Goal: Task Accomplishment & Management: Manage account settings

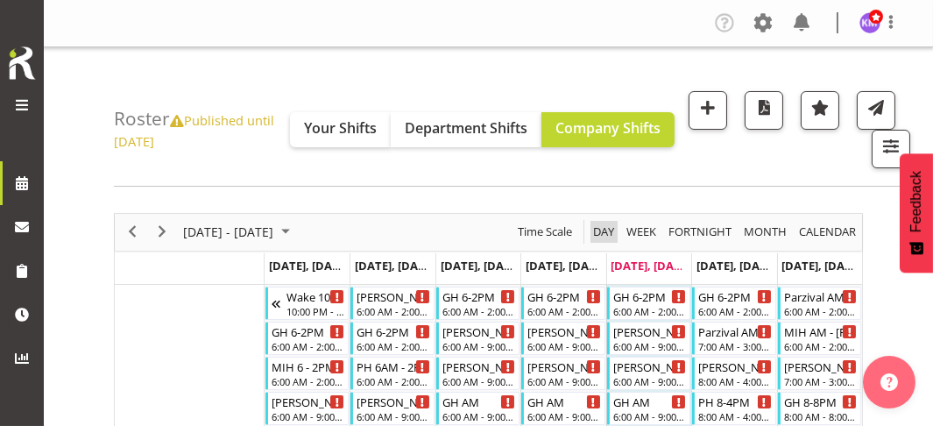
click at [602, 229] on span "Day" at bounding box center [603, 232] width 25 height 22
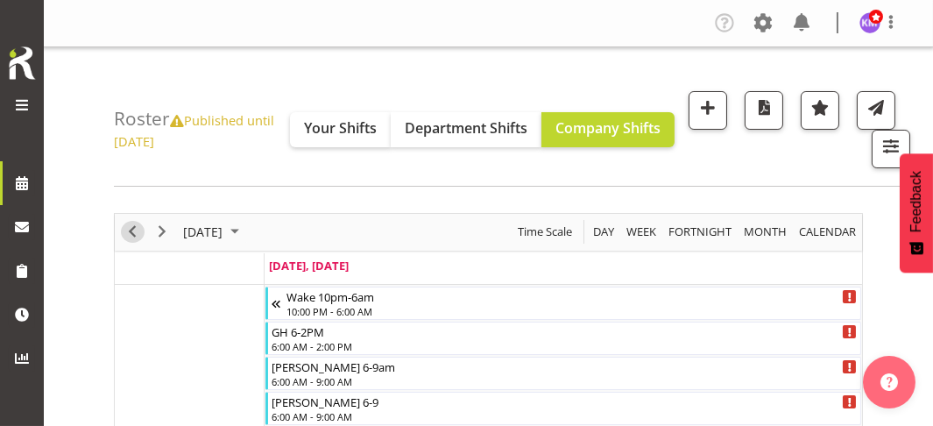
click at [133, 226] on span "Previous" at bounding box center [132, 232] width 21 height 22
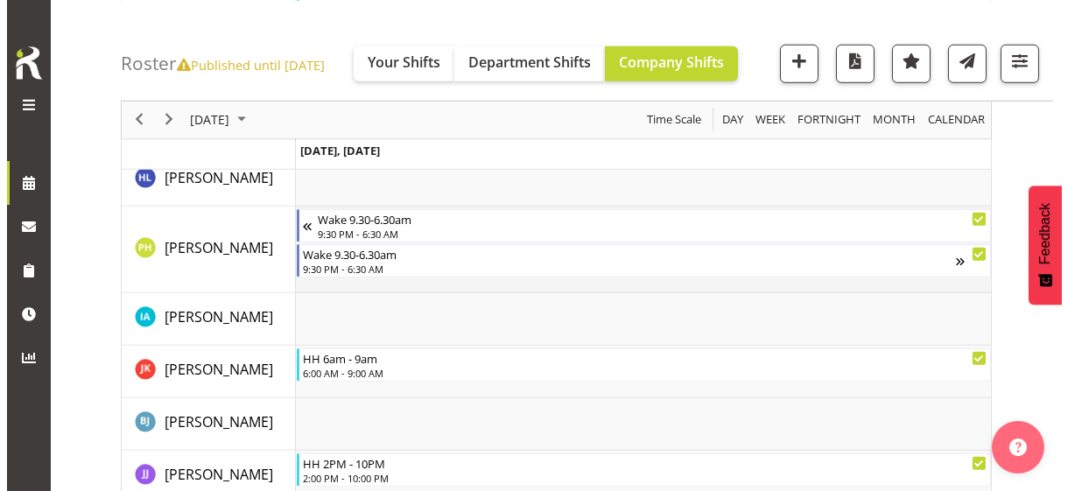
scroll to position [2889, 0]
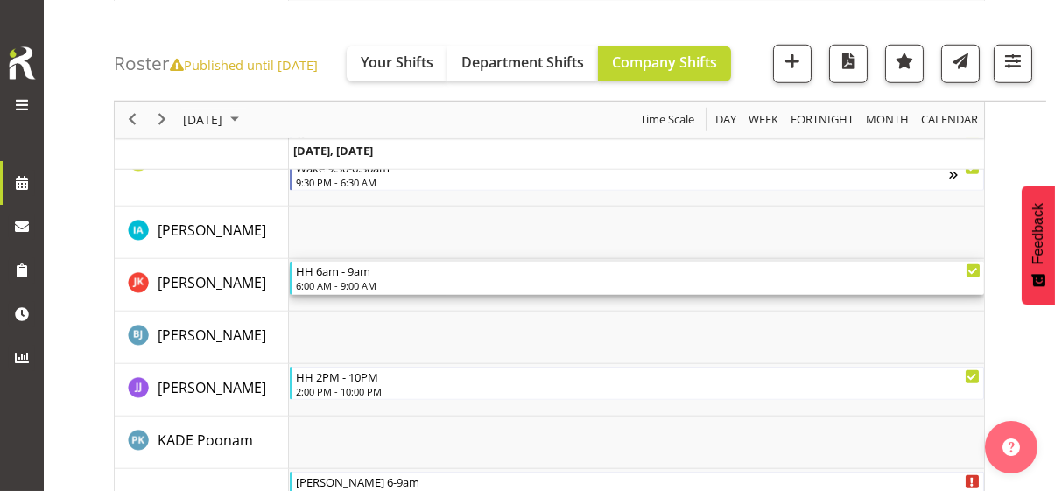
click at [363, 278] on div "6:00 AM - 9:00 AM" at bounding box center [638, 285] width 685 height 14
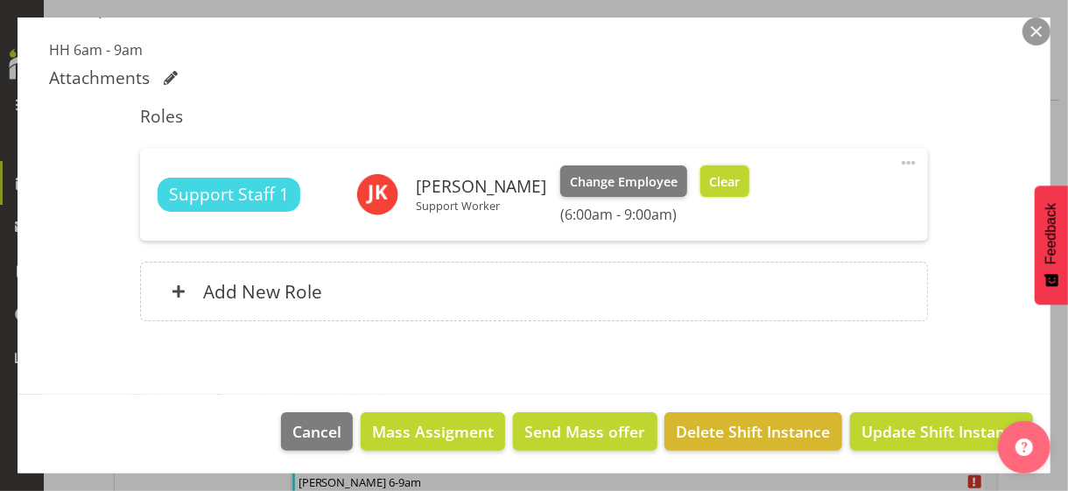
click at [750, 188] on button "Clear" at bounding box center [725, 181] width 50 height 32
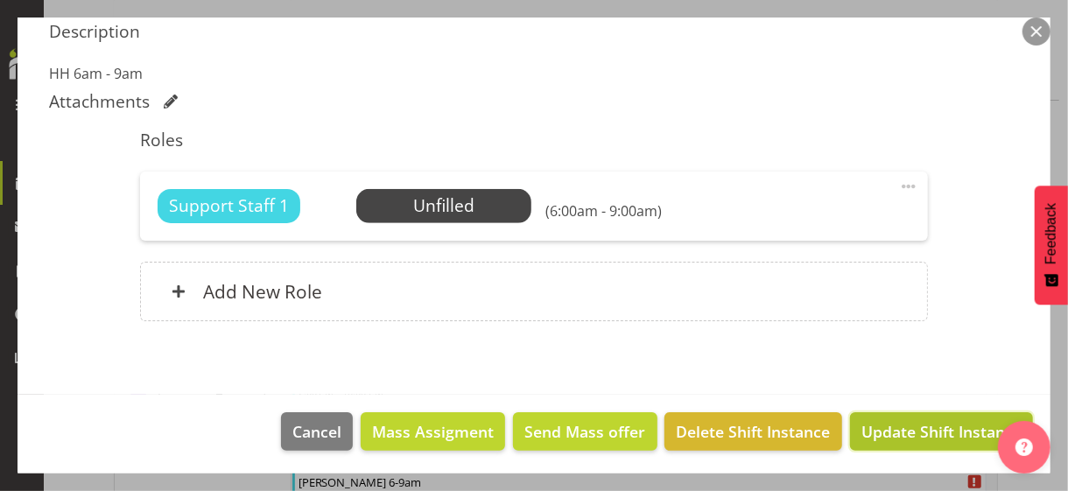
click at [884, 425] on span "Update Shift Instance" at bounding box center [942, 431] width 160 height 23
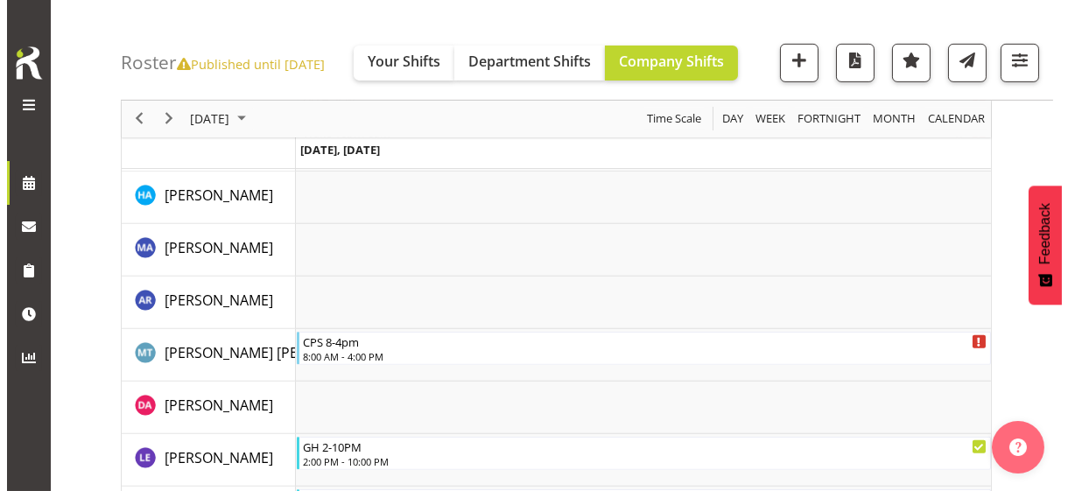
scroll to position [2924, 0]
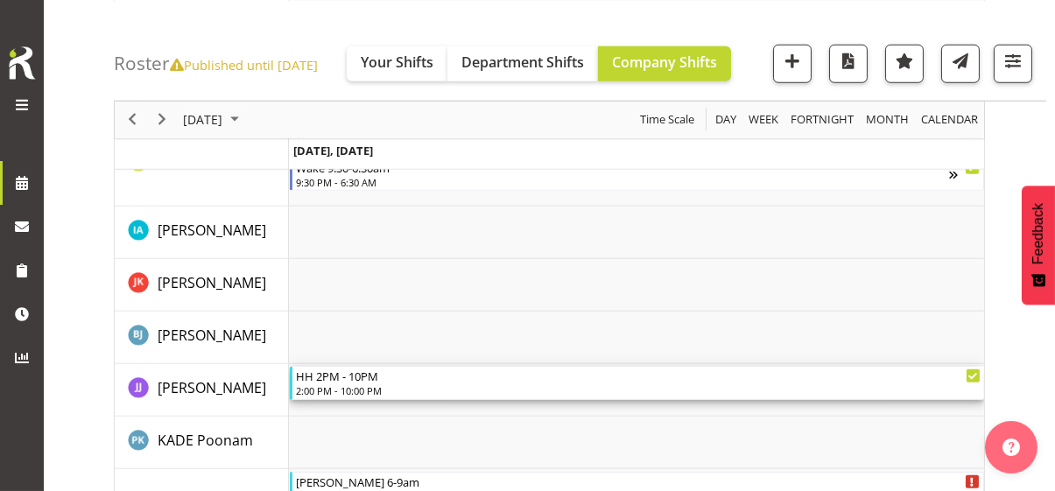
click at [348, 386] on div "2:00 PM - 10:00 PM" at bounding box center [638, 391] width 685 height 14
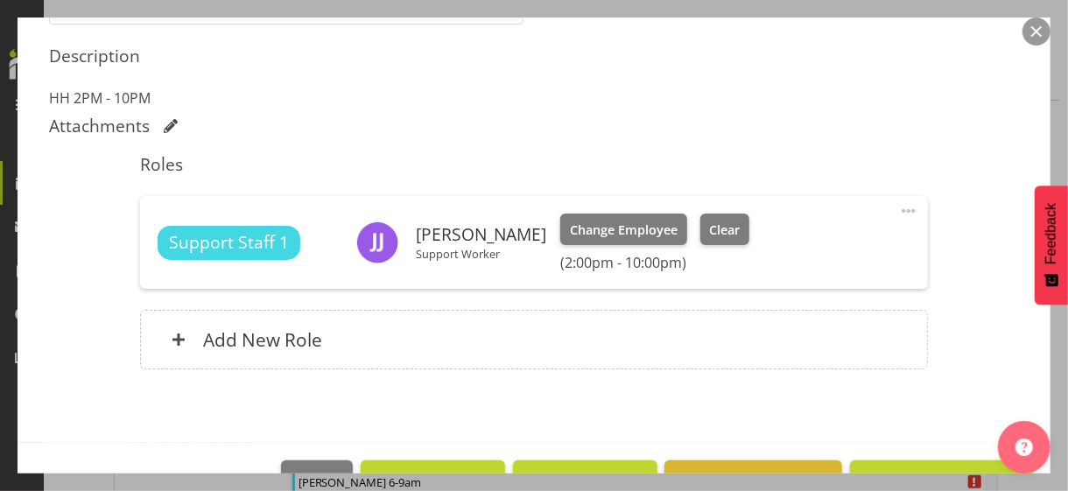
scroll to position [588, 0]
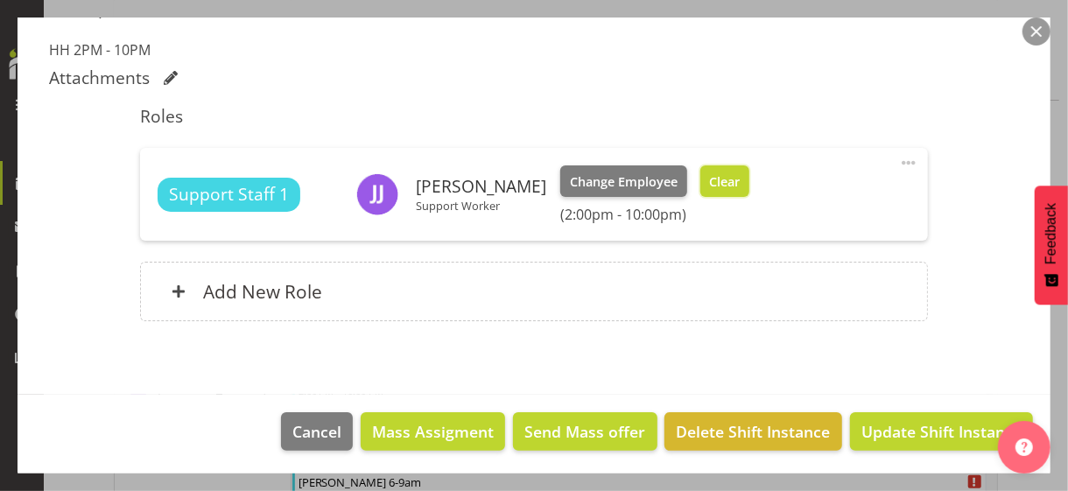
drag, startPoint x: 702, startPoint y: 185, endPoint x: 672, endPoint y: 192, distance: 31.4
click at [709, 185] on span "Clear" at bounding box center [724, 181] width 31 height 19
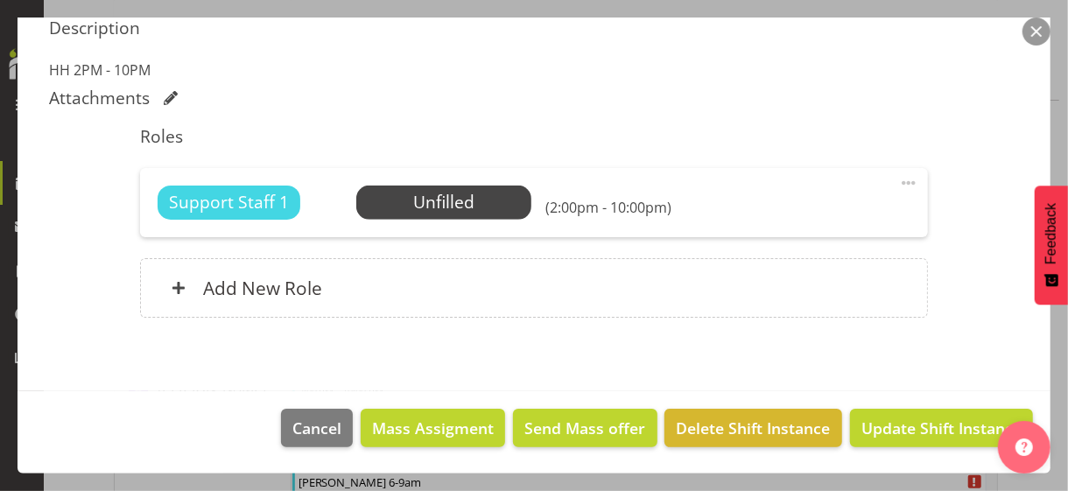
scroll to position [565, 0]
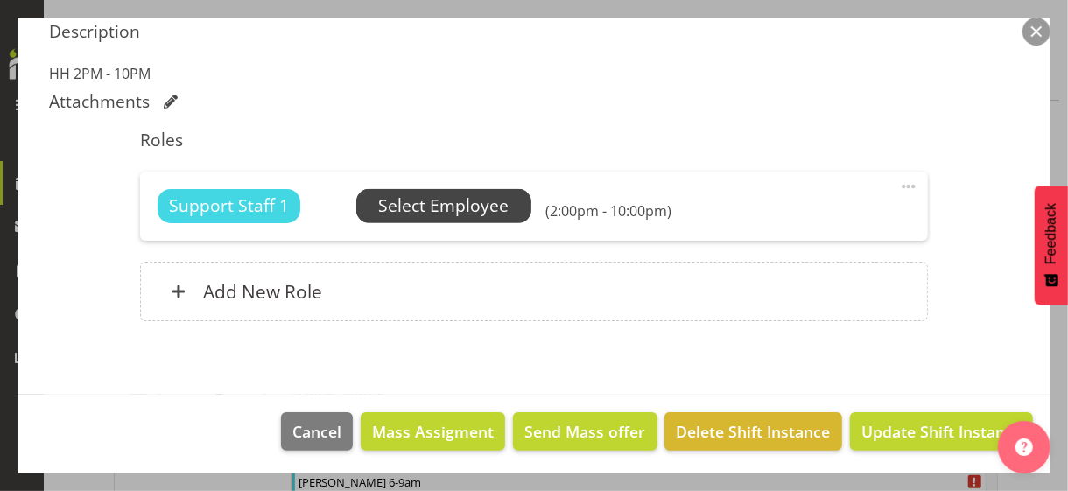
click at [435, 211] on span "Select Employee" at bounding box center [443, 206] width 130 height 25
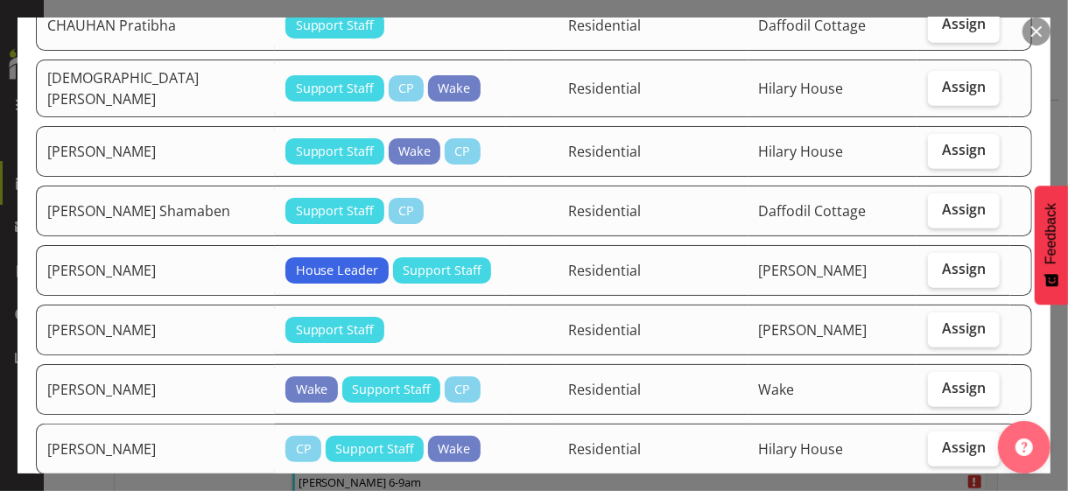
scroll to position [788, 0]
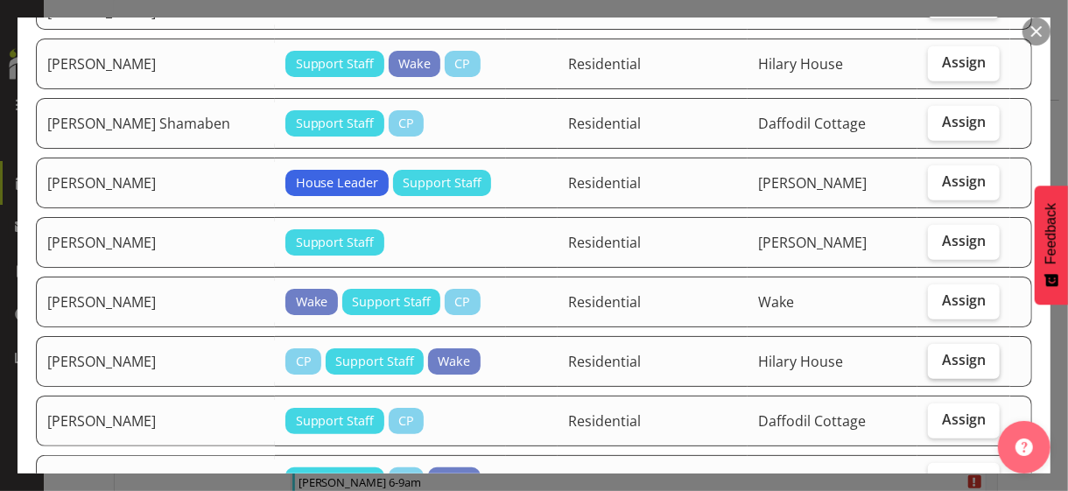
click at [932, 351] on span "Assign" at bounding box center [964, 360] width 44 height 18
click at [932, 355] on input "Assign" at bounding box center [933, 360] width 11 height 11
checkbox input "true"
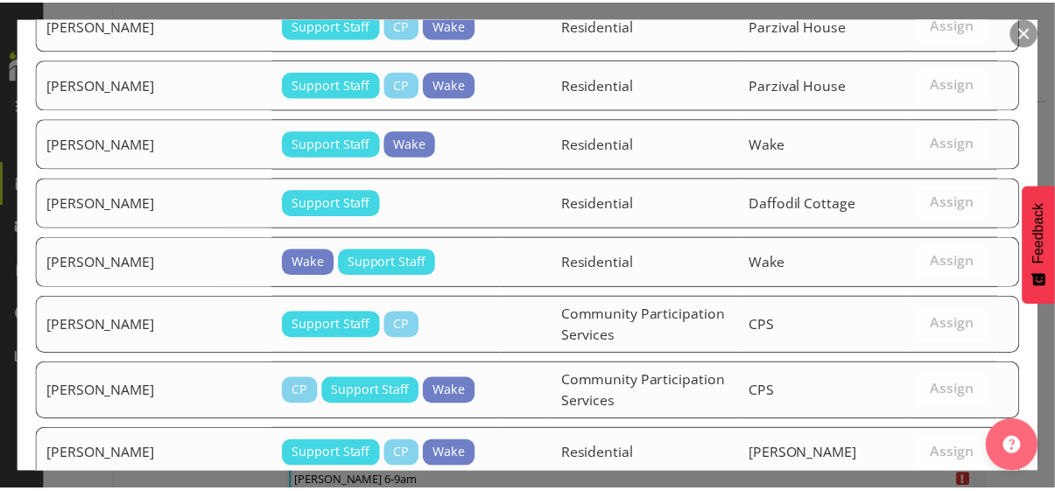
scroll to position [1741, 0]
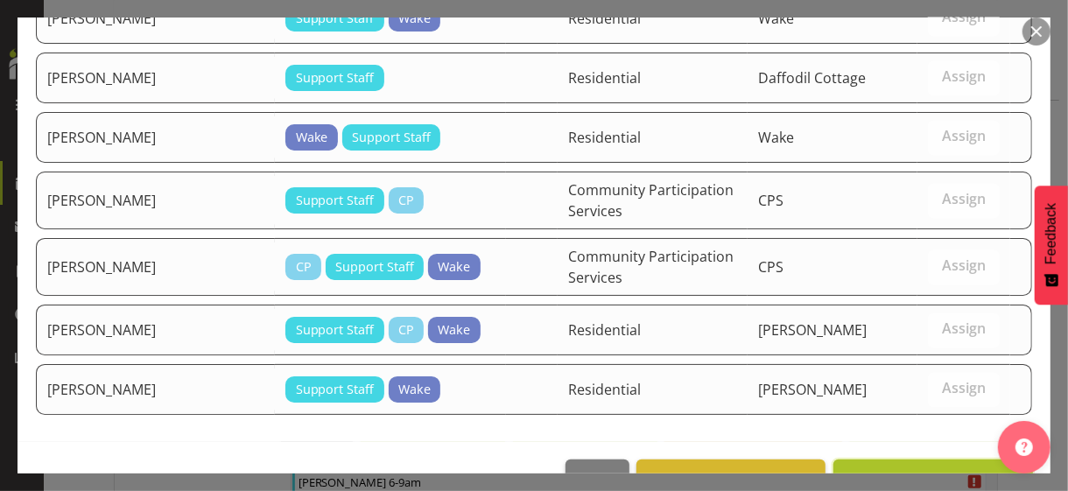
click at [901, 425] on span "Assign [PERSON_NAME]" at bounding box center [933, 478] width 177 height 21
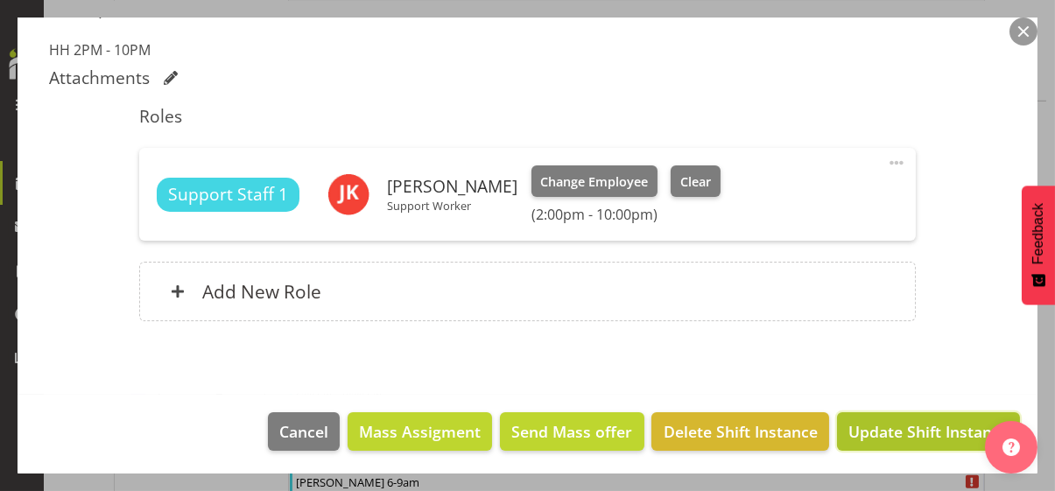
click at [908, 423] on span "Update Shift Instance" at bounding box center [928, 431] width 160 height 23
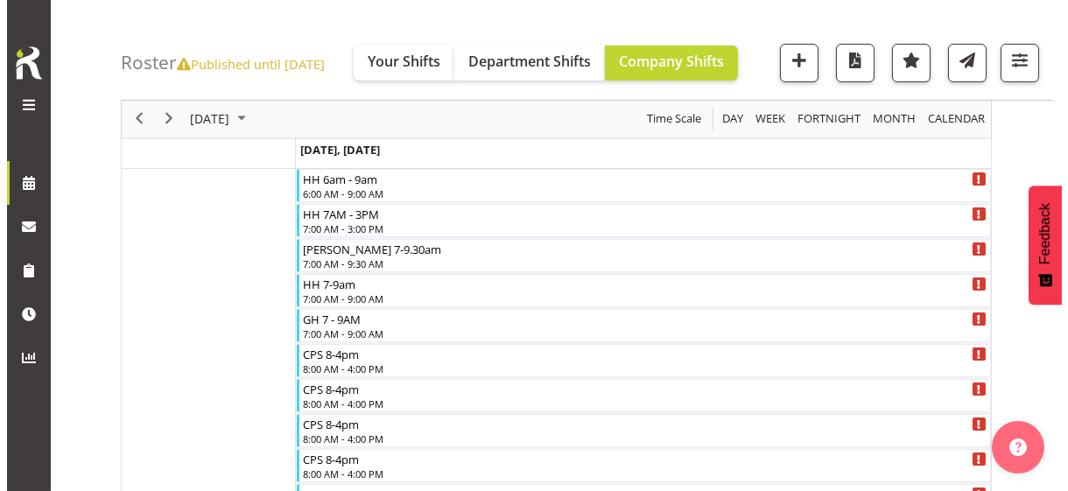
scroll to position [210, 0]
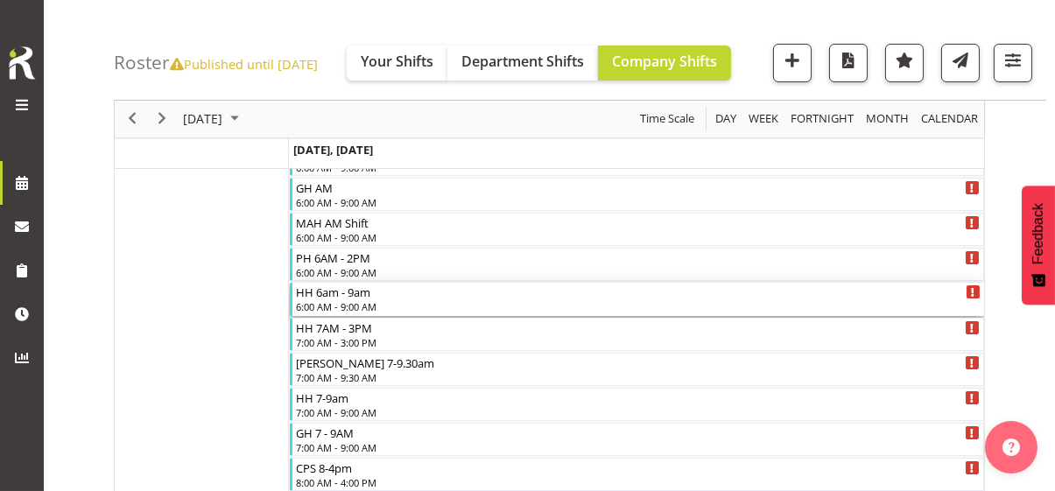
click at [338, 301] on div "6:00 AM - 9:00 AM" at bounding box center [638, 306] width 685 height 14
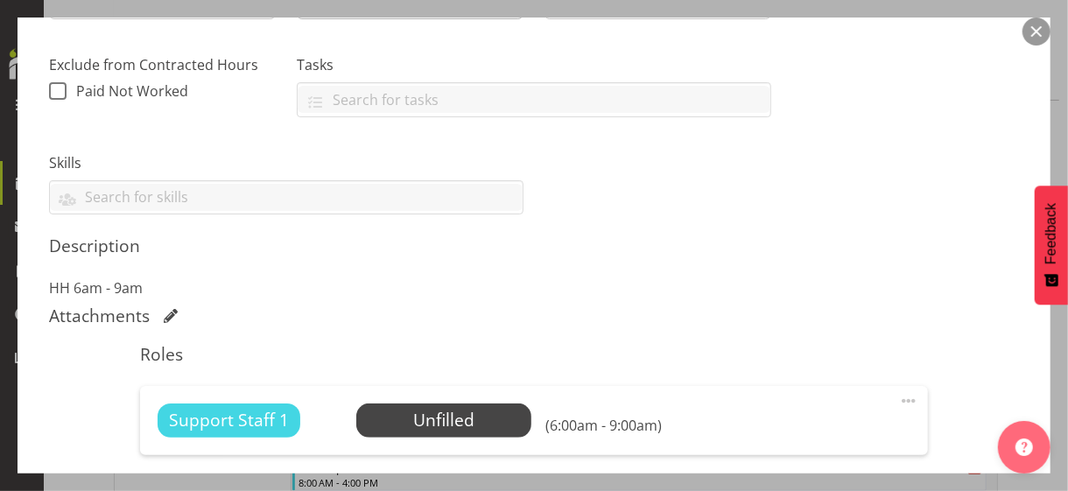
scroll to position [565, 0]
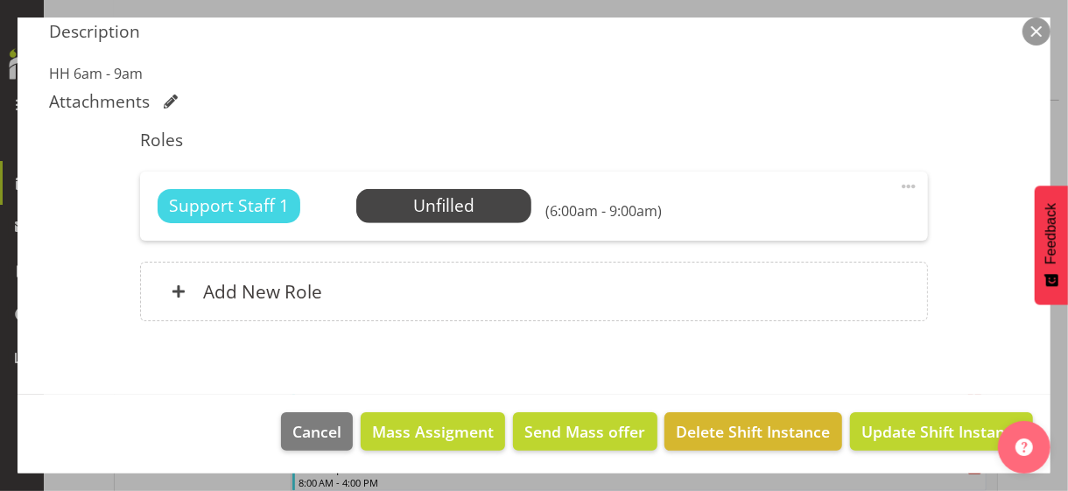
click at [898, 184] on span at bounding box center [908, 186] width 21 height 21
click at [806, 218] on link "Edit" at bounding box center [835, 225] width 168 height 32
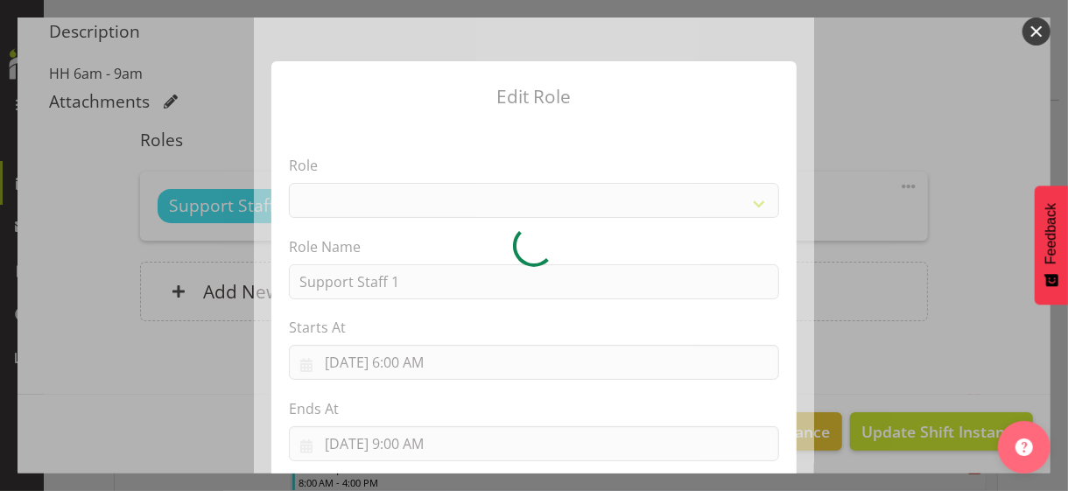
select select "1091"
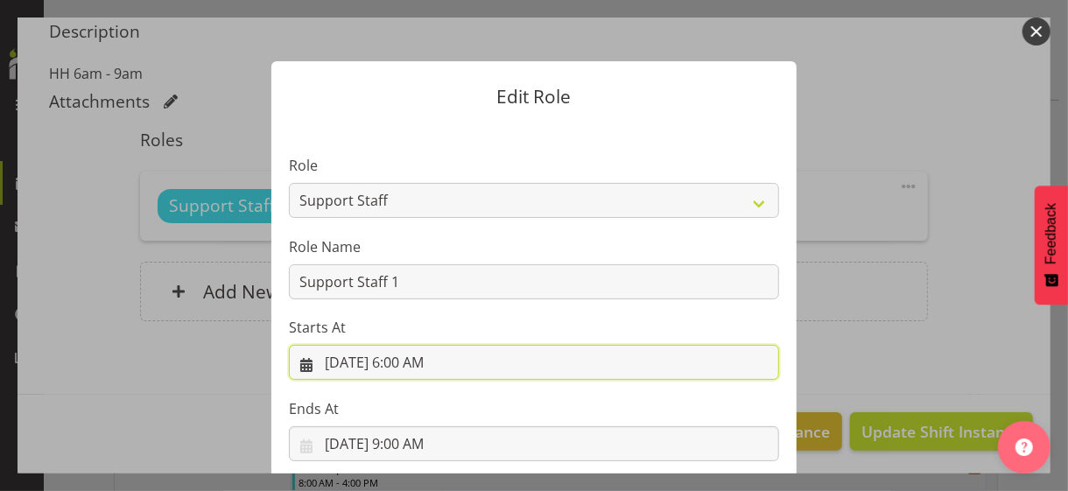
click at [405, 357] on input "[DATE] 6:00 AM" at bounding box center [534, 362] width 490 height 35
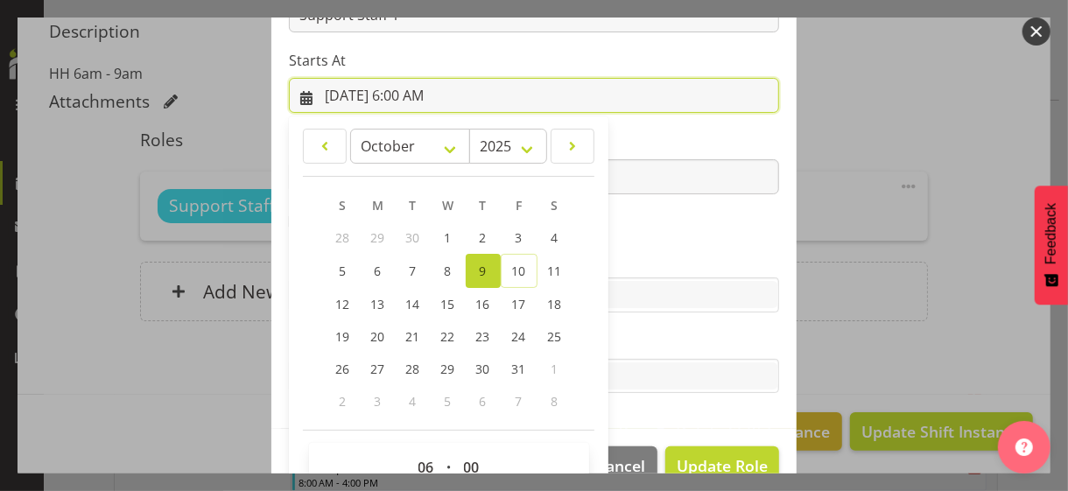
scroll to position [304, 0]
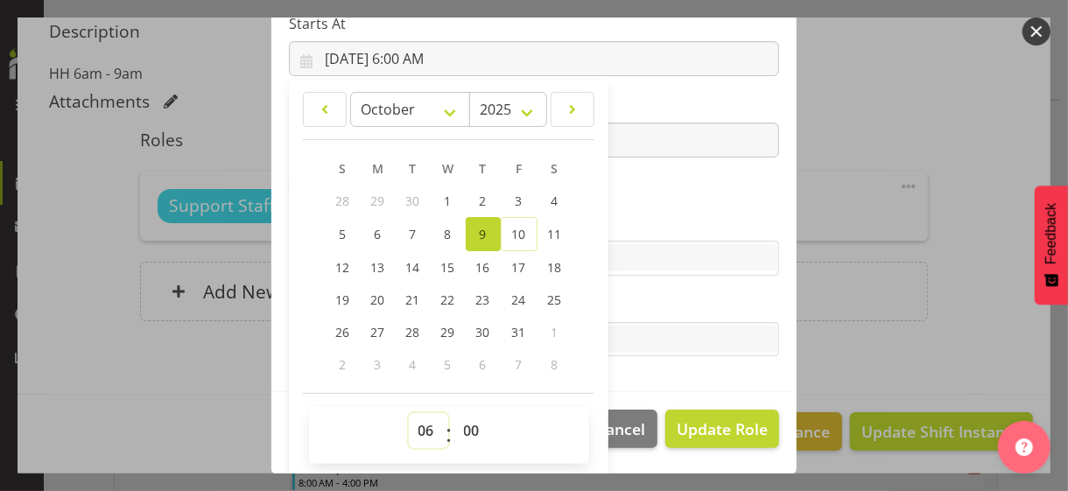
drag, startPoint x: 416, startPoint y: 426, endPoint x: 420, endPoint y: 415, distance: 11.4
click at [418, 421] on select "00 01 02 03 04 05 06 07 08 09 10 11 12 13 14 15 16 17 18 19 20 21 22 23" at bounding box center [428, 430] width 39 height 35
select select "7"
click at [409, 413] on select "00 01 02 03 04 05 06 07 08 09 10 11 12 13 14 15 16 17 18 19 20 21 22 23" at bounding box center [428, 430] width 39 height 35
type input "[DATE] 7:00 AM"
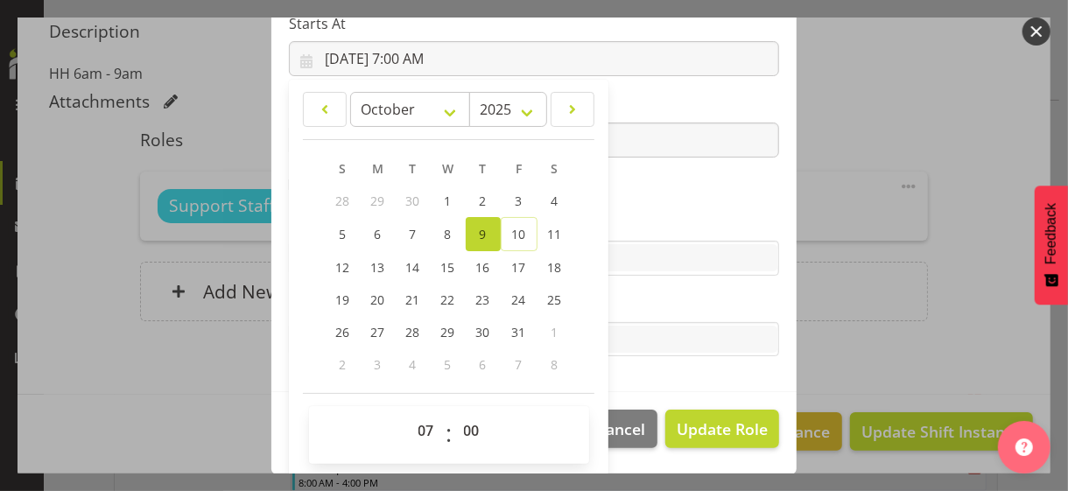
click at [626, 207] on section "Role CP House Leader Support Staff Wake Role Name Support Staff 1 Starts At [DA…" at bounding box center [533, 106] width 525 height 573
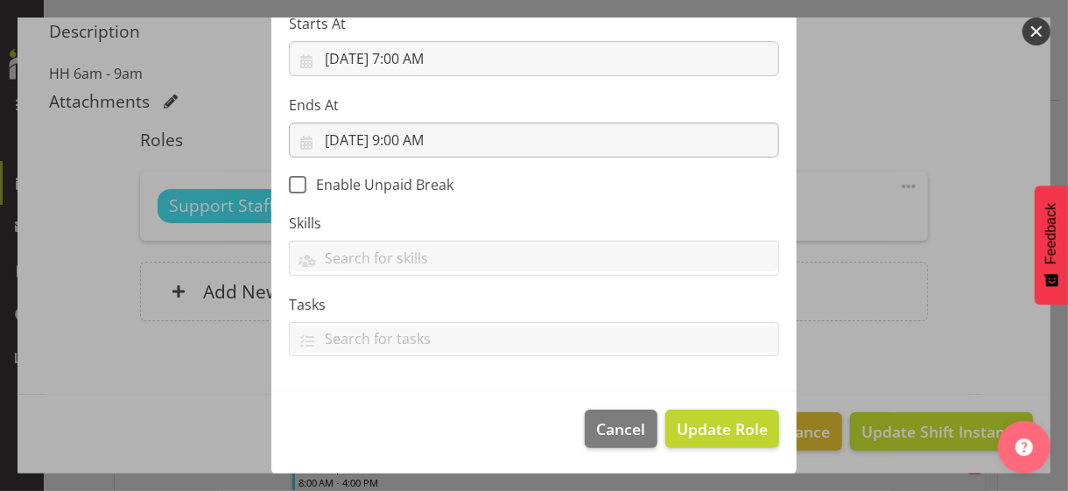
scroll to position [303, 0]
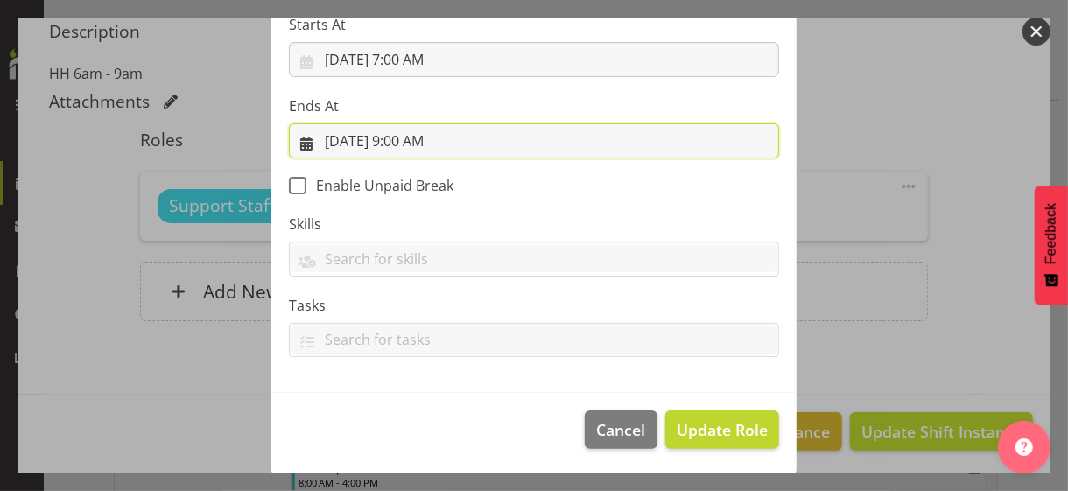
click at [417, 143] on input "[DATE] 9:00 AM" at bounding box center [534, 140] width 490 height 35
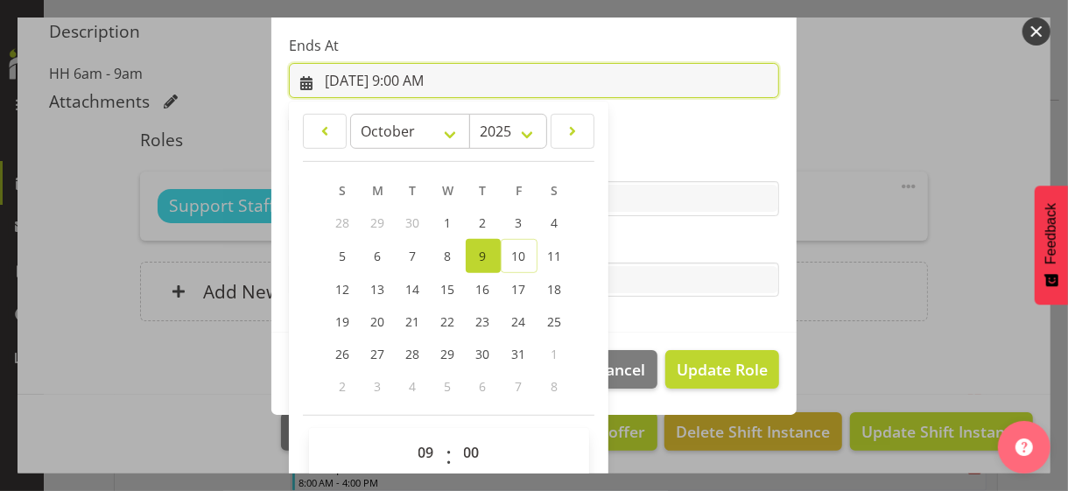
scroll to position [386, 0]
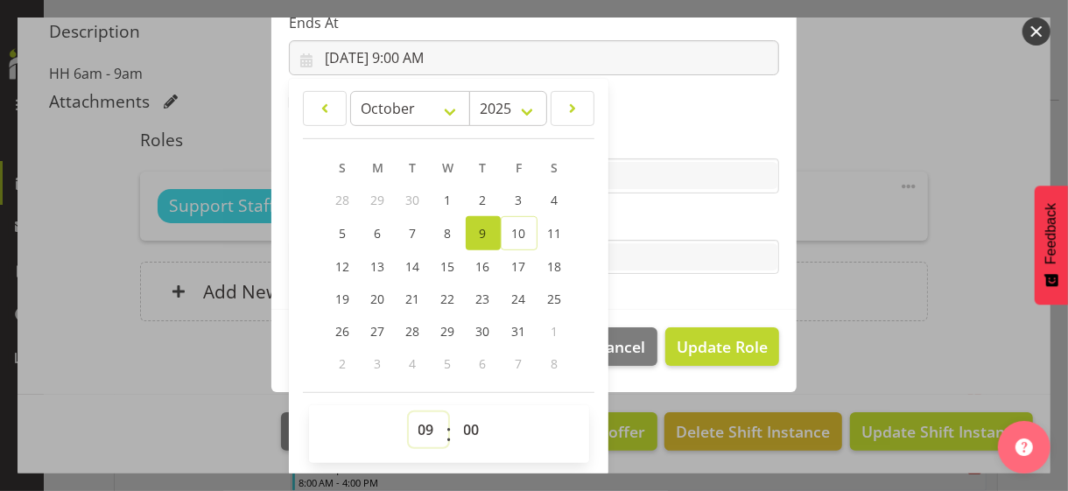
drag, startPoint x: 412, startPoint y: 431, endPoint x: 418, endPoint y: 412, distance: 20.2
click at [412, 425] on select "00 01 02 03 04 05 06 07 08 09 10 11 12 13 14 15 16 17 18 19 20 21 22 23" at bounding box center [428, 429] width 39 height 35
select select "10"
click at [409, 412] on select "00 01 02 03 04 05 06 07 08 09 10 11 12 13 14 15 16 17 18 19 20 21 22 23" at bounding box center [428, 429] width 39 height 35
type input "[DATE] 10:00 AM"
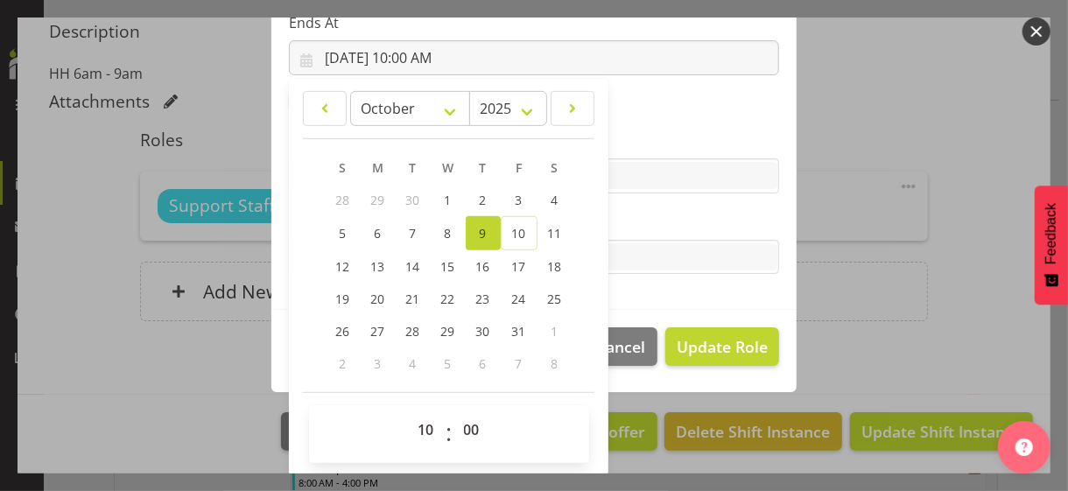
click at [625, 221] on label "Tasks" at bounding box center [534, 222] width 490 height 21
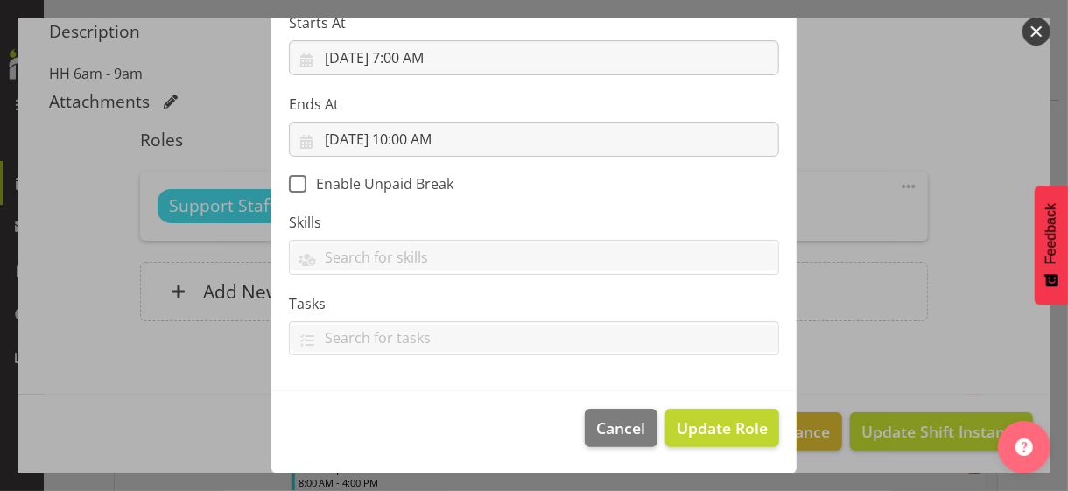
scroll to position [303, 0]
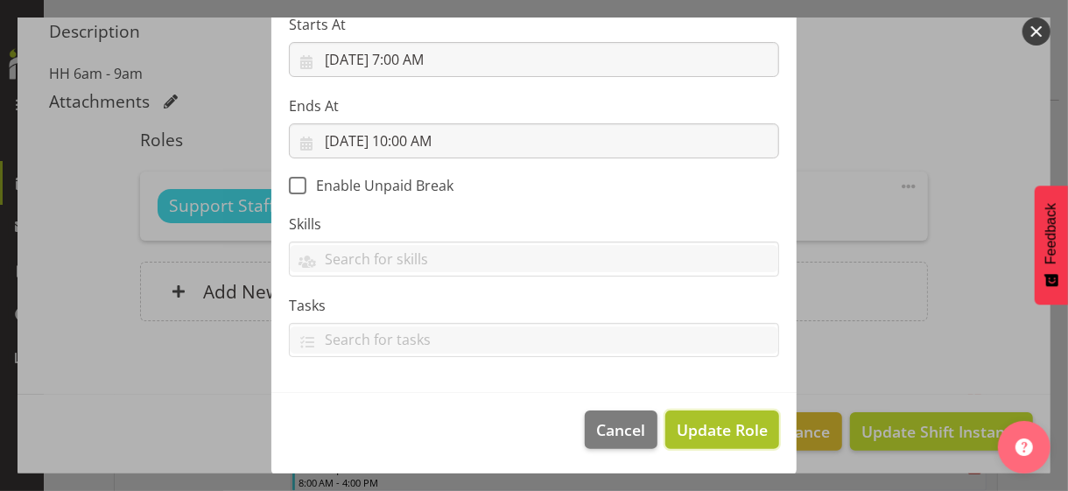
click at [709, 425] on span "Update Role" at bounding box center [722, 430] width 91 height 23
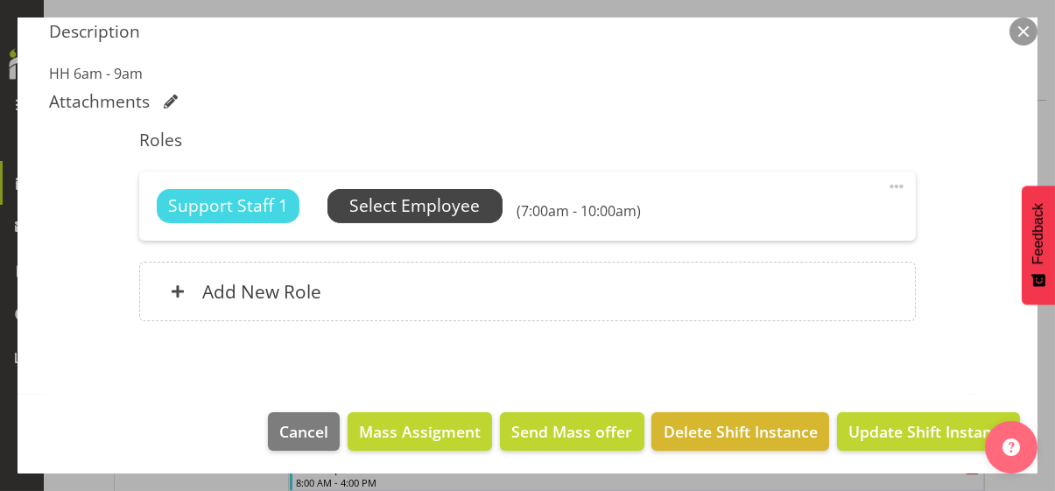
click at [460, 209] on span "Select Employee" at bounding box center [414, 206] width 130 height 25
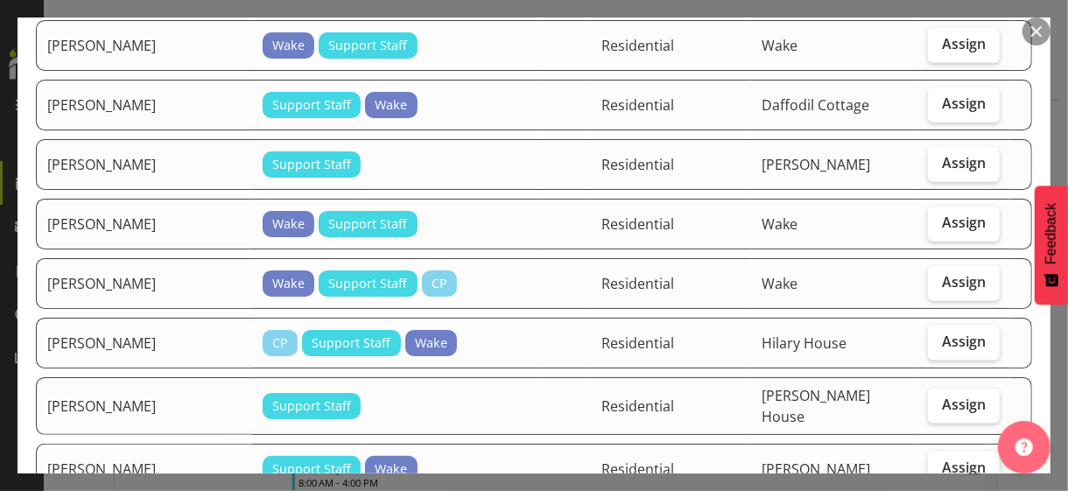
scroll to position [963, 0]
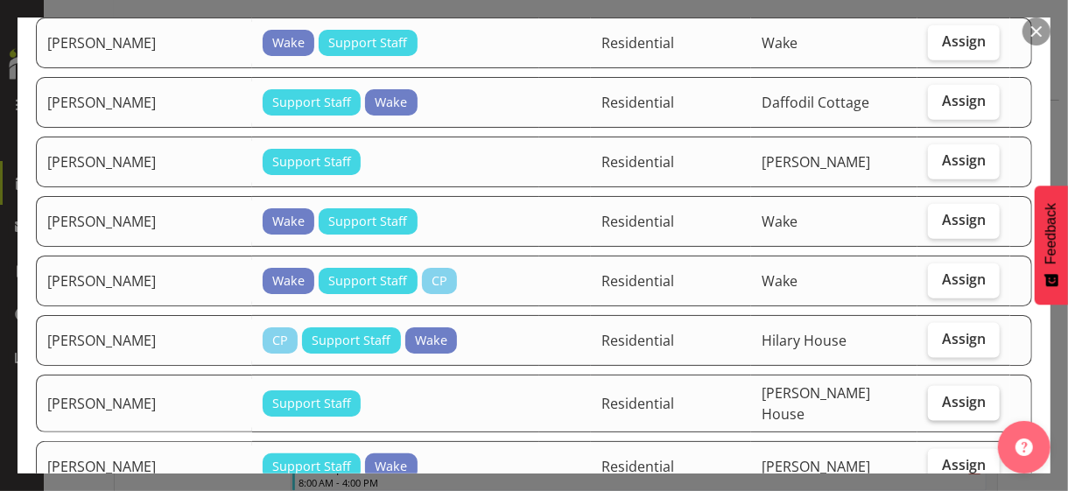
click at [932, 393] on span "Assign" at bounding box center [964, 402] width 44 height 18
click at [932, 397] on input "Assign" at bounding box center [933, 402] width 11 height 11
checkbox input "true"
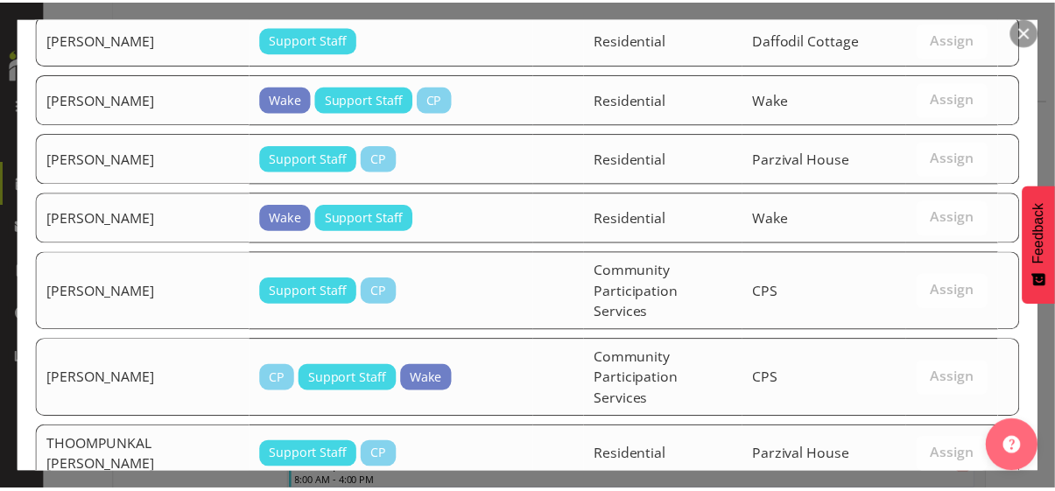
scroll to position [2639, 0]
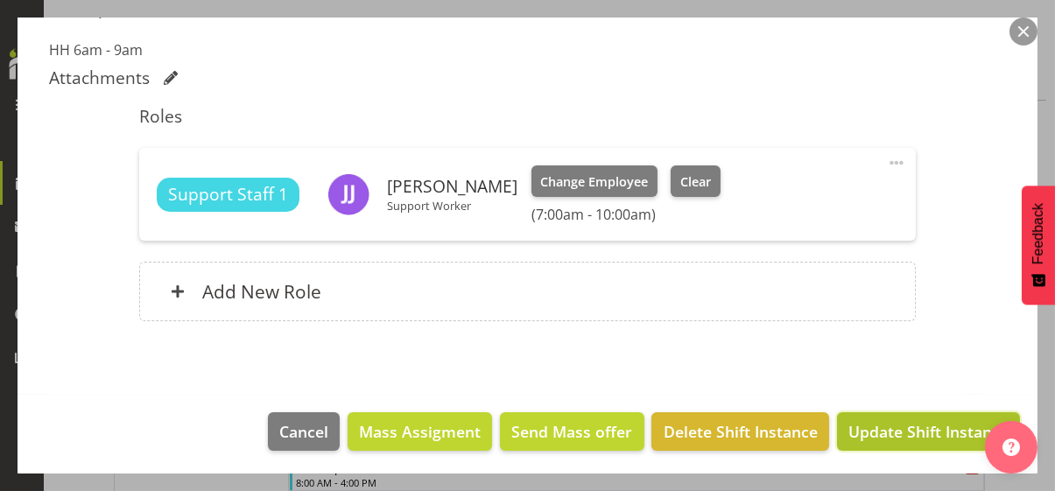
click at [899, 425] on span "Update Shift Instance" at bounding box center [928, 431] width 160 height 23
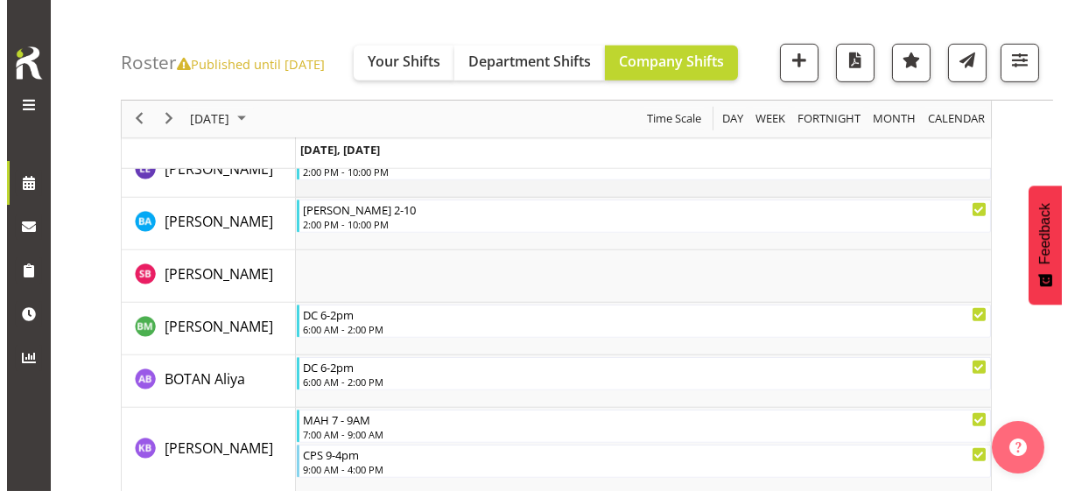
scroll to position [1785, 0]
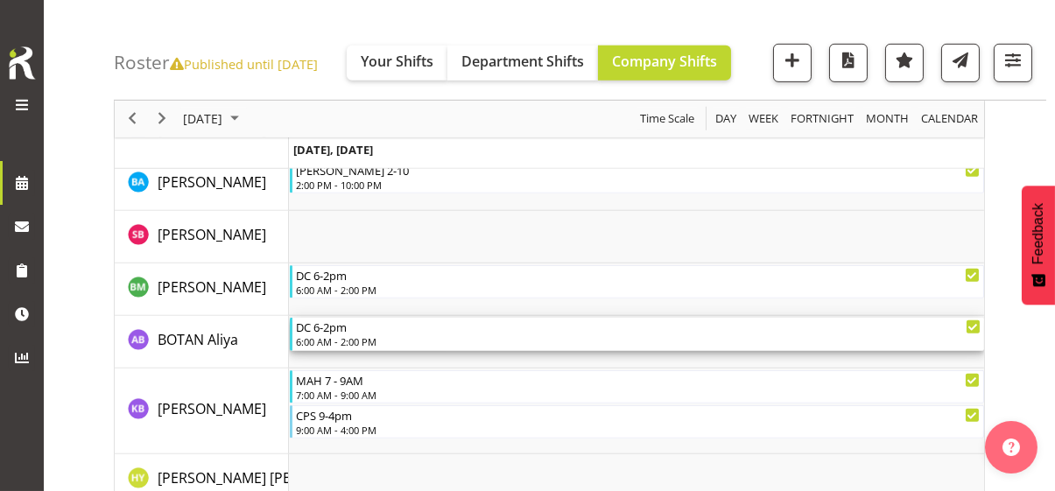
click at [351, 328] on div "DC 6-2pm" at bounding box center [638, 327] width 685 height 18
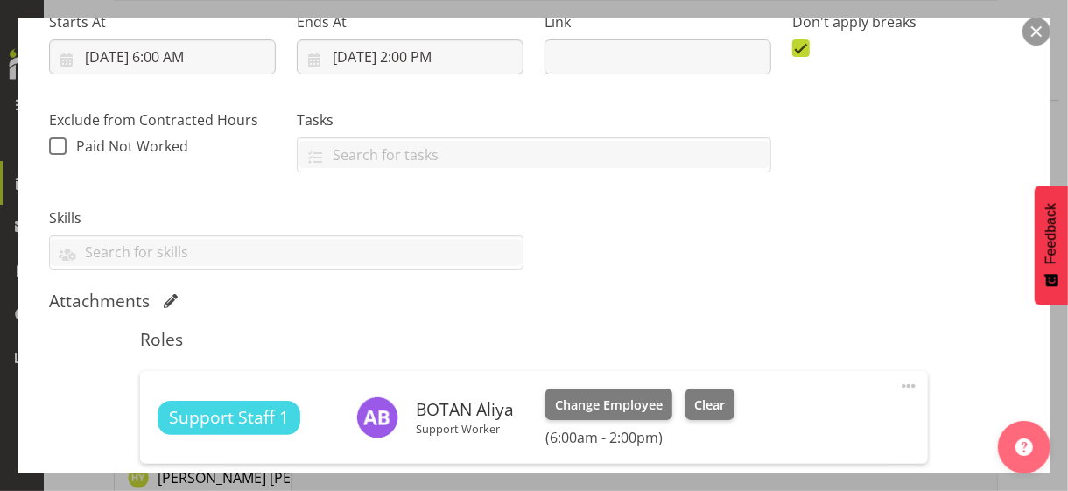
scroll to position [438, 0]
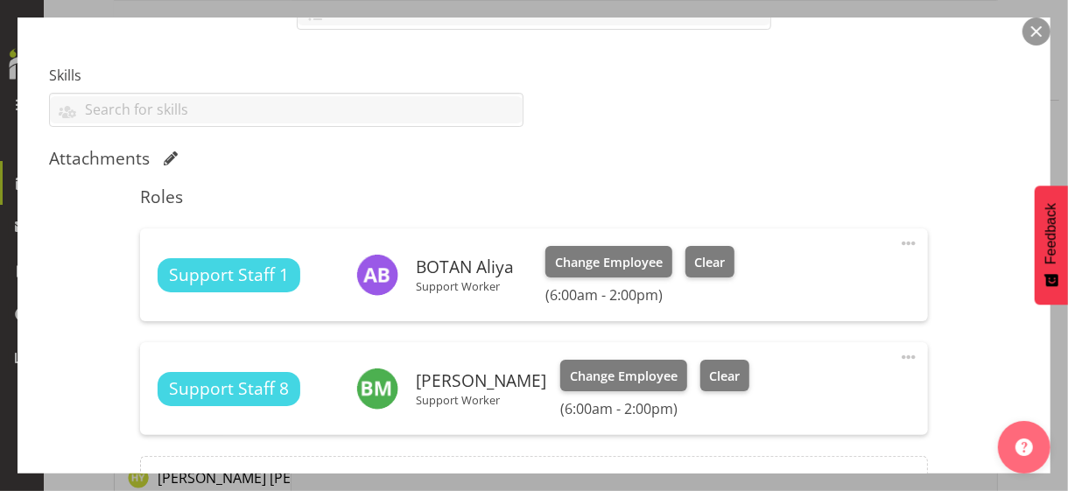
click at [898, 239] on span at bounding box center [908, 243] width 21 height 21
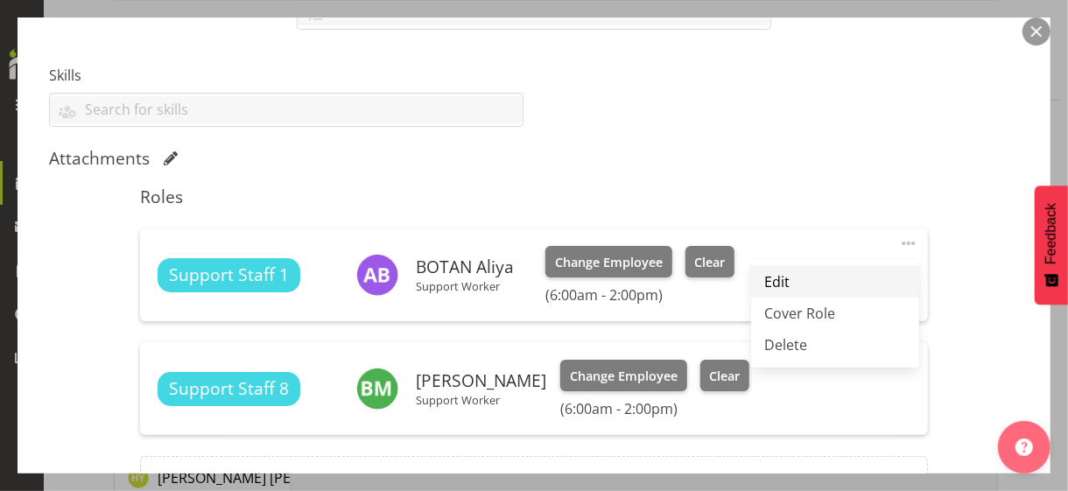
click at [783, 273] on link "Edit" at bounding box center [835, 282] width 168 height 32
select select "9"
select select "2025"
select select "14"
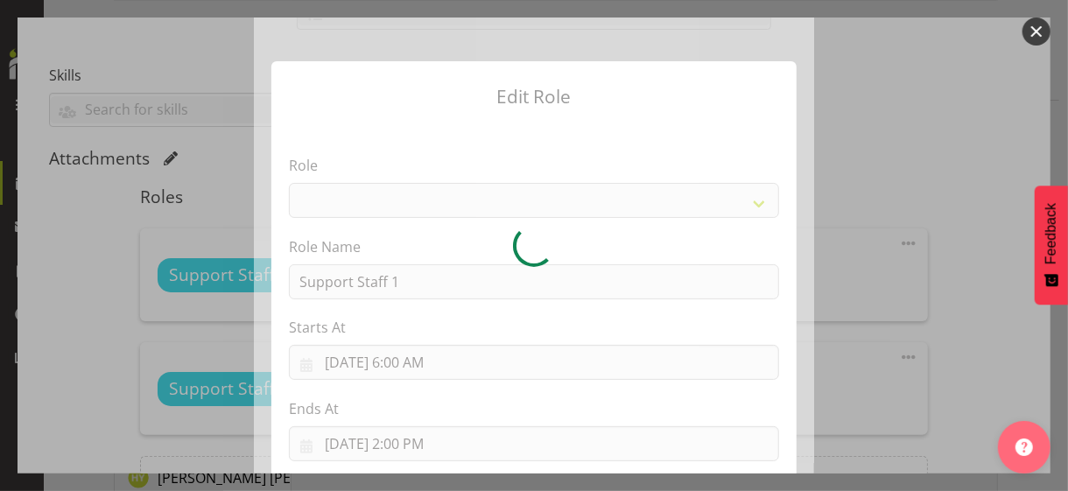
select select "1091"
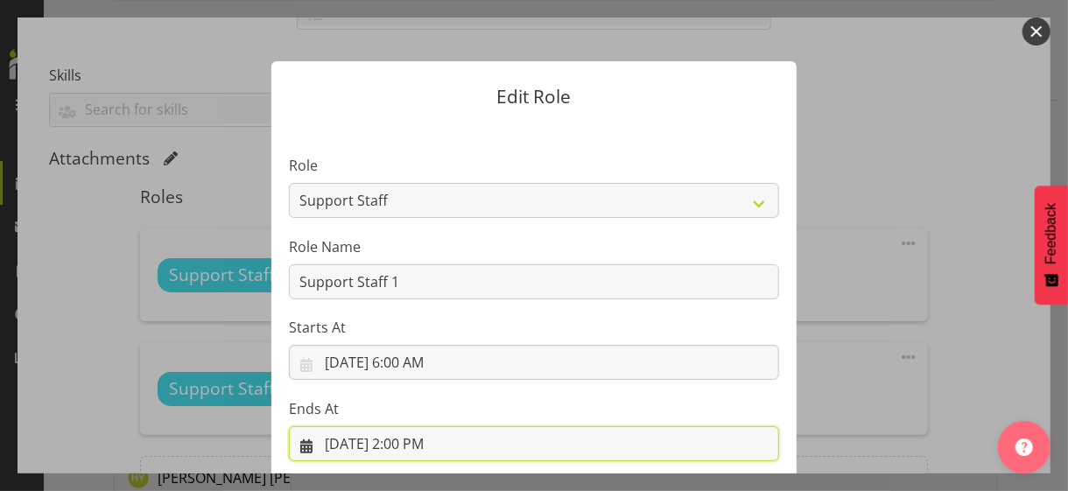
click at [409, 425] on input "[DATE] 2:00 PM" at bounding box center [534, 443] width 490 height 35
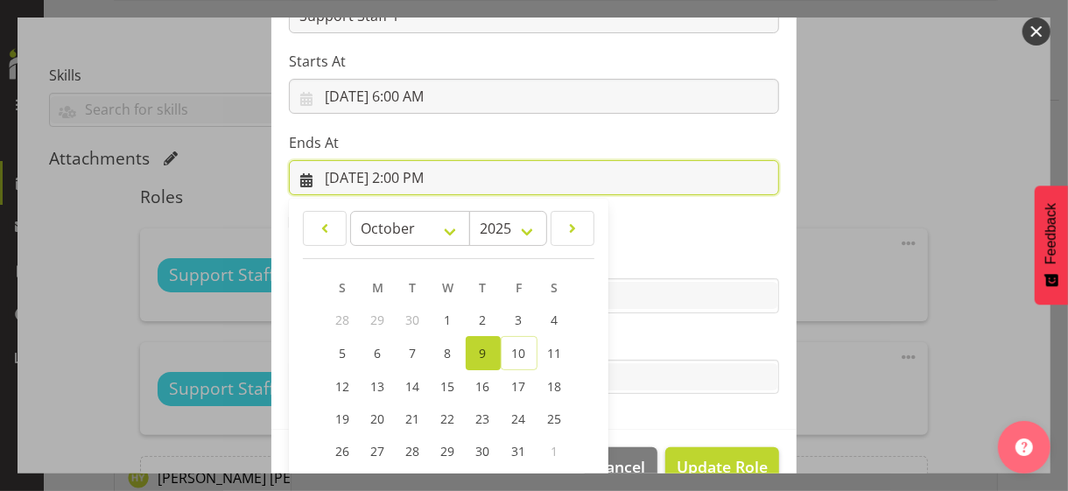
scroll to position [386, 0]
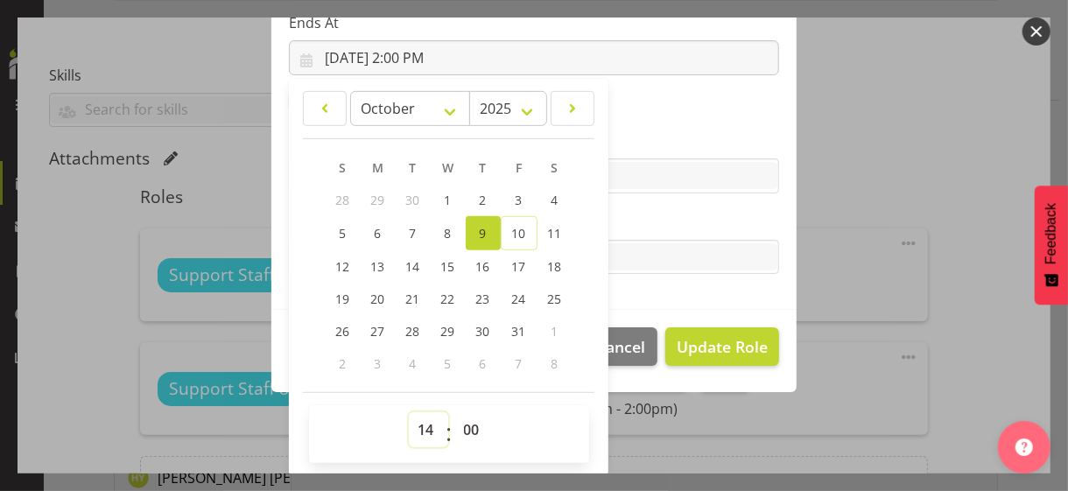
drag, startPoint x: 412, startPoint y: 426, endPoint x: 421, endPoint y: 412, distance: 15.8
click at [416, 420] on select "00 01 02 03 04 05 06 07 08 09 10 11 12 13 14 15 16 17 18 19 20 21 22 23" at bounding box center [428, 429] width 39 height 35
select select "13"
click at [409, 412] on select "00 01 02 03 04 05 06 07 08 09 10 11 12 13 14 15 16 17 18 19 20 21 22 23" at bounding box center [428, 429] width 39 height 35
type input "[DATE] 1:00 PM"
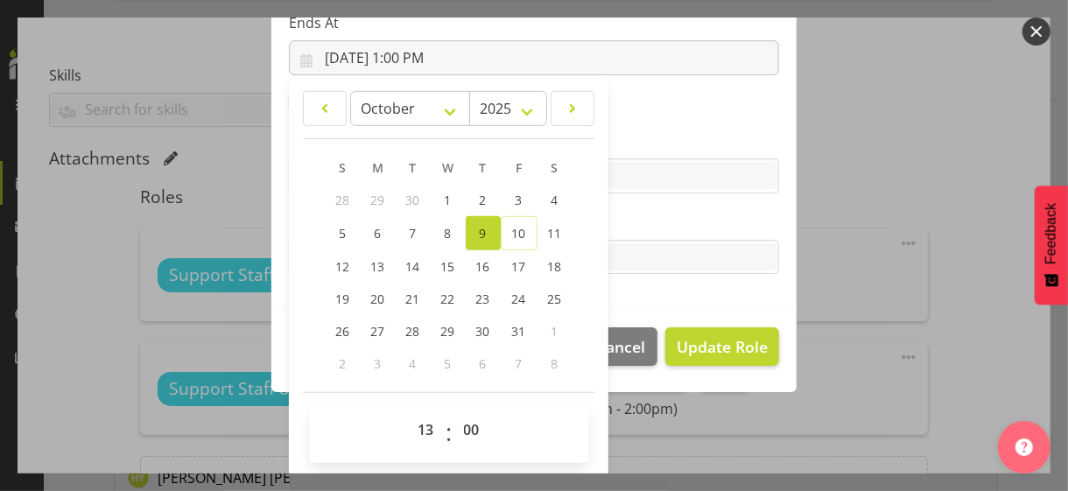
click at [620, 202] on section "Role CP House Leader Support Staff Wake Role Name Support Staff 1 Starts At [DA…" at bounding box center [533, 23] width 525 height 573
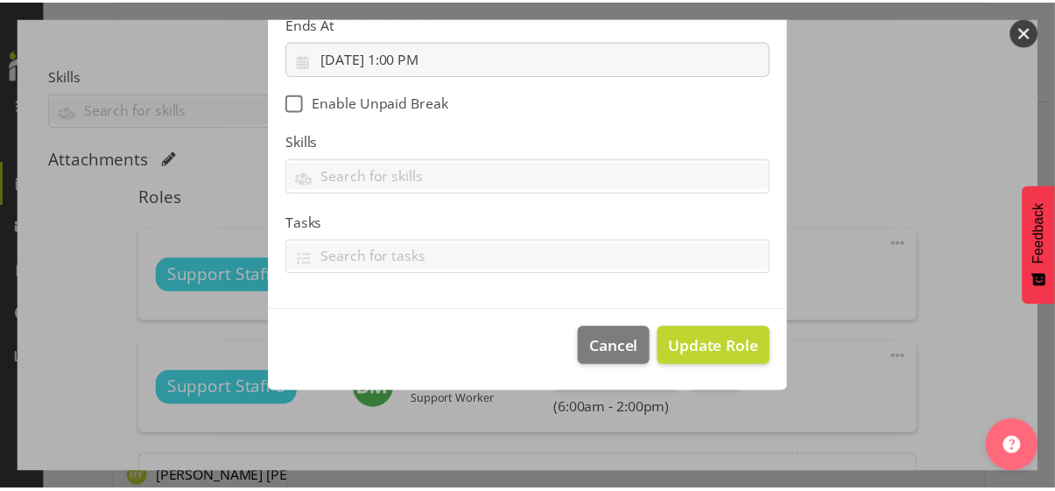
scroll to position [303, 0]
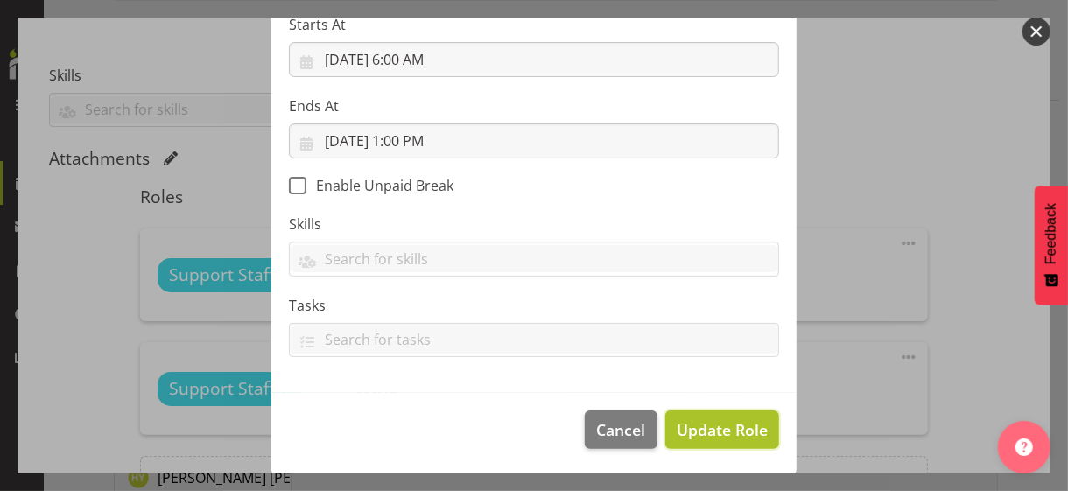
click at [721, 419] on span "Update Role" at bounding box center [722, 430] width 91 height 23
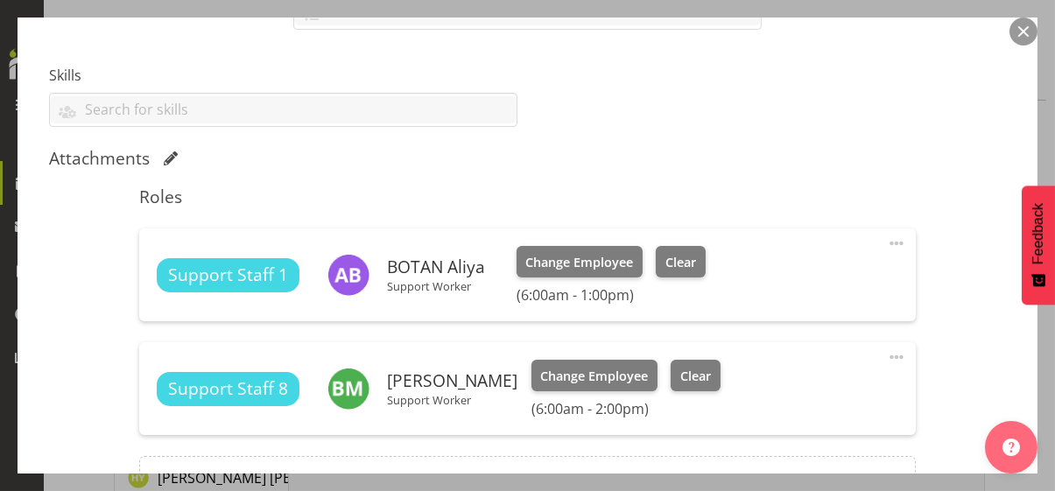
scroll to position [632, 0]
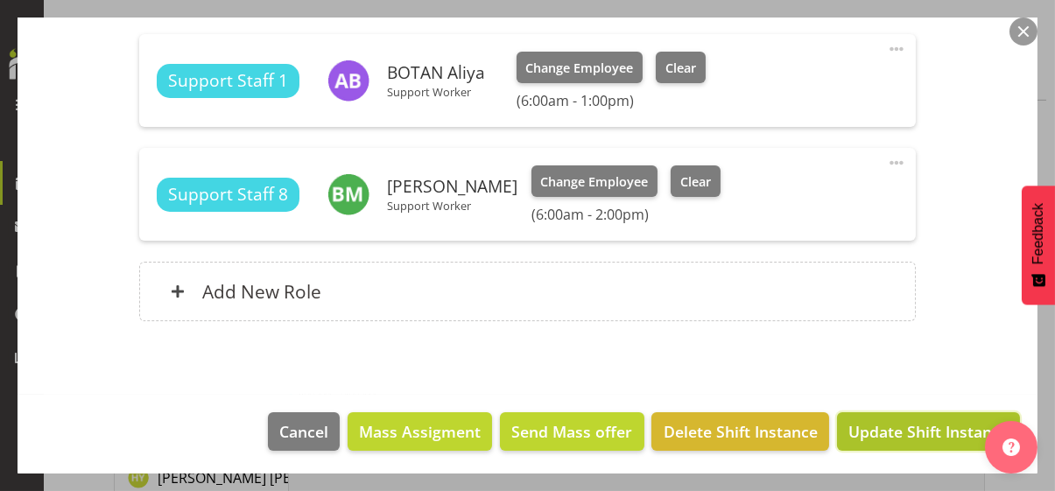
click at [869, 425] on span "Update Shift Instance" at bounding box center [928, 431] width 160 height 23
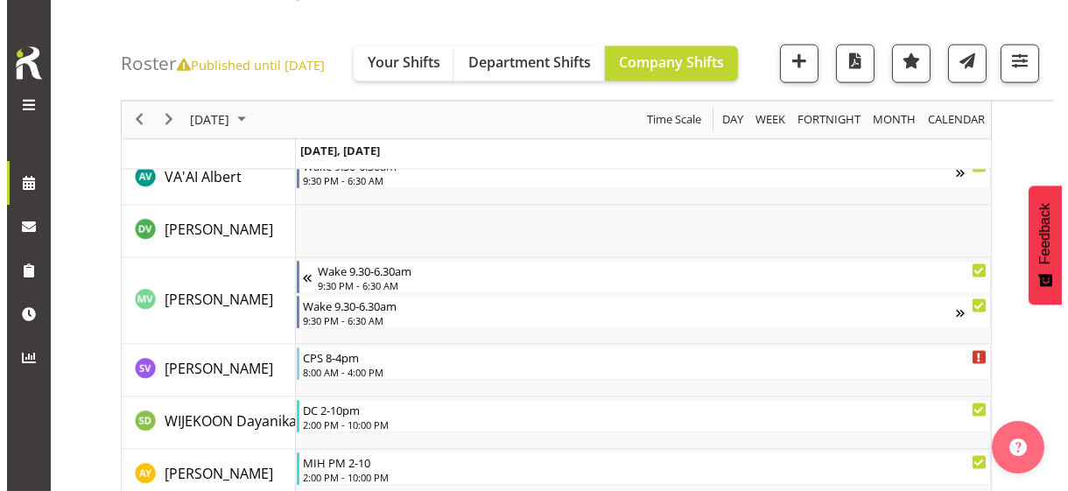
scroll to position [5643, 0]
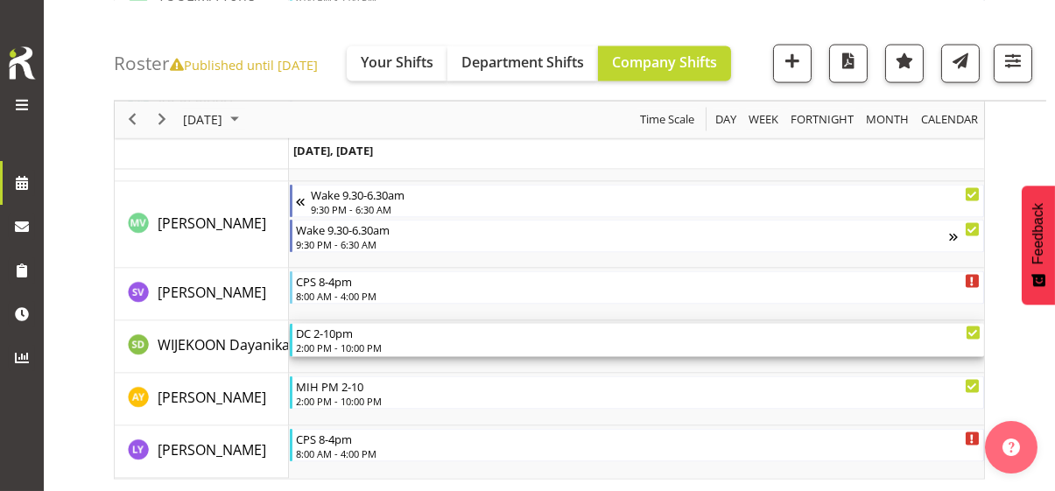
click at [353, 343] on div "2:00 PM - 10:00 PM" at bounding box center [638, 348] width 685 height 14
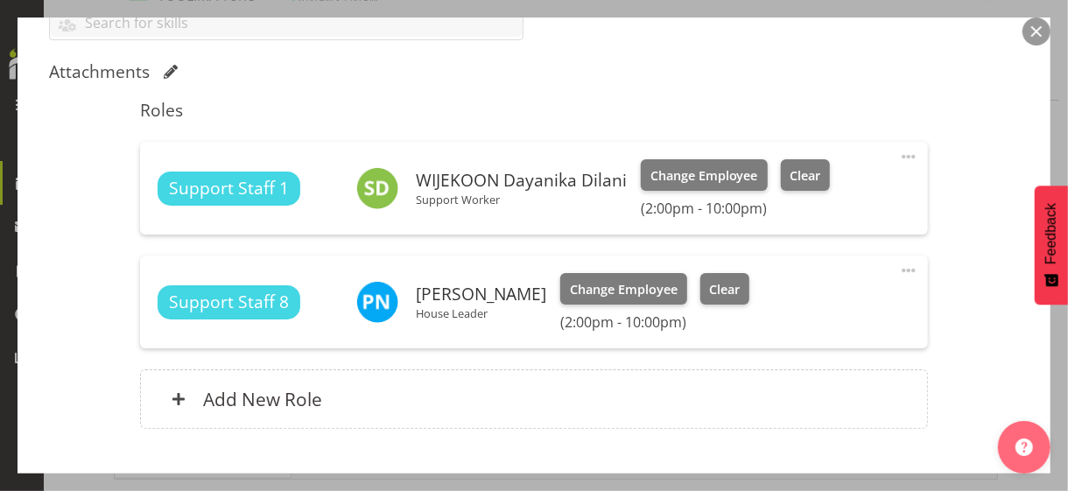
scroll to position [525, 0]
click at [898, 151] on span at bounding box center [908, 155] width 21 height 21
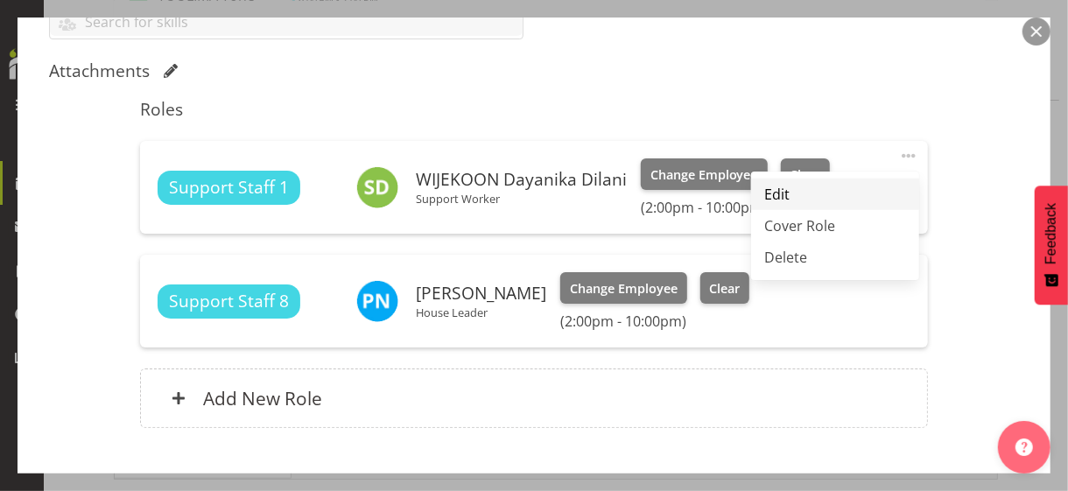
click at [792, 190] on link "Edit" at bounding box center [835, 195] width 168 height 32
select select "9"
select select "2025"
select select "14"
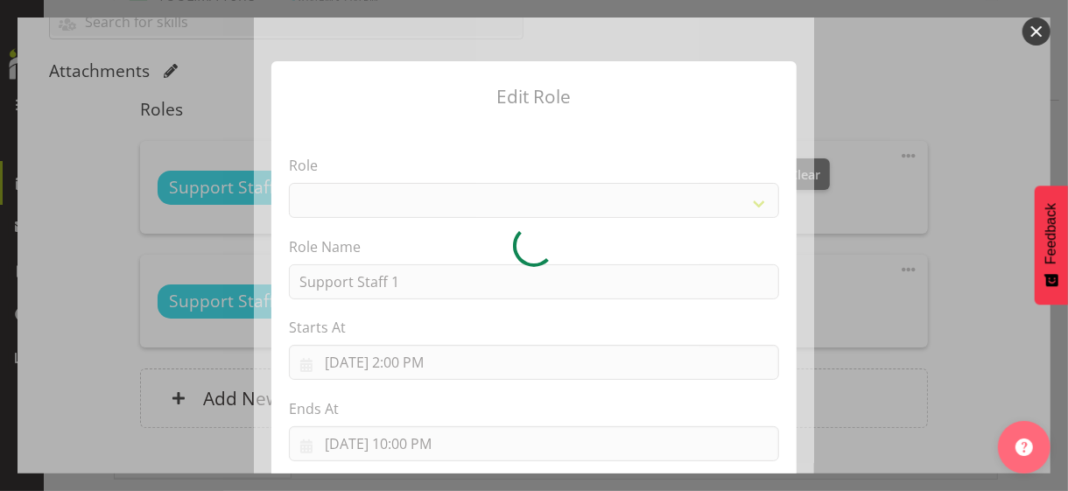
select select "1091"
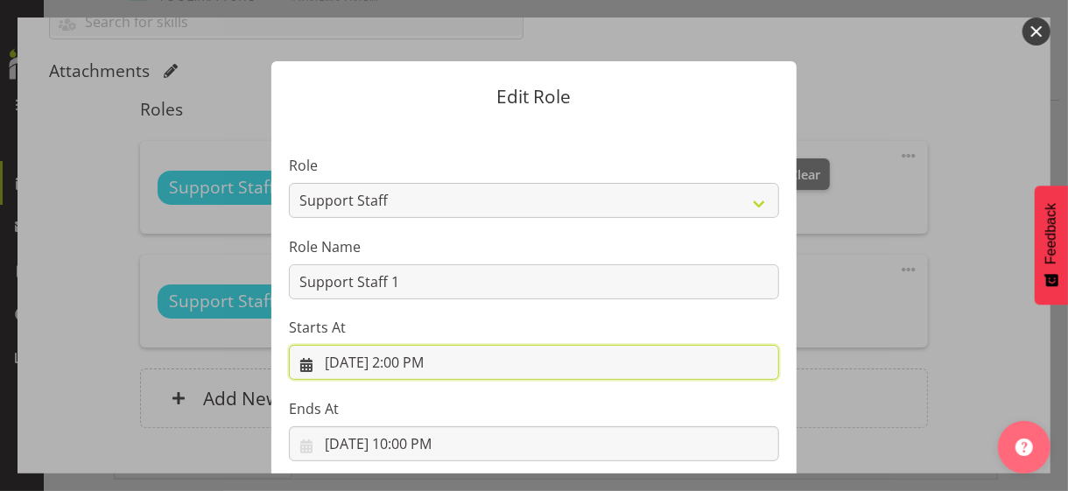
click at [411, 362] on input "[DATE] 2:00 PM" at bounding box center [534, 362] width 490 height 35
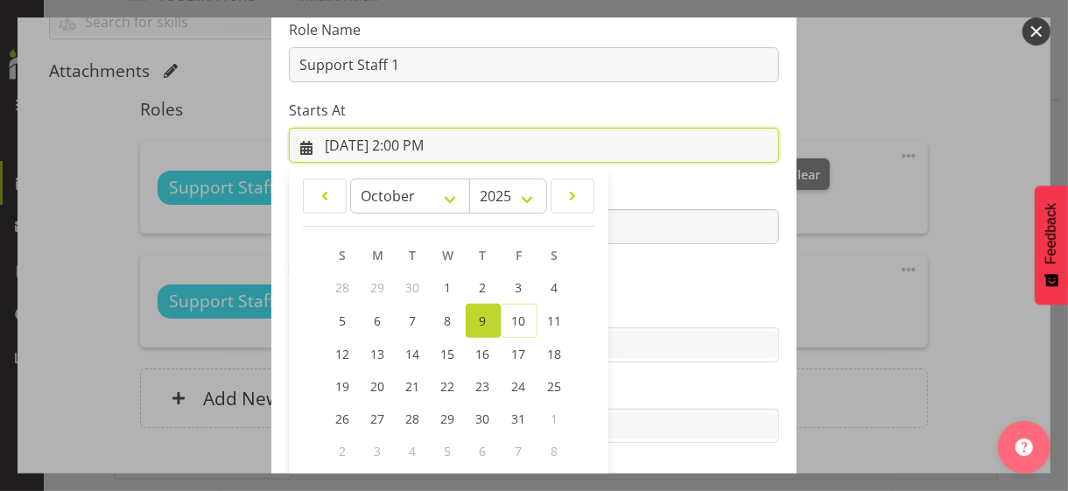
scroll to position [304, 0]
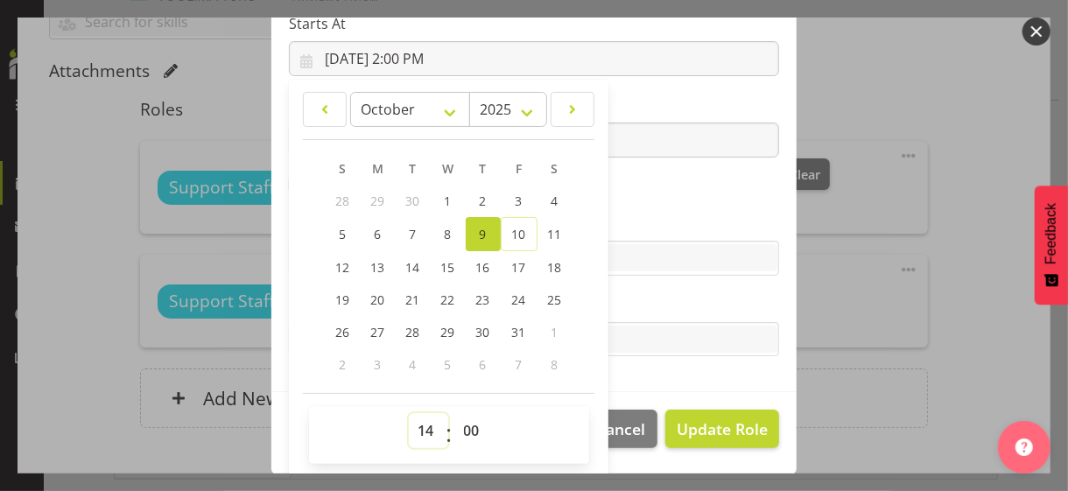
drag, startPoint x: 420, startPoint y: 424, endPoint x: 422, endPoint y: 414, distance: 9.8
click at [420, 424] on select "00 01 02 03 04 05 06 07 08 09 10 11 12 13 14 15 16 17 18 19 20 21 22 23" at bounding box center [428, 430] width 39 height 35
select select "13"
click at [409, 413] on select "00 01 02 03 04 05 06 07 08 09 10 11 12 13 14 15 16 17 18 19 20 21 22 23" at bounding box center [428, 430] width 39 height 35
type input "[DATE] 1:00 PM"
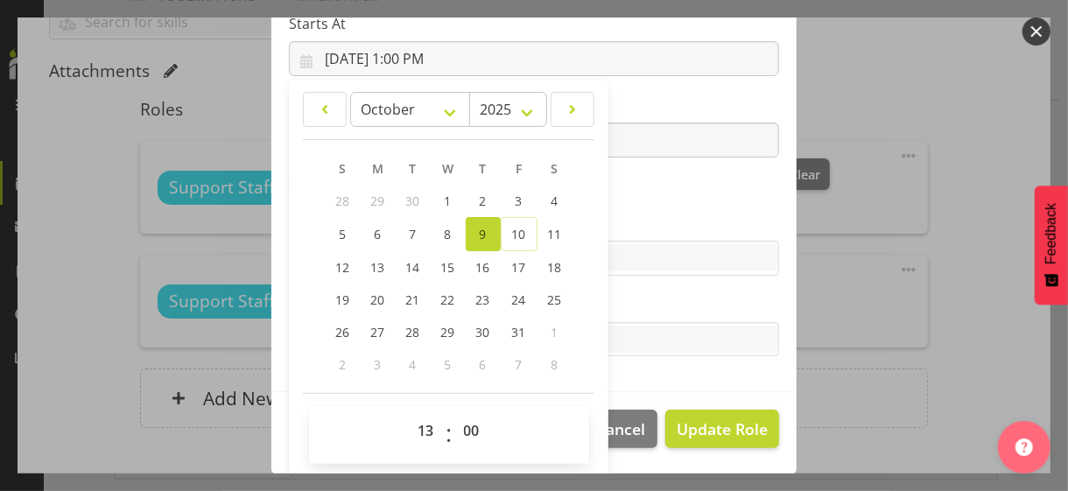
click at [621, 208] on section "Role CP House Leader Support Staff Wake Role Name Support Staff 1 Starts At [DA…" at bounding box center [533, 106] width 525 height 573
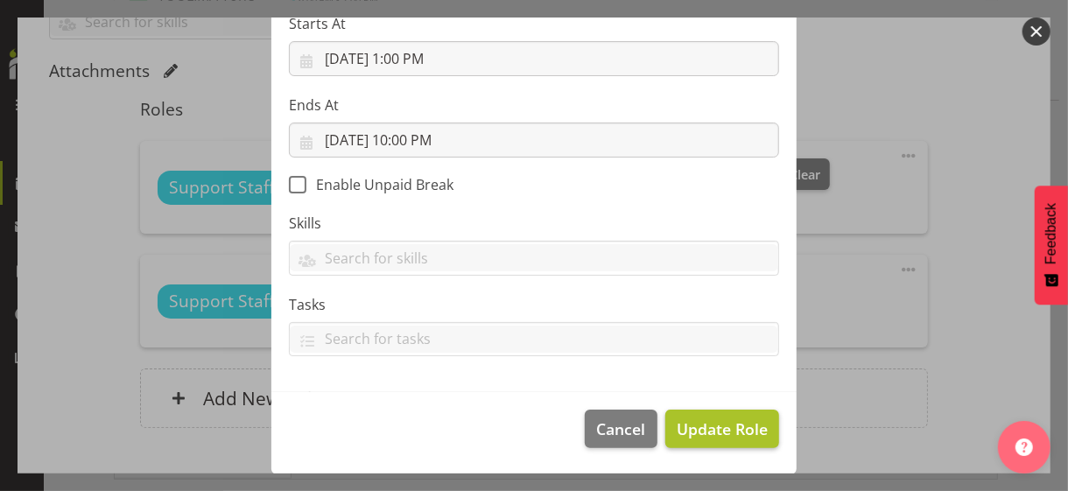
scroll to position [303, 0]
click at [701, 420] on span "Update Role" at bounding box center [722, 430] width 91 height 23
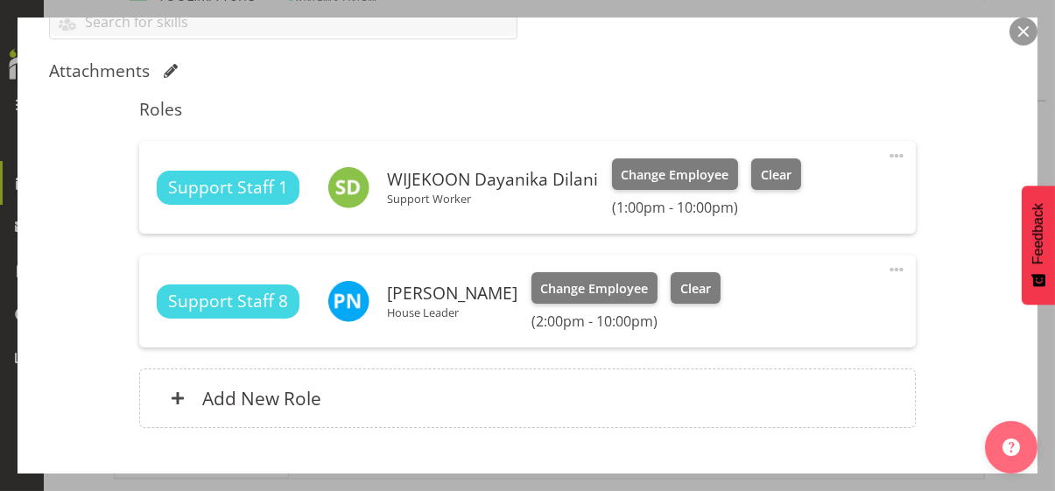
click at [886, 268] on span at bounding box center [896, 269] width 21 height 21
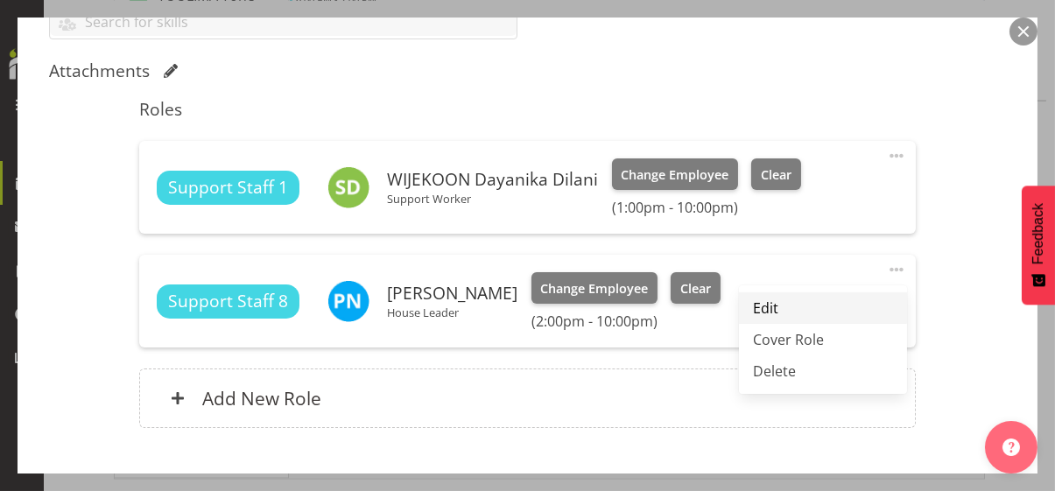
click at [794, 301] on link "Edit" at bounding box center [823, 308] width 168 height 32
select select "9"
select select "2025"
select select "14"
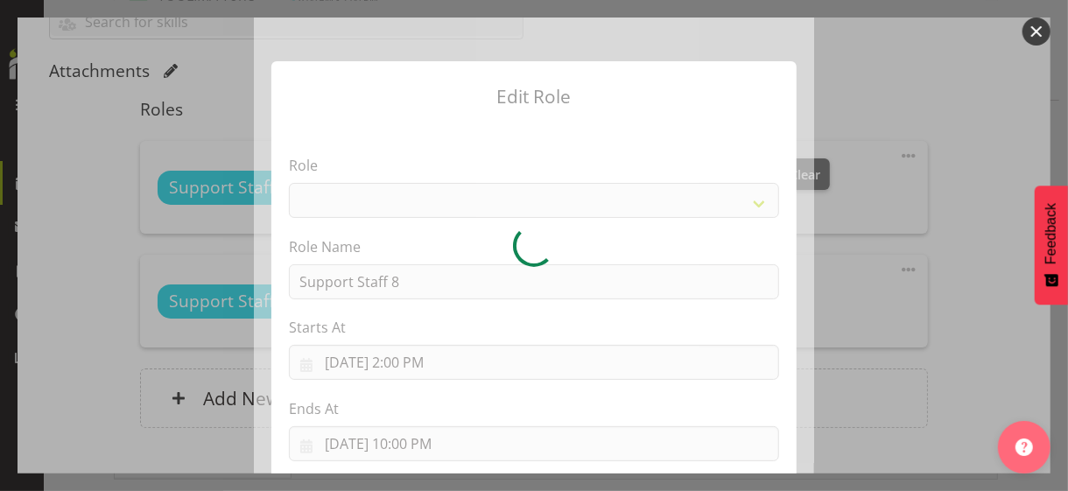
select select "1091"
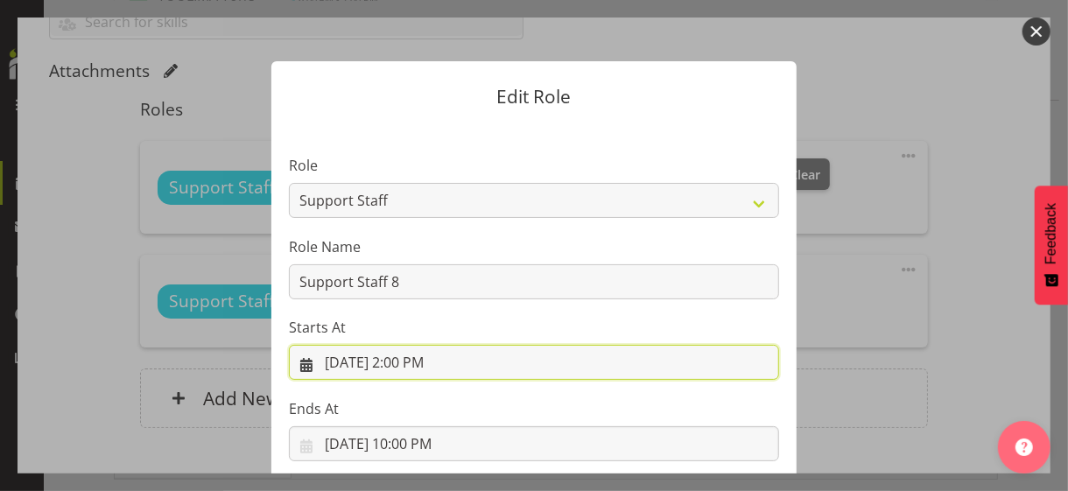
click at [419, 361] on input "[DATE] 2:00 PM" at bounding box center [534, 362] width 490 height 35
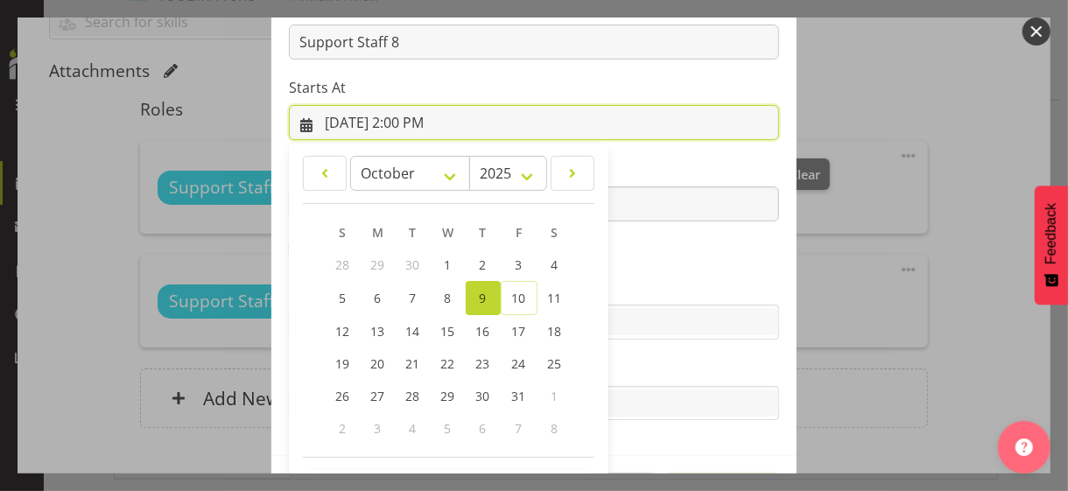
scroll to position [304, 0]
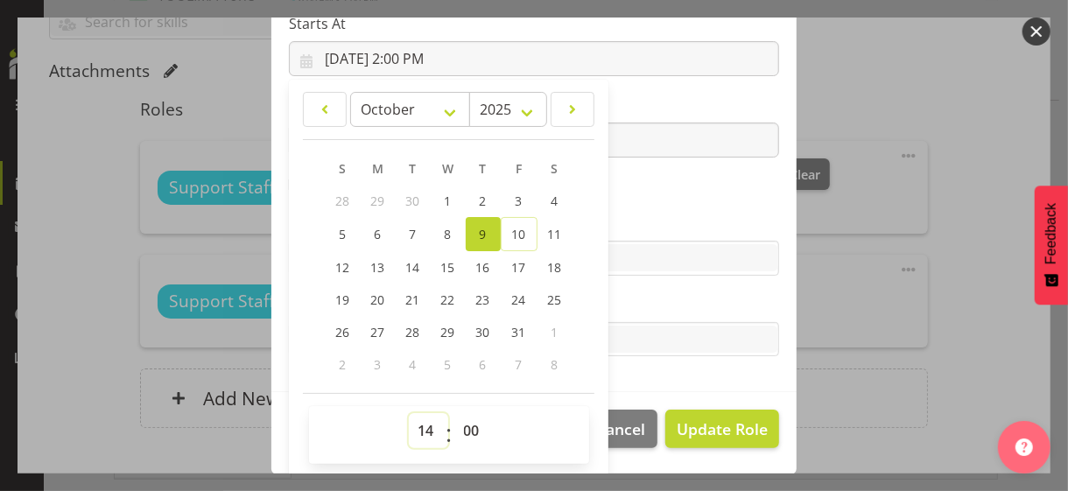
click at [419, 417] on select "00 01 02 03 04 05 06 07 08 09 10 11 12 13 14 15 16 17 18 19 20 21 22 23" at bounding box center [428, 430] width 39 height 35
select select "10"
click at [409, 413] on select "00 01 02 03 04 05 06 07 08 09 10 11 12 13 14 15 16 17 18 19 20 21 22 23" at bounding box center [428, 430] width 39 height 35
type input "[DATE] 10:00 AM"
drag, startPoint x: 645, startPoint y: 208, endPoint x: 546, endPoint y: 174, distance: 104.7
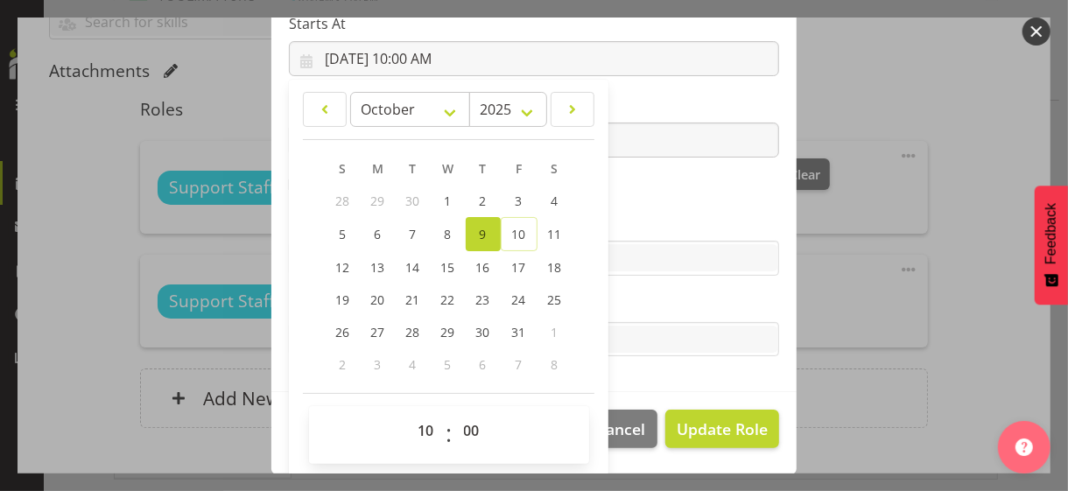
click at [642, 205] on section "Role CP House Leader Support Staff Wake Role Name Support Staff 8 Starts At [DA…" at bounding box center [533, 106] width 525 height 573
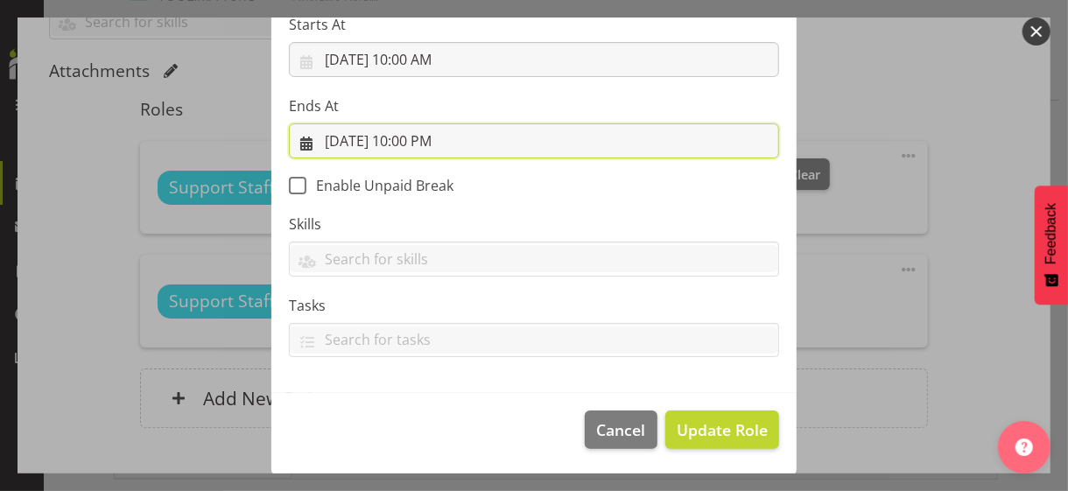
click at [428, 138] on input "[DATE] 10:00 PM" at bounding box center [534, 140] width 490 height 35
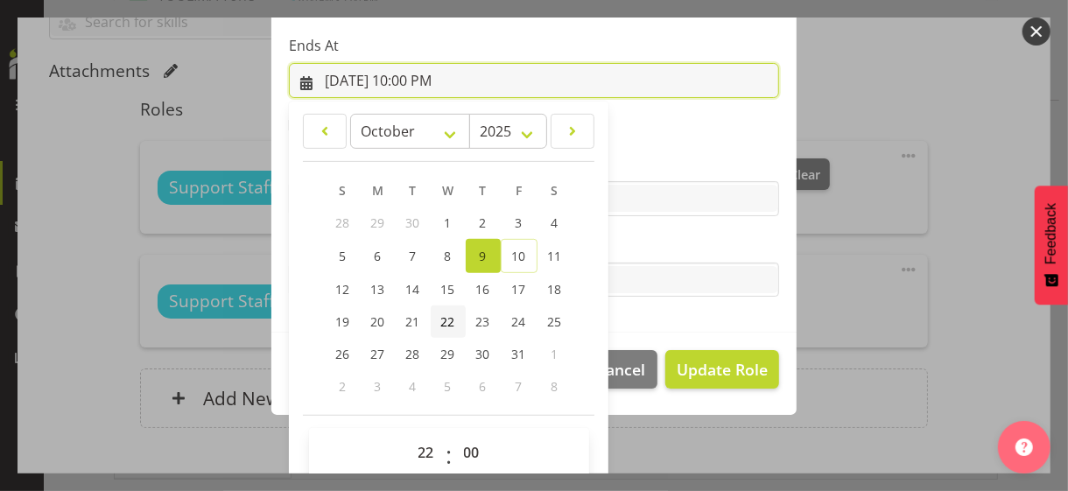
scroll to position [386, 0]
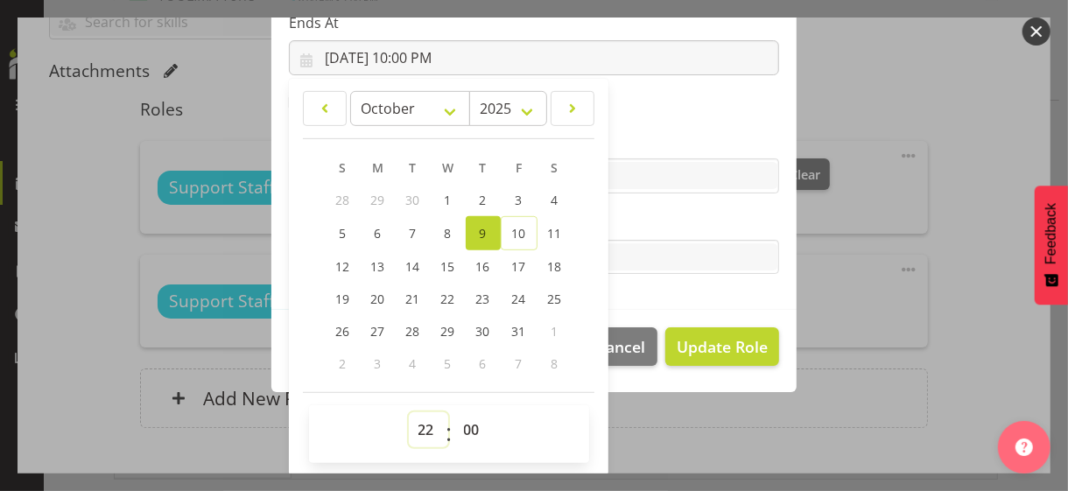
click at [413, 419] on select "00 01 02 03 04 05 06 07 08 09 10 11 12 13 14 15 16 17 18 19 20 21 22 23" at bounding box center [428, 429] width 39 height 35
select select "18"
click at [409, 412] on select "00 01 02 03 04 05 06 07 08 09 10 11 12 13 14 15 16 17 18 19 20 21 22 23" at bounding box center [428, 429] width 39 height 35
type input "[DATE] 6:00 PM"
click at [630, 231] on label "Tasks" at bounding box center [534, 222] width 490 height 21
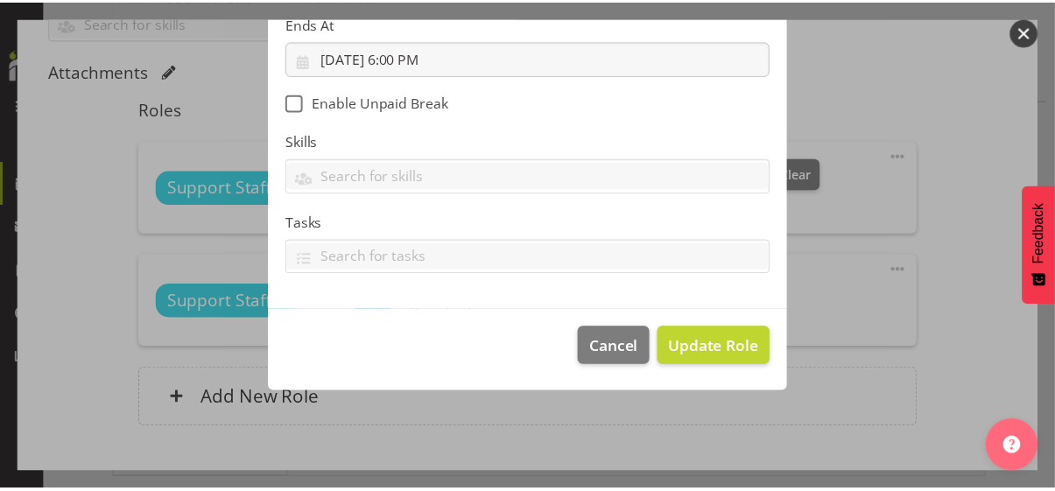
scroll to position [303, 0]
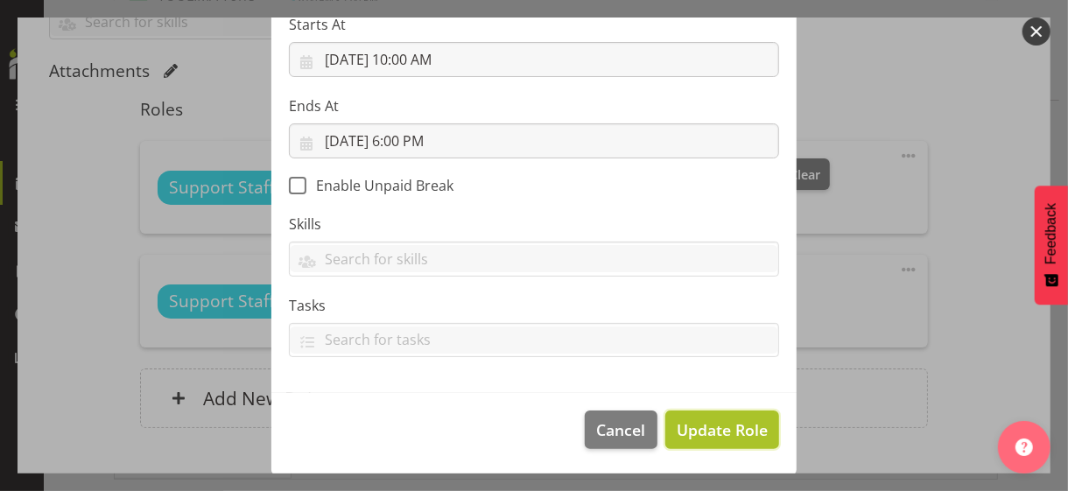
click at [714, 425] on span "Update Role" at bounding box center [722, 430] width 91 height 23
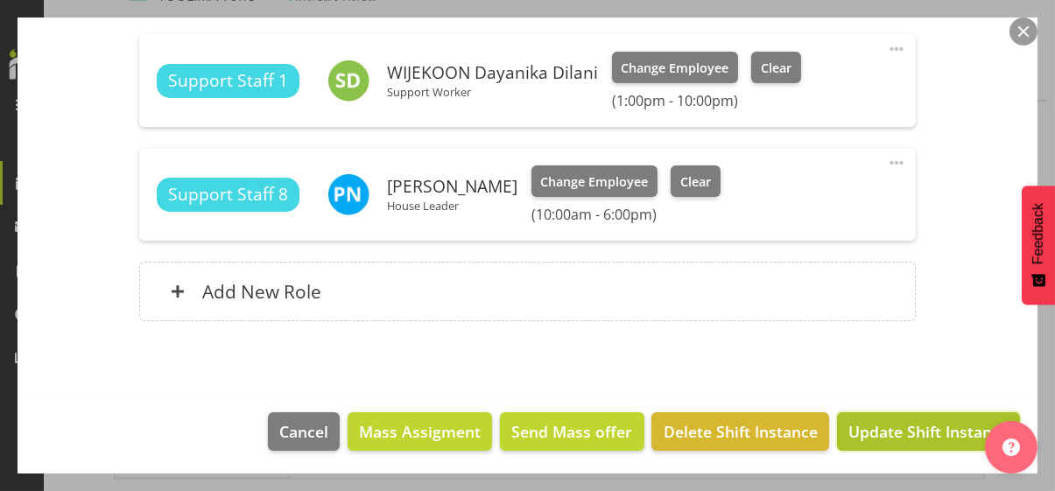
click at [876, 425] on span "Update Shift Instance" at bounding box center [928, 431] width 160 height 23
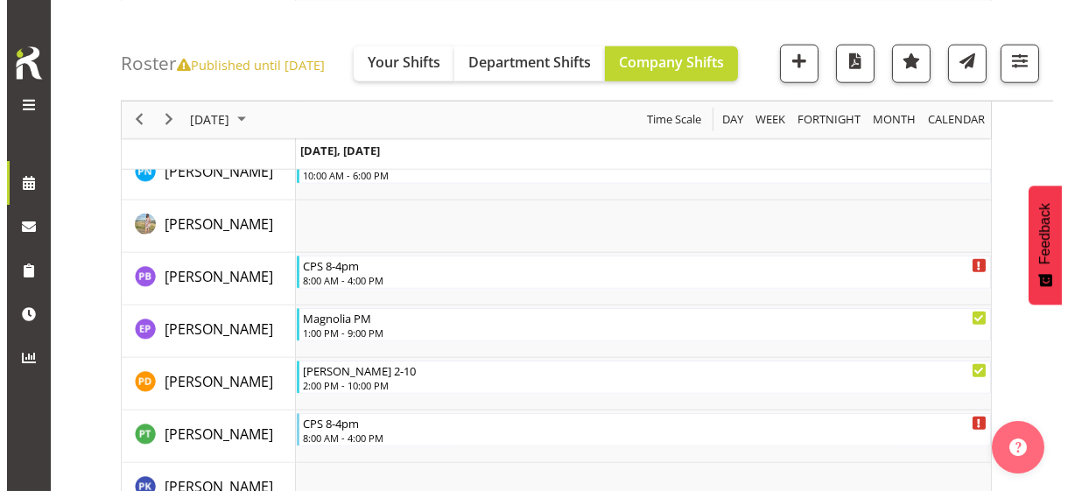
scroll to position [3945, 0]
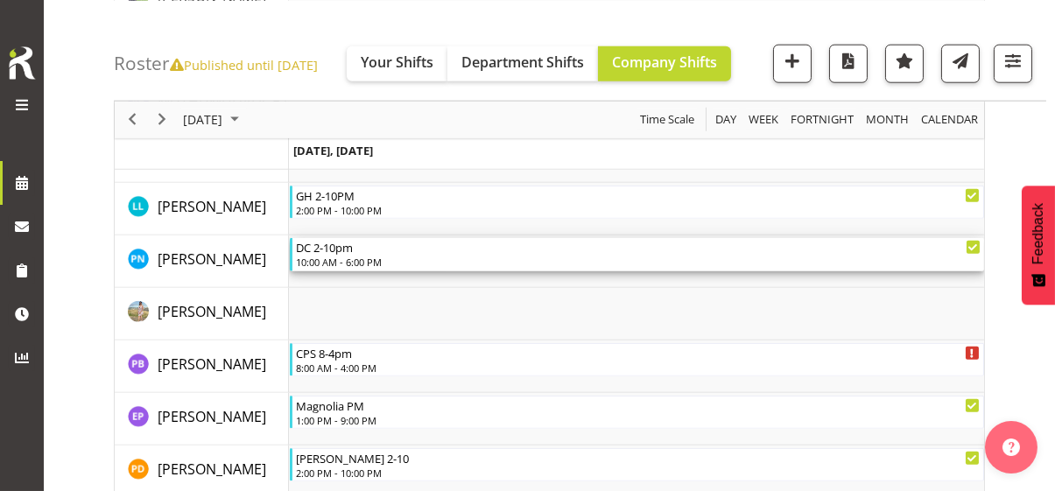
click at [356, 255] on div "10:00 AM - 6:00 PM" at bounding box center [638, 262] width 685 height 14
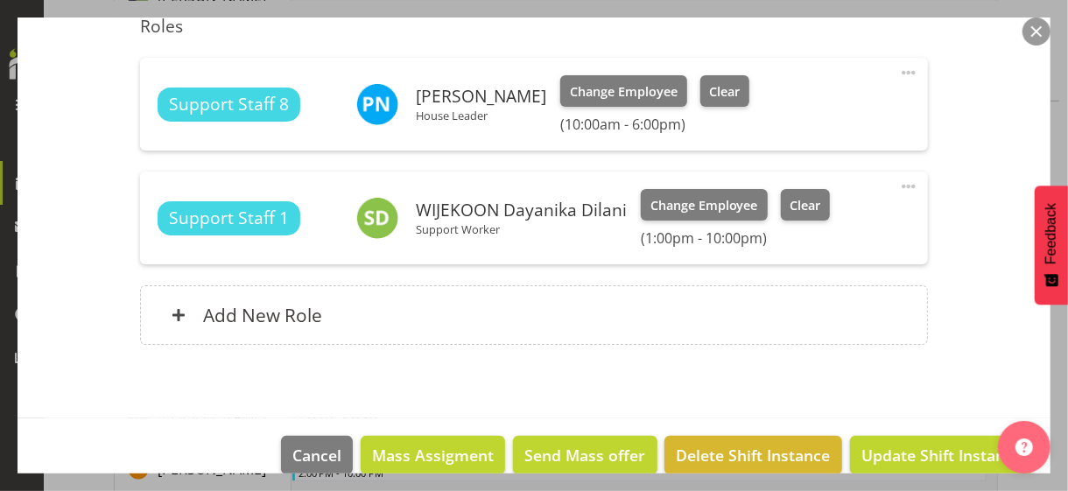
scroll to position [613, 0]
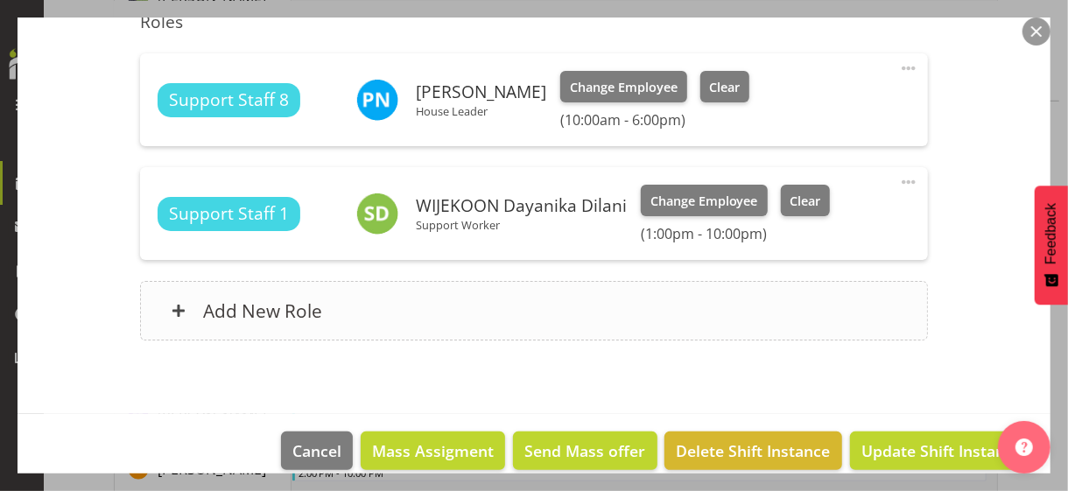
click at [379, 299] on div "Add New Role" at bounding box center [533, 311] width 787 height 60
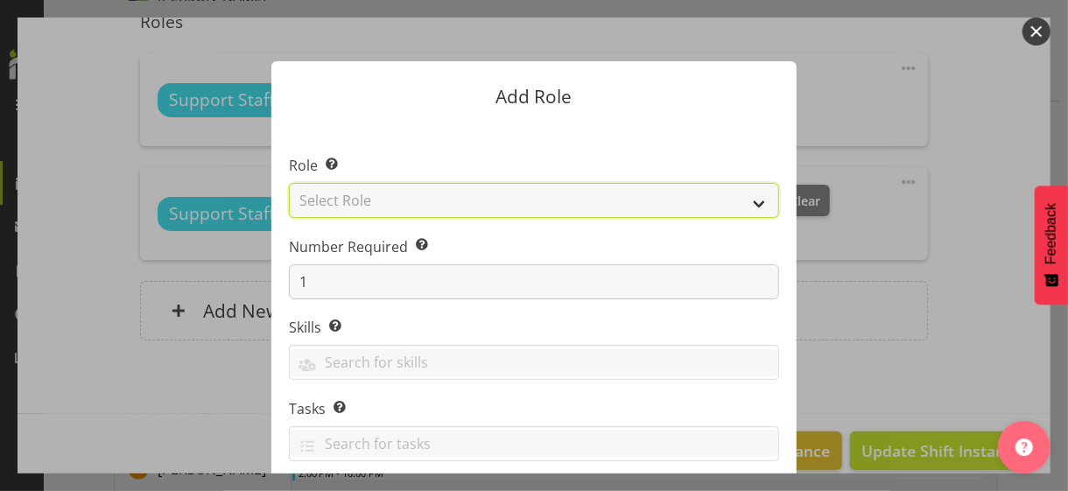
click at [367, 202] on select "Select Role CP House Leader Support Staff Wake" at bounding box center [534, 200] width 490 height 35
select select "1091"
click at [289, 183] on select "Select Role CP House Leader Support Staff Wake" at bounding box center [534, 200] width 490 height 35
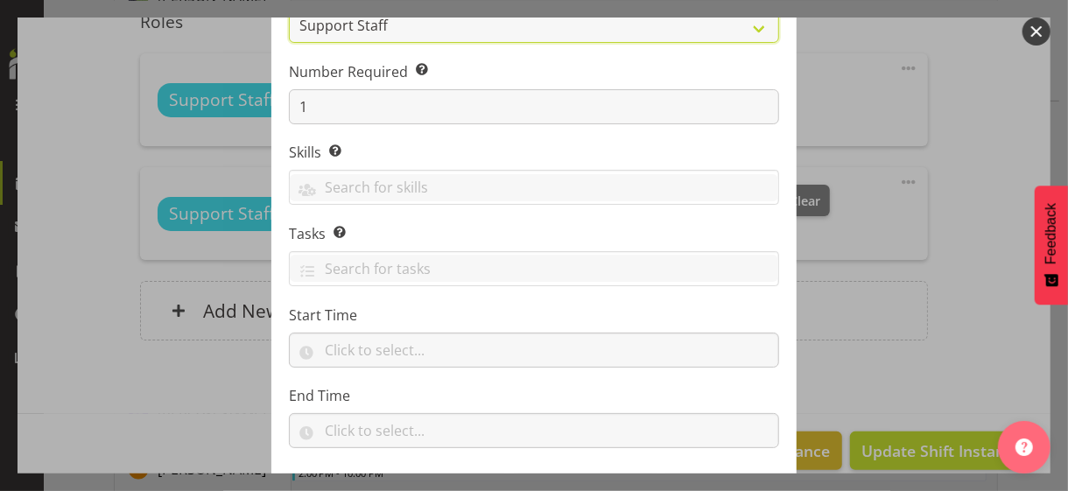
scroll to position [266, 0]
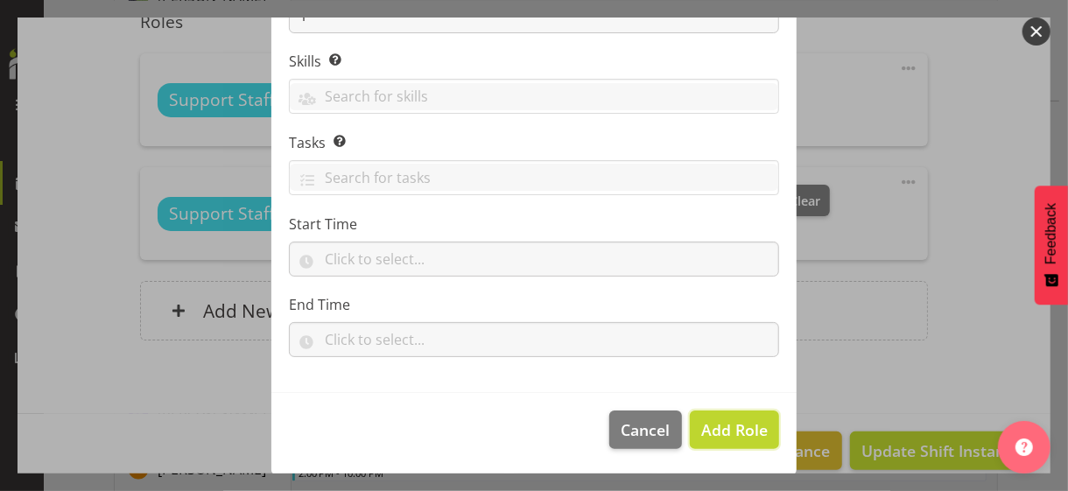
click at [735, 425] on span "Add Role" at bounding box center [734, 429] width 67 height 21
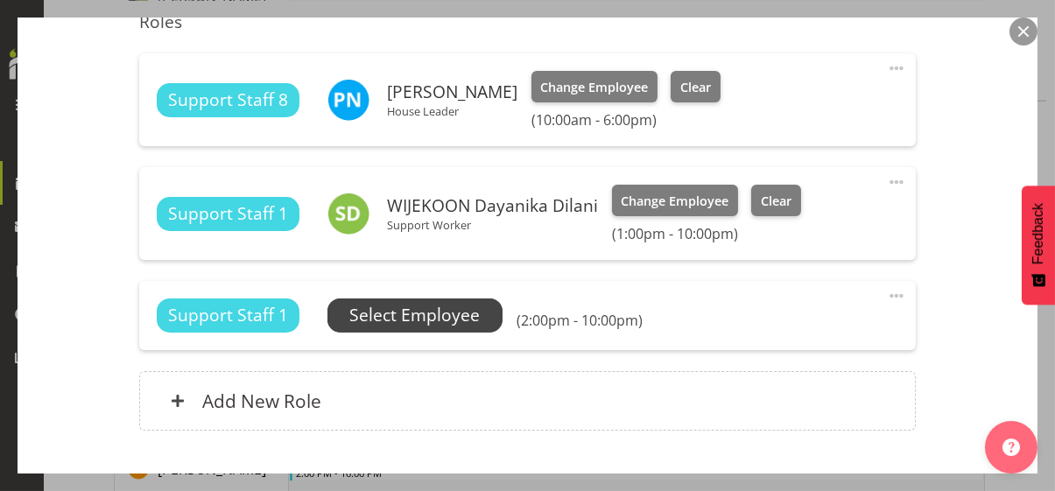
click at [480, 313] on span "Select Employee" at bounding box center [414, 315] width 130 height 25
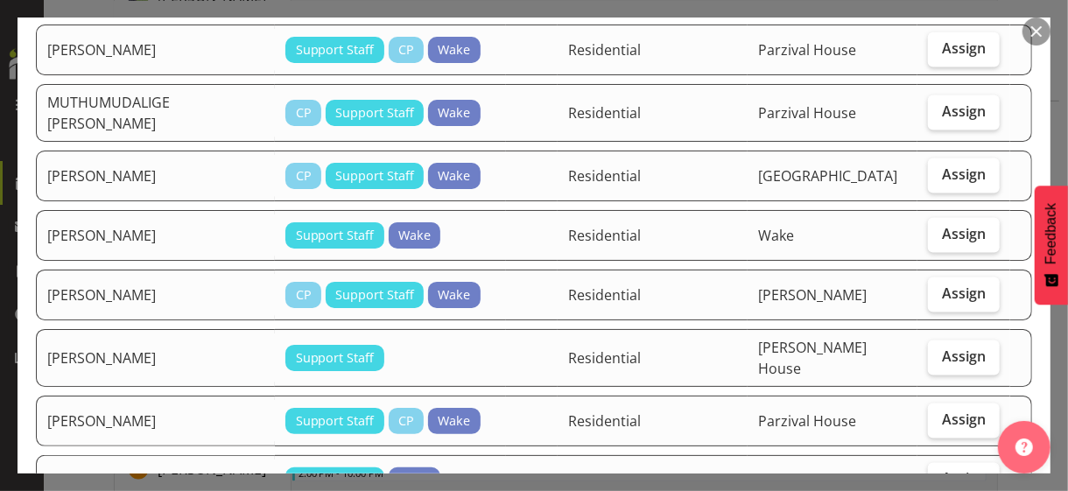
scroll to position [1051, 0]
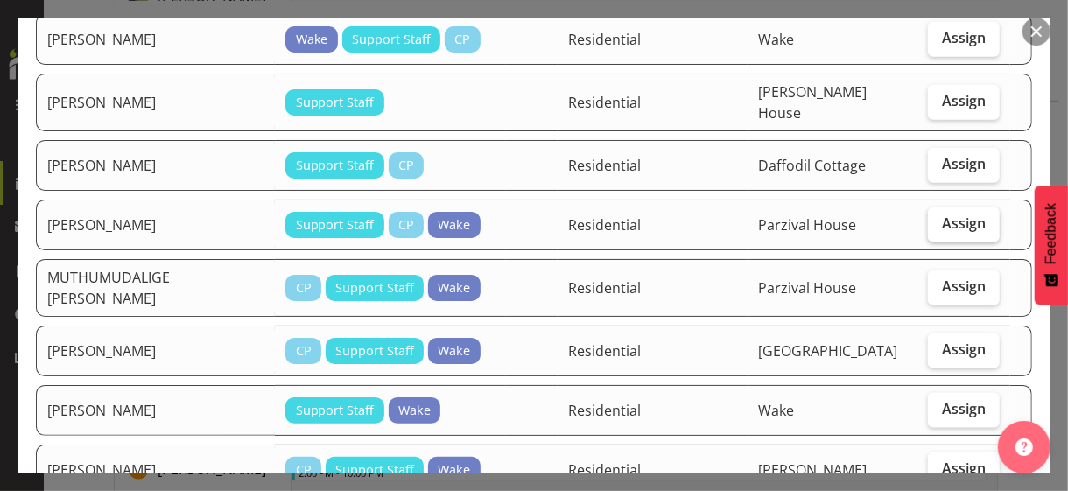
click at [932, 208] on label "Assign" at bounding box center [964, 225] width 72 height 35
click at [932, 218] on input "Assign" at bounding box center [933, 223] width 11 height 11
checkbox input "true"
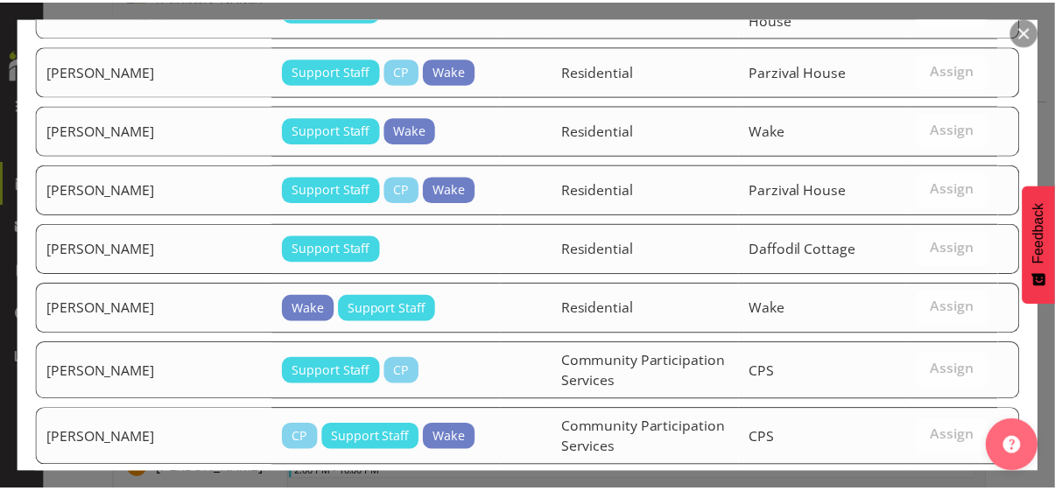
scroll to position [1799, 0]
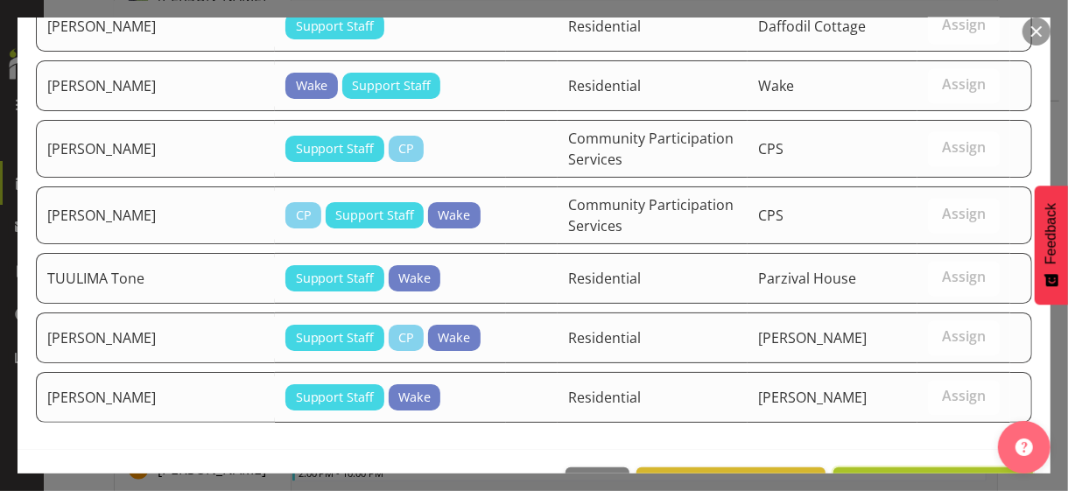
click at [906, 425] on span "Assign [PERSON_NAME]" at bounding box center [933, 486] width 177 height 21
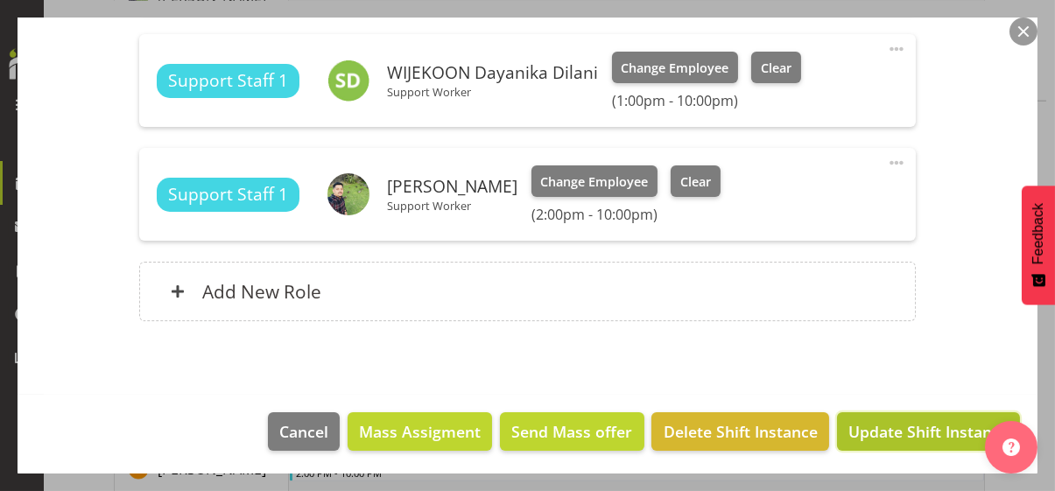
click at [901, 425] on span "Update Shift Instance" at bounding box center [928, 431] width 160 height 23
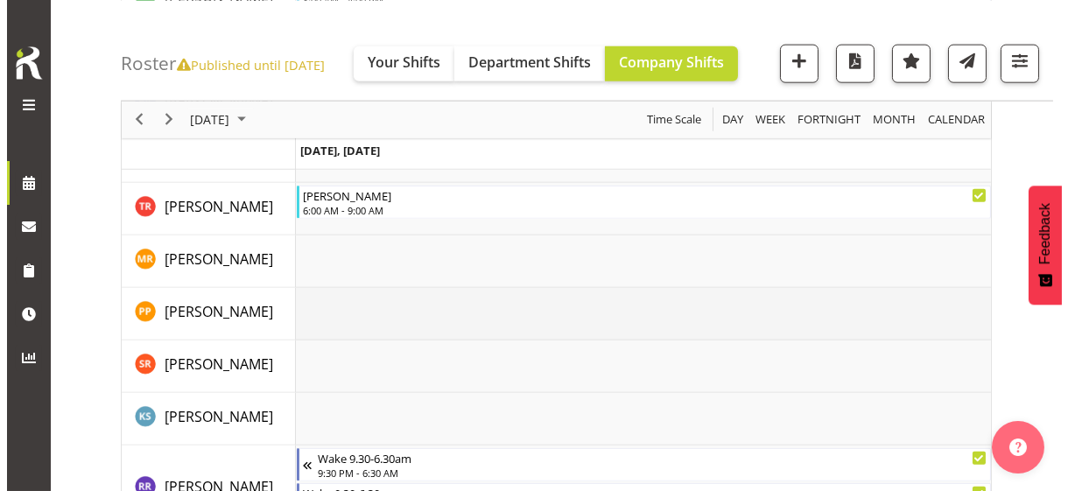
scroll to position [4646, 0]
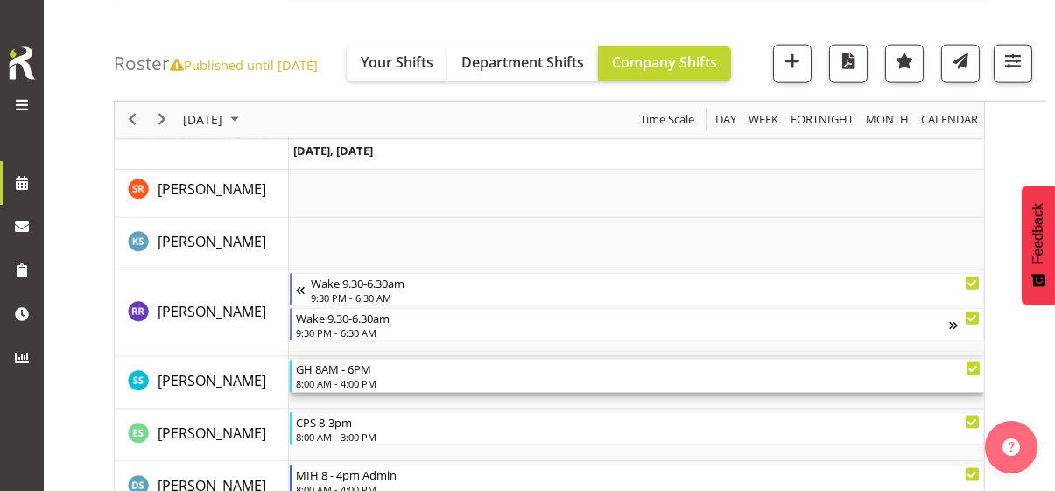
click at [355, 377] on div "8:00 AM - 4:00 PM" at bounding box center [638, 384] width 685 height 14
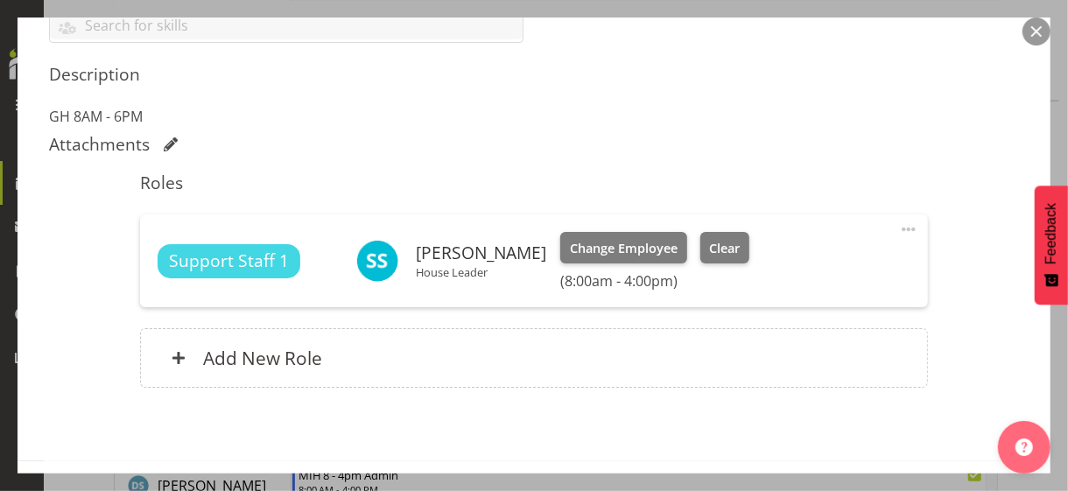
scroll to position [525, 0]
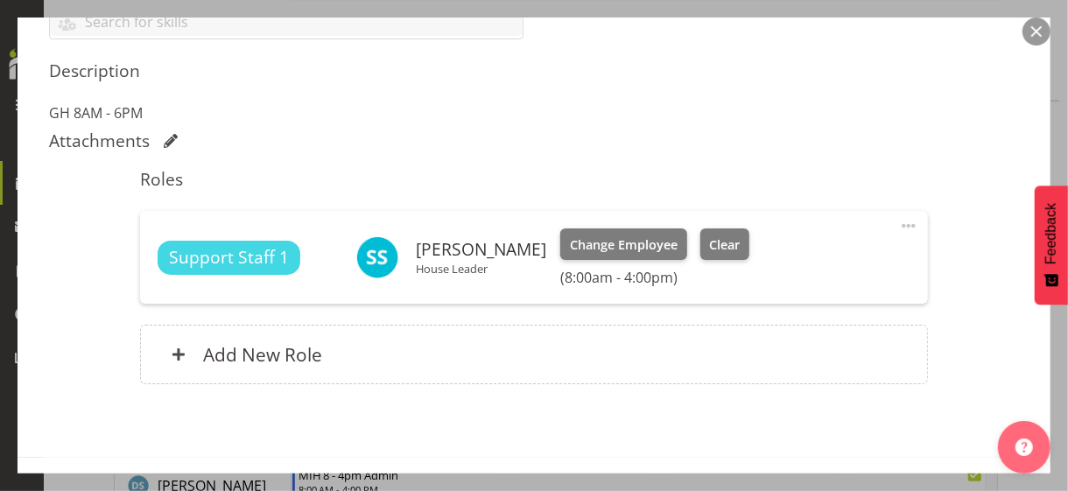
click at [899, 222] on span at bounding box center [908, 225] width 21 height 21
click at [796, 260] on link "Edit" at bounding box center [835, 265] width 168 height 32
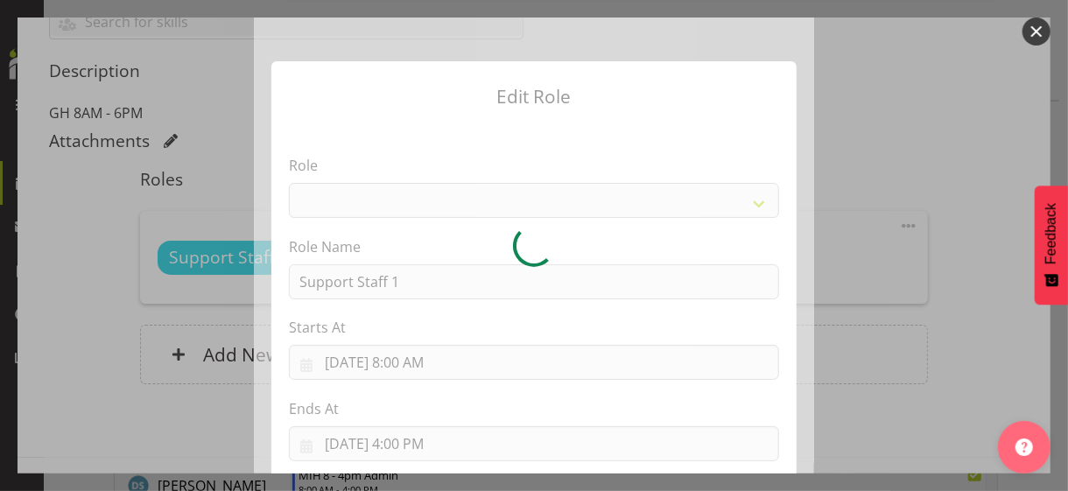
select select "1091"
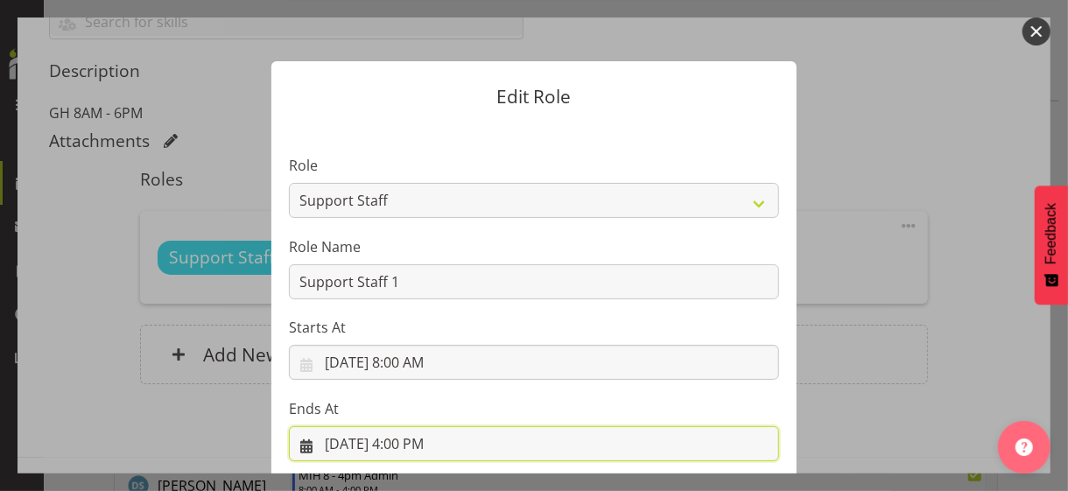
click at [407, 425] on input "[DATE] 4:00 PM" at bounding box center [534, 443] width 490 height 35
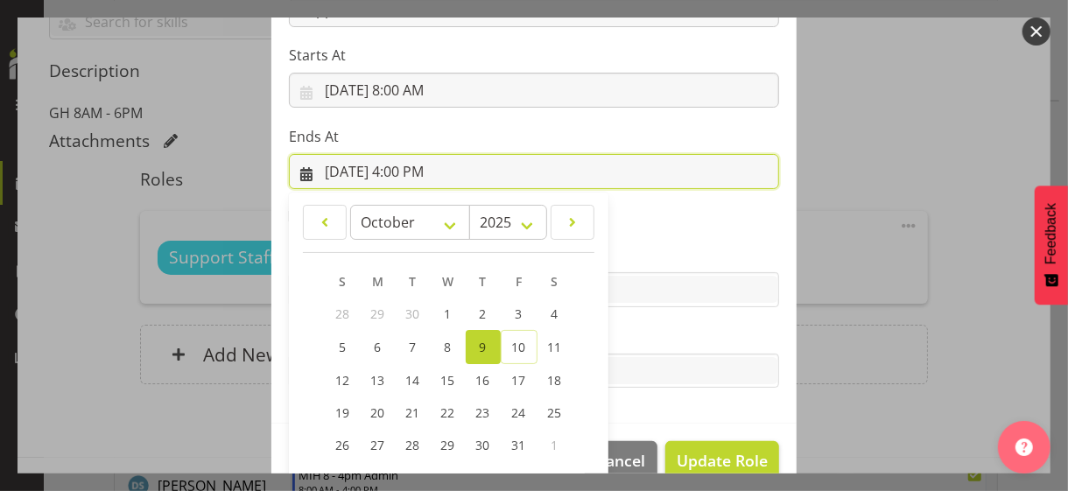
scroll to position [386, 0]
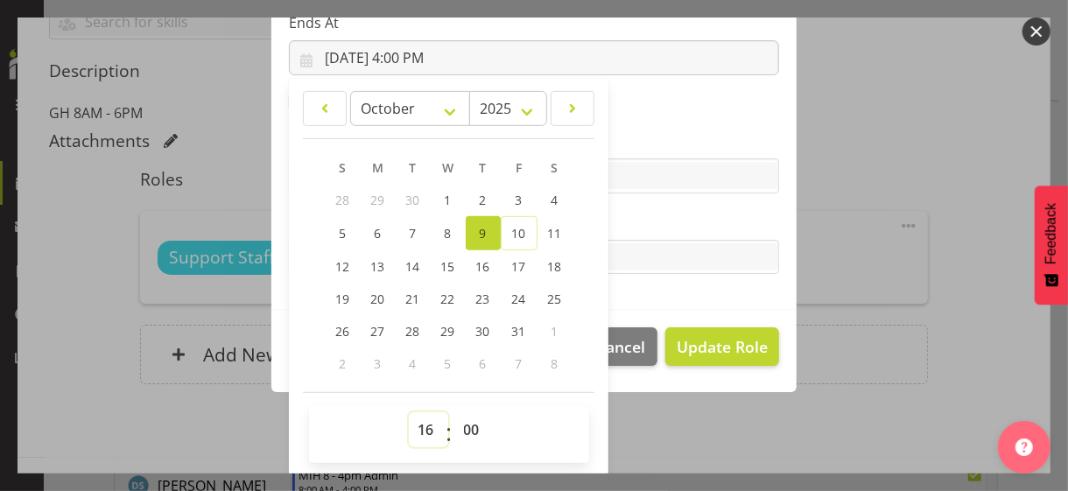
drag, startPoint x: 415, startPoint y: 426, endPoint x: 418, endPoint y: 412, distance: 13.4
click at [415, 425] on select "00 01 02 03 04 05 06 07 08 09 10 11 12 13 14 15 16 17 18 19 20 21 22 23" at bounding box center [428, 429] width 39 height 35
select select "17"
click at [409, 412] on select "00 01 02 03 04 05 06 07 08 09 10 11 12 13 14 15 16 17 18 19 20 21 22 23" at bounding box center [428, 429] width 39 height 35
type input "[DATE] 5:00 PM"
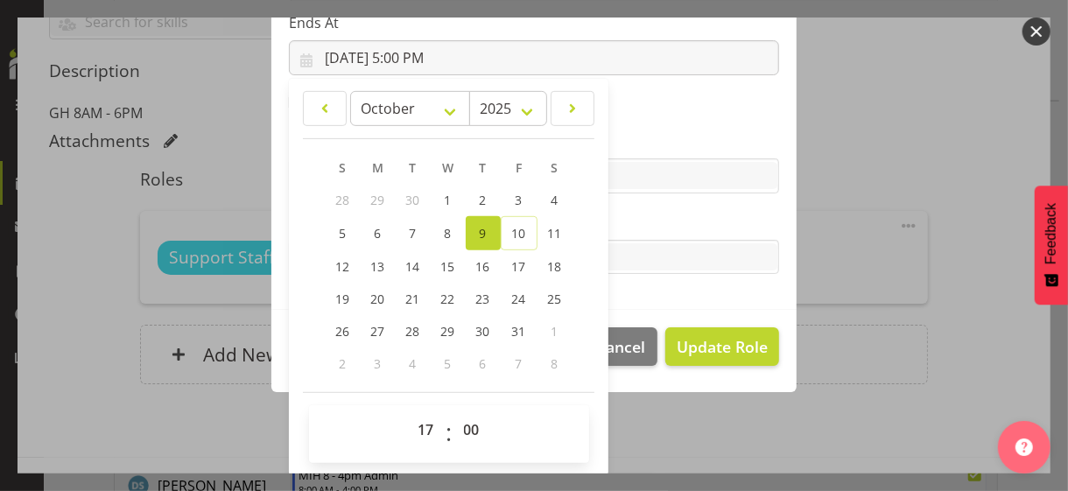
click at [641, 221] on label "Tasks" at bounding box center [534, 222] width 490 height 21
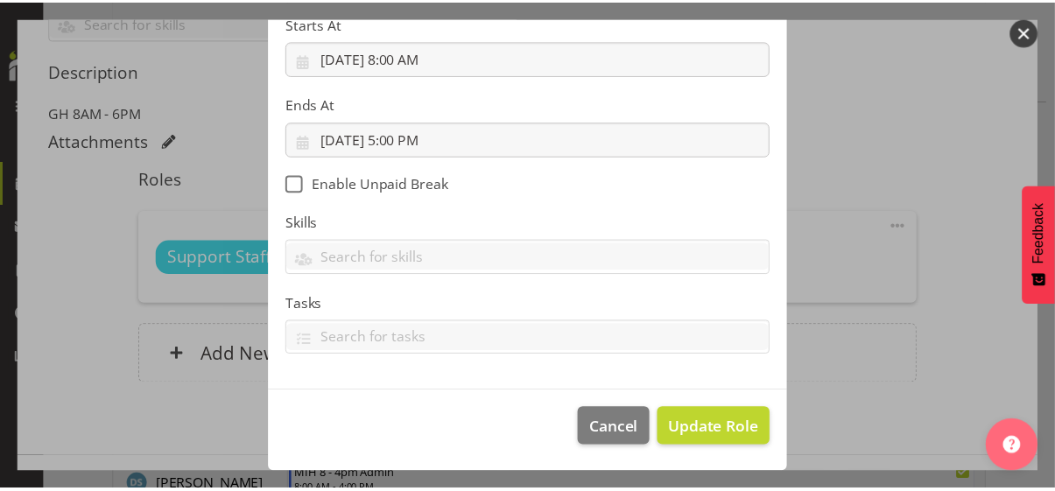
scroll to position [303, 0]
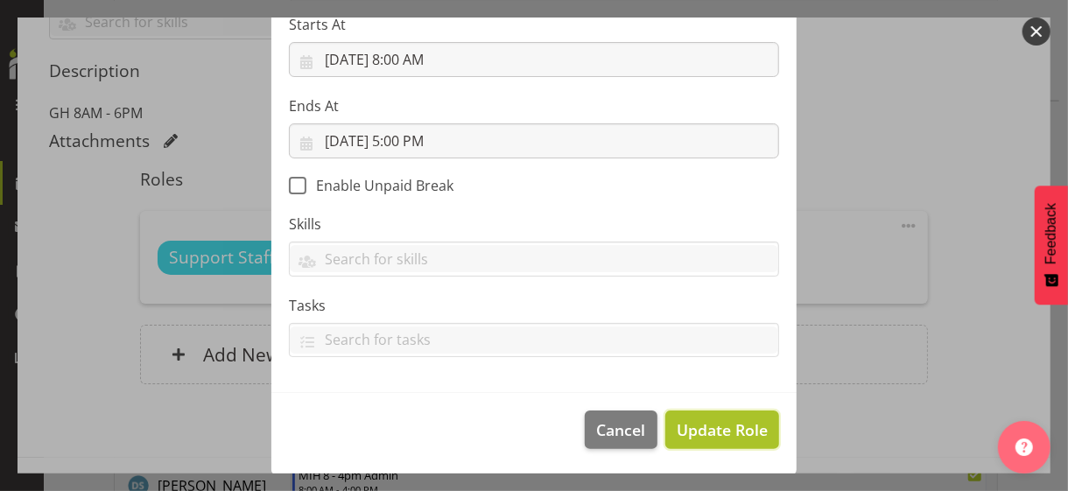
click at [706, 425] on span "Update Role" at bounding box center [722, 430] width 91 height 23
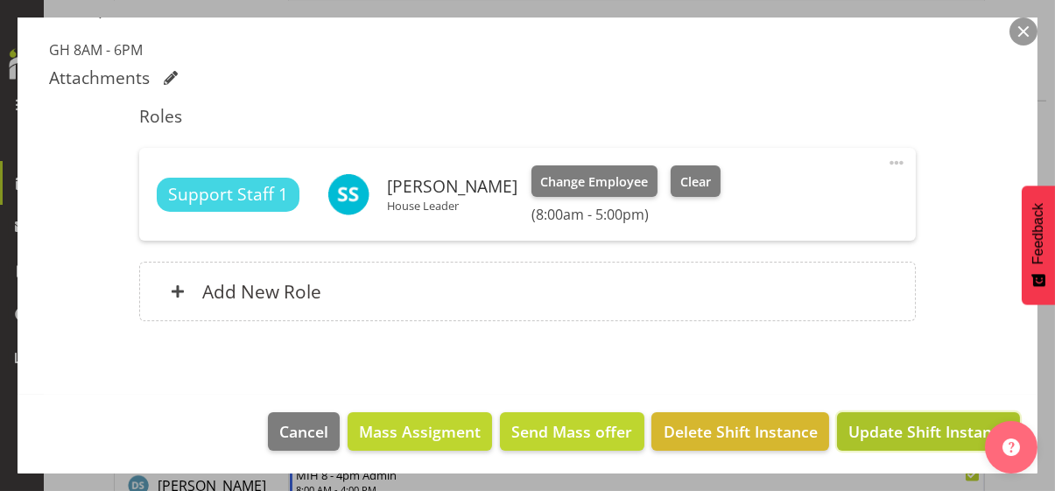
click at [913, 425] on span "Update Shift Instance" at bounding box center [928, 431] width 160 height 23
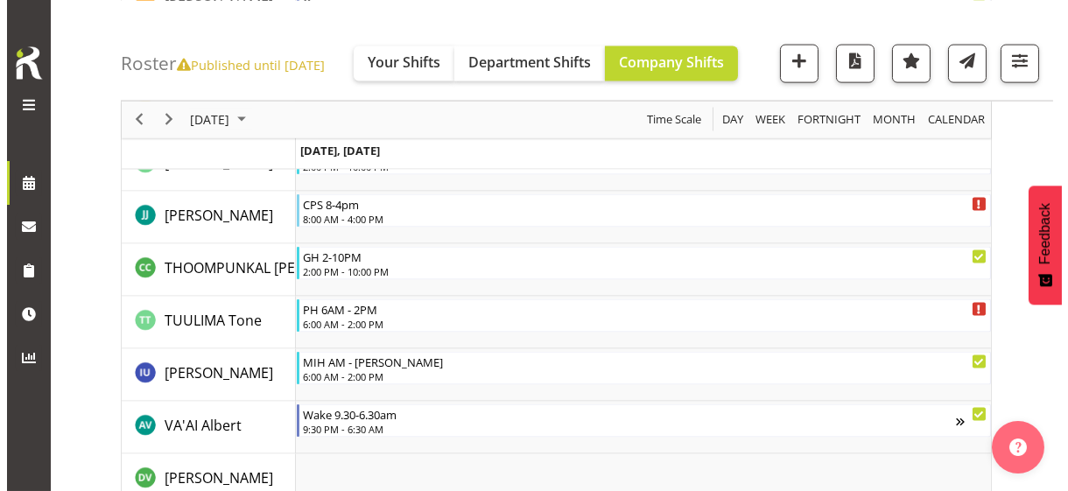
scroll to position [5293, 0]
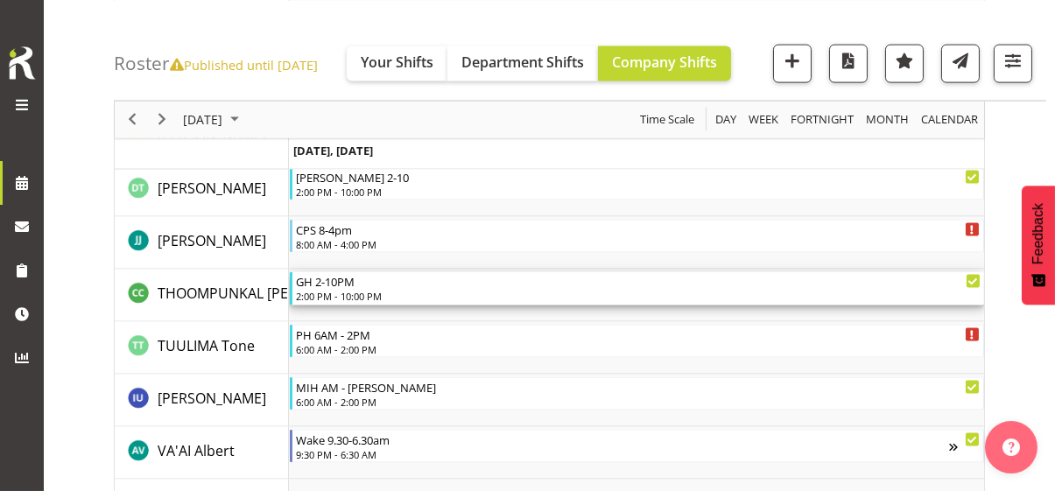
click at [341, 289] on div "2:00 PM - 10:00 PM" at bounding box center [638, 296] width 685 height 14
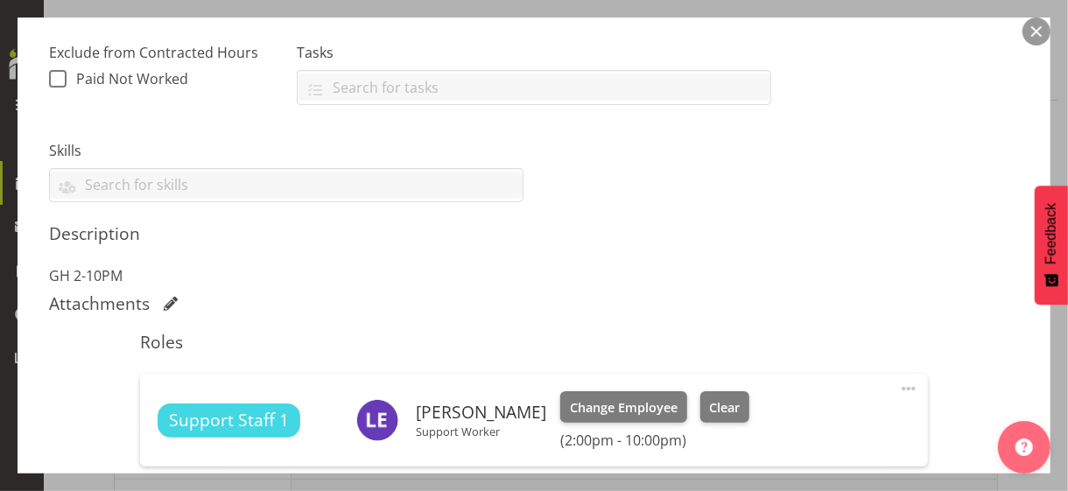
scroll to position [613, 0]
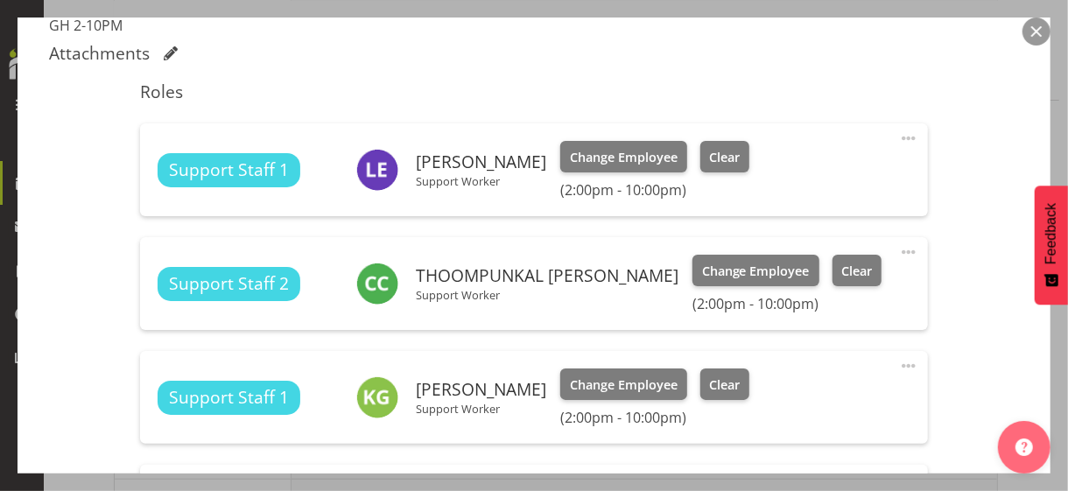
click at [898, 249] on span at bounding box center [908, 252] width 21 height 21
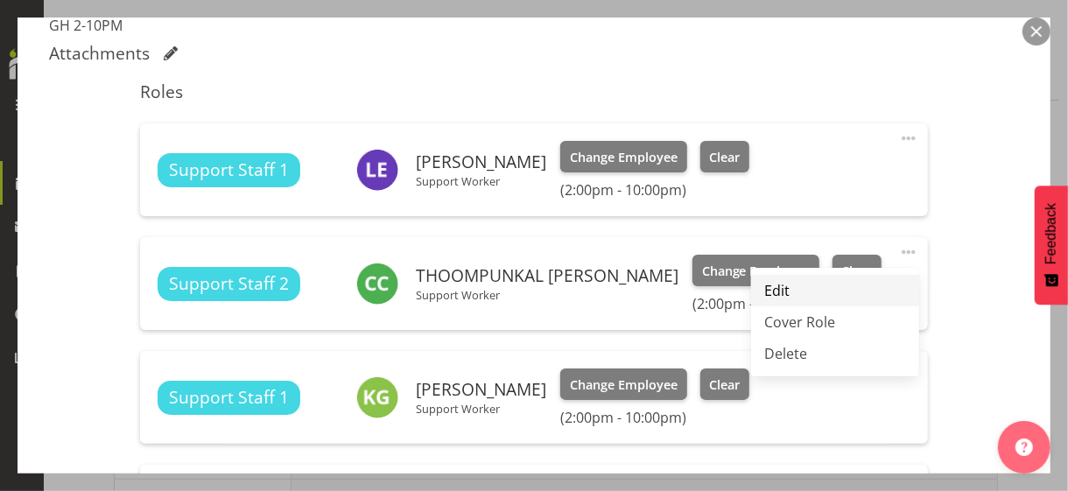
click at [798, 287] on link "Edit" at bounding box center [835, 291] width 168 height 32
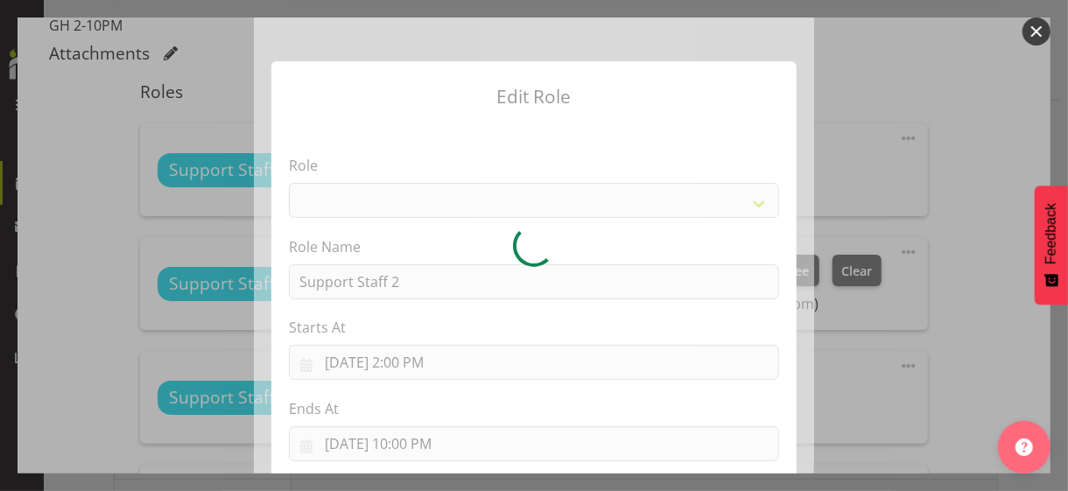
select select "1091"
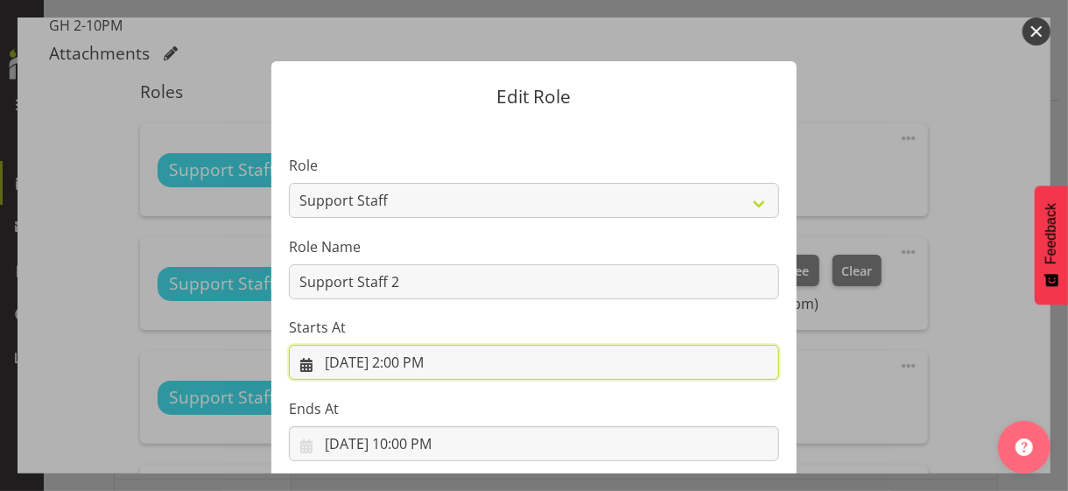
click at [402, 364] on input "[DATE] 2:00 PM" at bounding box center [534, 362] width 490 height 35
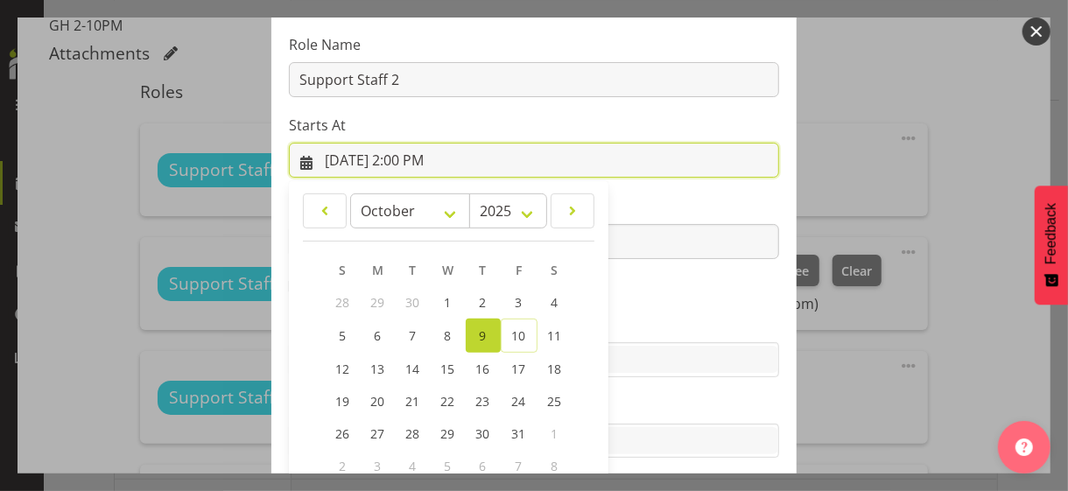
scroll to position [304, 0]
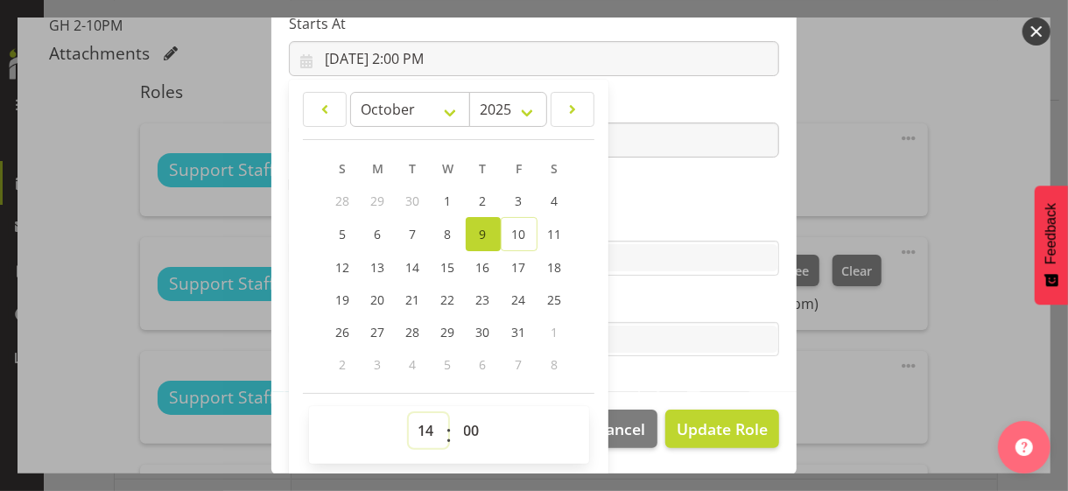
click at [419, 421] on select "00 01 02 03 04 05 06 07 08 09 10 11 12 13 14 15 16 17 18 19 20 21 22 23" at bounding box center [428, 430] width 39 height 35
select select "15"
click at [409, 413] on select "00 01 02 03 04 05 06 07 08 09 10 11 12 13 14 15 16 17 18 19 20 21 22 23" at bounding box center [428, 430] width 39 height 35
type input "[DATE] 3:00 PM"
drag, startPoint x: 462, startPoint y: 426, endPoint x: 464, endPoint y: 413, distance: 12.4
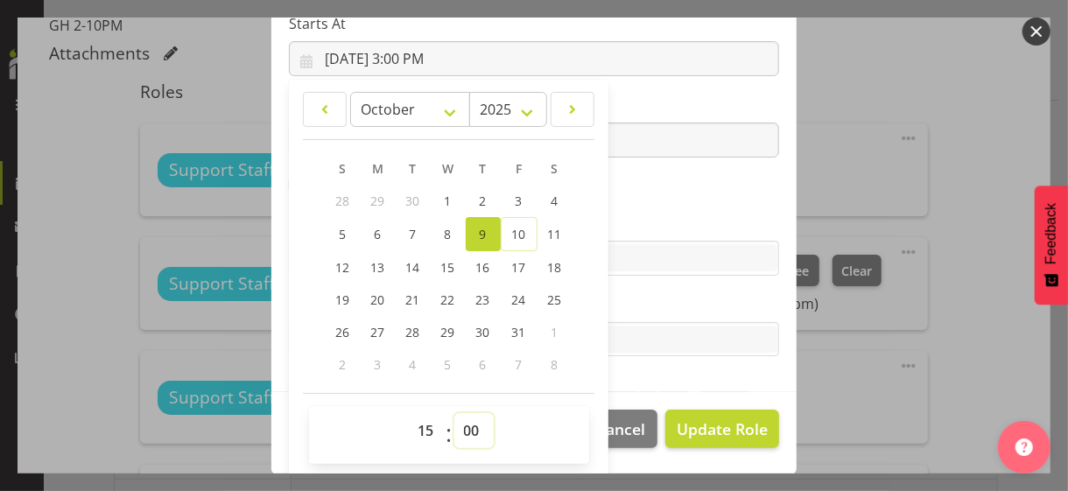
click at [464, 423] on select "00 01 02 03 04 05 06 07 08 09 10 11 12 13 14 15 16 17 18 19 20 21 22 23 24 25 2…" at bounding box center [473, 430] width 39 height 35
select select "30"
click at [454, 413] on select "00 01 02 03 04 05 06 07 08 09 10 11 12 13 14 15 16 17 18 19 20 21 22 23 24 25 2…" at bounding box center [473, 430] width 39 height 35
type input "[DATE] 3:30 PM"
click at [647, 208] on section "Role CP House Leader Support Staff Wake Role Name Support Staff 2 Starts At [DA…" at bounding box center [533, 106] width 525 height 573
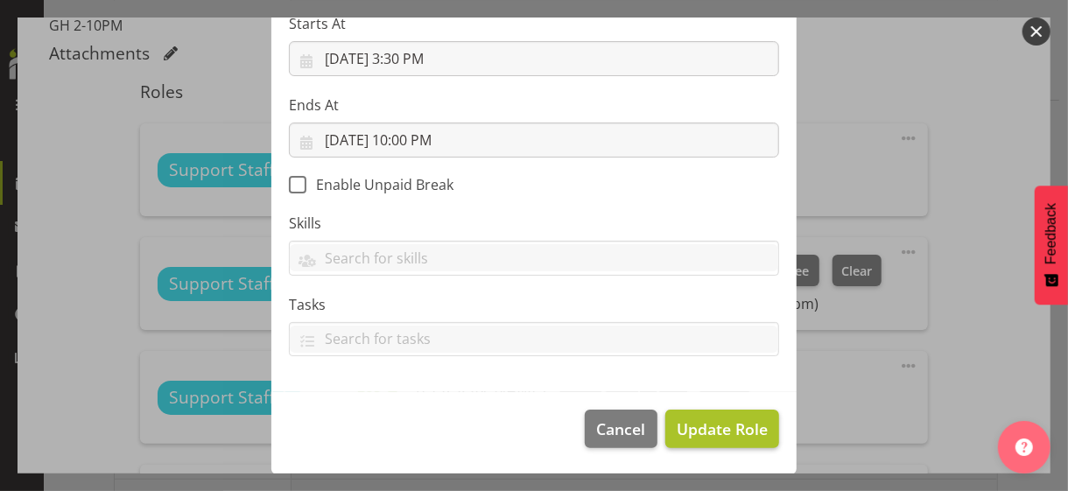
scroll to position [303, 0]
click at [694, 425] on span "Update Role" at bounding box center [722, 430] width 91 height 23
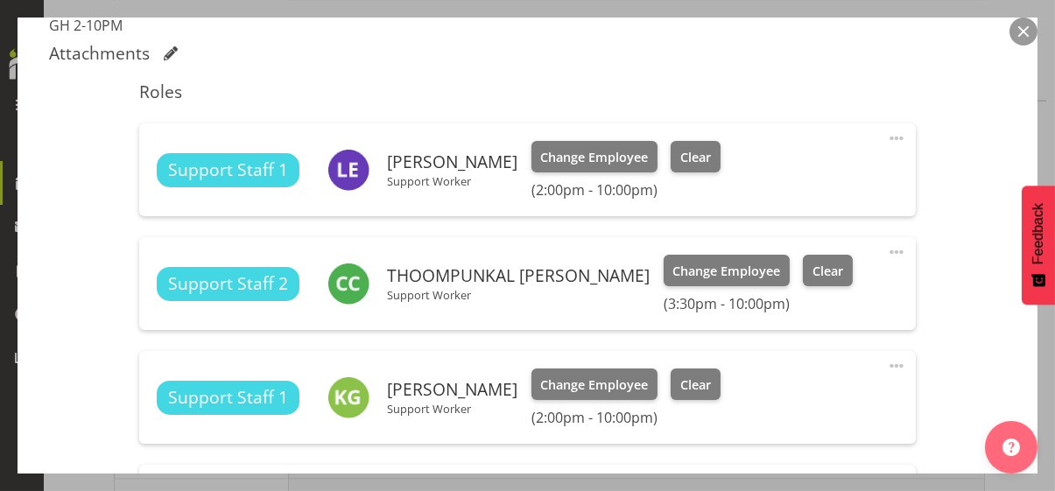
click at [886, 137] on span at bounding box center [896, 138] width 21 height 21
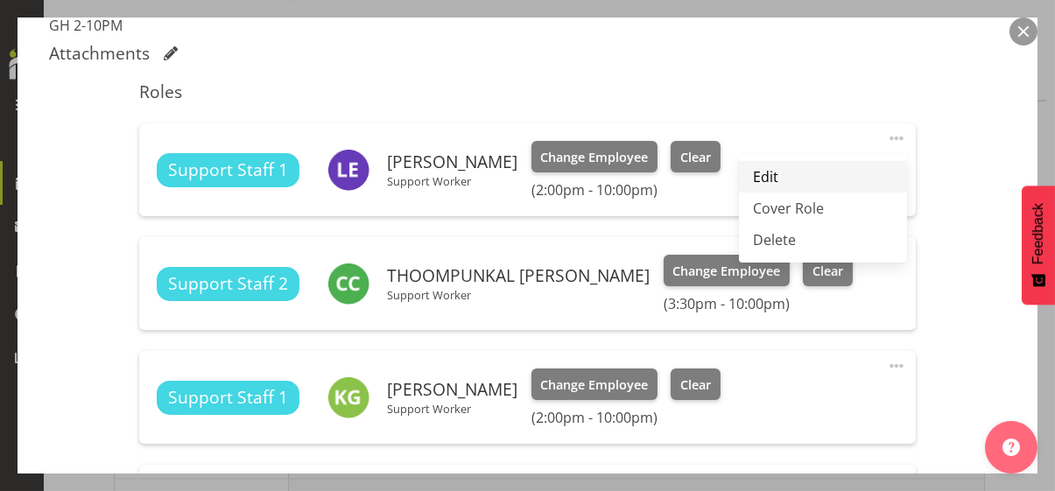
click at [792, 174] on link "Edit" at bounding box center [823, 177] width 168 height 32
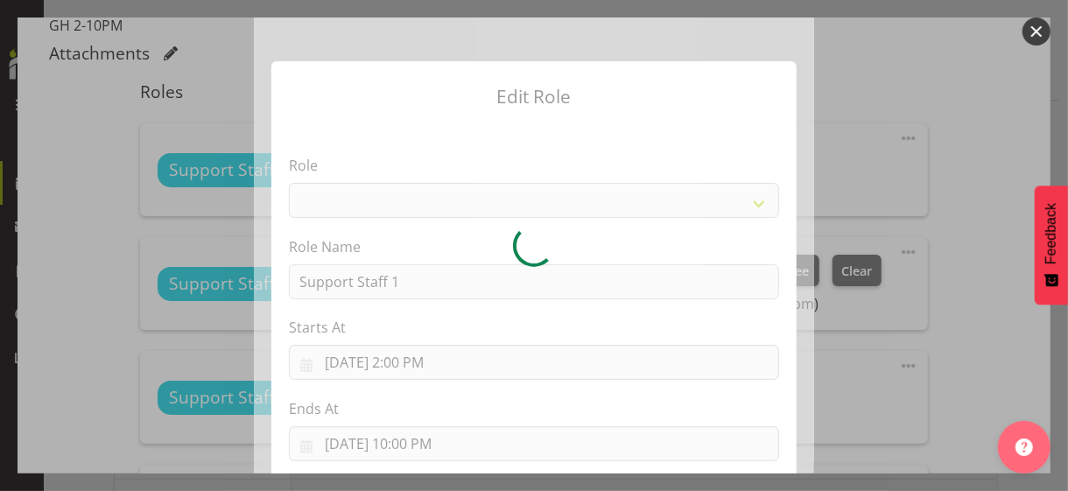
select select "1091"
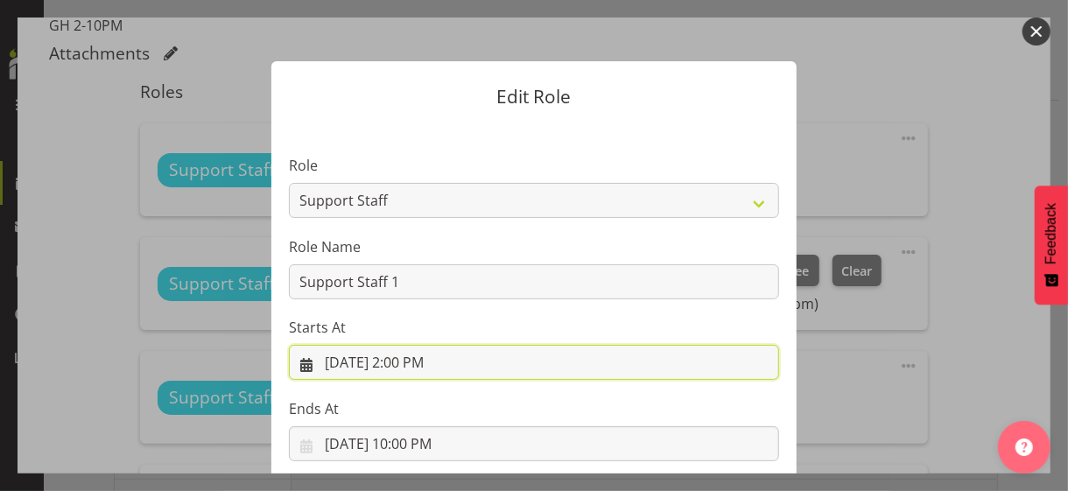
click at [413, 362] on input "[DATE] 2:00 PM" at bounding box center [534, 362] width 490 height 35
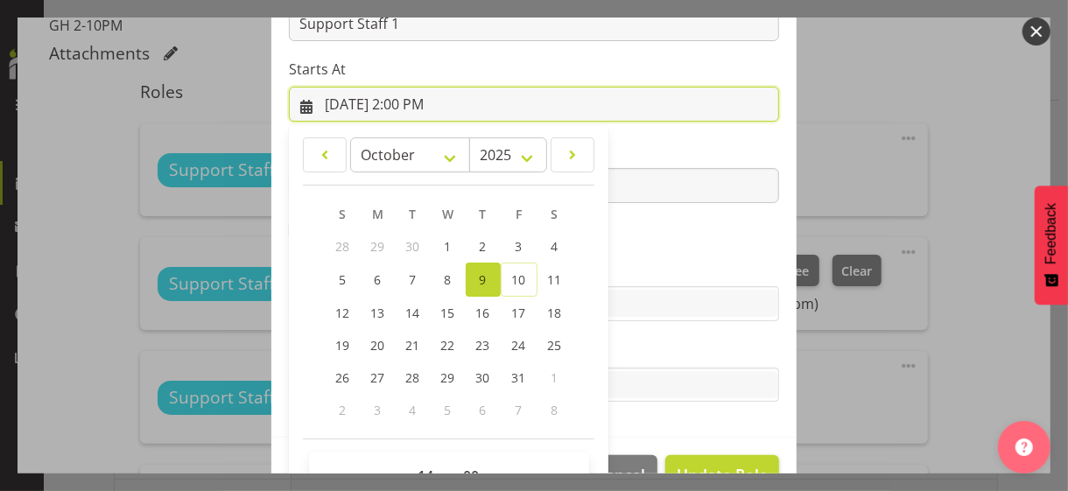
scroll to position [304, 0]
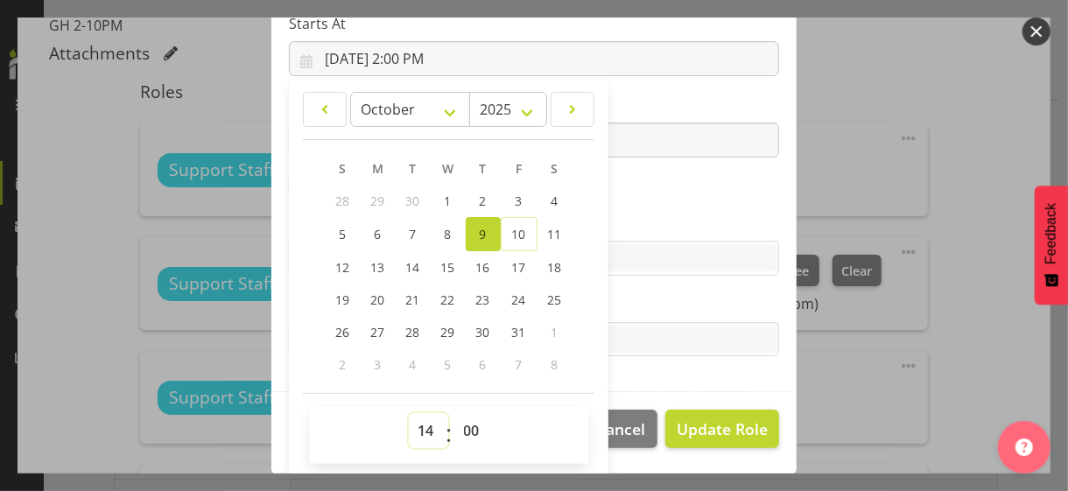
drag, startPoint x: 412, startPoint y: 423, endPoint x: 417, endPoint y: 414, distance: 9.8
click at [415, 419] on select "00 01 02 03 04 05 06 07 08 09 10 11 12 13 14 15 16 17 18 19 20 21 22 23" at bounding box center [428, 430] width 39 height 35
select select "6"
click at [409, 413] on select "00 01 02 03 04 05 06 07 08 09 10 11 12 13 14 15 16 17 18 19 20 21 22 23" at bounding box center [428, 430] width 39 height 35
type input "[DATE] 6:00 AM"
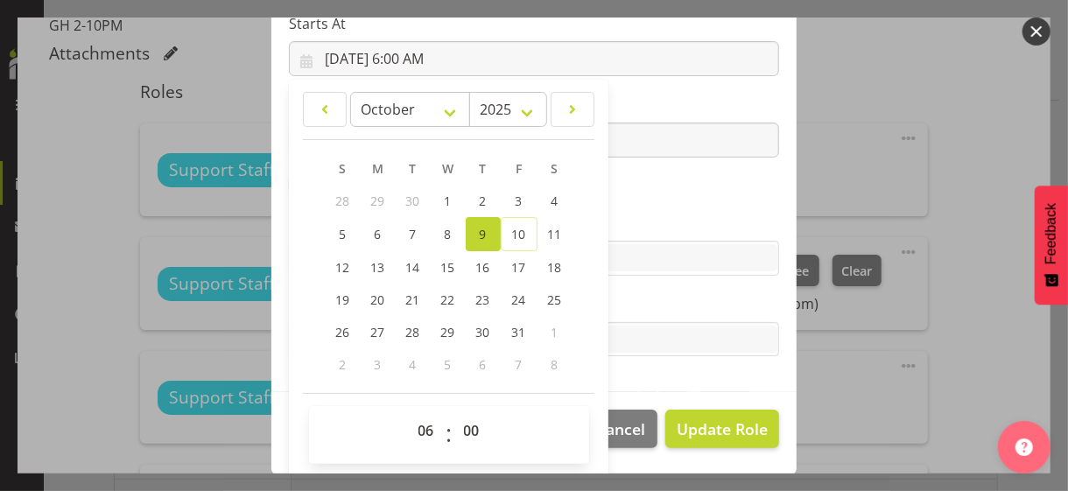
click at [621, 169] on section "Role CP House Leader Support Staff Wake Role Name Support Staff 1 Starts At [DA…" at bounding box center [533, 106] width 525 height 573
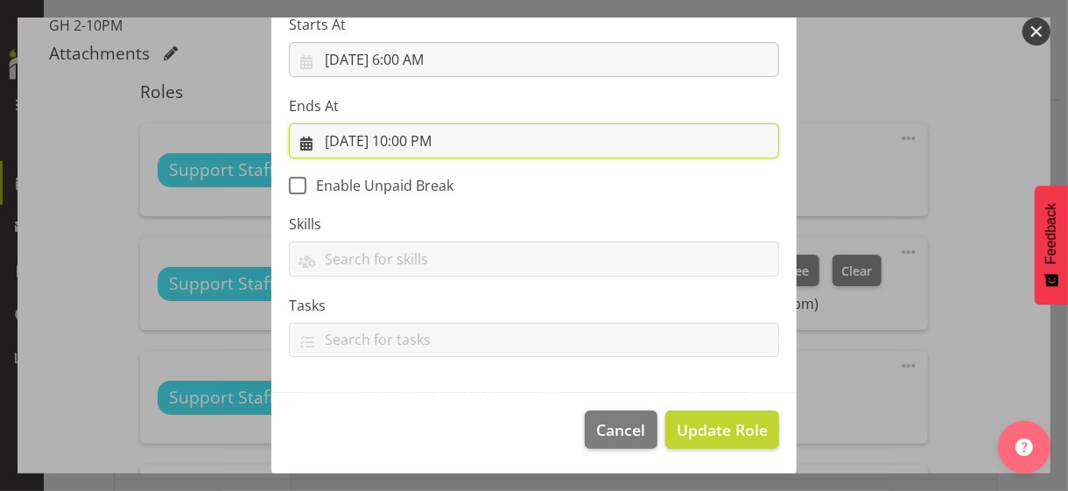
click at [426, 132] on input "[DATE] 10:00 PM" at bounding box center [534, 140] width 490 height 35
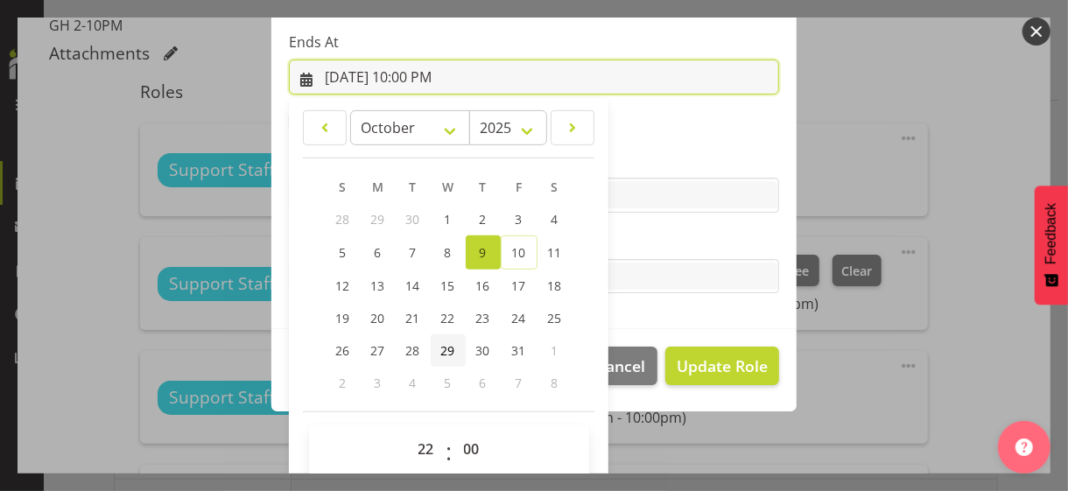
scroll to position [386, 0]
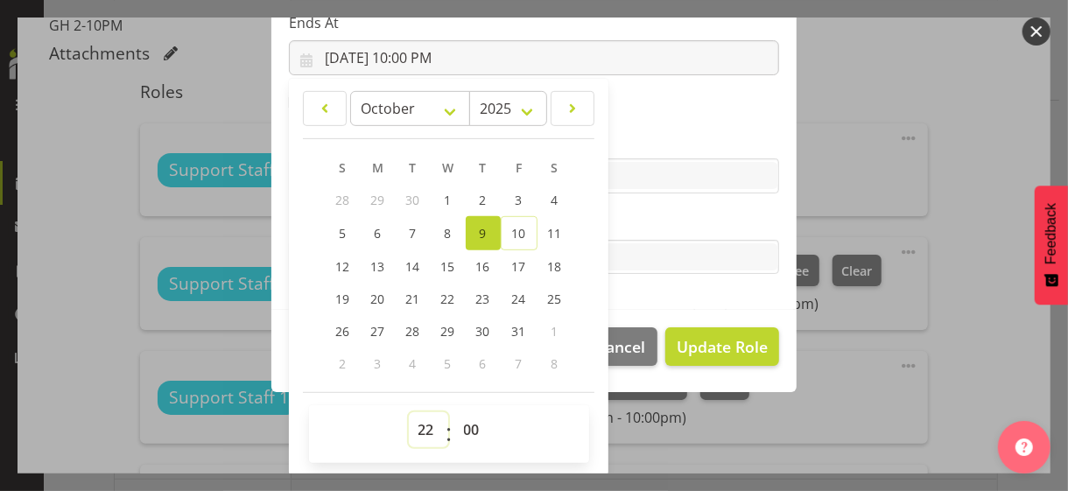
click at [419, 421] on select "00 01 02 03 04 05 06 07 08 09 10 11 12 13 14 15 16 17 18 19 20 21 22 23" at bounding box center [428, 429] width 39 height 35
select select "16"
click at [409, 412] on select "00 01 02 03 04 05 06 07 08 09 10 11 12 13 14 15 16 17 18 19 20 21 22 23" at bounding box center [428, 429] width 39 height 35
type input "[DATE] 4:00 PM"
click at [656, 216] on label "Tasks" at bounding box center [534, 222] width 490 height 21
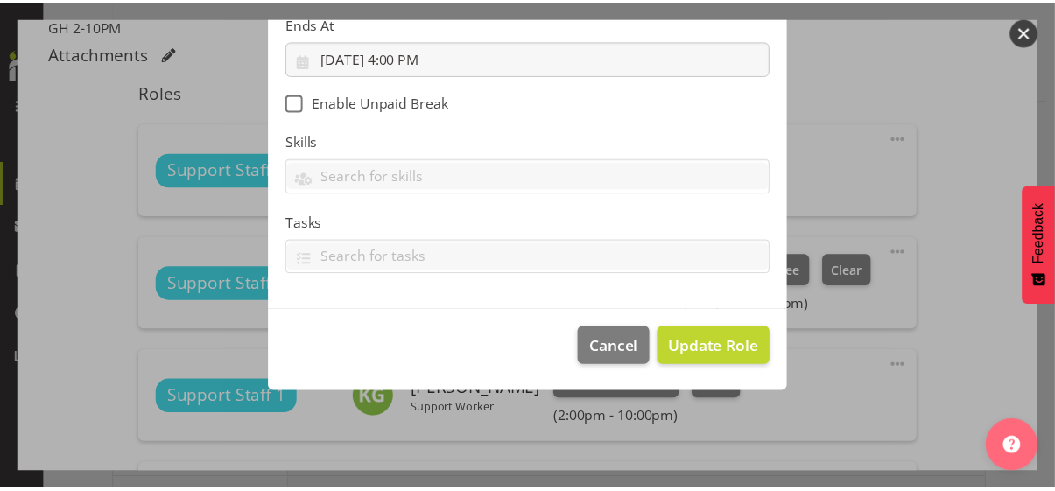
scroll to position [303, 0]
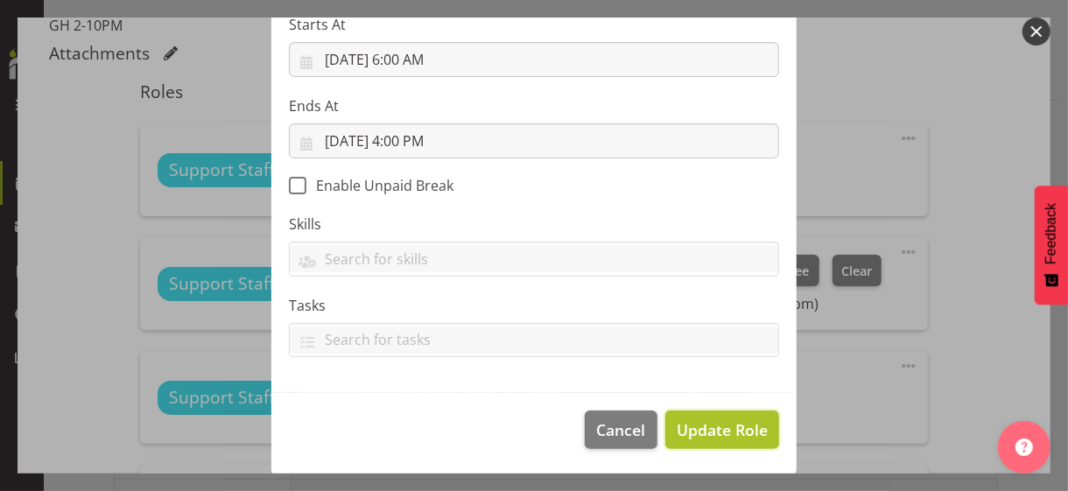
click at [702, 425] on span "Update Role" at bounding box center [722, 430] width 91 height 23
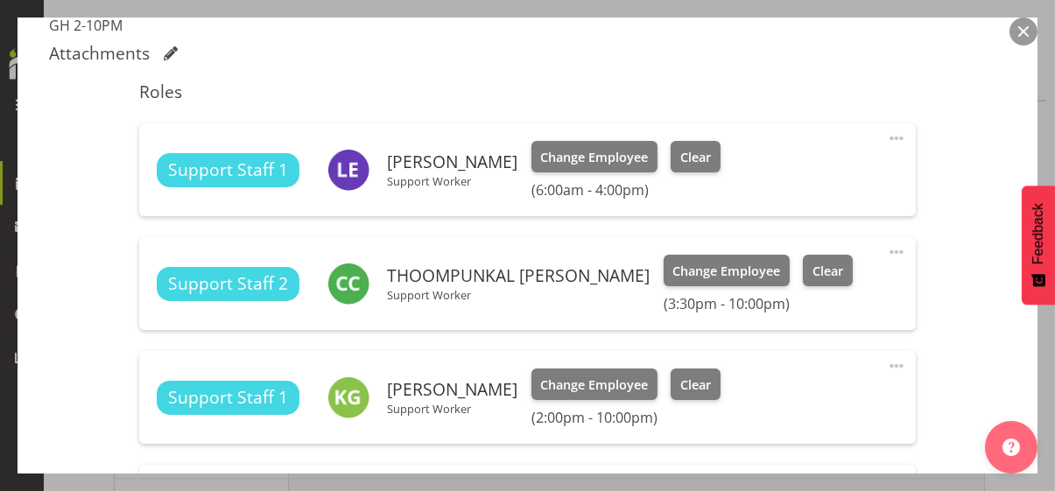
scroll to position [930, 0]
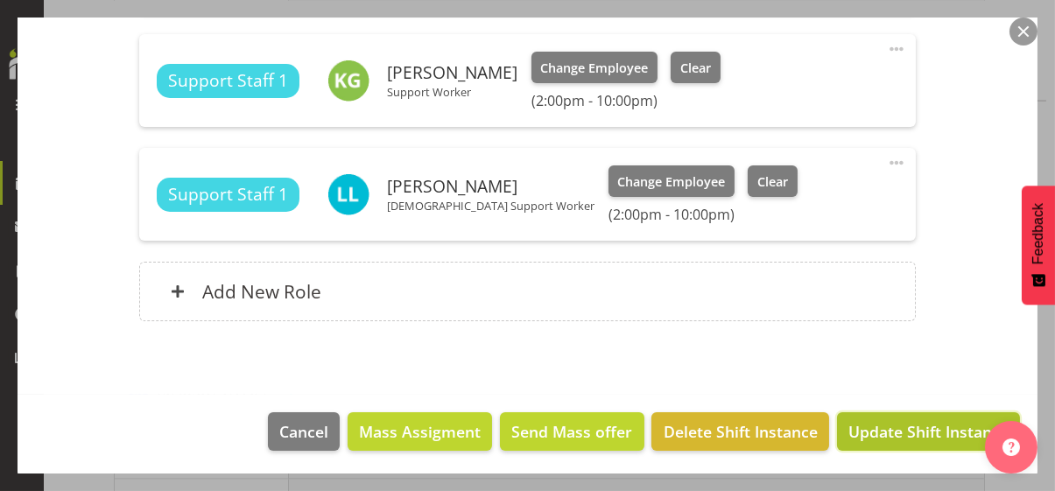
click at [877, 425] on span "Update Shift Instance" at bounding box center [928, 431] width 160 height 23
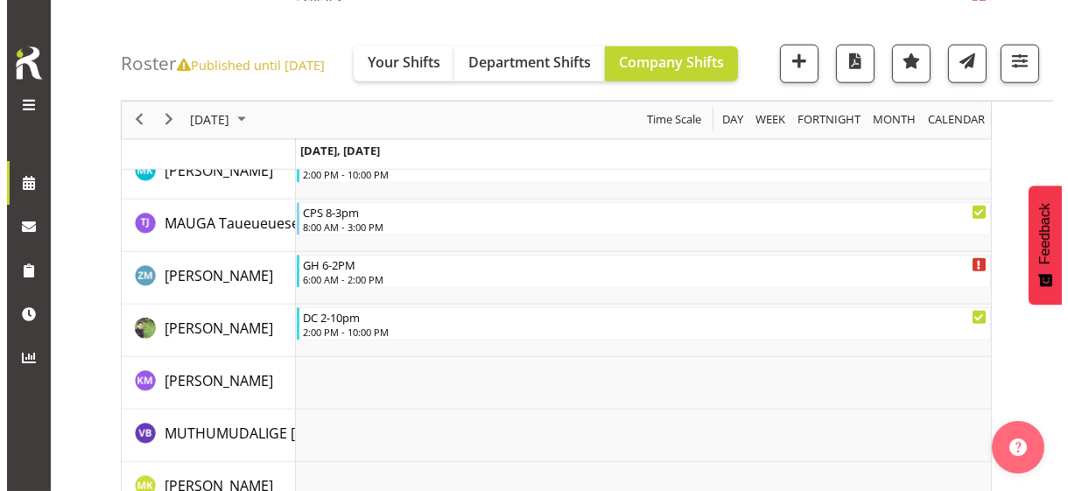
scroll to position [3595, 0]
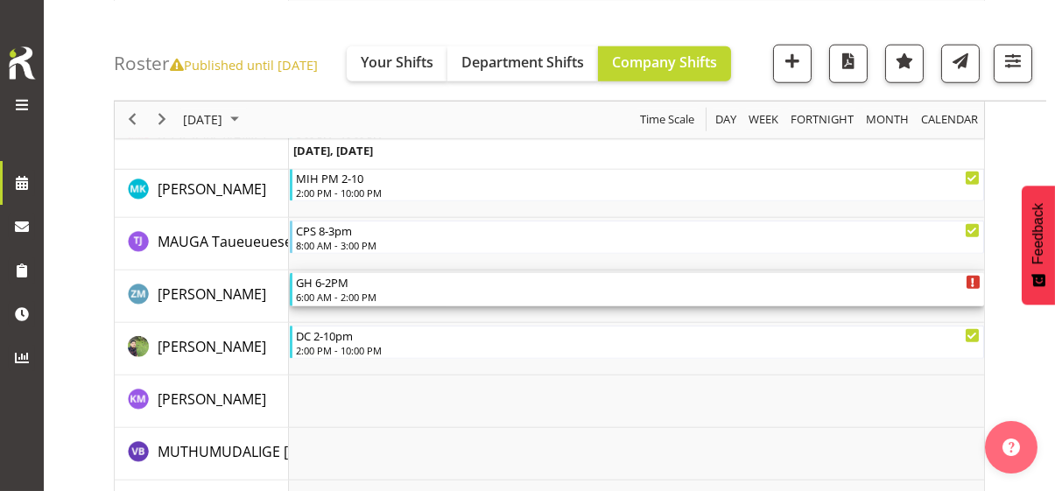
click at [345, 295] on div "6:00 AM - 2:00 PM" at bounding box center [638, 297] width 685 height 14
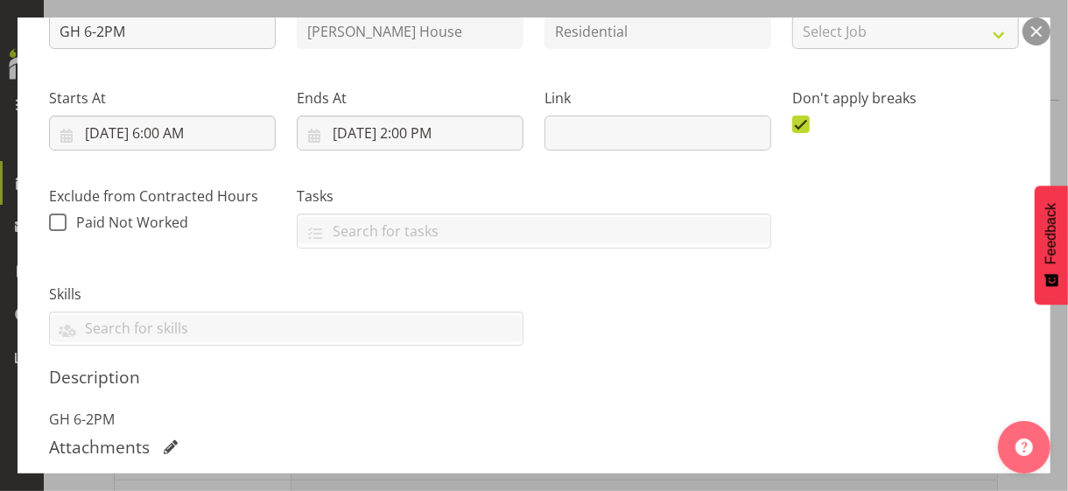
scroll to position [525, 0]
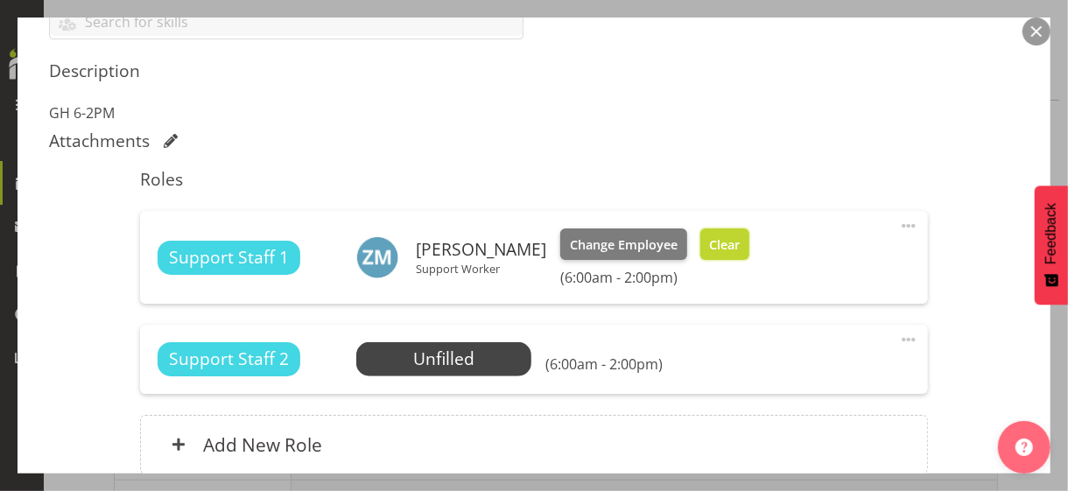
click at [722, 236] on span "Clear" at bounding box center [724, 245] width 31 height 19
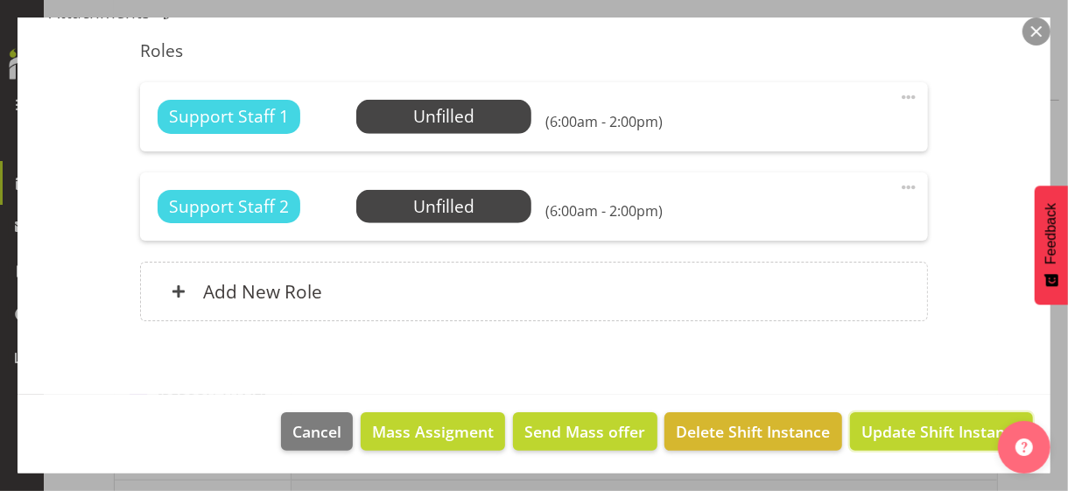
click at [918, 425] on span "Update Shift Instance" at bounding box center [942, 431] width 160 height 23
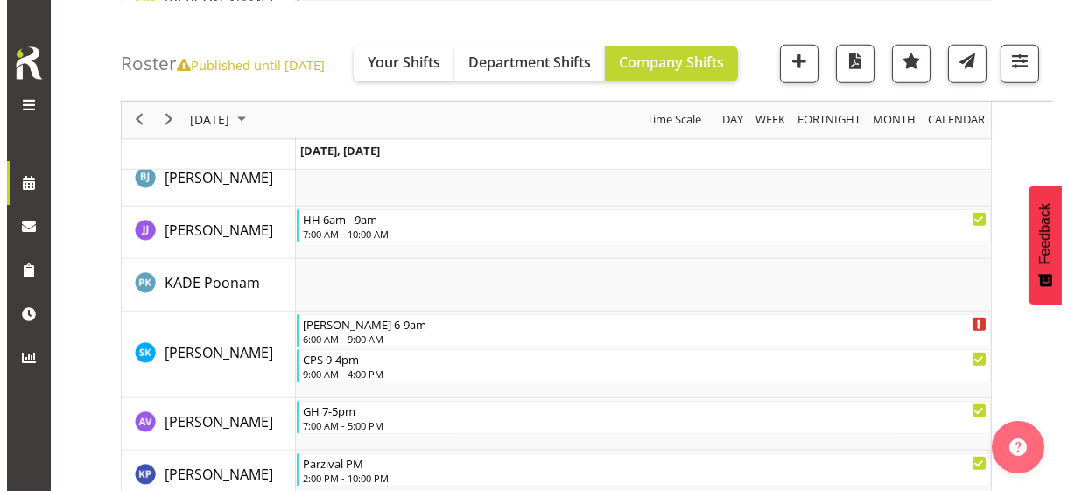
scroll to position [3105, 0]
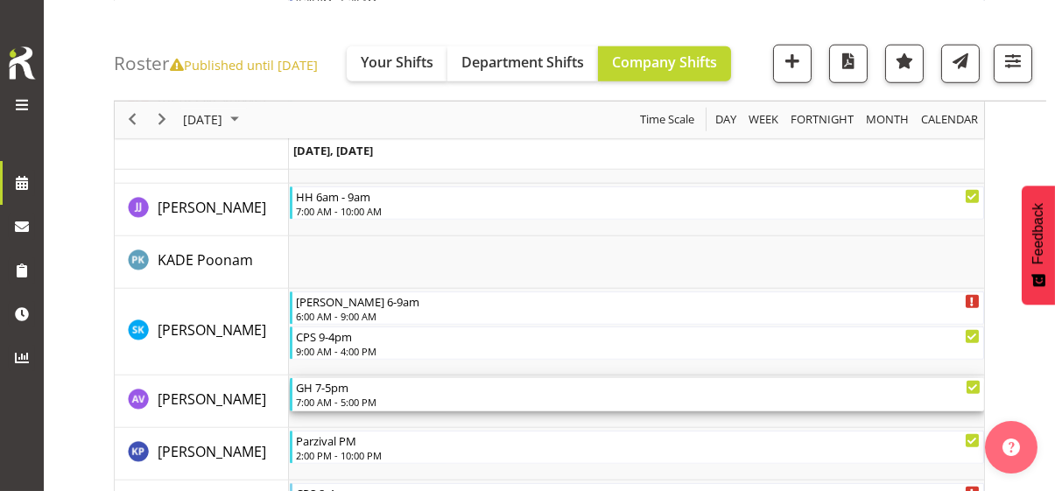
click at [341, 398] on div "7:00 AM - 5:00 PM" at bounding box center [638, 402] width 685 height 14
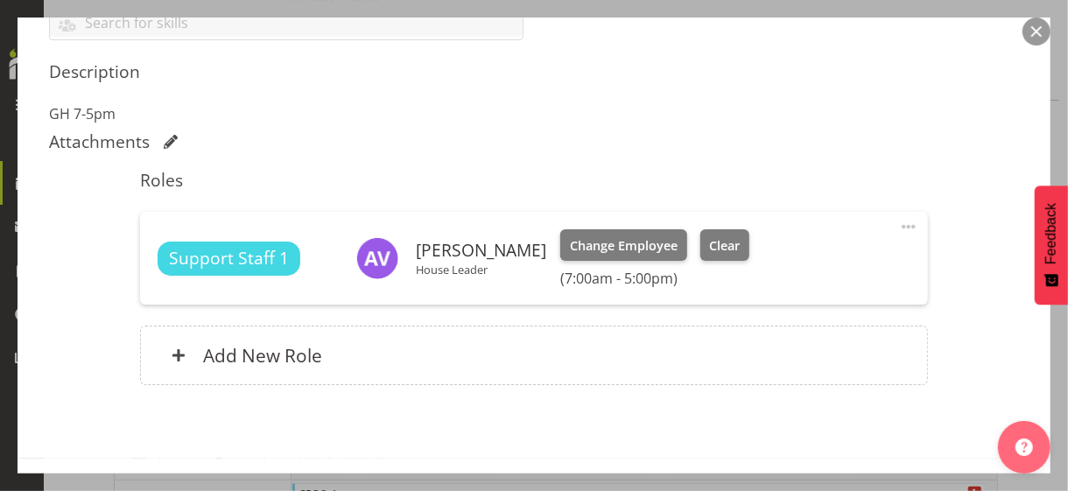
scroll to position [525, 0]
click at [712, 248] on span "Clear" at bounding box center [724, 245] width 31 height 19
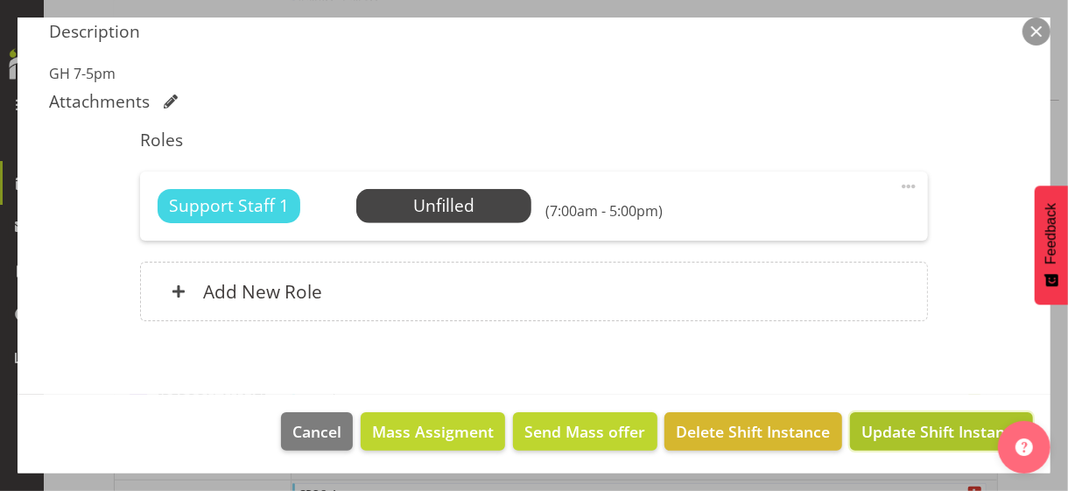
click at [872, 421] on span "Update Shift Instance" at bounding box center [942, 431] width 160 height 23
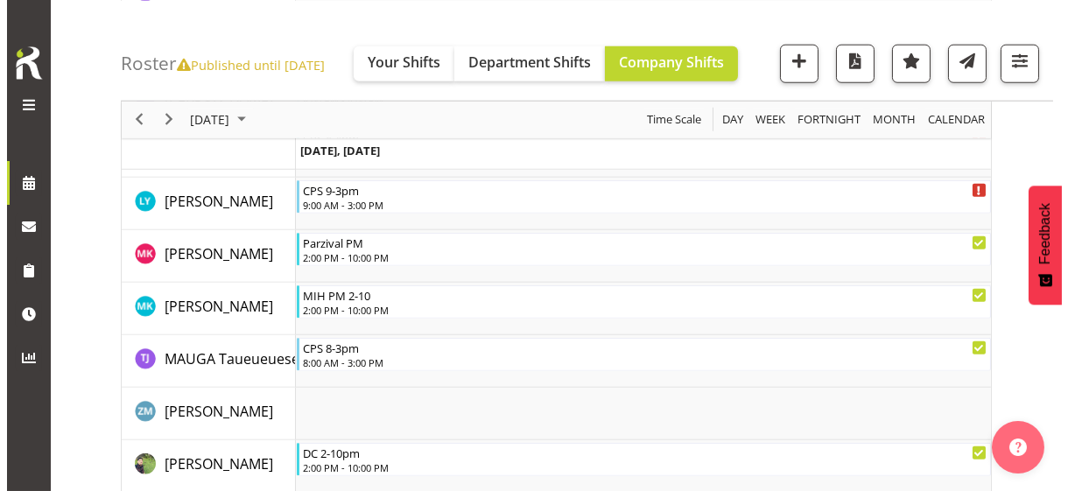
scroll to position [3503, 0]
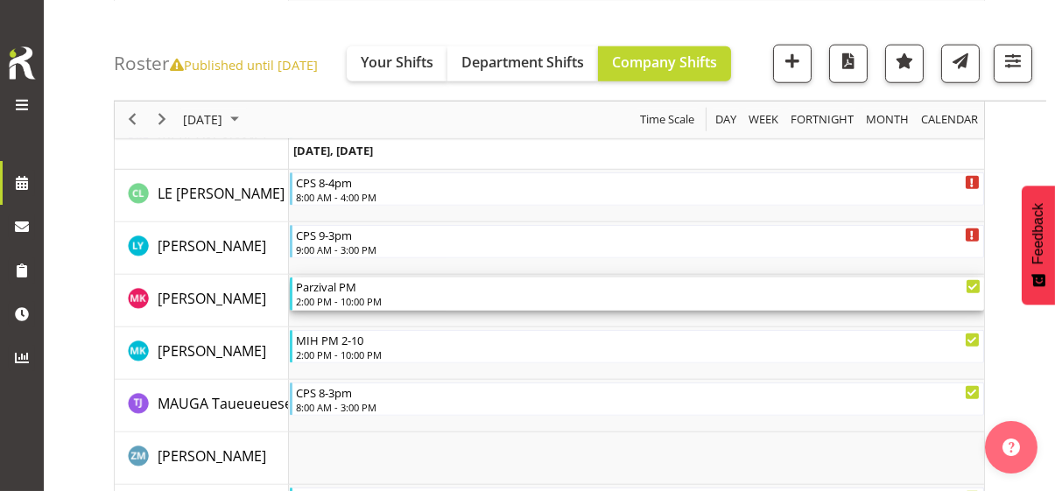
click at [341, 294] on div "2:00 PM - 10:00 PM" at bounding box center [638, 301] width 685 height 14
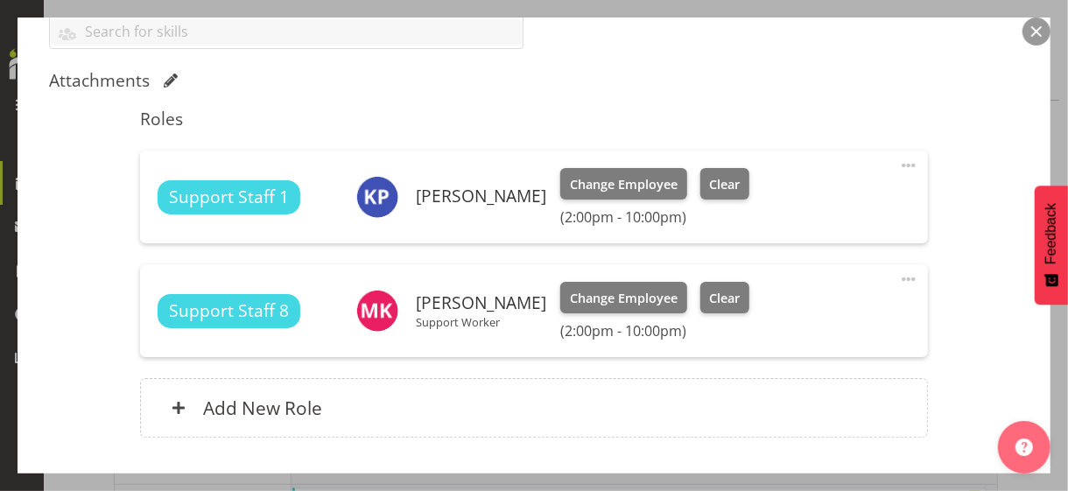
scroll to position [525, 0]
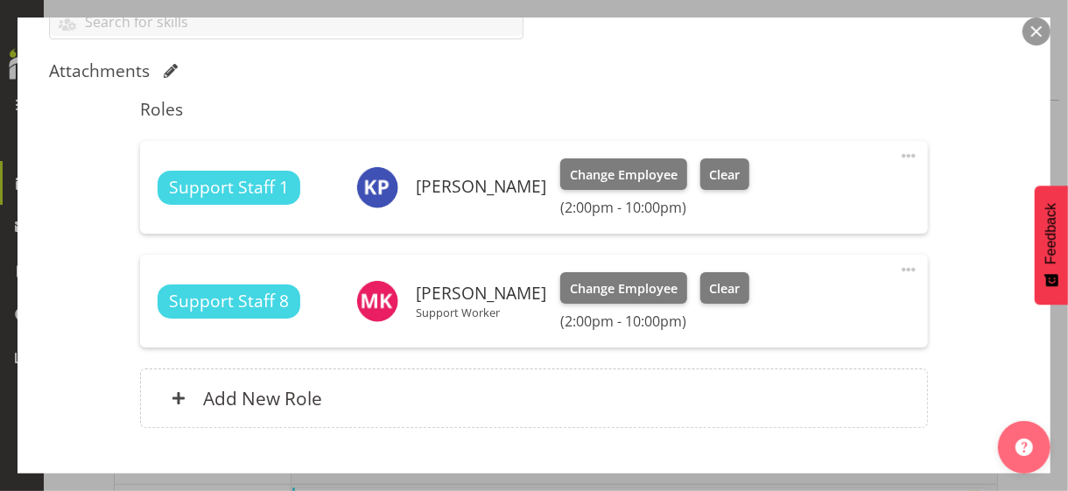
click at [898, 267] on span at bounding box center [908, 269] width 21 height 21
click at [802, 306] on link "Edit" at bounding box center [835, 308] width 168 height 32
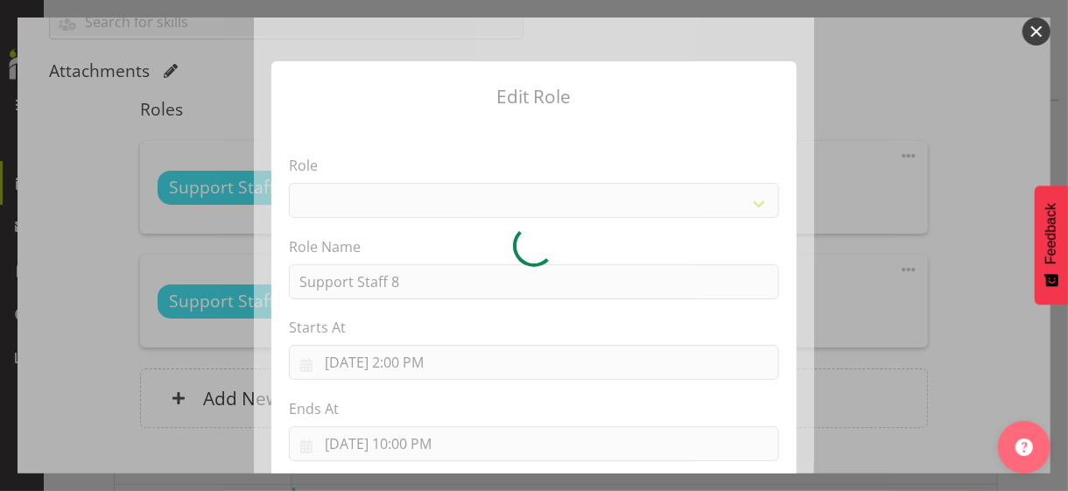
select select "1091"
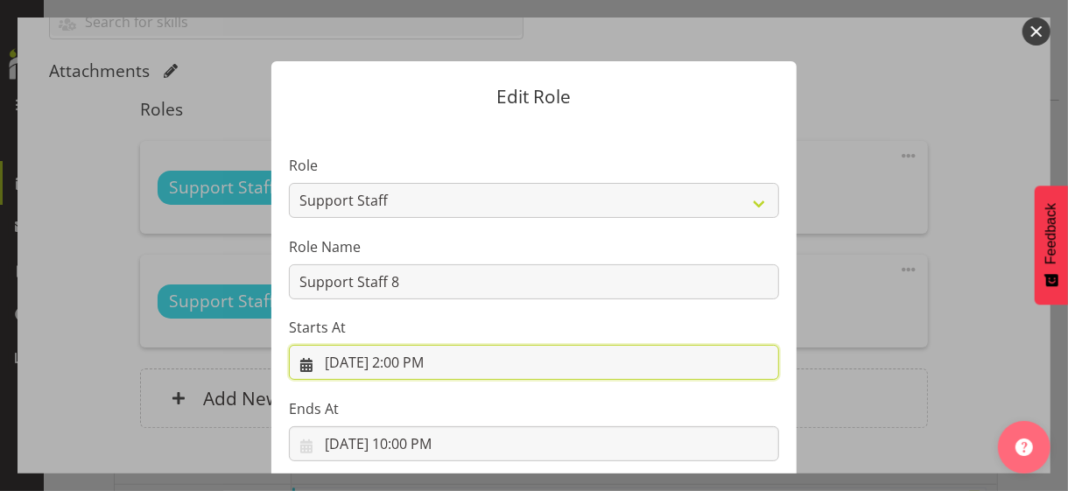
click at [409, 362] on input "[DATE] 2:00 PM" at bounding box center [534, 362] width 490 height 35
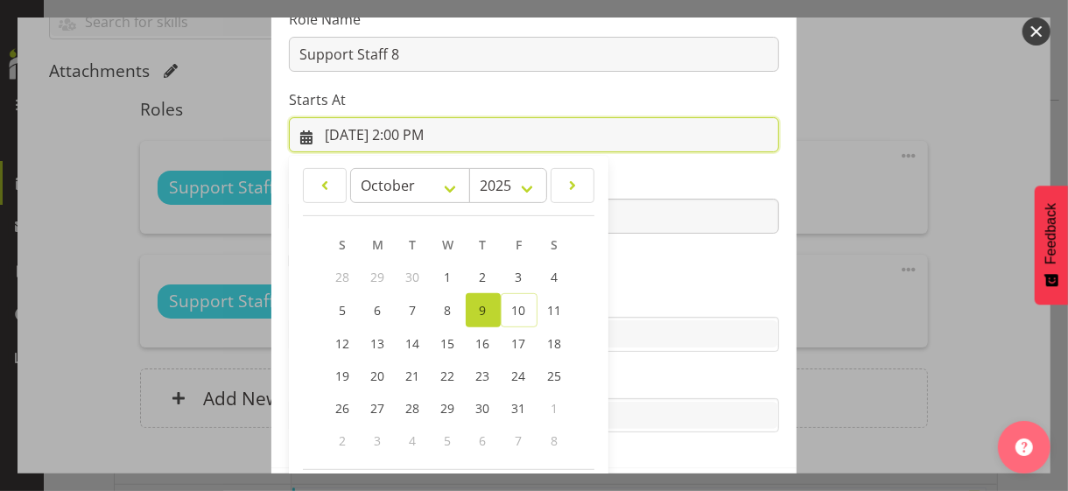
scroll to position [304, 0]
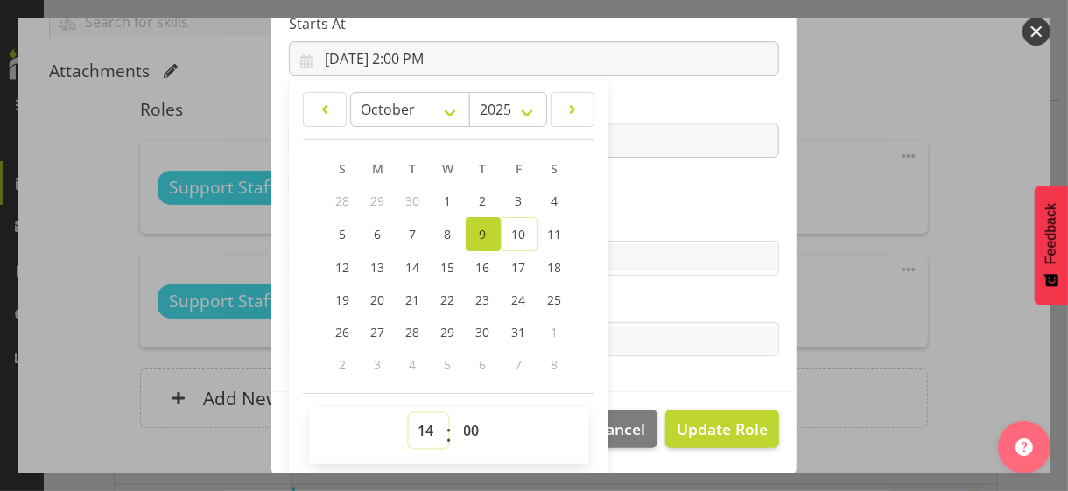
click at [415, 425] on select "00 01 02 03 04 05 06 07 08 09 10 11 12 13 14 15 16 17 18 19 20 21 22 23" at bounding box center [428, 430] width 39 height 35
select select "12"
click at [409, 413] on select "00 01 02 03 04 05 06 07 08 09 10 11 12 13 14 15 16 17 18 19 20 21 22 23" at bounding box center [428, 430] width 39 height 35
type input "[DATE] 12:00 PM"
click at [666, 209] on section "Role CP House Leader Support Staff Wake Role Name Support Staff 8 Starts At [DA…" at bounding box center [533, 106] width 525 height 573
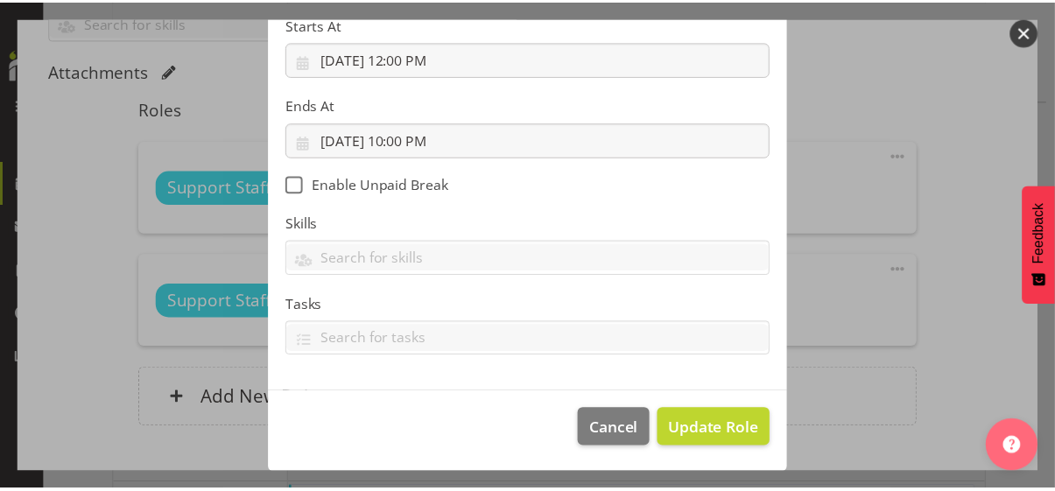
scroll to position [303, 0]
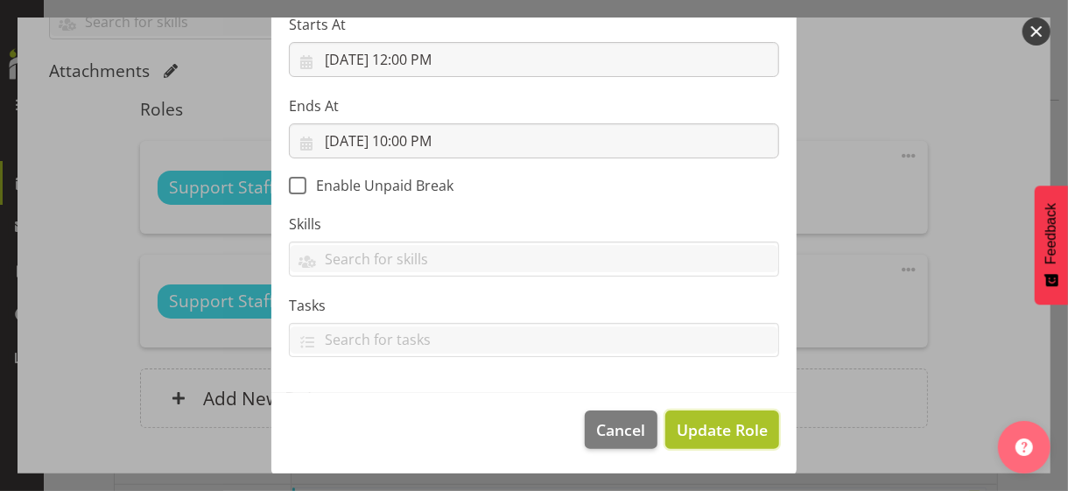
click at [691, 422] on span "Update Role" at bounding box center [722, 430] width 91 height 23
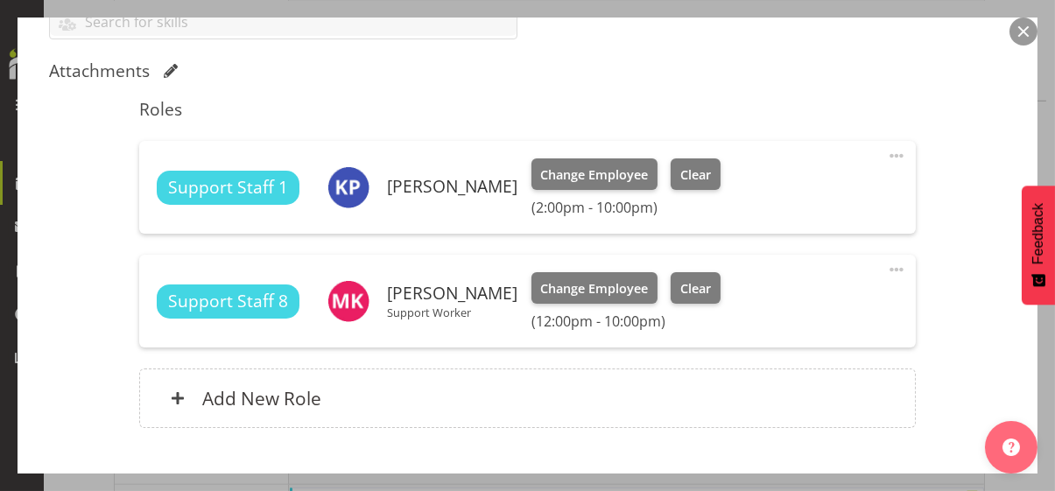
click at [932, 387] on div "Shift Instance Name Parzival PM Location [GEOGRAPHIC_DATA] Department Residenti…" at bounding box center [527, 58] width 957 height 785
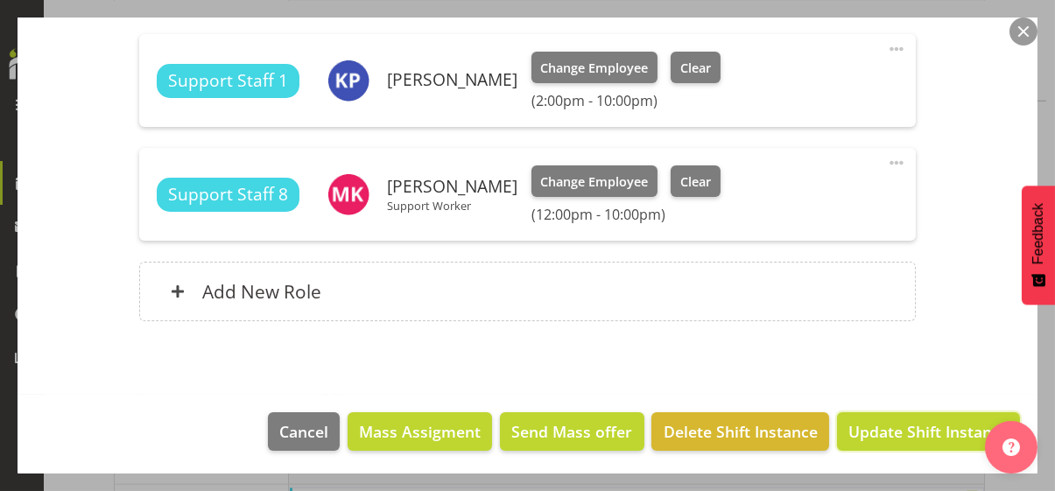
click at [897, 425] on span "Update Shift Instance" at bounding box center [928, 431] width 160 height 23
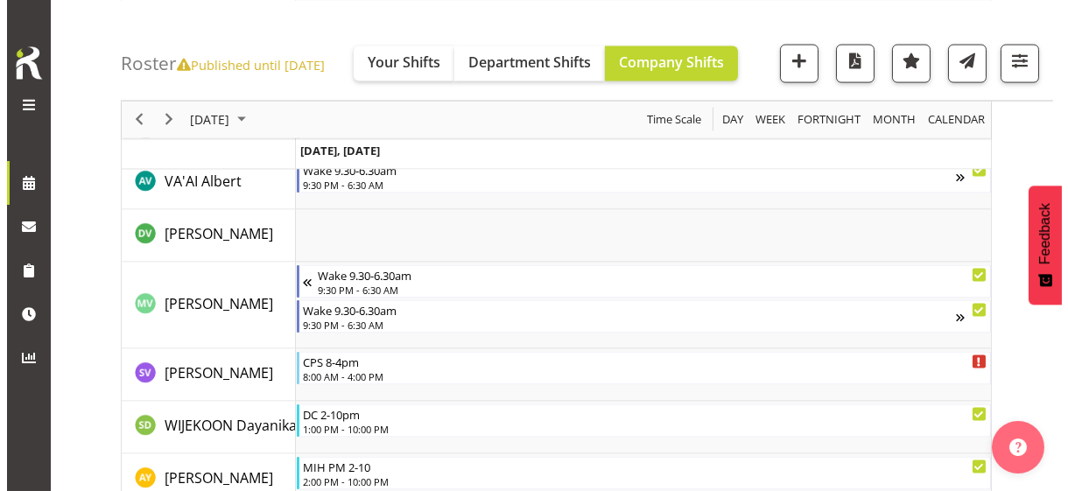
scroll to position [5713, 0]
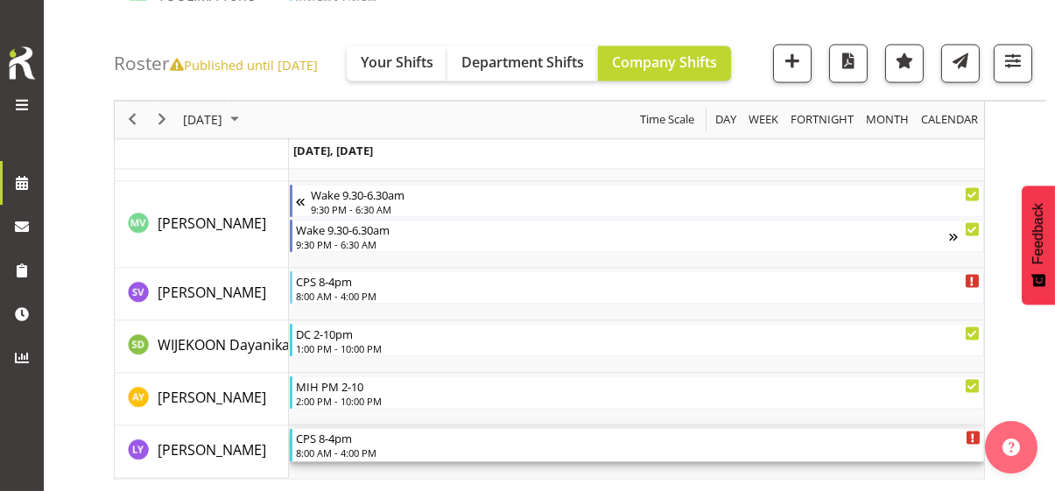
click at [362, 425] on div "8:00 AM - 4:00 PM" at bounding box center [638, 453] width 685 height 14
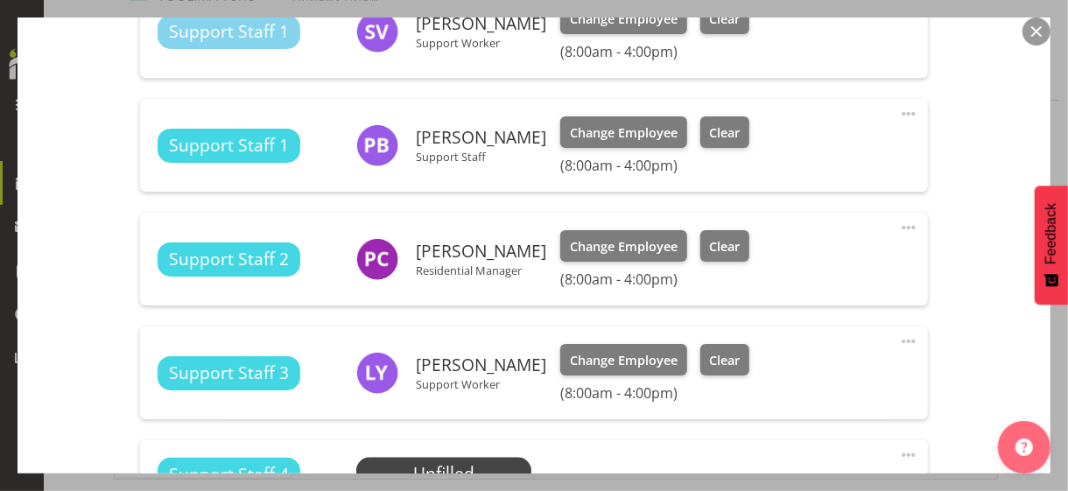
scroll to position [1401, 0]
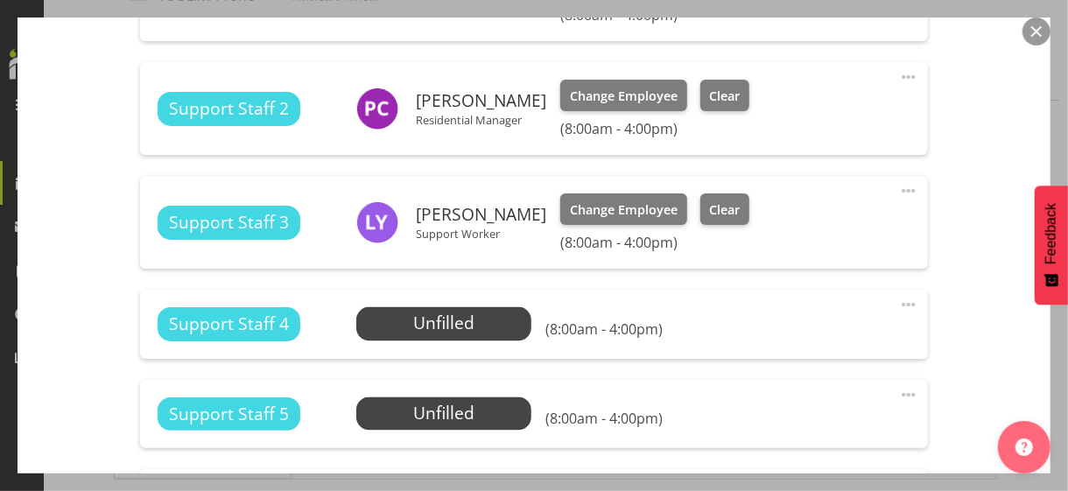
click at [898, 187] on span at bounding box center [908, 190] width 21 height 21
click at [820, 227] on link "Edit" at bounding box center [835, 230] width 168 height 32
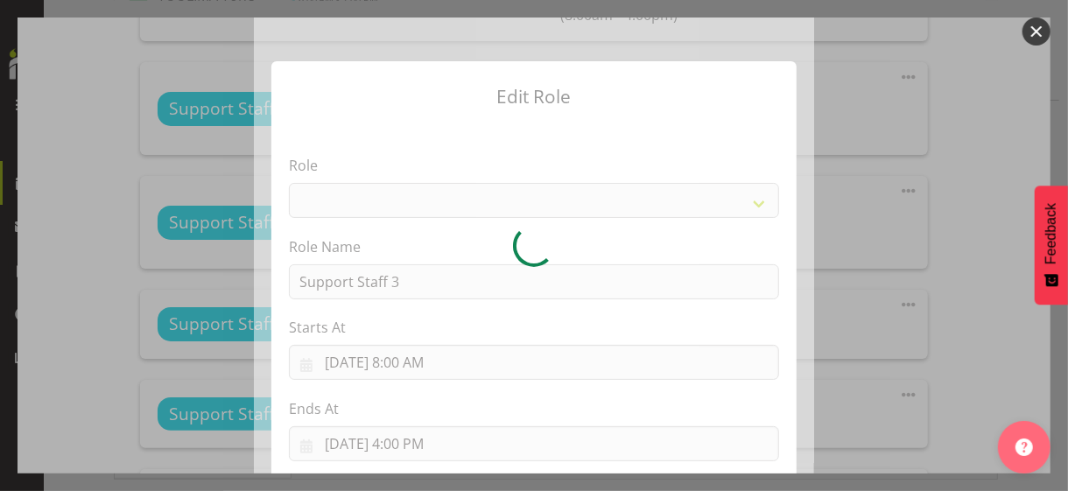
select select "1091"
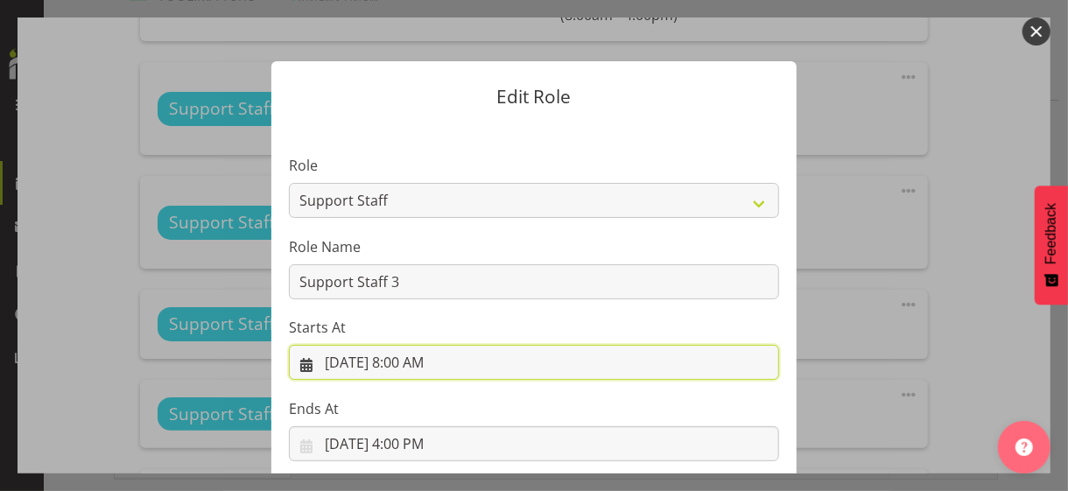
click at [414, 357] on input "[DATE] 8:00 AM" at bounding box center [534, 362] width 490 height 35
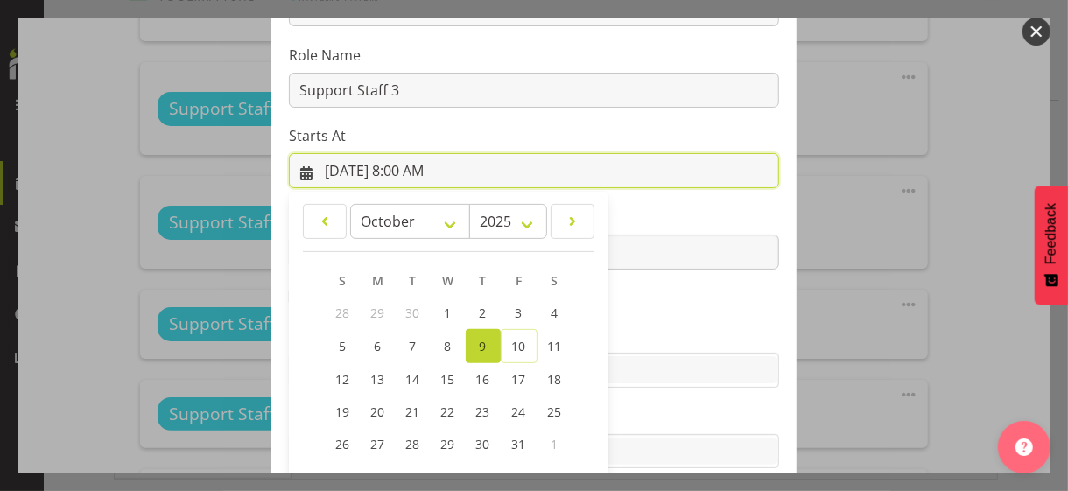
scroll to position [304, 0]
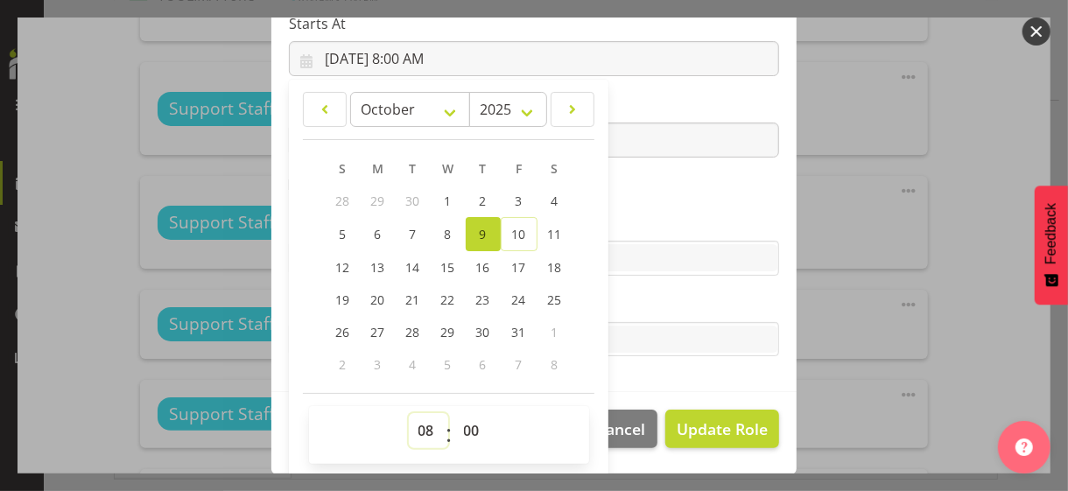
drag, startPoint x: 413, startPoint y: 424, endPoint x: 419, endPoint y: 413, distance: 11.7
click at [414, 423] on select "00 01 02 03 04 05 06 07 08 09 10 11 12 13 14 15 16 17 18 19 20 21 22 23" at bounding box center [428, 430] width 39 height 35
select select "9"
click at [409, 413] on select "00 01 02 03 04 05 06 07 08 09 10 11 12 13 14 15 16 17 18 19 20 21 22 23" at bounding box center [428, 430] width 39 height 35
type input "[DATE] 9:00 AM"
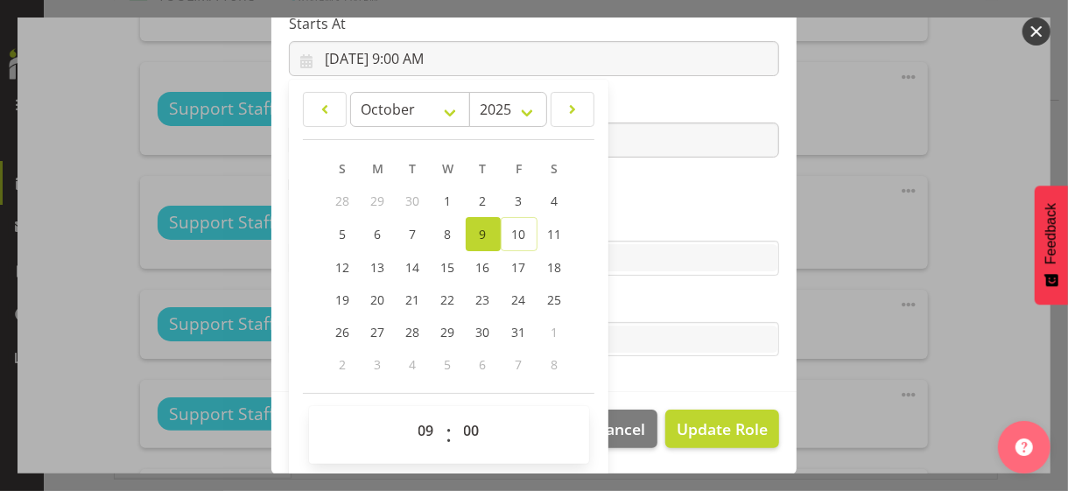
click at [655, 210] on section "Role CP House Leader Support Staff Wake Role Name Support Staff 3 Starts At [DA…" at bounding box center [533, 106] width 525 height 573
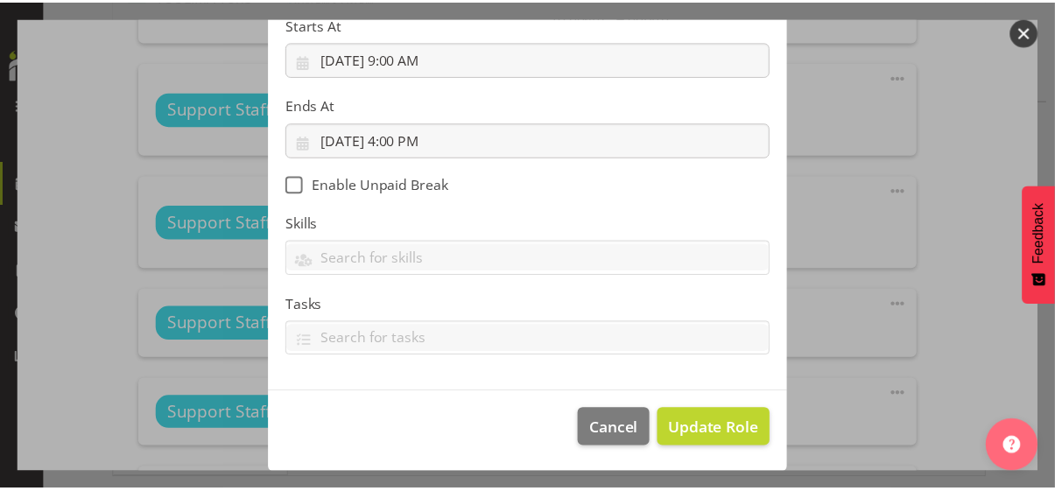
scroll to position [303, 0]
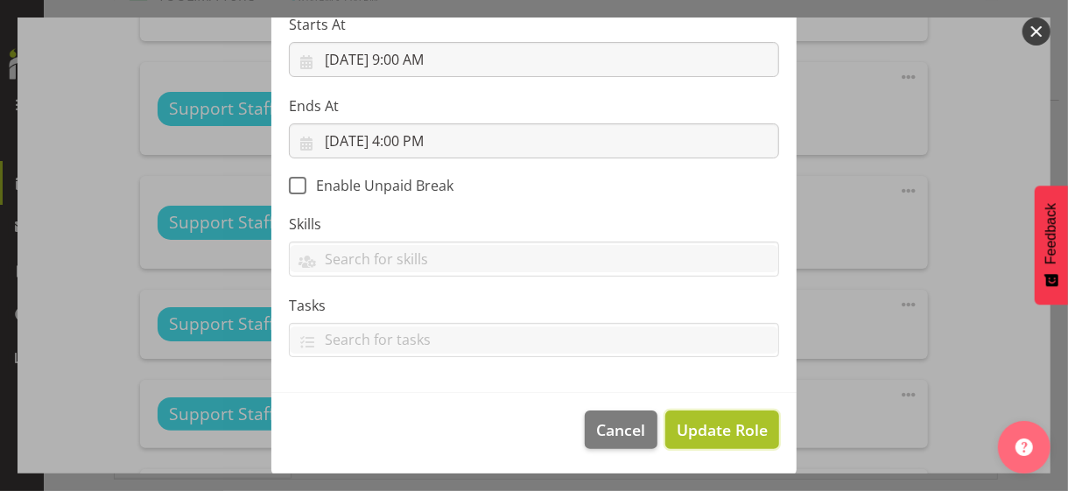
click at [697, 423] on span "Update Role" at bounding box center [722, 430] width 91 height 23
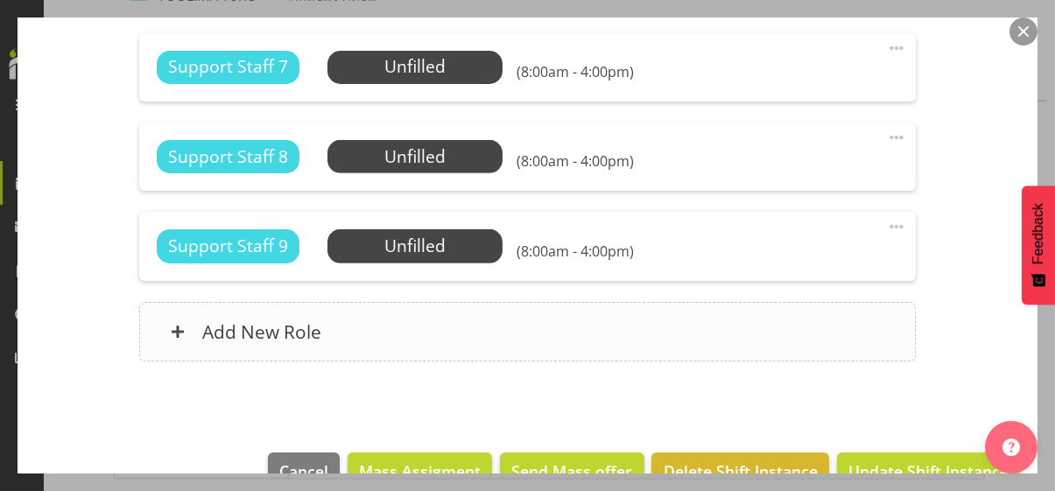
scroll to position [1967, 0]
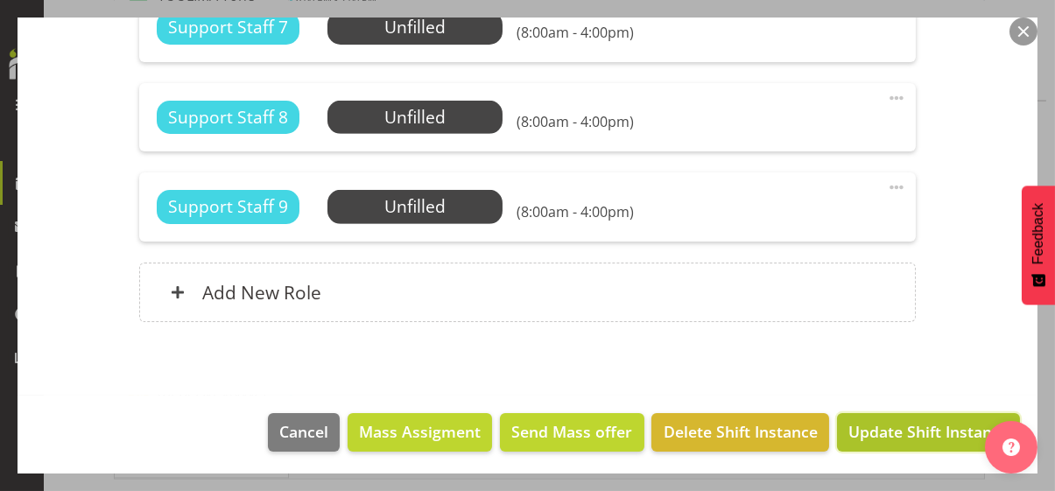
click at [892, 424] on span "Update Shift Instance" at bounding box center [928, 431] width 160 height 23
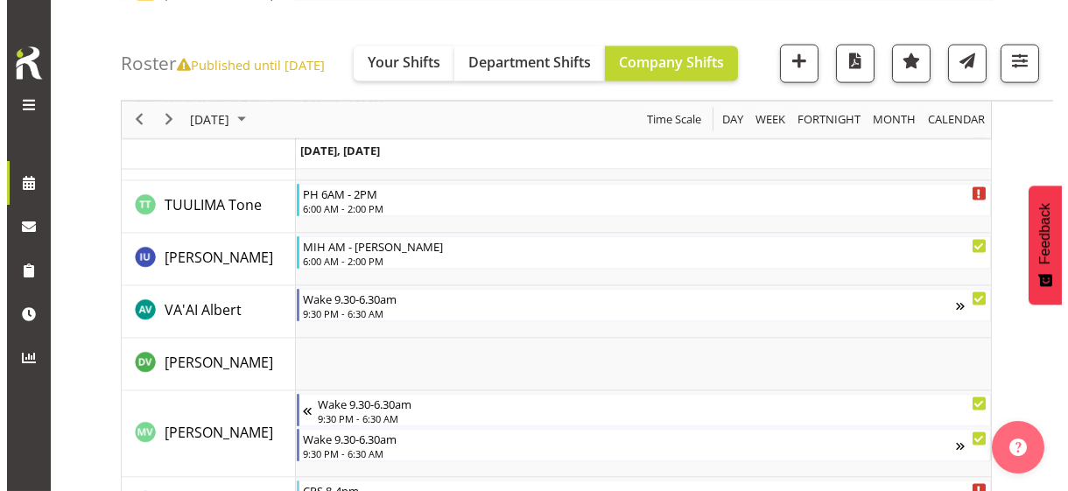
scroll to position [5416, 0]
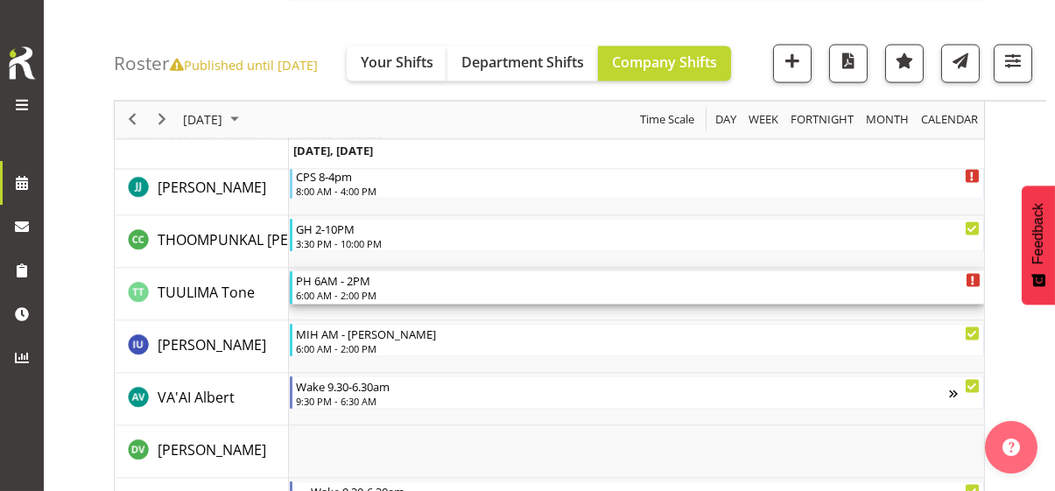
click at [353, 295] on div "6:00 AM - 2:00 PM" at bounding box center [638, 295] width 685 height 14
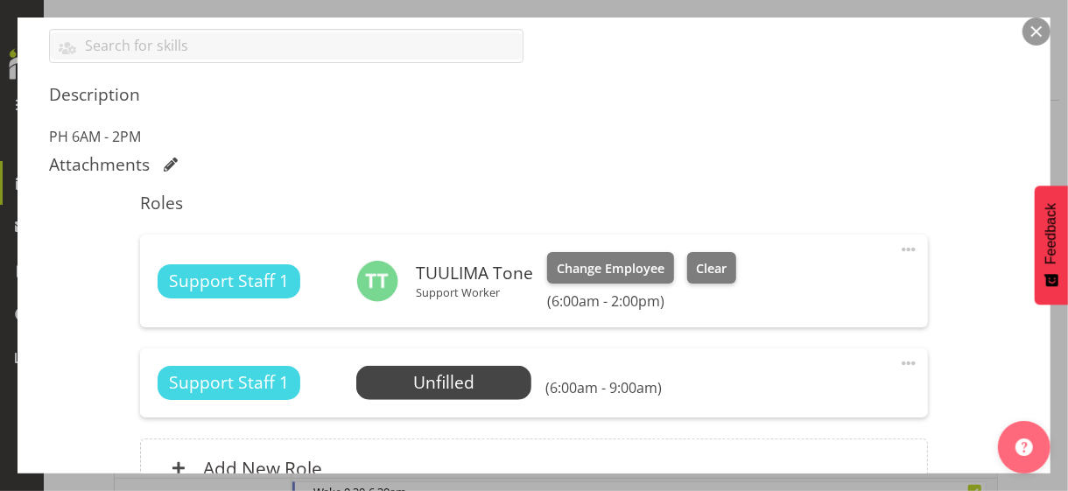
scroll to position [525, 0]
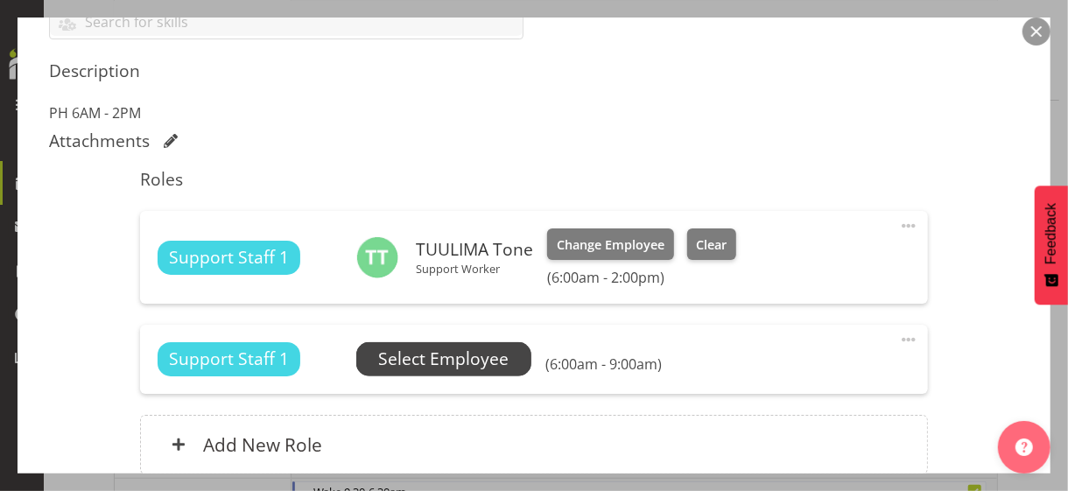
click at [399, 361] on span "Select Employee" at bounding box center [443, 359] width 130 height 25
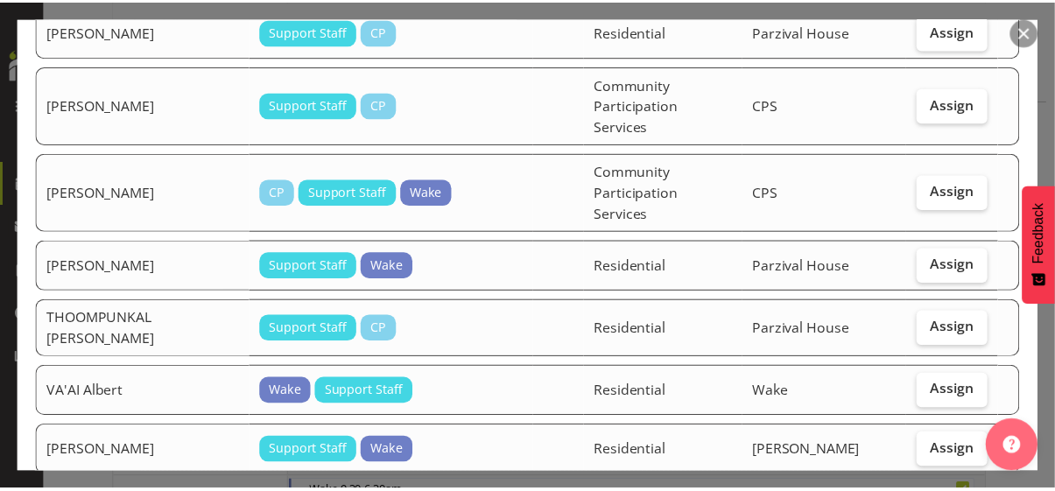
scroll to position [2719, 0]
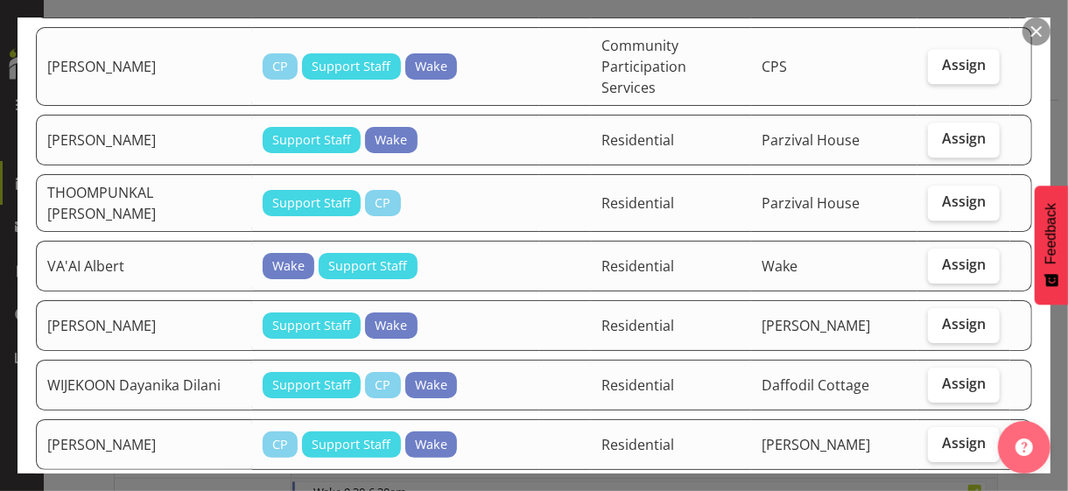
drag, startPoint x: 933, startPoint y: 344, endPoint x: 943, endPoint y: 377, distance: 34.6
checkbox input "true"
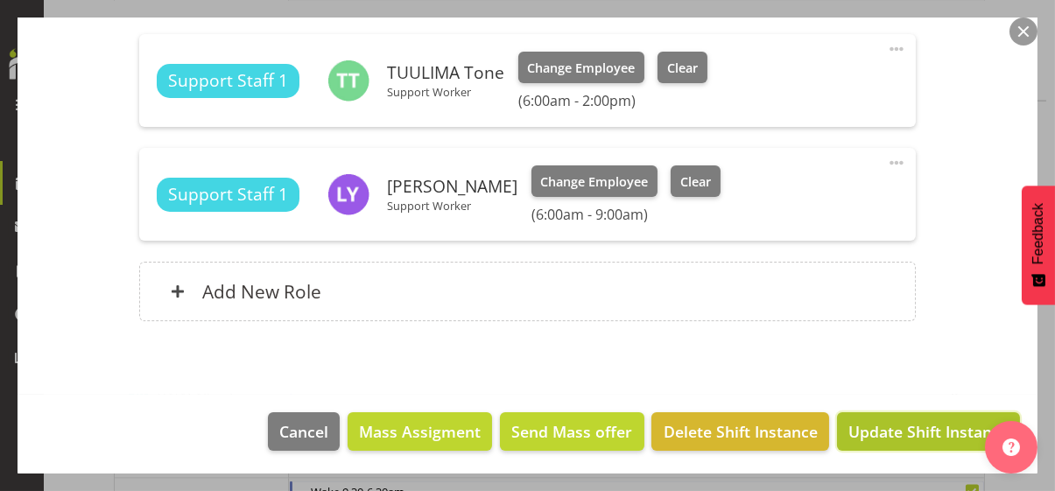
click at [924, 425] on span "Update Shift Instance" at bounding box center [928, 431] width 160 height 23
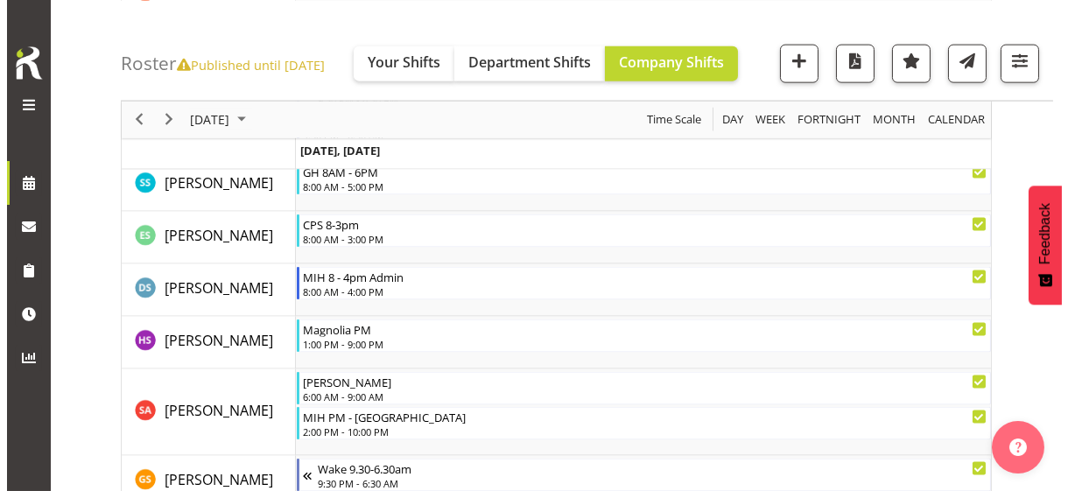
scroll to position [4856, 0]
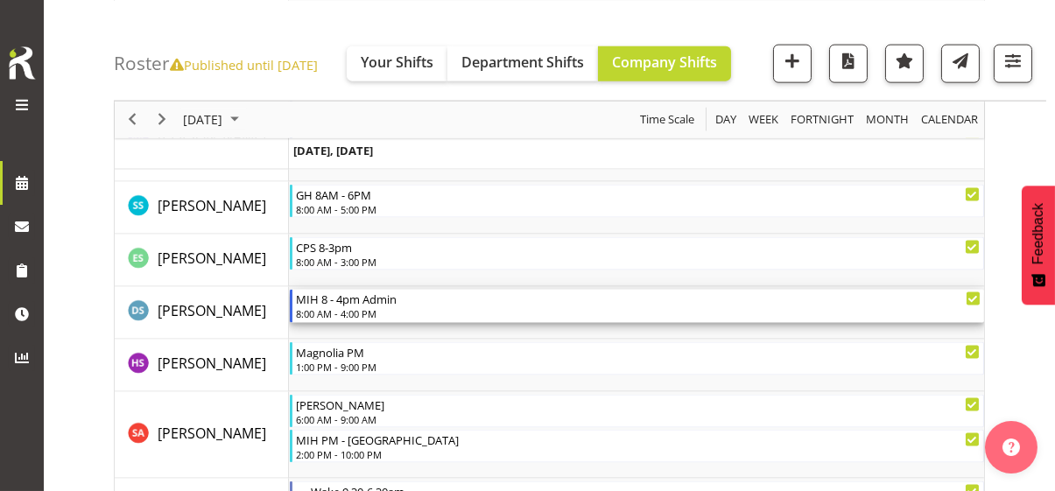
click at [345, 311] on div "8:00 AM - 4:00 PM" at bounding box center [638, 313] width 685 height 14
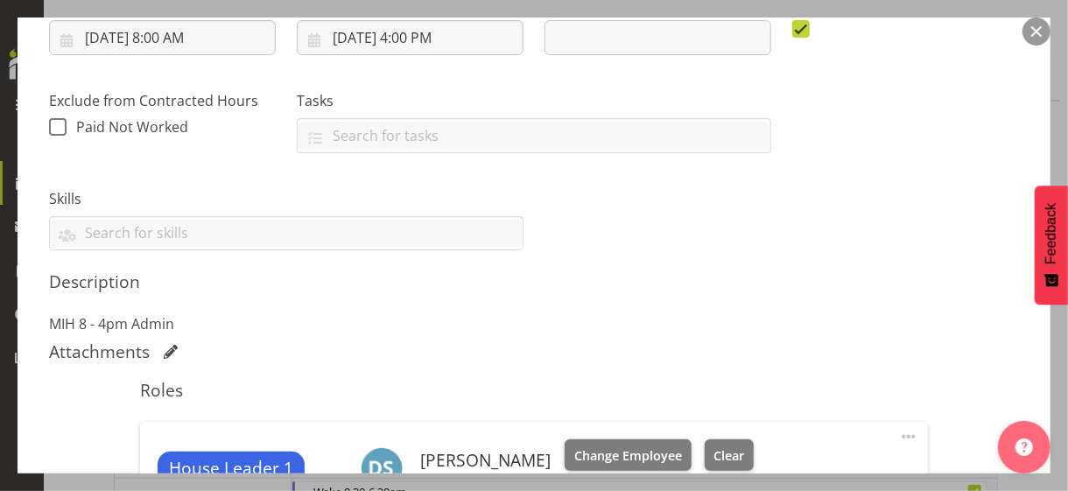
scroll to position [525, 0]
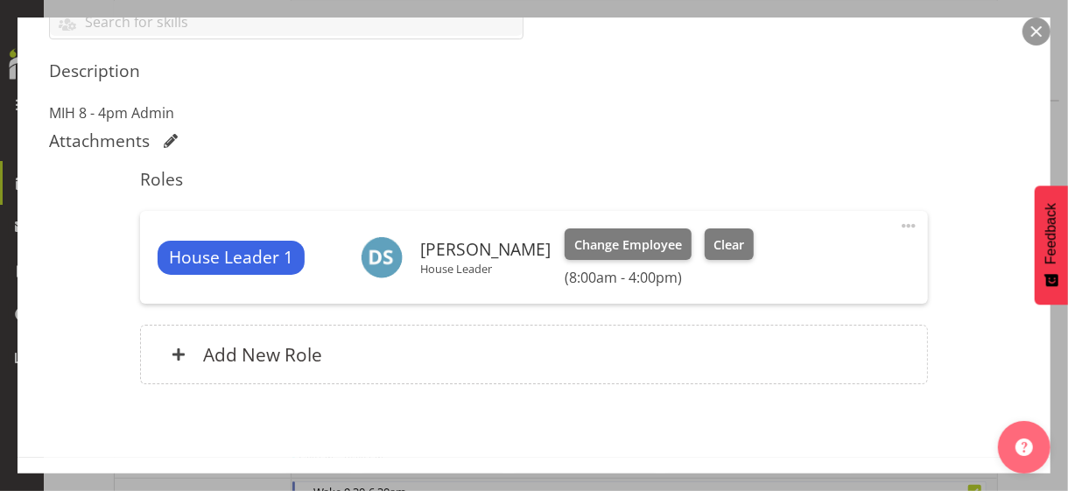
click at [898, 223] on span at bounding box center [908, 225] width 21 height 21
click at [805, 254] on link "Edit" at bounding box center [835, 265] width 168 height 32
select select "9"
select select "2025"
select select "8"
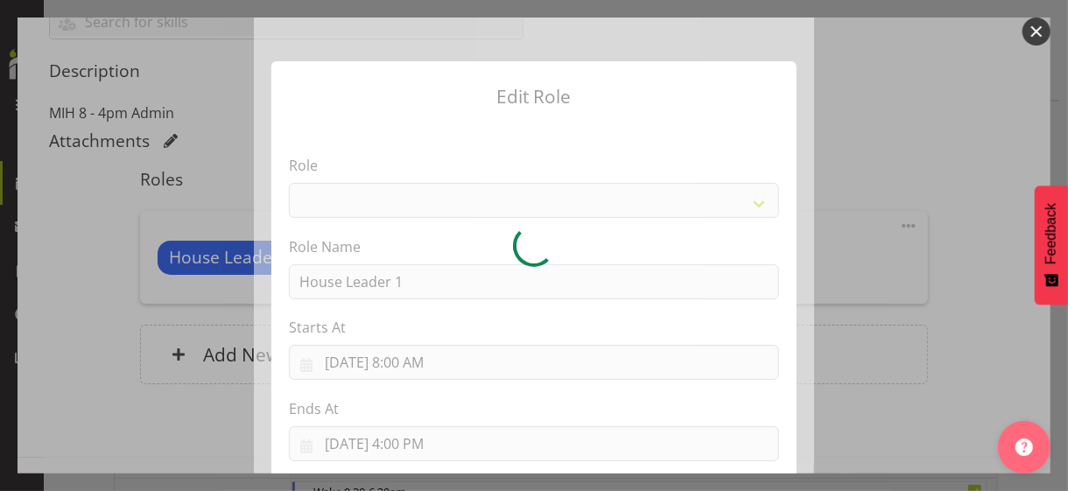
select select "1092"
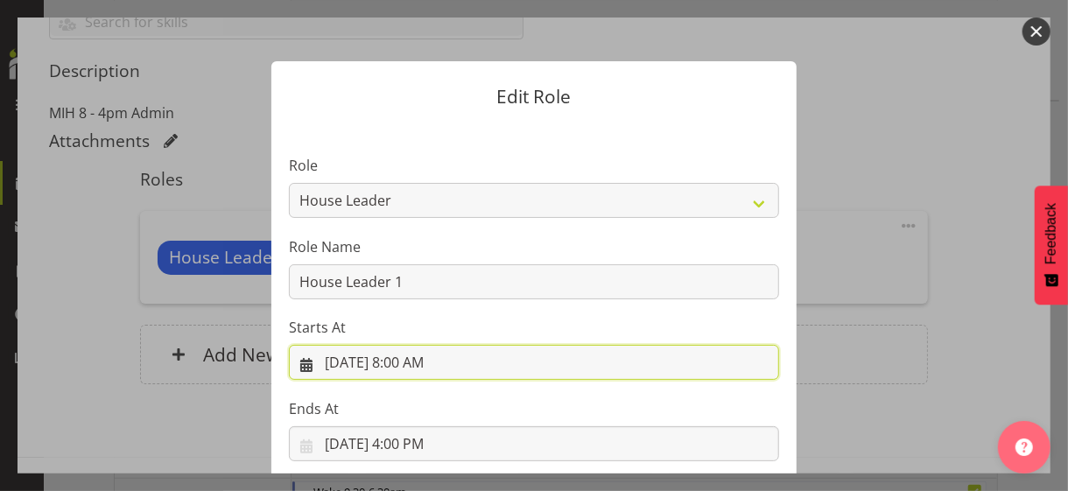
click at [411, 362] on input "[DATE] 8:00 AM" at bounding box center [534, 362] width 490 height 35
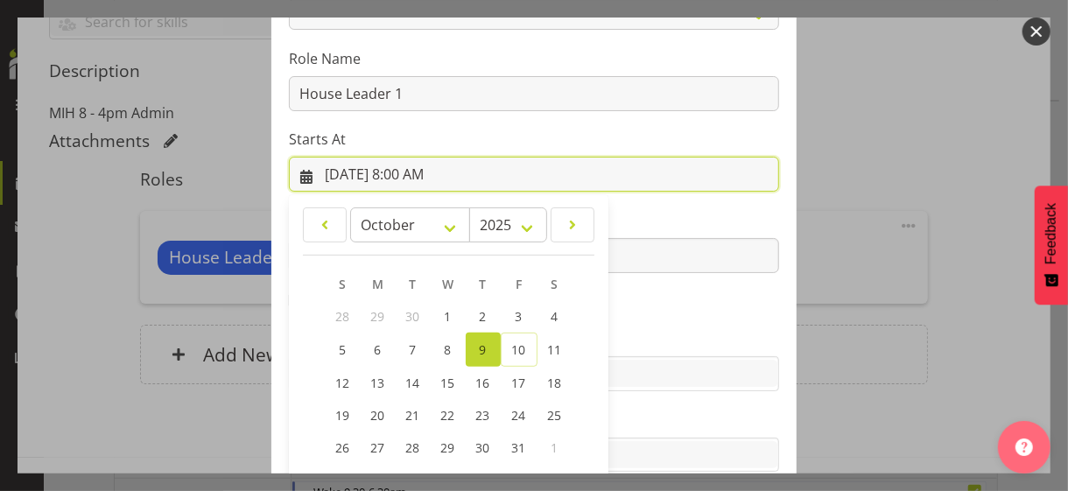
scroll to position [304, 0]
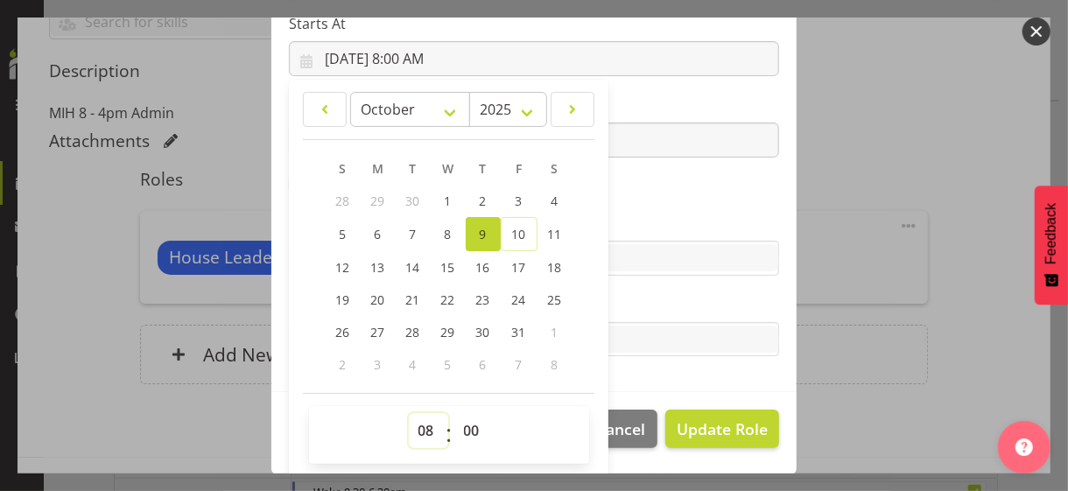
drag, startPoint x: 412, startPoint y: 426, endPoint x: 417, endPoint y: 413, distance: 13.8
click at [414, 423] on select "00 01 02 03 04 05 06 07 08 09 10 11 12 13 14 15 16 17 18 19 20 21 22 23" at bounding box center [428, 430] width 39 height 35
select select "7"
click at [409, 413] on select "00 01 02 03 04 05 06 07 08 09 10 11 12 13 14 15 16 17 18 19 20 21 22 23" at bounding box center [428, 430] width 39 height 35
type input "[DATE] 7:00 AM"
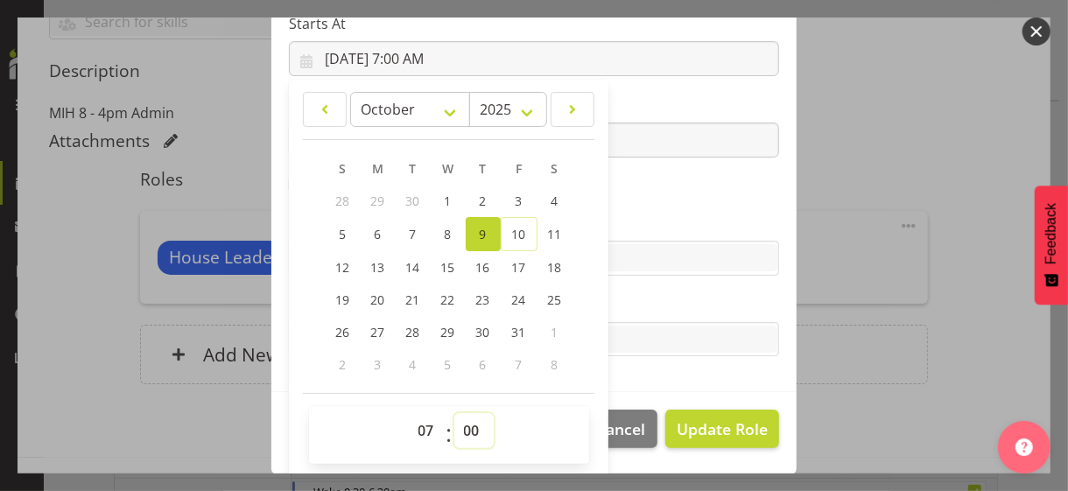
drag, startPoint x: 460, startPoint y: 429, endPoint x: 464, endPoint y: 412, distance: 17.2
click at [461, 425] on select "00 01 02 03 04 05 06 07 08 09 10 11 12 13 14 15 16 17 18 19 20 21 22 23 24 25 2…" at bounding box center [473, 430] width 39 height 35
select select "30"
click at [454, 413] on select "00 01 02 03 04 05 06 07 08 09 10 11 12 13 14 15 16 17 18 19 20 21 22 23 24 25 2…" at bounding box center [473, 430] width 39 height 35
type input "[DATE] 7:30 AM"
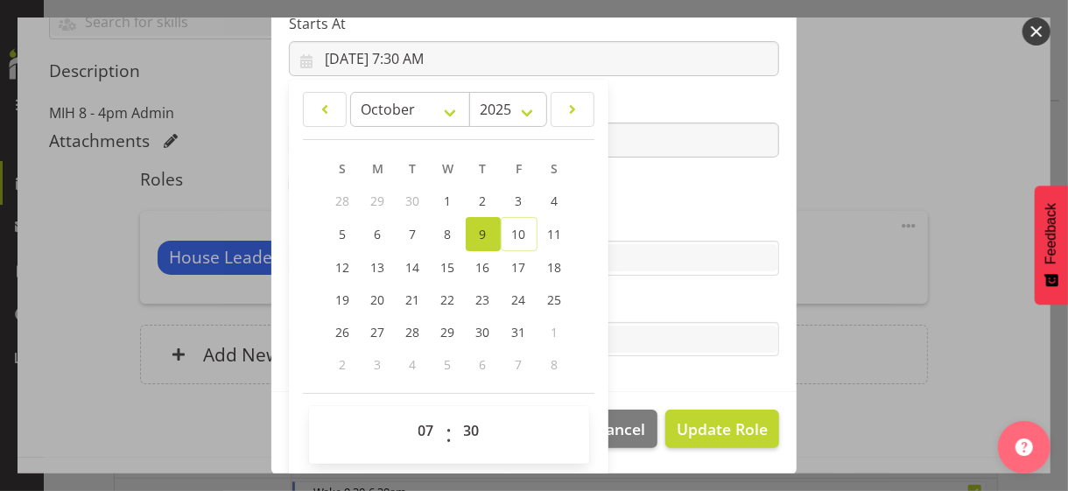
click at [649, 199] on section "Role CP House Leader Support Staff Wake Role Name House Leader 1 Starts At [DAT…" at bounding box center [533, 106] width 525 height 573
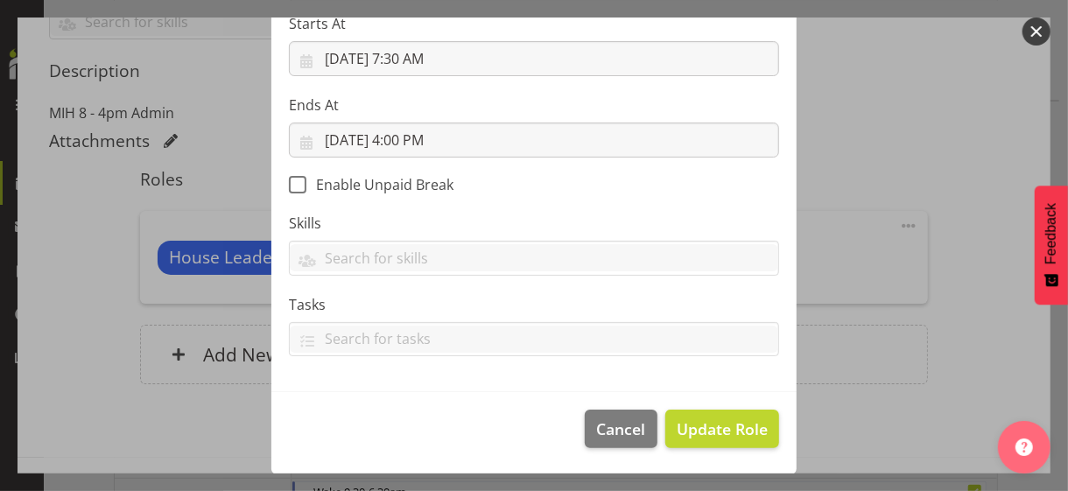
scroll to position [303, 0]
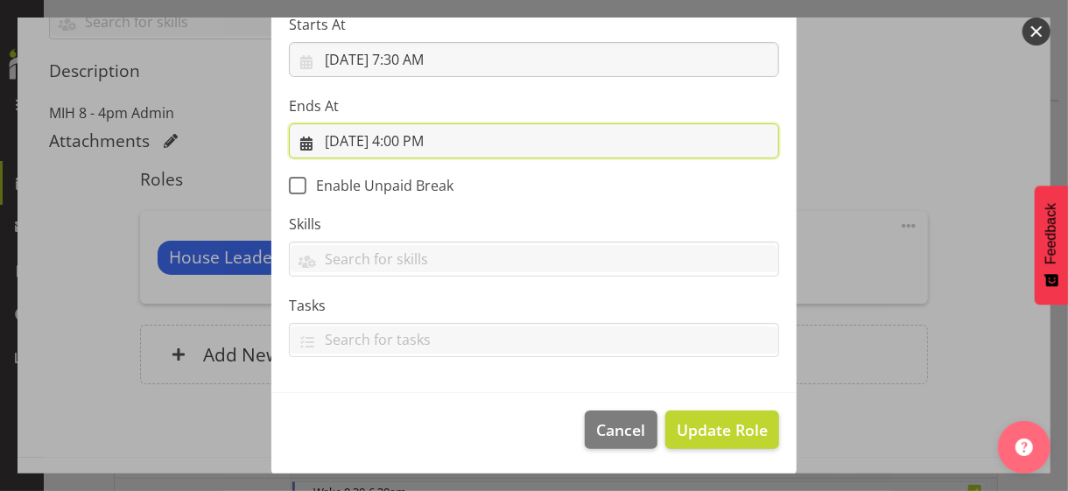
click at [416, 143] on input "[DATE] 4:00 PM" at bounding box center [534, 140] width 490 height 35
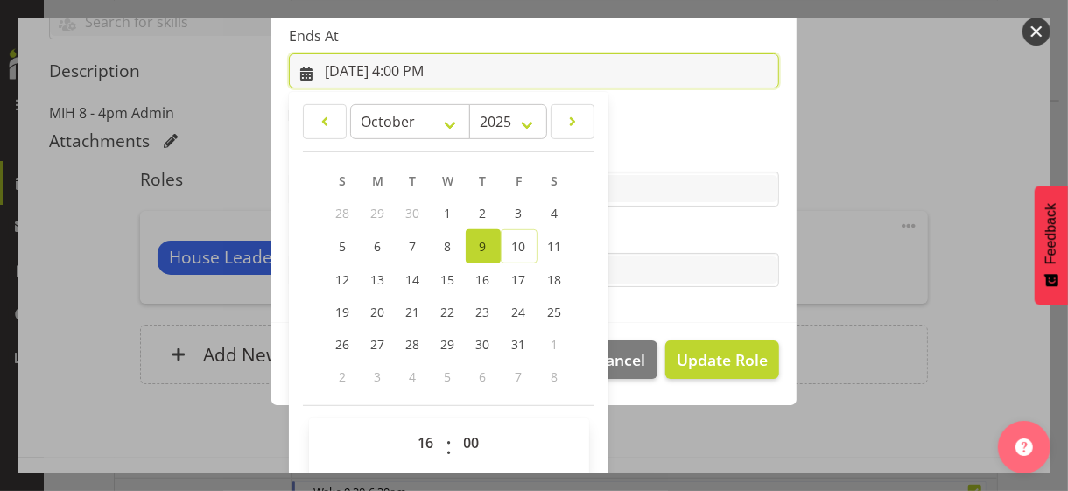
scroll to position [386, 0]
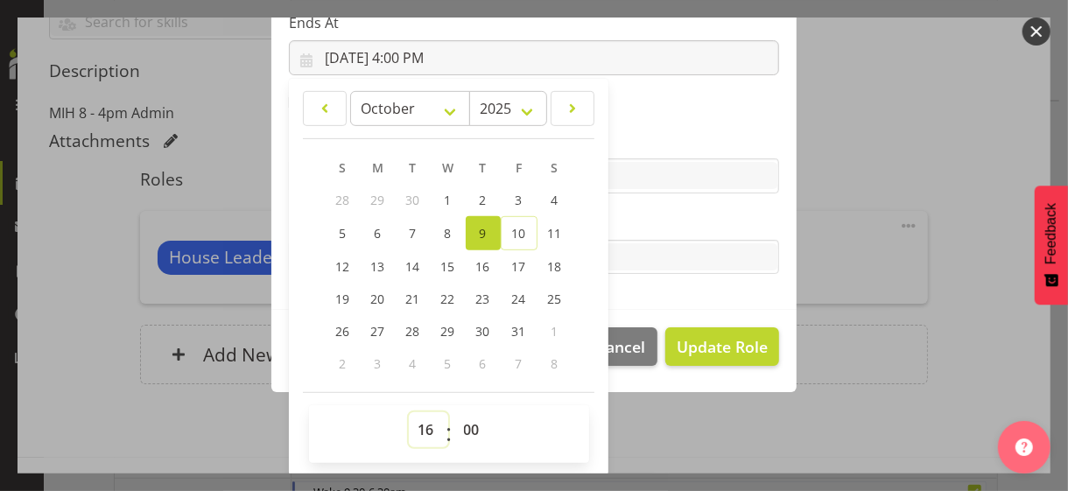
click at [420, 423] on select "00 01 02 03 04 05 06 07 08 09 10 11 12 13 14 15 16 17 18 19 20 21 22 23" at bounding box center [428, 429] width 39 height 35
select select "17"
click at [409, 412] on select "00 01 02 03 04 05 06 07 08 09 10 11 12 13 14 15 16 17 18 19 20 21 22 23" at bounding box center [428, 429] width 39 height 35
type input "[DATE] 5:00 PM"
click at [667, 215] on label "Tasks" at bounding box center [534, 222] width 490 height 21
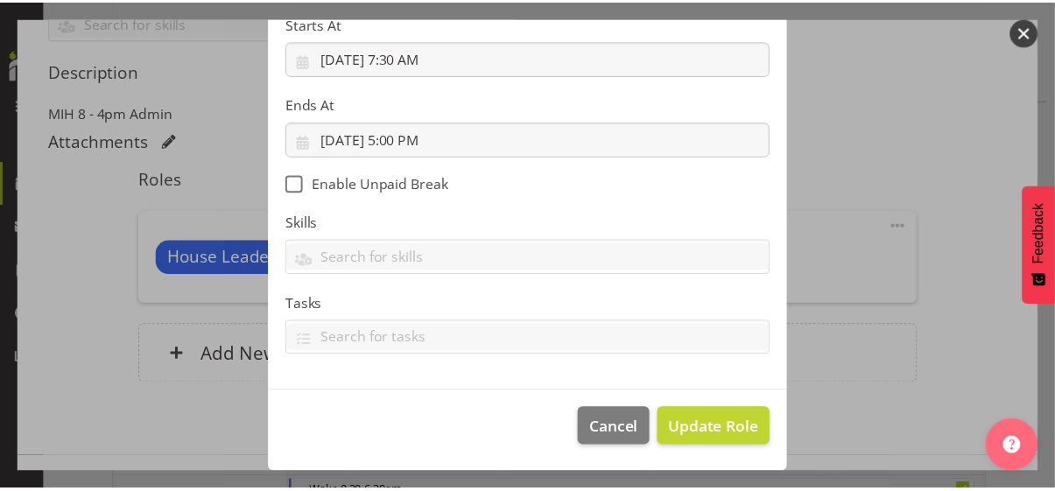
scroll to position [303, 0]
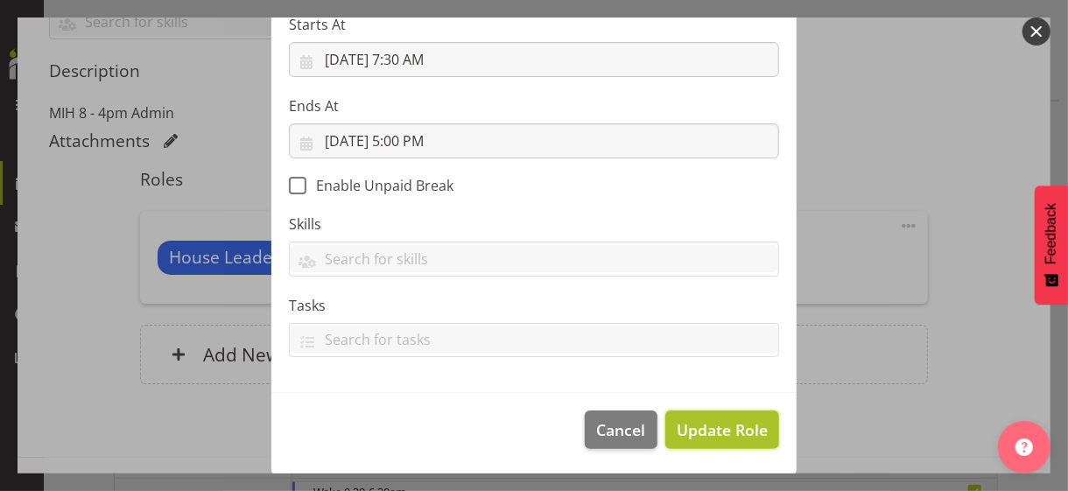
click at [707, 423] on span "Update Role" at bounding box center [722, 430] width 91 height 23
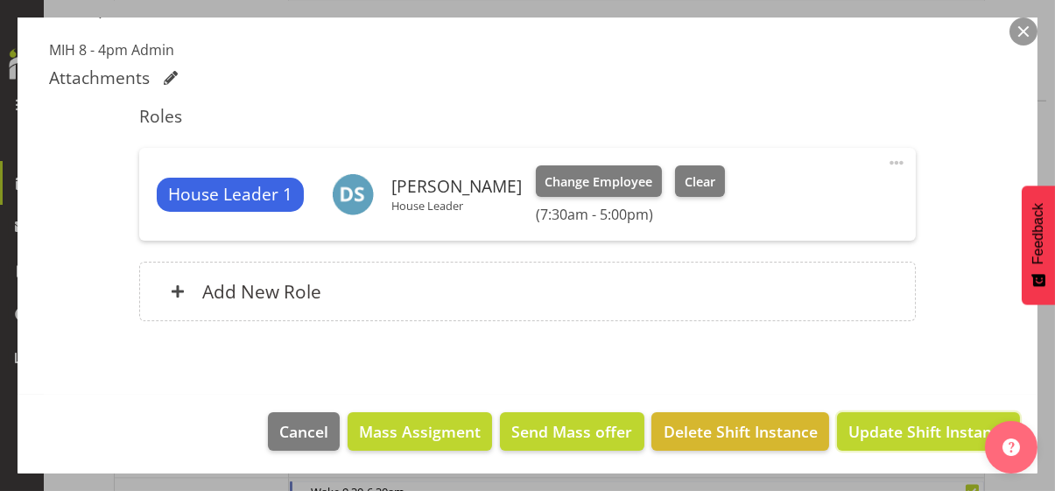
click at [904, 425] on span "Update Shift Instance" at bounding box center [928, 431] width 160 height 23
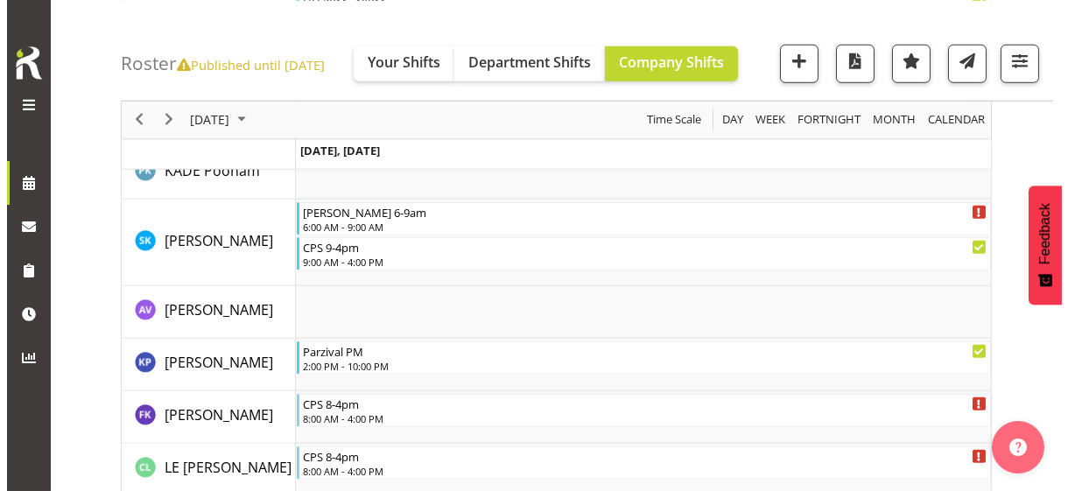
scroll to position [3105, 0]
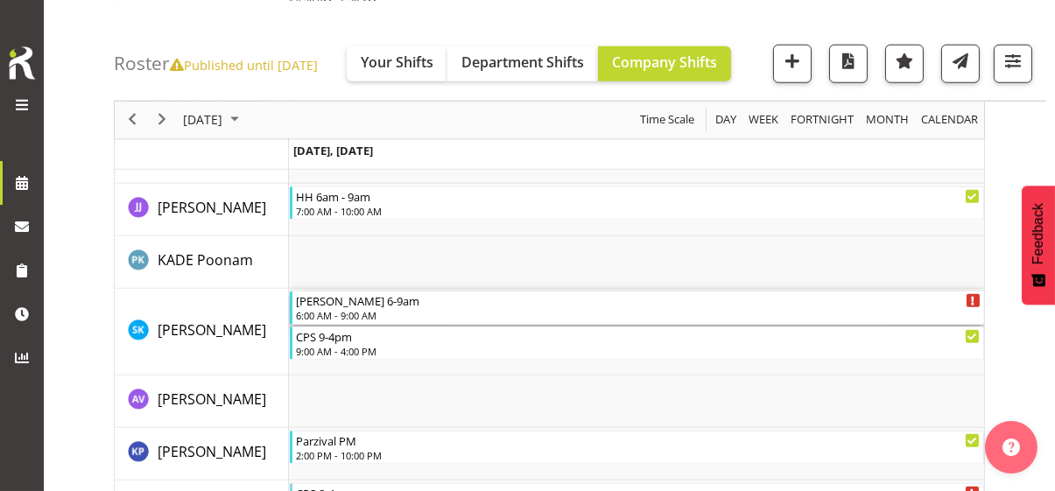
click at [349, 308] on div "6:00 AM - 9:00 AM" at bounding box center [638, 315] width 685 height 14
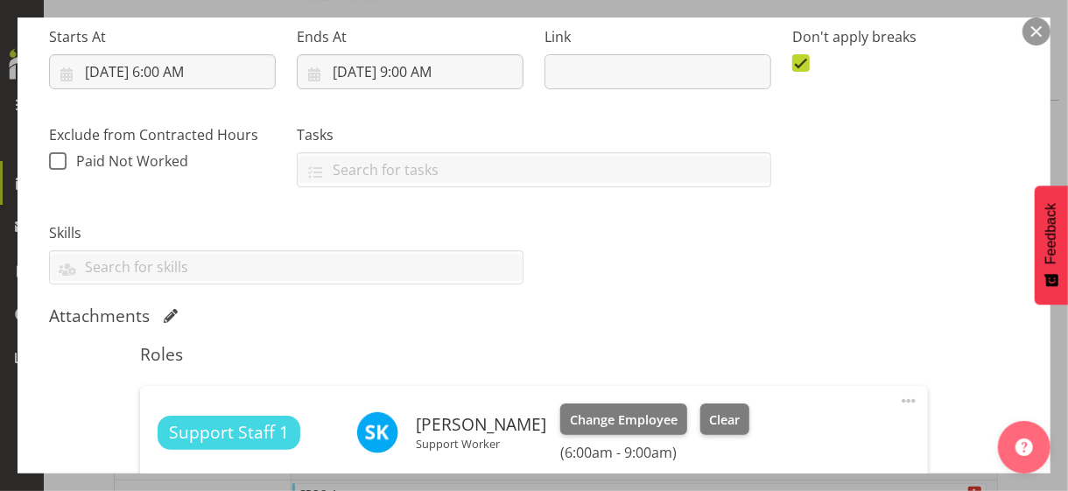
scroll to position [438, 0]
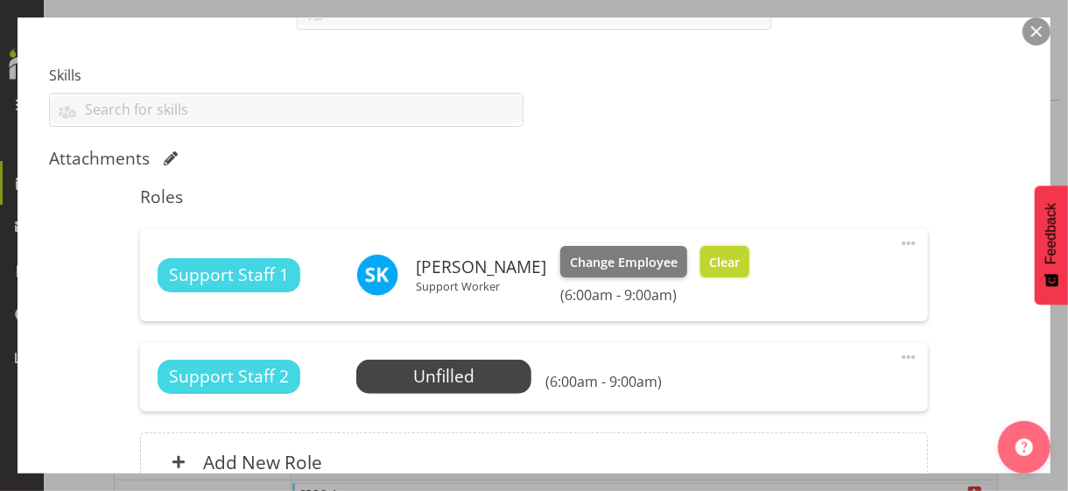
click at [740, 266] on span "Clear" at bounding box center [724, 262] width 31 height 19
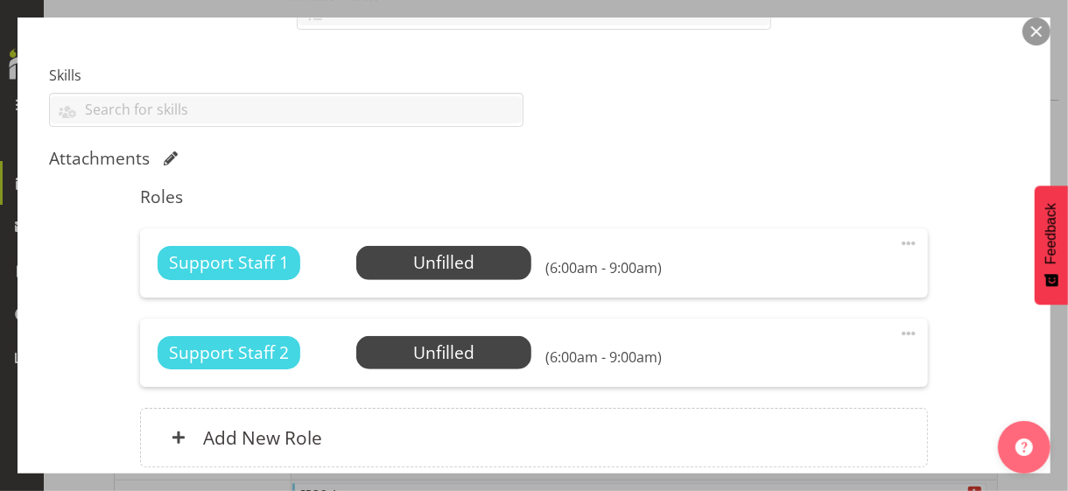
click at [898, 237] on span at bounding box center [908, 243] width 21 height 21
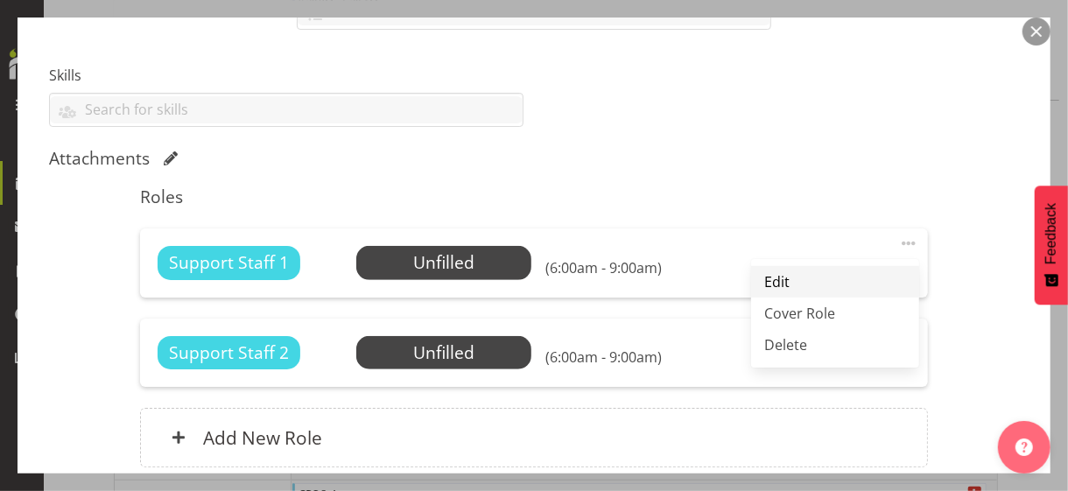
click at [793, 275] on link "Edit" at bounding box center [835, 282] width 168 height 32
select select "9"
select select "2025"
select select "9"
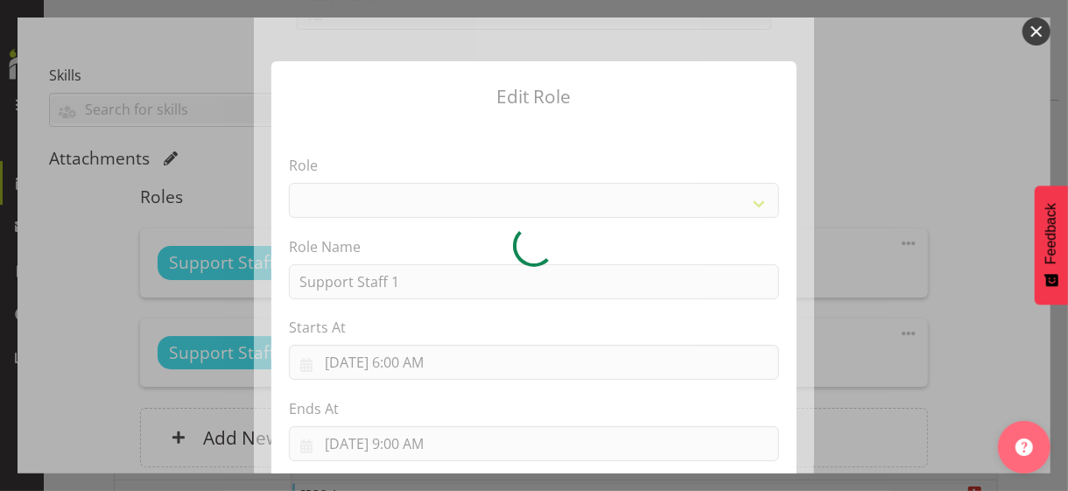
select select "1091"
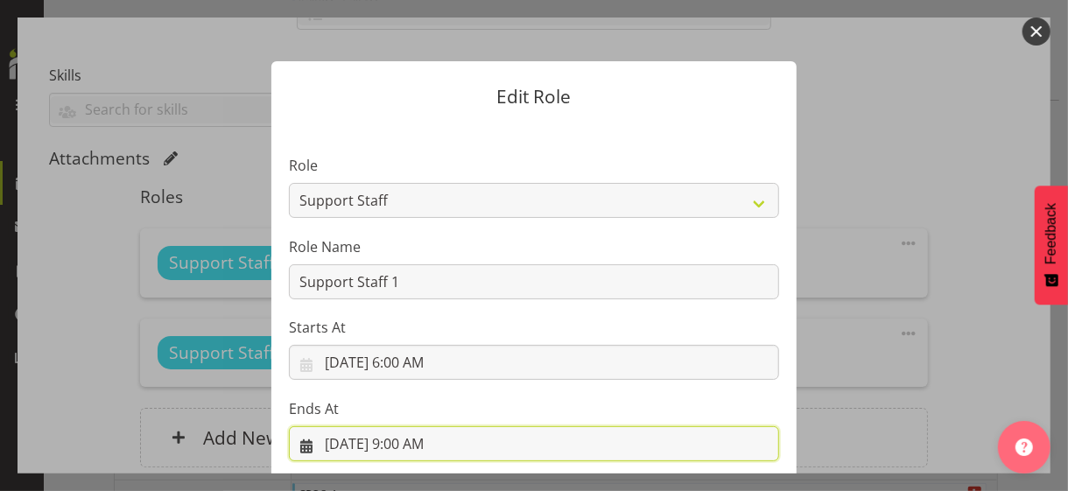
click at [406, 425] on input "[DATE] 9:00 AM" at bounding box center [534, 443] width 490 height 35
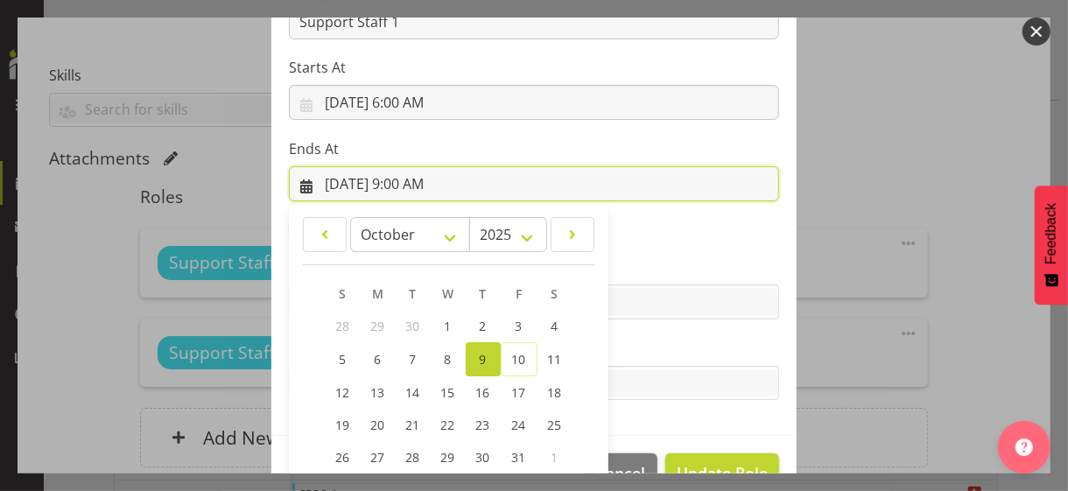
scroll to position [386, 0]
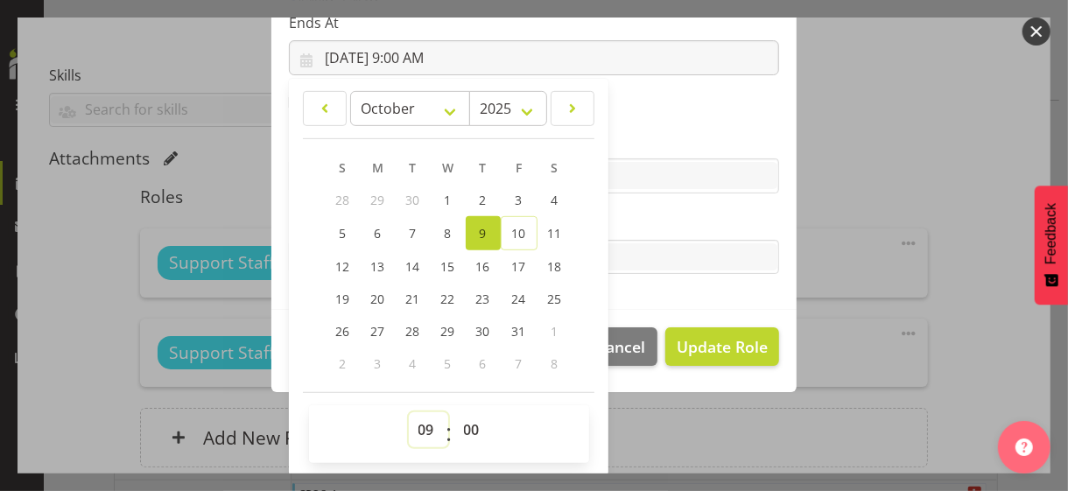
drag, startPoint x: 419, startPoint y: 425, endPoint x: 423, endPoint y: 415, distance: 10.2
click at [419, 425] on select "00 01 02 03 04 05 06 07 08 09 10 11 12 13 14 15 16 17 18 19 20 21 22 23" at bounding box center [428, 429] width 39 height 35
select select "15"
click at [409, 412] on select "00 01 02 03 04 05 06 07 08 09 10 11 12 13 14 15 16 17 18 19 20 21 22 23" at bounding box center [428, 429] width 39 height 35
type input "[DATE] 3:00 PM"
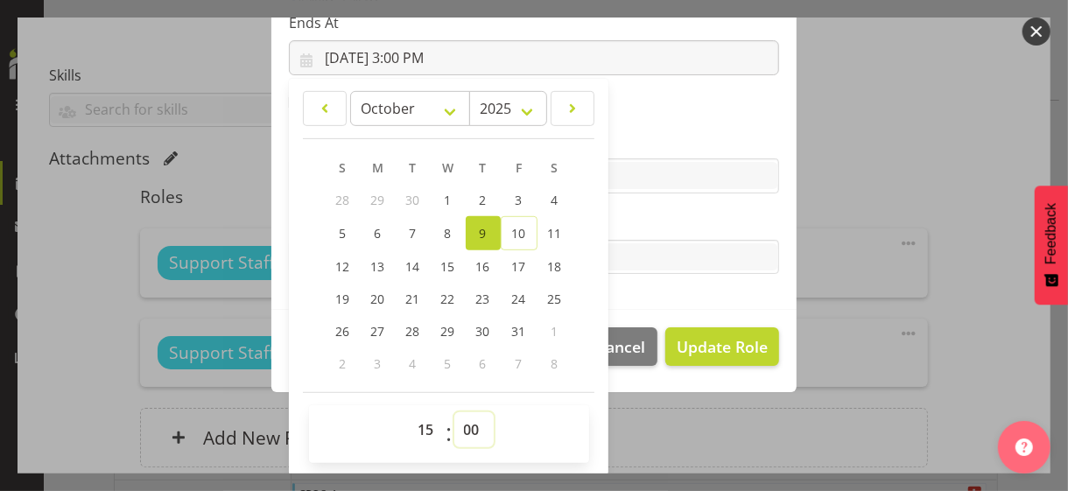
drag, startPoint x: 460, startPoint y: 431, endPoint x: 467, endPoint y: 417, distance: 15.7
click at [463, 425] on select "00 01 02 03 04 05 06 07 08 09 10 11 12 13 14 15 16 17 18 19 20 21 22 23 24 25 2…" at bounding box center [473, 429] width 39 height 35
select select "31"
click at [454, 412] on select "00 01 02 03 04 05 06 07 08 09 10 11 12 13 14 15 16 17 18 19 20 21 22 23 24 25 2…" at bounding box center [473, 429] width 39 height 35
type input "[DATE] 3:31 PM"
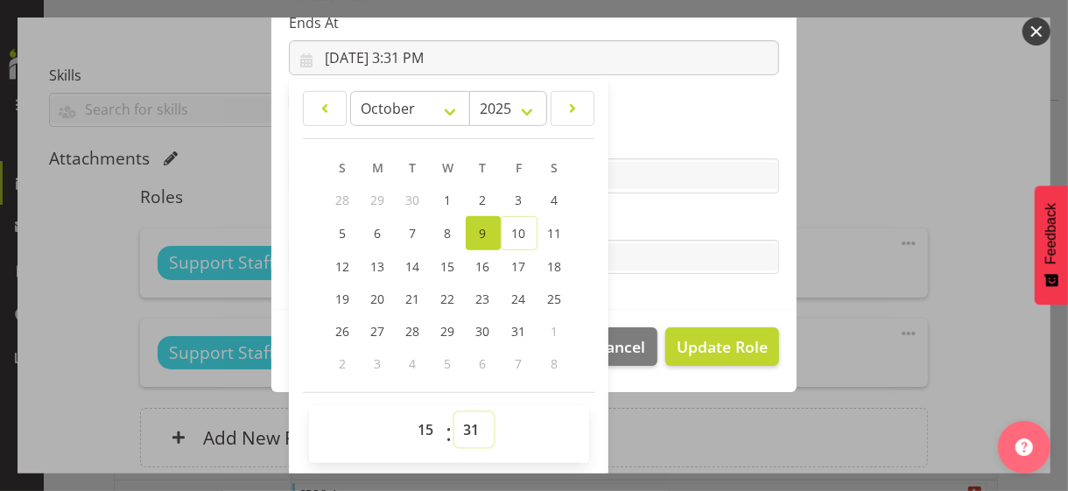
drag, startPoint x: 458, startPoint y: 422, endPoint x: 466, endPoint y: 412, distance: 12.4
click at [460, 420] on select "00 01 02 03 04 05 06 07 08 09 10 11 12 13 14 15 16 17 18 19 20 21 22 23 24 25 2…" at bounding box center [473, 429] width 39 height 35
select select "30"
click at [454, 412] on select "00 01 02 03 04 05 06 07 08 09 10 11 12 13 14 15 16 17 18 19 20 21 22 23 24 25 2…" at bounding box center [473, 429] width 39 height 35
type input "[DATE] 3:30 PM"
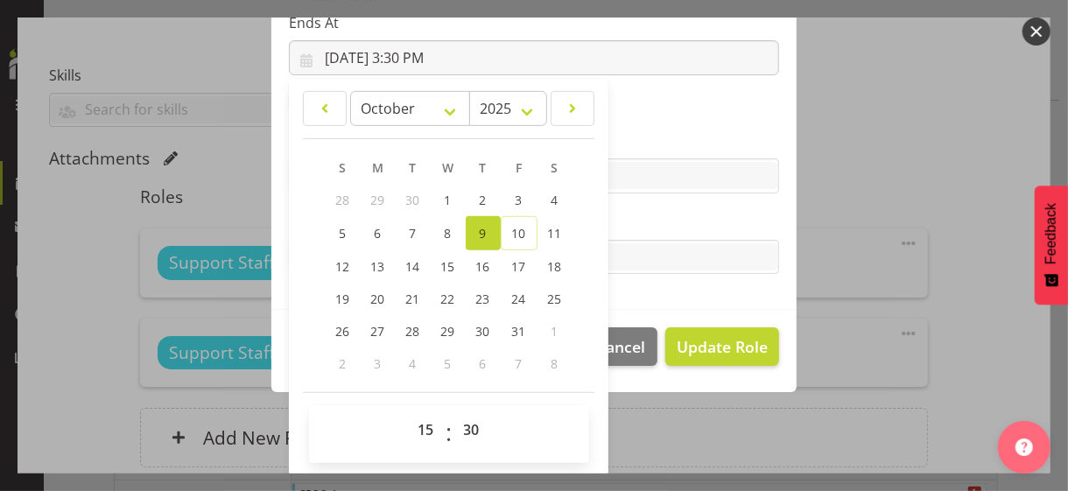
click at [647, 222] on label "Tasks" at bounding box center [534, 222] width 490 height 21
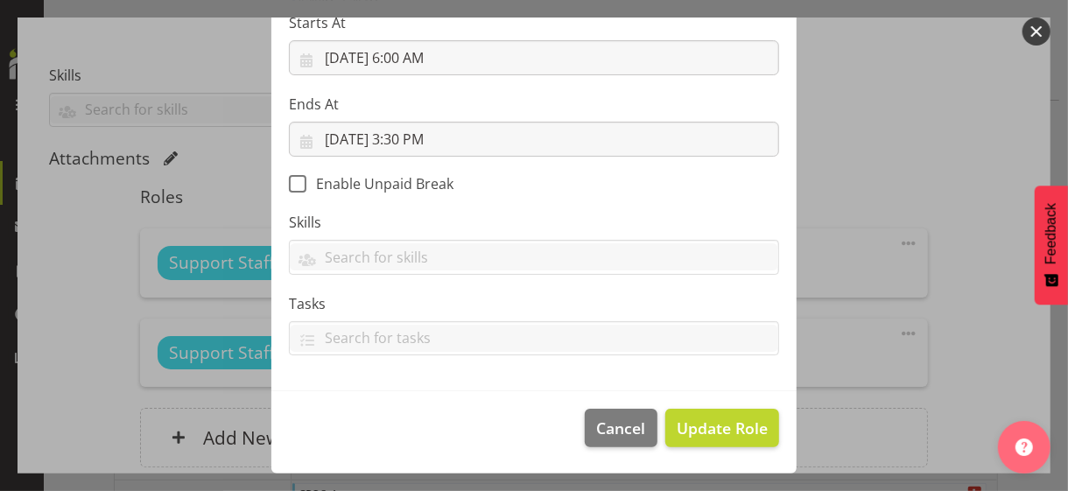
scroll to position [303, 0]
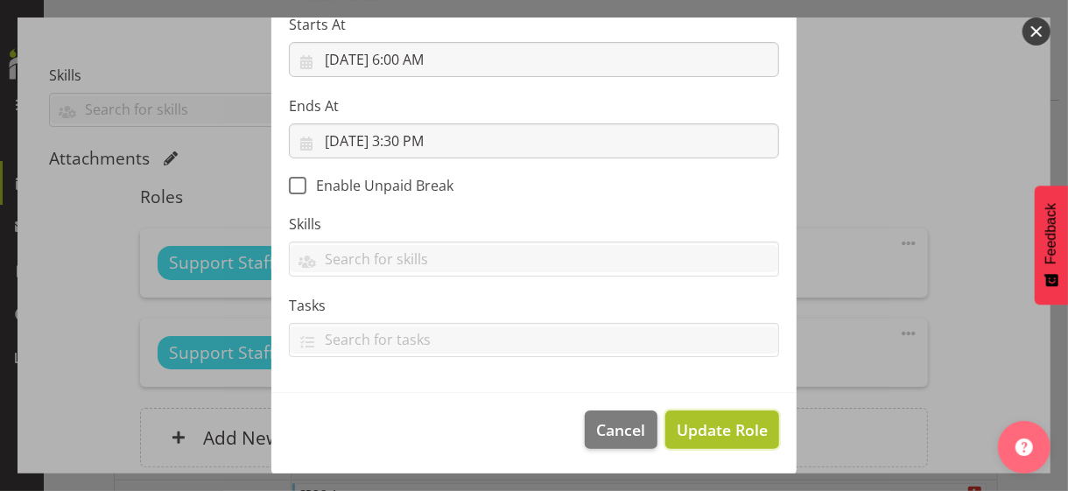
click at [698, 423] on span "Update Role" at bounding box center [722, 430] width 91 height 23
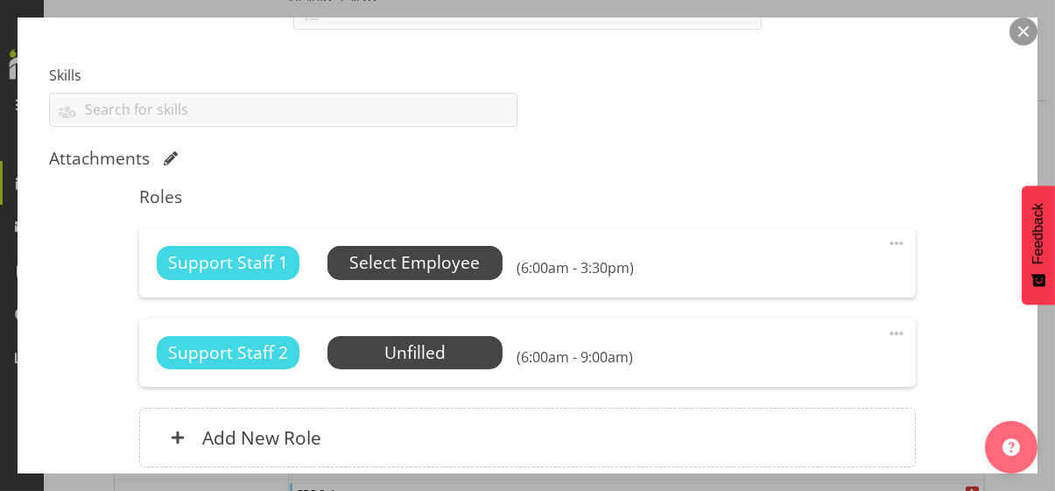
click at [454, 266] on span "Select Employee" at bounding box center [414, 262] width 130 height 25
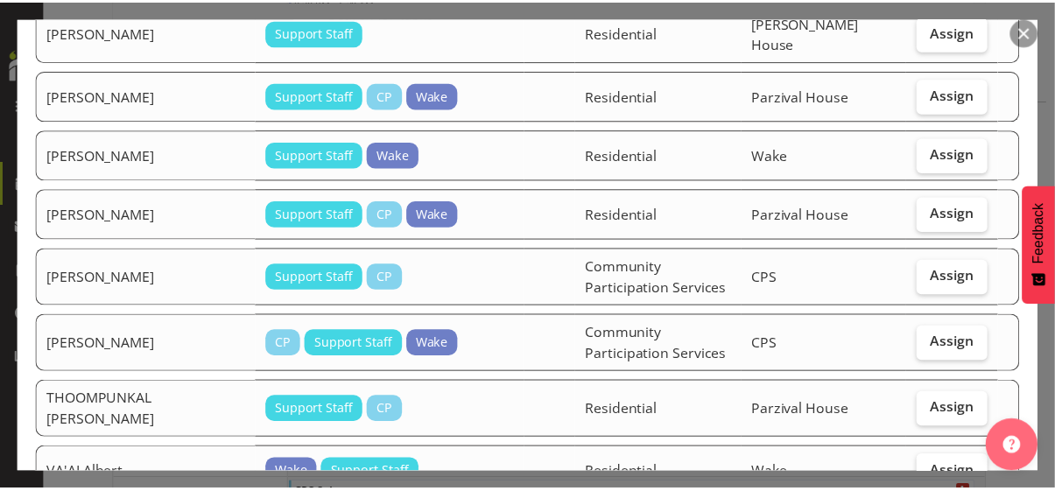
scroll to position [1455, 0]
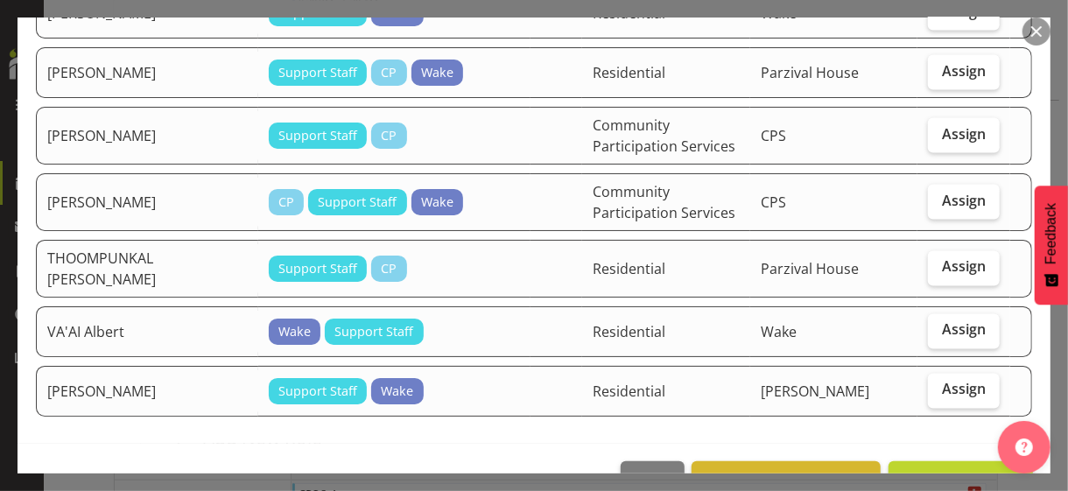
click at [932, 39] on button "button" at bounding box center [1037, 32] width 28 height 28
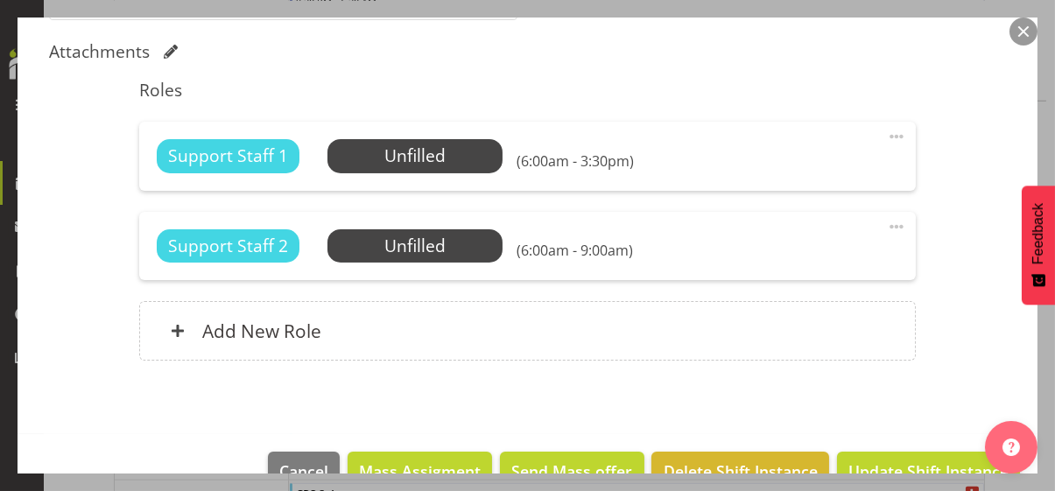
scroll to position [584, 0]
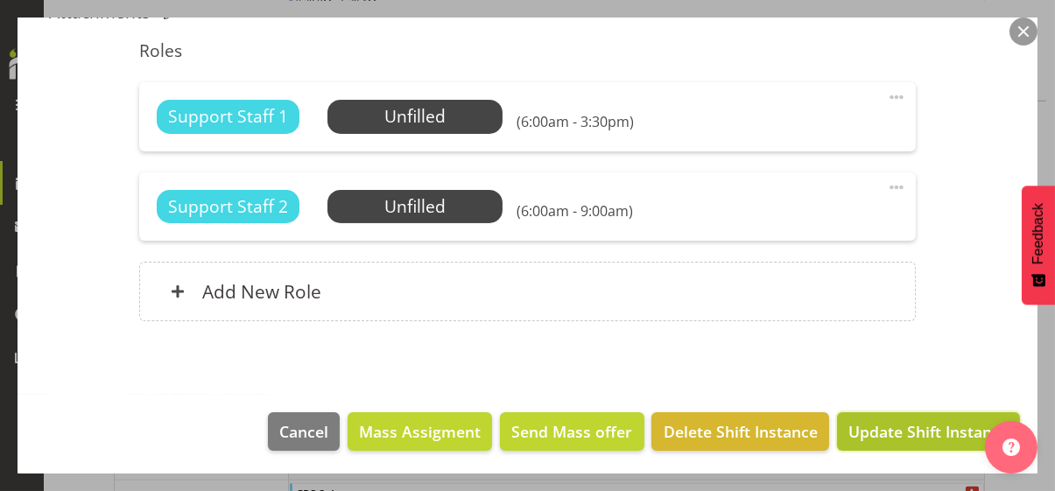
click at [911, 425] on span "Update Shift Instance" at bounding box center [928, 431] width 160 height 23
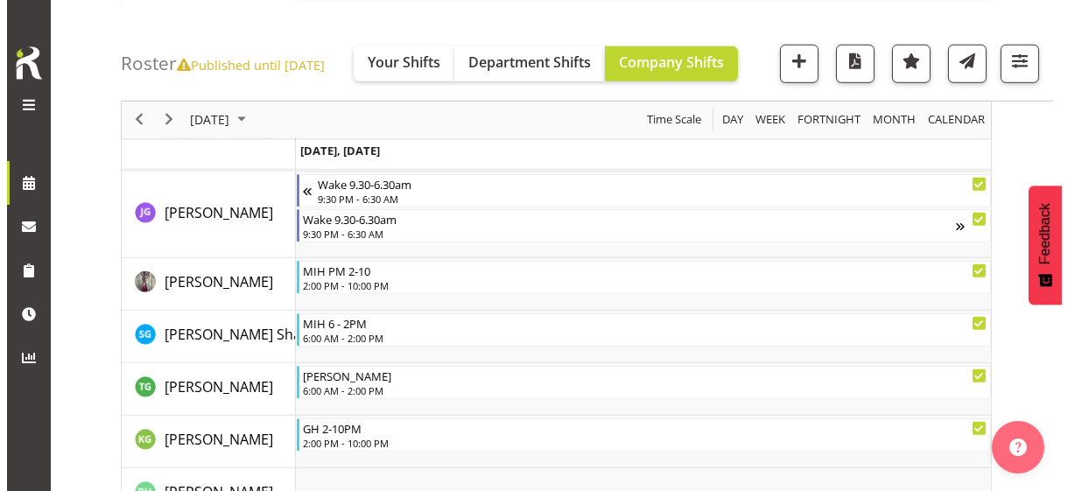
scroll to position [2506, 0]
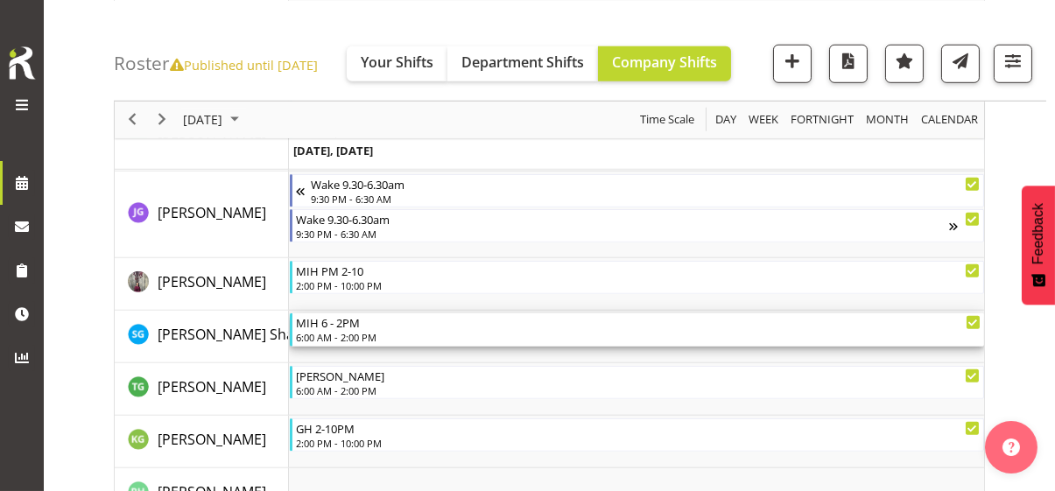
click at [353, 328] on div "MIH 6 - 2PM" at bounding box center [638, 322] width 685 height 18
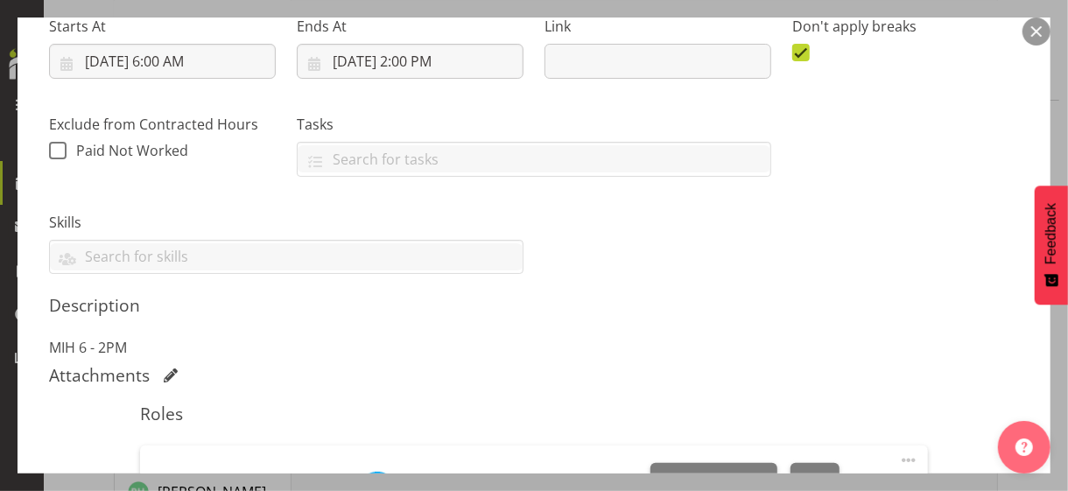
scroll to position [525, 0]
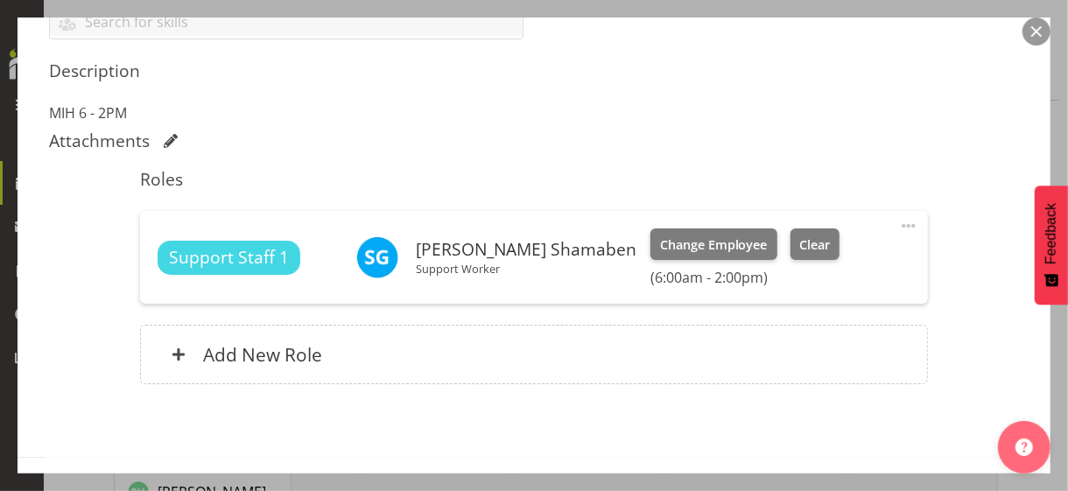
click at [898, 222] on span at bounding box center [908, 225] width 21 height 21
click at [798, 262] on link "Edit" at bounding box center [835, 265] width 168 height 32
select select "9"
select select "2025"
select select "14"
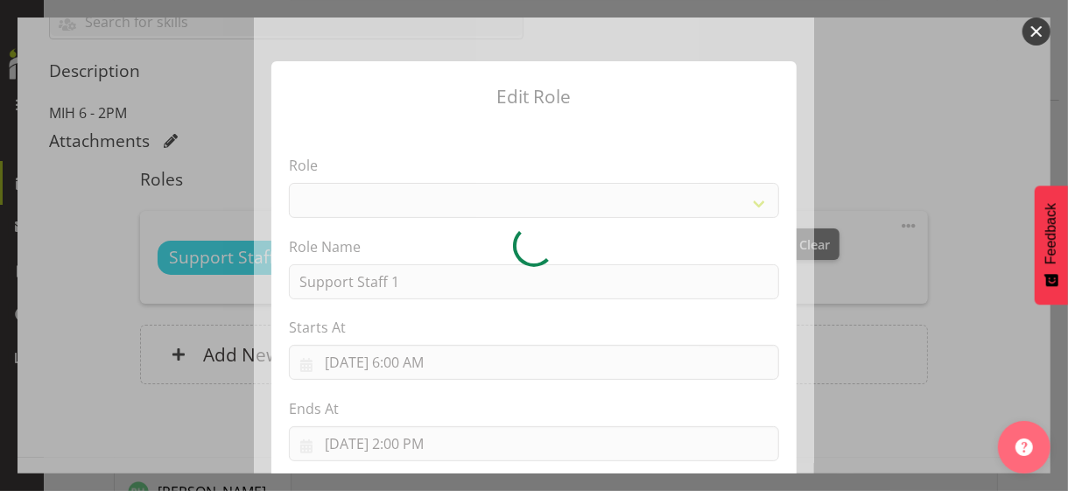
select select "1091"
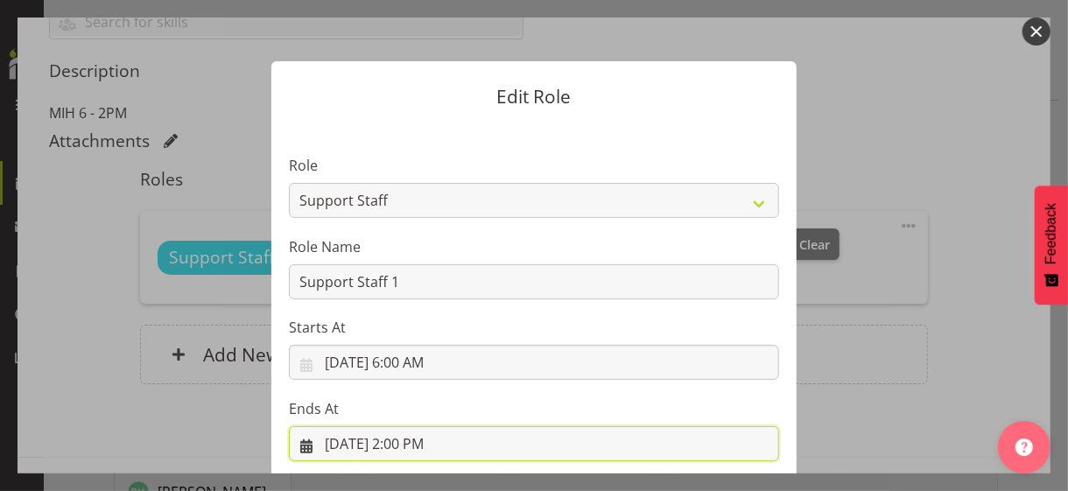
click at [411, 425] on input "[DATE] 2:00 PM" at bounding box center [534, 443] width 490 height 35
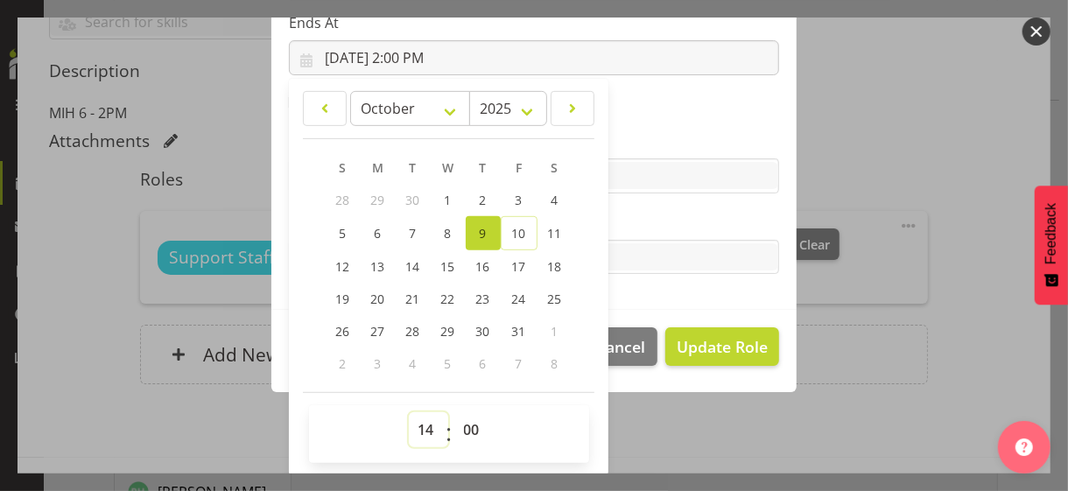
drag, startPoint x: 419, startPoint y: 426, endPoint x: 419, endPoint y: 412, distance: 14.0
click at [419, 419] on select "00 01 02 03 04 05 06 07 08 09 10 11 12 13 14 15 16 17 18 19 20 21 22 23" at bounding box center [428, 429] width 39 height 35
select select "15"
click at [409, 412] on select "00 01 02 03 04 05 06 07 08 09 10 11 12 13 14 15 16 17 18 19 20 21 22 23" at bounding box center [428, 429] width 39 height 35
type input "[DATE] 3:00 PM"
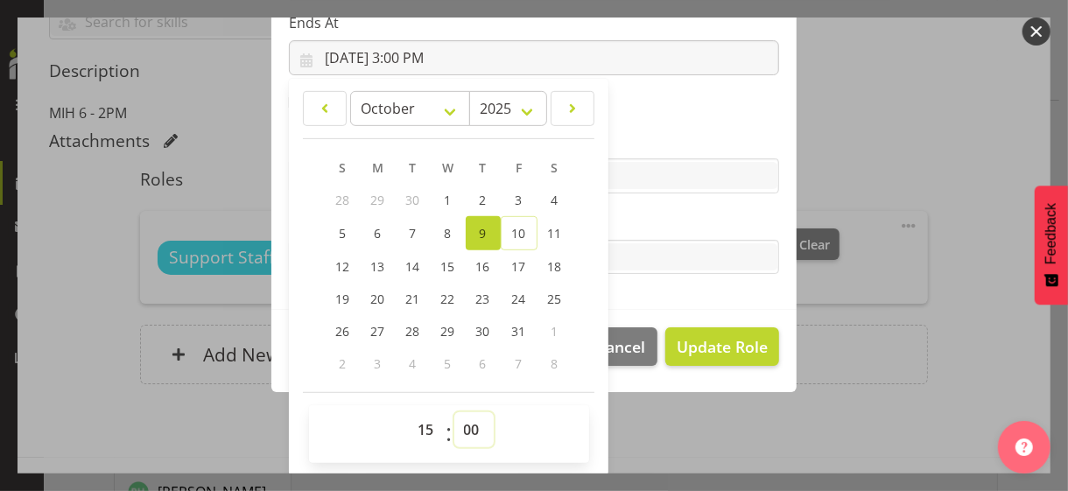
drag, startPoint x: 460, startPoint y: 426, endPoint x: 467, endPoint y: 412, distance: 14.9
click at [460, 424] on select "00 01 02 03 04 05 06 07 08 09 10 11 12 13 14 15 16 17 18 19 20 21 22 23 24 25 2…" at bounding box center [473, 429] width 39 height 35
select select "30"
click at [454, 412] on select "00 01 02 03 04 05 06 07 08 09 10 11 12 13 14 15 16 17 18 19 20 21 22 23 24 25 2…" at bounding box center [473, 429] width 39 height 35
type input "[DATE] 3:30 PM"
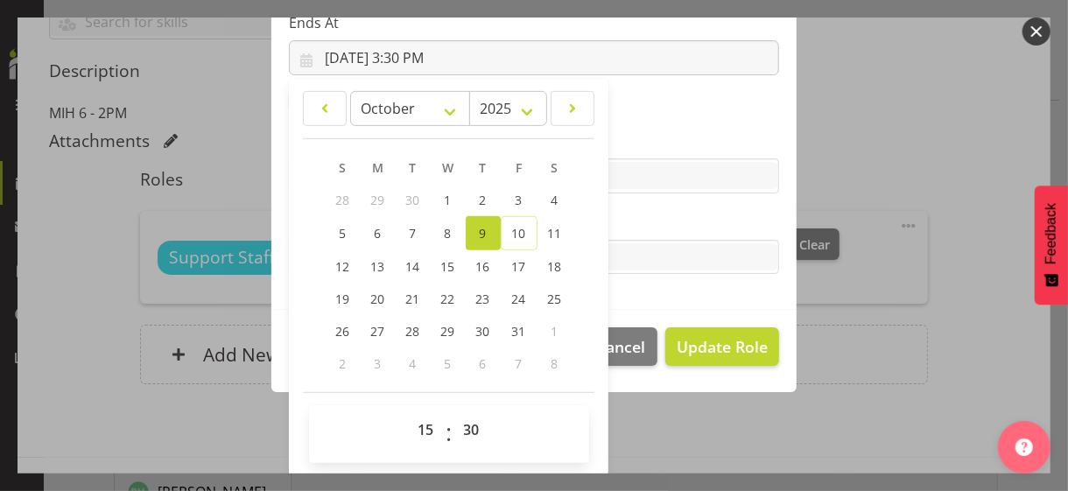
click at [644, 221] on label "Tasks" at bounding box center [534, 222] width 490 height 21
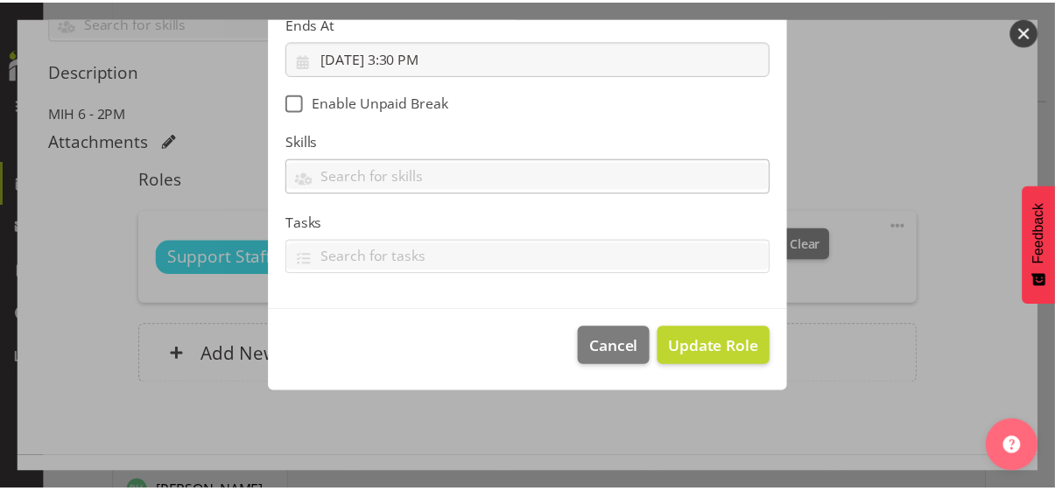
scroll to position [303, 0]
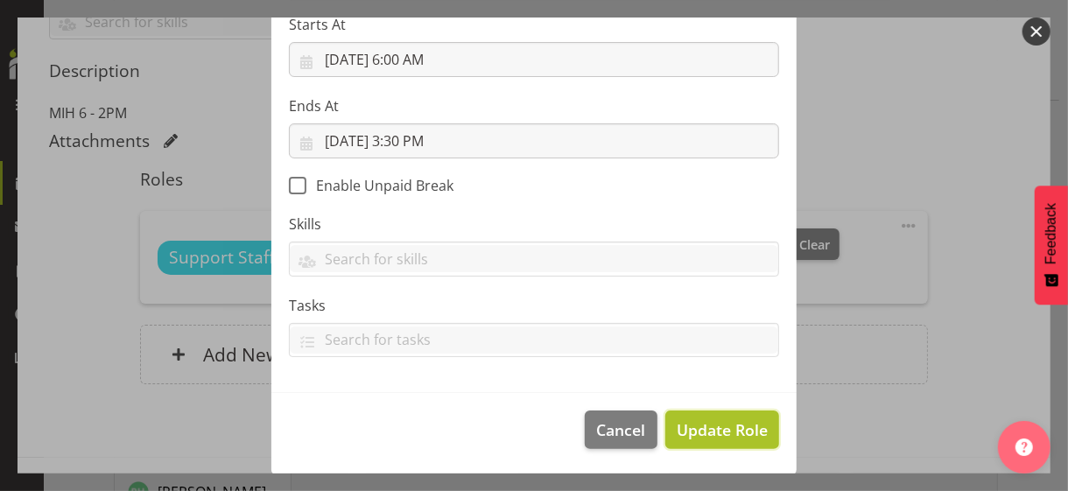
click at [709, 424] on span "Update Role" at bounding box center [722, 430] width 91 height 23
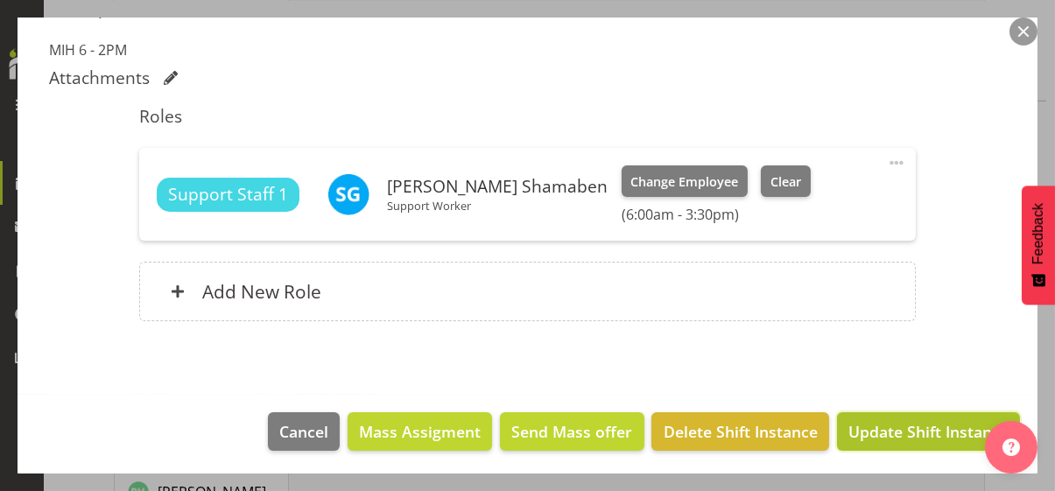
click at [898, 420] on span "Update Shift Instance" at bounding box center [928, 431] width 160 height 23
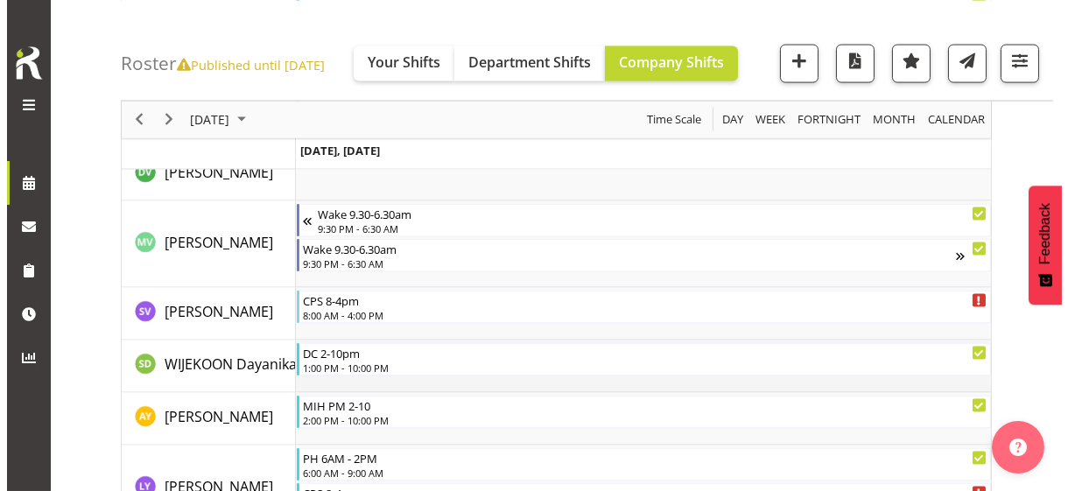
scroll to position [5713, 0]
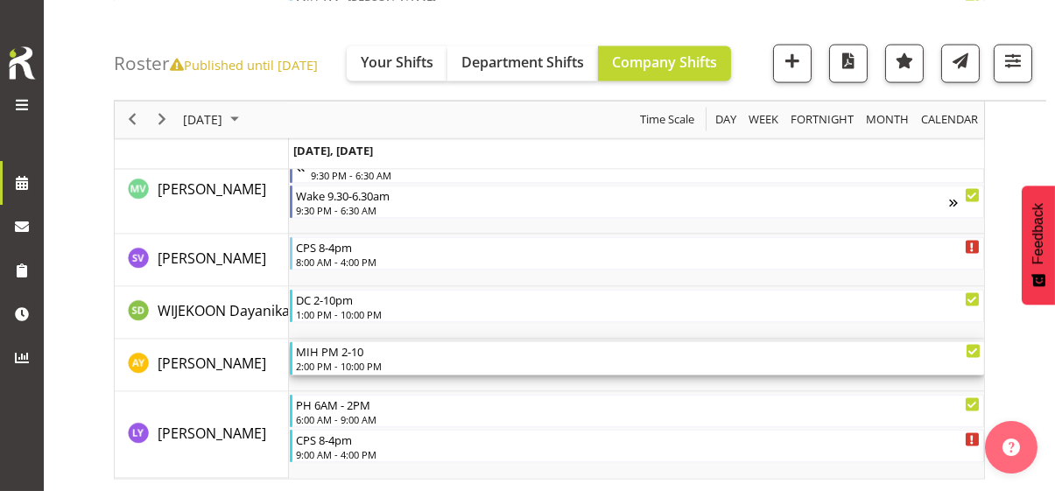
click at [371, 359] on div "2:00 PM - 10:00 PM" at bounding box center [638, 366] width 685 height 14
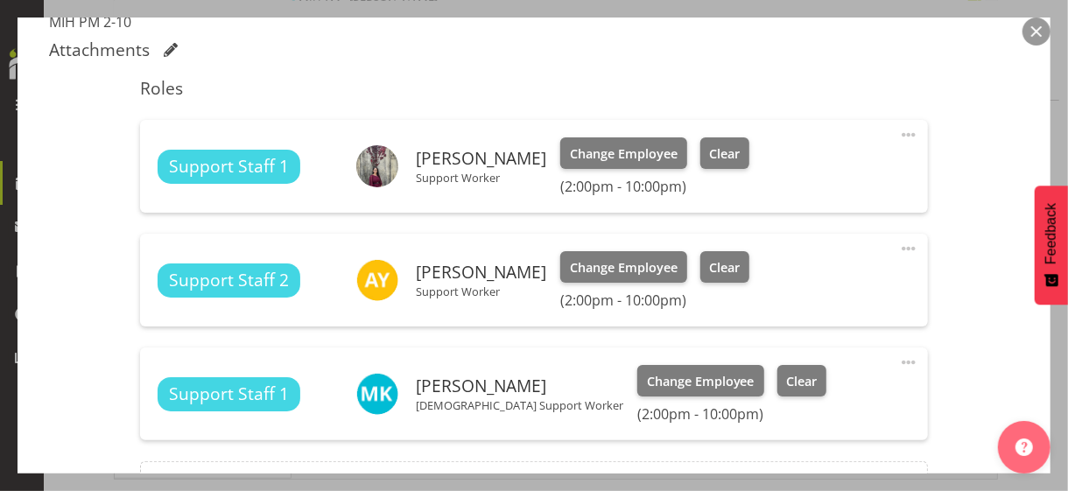
scroll to position [700, 0]
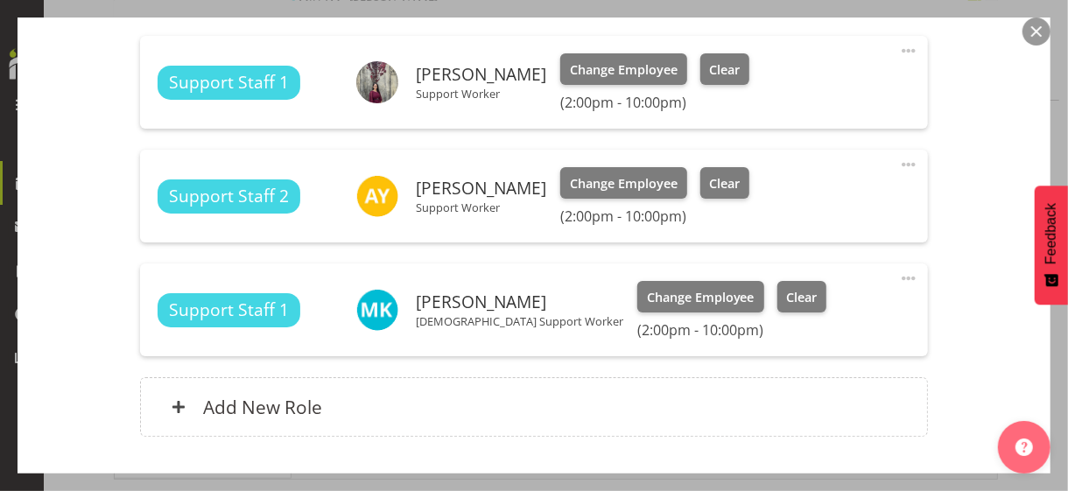
click at [898, 162] on span at bounding box center [908, 164] width 21 height 21
click at [798, 199] on link "Edit" at bounding box center [835, 203] width 168 height 32
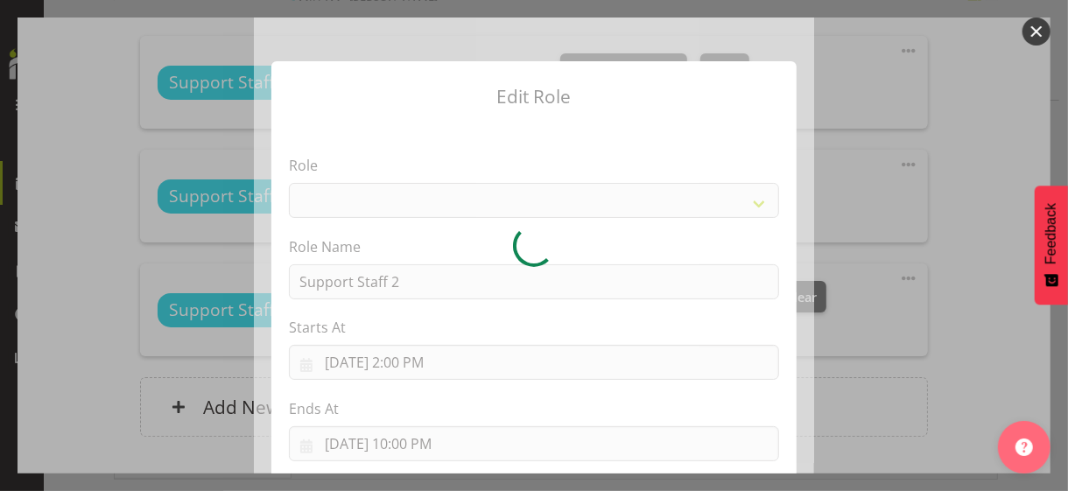
select select "1091"
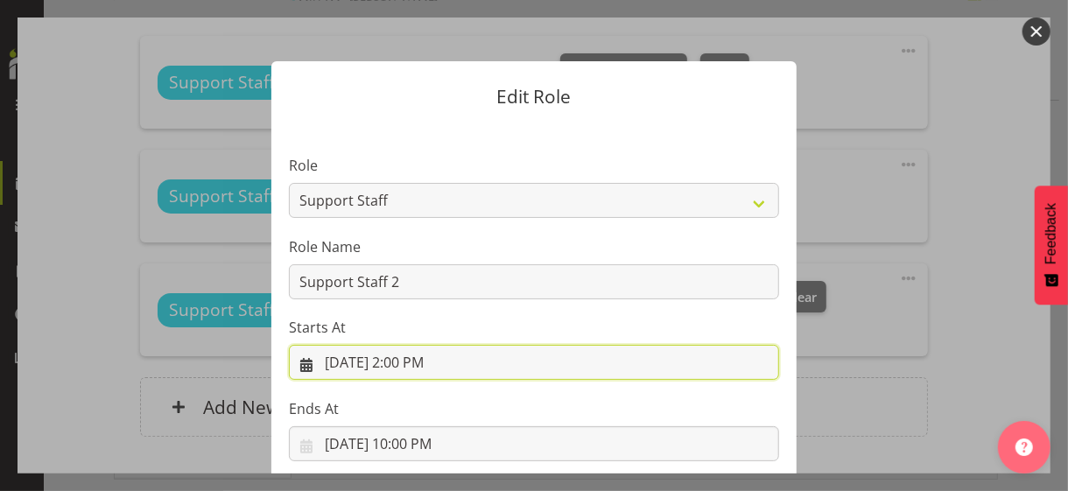
click at [409, 358] on input "[DATE] 2:00 PM" at bounding box center [534, 362] width 490 height 35
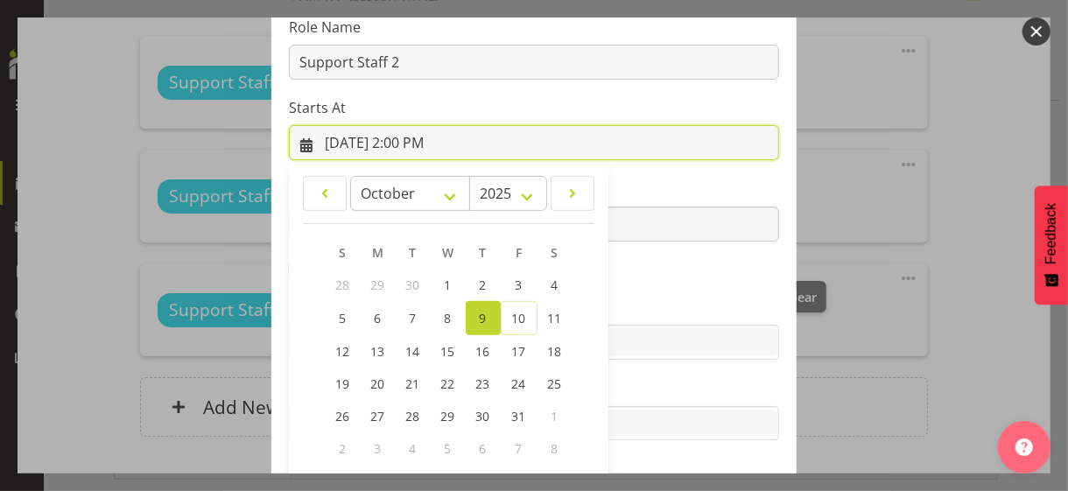
scroll to position [304, 0]
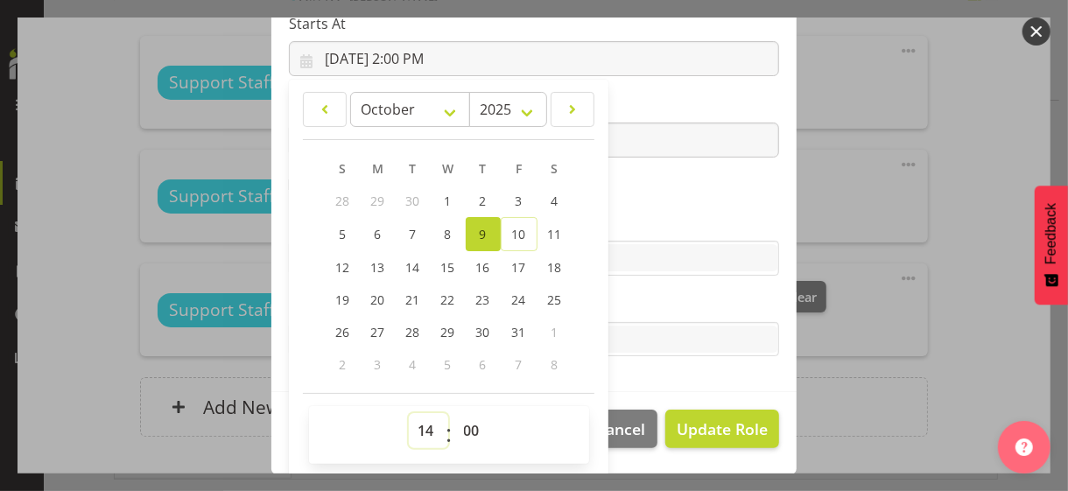
click at [419, 423] on select "00 01 02 03 04 05 06 07 08 09 10 11 12 13 14 15 16 17 18 19 20 21 22 23" at bounding box center [428, 430] width 39 height 35
select select "9"
click at [409, 413] on select "00 01 02 03 04 05 06 07 08 09 10 11 12 13 14 15 16 17 18 19 20 21 22 23" at bounding box center [428, 430] width 39 height 35
type input "[DATE] 9:00 AM"
click at [460, 425] on select "00 01 02 03 04 05 06 07 08 09 10 11 12 13 14 15 16 17 18 19 20 21 22 23 24 25 2…" at bounding box center [473, 430] width 39 height 35
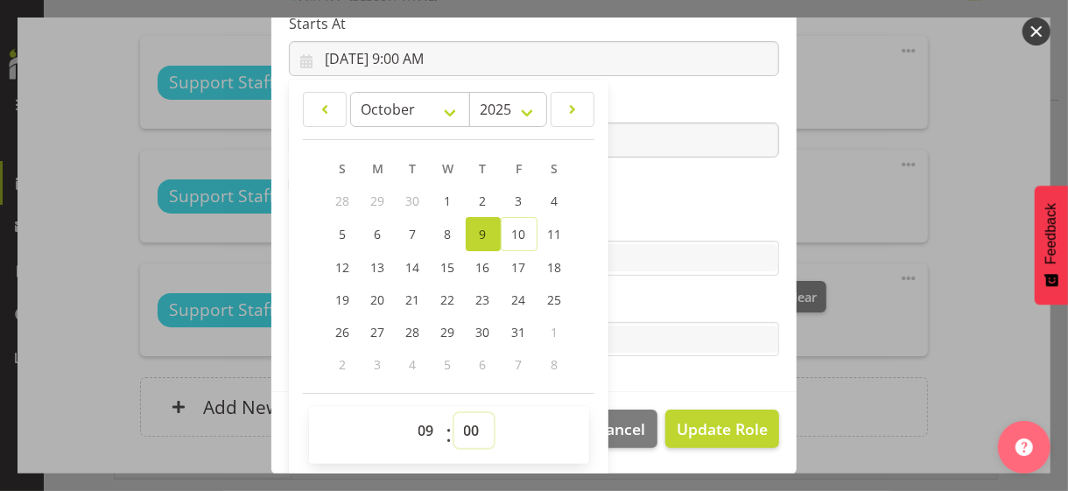
select select "30"
click at [454, 413] on select "00 01 02 03 04 05 06 07 08 09 10 11 12 13 14 15 16 17 18 19 20 21 22 23 24 25 2…" at bounding box center [473, 430] width 39 height 35
type input "[DATE] 9:30 AM"
click at [658, 188] on section "Role CP House Leader Support Staff Wake Role Name Support Staff 2 Starts At [DA…" at bounding box center [533, 106] width 525 height 573
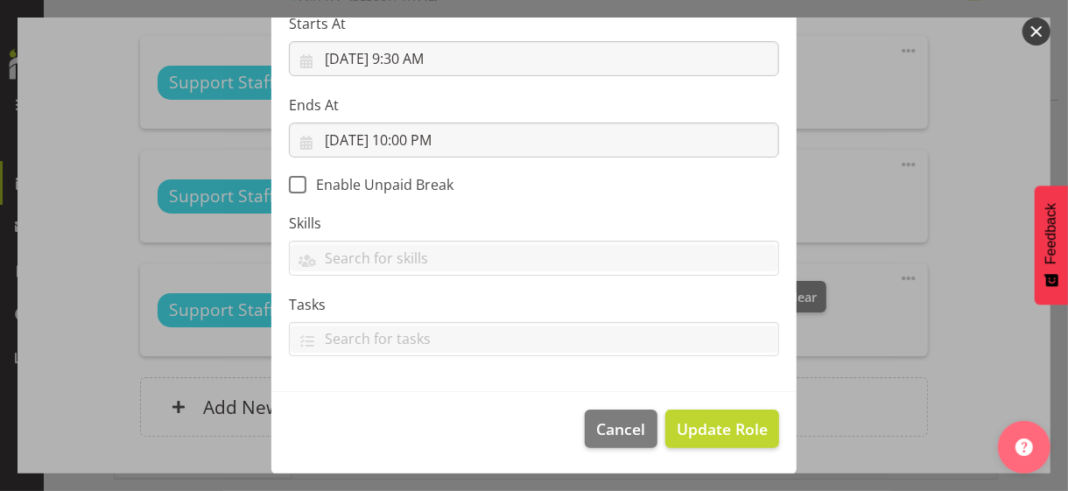
scroll to position [303, 0]
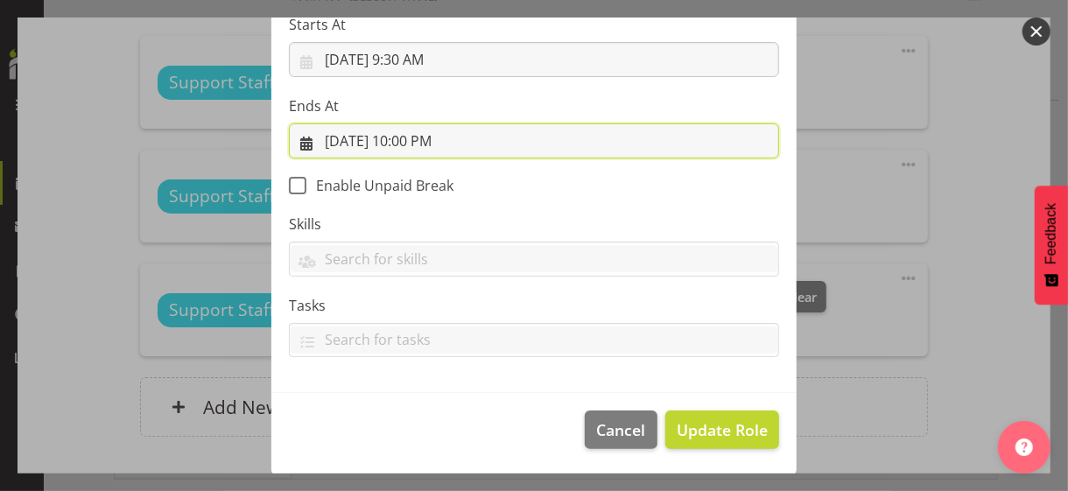
click at [423, 139] on input "[DATE] 10:00 PM" at bounding box center [534, 140] width 490 height 35
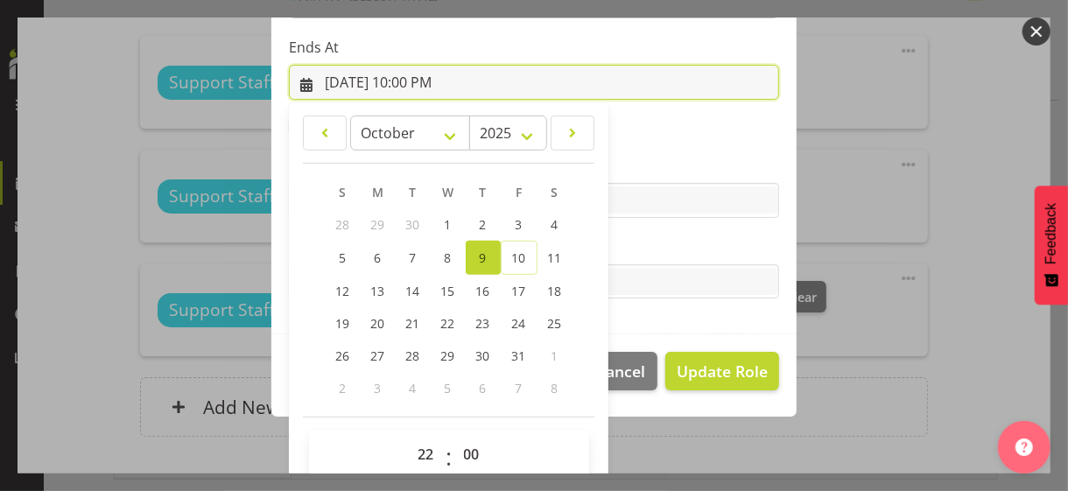
scroll to position [386, 0]
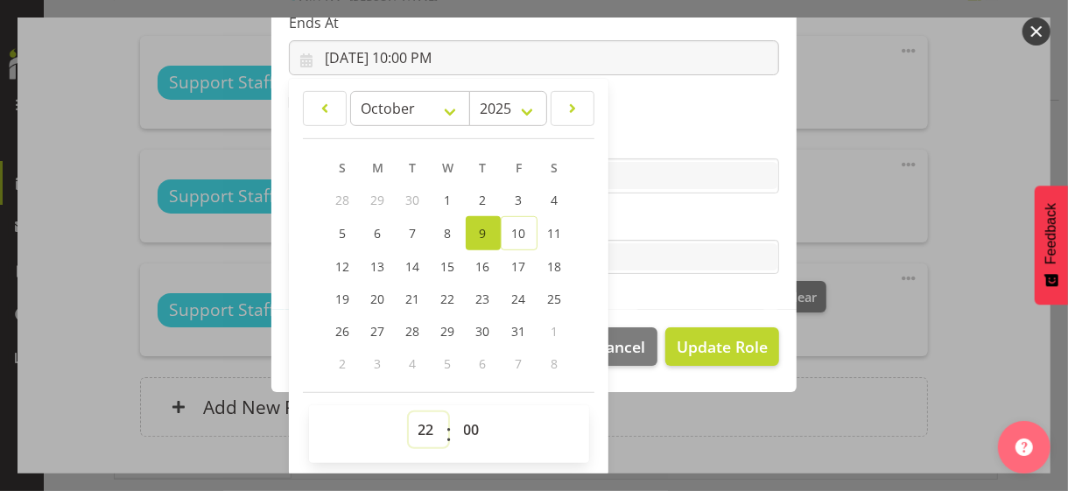
click at [416, 419] on select "00 01 02 03 04 05 06 07 08 09 10 11 12 13 14 15 16 17 18 19 20 21 22 23" at bounding box center [428, 429] width 39 height 35
select select "21"
click at [409, 412] on select "00 01 02 03 04 05 06 07 08 09 10 11 12 13 14 15 16 17 18 19 20 21 22 23" at bounding box center [428, 429] width 39 height 35
type input "[DATE] 9:00 PM"
click at [466, 425] on select "00 01 02 03 04 05 06 07 08 09 10 11 12 13 14 15 16 17 18 19 20 21 22 23 24 25 2…" at bounding box center [473, 429] width 39 height 35
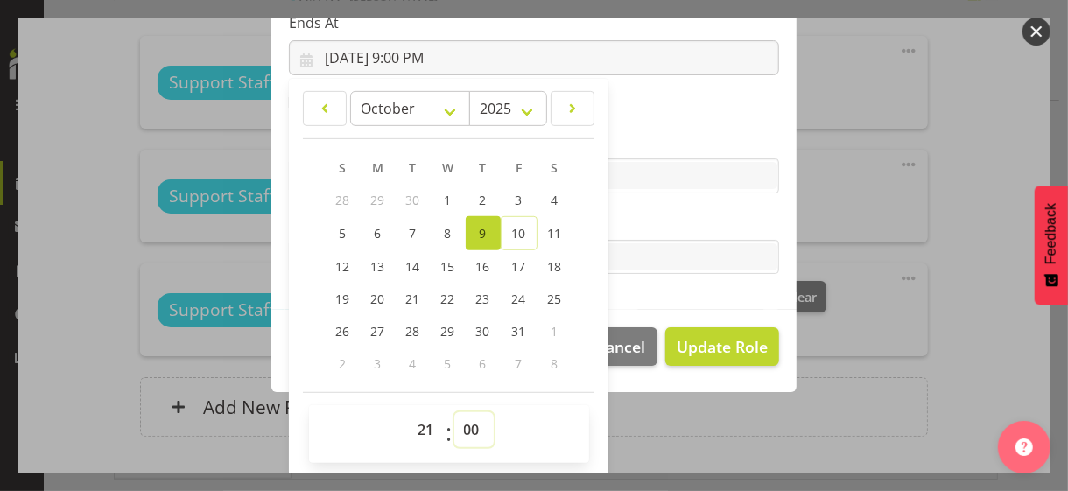
select select "30"
click at [454, 412] on select "00 01 02 03 04 05 06 07 08 09 10 11 12 13 14 15 16 17 18 19 20 21 22 23 24 25 2…" at bounding box center [473, 429] width 39 height 35
type input "[DATE] 9:30 PM"
click at [648, 217] on label "Tasks" at bounding box center [534, 222] width 490 height 21
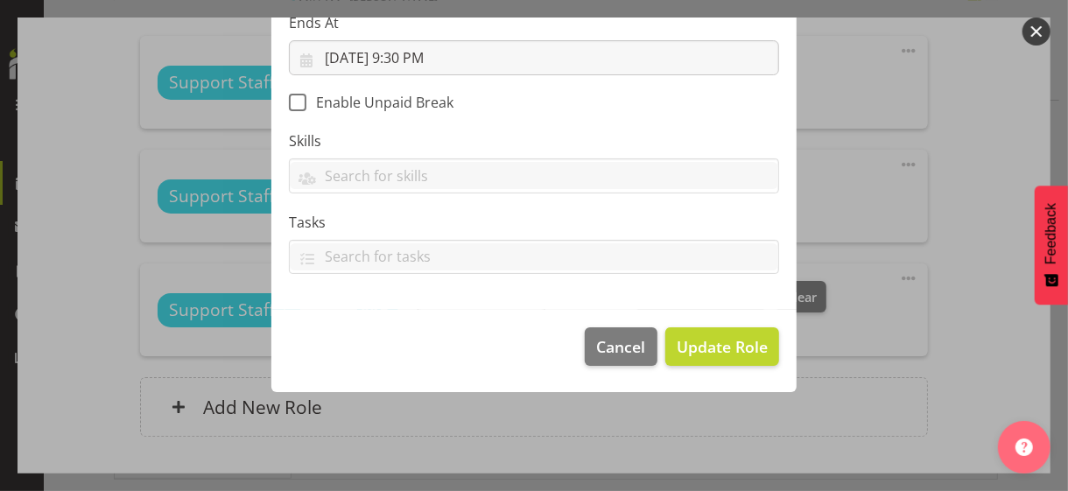
scroll to position [303, 0]
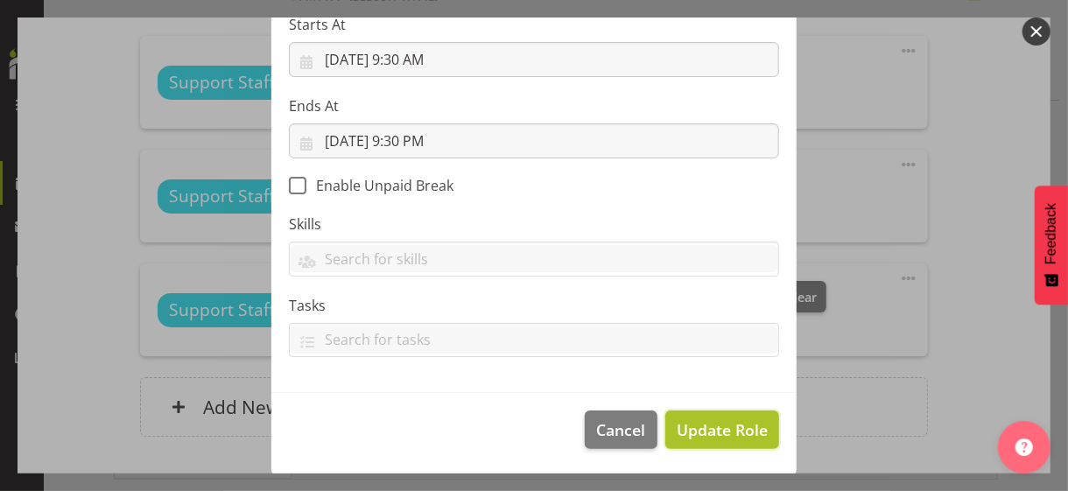
click at [711, 419] on span "Update Role" at bounding box center [722, 430] width 91 height 23
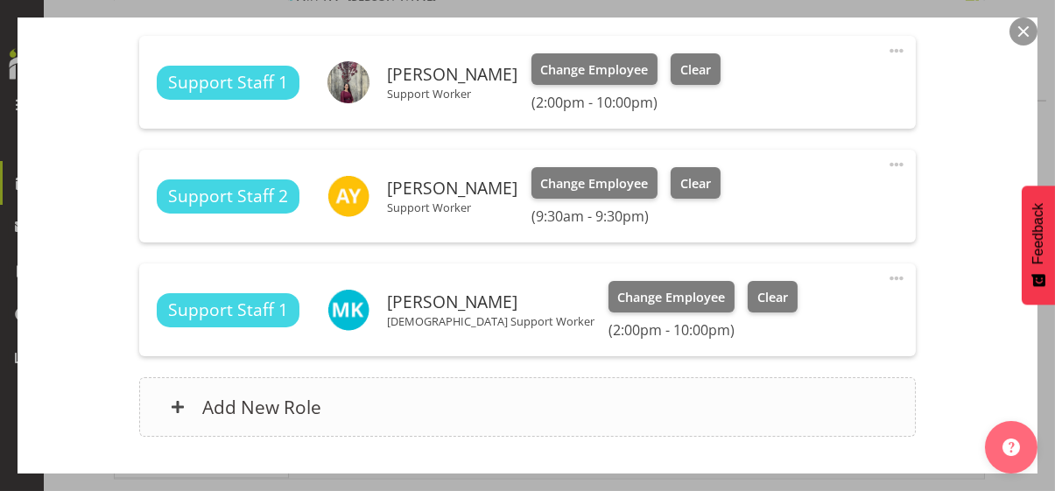
click at [455, 404] on div "Add New Role" at bounding box center [527, 407] width 777 height 60
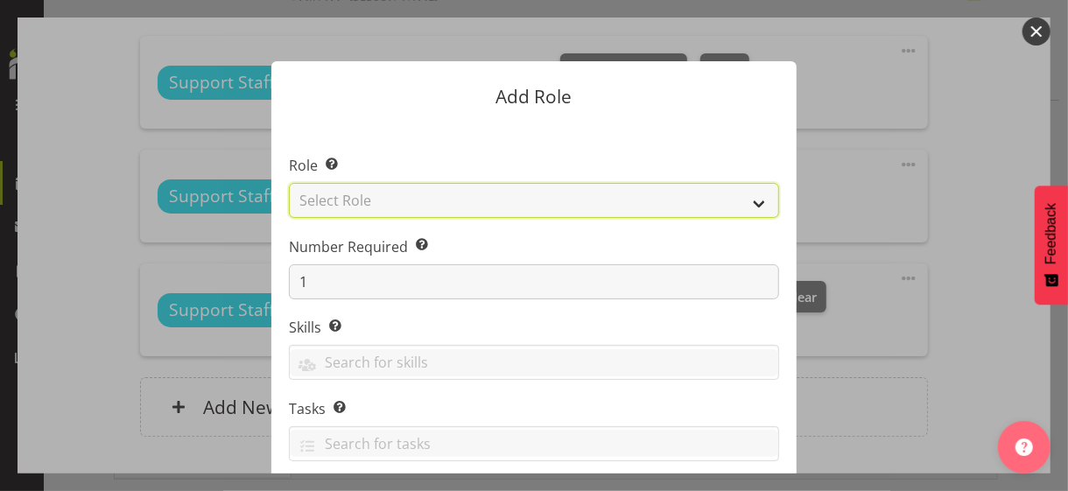
drag, startPoint x: 412, startPoint y: 200, endPoint x: 409, endPoint y: 208, distance: 9.4
click at [412, 200] on select "Select Role CP House Leader Support Staff Wake" at bounding box center [534, 200] width 490 height 35
select select "1091"
click at [289, 183] on select "Select Role CP House Leader Support Staff Wake" at bounding box center [534, 200] width 490 height 35
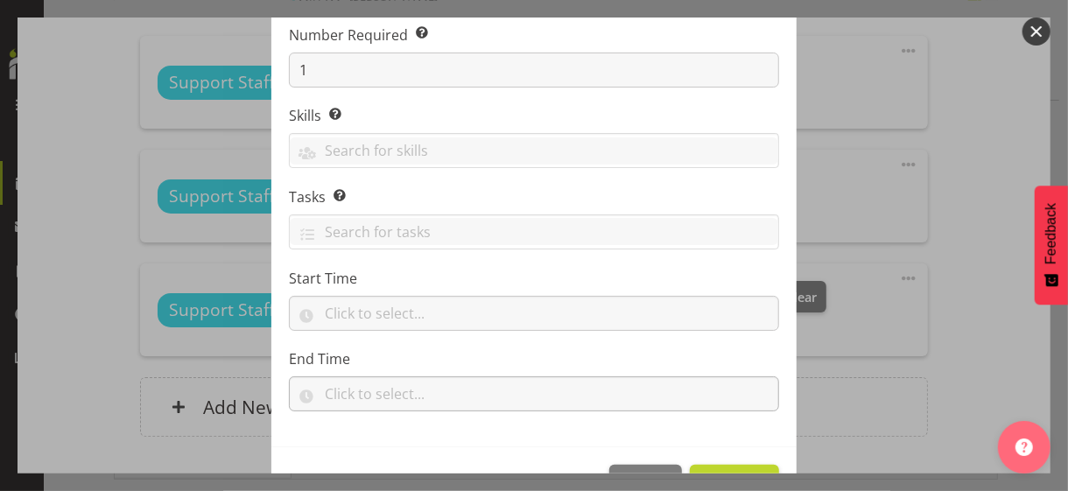
scroll to position [266, 0]
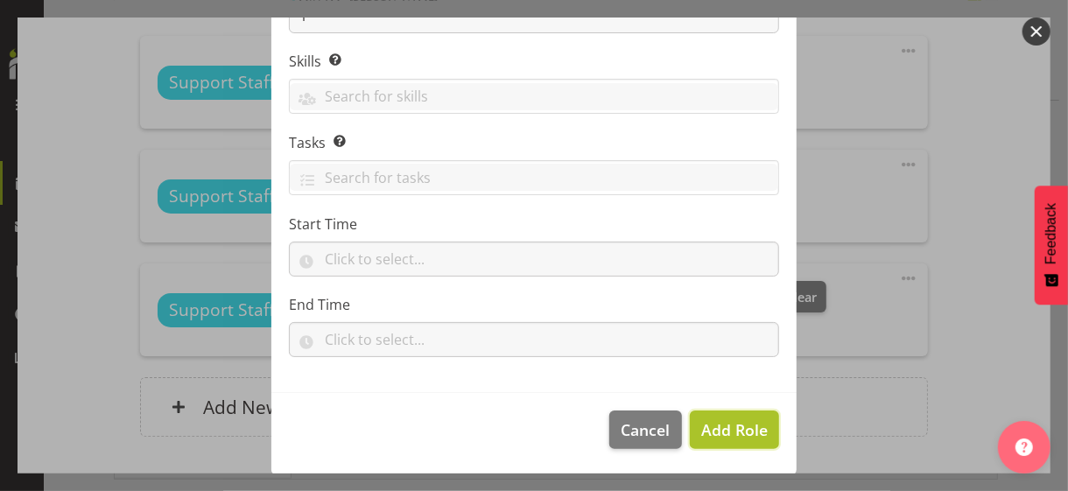
click at [738, 425] on span "Add Role" at bounding box center [734, 429] width 67 height 21
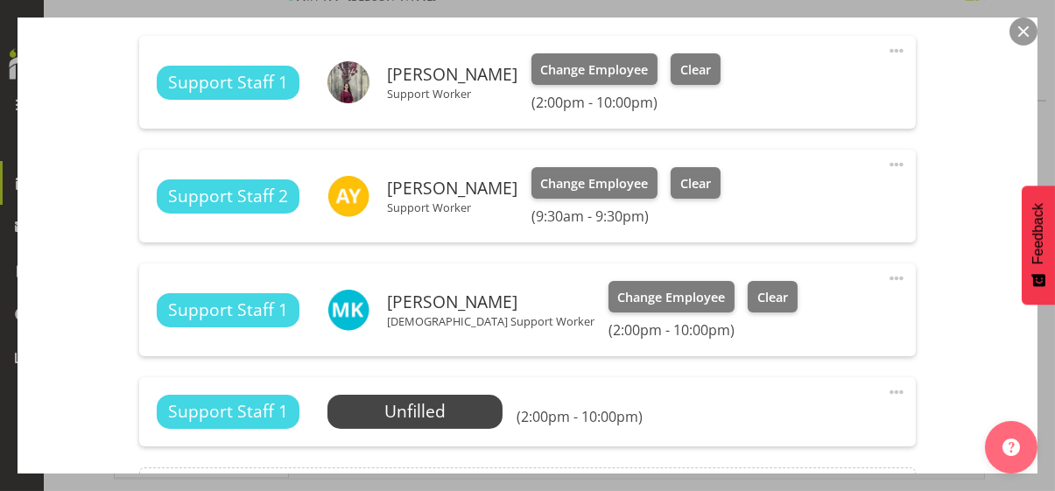
click at [886, 390] on span at bounding box center [896, 392] width 21 height 21
click at [757, 421] on link "Edit" at bounding box center [823, 431] width 168 height 32
select select "9"
select select "2025"
select select "22"
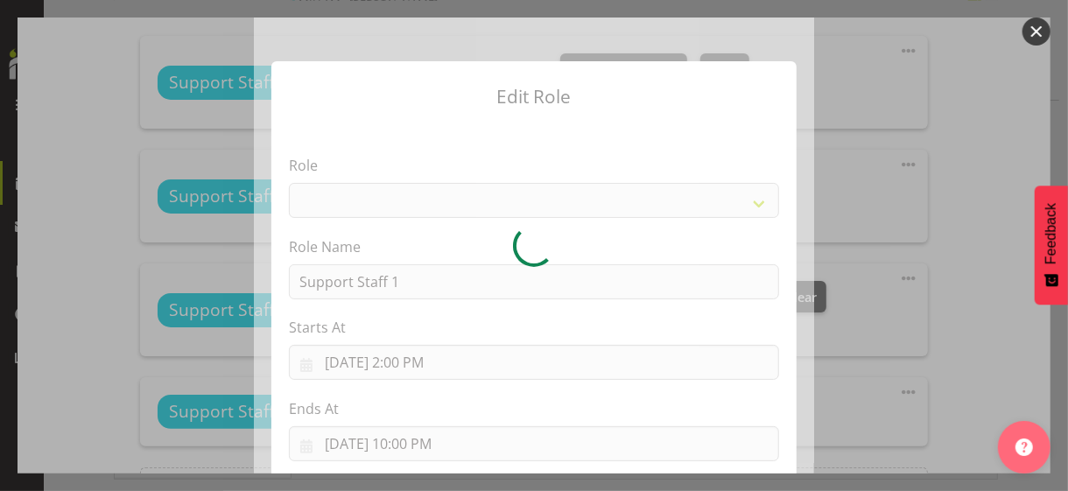
select select "1091"
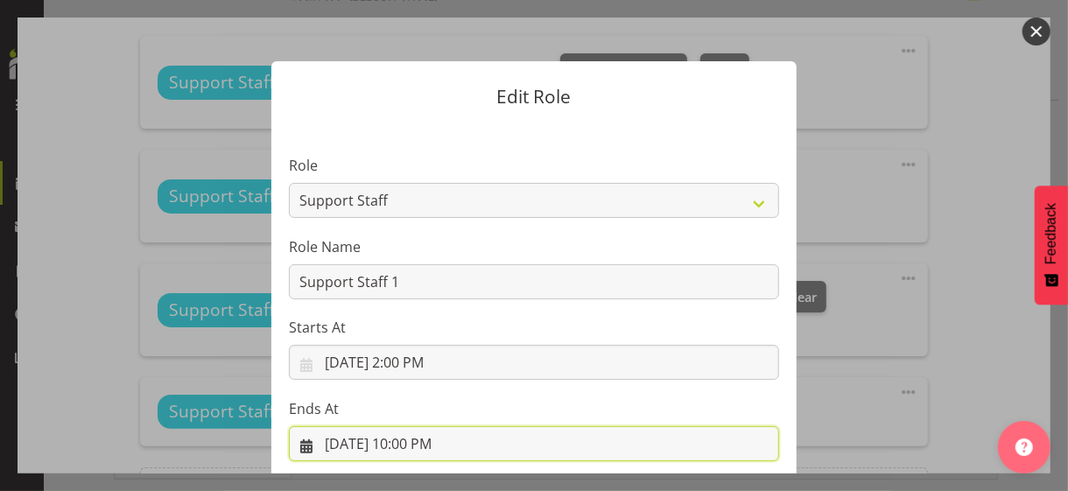
click at [417, 425] on input "[DATE] 10:00 PM" at bounding box center [534, 443] width 490 height 35
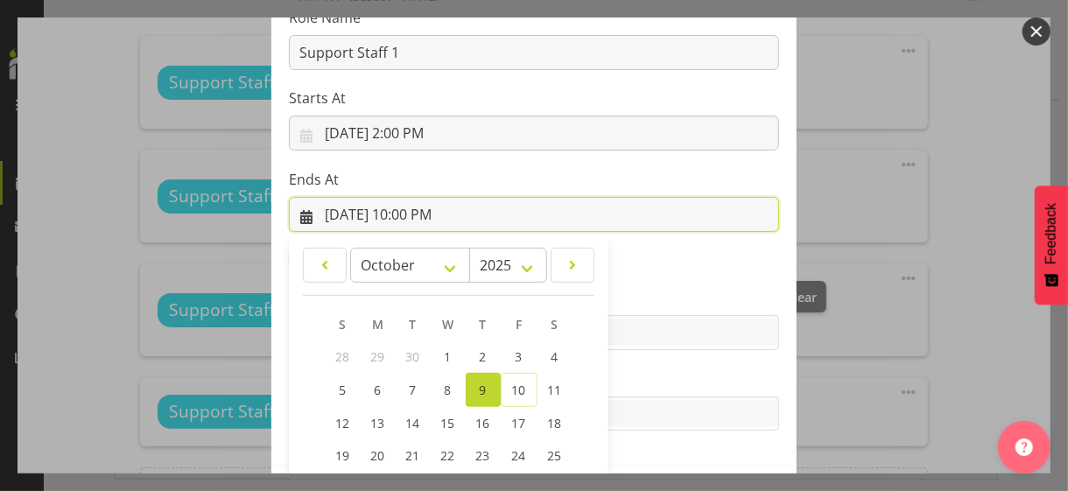
scroll to position [386, 0]
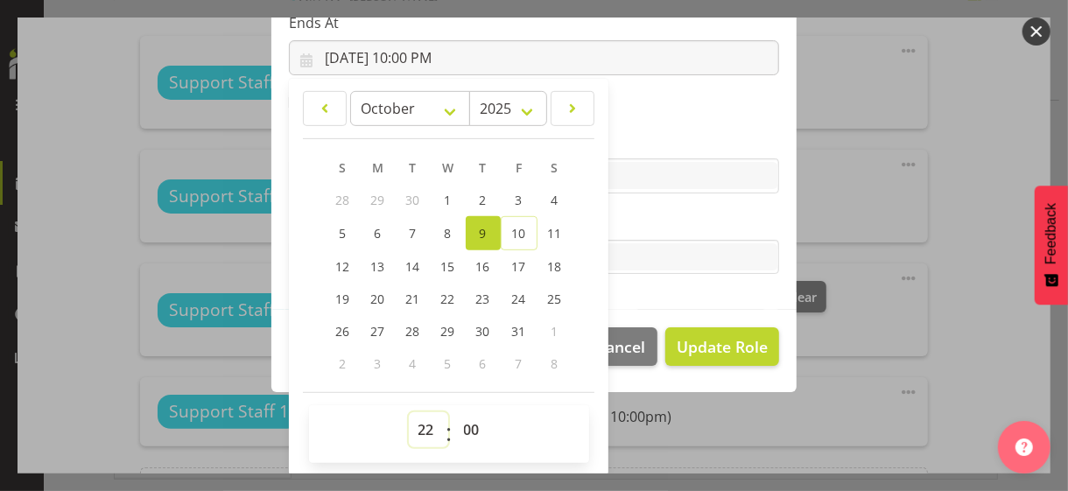
drag, startPoint x: 417, startPoint y: 427, endPoint x: 419, endPoint y: 412, distance: 16.0
click at [417, 425] on select "00 01 02 03 04 05 06 07 08 09 10 11 12 13 14 15 16 17 18 19 20 21 22 23" at bounding box center [428, 429] width 39 height 35
select select "15"
click at [409, 412] on select "00 01 02 03 04 05 06 07 08 09 10 11 12 13 14 15 16 17 18 19 20 21 22 23" at bounding box center [428, 429] width 39 height 35
type input "[DATE] 3:00 PM"
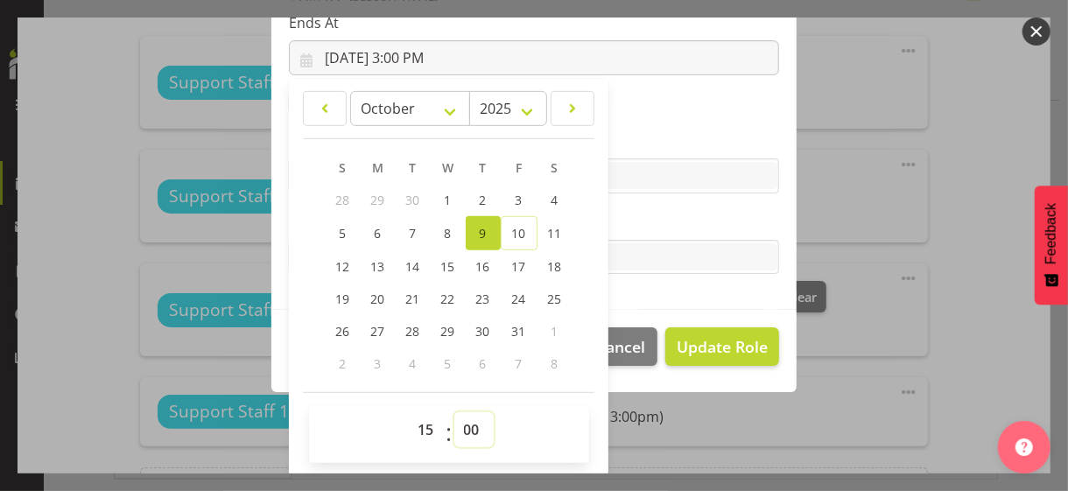
drag, startPoint x: 461, startPoint y: 425, endPoint x: 466, endPoint y: 412, distance: 13.3
click at [462, 421] on select "00 01 02 03 04 05 06 07 08 09 10 11 12 13 14 15 16 17 18 19 20 21 22 23 24 25 2…" at bounding box center [473, 429] width 39 height 35
select select "30"
click at [454, 412] on select "00 01 02 03 04 05 06 07 08 09 10 11 12 13 14 15 16 17 18 19 20 21 22 23 24 25 2…" at bounding box center [473, 429] width 39 height 35
type input "[DATE] 3:30 PM"
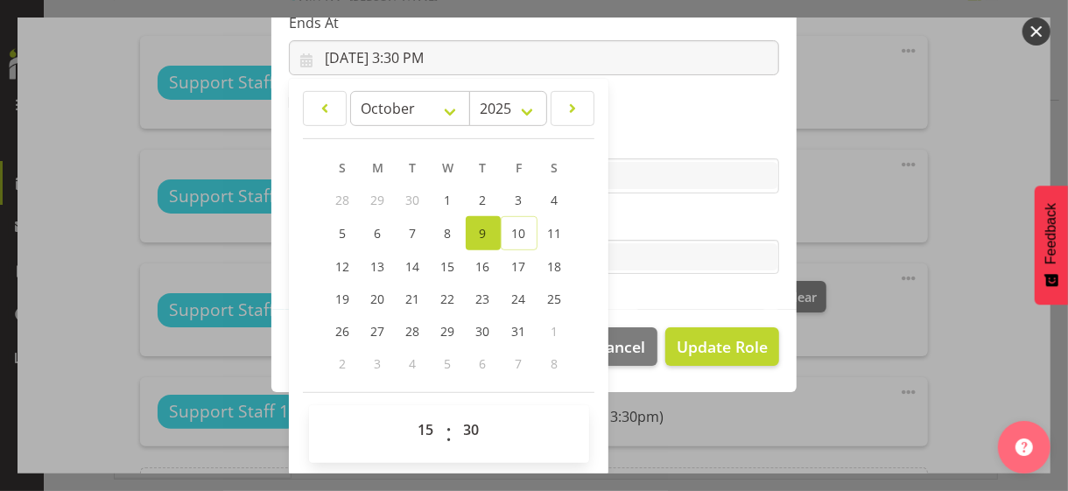
click at [660, 218] on label "Tasks" at bounding box center [534, 222] width 490 height 21
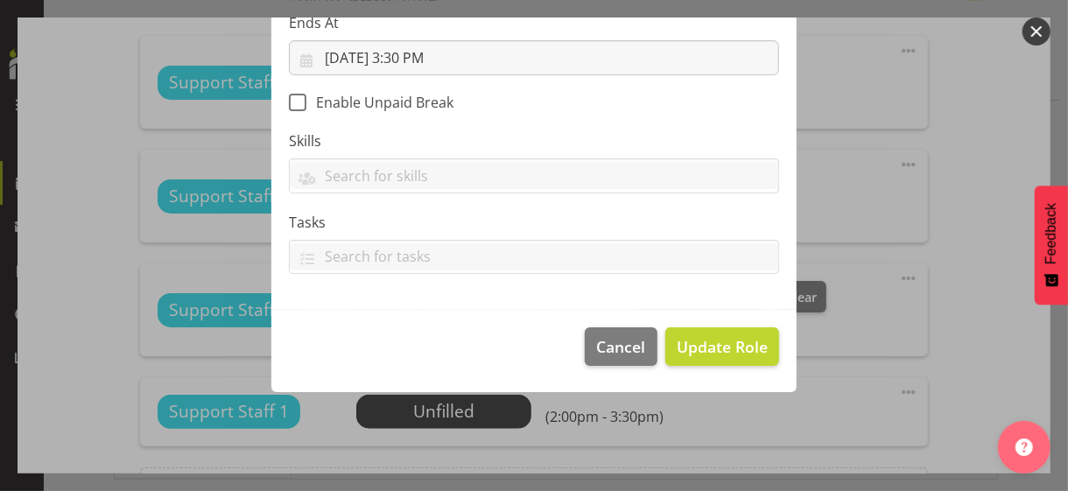
scroll to position [303, 0]
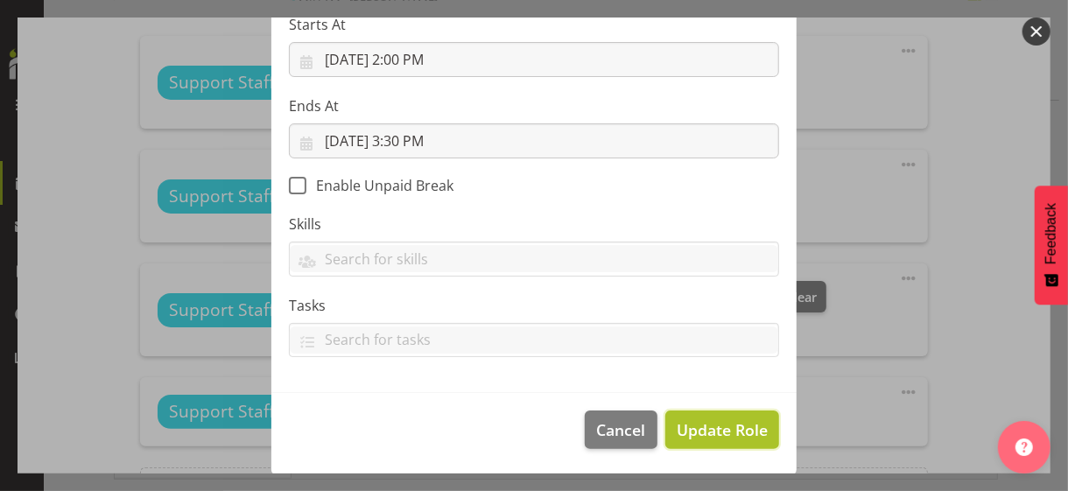
click at [707, 425] on span "Update Role" at bounding box center [722, 430] width 91 height 23
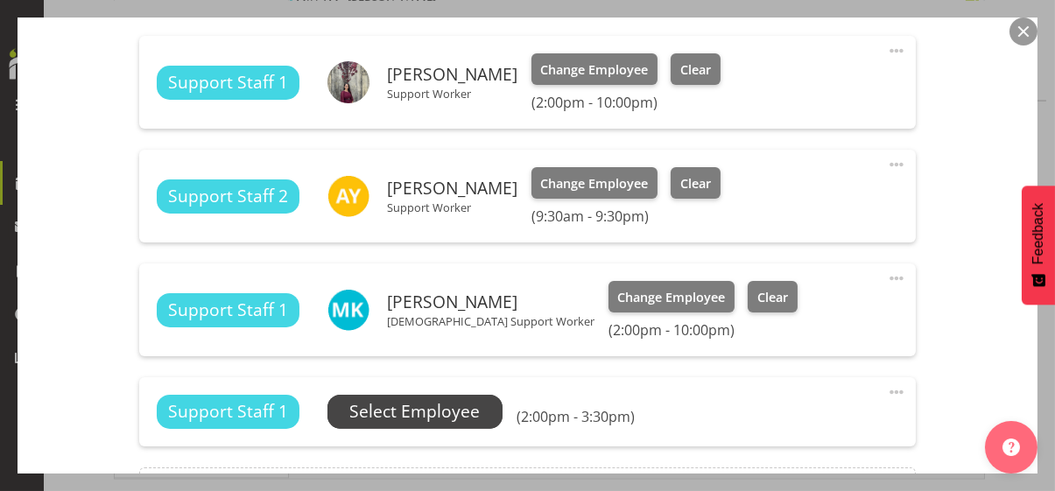
click at [480, 417] on span "Select Employee" at bounding box center [414, 411] width 130 height 25
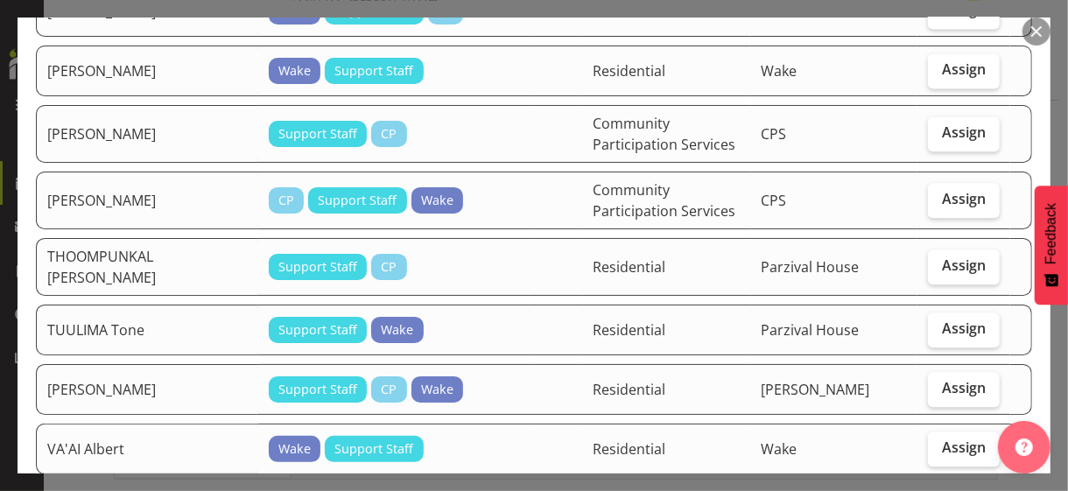
scroll to position [2101, 0]
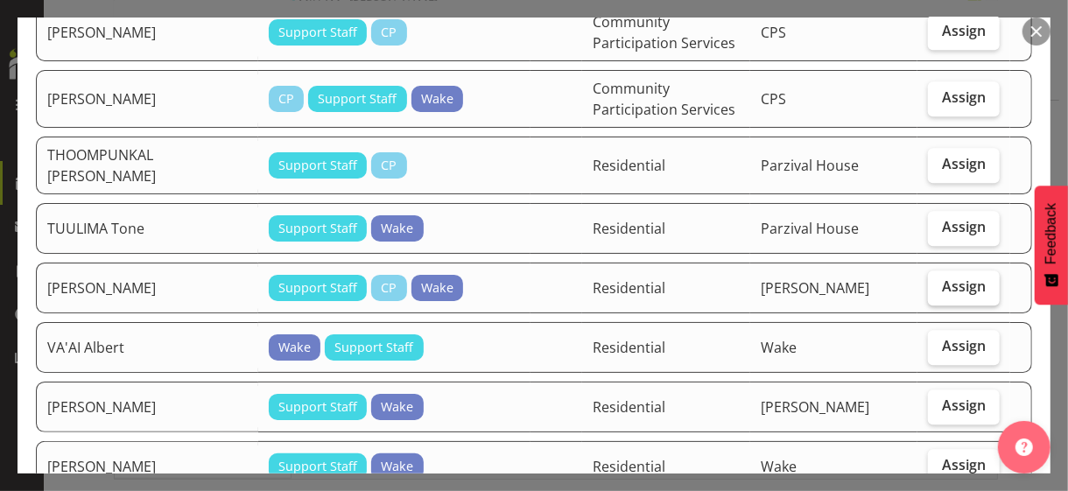
click at [932, 278] on span "Assign" at bounding box center [964, 287] width 44 height 18
click at [932, 281] on input "Assign" at bounding box center [933, 286] width 11 height 11
checkbox input "true"
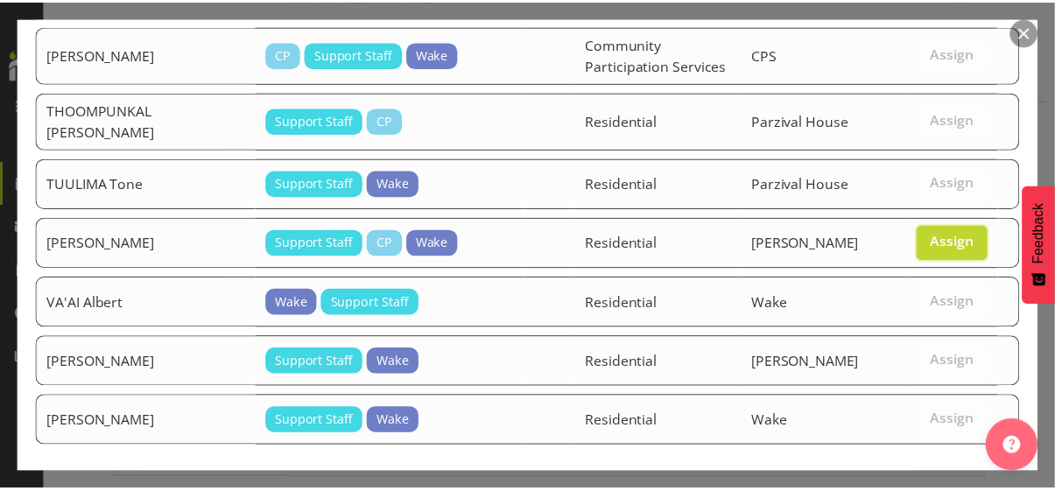
scroll to position [2164, 0]
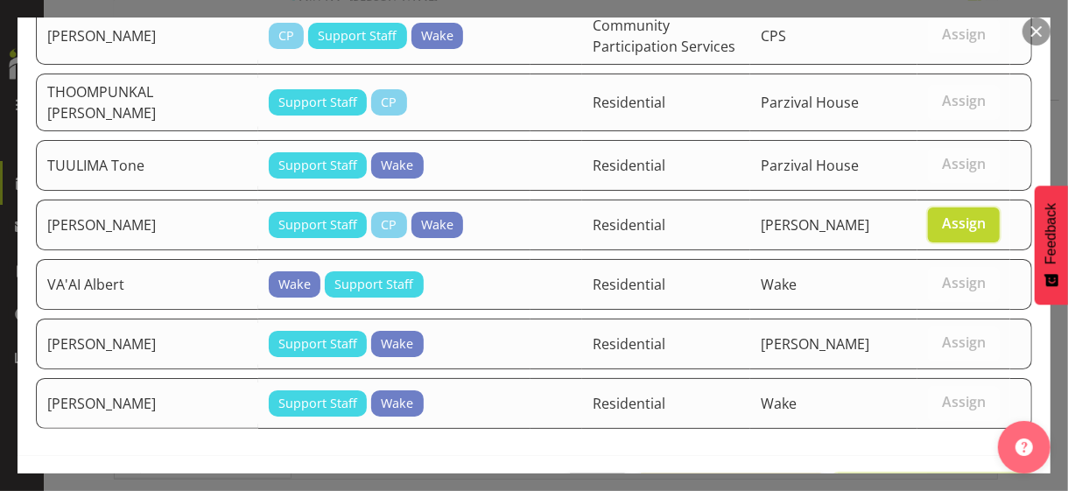
click at [915, 425] on span "Assign [PERSON_NAME]" at bounding box center [933, 492] width 177 height 21
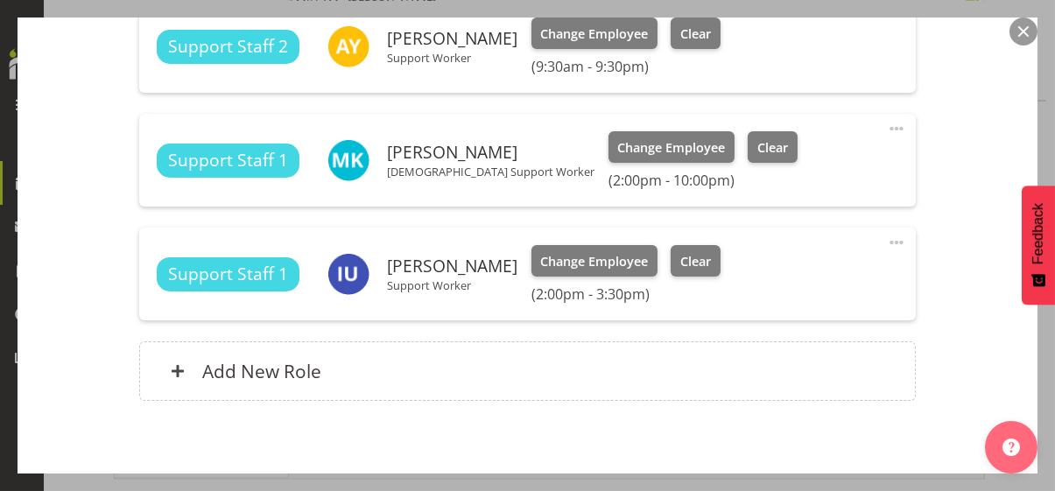
scroll to position [930, 0]
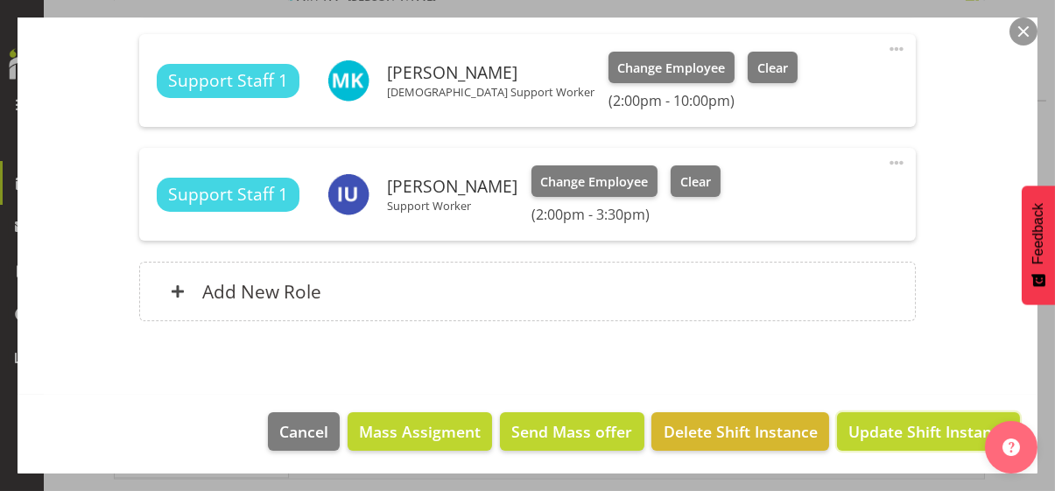
click at [883, 425] on span "Update Shift Instance" at bounding box center [928, 431] width 160 height 23
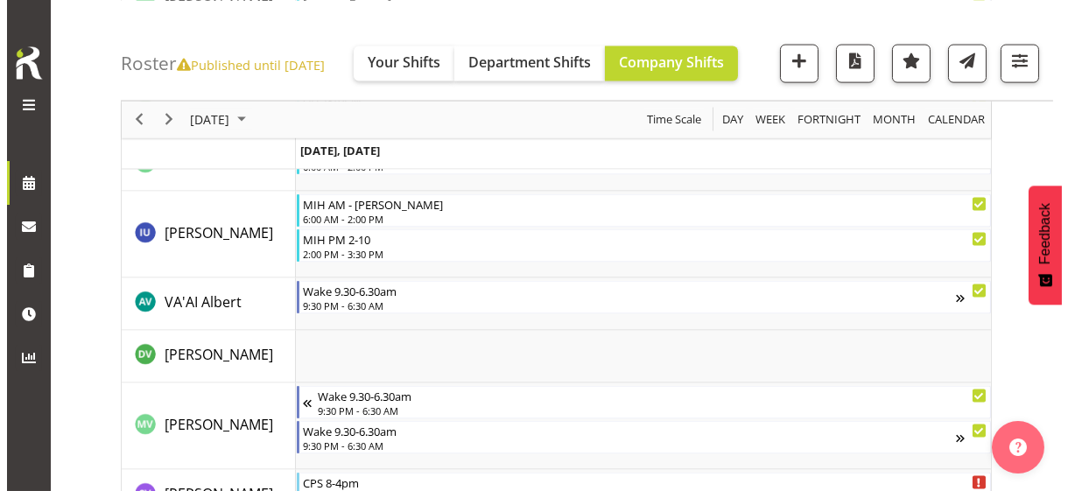
scroll to position [5486, 0]
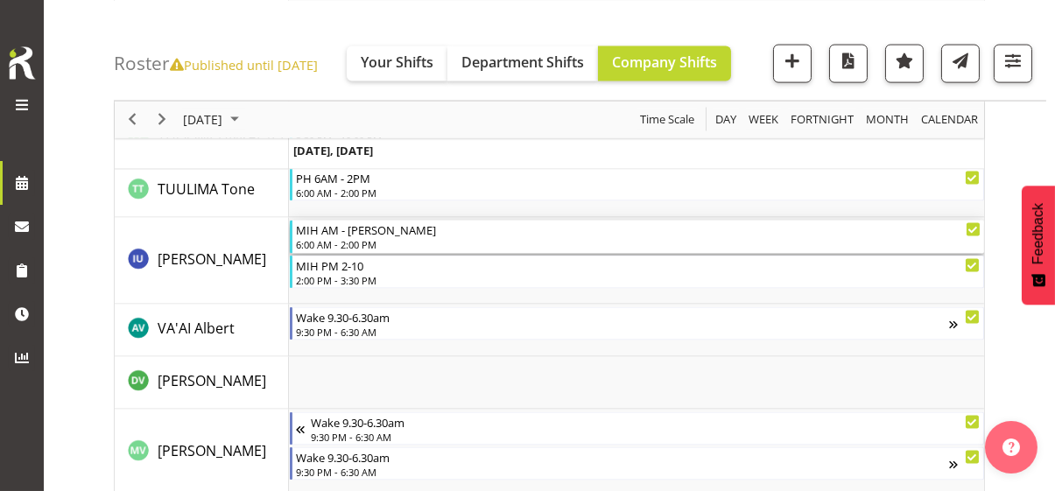
click at [355, 240] on div "6:00 AM - 2:00 PM" at bounding box center [638, 244] width 685 height 14
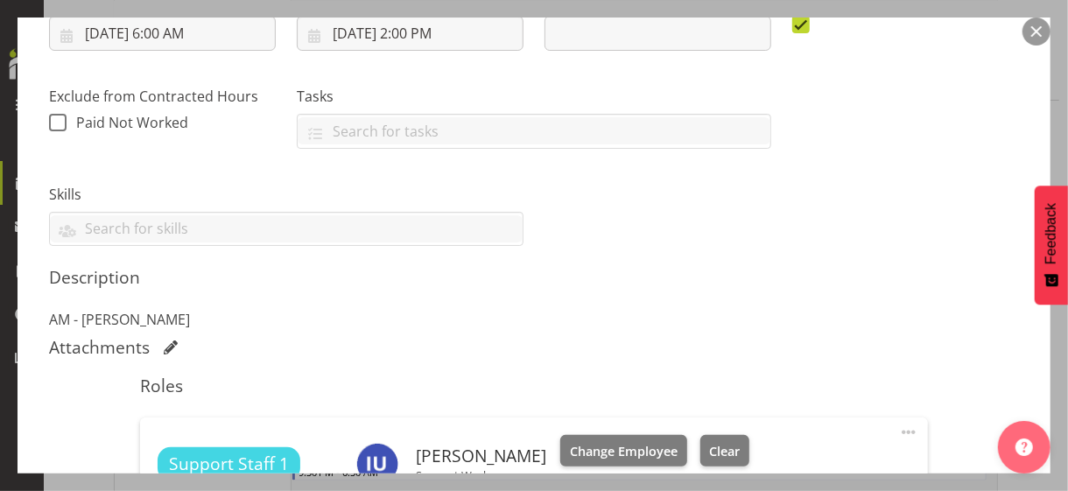
scroll to position [525, 0]
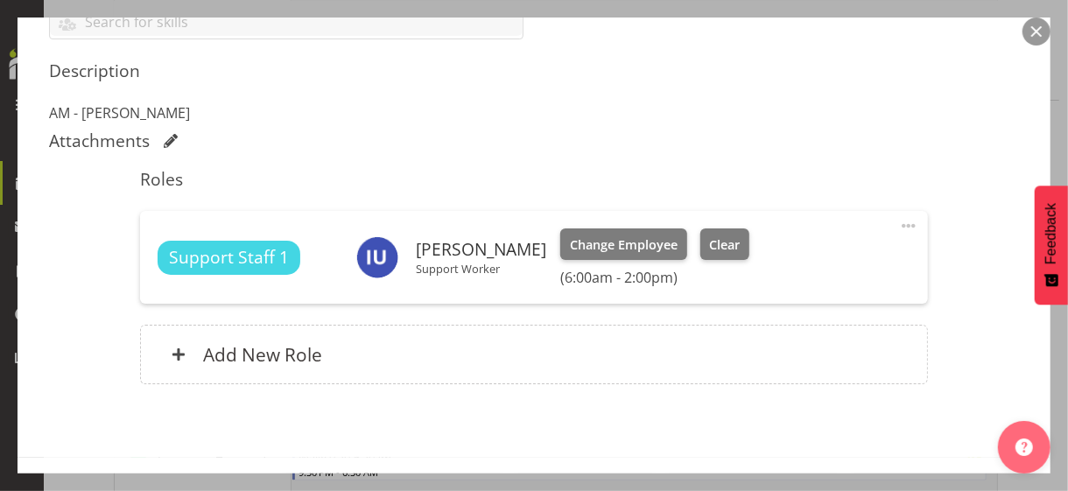
click at [898, 222] on span at bounding box center [908, 225] width 21 height 21
click at [788, 262] on link "Edit" at bounding box center [835, 265] width 168 height 32
select select "9"
select select "2025"
select select "14"
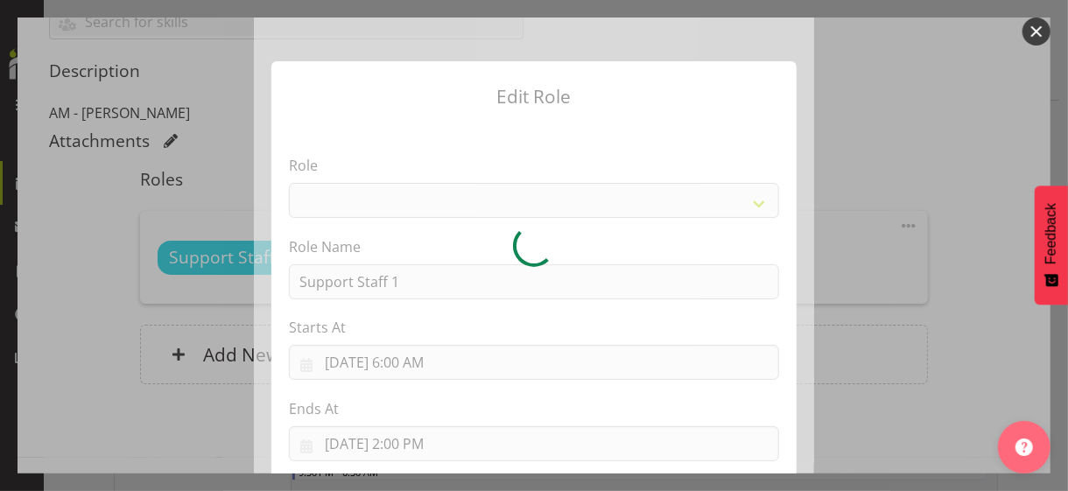
select select "1091"
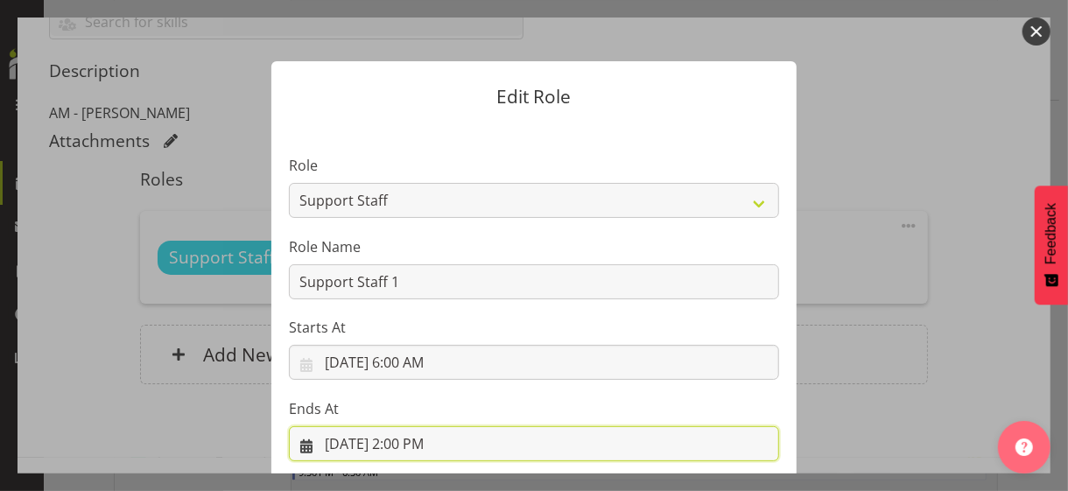
click at [408, 425] on input "[DATE] 2:00 PM" at bounding box center [534, 443] width 490 height 35
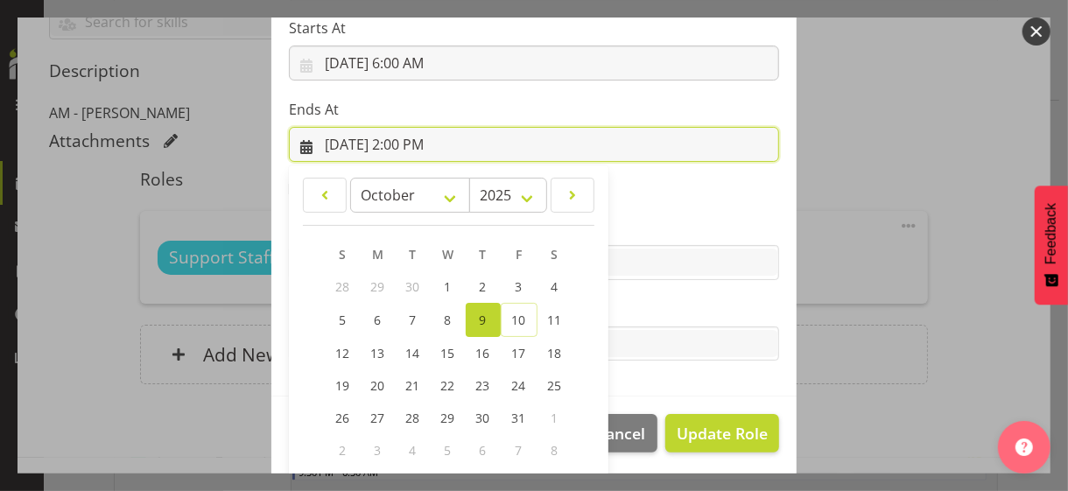
scroll to position [386, 0]
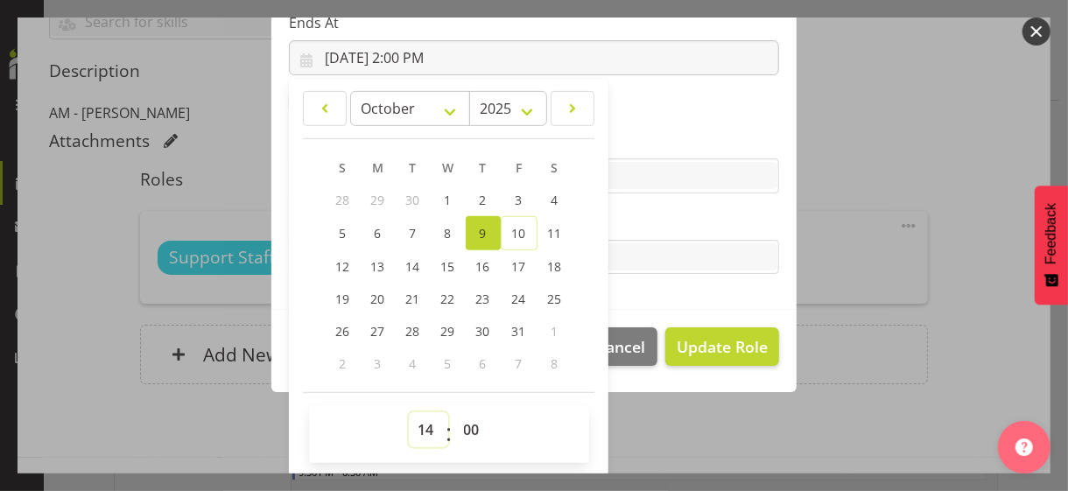
drag, startPoint x: 421, startPoint y: 426, endPoint x: 425, endPoint y: 413, distance: 13.6
click at [422, 422] on select "00 01 02 03 04 05 06 07 08 09 10 11 12 13 14 15 16 17 18 19 20 21 22 23" at bounding box center [428, 429] width 39 height 35
select select "9"
click at [409, 412] on select "00 01 02 03 04 05 06 07 08 09 10 11 12 13 14 15 16 17 18 19 20 21 22 23" at bounding box center [428, 429] width 39 height 35
type input "[DATE] 9:00 AM"
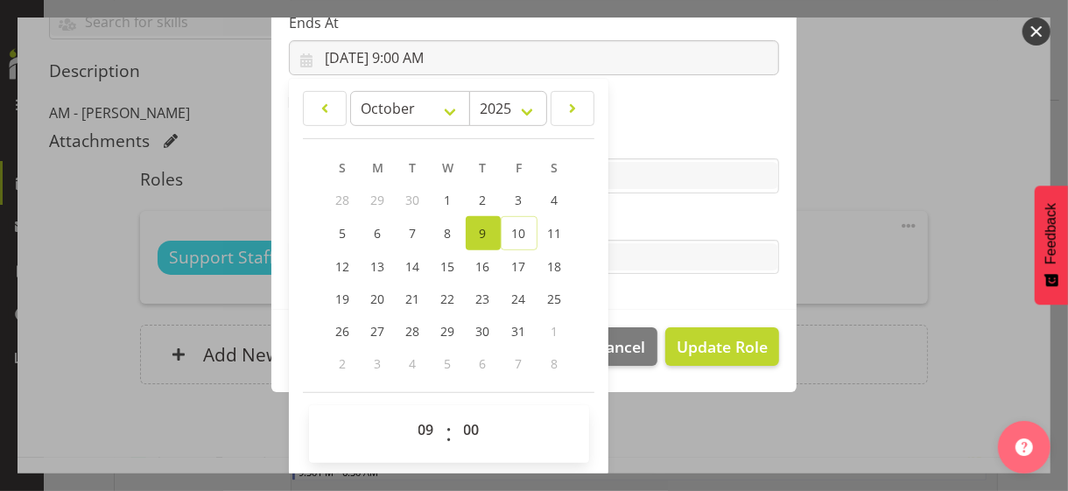
click at [626, 219] on label "Tasks" at bounding box center [534, 222] width 490 height 21
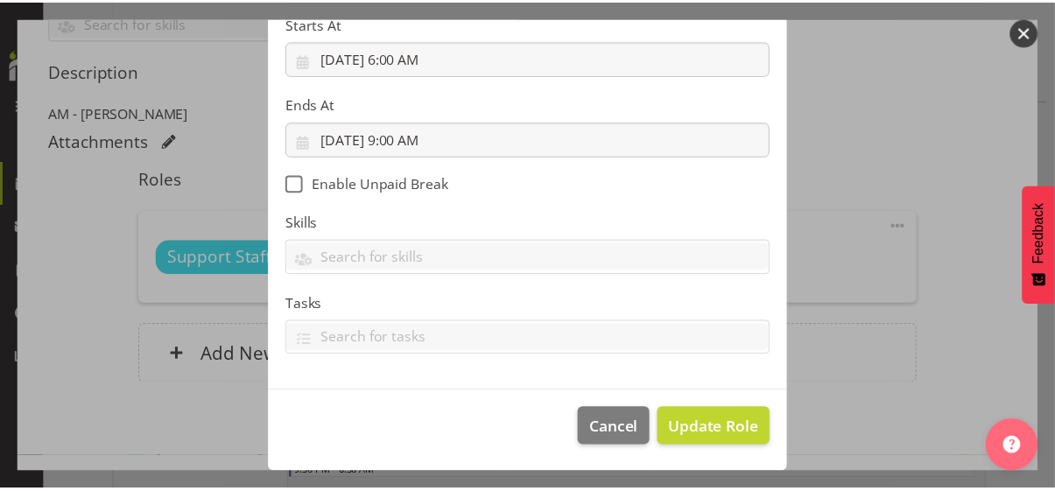
scroll to position [303, 0]
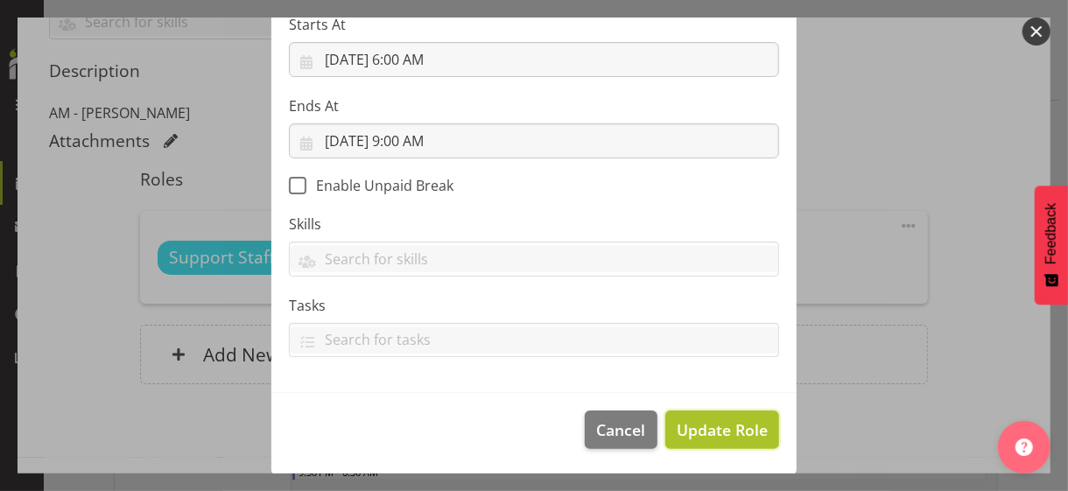
click at [697, 425] on span "Update Role" at bounding box center [722, 430] width 91 height 23
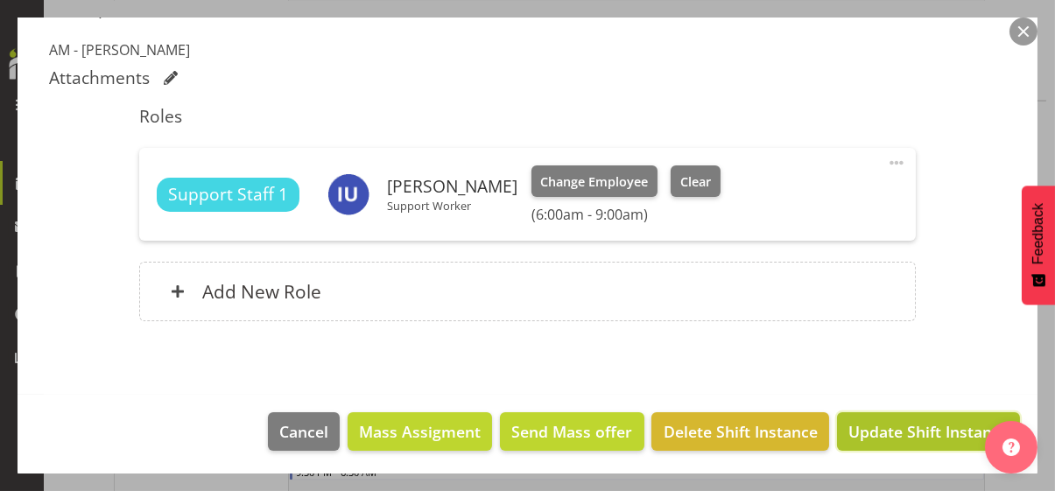
click at [872, 425] on span "Update Shift Instance" at bounding box center [928, 431] width 160 height 23
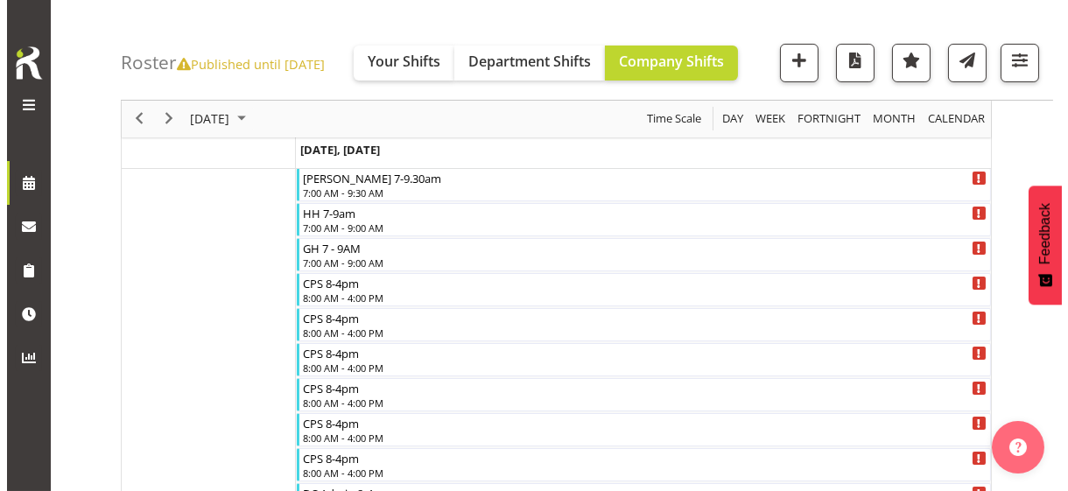
scroll to position [407, 0]
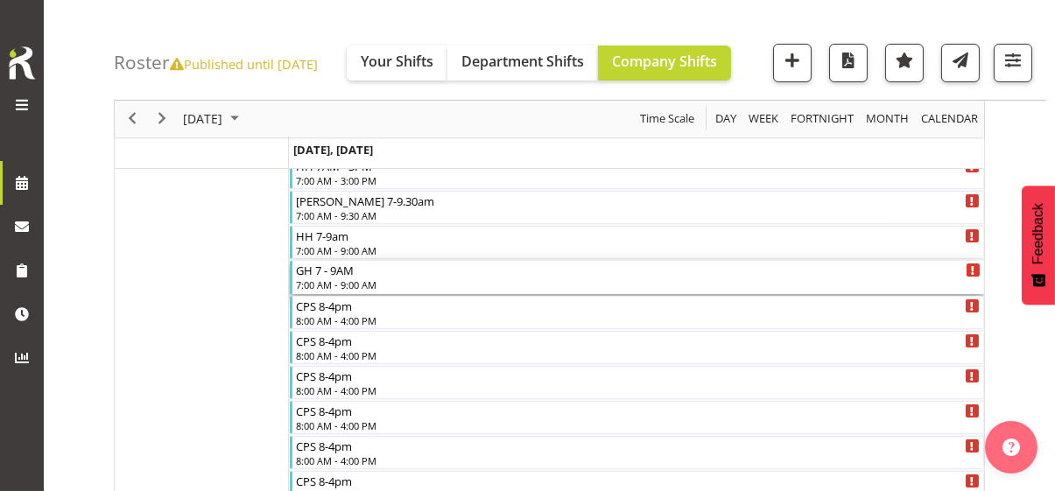
click at [353, 281] on div "7:00 AM - 9:00 AM" at bounding box center [638, 285] width 685 height 14
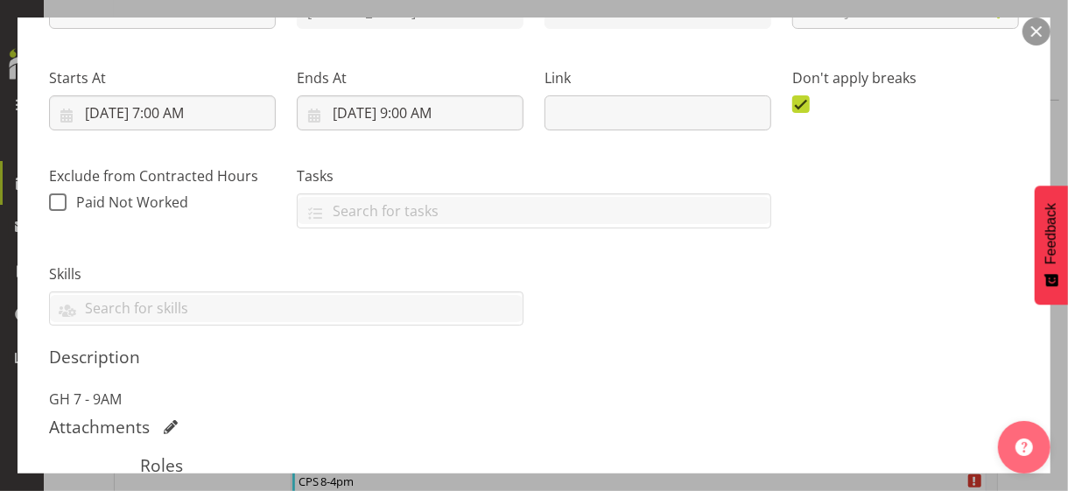
scroll to position [525, 0]
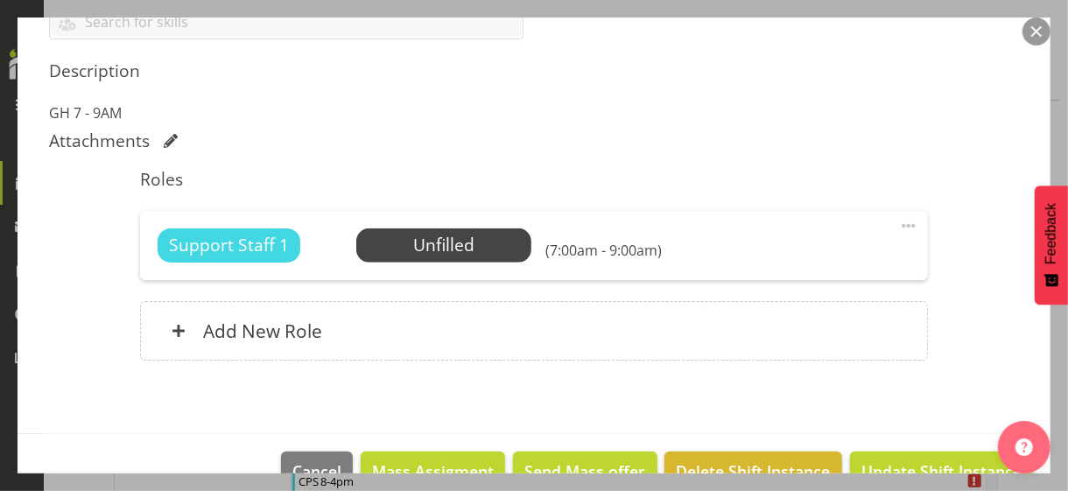
click at [898, 225] on span at bounding box center [908, 225] width 21 height 21
click at [794, 258] on link "Edit" at bounding box center [835, 265] width 168 height 32
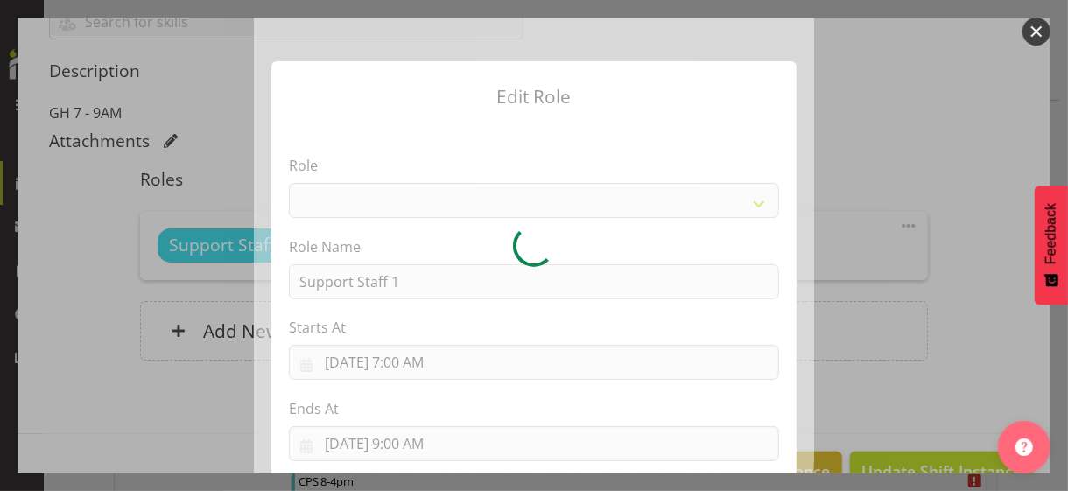
select select "1091"
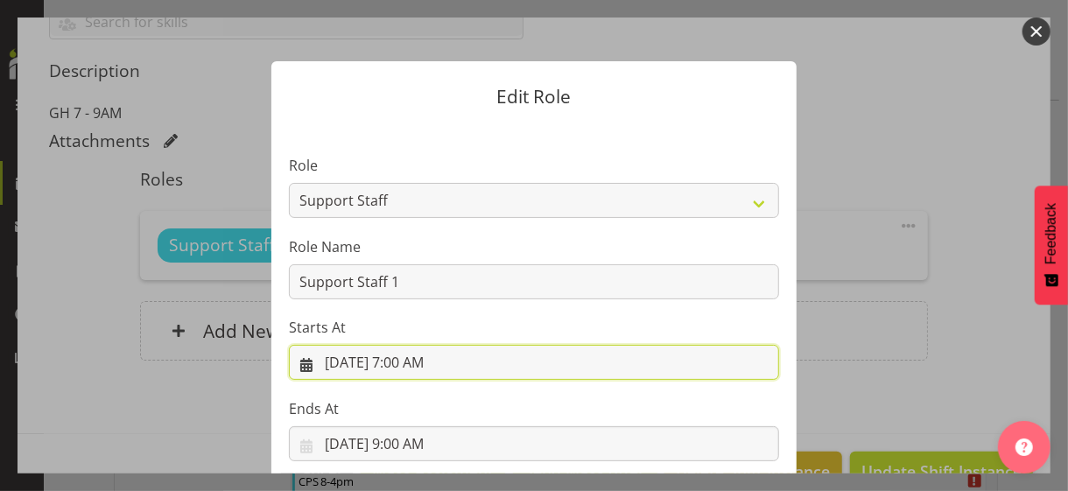
click at [419, 364] on input "[DATE] 7:00 AM" at bounding box center [534, 362] width 490 height 35
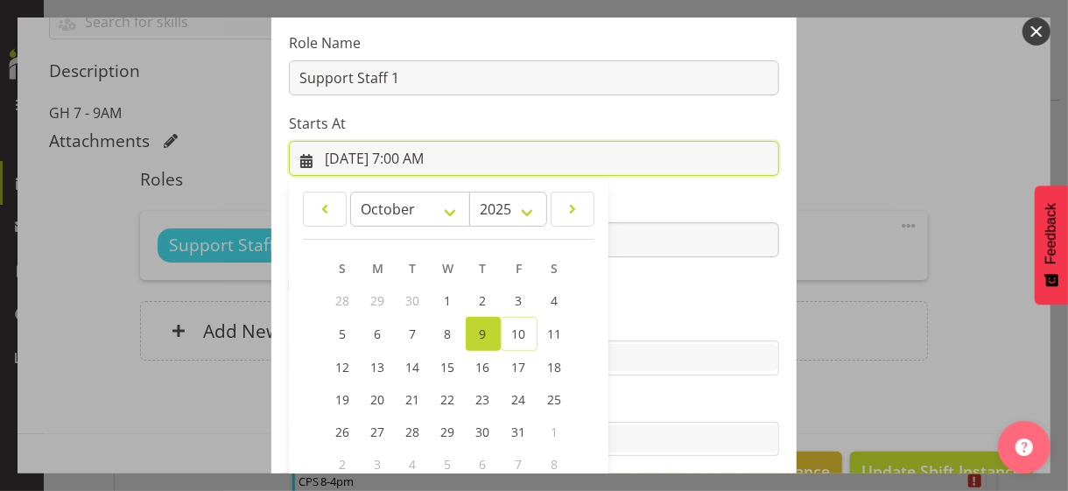
scroll to position [304, 0]
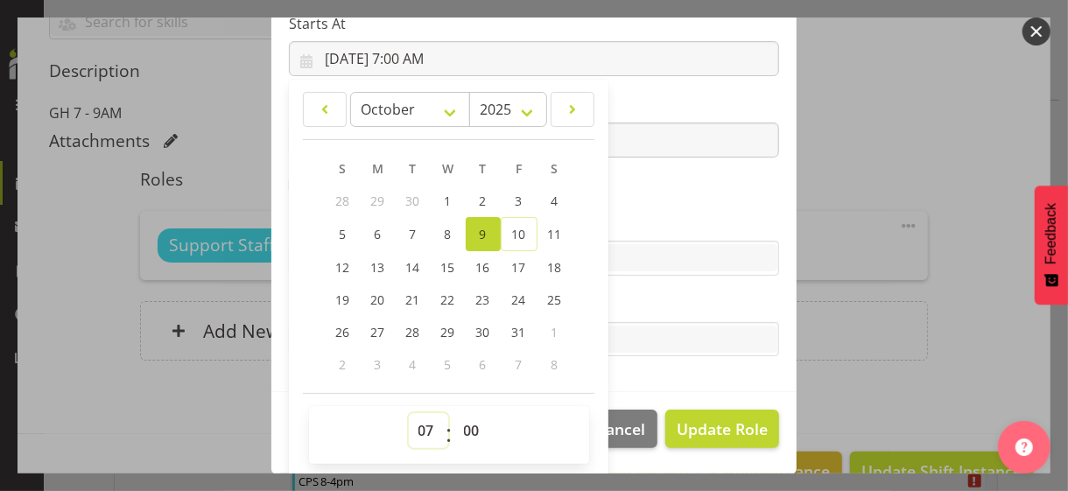
drag, startPoint x: 412, startPoint y: 427, endPoint x: 412, endPoint y: 413, distance: 14.0
click at [412, 413] on select "00 01 02 03 04 05 06 07 08 09 10 11 12 13 14 15 16 17 18 19 20 21 22 23" at bounding box center [428, 430] width 39 height 35
select select "9"
click at [409, 413] on select "00 01 02 03 04 05 06 07 08 09 10 11 12 13 14 15 16 17 18 19 20 21 22 23" at bounding box center [428, 430] width 39 height 35
type input "[DATE] 9:00 AM"
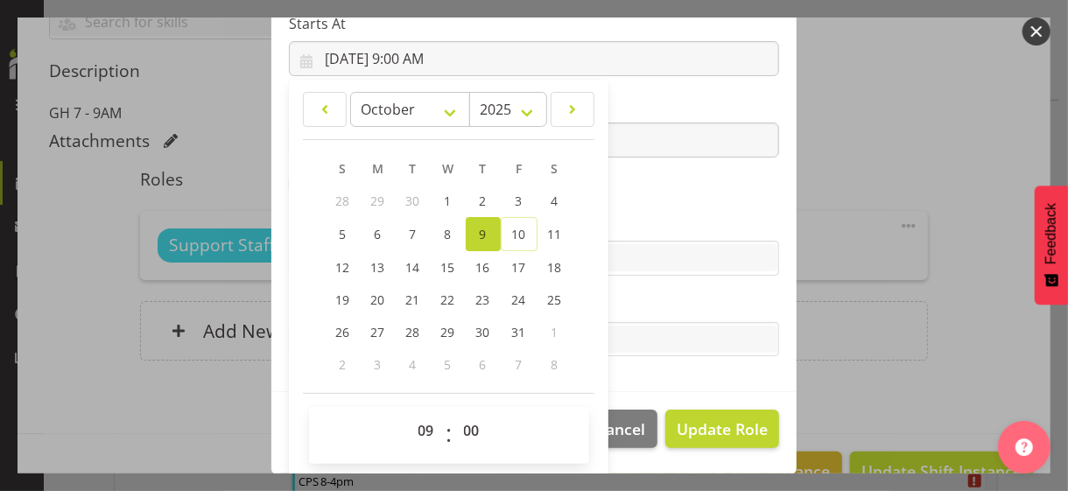
click at [627, 191] on section "Role CP House Leader Support Staff Wake Role Name Support Staff 1 Starts At [DA…" at bounding box center [533, 106] width 525 height 573
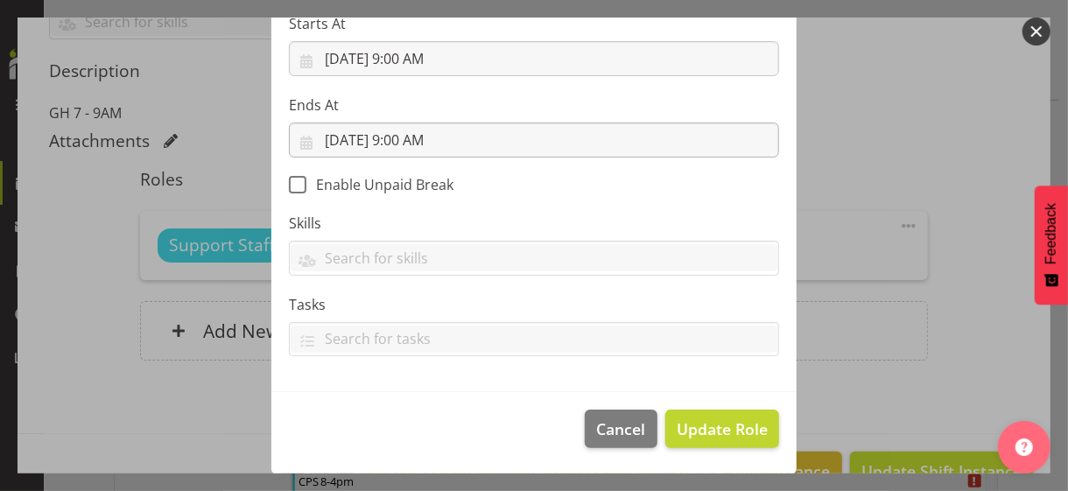
scroll to position [303, 0]
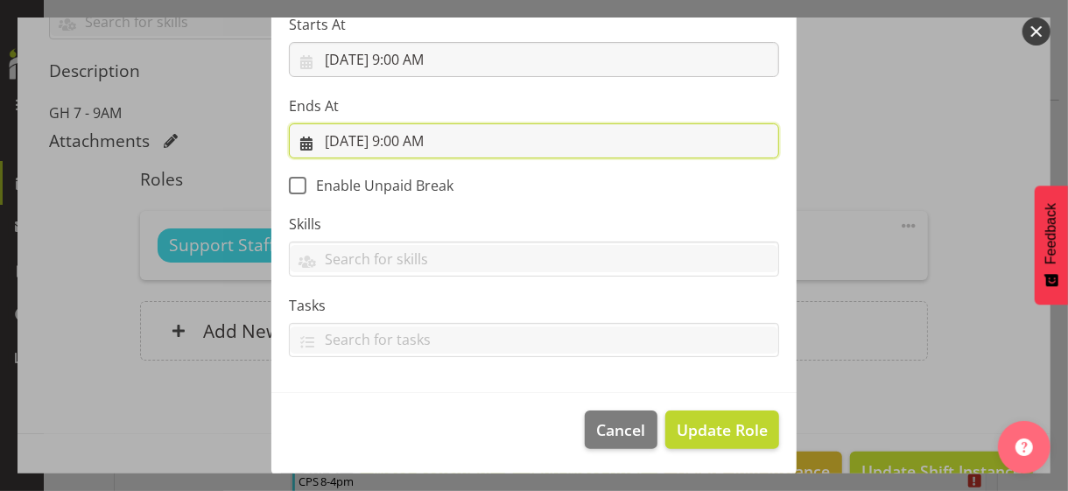
click at [402, 139] on input "[DATE] 9:00 AM" at bounding box center [534, 140] width 490 height 35
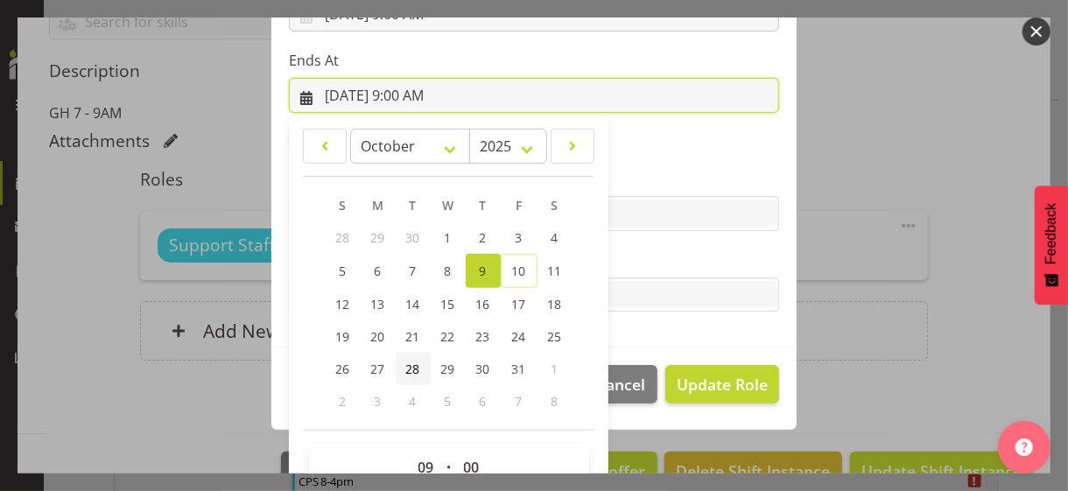
scroll to position [386, 0]
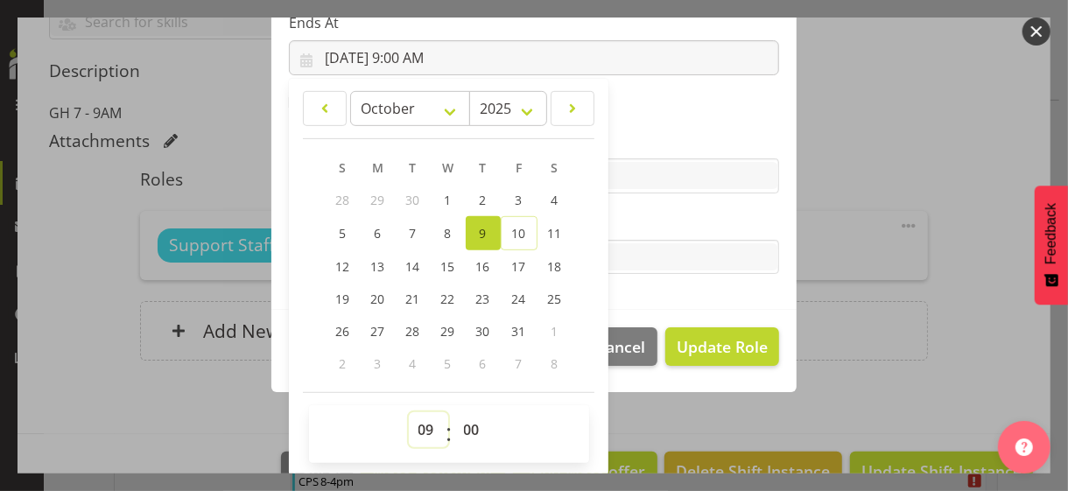
click at [421, 422] on select "00 01 02 03 04 05 06 07 08 09 10 11 12 13 14 15 16 17 18 19 20 21 22 23" at bounding box center [428, 429] width 39 height 35
select select "14"
click at [409, 412] on select "00 01 02 03 04 05 06 07 08 09 10 11 12 13 14 15 16 17 18 19 20 21 22 23" at bounding box center [428, 429] width 39 height 35
type input "[DATE] 2:00 PM"
drag, startPoint x: 637, startPoint y: 128, endPoint x: 665, endPoint y: 240, distance: 115.3
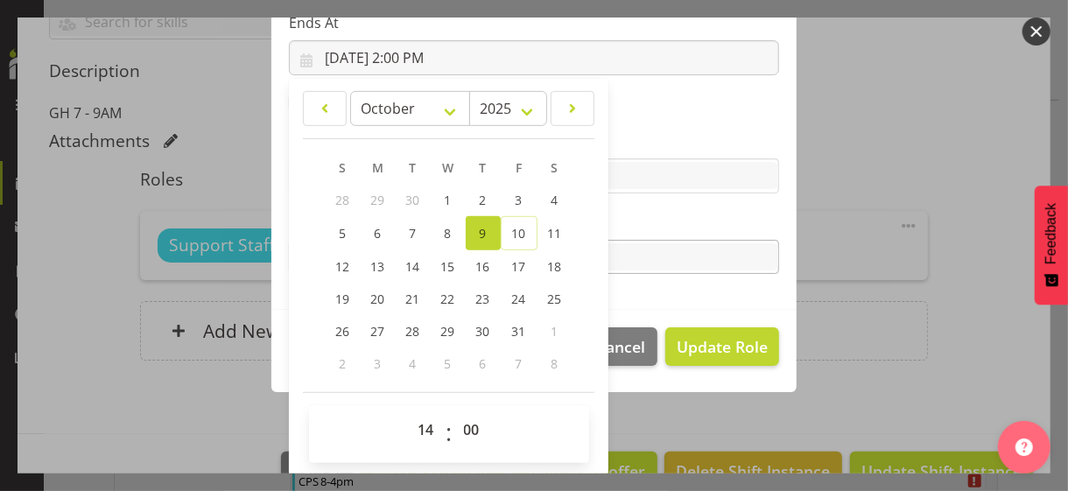
click at [639, 128] on section "Role CP House Leader Support Staff Wake Role Name Support Staff 1 Starts At [DA…" at bounding box center [533, 23] width 525 height 573
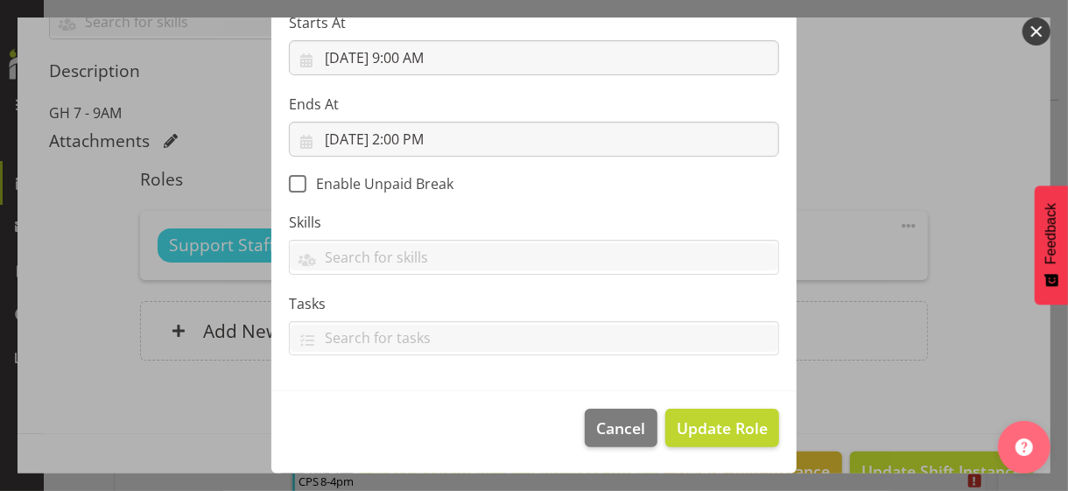
scroll to position [303, 0]
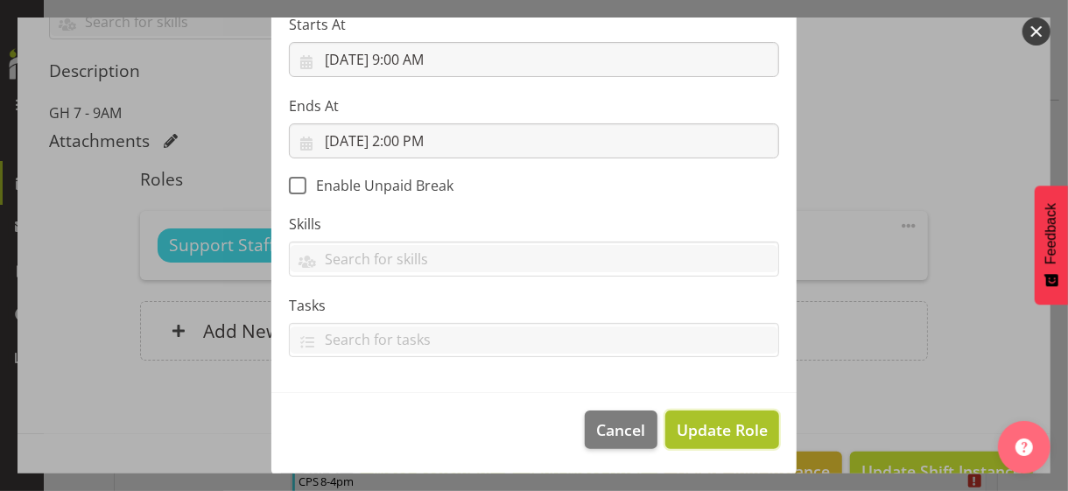
click at [703, 425] on span "Update Role" at bounding box center [722, 430] width 91 height 23
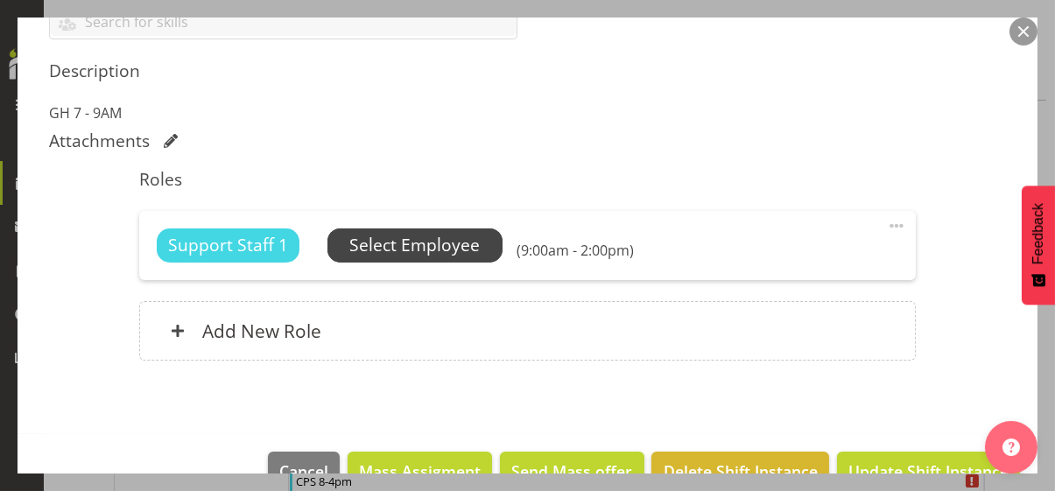
click at [453, 249] on span "Select Employee" at bounding box center [414, 245] width 130 height 25
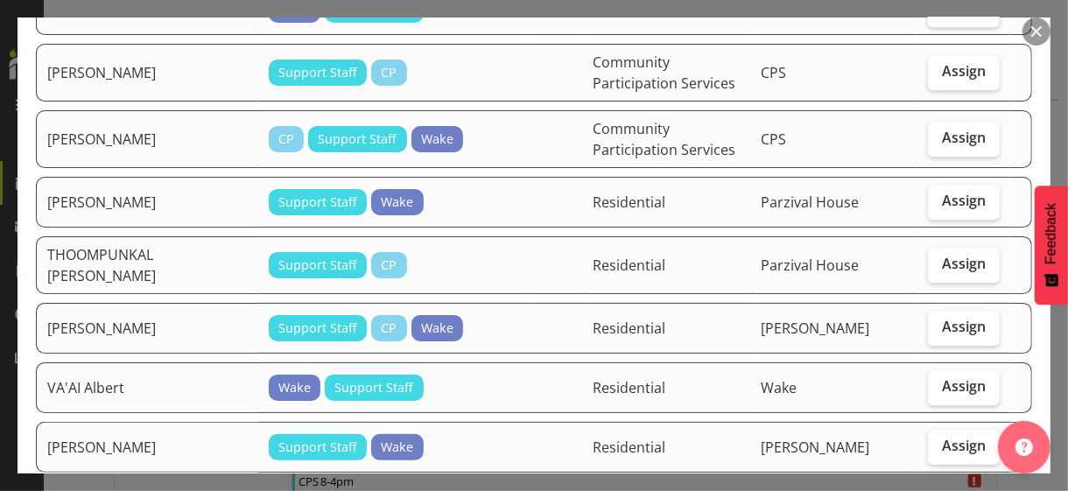
scroll to position [2539, 0]
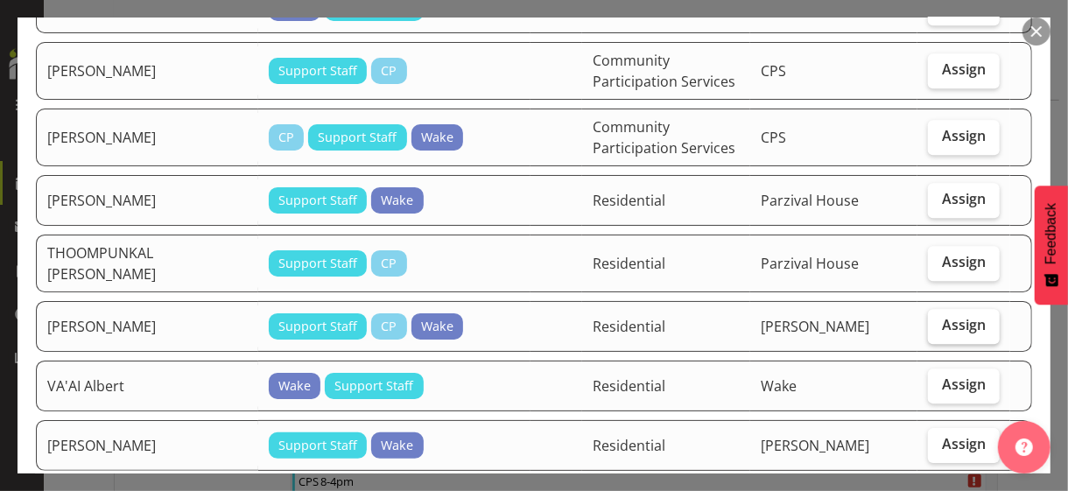
click at [932, 316] on span "Assign" at bounding box center [964, 325] width 44 height 18
click at [932, 320] on input "Assign" at bounding box center [933, 325] width 11 height 11
checkbox input "true"
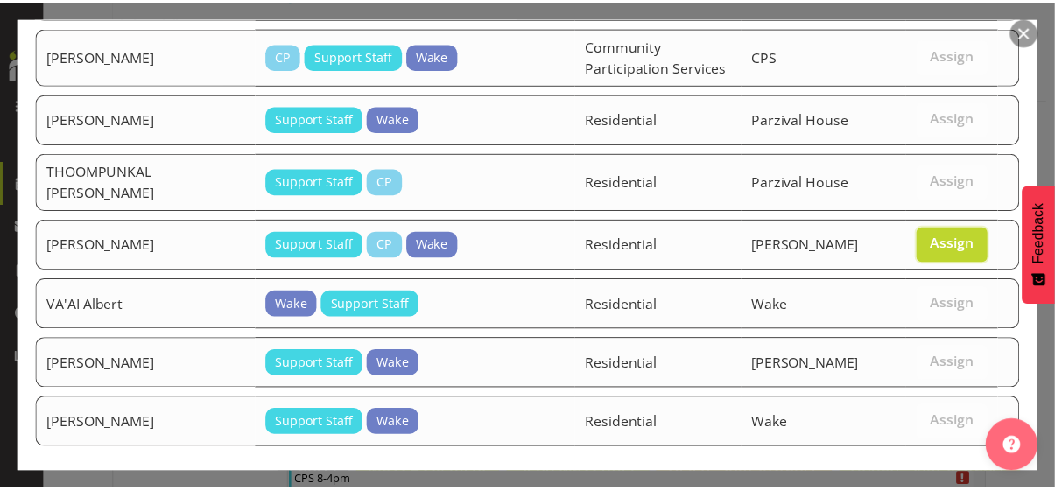
scroll to position [2653, 0]
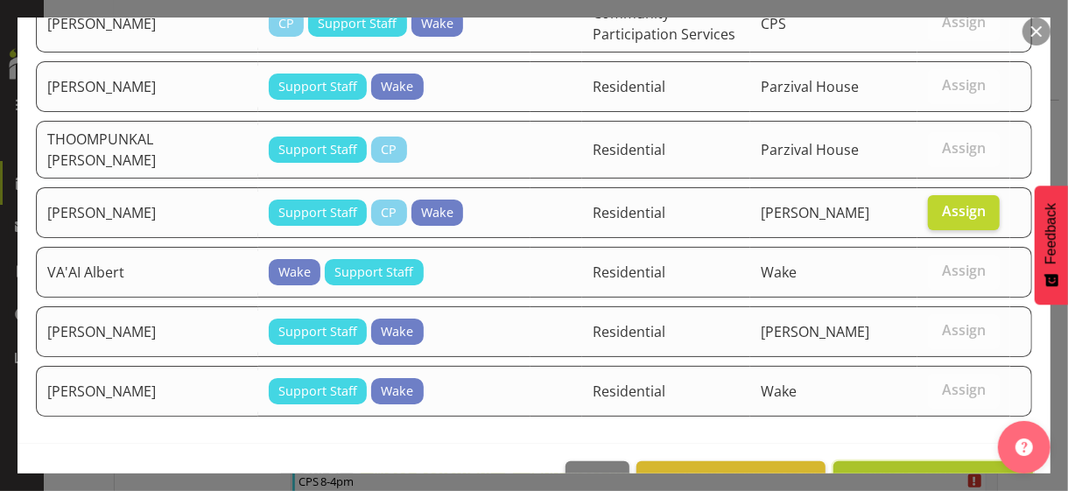
click at [918, 425] on span "Assign [PERSON_NAME]" at bounding box center [933, 480] width 177 height 21
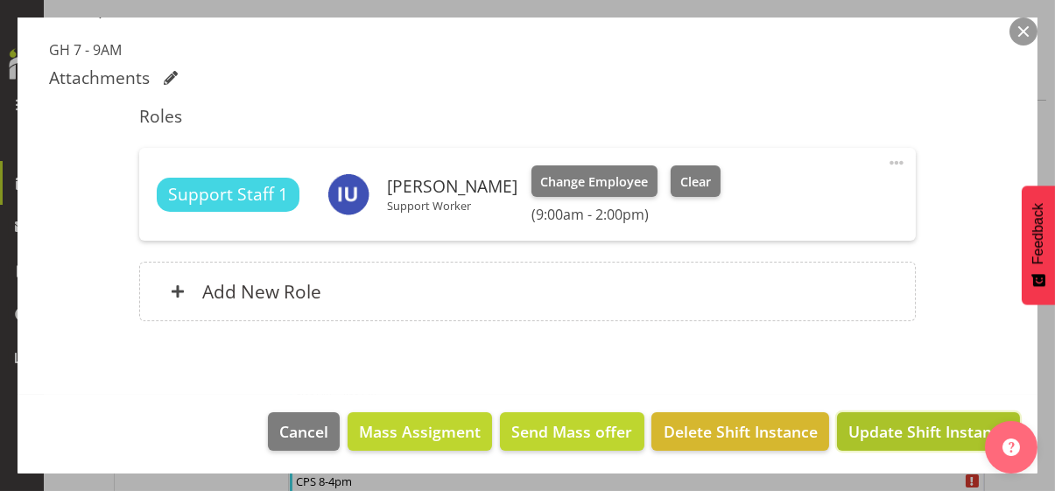
click at [909, 425] on span "Update Shift Instance" at bounding box center [928, 431] width 160 height 23
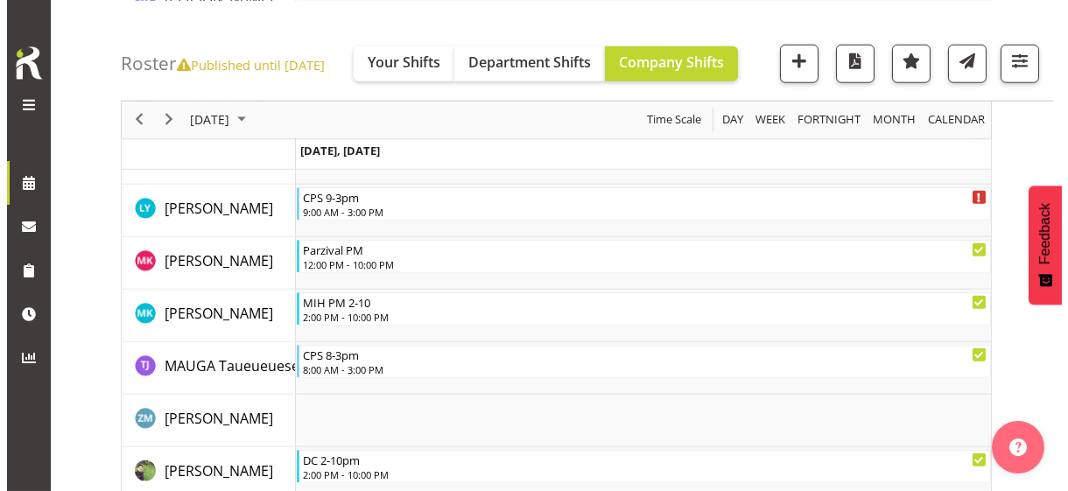
scroll to position [3523, 0]
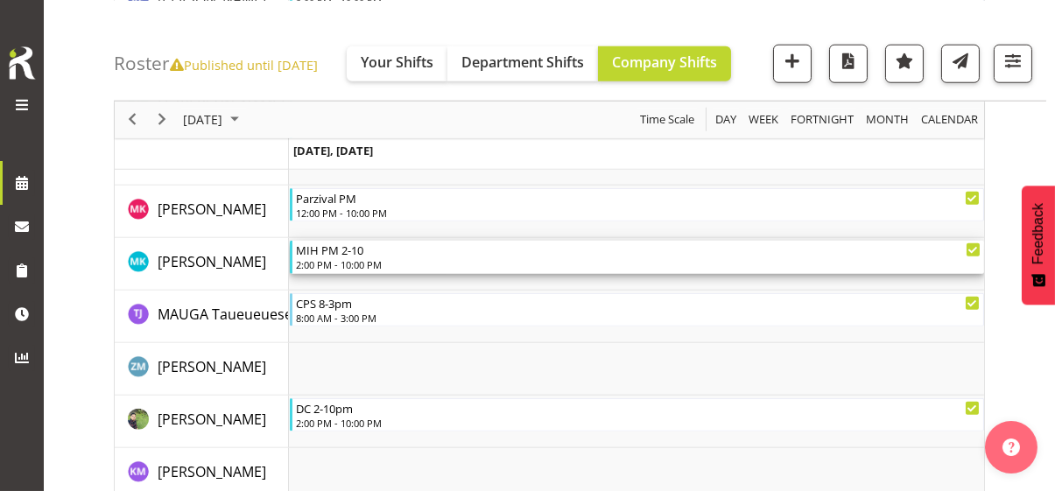
click at [351, 266] on div "2:00 PM - 10:00 PM" at bounding box center [638, 264] width 685 height 14
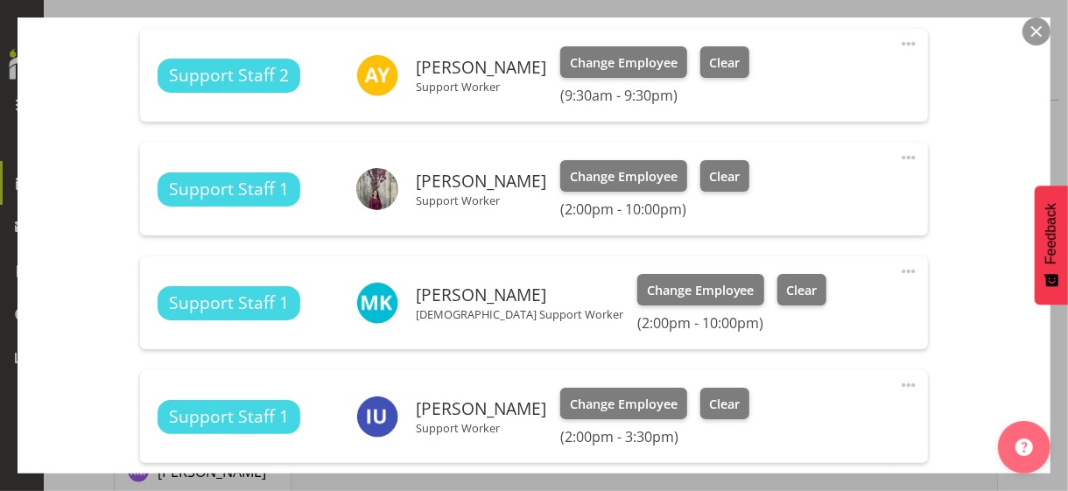
scroll to position [930, 0]
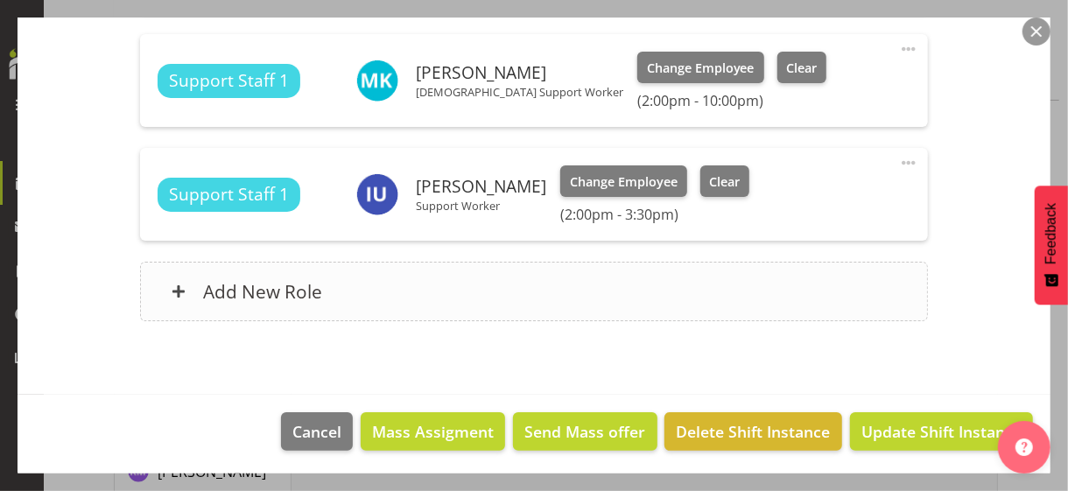
click at [355, 297] on div "Add New Role" at bounding box center [533, 292] width 787 height 60
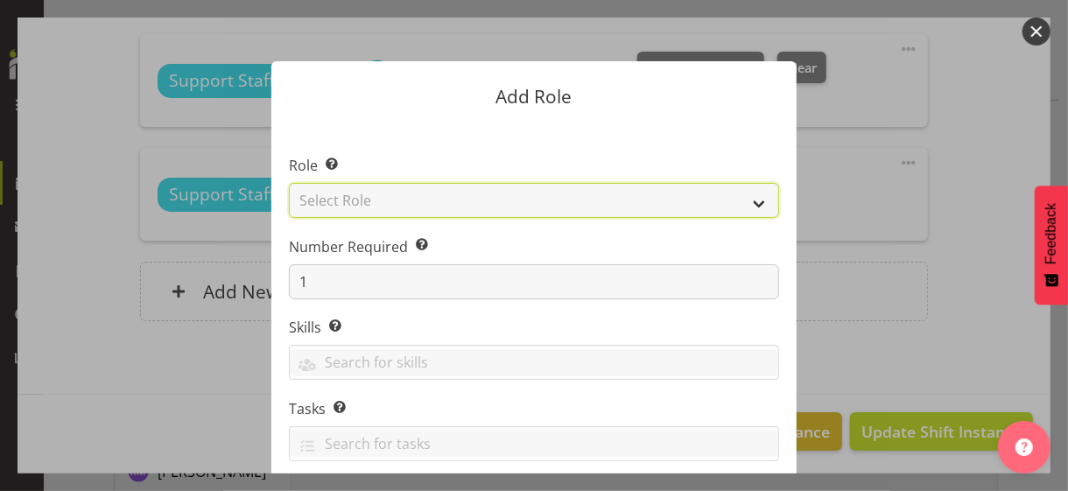
drag, startPoint x: 382, startPoint y: 200, endPoint x: 382, endPoint y: 215, distance: 14.9
click at [382, 200] on select "Select Role CP House Leader Support Staff Wake" at bounding box center [534, 200] width 490 height 35
select select "1091"
click at [289, 183] on select "Select Role CP House Leader Support Staff Wake" at bounding box center [534, 200] width 490 height 35
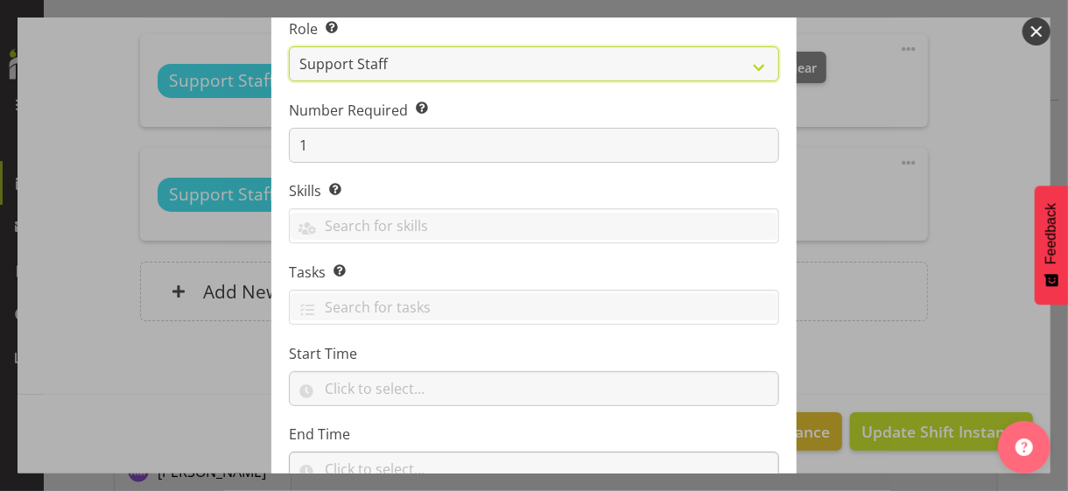
scroll to position [266, 0]
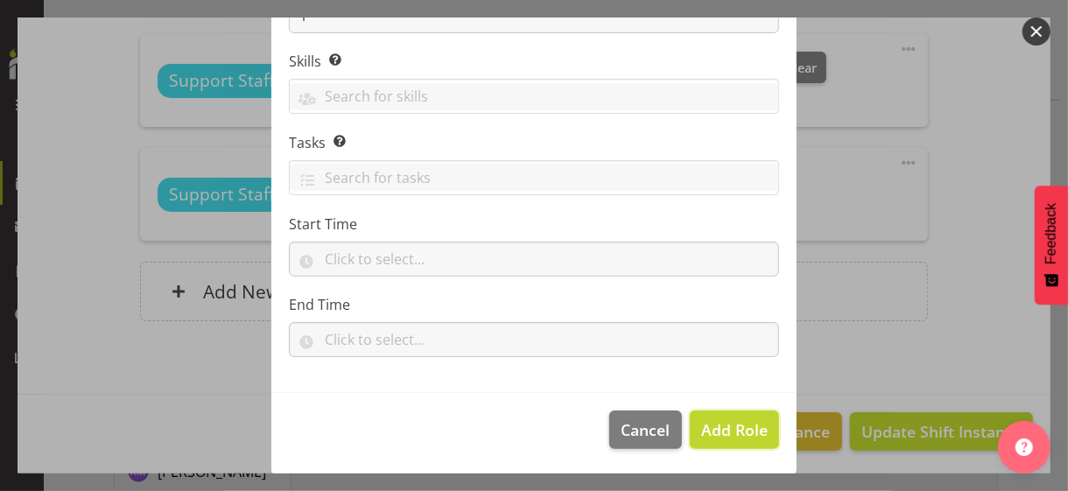
drag, startPoint x: 721, startPoint y: 426, endPoint x: 840, endPoint y: 328, distance: 153.0
click at [724, 423] on span "Add Role" at bounding box center [734, 429] width 67 height 21
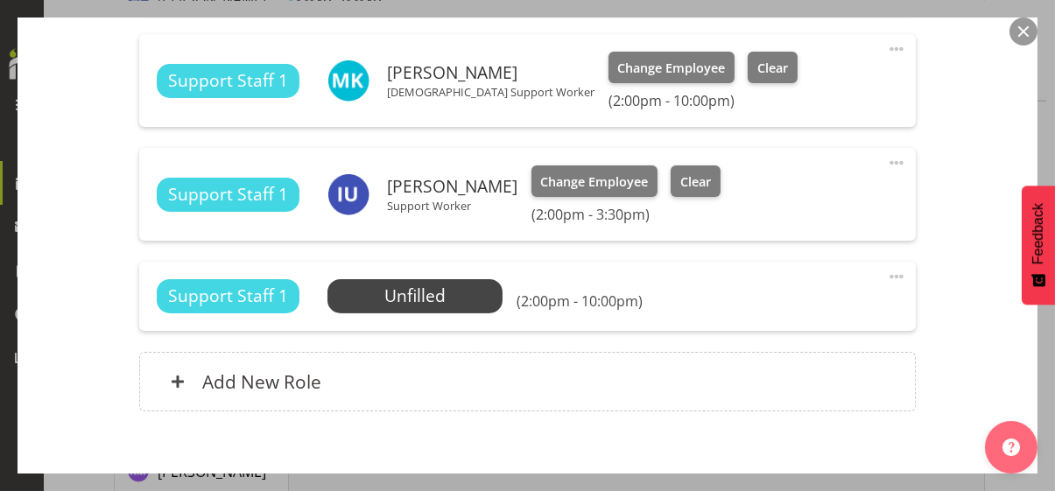
click at [886, 272] on span at bounding box center [896, 276] width 21 height 21
click at [789, 308] on link "Edit" at bounding box center [823, 315] width 168 height 32
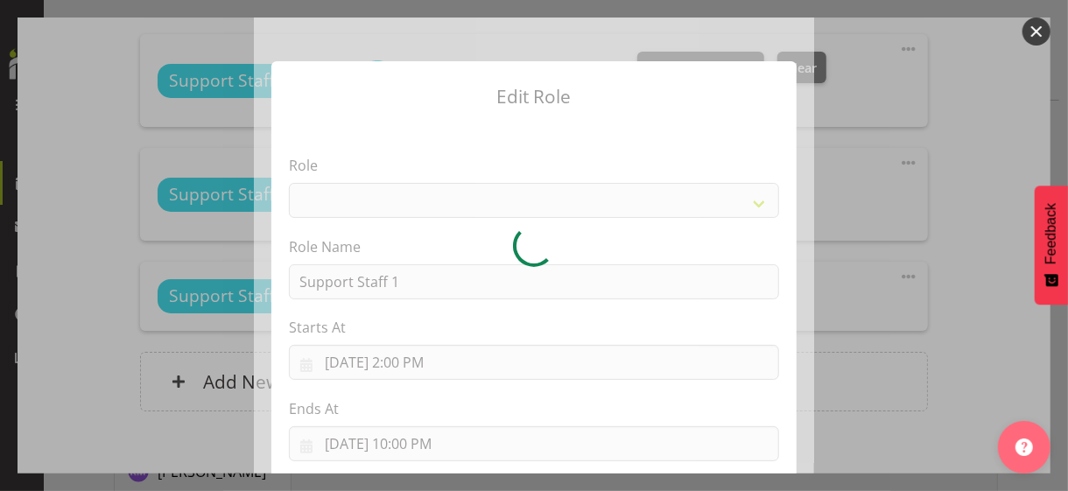
select select "1091"
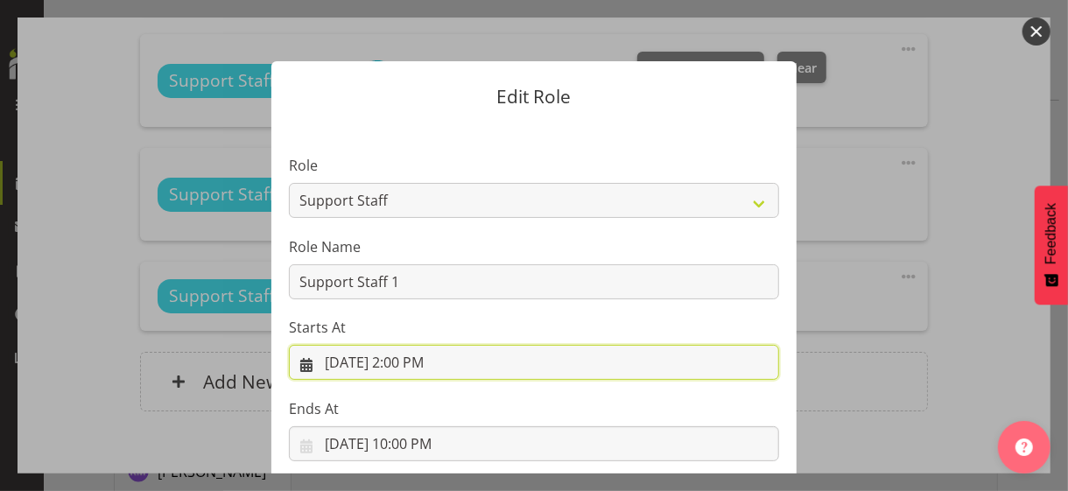
click at [412, 357] on input "[DATE] 2:00 PM" at bounding box center [534, 362] width 490 height 35
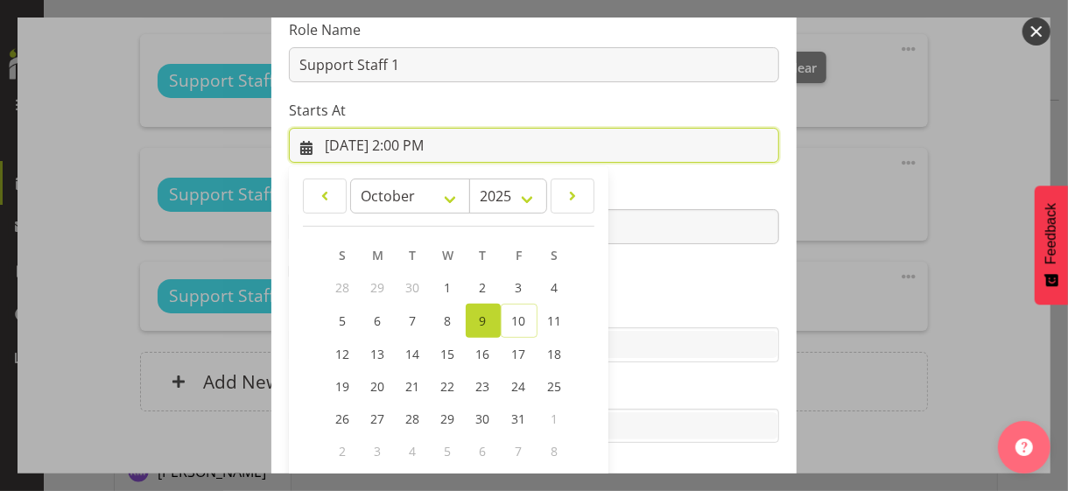
scroll to position [304, 0]
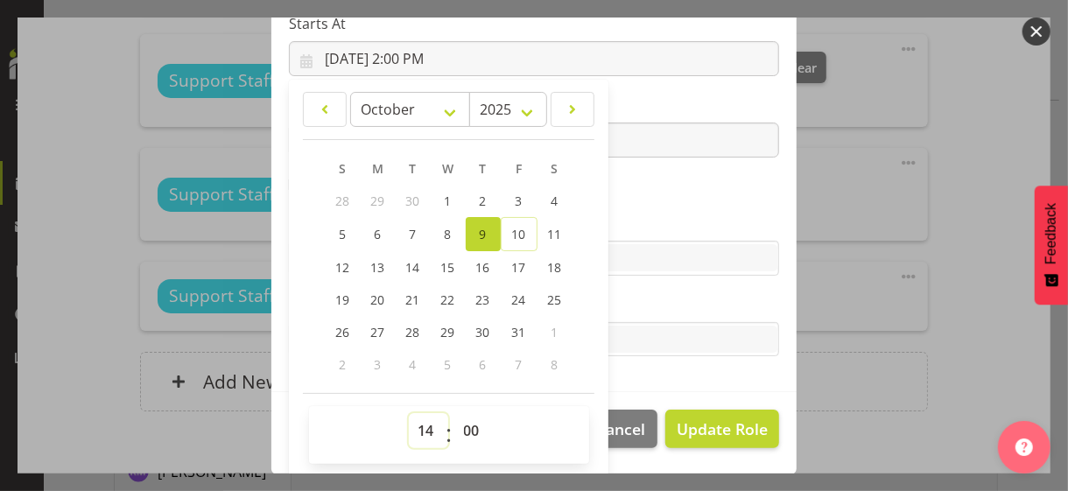
click at [419, 422] on select "00 01 02 03 04 05 06 07 08 09 10 11 12 13 14 15 16 17 18 19 20 21 22 23" at bounding box center [428, 430] width 39 height 35
select select "10"
click at [409, 413] on select "00 01 02 03 04 05 06 07 08 09 10 11 12 13 14 15 16 17 18 19 20 21 22 23" at bounding box center [428, 430] width 39 height 35
type input "[DATE] 10:00 AM"
click at [644, 202] on section "Role CP House Leader Support Staff Wake Role Name Support Staff 1 Starts At [DA…" at bounding box center [533, 106] width 525 height 573
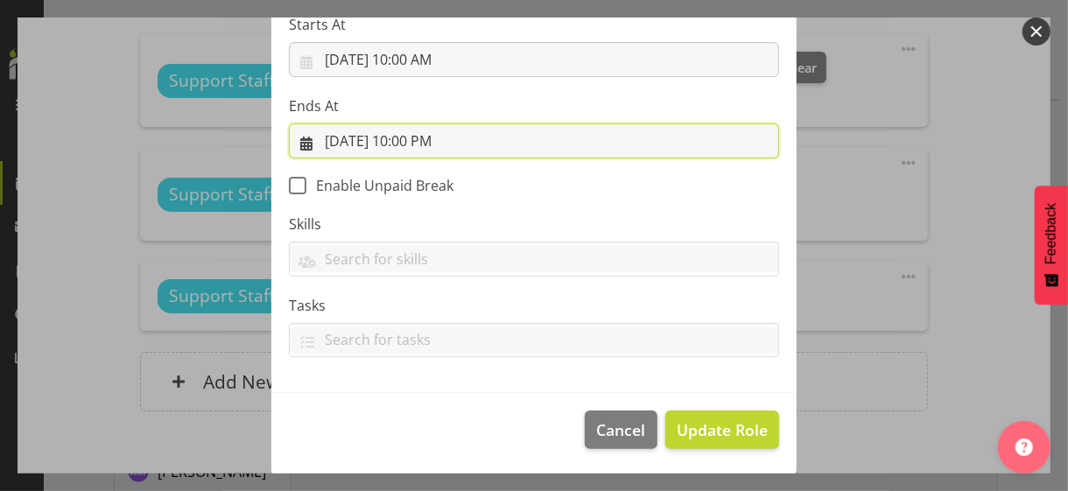
click at [412, 143] on input "[DATE] 10:00 PM" at bounding box center [534, 140] width 490 height 35
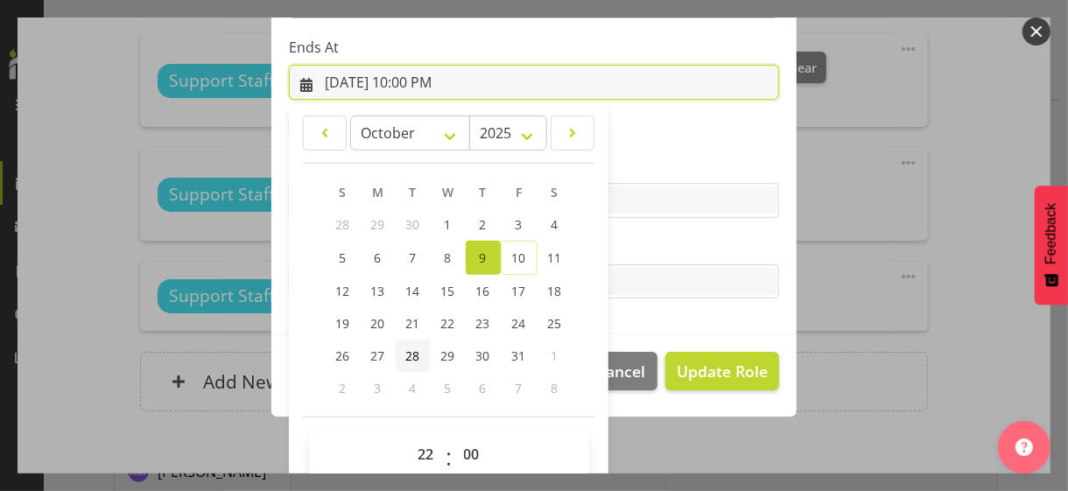
scroll to position [386, 0]
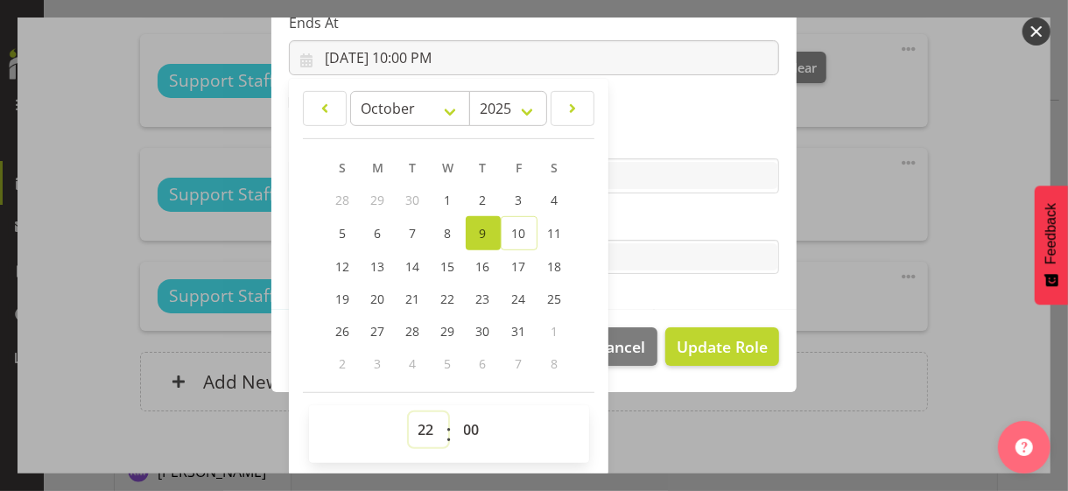
drag, startPoint x: 419, startPoint y: 425, endPoint x: 419, endPoint y: 412, distance: 13.1
click at [419, 425] on select "00 01 02 03 04 05 06 07 08 09 10 11 12 13 14 15 16 17 18 19 20 21 22 23" at bounding box center [428, 429] width 39 height 35
select select "15"
click at [409, 412] on select "00 01 02 03 04 05 06 07 08 09 10 11 12 13 14 15 16 17 18 19 20 21 22 23" at bounding box center [428, 429] width 39 height 35
type input "[DATE] 3:00 PM"
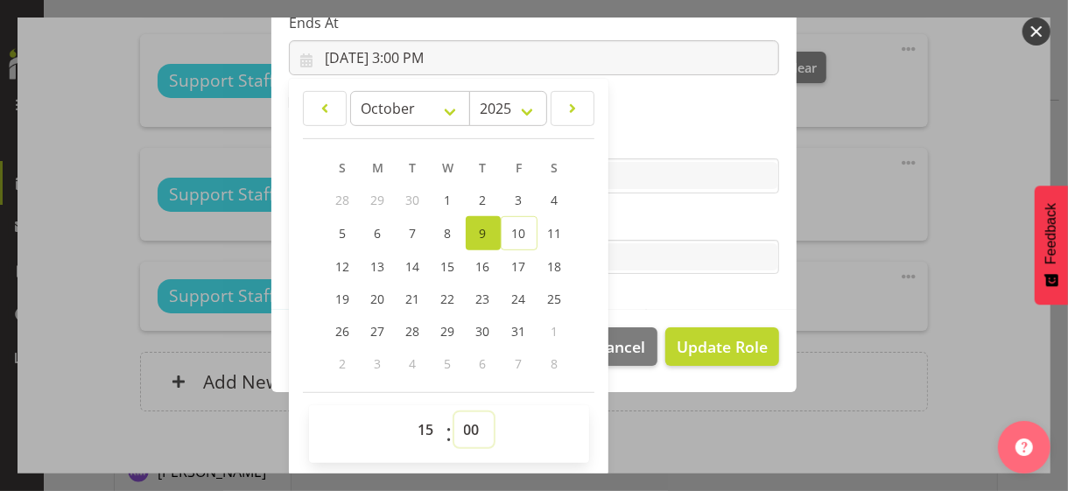
drag, startPoint x: 459, startPoint y: 426, endPoint x: 461, endPoint y: 412, distance: 14.1
click at [460, 424] on select "00 01 02 03 04 05 06 07 08 09 10 11 12 13 14 15 16 17 18 19 20 21 22 23 24 25 2…" at bounding box center [473, 429] width 39 height 35
select select "30"
click at [454, 412] on select "00 01 02 03 04 05 06 07 08 09 10 11 12 13 14 15 16 17 18 19 20 21 22 23 24 25 2…" at bounding box center [473, 429] width 39 height 35
type input "[DATE] 3:30 PM"
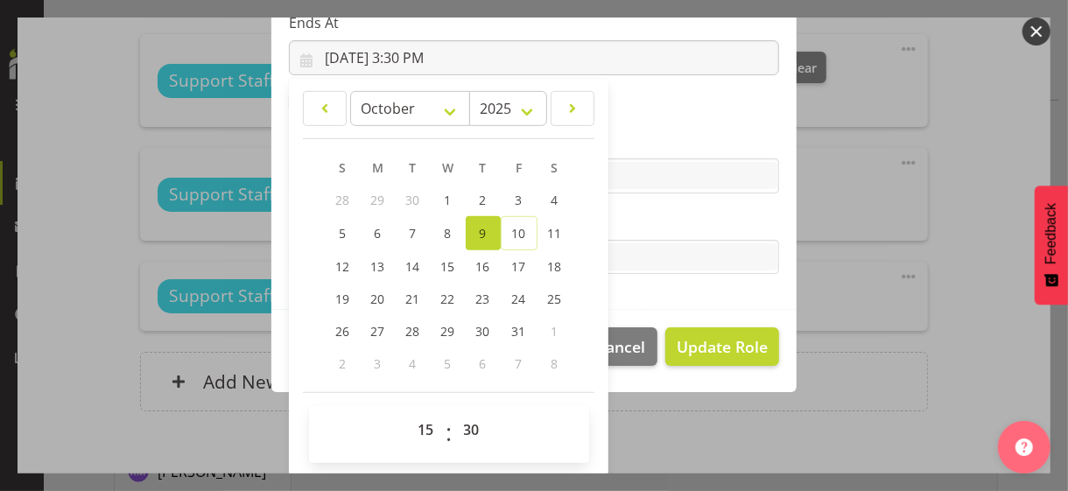
click at [625, 205] on section "Role CP House Leader Support Staff Wake Role Name Support Staff 1 Starts At [DA…" at bounding box center [533, 23] width 525 height 573
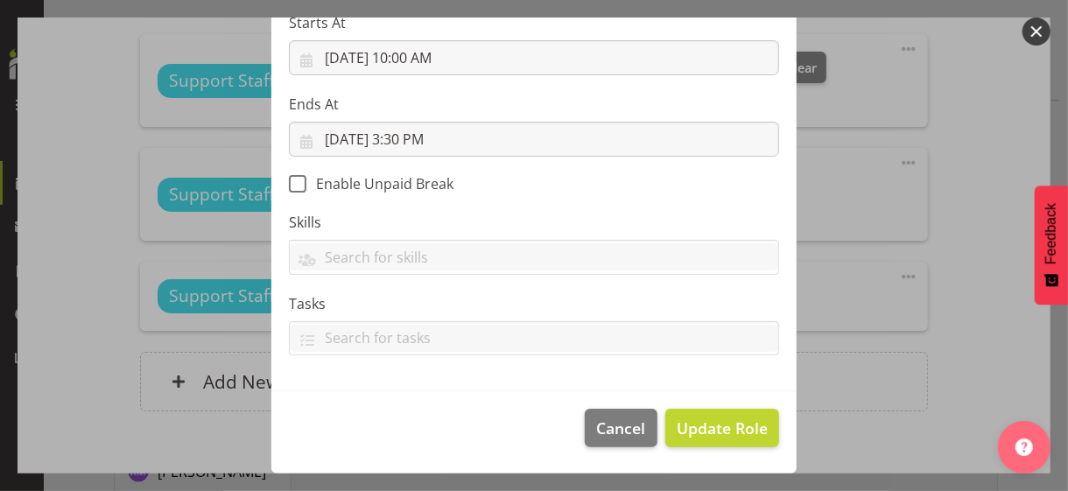
scroll to position [303, 0]
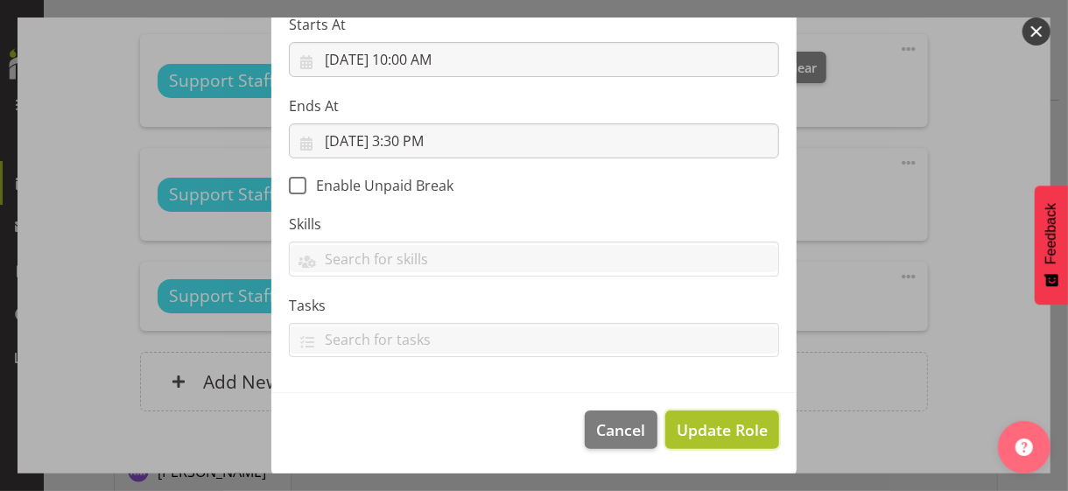
click at [714, 425] on span "Update Role" at bounding box center [722, 430] width 91 height 23
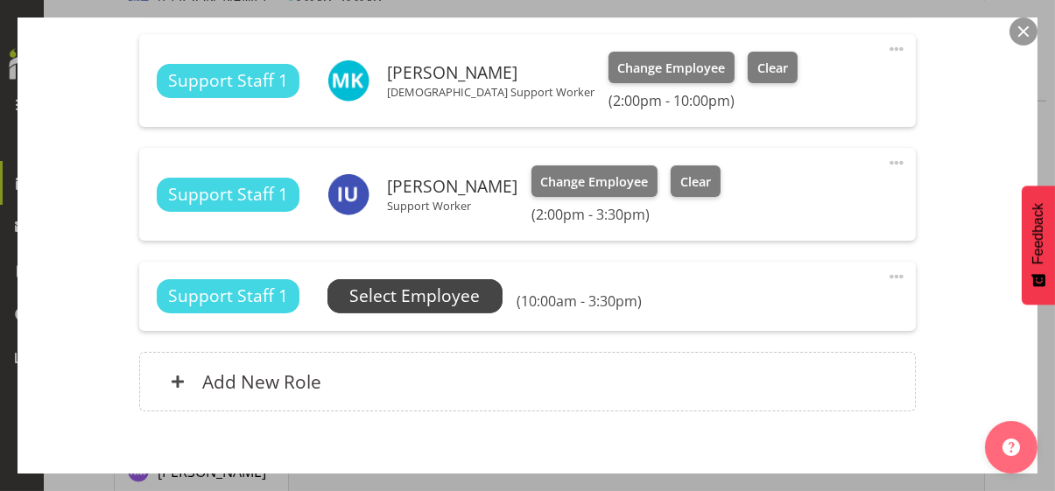
click at [461, 296] on span "Select Employee" at bounding box center [414, 296] width 130 height 25
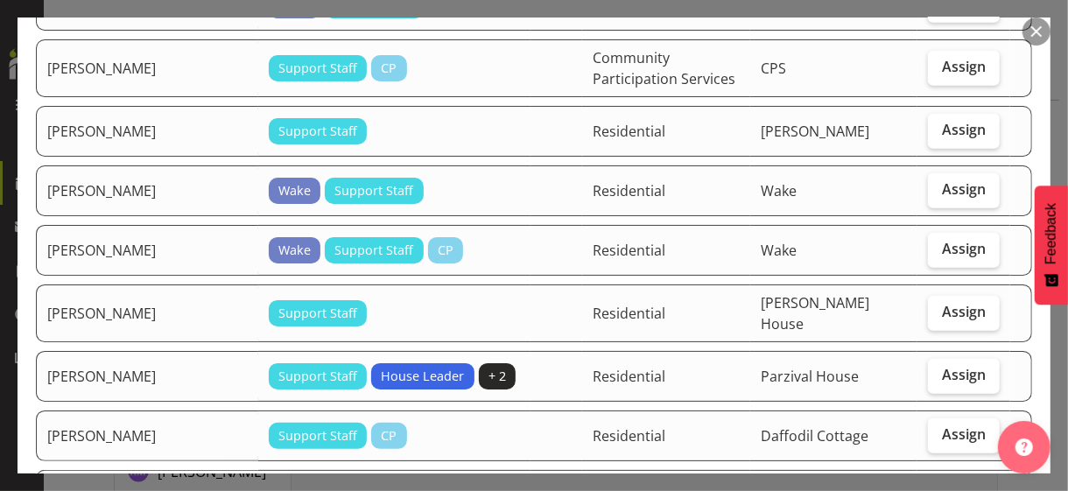
scroll to position [788, 0]
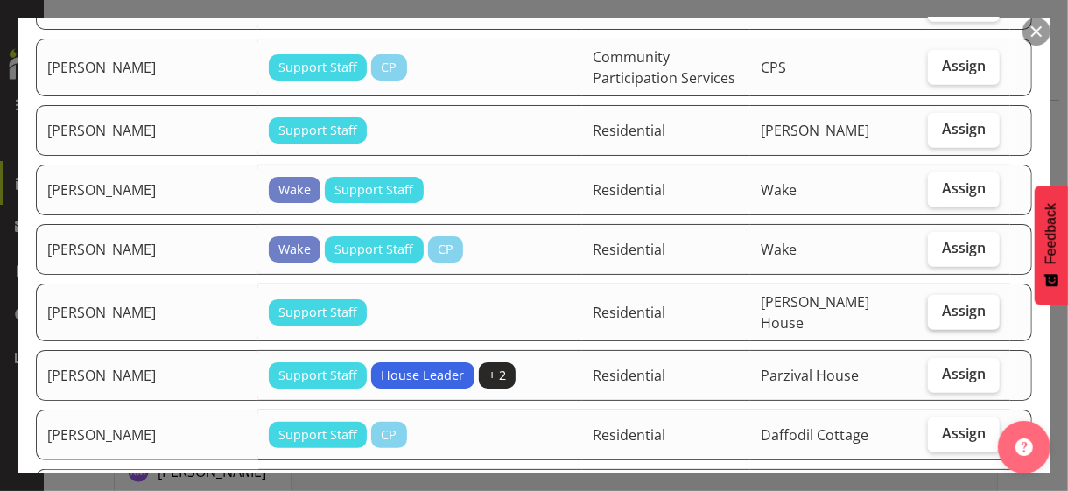
click at [932, 302] on span "Assign" at bounding box center [964, 311] width 44 height 18
click at [932, 306] on input "Assign" at bounding box center [933, 311] width 11 height 11
checkbox input "true"
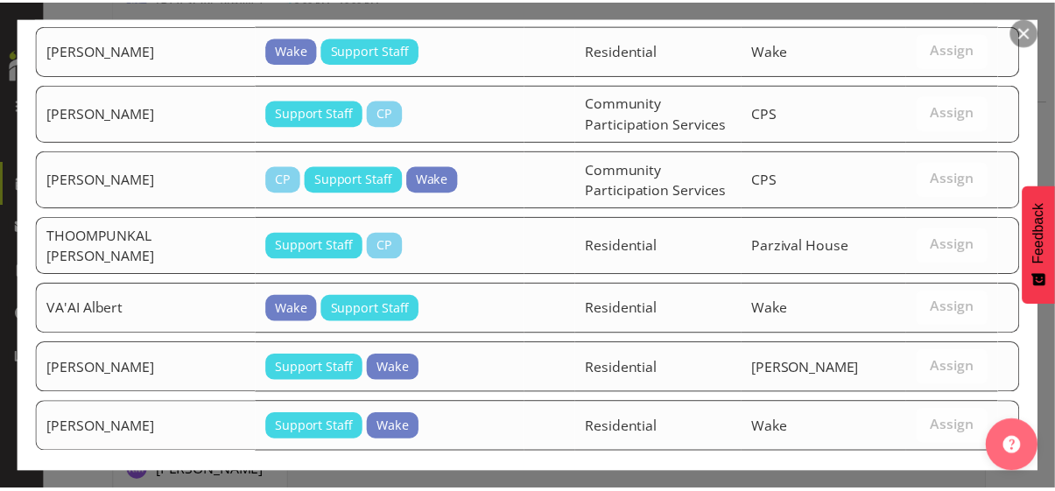
scroll to position [1865, 0]
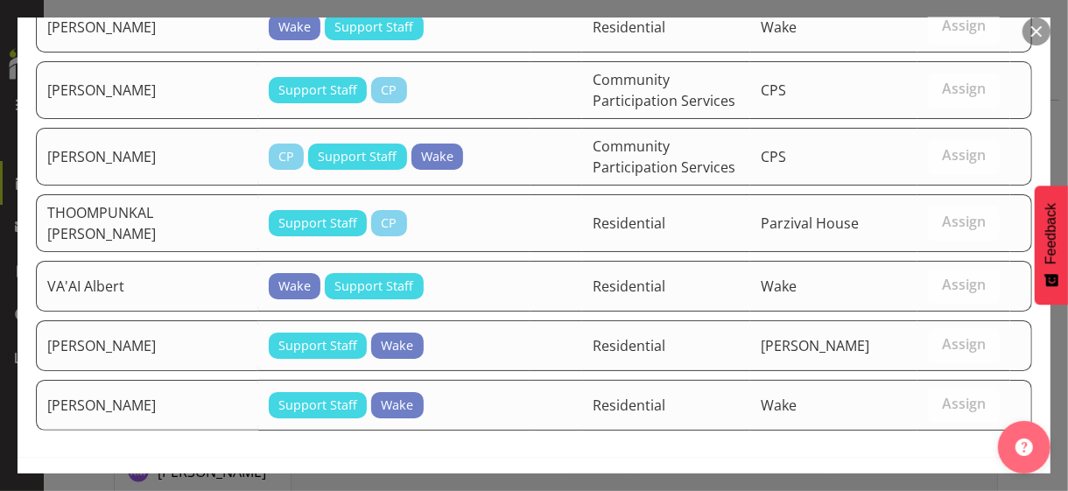
click at [899, 425] on span "Assign [PERSON_NAME]" at bounding box center [933, 494] width 177 height 21
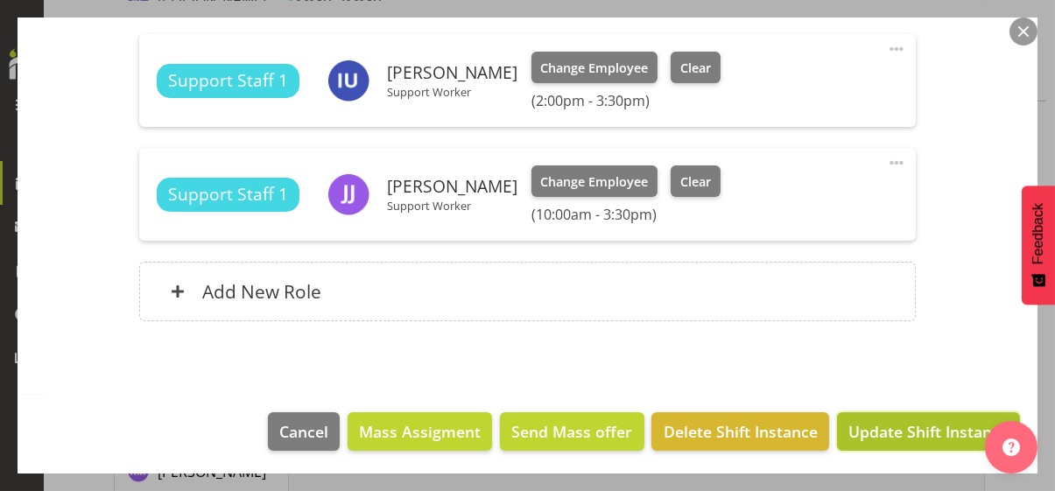
click at [918, 421] on span "Update Shift Instance" at bounding box center [928, 431] width 160 height 23
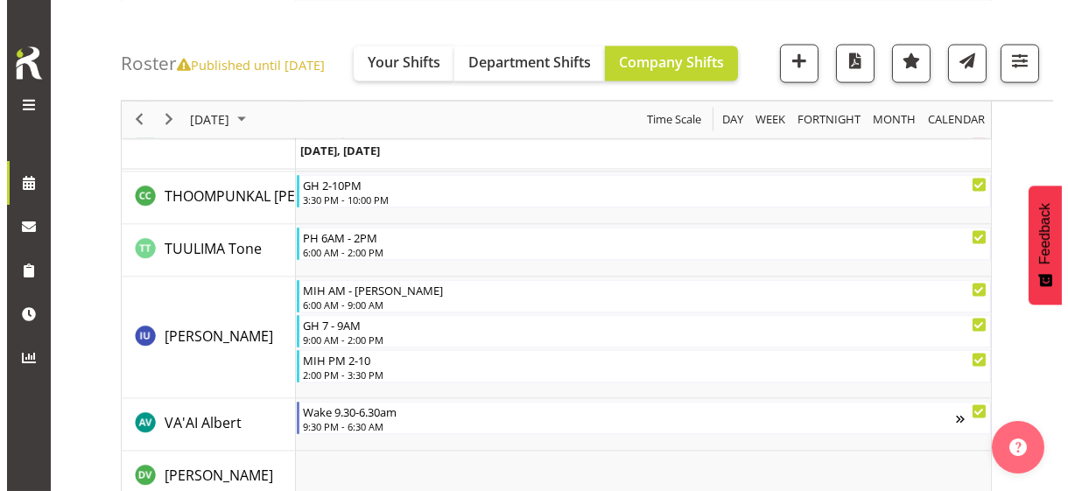
scroll to position [5345, 0]
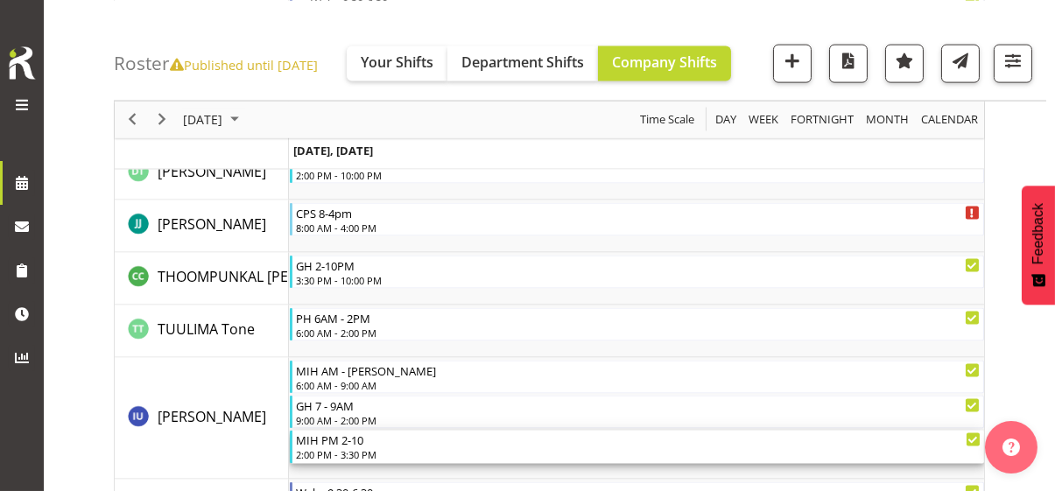
click at [348, 425] on div "2:00 PM - 3:30 PM" at bounding box center [638, 454] width 685 height 14
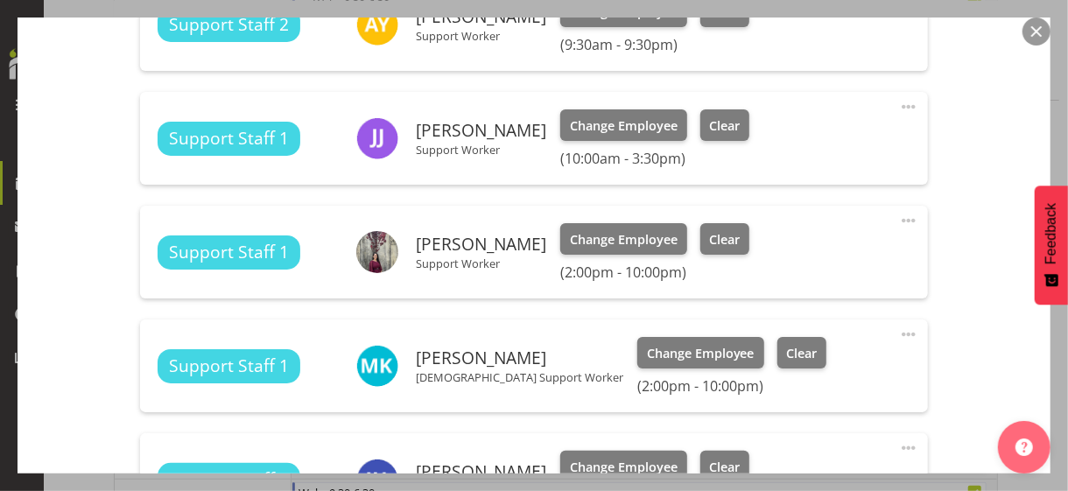
scroll to position [963, 0]
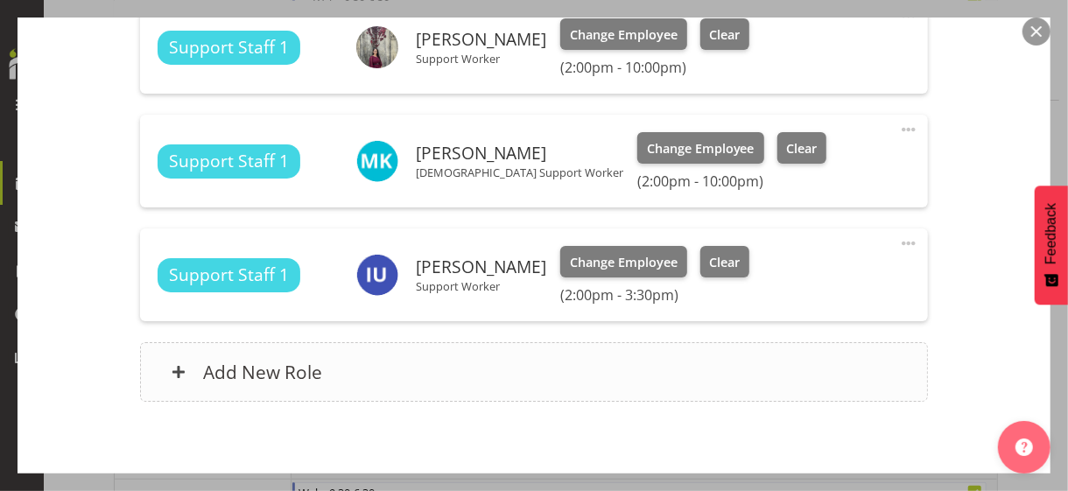
click at [405, 395] on div "Add New Role" at bounding box center [533, 372] width 787 height 60
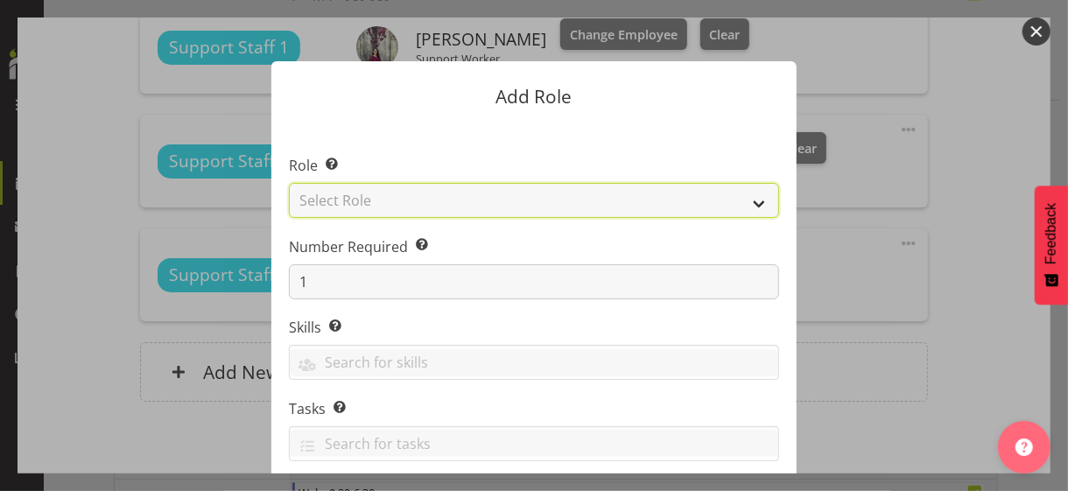
drag, startPoint x: 381, startPoint y: 201, endPoint x: 380, endPoint y: 209, distance: 8.8
click at [381, 201] on select "Select Role CP House Leader Support Staff Wake" at bounding box center [534, 200] width 490 height 35
select select "1091"
click at [289, 183] on select "Select Role CP House Leader Support Staff Wake" at bounding box center [534, 200] width 490 height 35
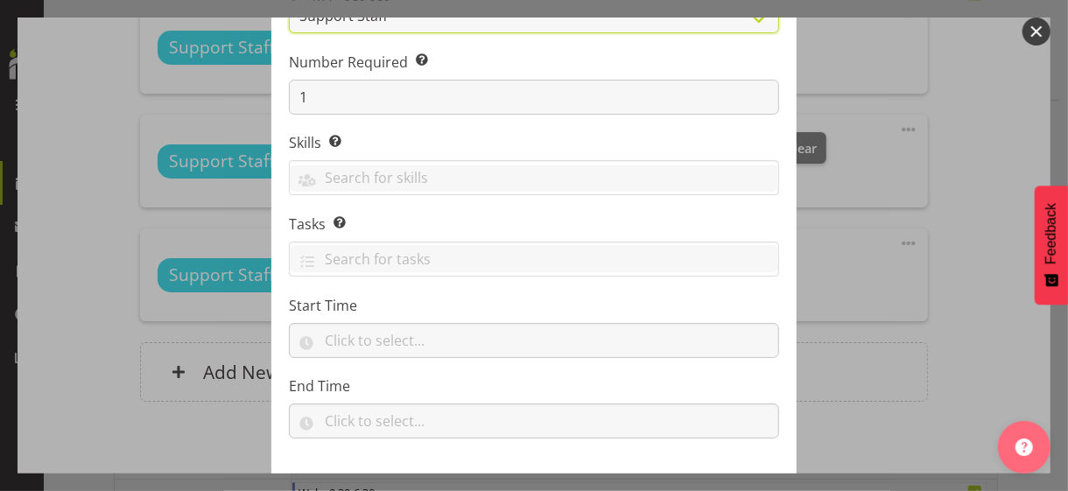
scroll to position [266, 0]
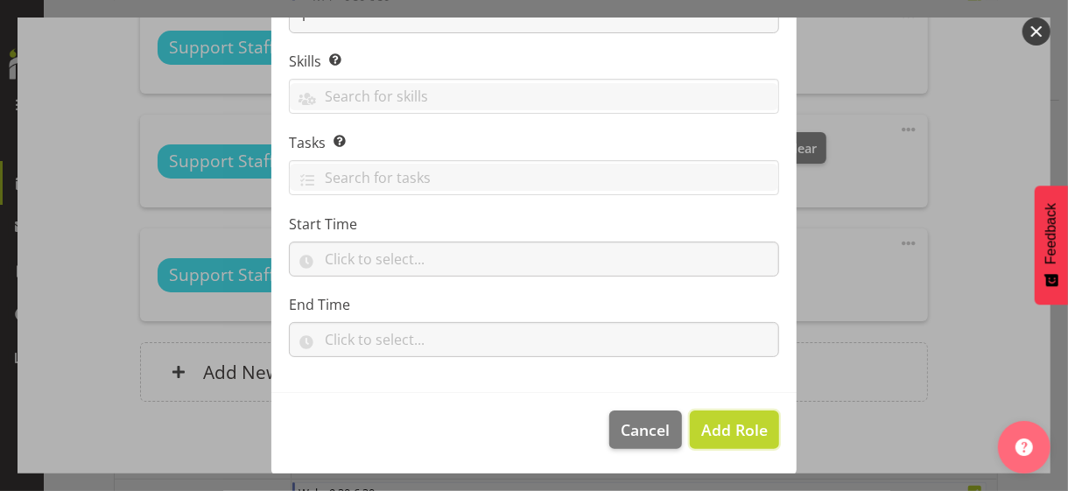
drag, startPoint x: 728, startPoint y: 421, endPoint x: 790, endPoint y: 349, distance: 94.4
click at [729, 421] on span "Add Role" at bounding box center [734, 429] width 67 height 21
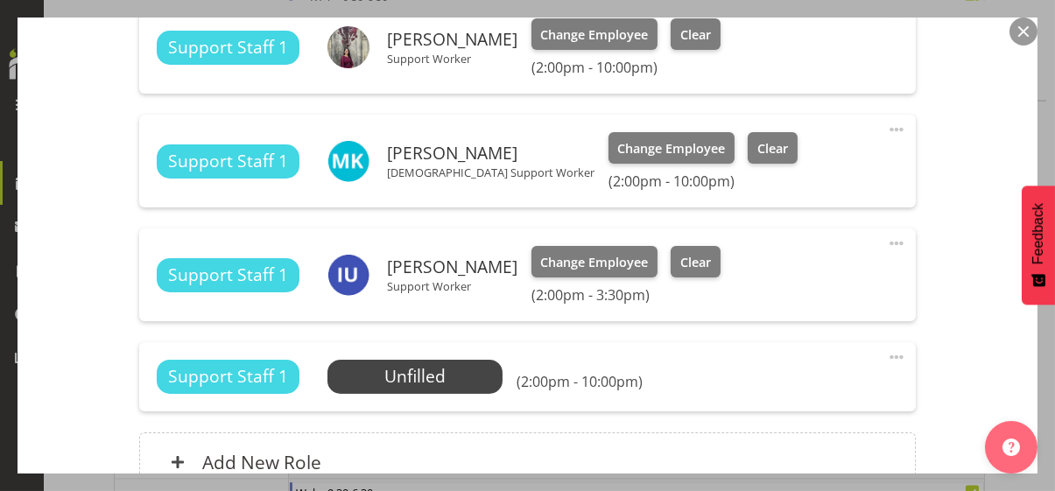
drag, startPoint x: 883, startPoint y: 354, endPoint x: 855, endPoint y: 362, distance: 28.3
click at [886, 355] on span at bounding box center [896, 357] width 21 height 21
click at [755, 393] on link "Edit" at bounding box center [823, 396] width 168 height 32
select select "9"
select select "2025"
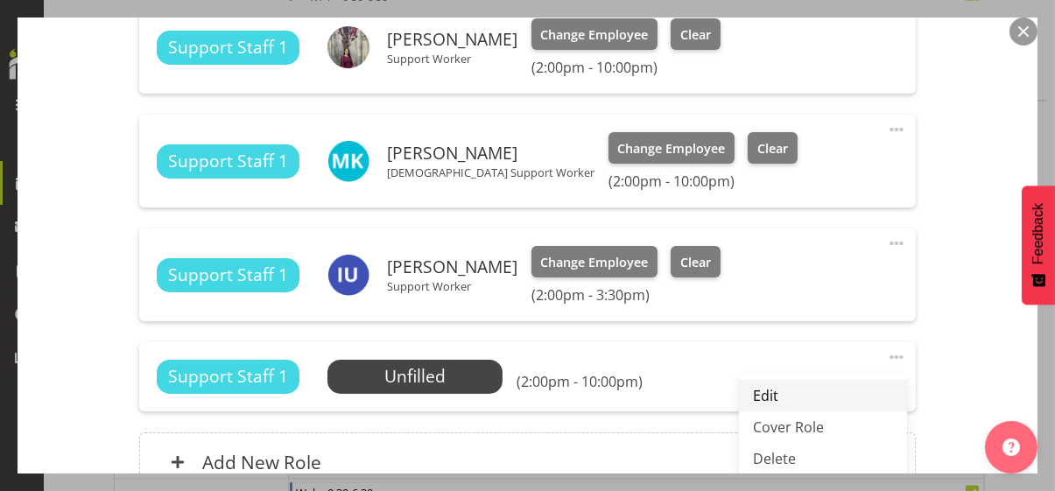
select select "22"
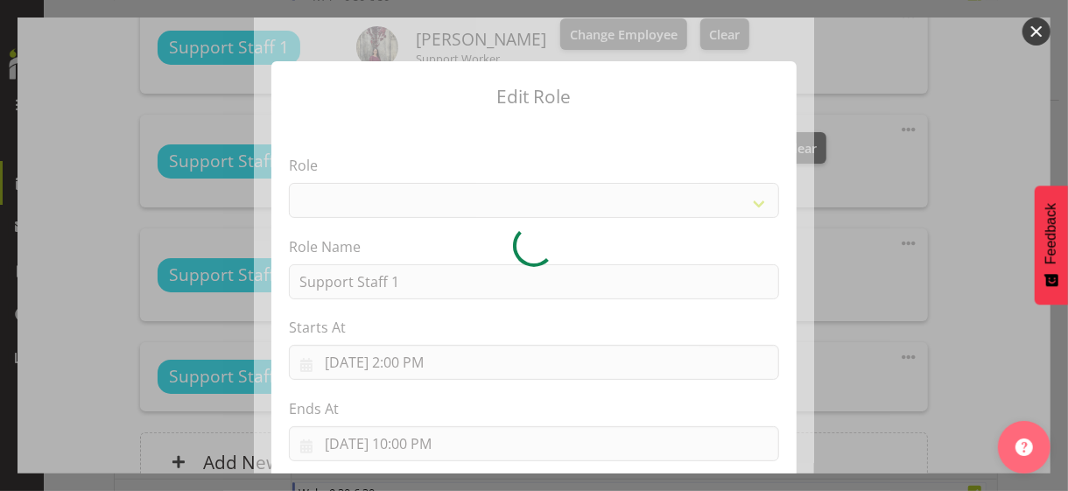
select select "1091"
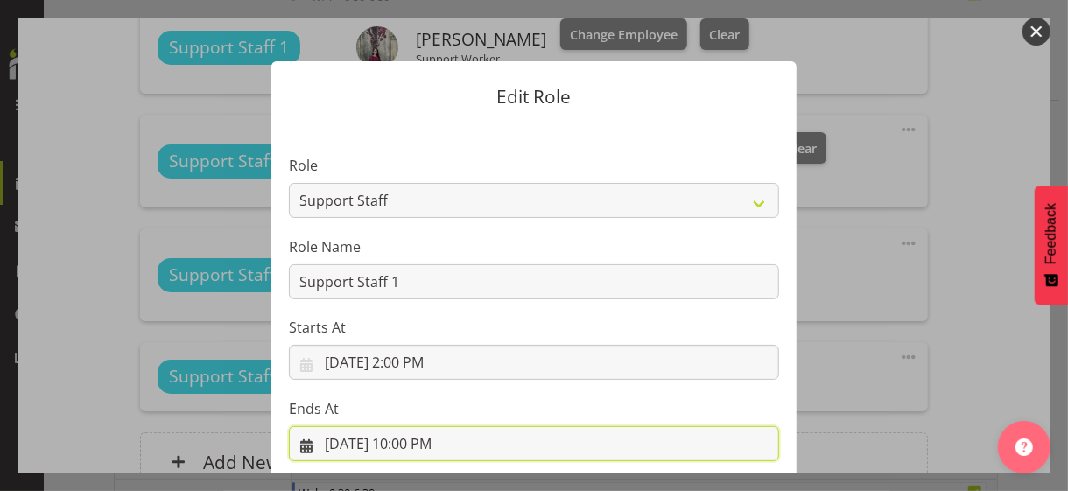
click at [426, 425] on input "[DATE] 10:00 PM" at bounding box center [534, 443] width 490 height 35
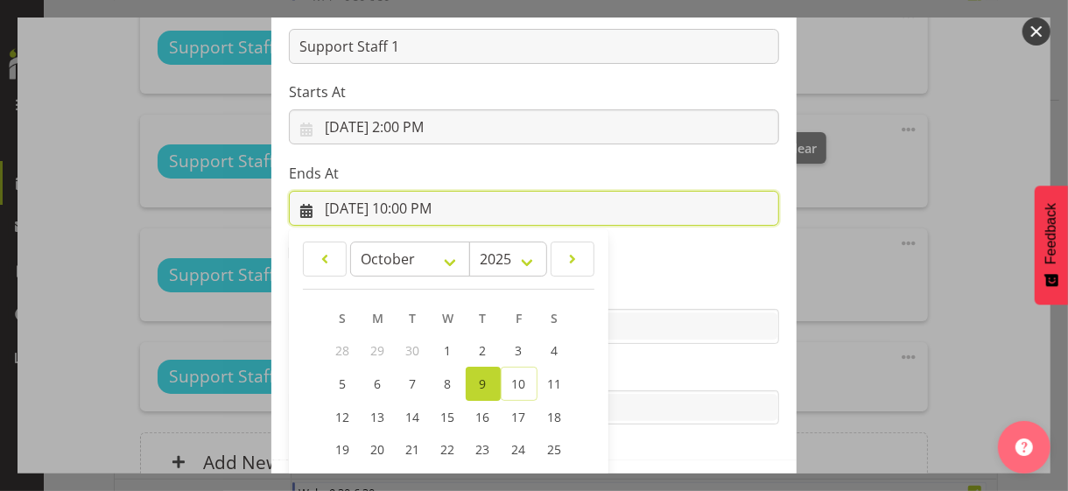
scroll to position [386, 0]
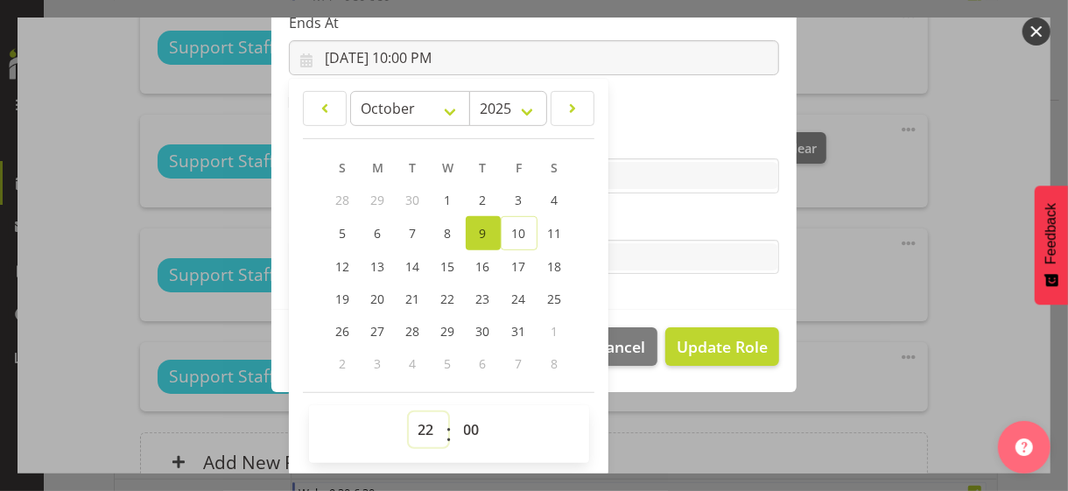
drag, startPoint x: 414, startPoint y: 427, endPoint x: 419, endPoint y: 412, distance: 15.8
click at [414, 425] on select "00 01 02 03 04 05 06 07 08 09 10 11 12 13 14 15 16 17 18 19 20 21 22 23" at bounding box center [428, 429] width 39 height 35
select select "15"
click at [409, 412] on select "00 01 02 03 04 05 06 07 08 09 10 11 12 13 14 15 16 17 18 19 20 21 22 23" at bounding box center [428, 429] width 39 height 35
type input "[DATE] 3:00 PM"
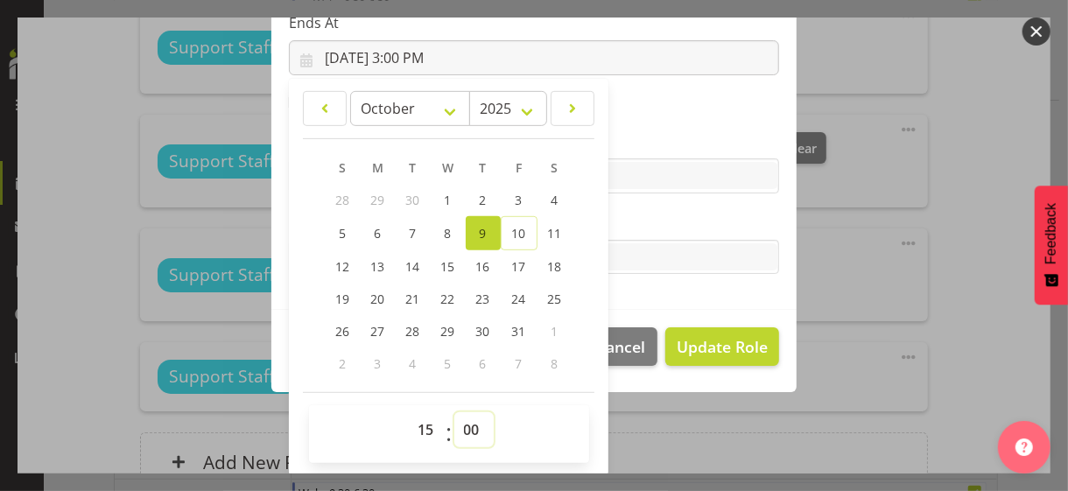
drag, startPoint x: 461, startPoint y: 421, endPoint x: 464, endPoint y: 412, distance: 9.4
click at [461, 419] on select "00 01 02 03 04 05 06 07 08 09 10 11 12 13 14 15 16 17 18 19 20 21 22 23 24 25 2…" at bounding box center [473, 429] width 39 height 35
select select "30"
click at [454, 412] on select "00 01 02 03 04 05 06 07 08 09 10 11 12 13 14 15 16 17 18 19 20 21 22 23 24 25 2…" at bounding box center [473, 429] width 39 height 35
type input "[DATE] 3:30 PM"
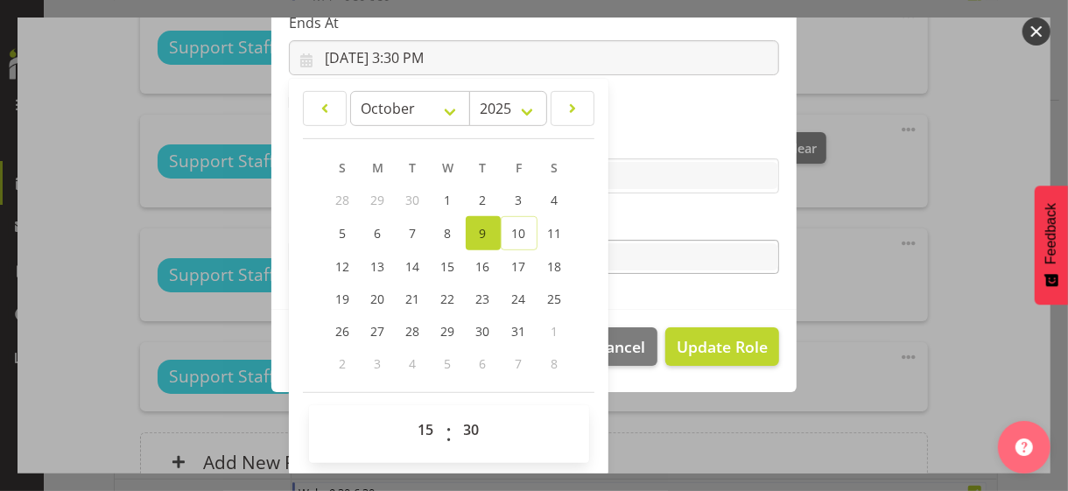
drag, startPoint x: 615, startPoint y: 223, endPoint x: 637, endPoint y: 250, distance: 35.4
click at [616, 222] on label "Tasks" at bounding box center [534, 222] width 490 height 21
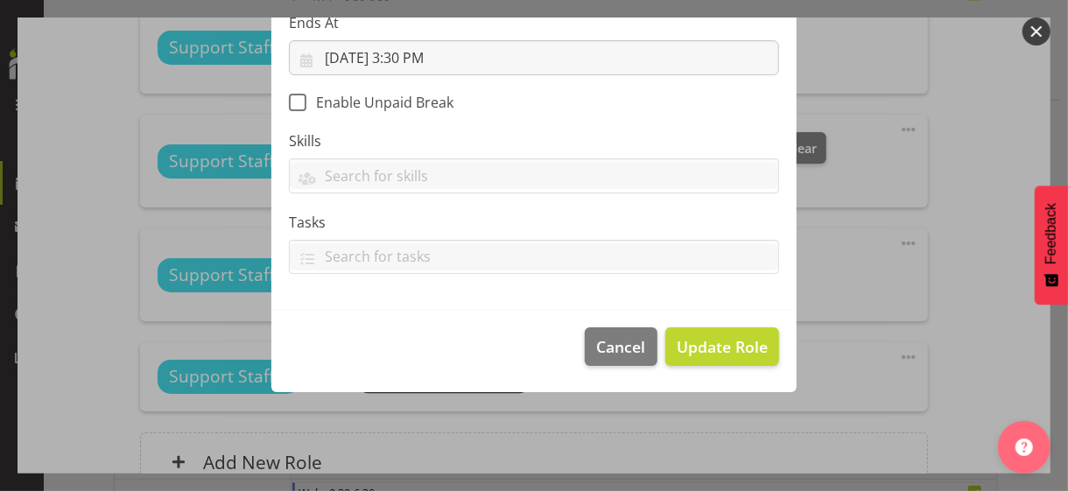
scroll to position [303, 0]
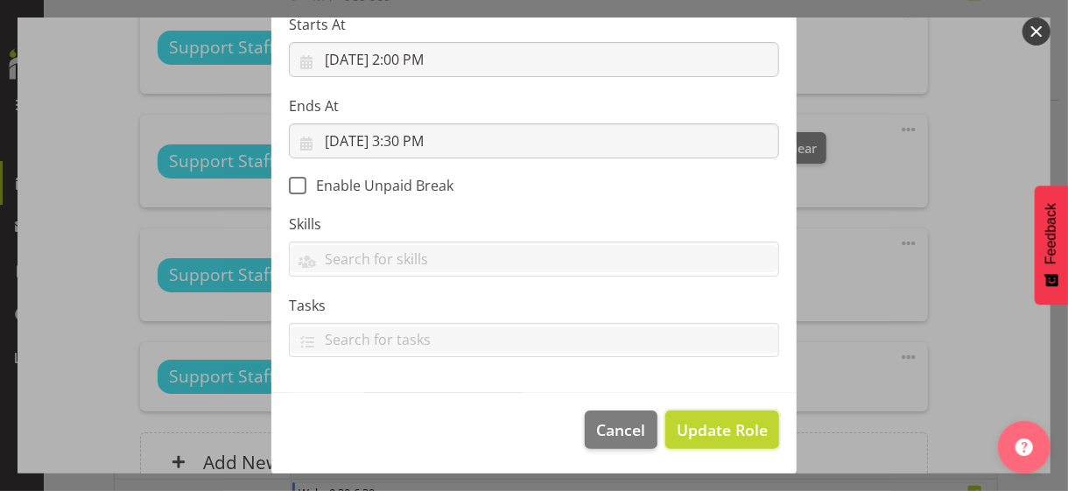
drag, startPoint x: 713, startPoint y: 422, endPoint x: 679, endPoint y: 406, distance: 36.8
click at [713, 423] on span "Update Role" at bounding box center [722, 430] width 91 height 23
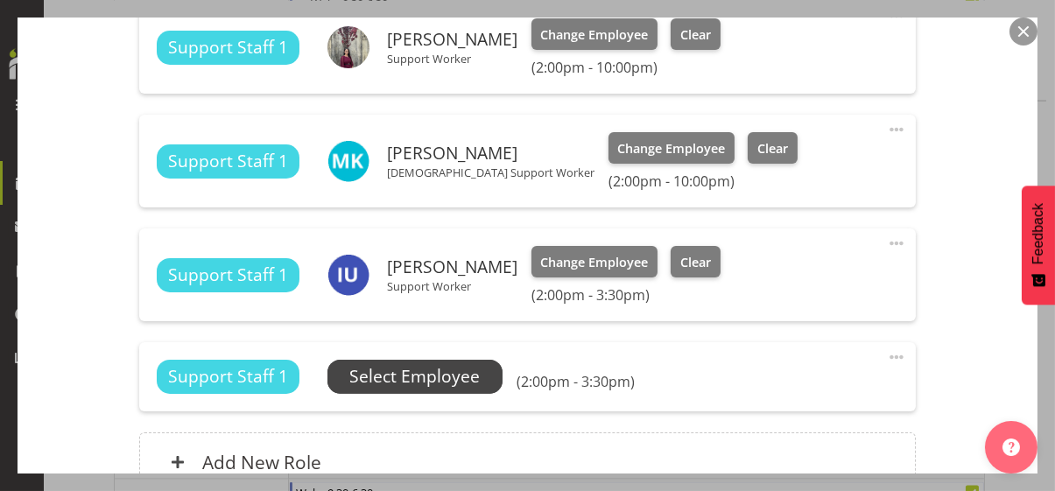
click at [464, 376] on span "Select Employee" at bounding box center [414, 376] width 130 height 25
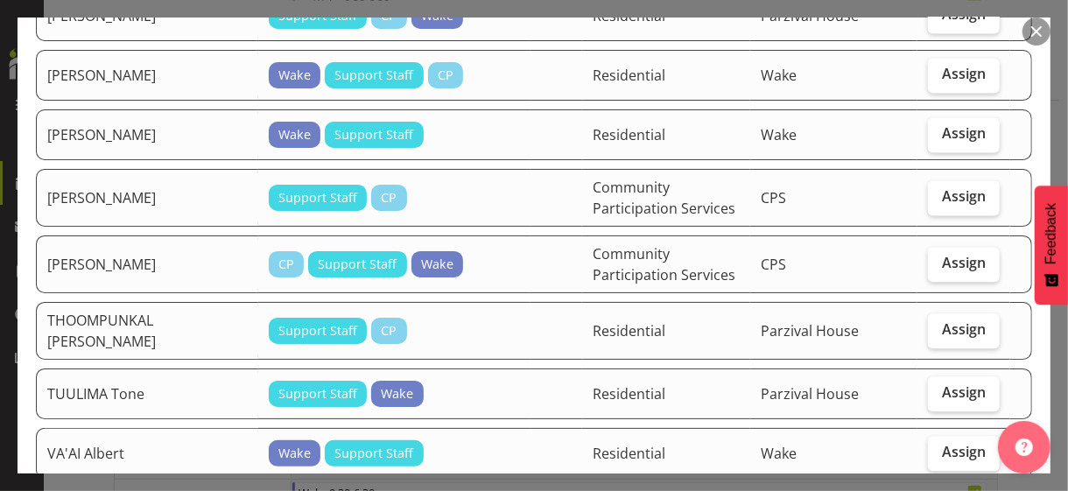
scroll to position [1926, 0]
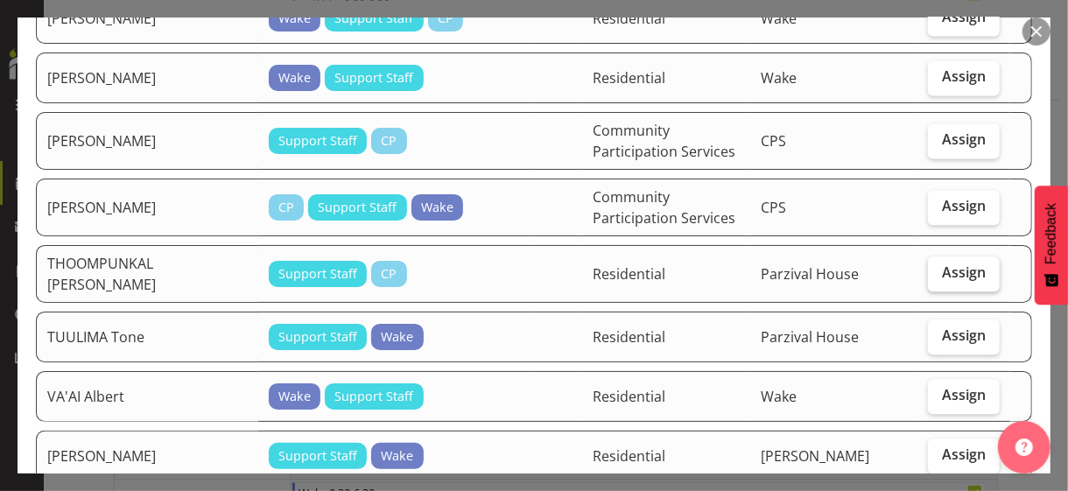
click at [932, 264] on span "Assign" at bounding box center [964, 273] width 44 height 18
click at [932, 267] on input "Assign" at bounding box center [933, 272] width 11 height 11
checkbox input "true"
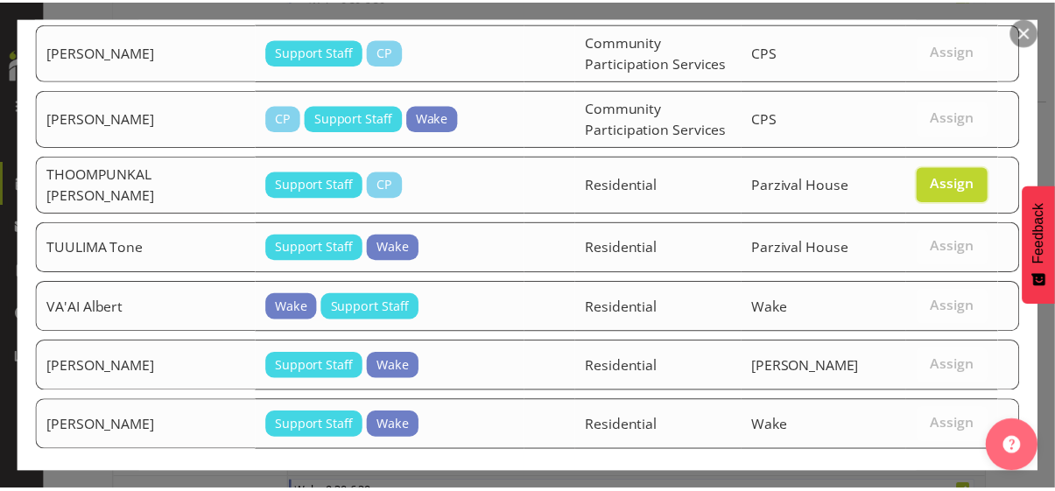
scroll to position [2047, 0]
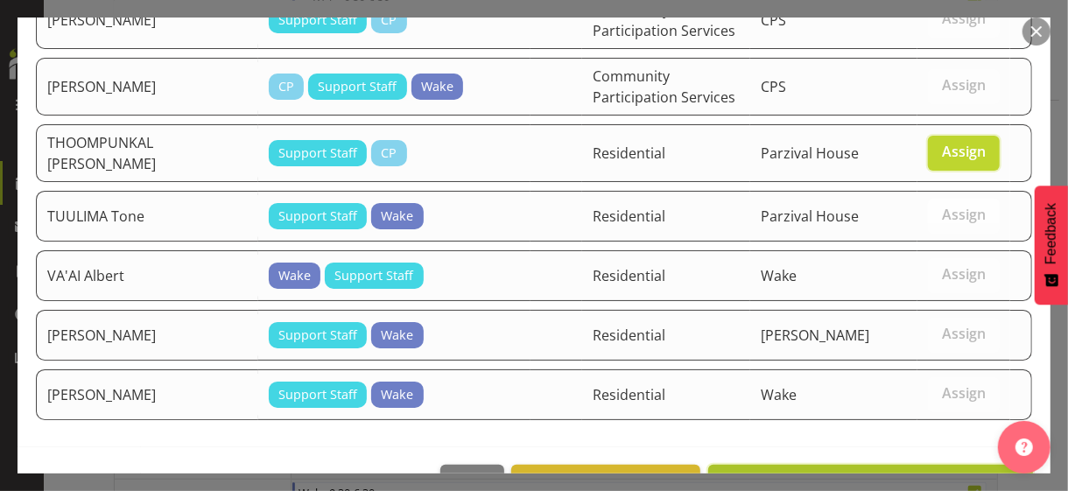
click at [888, 425] on span "Assign THOOMPUNKAL [PERSON_NAME]" at bounding box center [871, 484] width 302 height 21
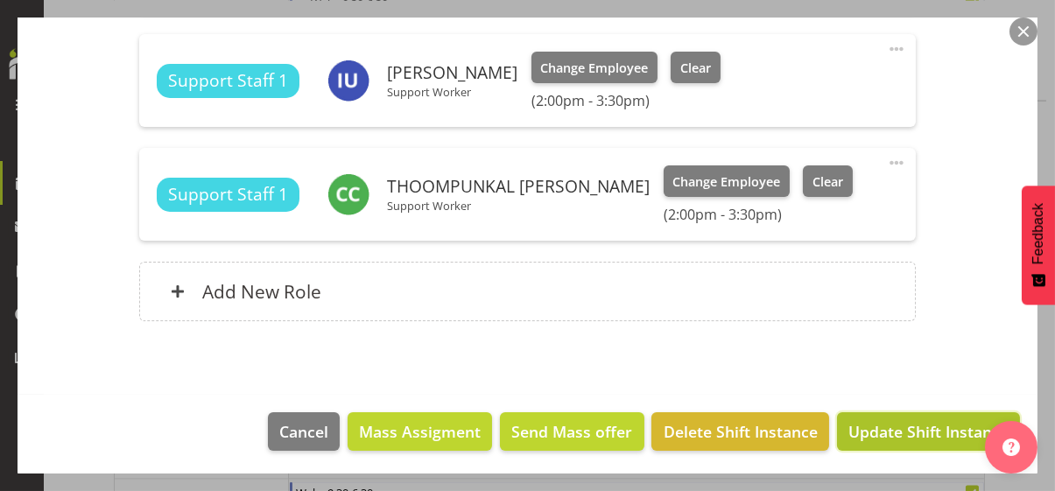
click at [891, 420] on span "Update Shift Instance" at bounding box center [928, 431] width 160 height 23
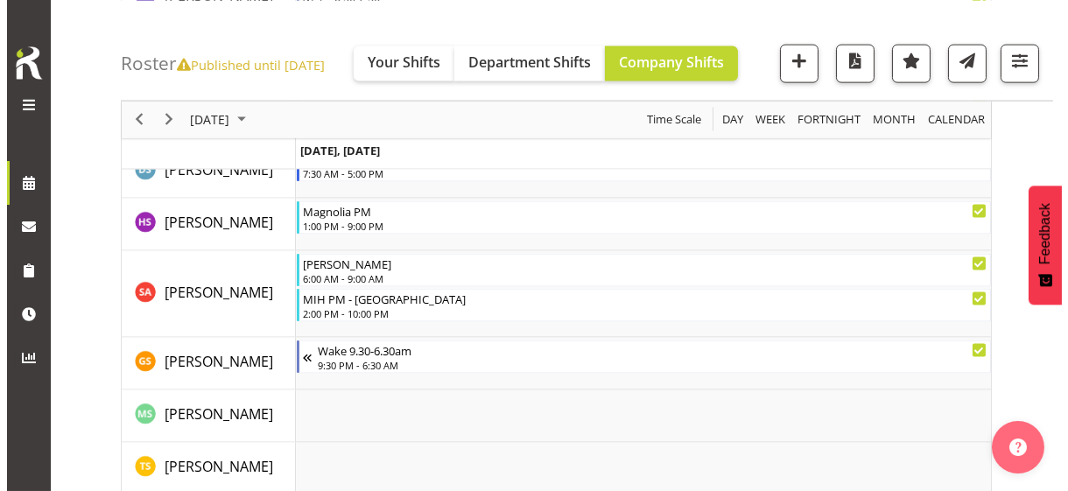
scroll to position [4994, 0]
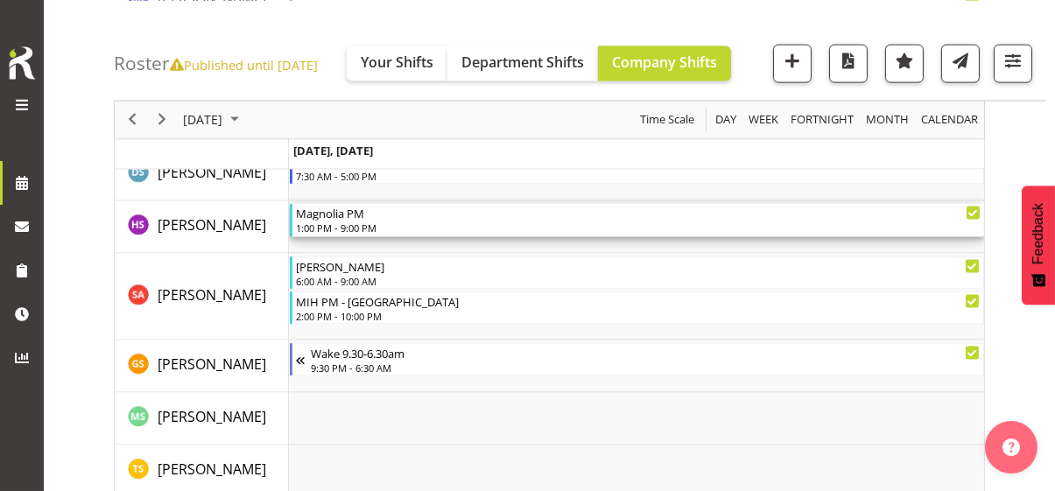
click at [365, 222] on div "1:00 PM - 9:00 PM" at bounding box center [638, 228] width 685 height 14
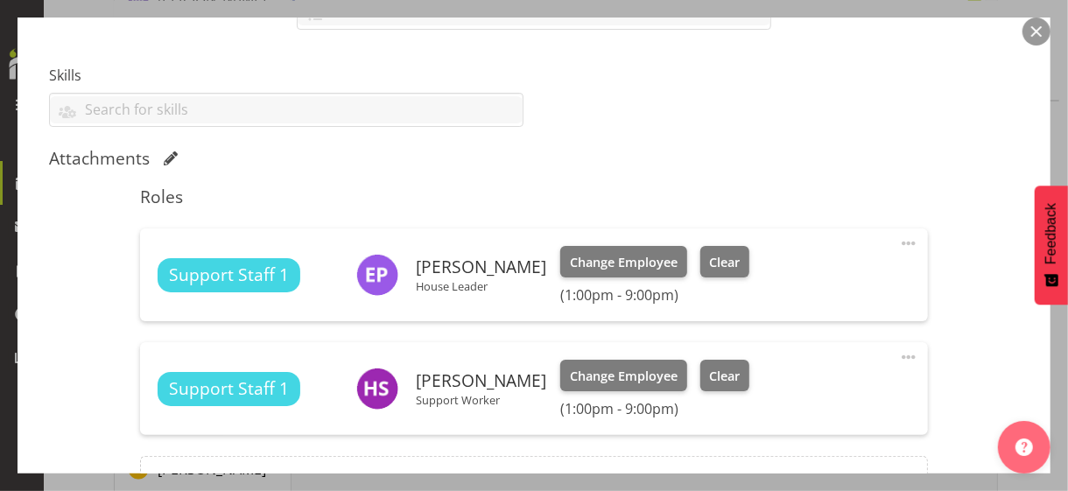
scroll to position [613, 0]
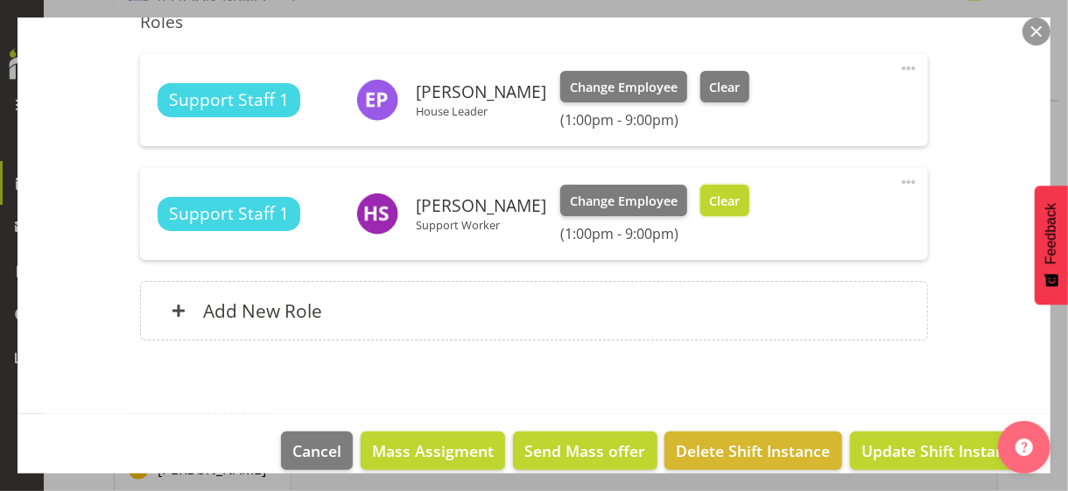
click at [709, 207] on span "Clear" at bounding box center [724, 201] width 31 height 19
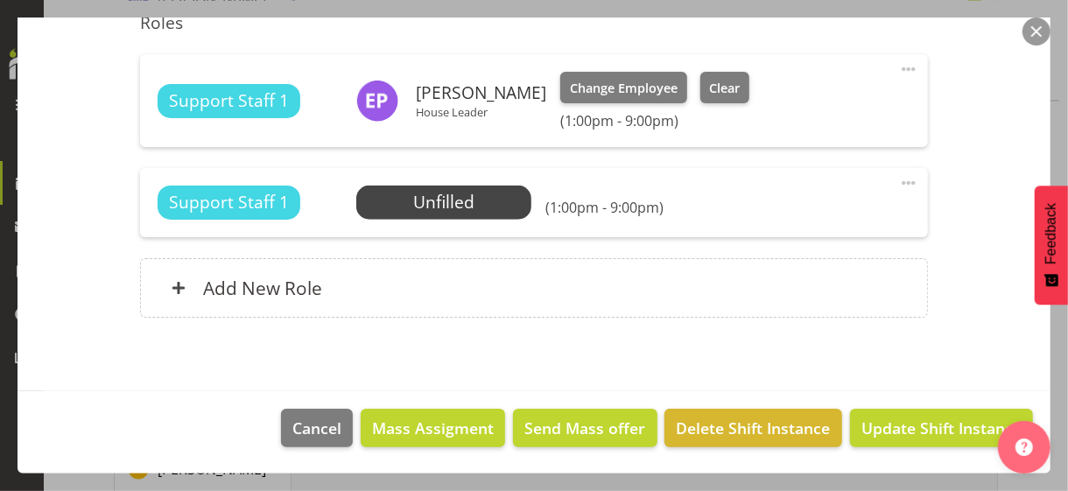
scroll to position [609, 0]
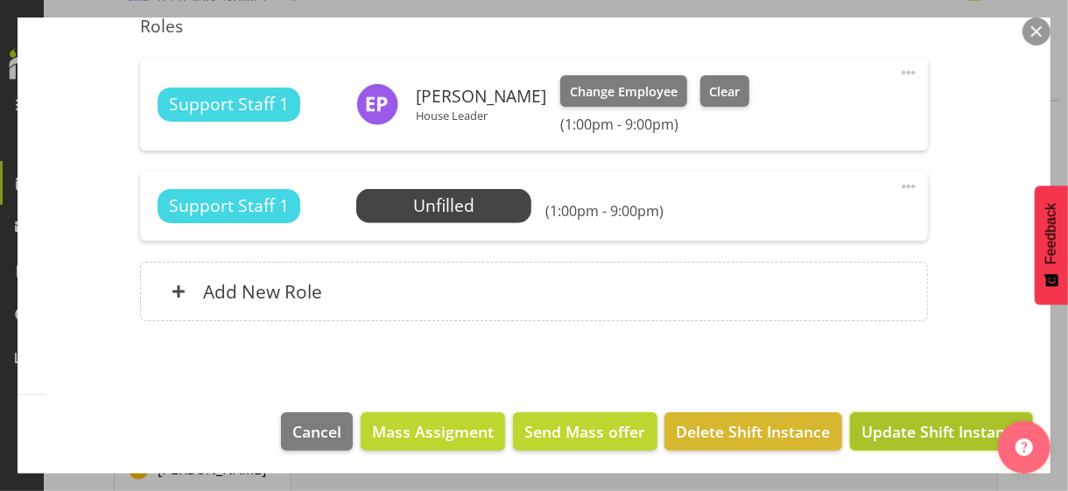
click at [911, 425] on span "Update Shift Instance" at bounding box center [942, 431] width 160 height 23
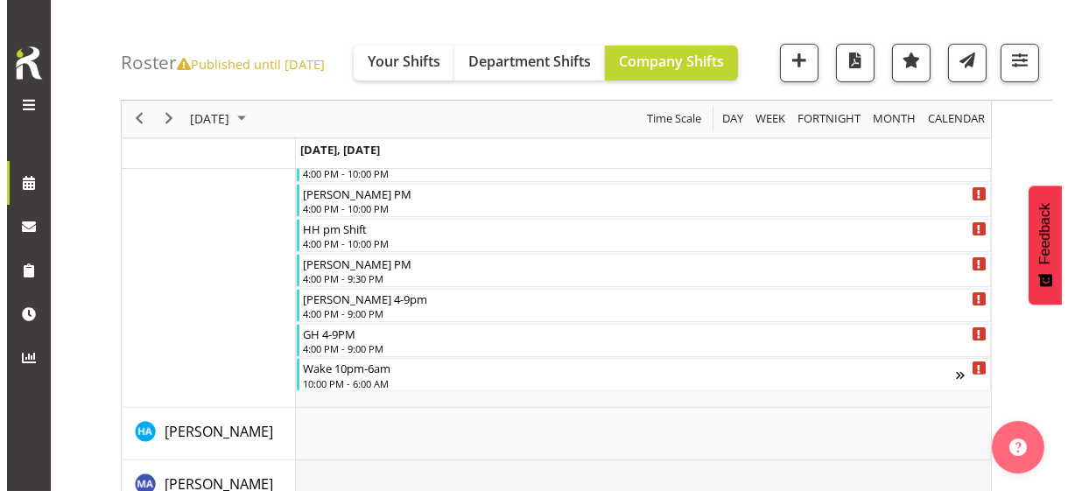
scroll to position [1038, 0]
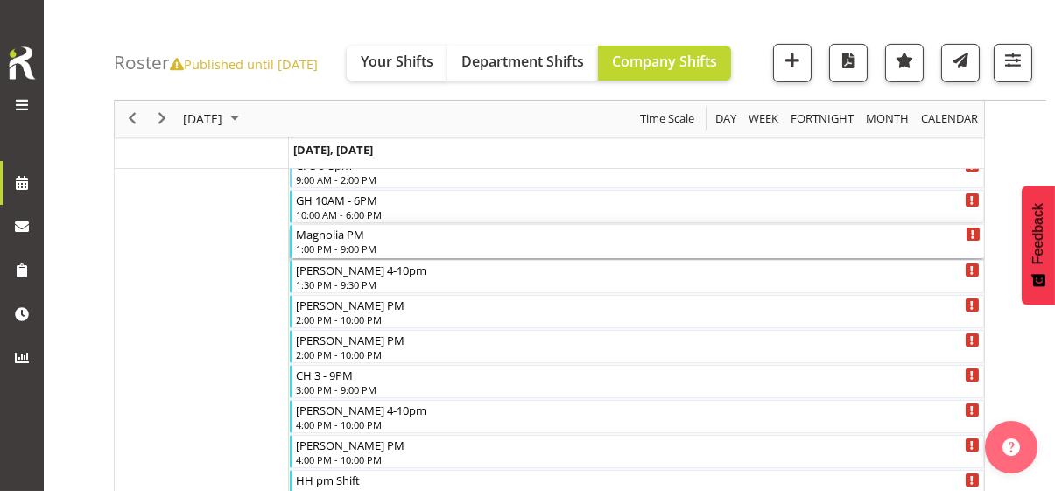
click at [355, 241] on div "Magnolia PM 1:00 PM - 9:00 PM" at bounding box center [638, 241] width 685 height 33
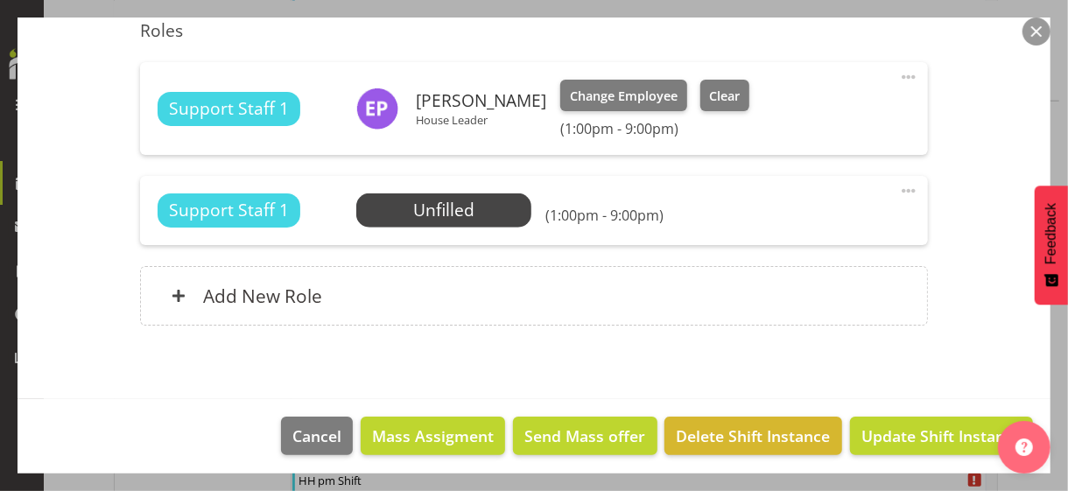
scroll to position [609, 0]
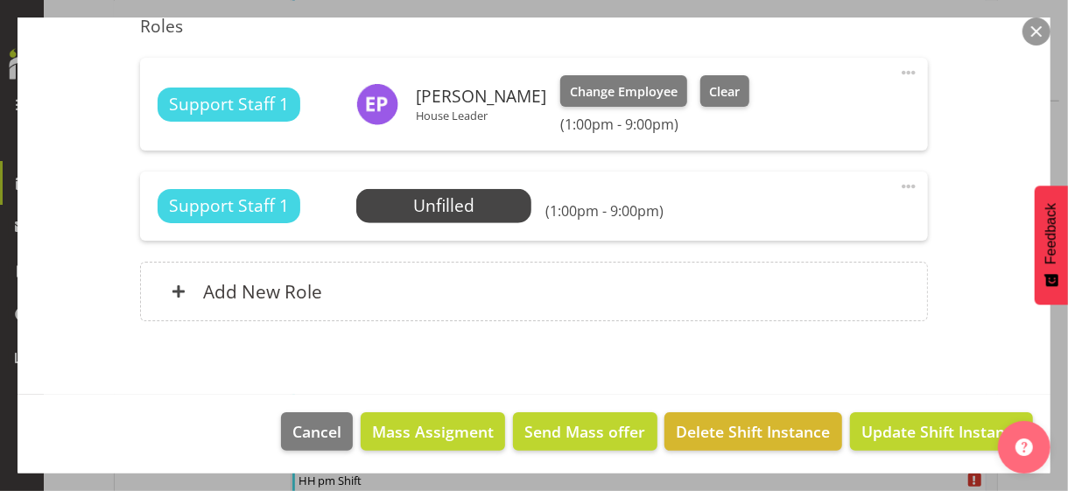
click at [898, 182] on span at bounding box center [908, 186] width 21 height 21
click at [794, 221] on link "Edit" at bounding box center [835, 225] width 168 height 32
select select "9"
select select "2025"
select select "13"
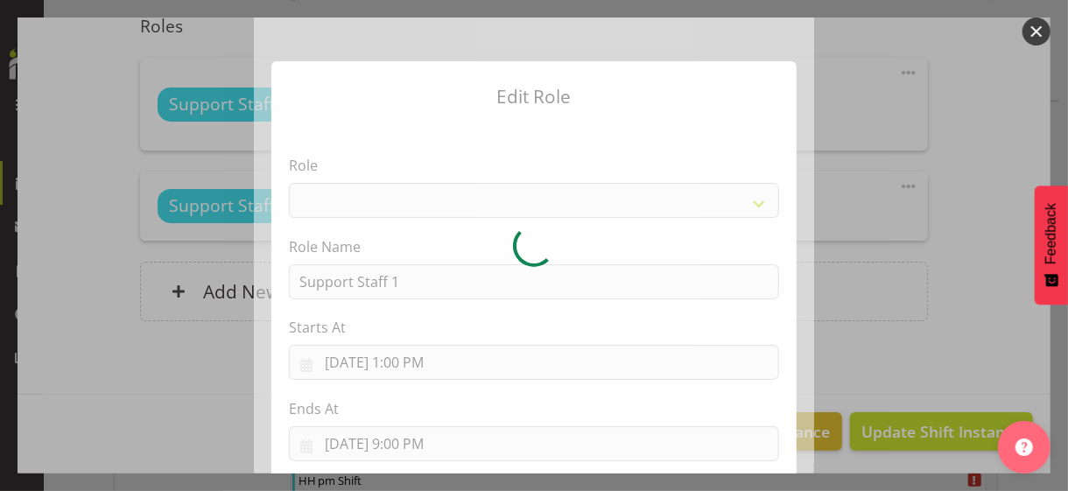
select select "1091"
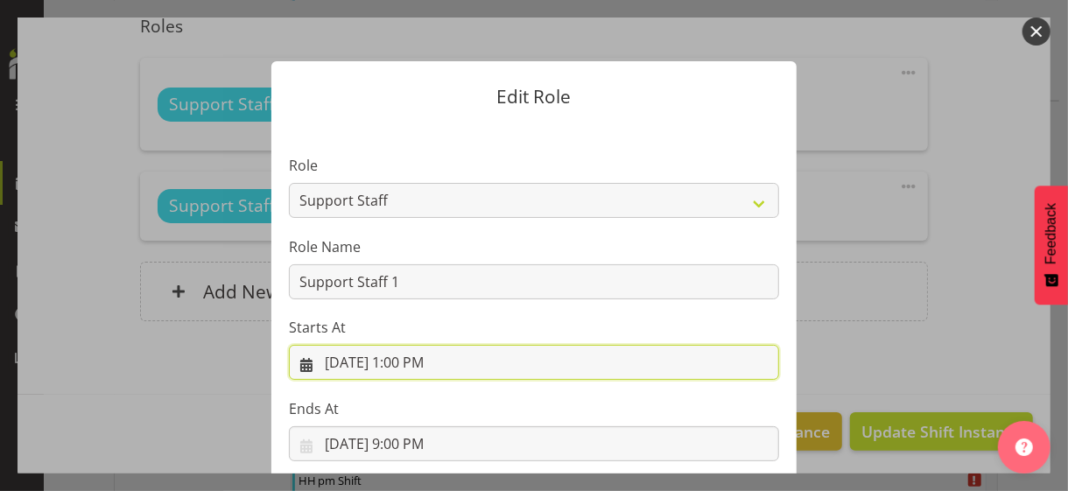
click at [412, 362] on input "[DATE] 1:00 PM" at bounding box center [534, 362] width 490 height 35
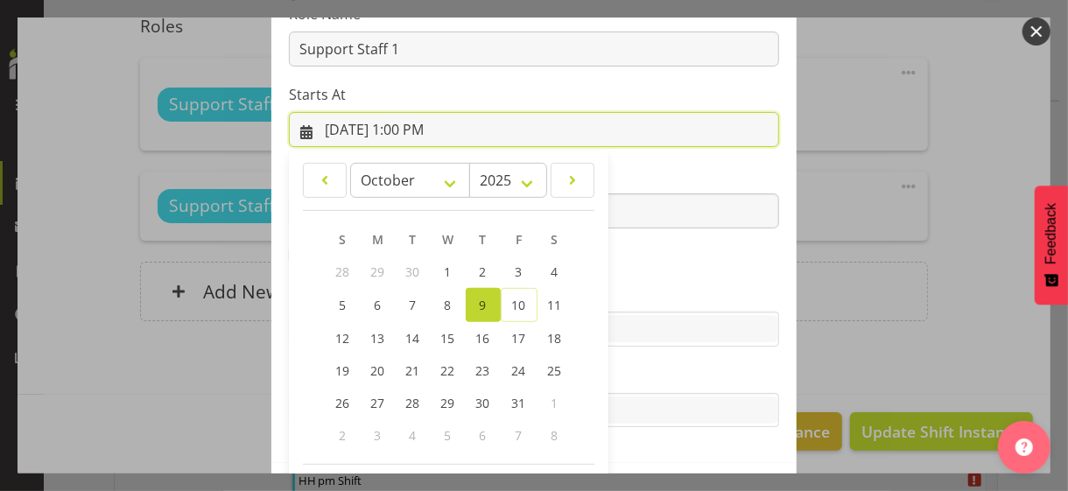
scroll to position [304, 0]
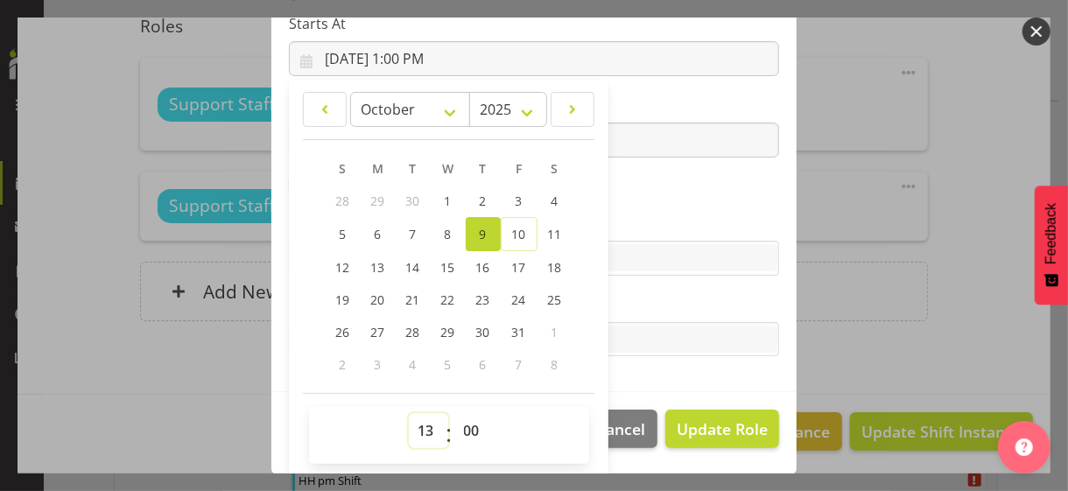
drag, startPoint x: 414, startPoint y: 431, endPoint x: 419, endPoint y: 413, distance: 18.3
click at [416, 425] on select "00 01 02 03 04 05 06 07 08 09 10 11 12 13 14 15 16 17 18 19 20 21 22 23" at bounding box center [428, 430] width 39 height 35
select select "14"
click at [409, 413] on select "00 01 02 03 04 05 06 07 08 09 10 11 12 13 14 15 16 17 18 19 20 21 22 23" at bounding box center [428, 430] width 39 height 35
type input "[DATE] 2:00 PM"
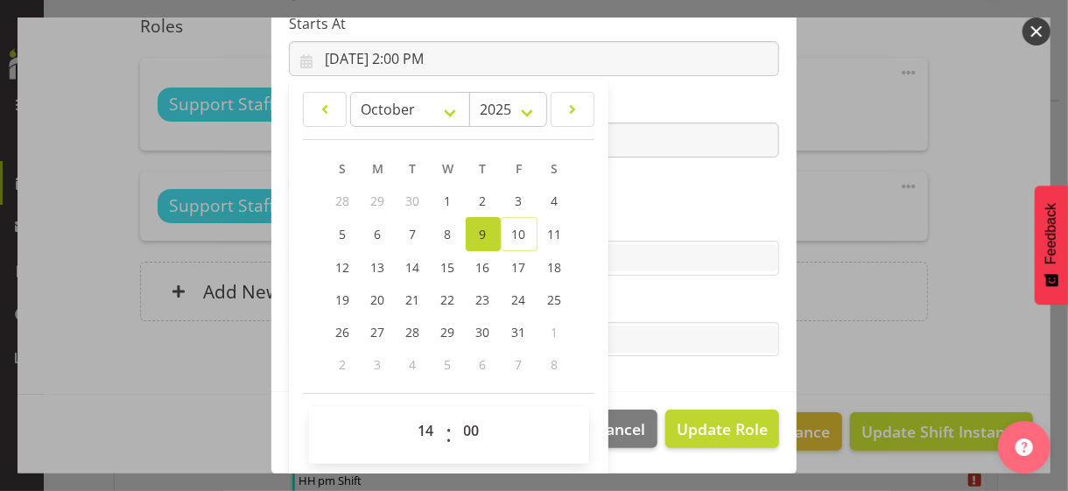
click at [639, 219] on label "Skills" at bounding box center [534, 223] width 490 height 21
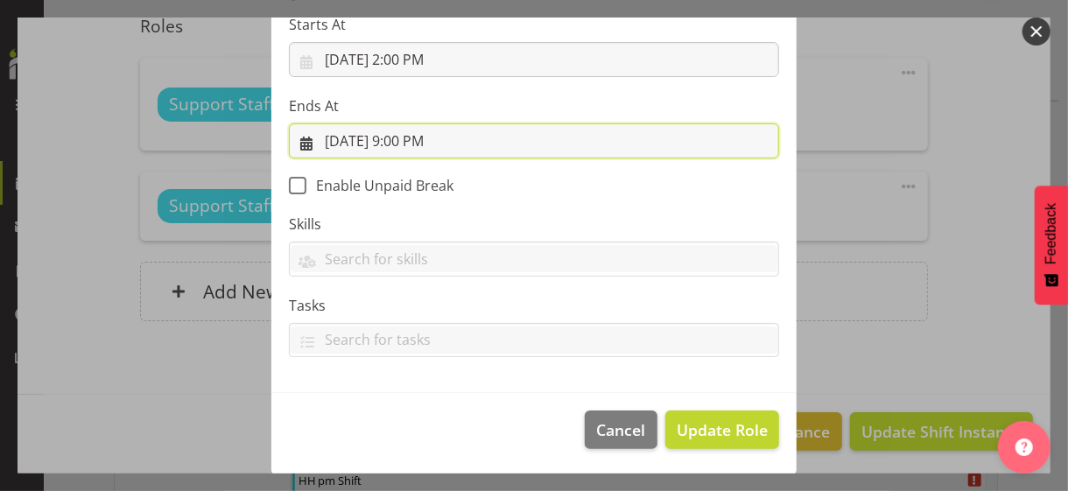
click at [419, 143] on input "[DATE] 9:00 PM" at bounding box center [534, 140] width 490 height 35
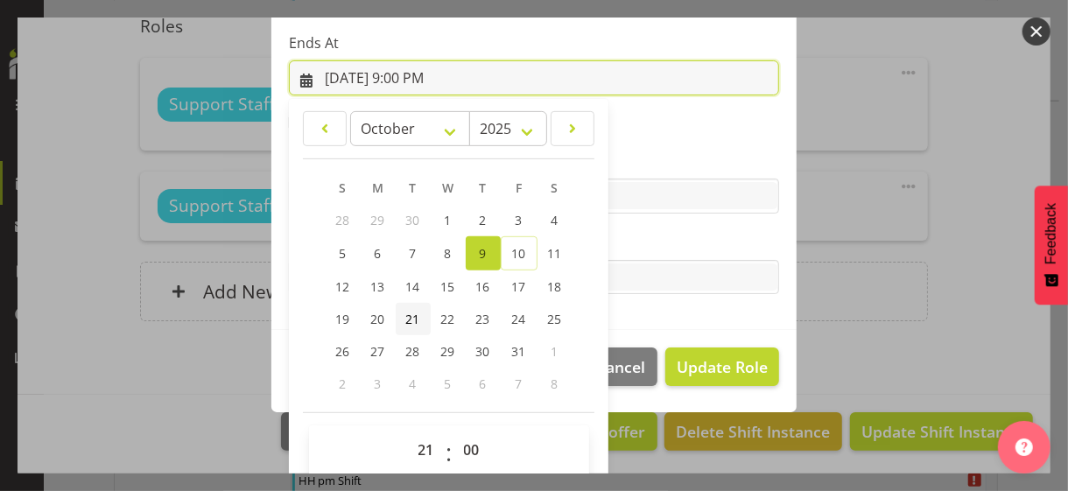
scroll to position [386, 0]
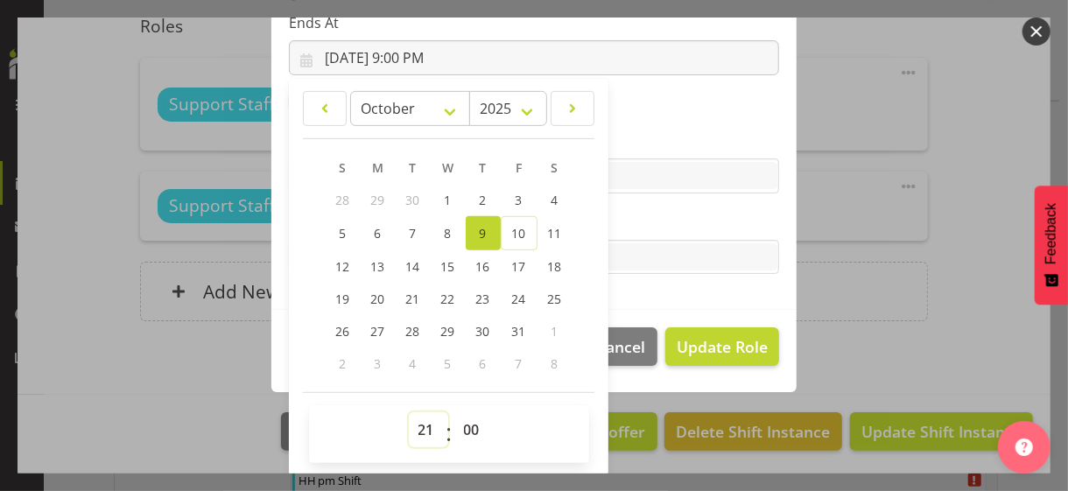
drag, startPoint x: 415, startPoint y: 423, endPoint x: 418, endPoint y: 412, distance: 10.8
click at [416, 421] on select "00 01 02 03 04 05 06 07 08 09 10 11 12 13 14 15 16 17 18 19 20 21 22 23" at bounding box center [428, 429] width 39 height 35
select select "20"
click at [409, 412] on select "00 01 02 03 04 05 06 07 08 09 10 11 12 13 14 15 16 17 18 19 20 21 22 23" at bounding box center [428, 429] width 39 height 35
type input "[DATE] 8:00 PM"
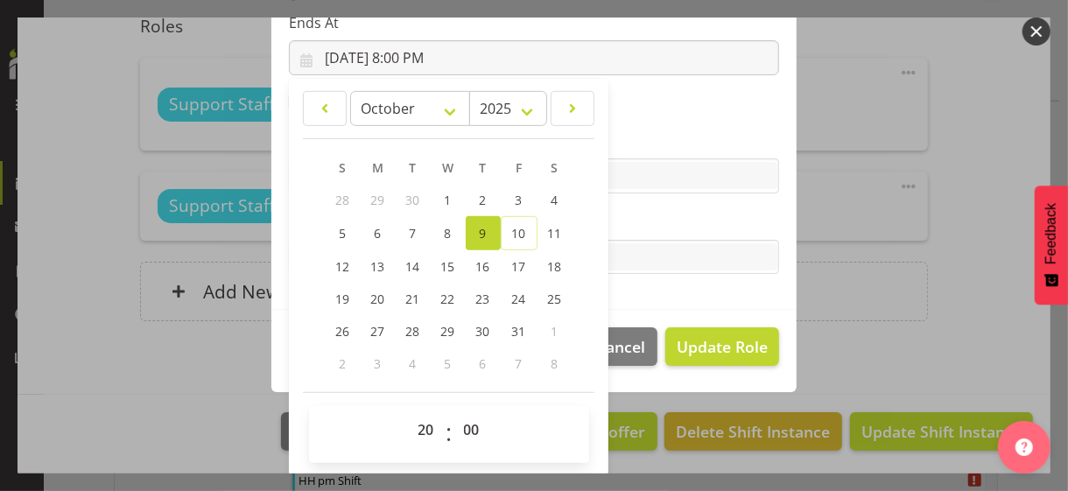
click at [648, 208] on section "Role CP House Leader Support Staff Wake Role Name Support Staff 1 Starts At [DA…" at bounding box center [533, 23] width 525 height 573
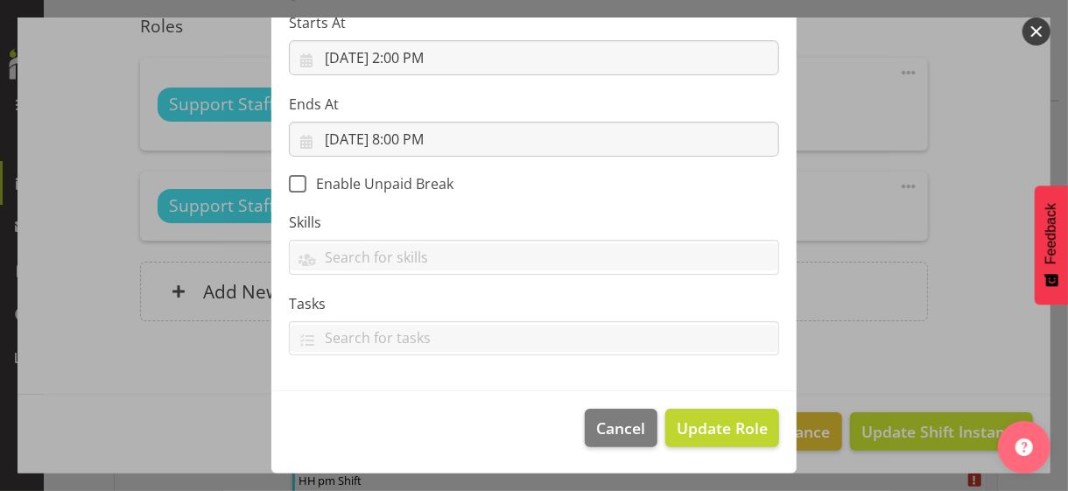
scroll to position [303, 0]
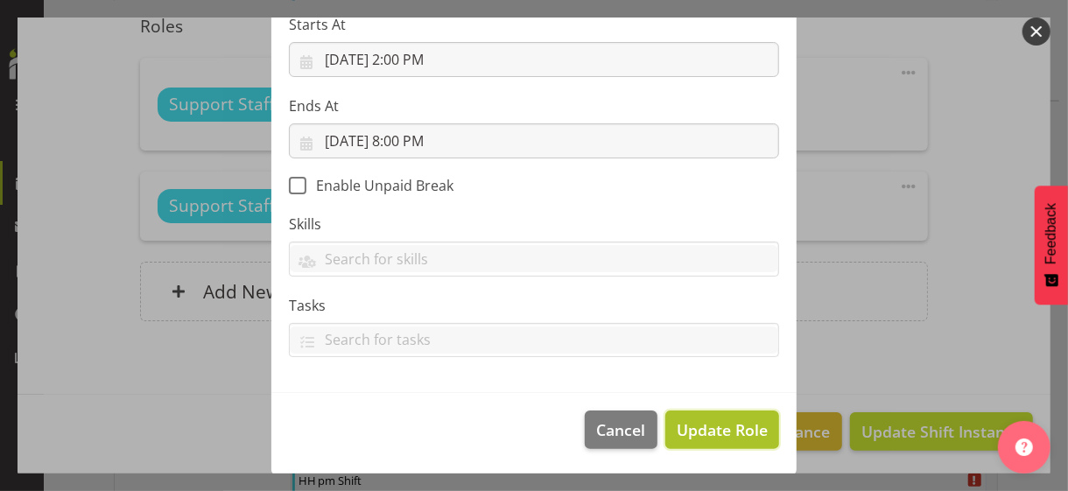
click at [701, 423] on span "Update Role" at bounding box center [722, 430] width 91 height 23
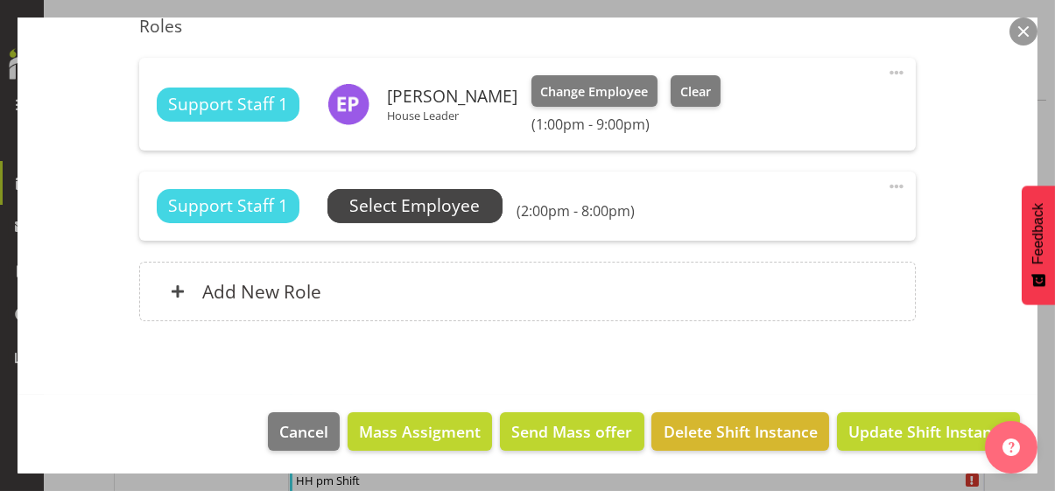
click at [444, 206] on span "Select Employee" at bounding box center [414, 206] width 130 height 25
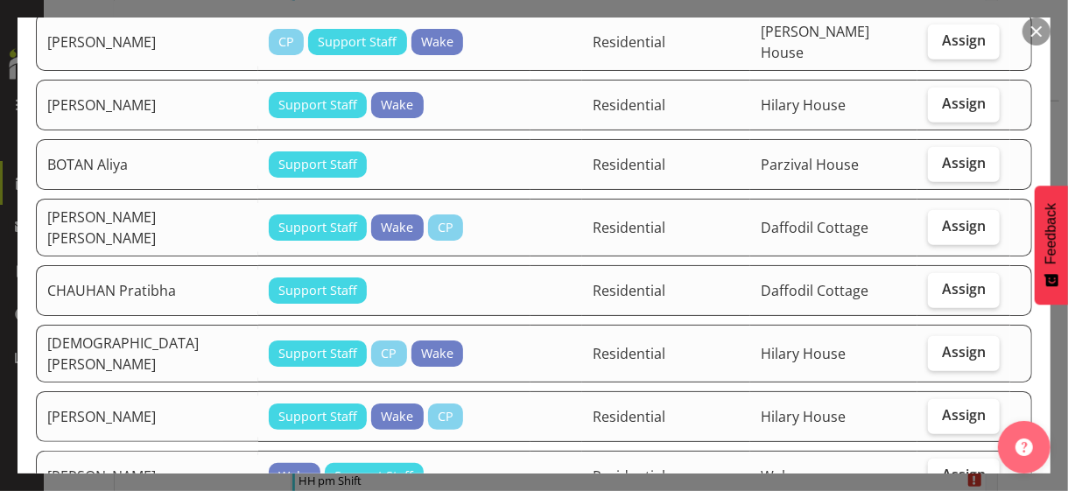
scroll to position [438, 0]
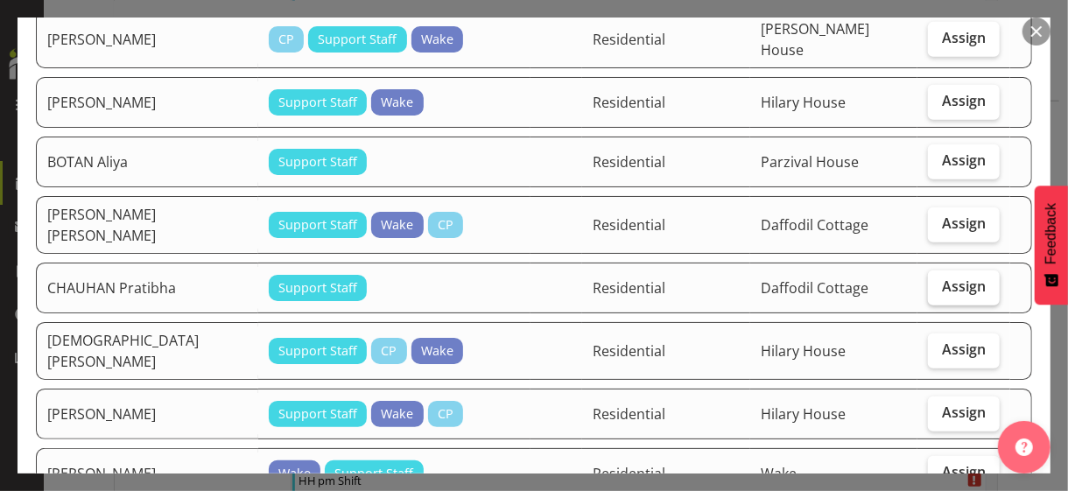
click at [932, 278] on span "Assign" at bounding box center [964, 287] width 44 height 18
click at [932, 281] on input "Assign" at bounding box center [933, 286] width 11 height 11
checkbox input "true"
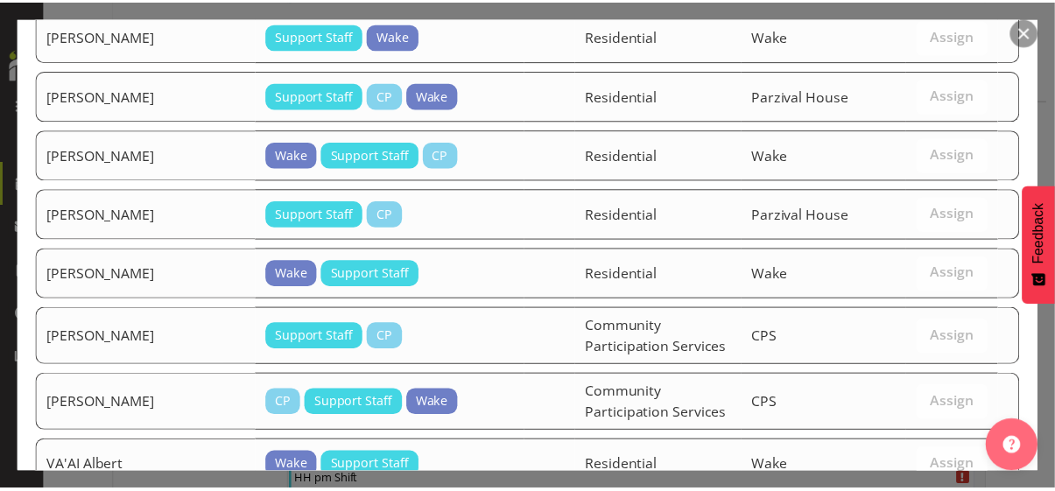
scroll to position [1857, 0]
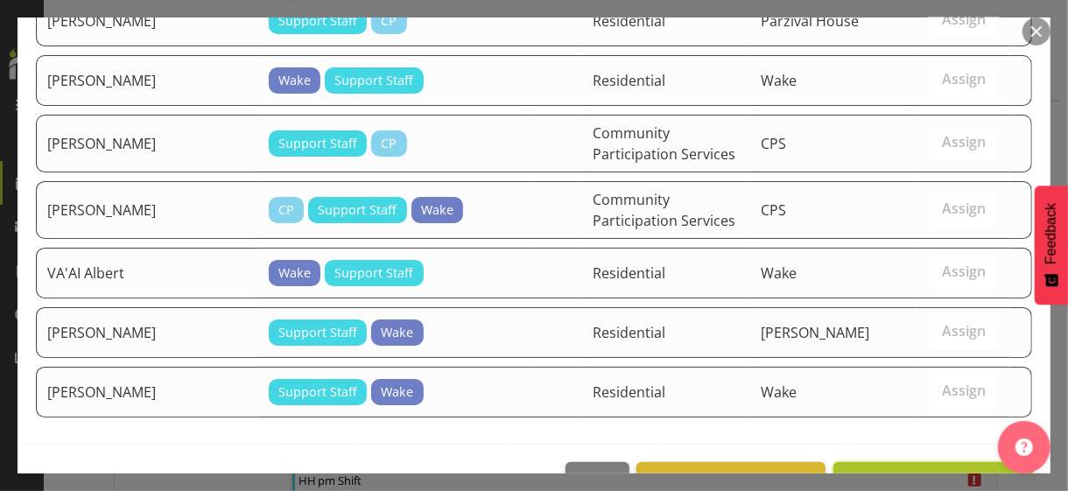
click at [913, 425] on span "Assign [PERSON_NAME]" at bounding box center [933, 481] width 177 height 21
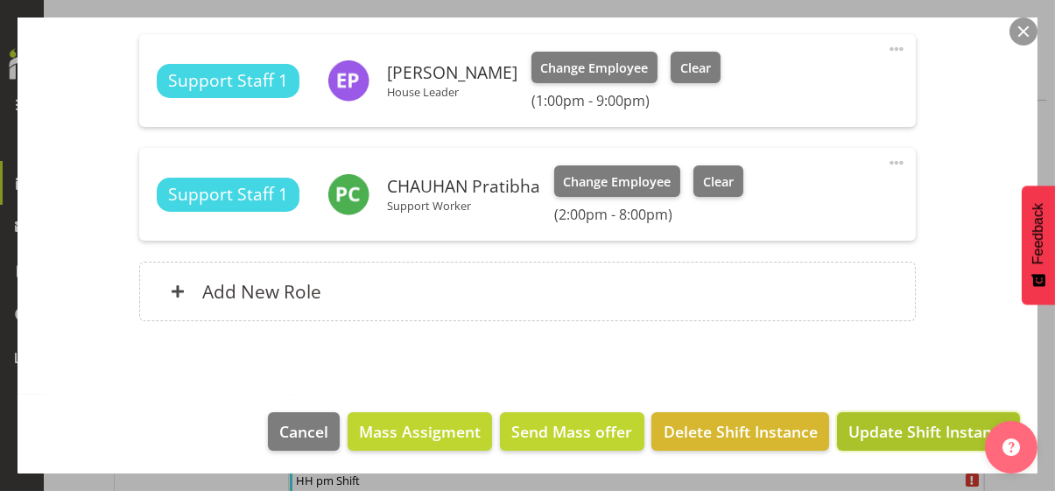
click at [909, 425] on span "Update Shift Instance" at bounding box center [928, 431] width 160 height 23
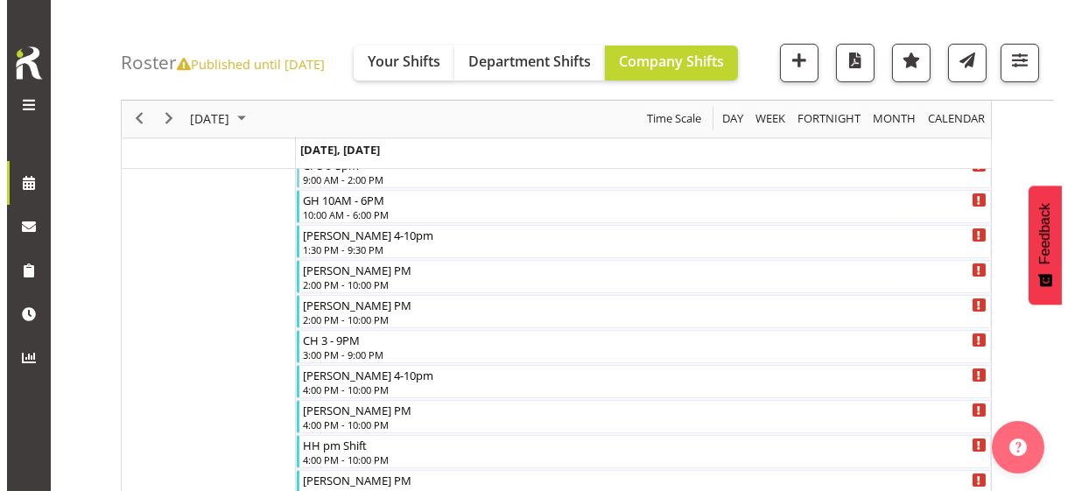
scroll to position [2438, 0]
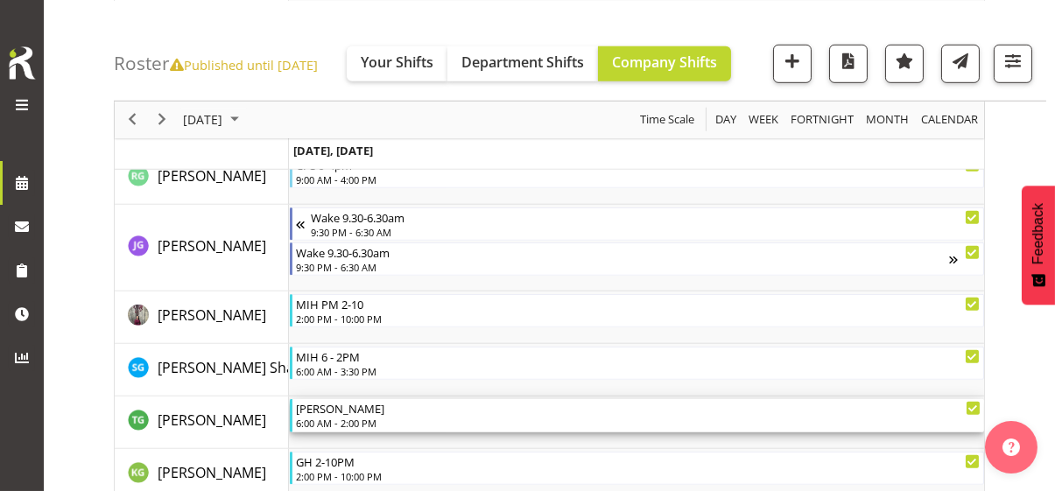
click at [357, 419] on div "6:00 AM - 2:00 PM" at bounding box center [638, 423] width 685 height 14
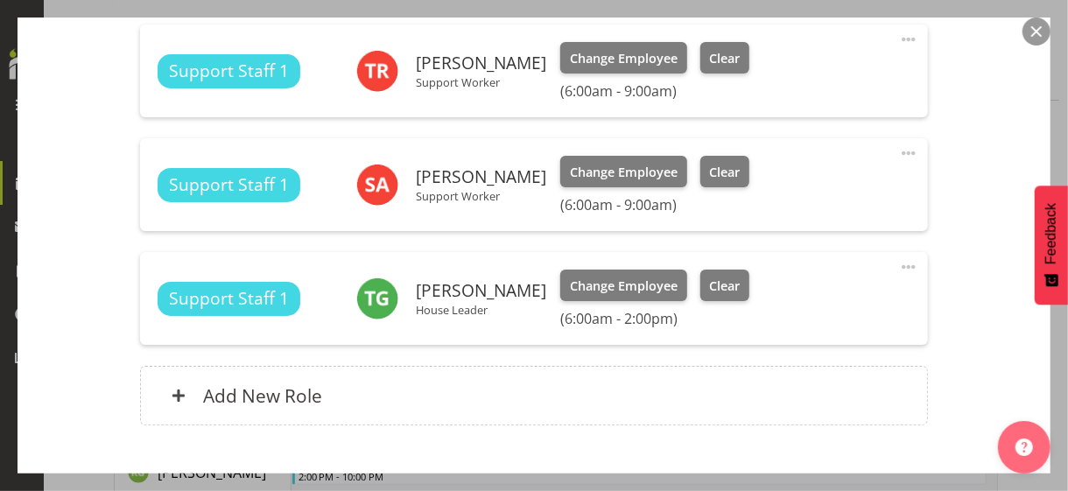
scroll to position [700, 0]
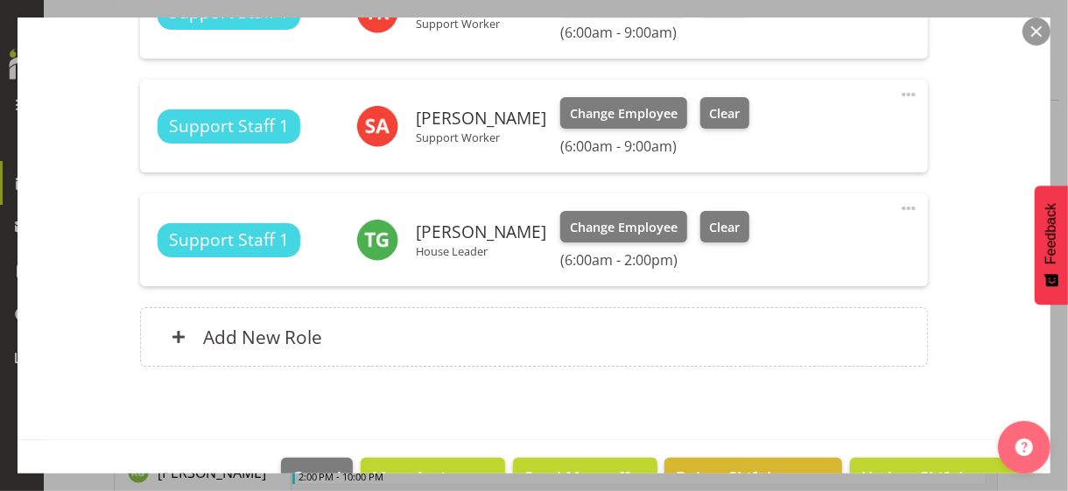
click at [898, 203] on span at bounding box center [908, 208] width 21 height 21
click at [799, 243] on link "Edit" at bounding box center [835, 247] width 168 height 32
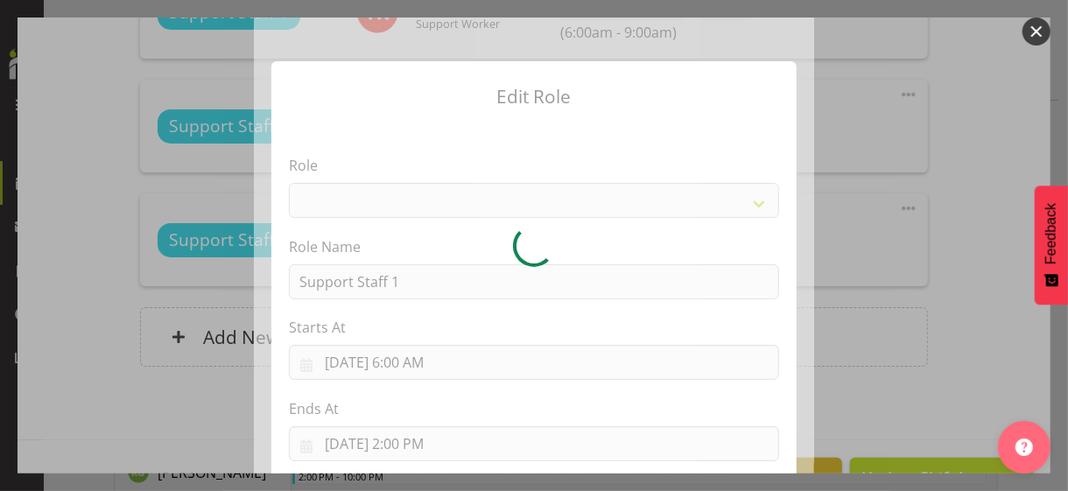
select select "1091"
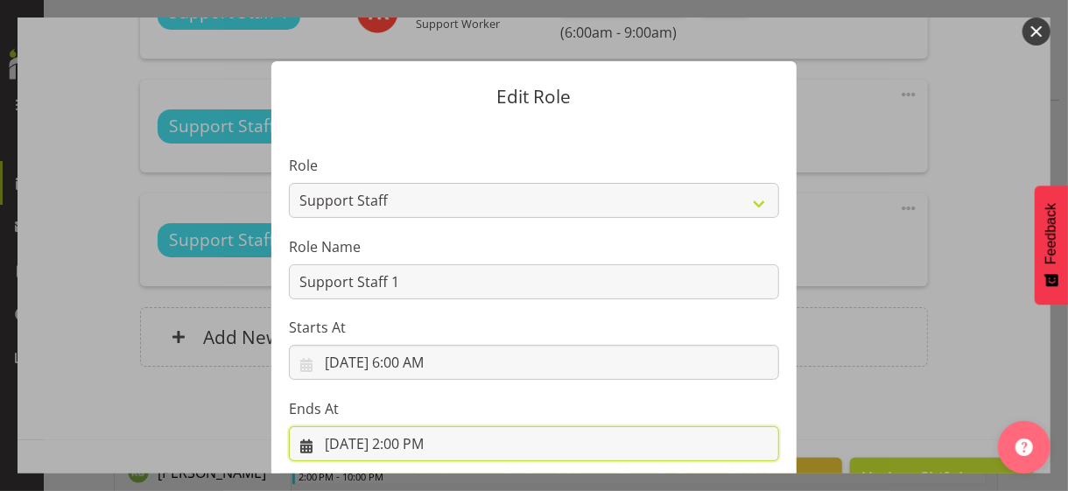
click at [422, 425] on input "[DATE] 2:00 PM" at bounding box center [534, 443] width 490 height 35
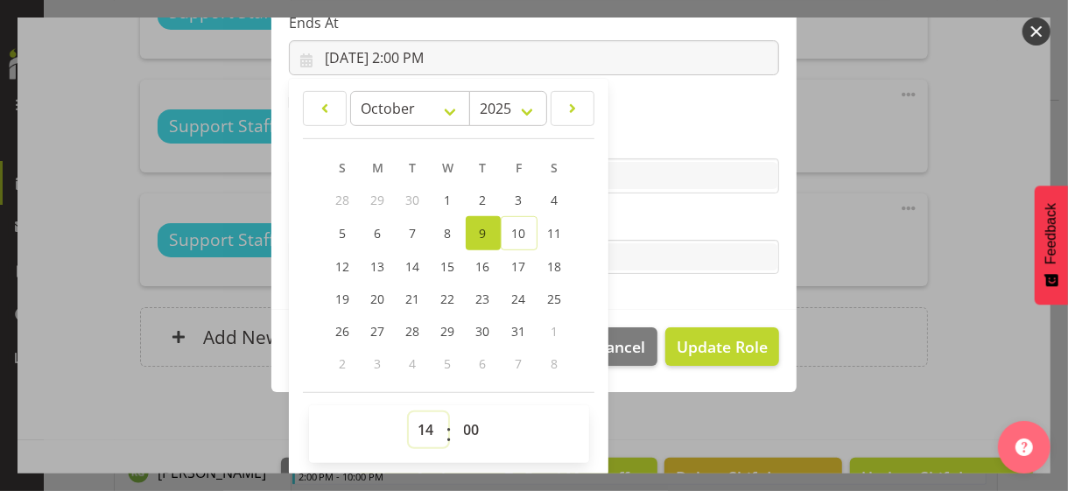
click at [412, 425] on select "00 01 02 03 04 05 06 07 08 09 10 11 12 13 14 15 16 17 18 19 20 21 22 23" at bounding box center [428, 429] width 39 height 35
select select "19"
click at [409, 412] on select "00 01 02 03 04 05 06 07 08 09 10 11 12 13 14 15 16 17 18 19 20 21 22 23" at bounding box center [428, 429] width 39 height 35
type input "[DATE] 7:00 PM"
click at [467, 421] on select "00 01 02 03 04 05 06 07 08 09 10 11 12 13 14 15 16 17 18 19 20 21 22 23 24 25 2…" at bounding box center [473, 429] width 39 height 35
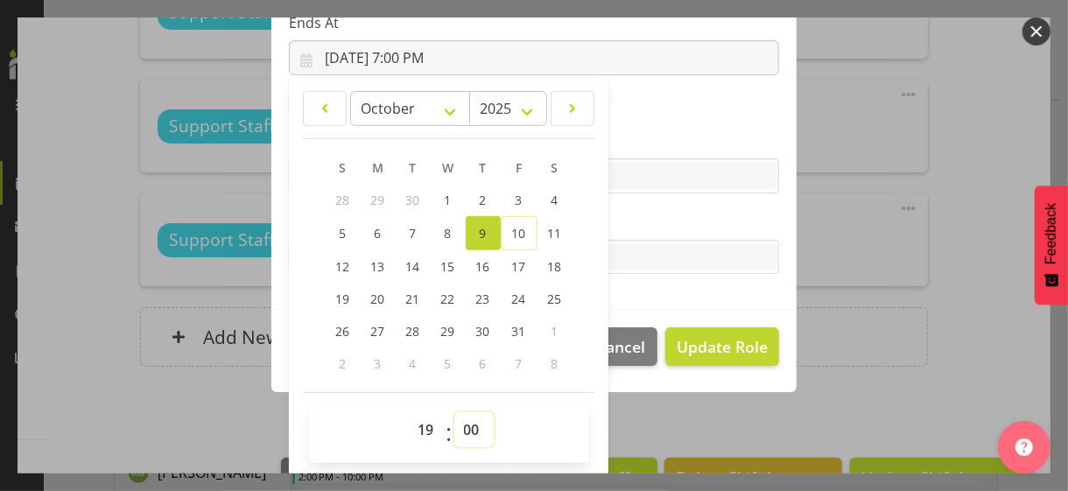
select select "15"
click at [454, 412] on select "00 01 02 03 04 05 06 07 08 09 10 11 12 13 14 15 16 17 18 19 20 21 22 23 24 25 2…" at bounding box center [473, 429] width 39 height 35
type input "[DATE] 7:15 PM"
click at [629, 218] on label "Tasks" at bounding box center [534, 222] width 490 height 21
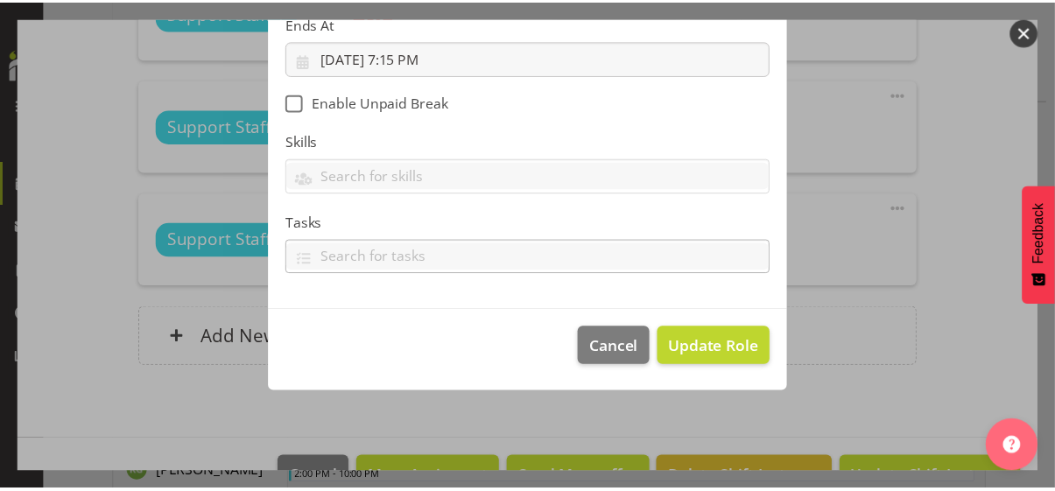
scroll to position [303, 0]
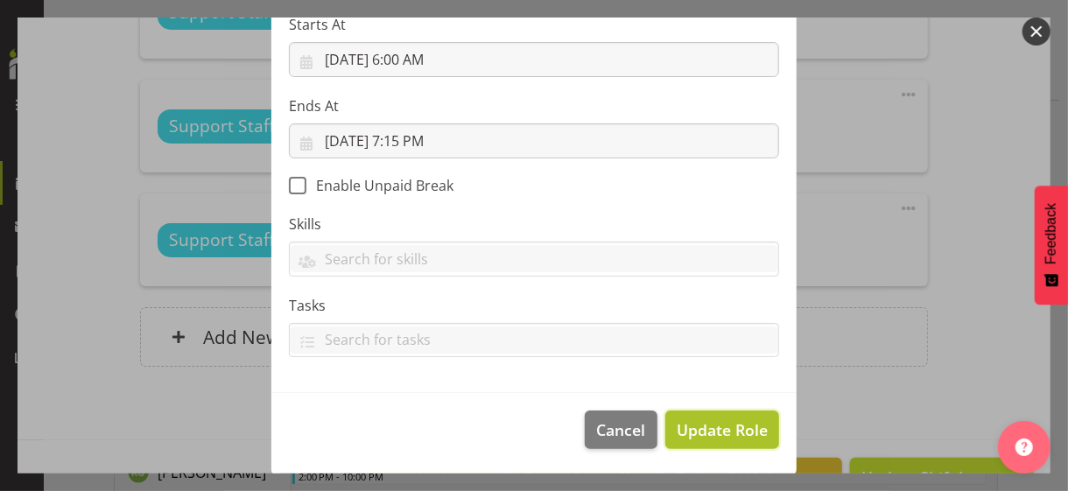
click at [704, 425] on span "Update Role" at bounding box center [722, 430] width 91 height 23
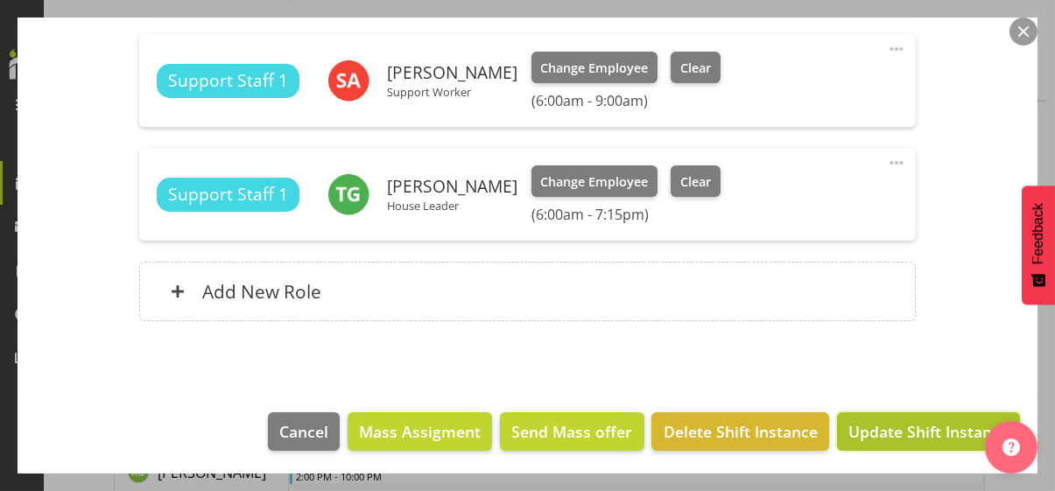
click at [881, 425] on span "Update Shift Instance" at bounding box center [928, 431] width 160 height 23
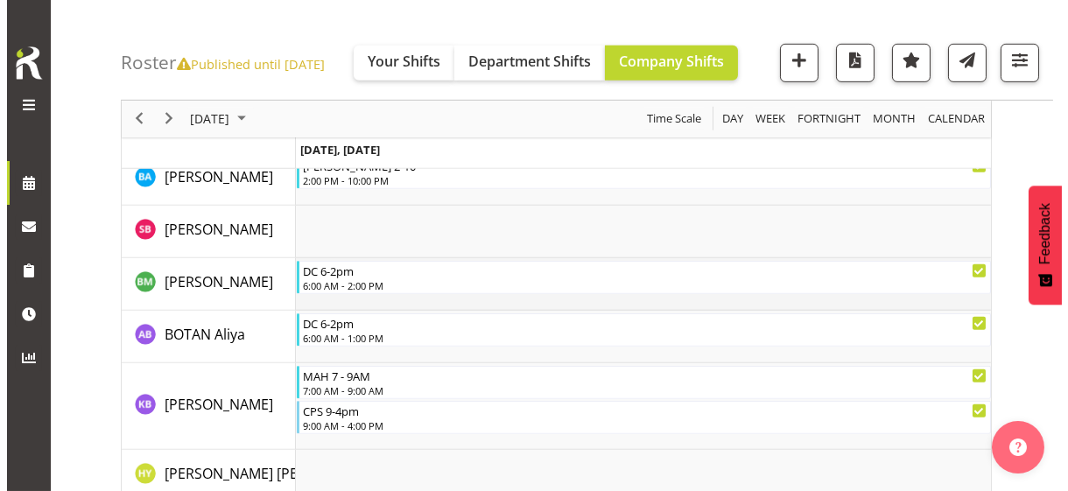
scroll to position [1737, 0]
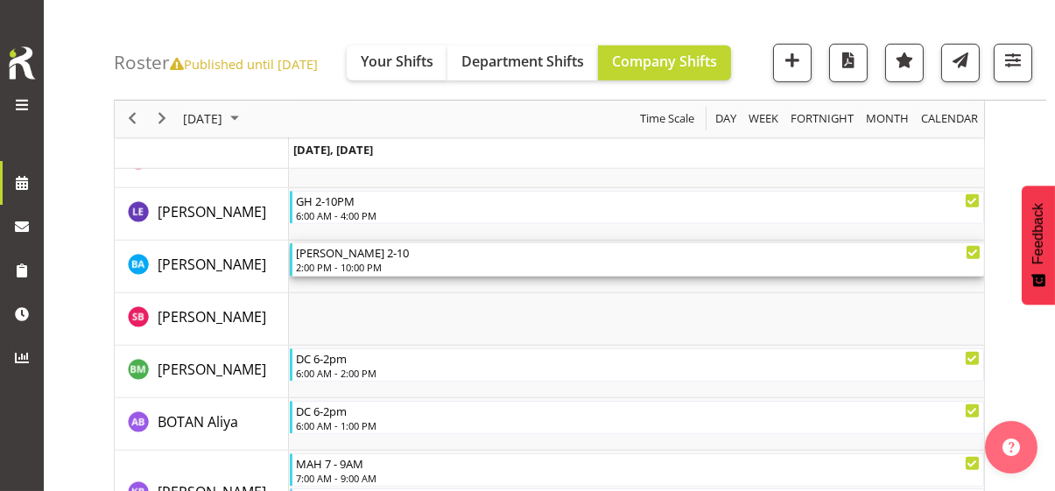
click at [350, 263] on div "2:00 PM - 10:00 PM" at bounding box center [638, 267] width 685 height 14
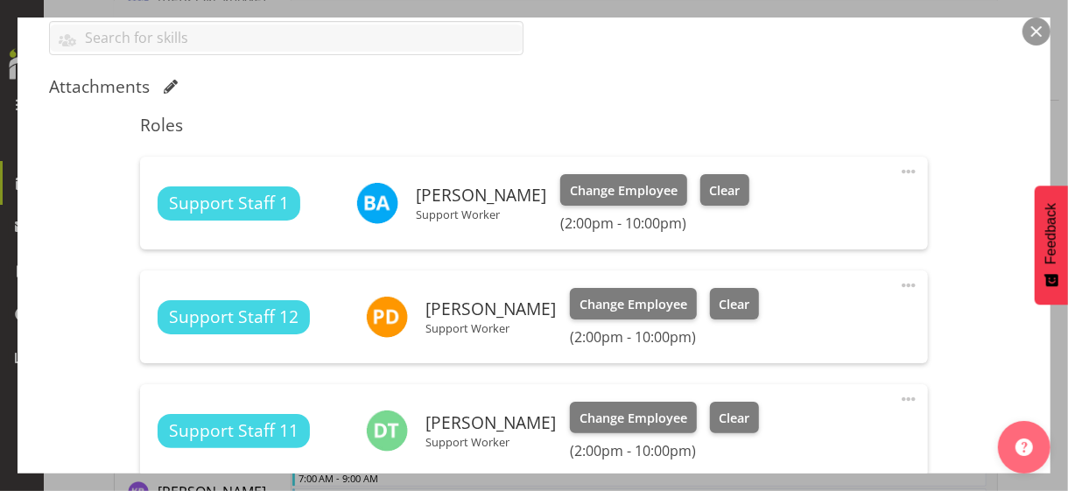
scroll to position [525, 0]
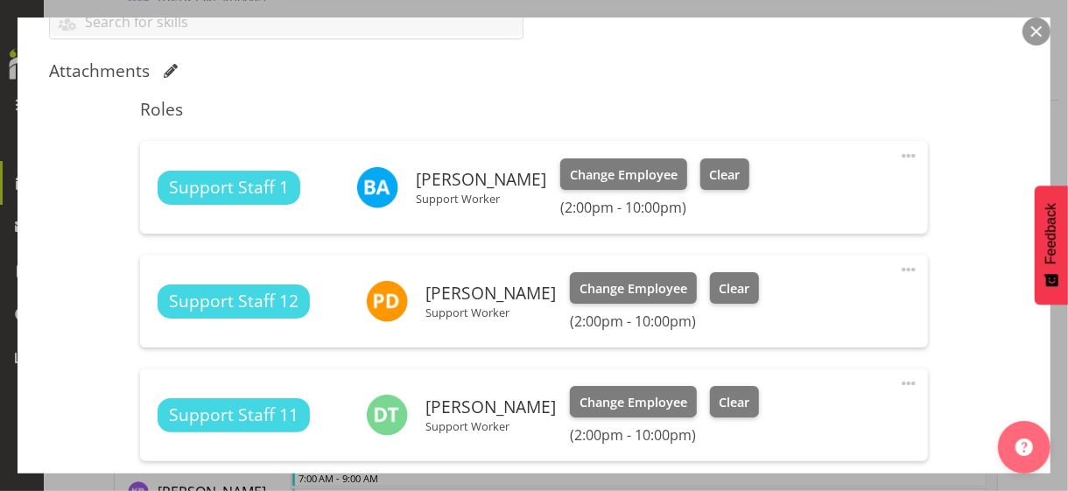
click at [898, 153] on span at bounding box center [908, 155] width 21 height 21
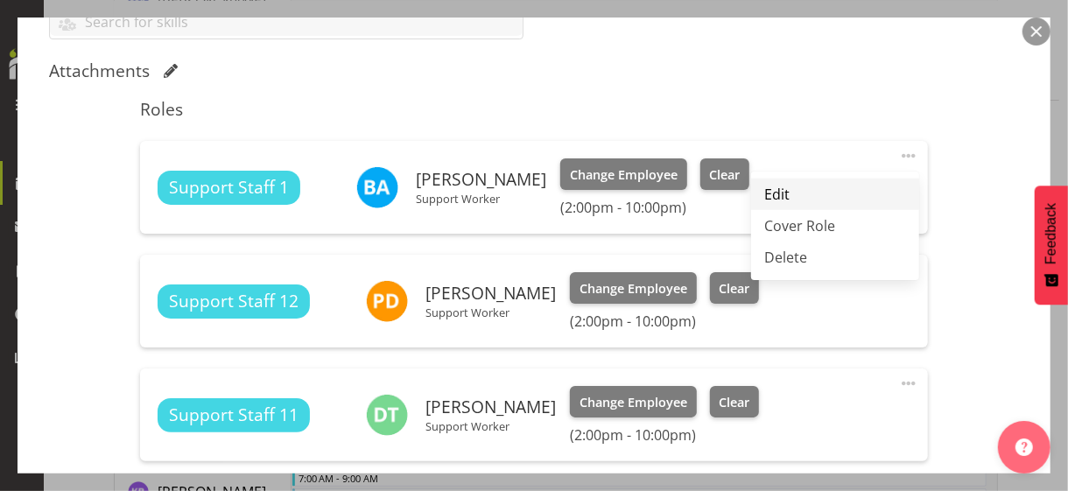
click at [787, 195] on link "Edit" at bounding box center [835, 195] width 168 height 32
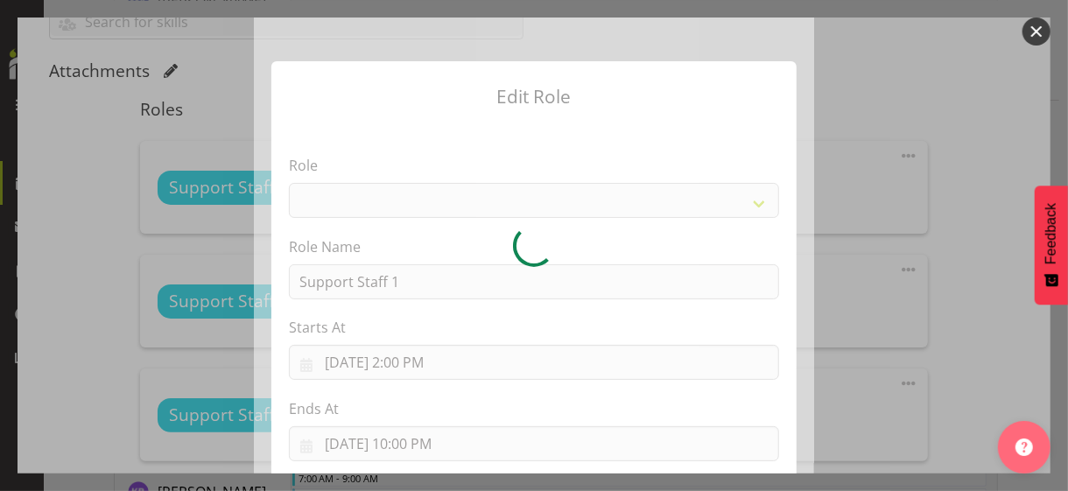
select select "1091"
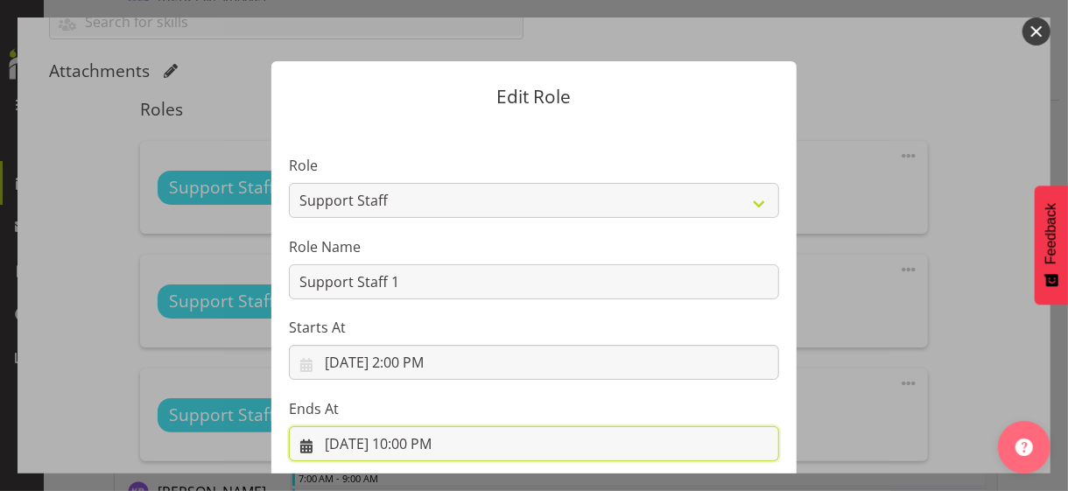
click at [412, 425] on input "[DATE] 10:00 PM" at bounding box center [534, 443] width 490 height 35
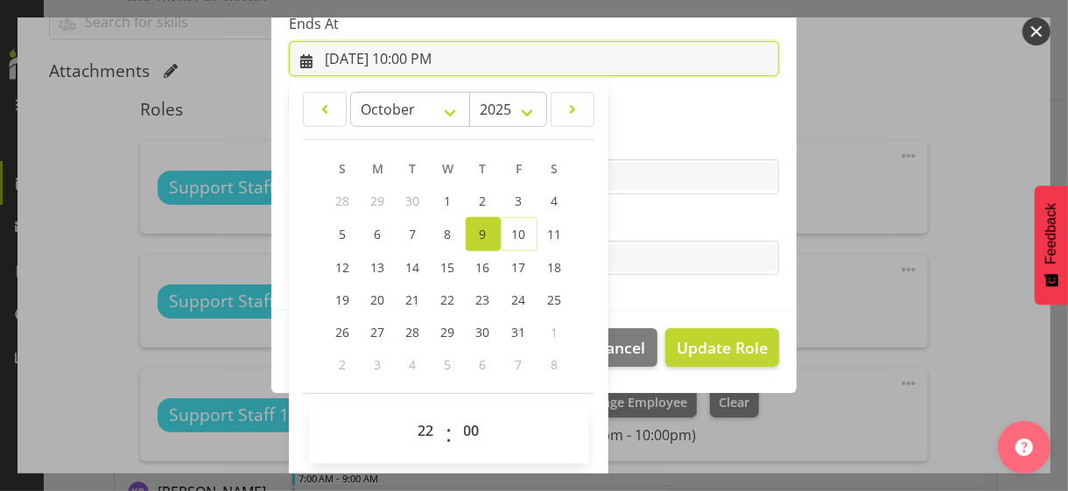
scroll to position [386, 0]
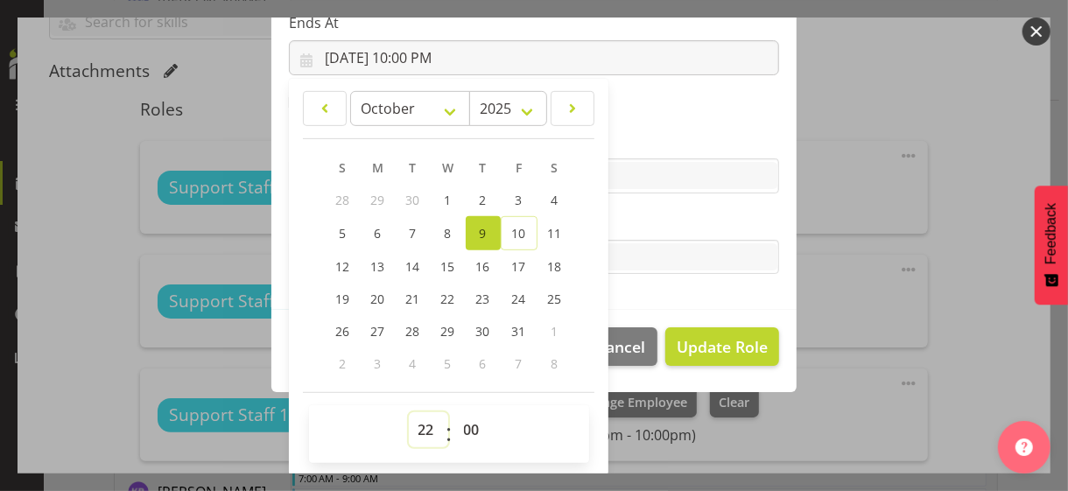
click at [421, 419] on select "00 01 02 03 04 05 06 07 08 09 10 11 12 13 14 15 16 17 18 19 20 21 22 23" at bounding box center [428, 429] width 39 height 35
select select "20"
click at [409, 412] on select "00 01 02 03 04 05 06 07 08 09 10 11 12 13 14 15 16 17 18 19 20 21 22 23" at bounding box center [428, 429] width 39 height 35
type input "[DATE] 8:00 PM"
click at [623, 226] on label "Tasks" at bounding box center [534, 222] width 490 height 21
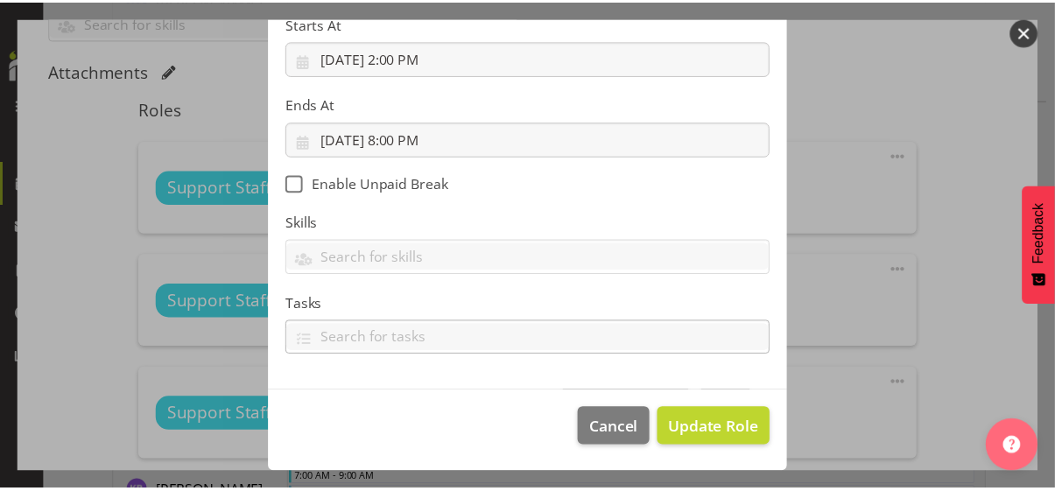
scroll to position [303, 0]
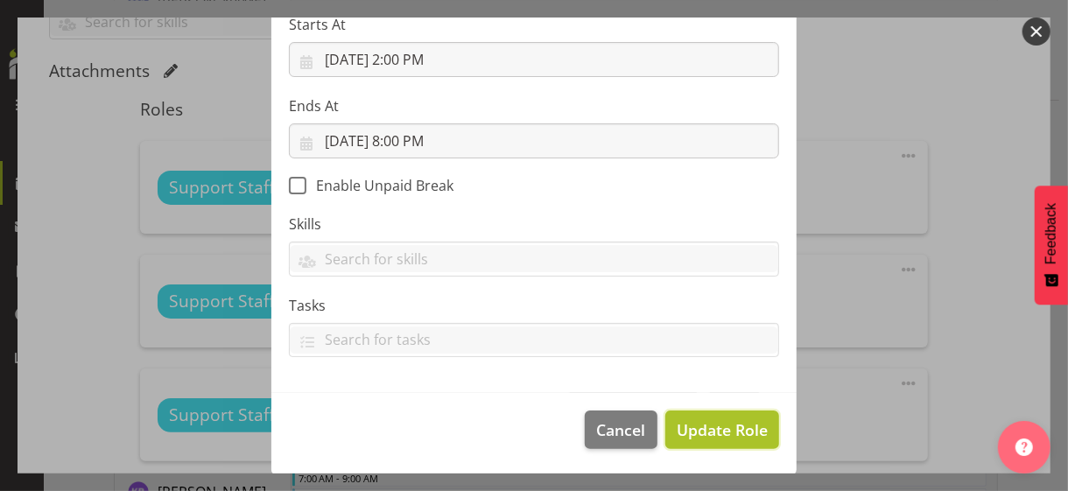
click at [692, 423] on span "Update Role" at bounding box center [722, 430] width 91 height 23
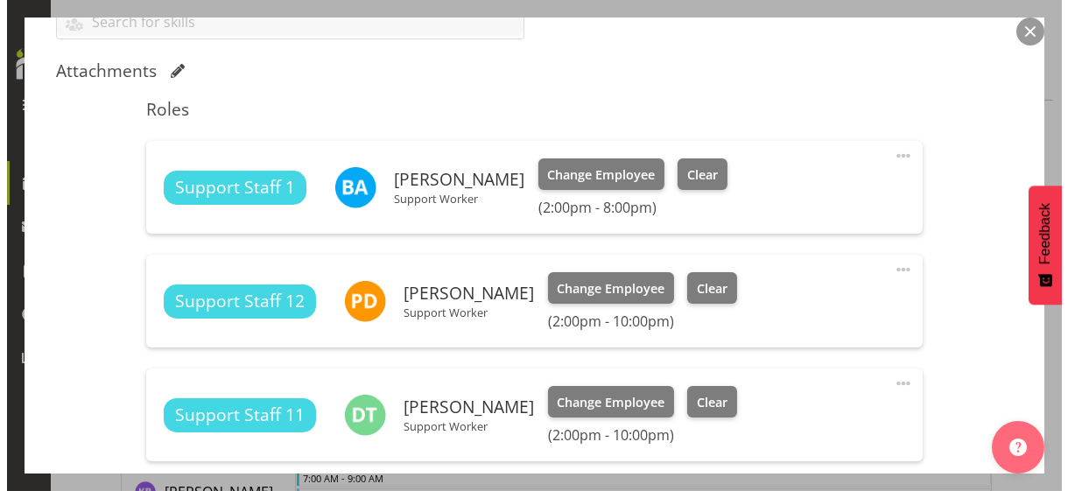
scroll to position [860, 0]
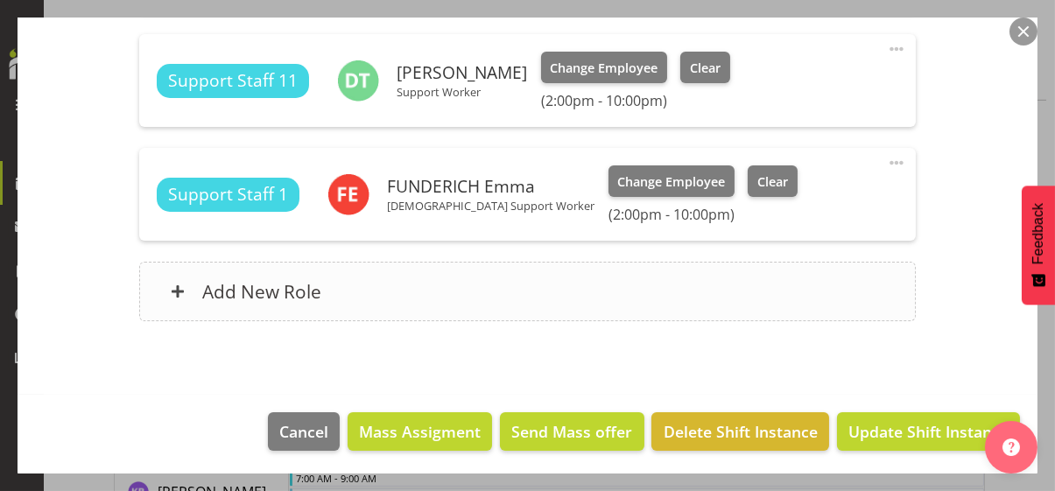
click at [404, 290] on div "Add New Role" at bounding box center [527, 292] width 777 height 60
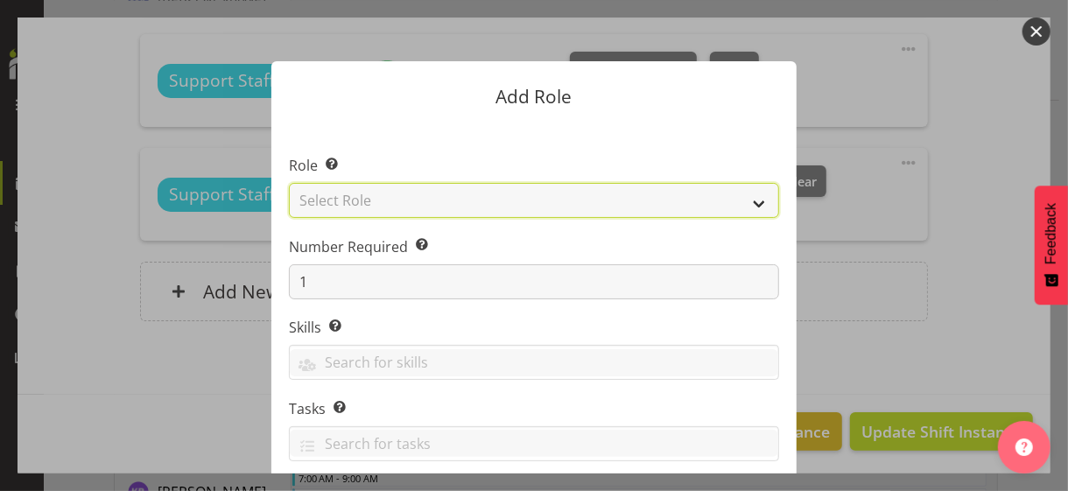
click at [446, 202] on select "Select Role CP House Leader Support Staff Wake" at bounding box center [534, 200] width 490 height 35
select select "1091"
click at [289, 183] on select "Select Role CP House Leader Support Staff Wake" at bounding box center [534, 200] width 490 height 35
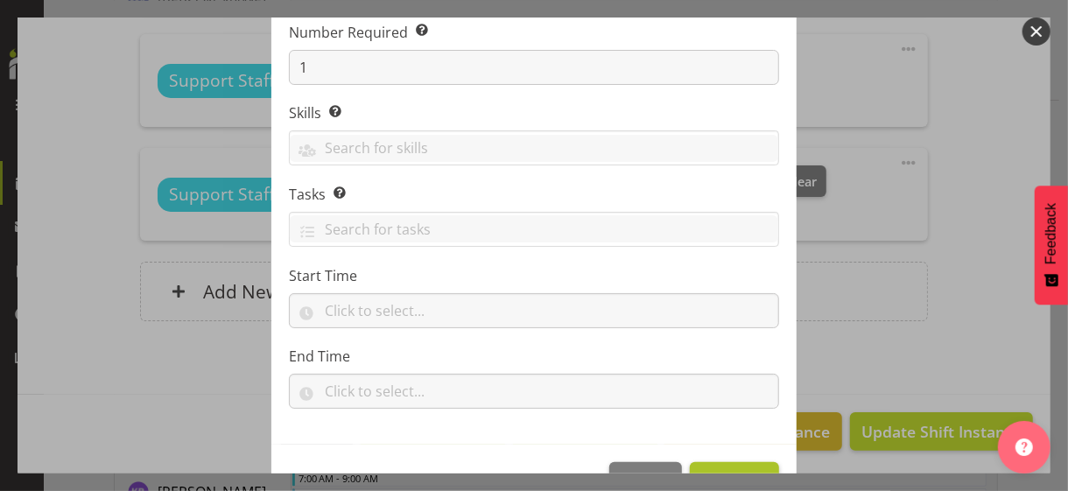
scroll to position [266, 0]
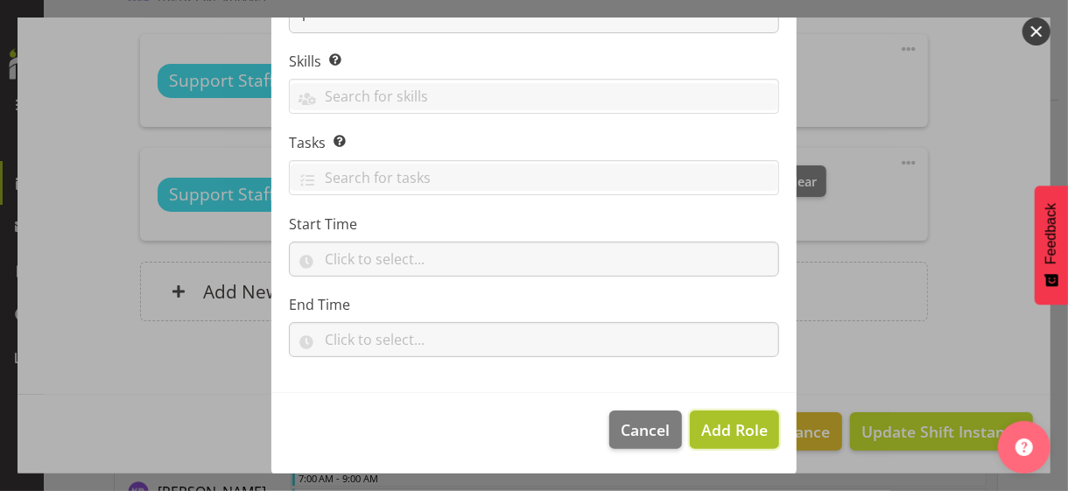
click at [736, 425] on span "Add Role" at bounding box center [734, 429] width 67 height 21
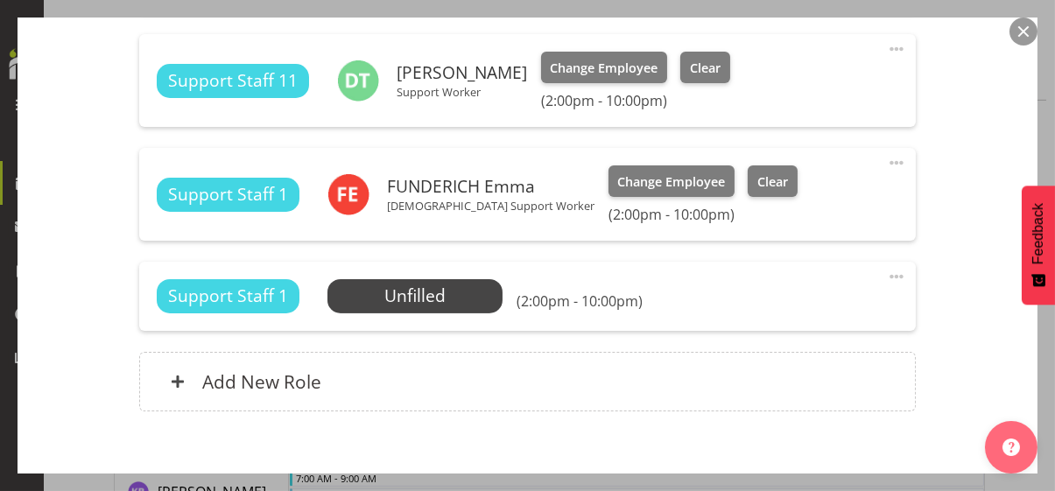
click at [886, 271] on span at bounding box center [896, 276] width 21 height 21
click at [808, 299] on link "Edit" at bounding box center [823, 315] width 168 height 32
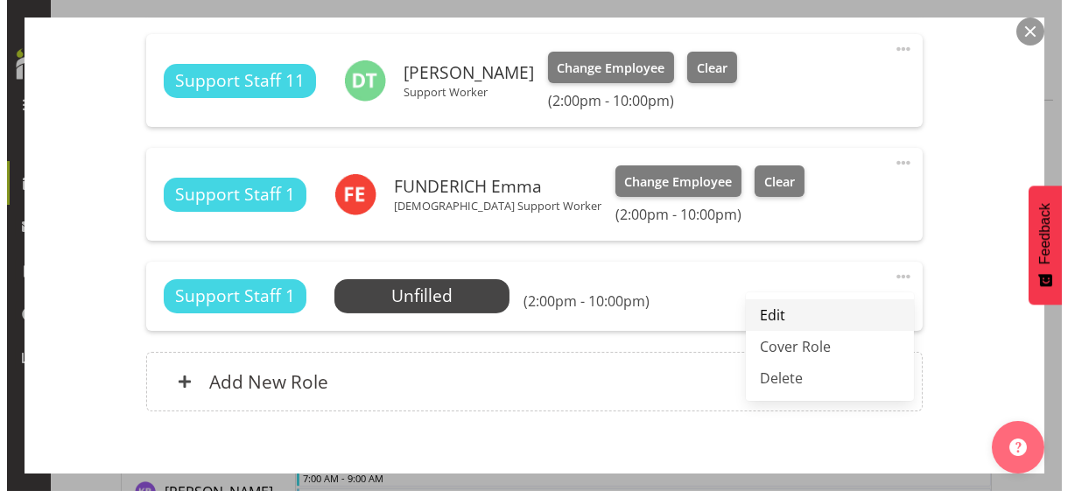
select select "9"
select select "2025"
select select "22"
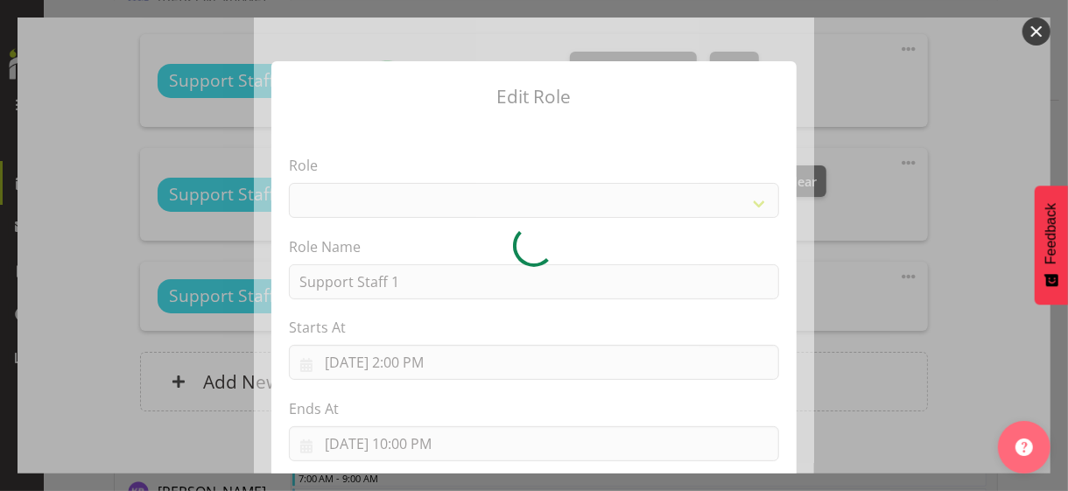
select select "1091"
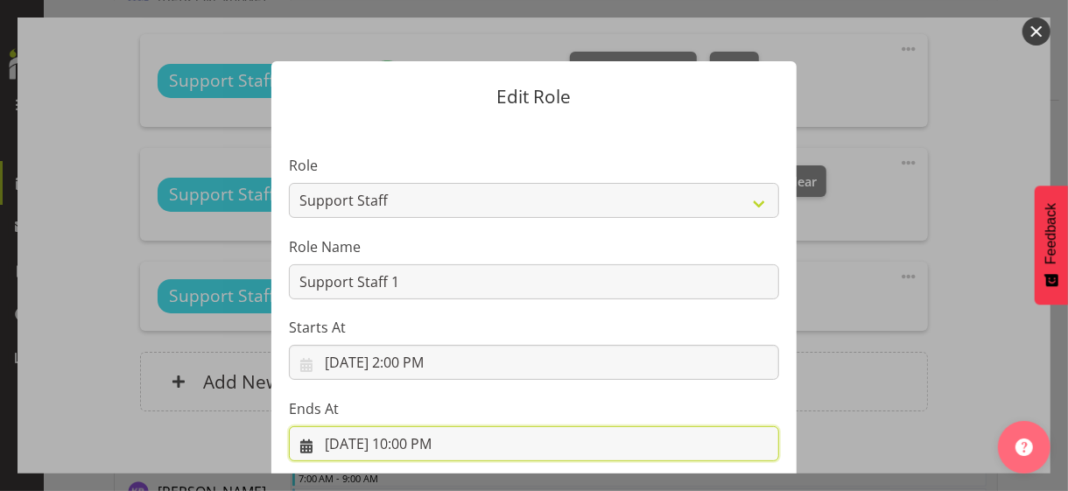
click at [410, 425] on input "[DATE] 10:00 PM" at bounding box center [534, 443] width 490 height 35
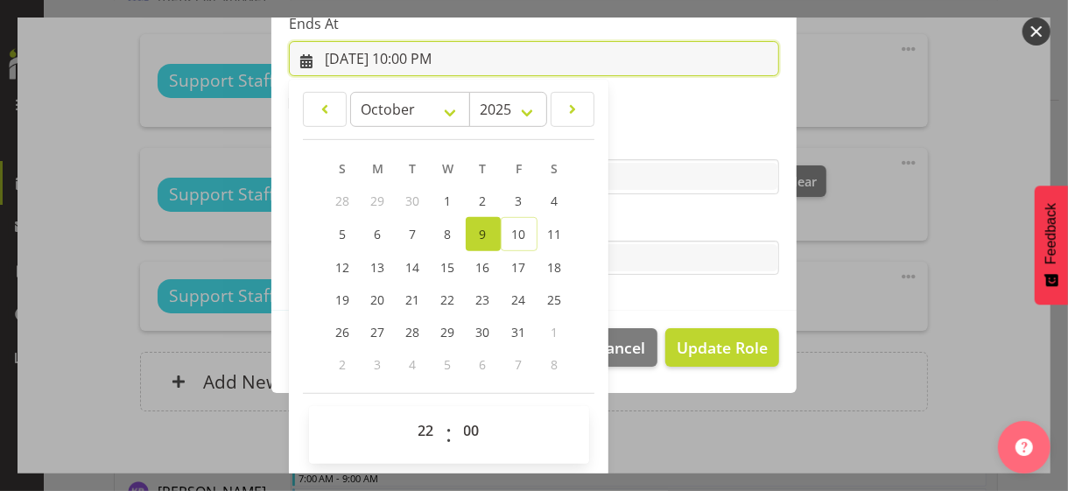
scroll to position [386, 0]
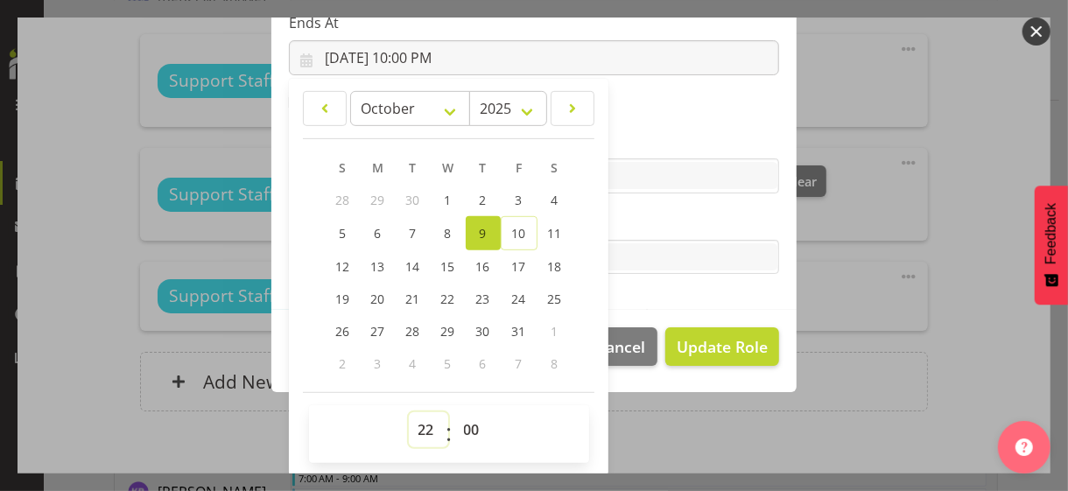
drag, startPoint x: 413, startPoint y: 425, endPoint x: 417, endPoint y: 416, distance: 9.4
click at [413, 424] on select "00 01 02 03 04 05 06 07 08 09 10 11 12 13 14 15 16 17 18 19 20 21 22 23" at bounding box center [428, 429] width 39 height 35
select select "15"
click at [409, 412] on select "00 01 02 03 04 05 06 07 08 09 10 11 12 13 14 15 16 17 18 19 20 21 22 23" at bounding box center [428, 429] width 39 height 35
type input "[DATE] 3:00 PM"
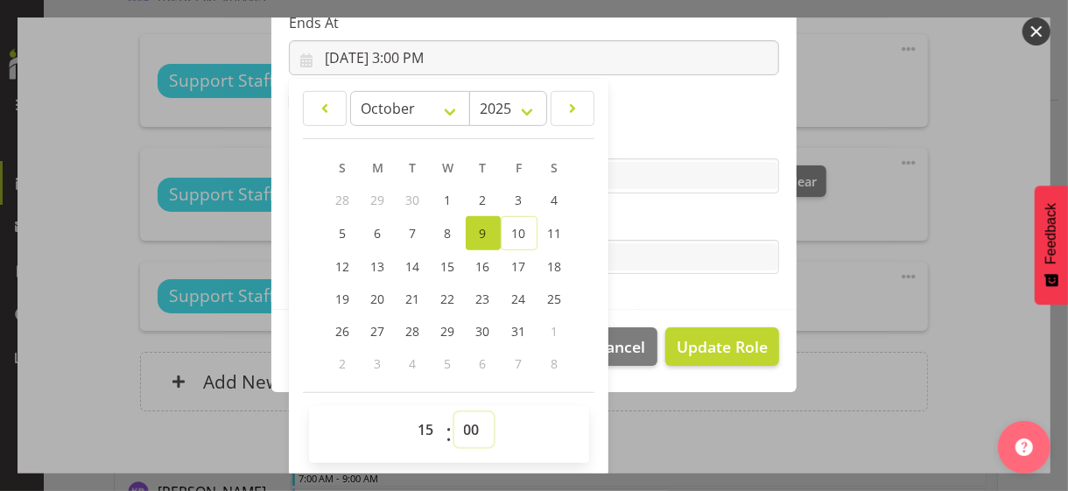
drag, startPoint x: 460, startPoint y: 429, endPoint x: 463, endPoint y: 419, distance: 10.2
click at [461, 425] on select "00 01 02 03 04 05 06 07 08 09 10 11 12 13 14 15 16 17 18 19 20 21 22 23 24 25 2…" at bounding box center [473, 429] width 39 height 35
select select "30"
click at [454, 412] on select "00 01 02 03 04 05 06 07 08 09 10 11 12 13 14 15 16 17 18 19 20 21 22 23 24 25 2…" at bounding box center [473, 429] width 39 height 35
type input "[DATE] 3:30 PM"
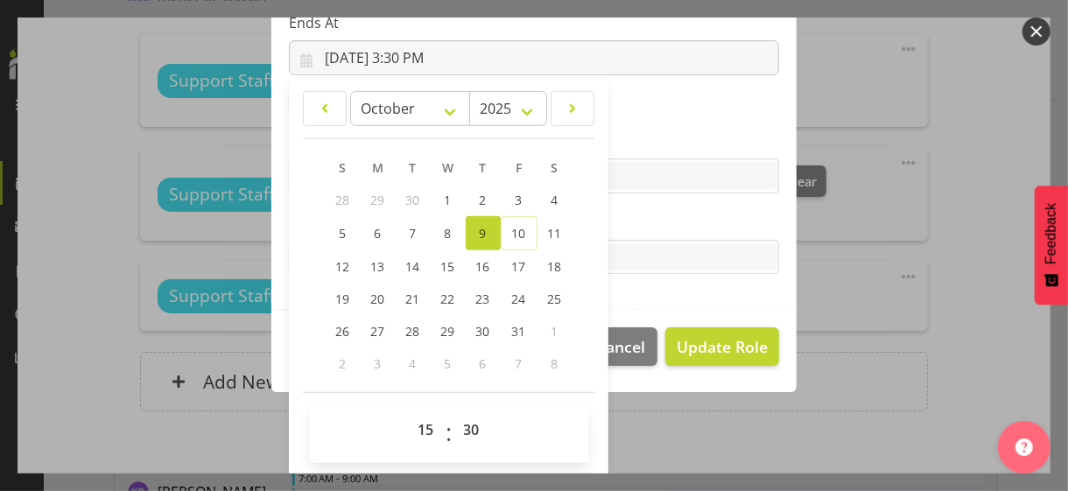
click at [653, 222] on label "Tasks" at bounding box center [534, 222] width 490 height 21
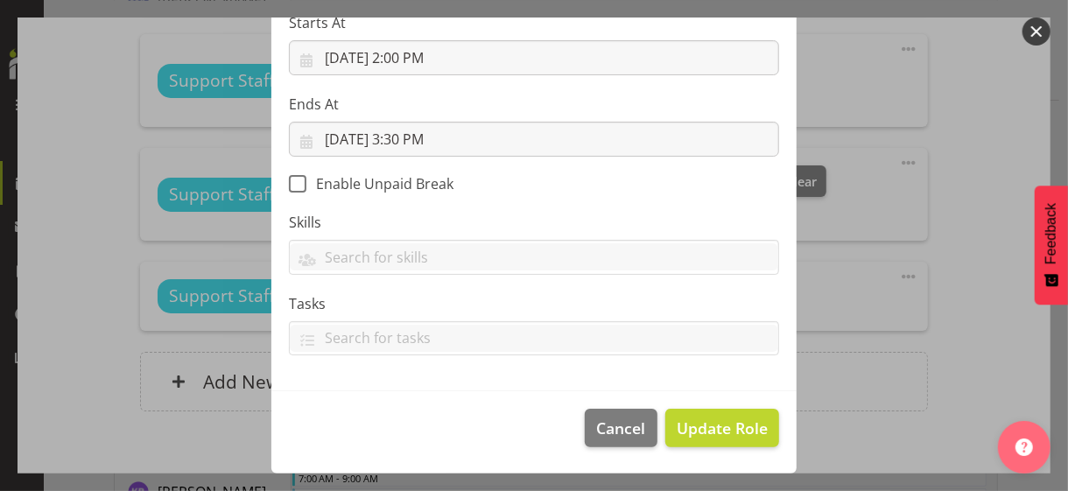
scroll to position [303, 0]
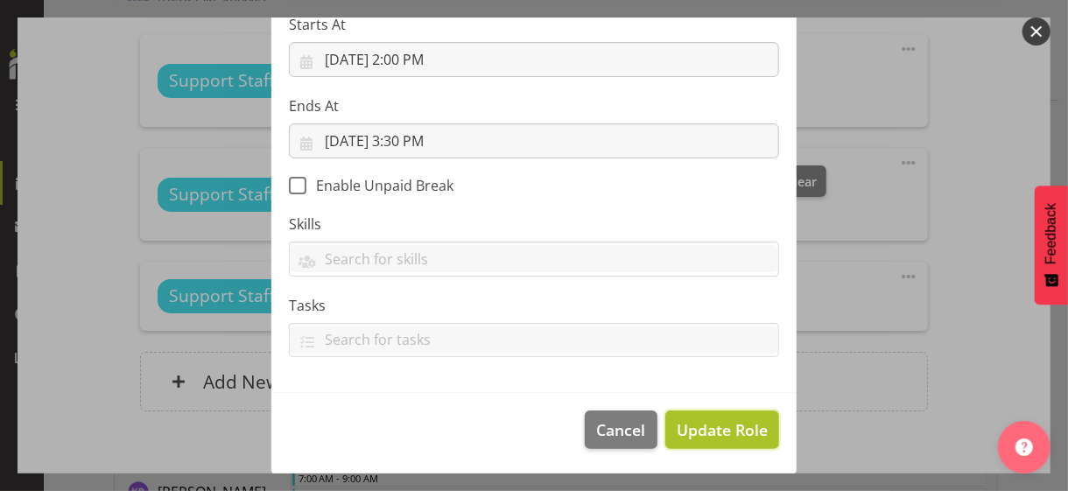
click at [707, 421] on span "Update Role" at bounding box center [722, 430] width 91 height 23
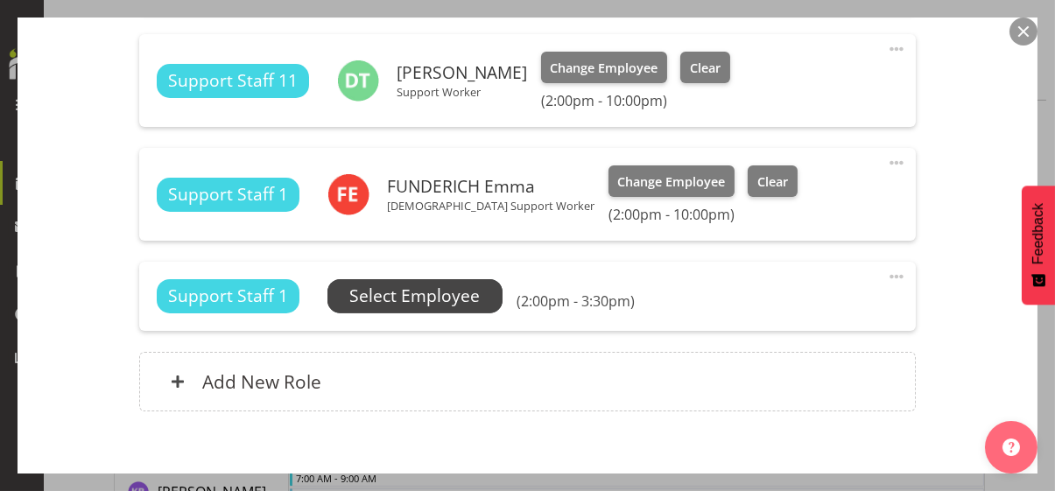
click at [412, 293] on span "Select Employee" at bounding box center [414, 296] width 130 height 25
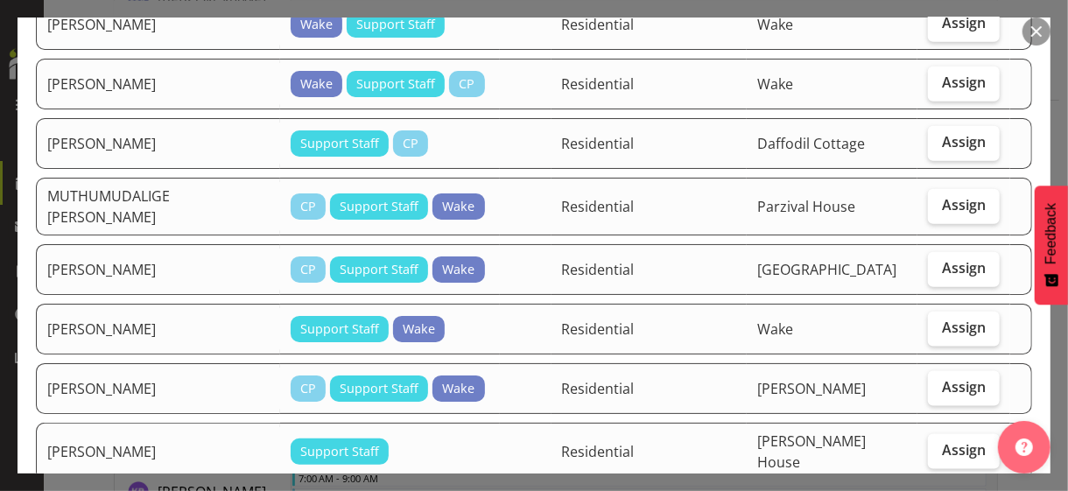
scroll to position [963, 0]
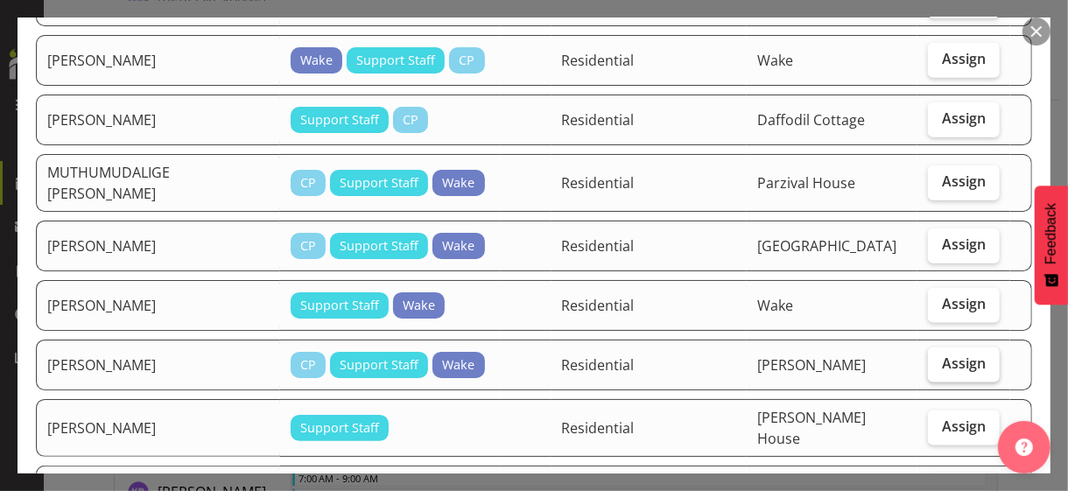
click at [932, 355] on span "Assign" at bounding box center [964, 364] width 44 height 18
click at [932, 358] on input "Assign" at bounding box center [933, 363] width 11 height 11
checkbox input "true"
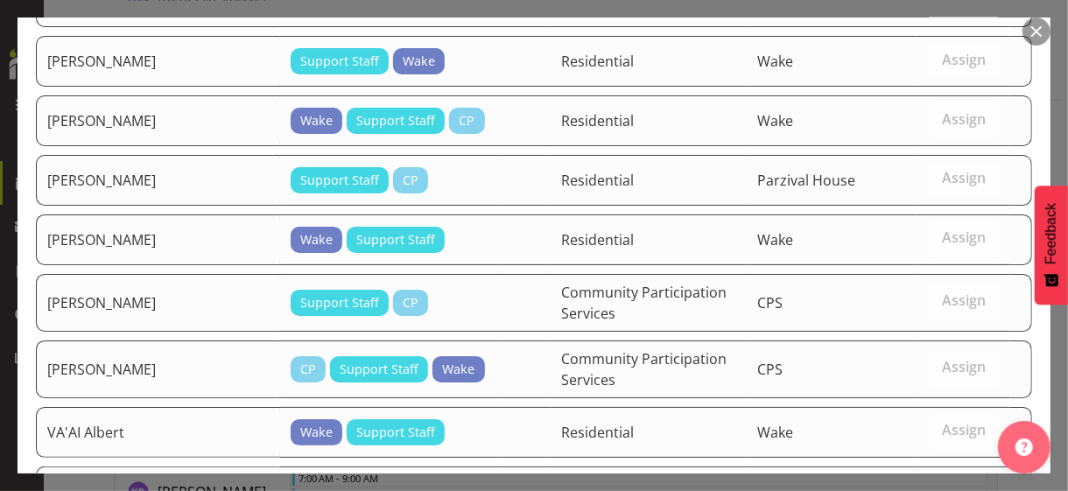
scroll to position [1734, 0]
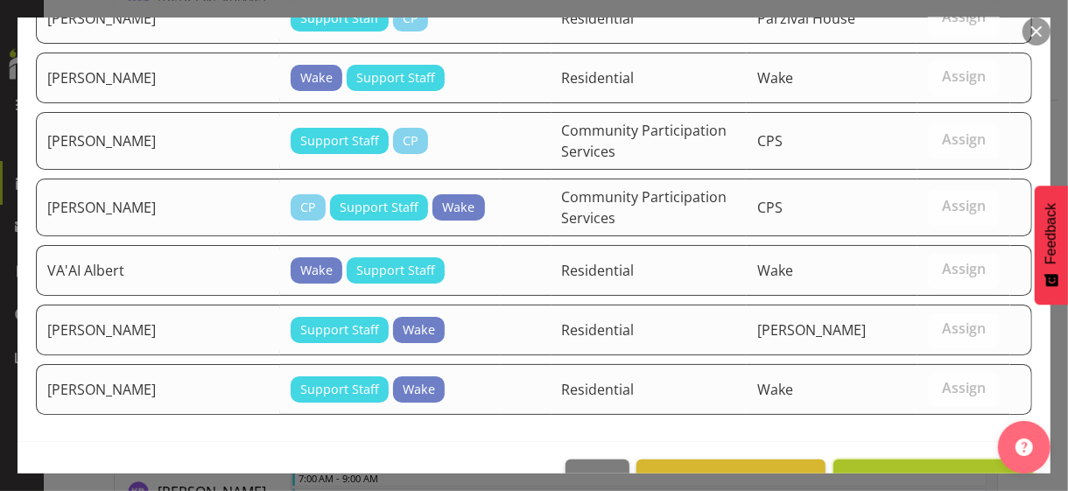
click at [921, 425] on span "Assign [PERSON_NAME]" at bounding box center [933, 478] width 177 height 21
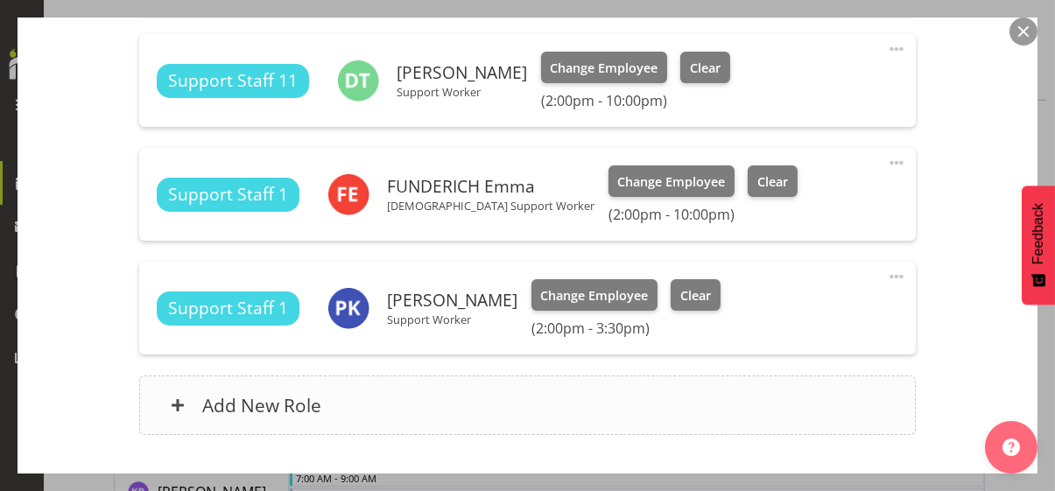
click at [517, 394] on div "Add New Role" at bounding box center [527, 406] width 777 height 60
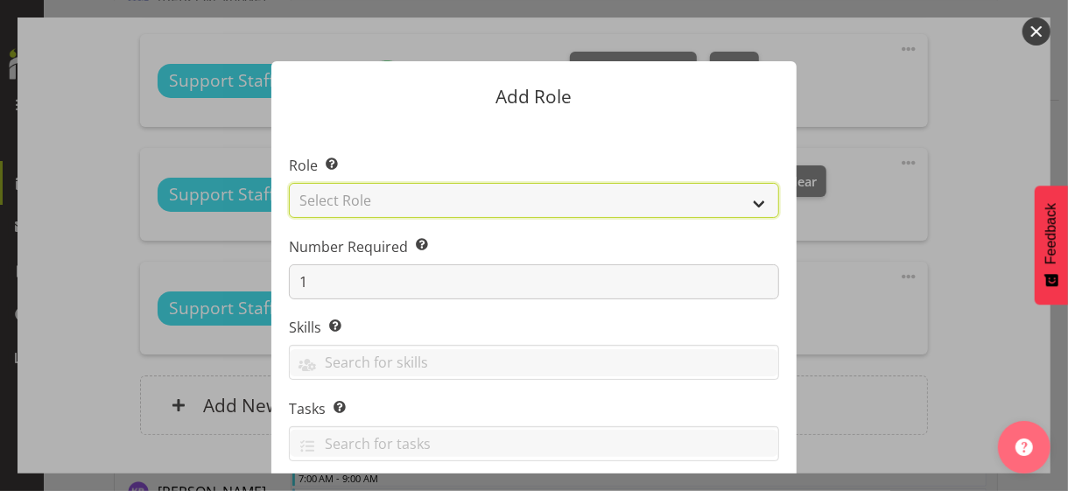
click at [439, 201] on select "Select Role CP House Leader Support Staff Wake" at bounding box center [534, 200] width 490 height 35
select select "1091"
click at [289, 183] on select "Select Role CP House Leader Support Staff Wake" at bounding box center [534, 200] width 490 height 35
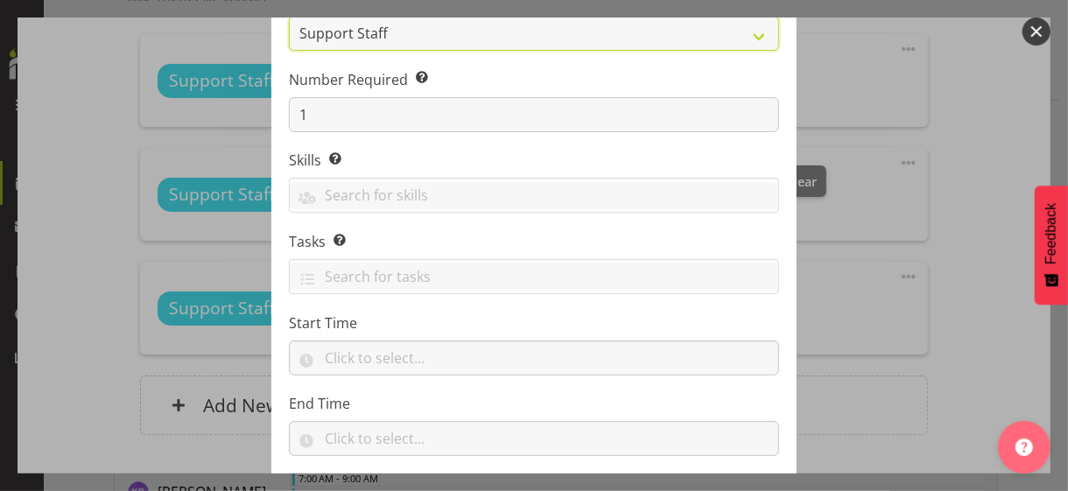
scroll to position [266, 0]
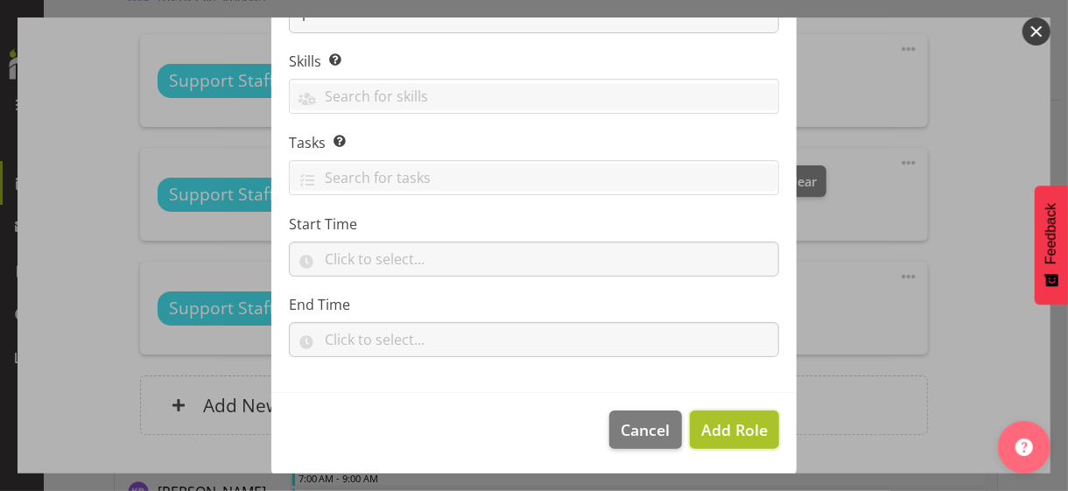
click at [730, 425] on span "Add Role" at bounding box center [734, 429] width 67 height 21
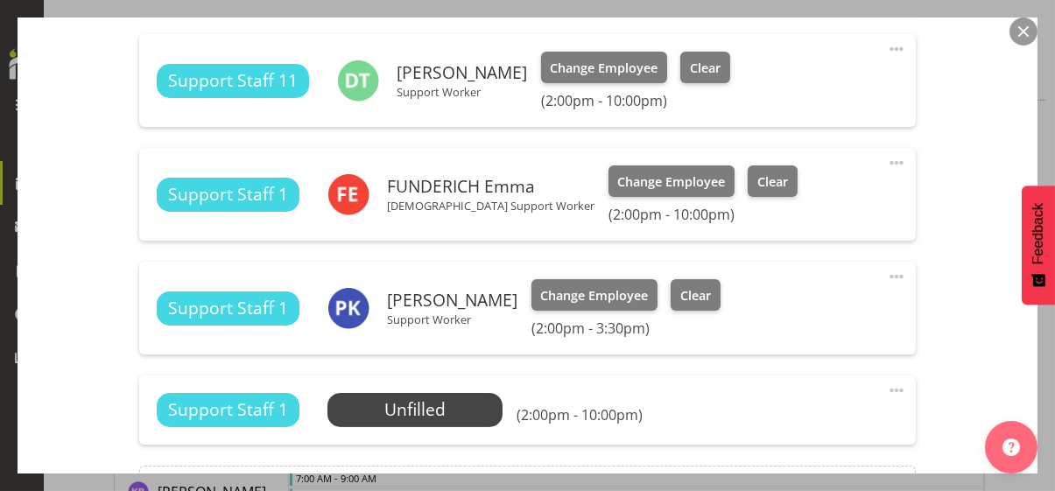
click at [886, 384] on span at bounding box center [896, 390] width 21 height 21
click at [804, 422] on link "Edit" at bounding box center [823, 429] width 168 height 32
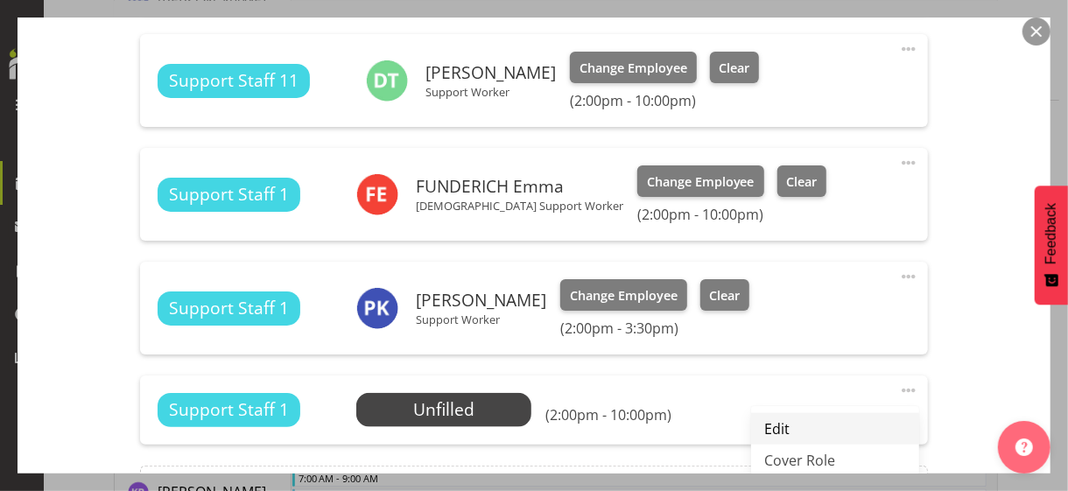
select select "9"
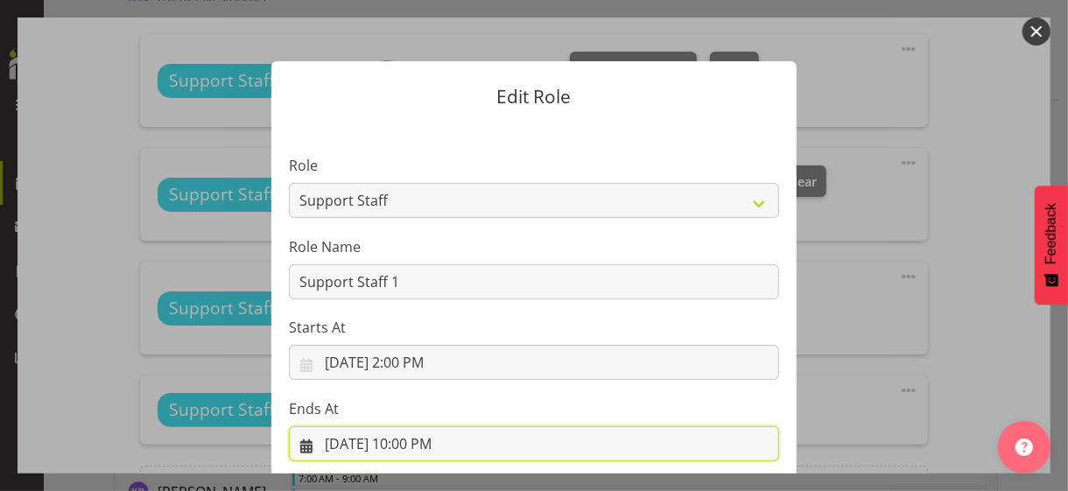
click at [414, 425] on input "[DATE] 10:00 PM" at bounding box center [534, 443] width 490 height 35
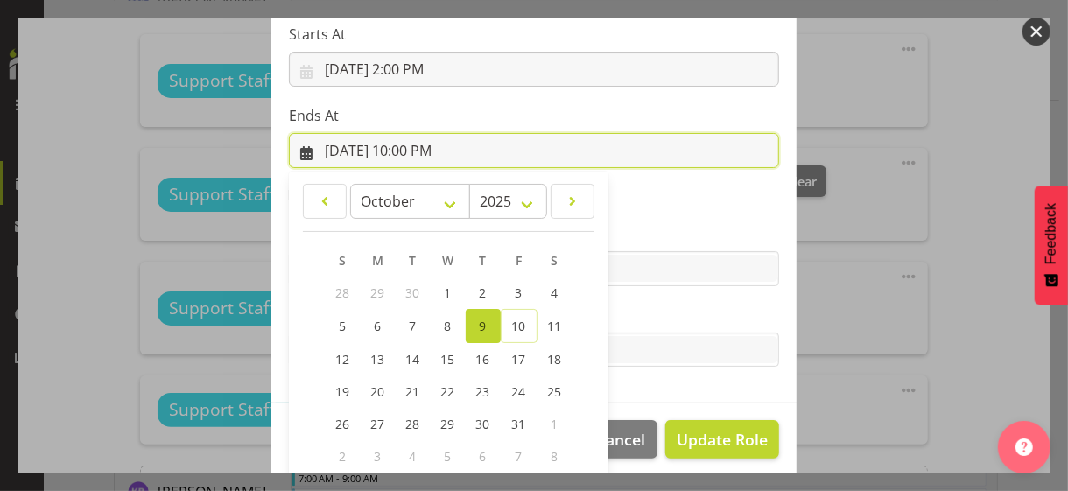
scroll to position [386, 0]
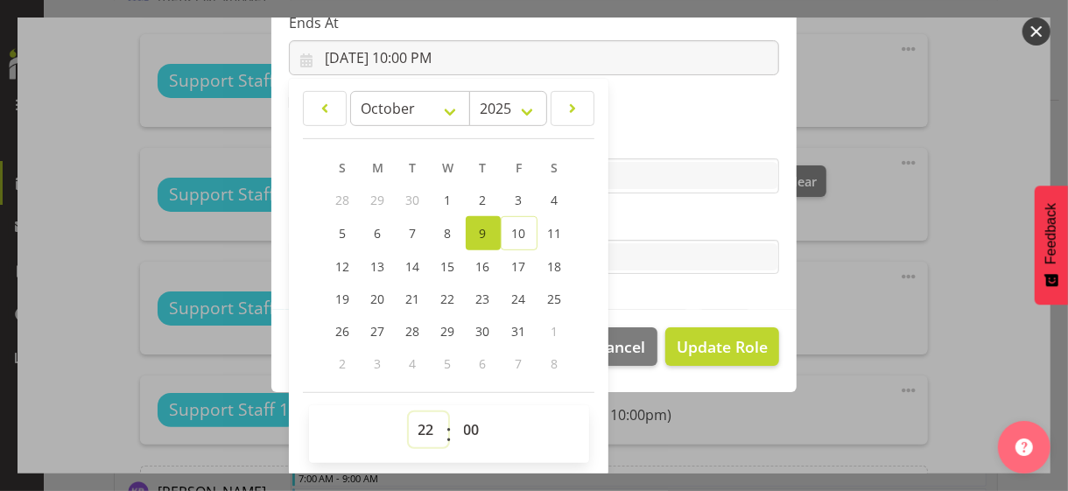
click at [414, 424] on select "00 01 02 03 04 05 06 07 08 09 10 11 12 13 14 15 16 17 18 19 20 21 22 23" at bounding box center [428, 429] width 39 height 35
click at [409, 412] on select "00 01 02 03 04 05 06 07 08 09 10 11 12 13 14 15 16 17 18 19 20 21 22 23" at bounding box center [428, 429] width 39 height 35
drag, startPoint x: 459, startPoint y: 429, endPoint x: 464, endPoint y: 415, distance: 15.0
click at [461, 425] on select "00 01 02 03 04 05 06 07 08 09 10 11 12 13 14 15 16 17 18 19 20 21 22 23 24 25 2…" at bounding box center [473, 429] width 39 height 35
click at [454, 412] on select "00 01 02 03 04 05 06 07 08 09 10 11 12 13 14 15 16 17 18 19 20 21 22 23 24 25 2…" at bounding box center [473, 429] width 39 height 35
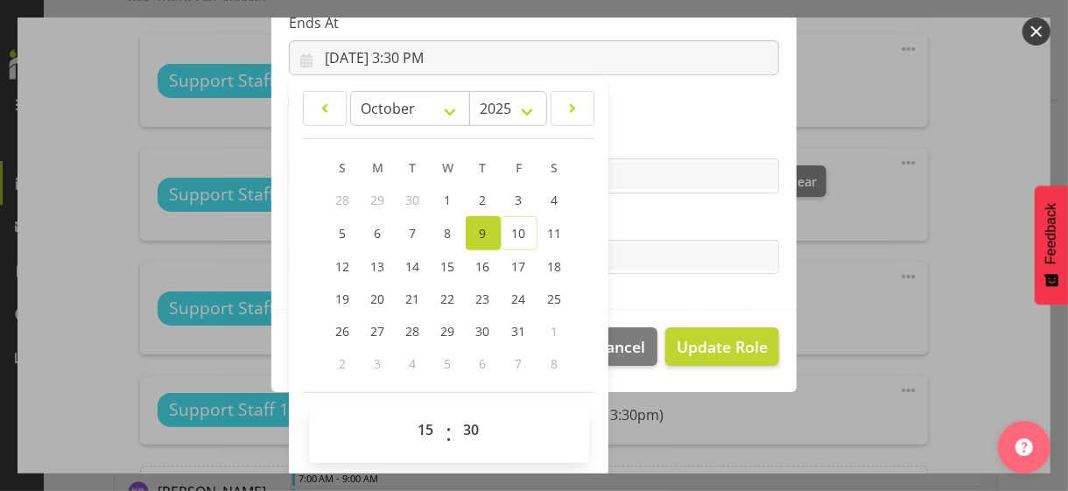
click at [649, 222] on label "Tasks" at bounding box center [534, 222] width 490 height 21
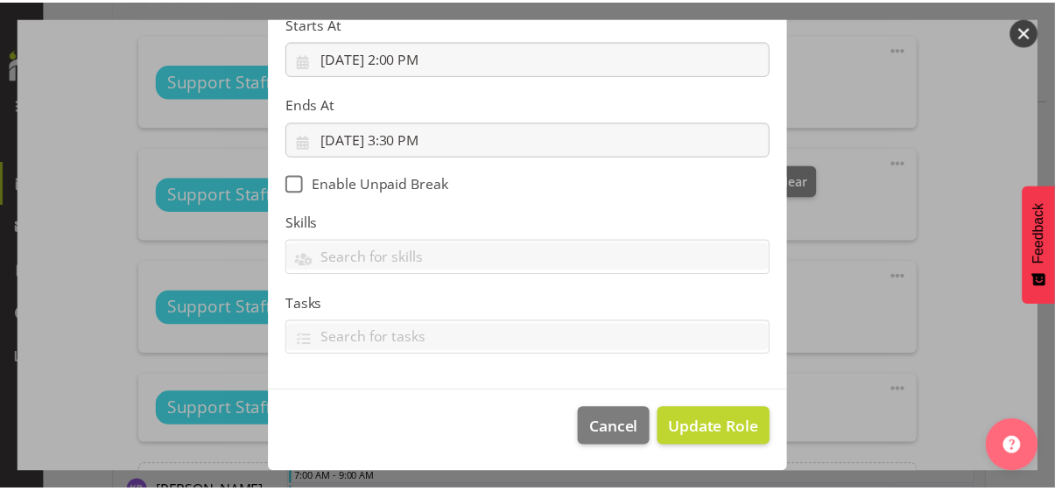
scroll to position [303, 0]
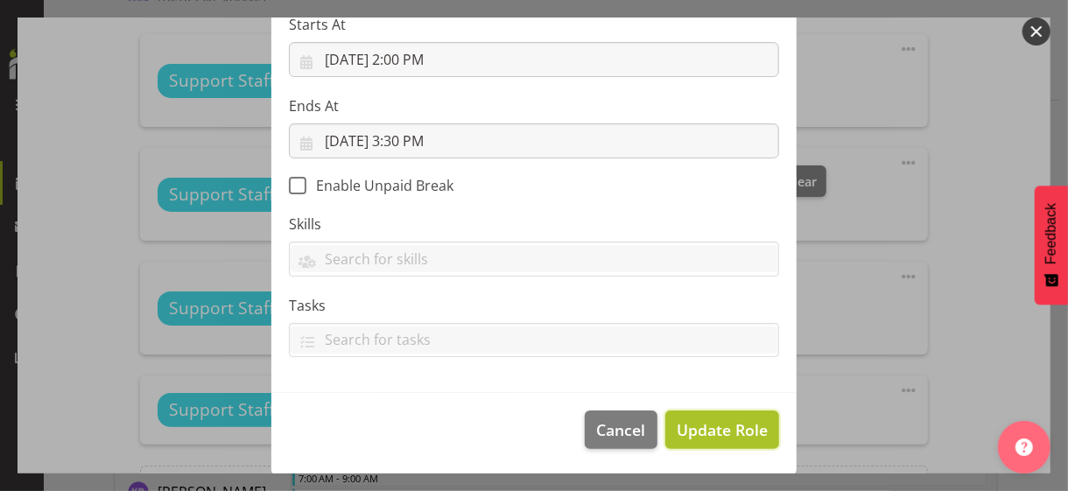
click at [707, 425] on span "Update Role" at bounding box center [722, 430] width 91 height 23
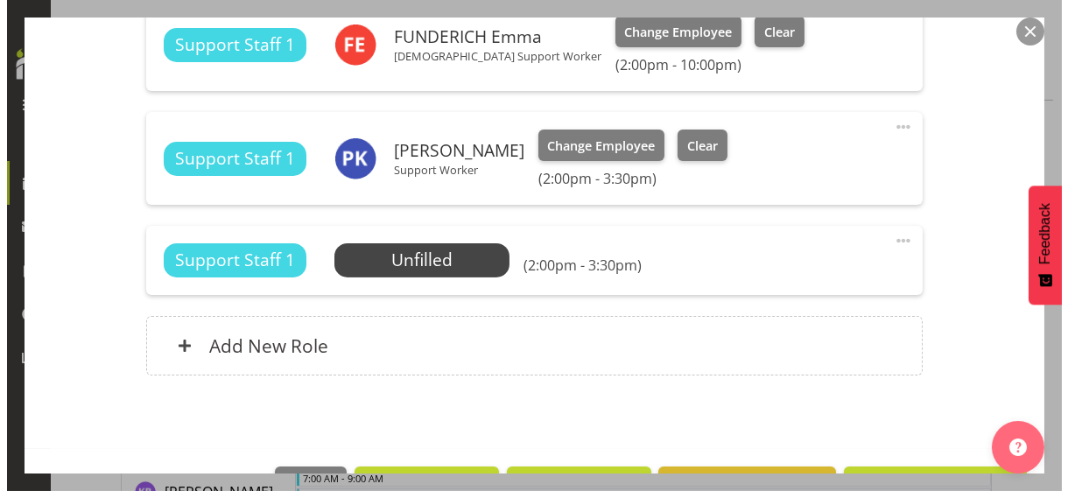
scroll to position [1035, 0]
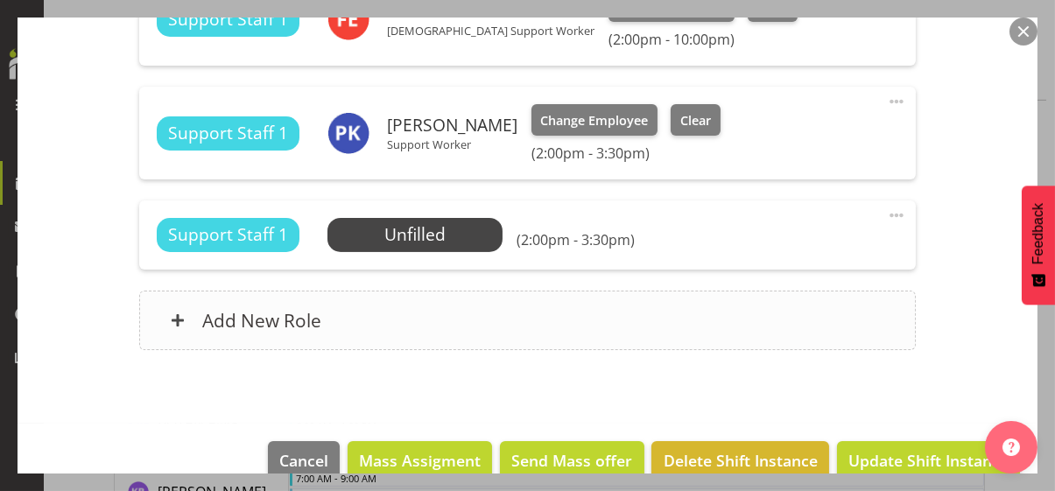
click at [548, 320] on div "Add New Role" at bounding box center [527, 321] width 777 height 60
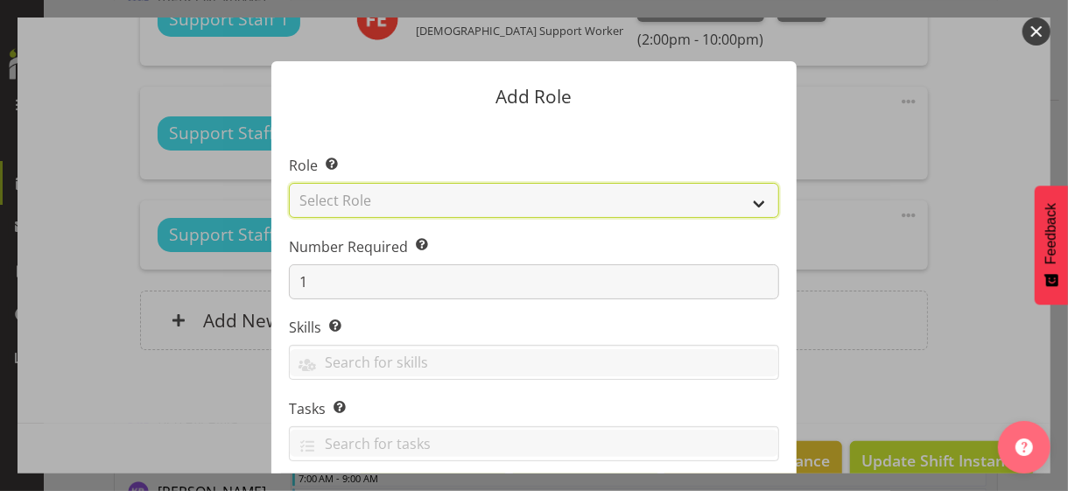
drag, startPoint x: 445, startPoint y: 194, endPoint x: 441, endPoint y: 211, distance: 17.9
click at [445, 194] on select "Select Role CP House Leader Support Staff Wake" at bounding box center [534, 200] width 490 height 35
click at [289, 183] on select "Select Role CP House Leader Support Staff Wake" at bounding box center [534, 200] width 490 height 35
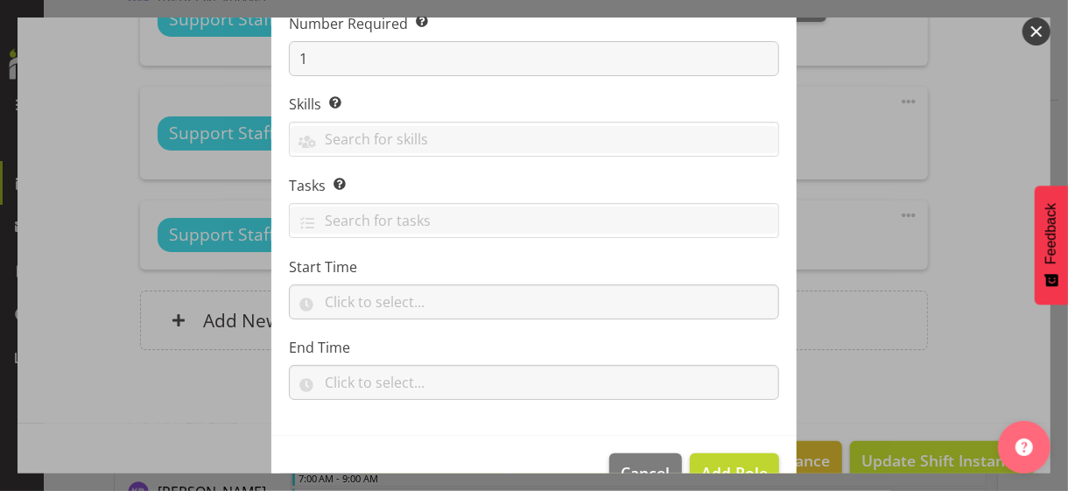
scroll to position [266, 0]
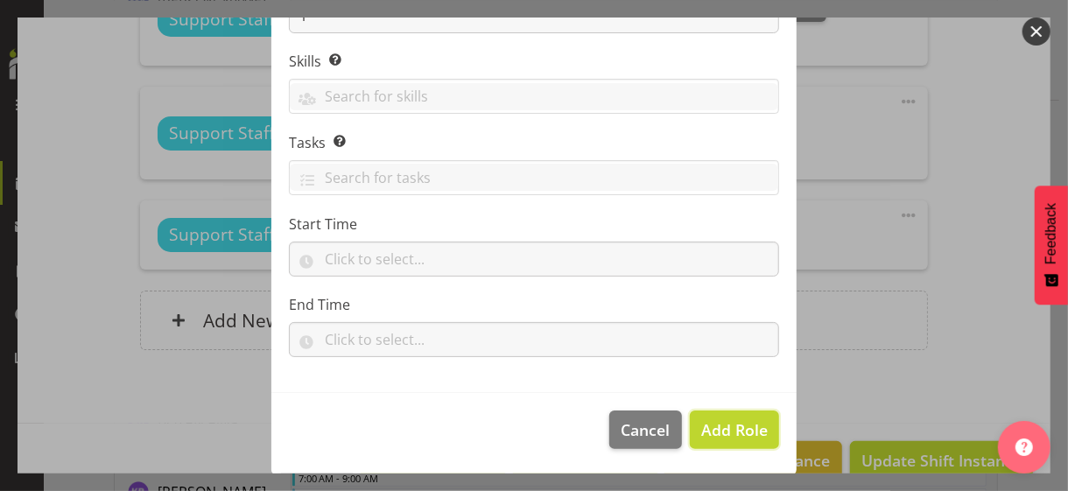
drag, startPoint x: 724, startPoint y: 428, endPoint x: 793, endPoint y: 384, distance: 82.3
click at [724, 425] on span "Add Role" at bounding box center [734, 429] width 67 height 21
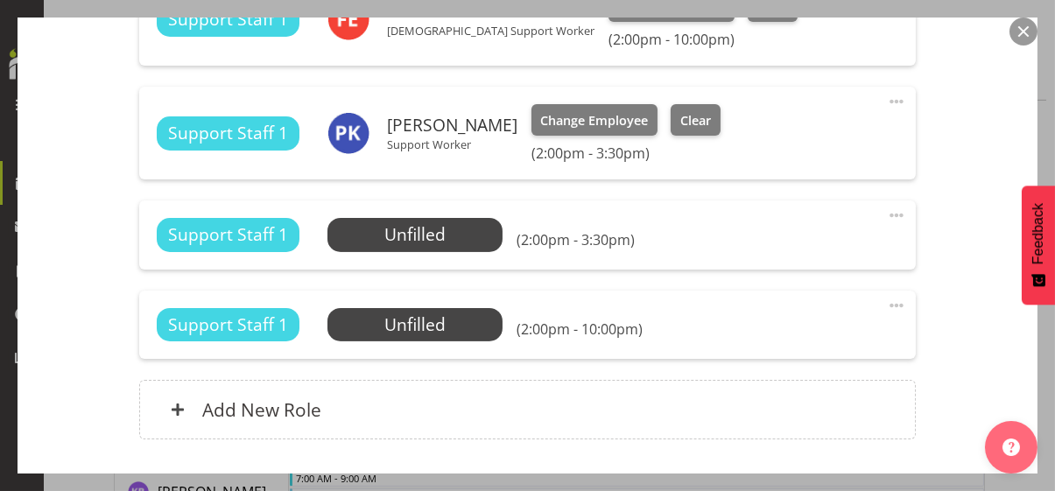
click at [886, 298] on span at bounding box center [896, 305] width 21 height 21
click at [788, 336] on link "Edit" at bounding box center [823, 344] width 168 height 32
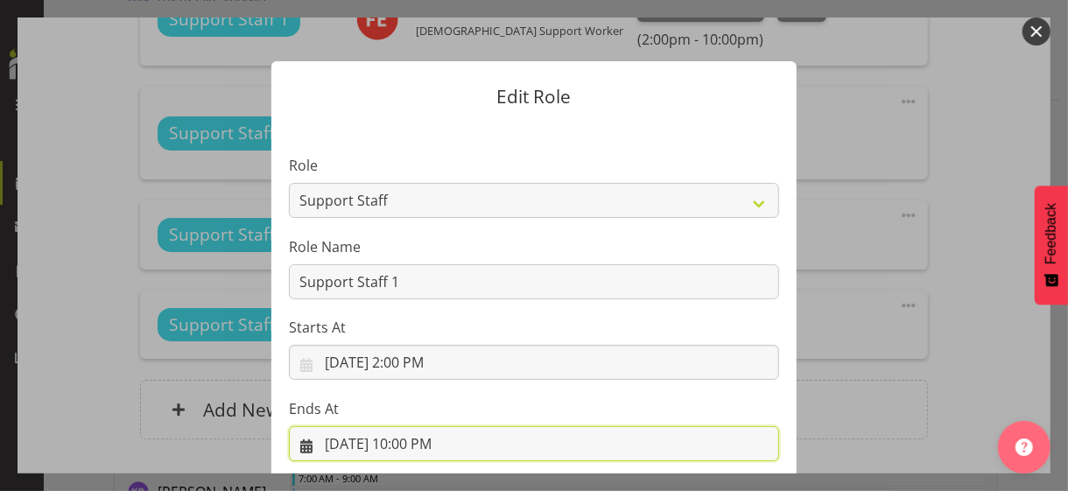
click at [420, 425] on input "[DATE] 10:00 PM" at bounding box center [534, 443] width 490 height 35
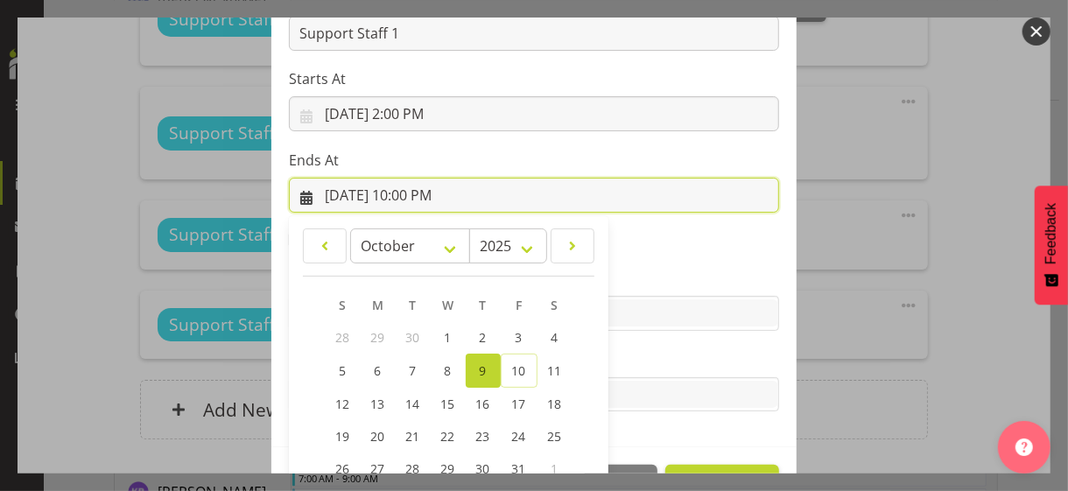
scroll to position [386, 0]
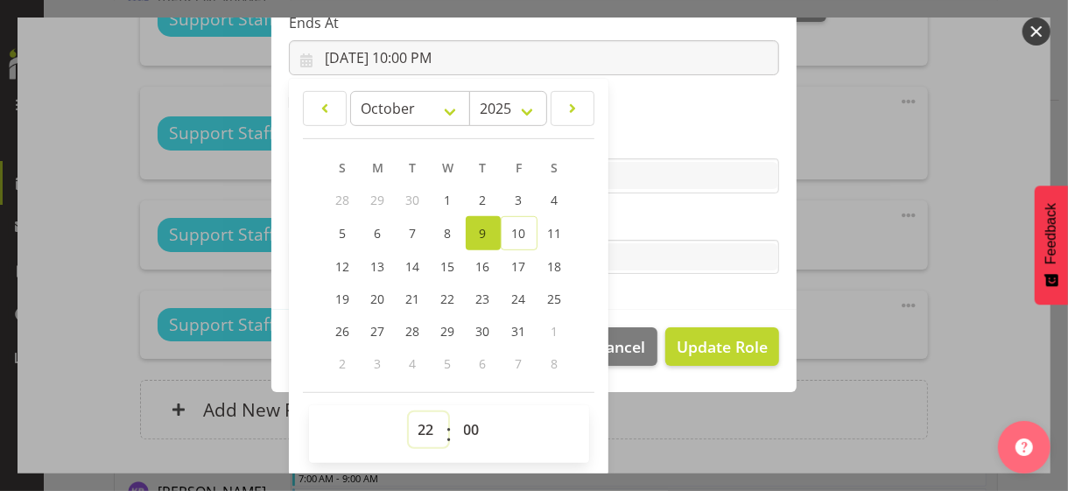
drag, startPoint x: 412, startPoint y: 424, endPoint x: 417, endPoint y: 412, distance: 12.5
click at [412, 423] on select "00 01 02 03 04 05 06 07 08 09 10 11 12 13 14 15 16 17 18 19 20 21 22 23" at bounding box center [428, 429] width 39 height 35
click at [409, 412] on select "00 01 02 03 04 05 06 07 08 09 10 11 12 13 14 15 16 17 18 19 20 21 22 23" at bounding box center [428, 429] width 39 height 35
drag, startPoint x: 465, startPoint y: 427, endPoint x: 467, endPoint y: 412, distance: 15.0
click at [466, 424] on select "00 01 02 03 04 05 06 07 08 09 10 11 12 13 14 15 16 17 18 19 20 21 22 23 24 25 2…" at bounding box center [473, 429] width 39 height 35
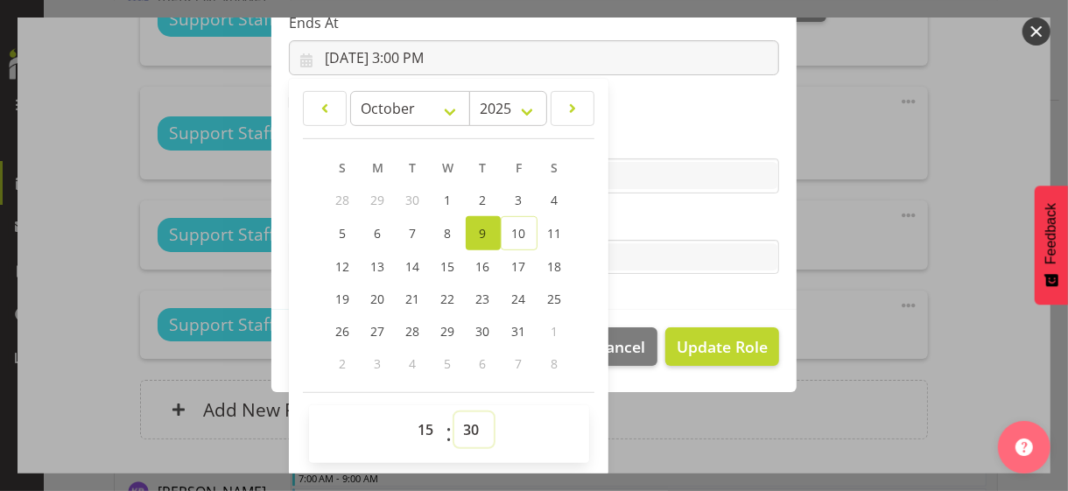
click at [454, 412] on select "00 01 02 03 04 05 06 07 08 09 10 11 12 13 14 15 16 17 18 19 20 21 22 23 24 25 2…" at bounding box center [473, 429] width 39 height 35
click at [629, 213] on label "Tasks" at bounding box center [534, 222] width 490 height 21
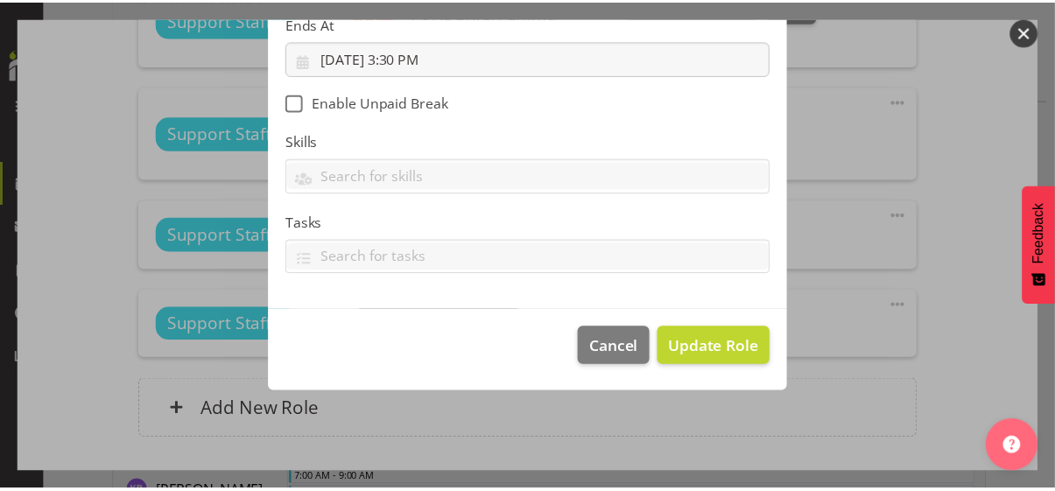
scroll to position [303, 0]
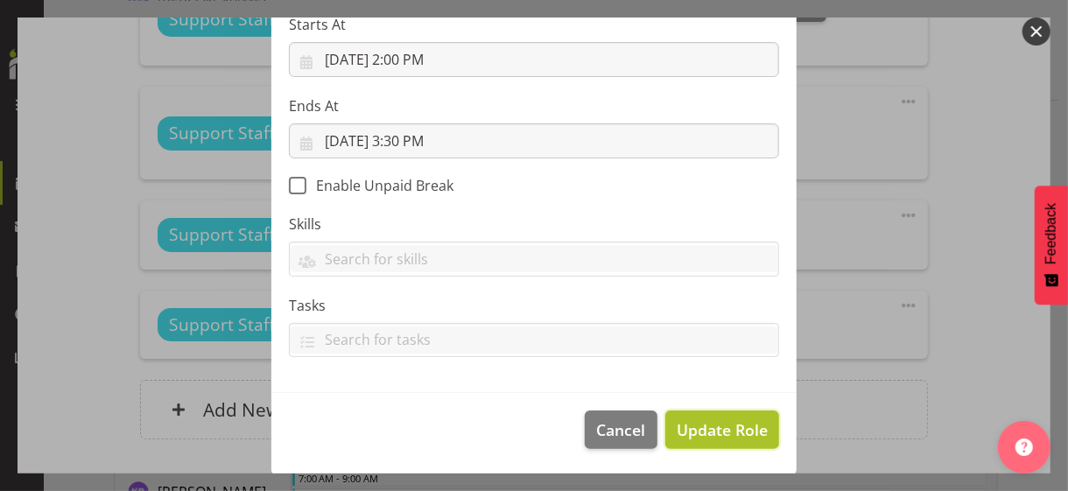
click at [706, 425] on span "Update Role" at bounding box center [722, 430] width 91 height 23
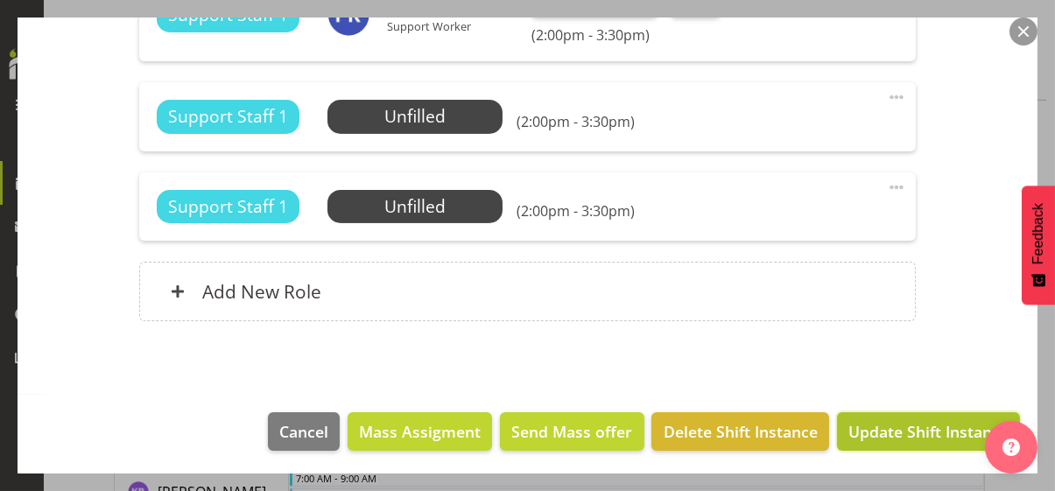
click at [926, 425] on span "Update Shift Instance" at bounding box center [928, 431] width 160 height 23
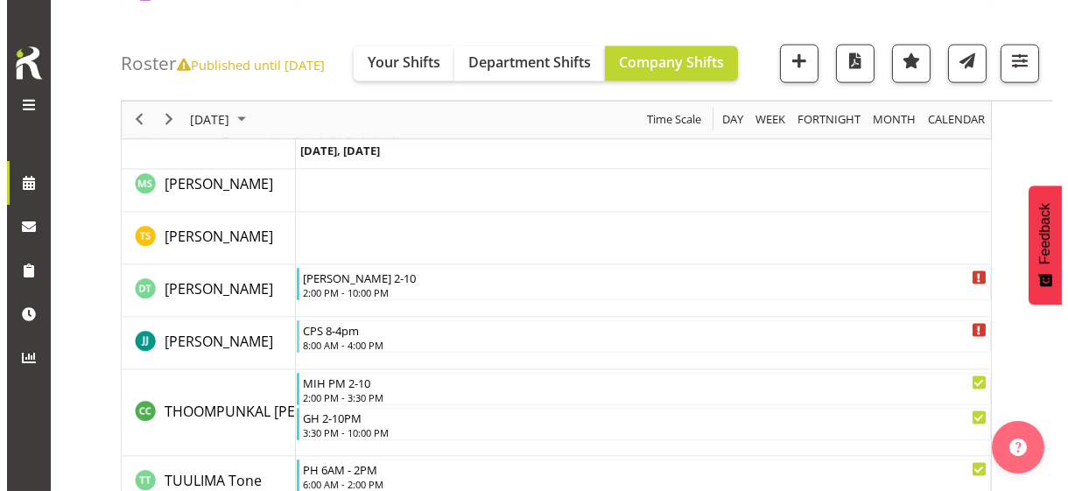
scroll to position [5276, 0]
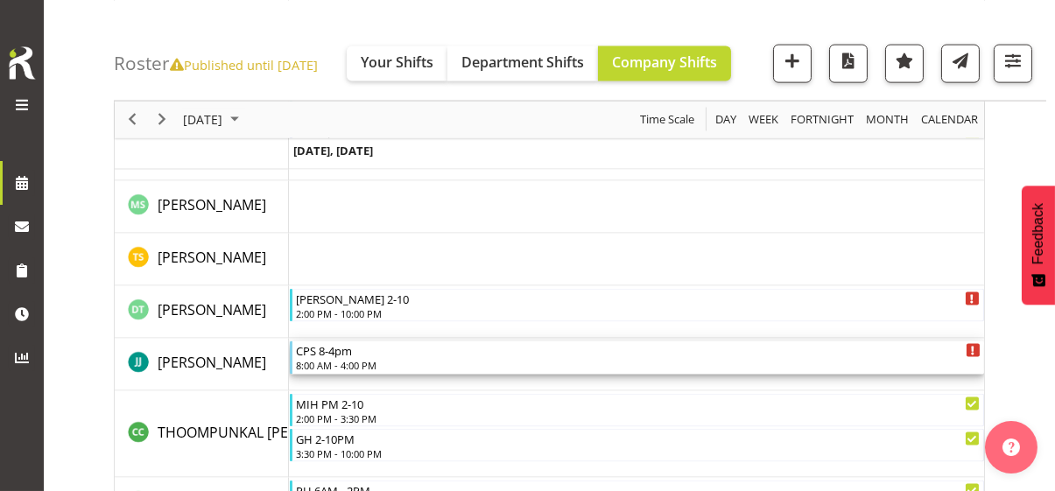
click at [348, 355] on div "CPS 8-4pm" at bounding box center [638, 350] width 685 height 18
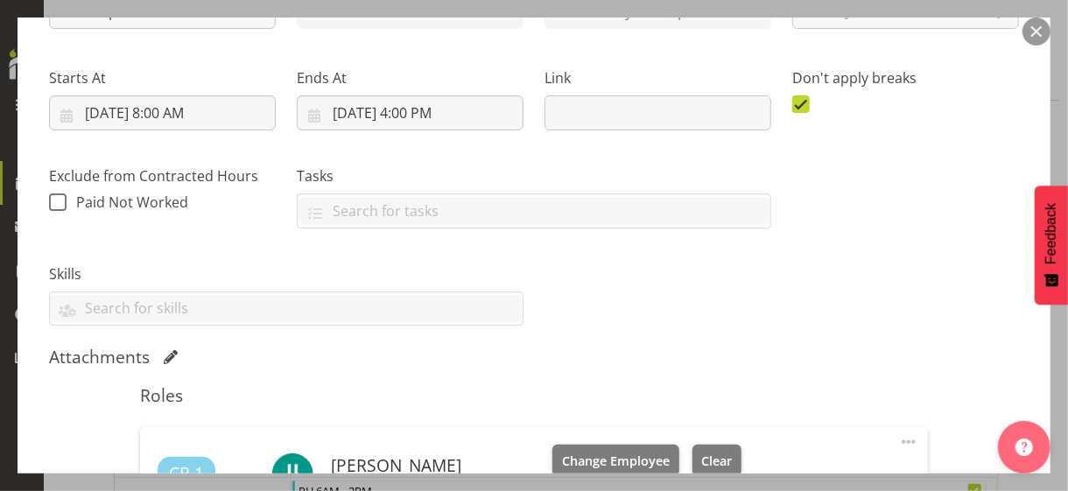
scroll to position [525, 0]
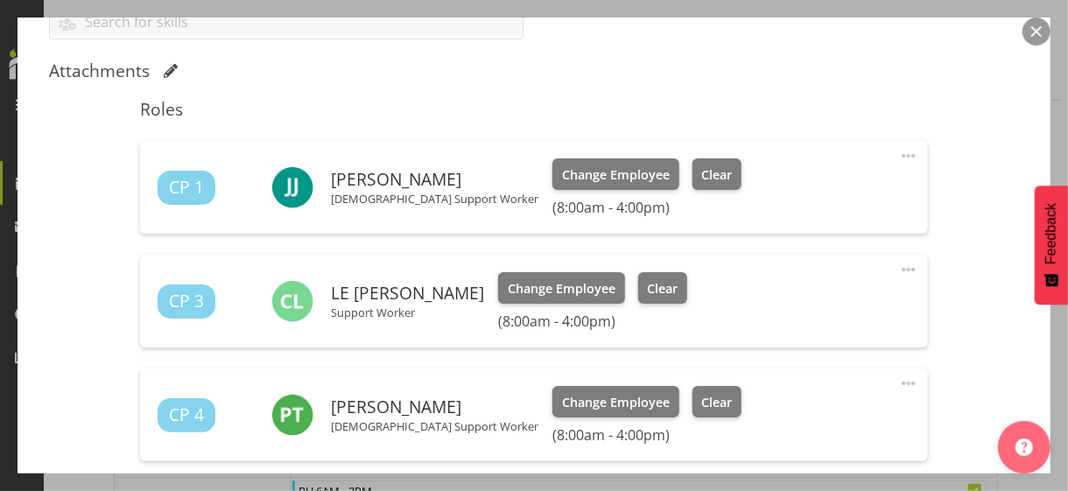
click at [898, 155] on span at bounding box center [908, 155] width 21 height 21
click at [786, 188] on link "Edit" at bounding box center [835, 195] width 168 height 32
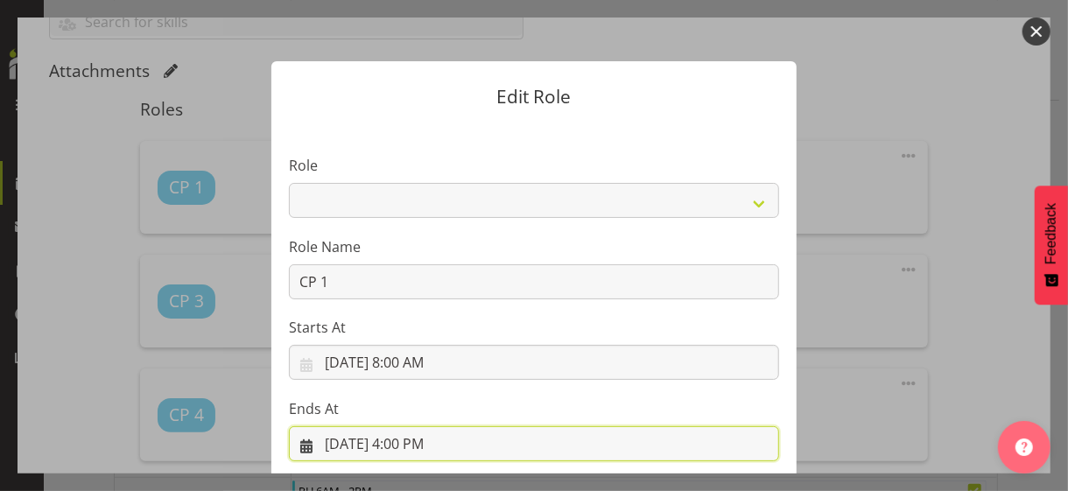
click at [409, 425] on input "[DATE] 4:00 PM" at bounding box center [534, 443] width 490 height 35
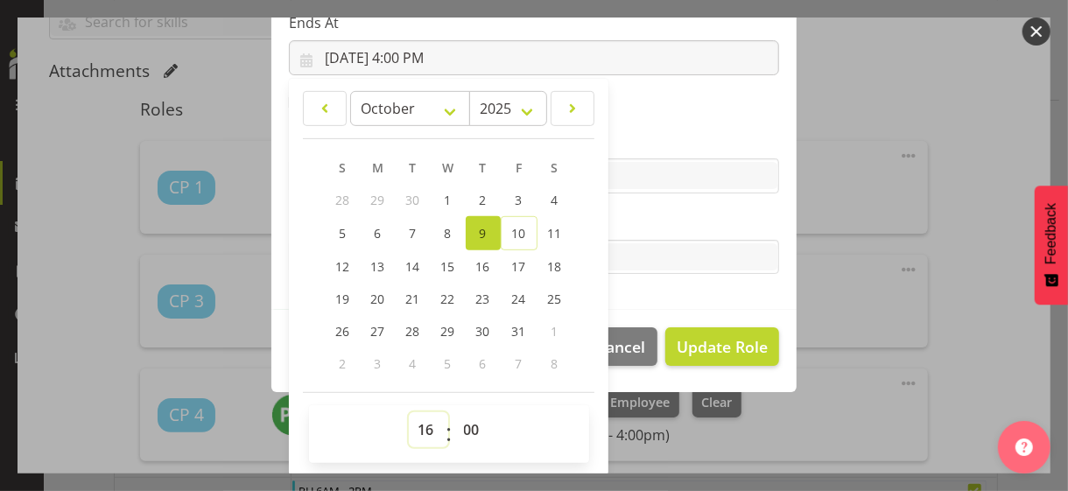
drag, startPoint x: 416, startPoint y: 426, endPoint x: 417, endPoint y: 413, distance: 13.2
click at [416, 425] on select "00 01 02 03 04 05 06 07 08 09 10 11 12 13 14 15 16 17 18 19 20 21 22 23" at bounding box center [428, 429] width 39 height 35
click at [409, 412] on select "00 01 02 03 04 05 06 07 08 09 10 11 12 13 14 15 16 17 18 19 20 21 22 23" at bounding box center [428, 429] width 39 height 35
click at [646, 229] on label "Tasks" at bounding box center [534, 222] width 490 height 21
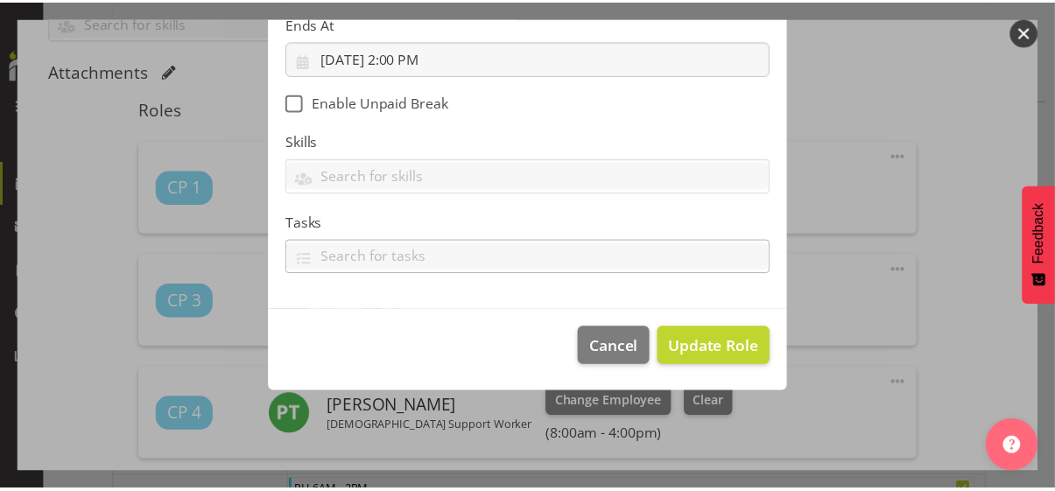
scroll to position [303, 0]
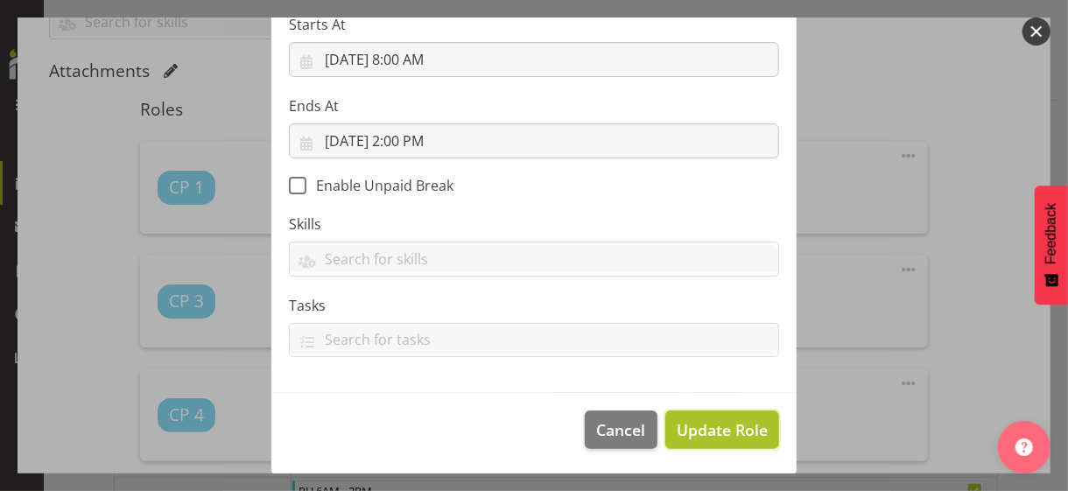
click at [704, 421] on span "Update Role" at bounding box center [722, 430] width 91 height 23
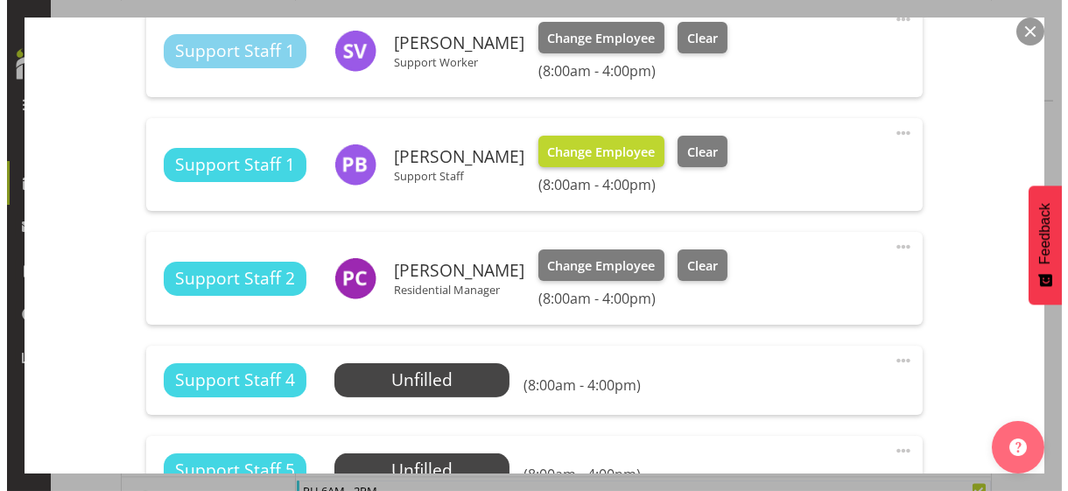
scroll to position [1401, 0]
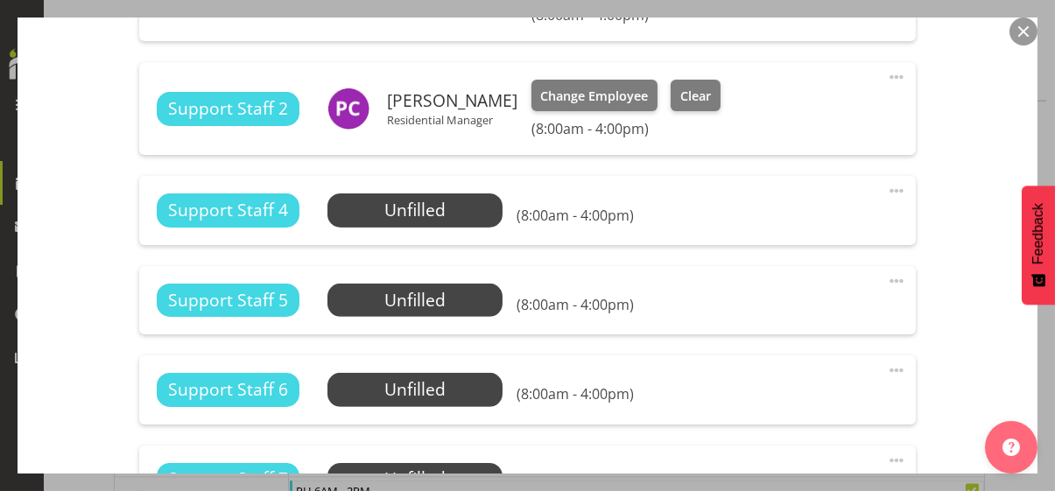
click at [886, 187] on span at bounding box center [896, 190] width 21 height 21
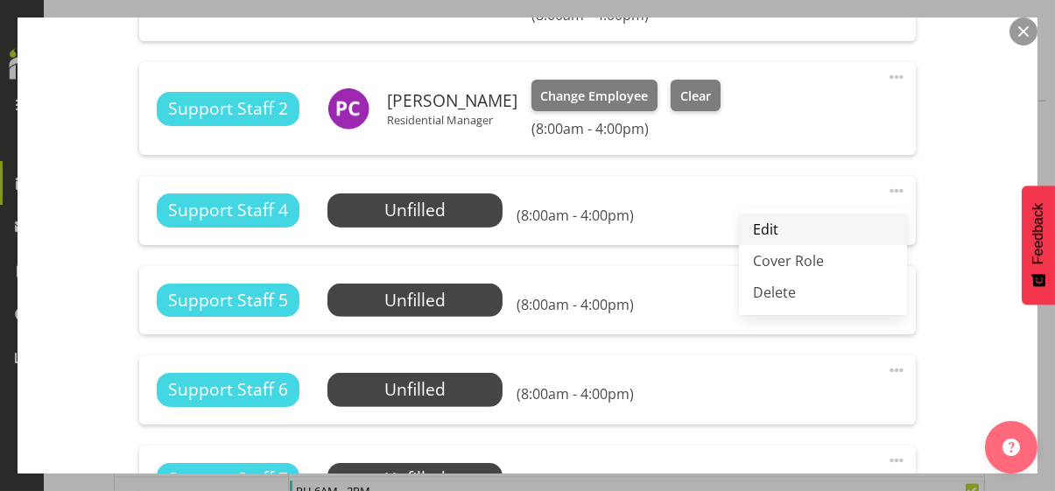
click at [776, 223] on link "Edit" at bounding box center [823, 230] width 168 height 32
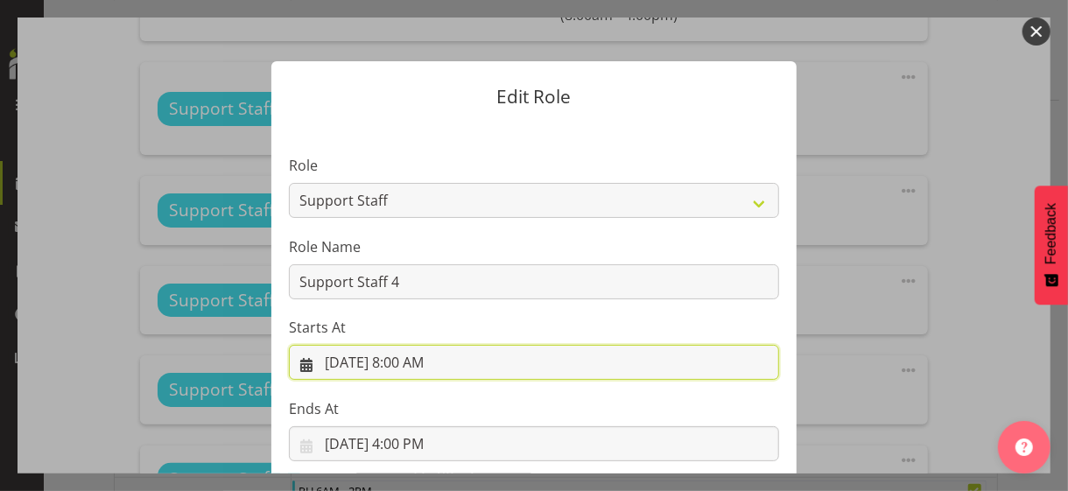
click at [409, 362] on input "[DATE] 8:00 AM" at bounding box center [534, 362] width 490 height 35
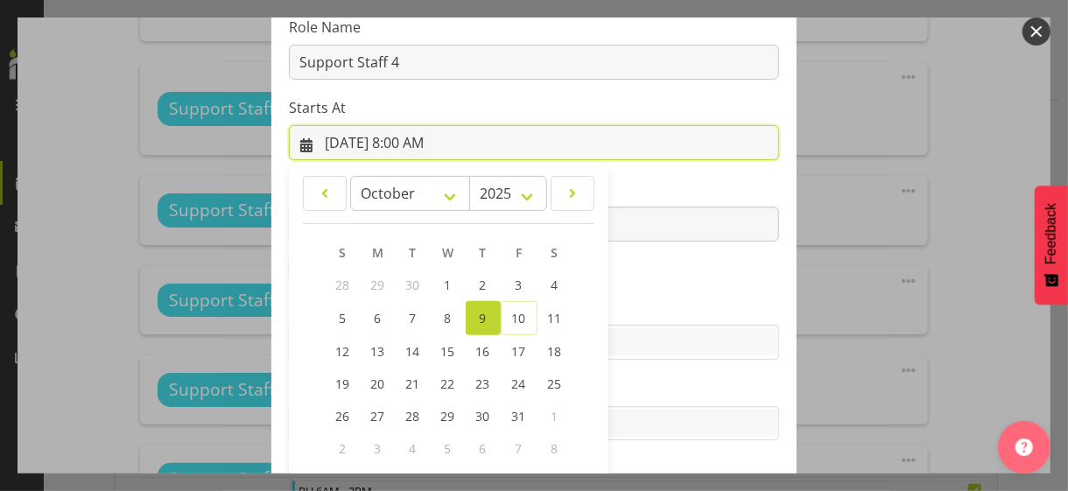
scroll to position [304, 0]
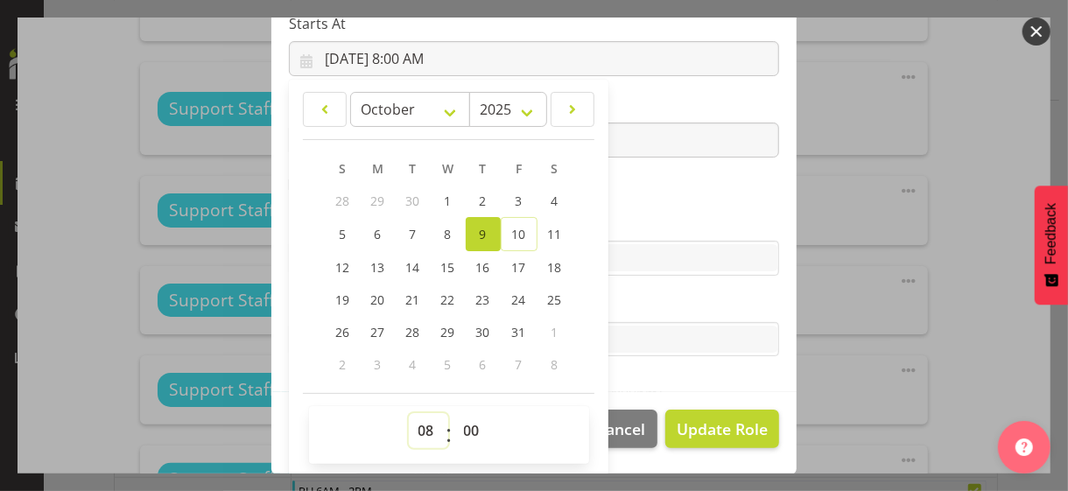
click at [419, 425] on select "00 01 02 03 04 05 06 07 08 09 10 11 12 13 14 15 16 17 18 19 20 21 22 23" at bounding box center [428, 430] width 39 height 35
click at [409, 413] on select "00 01 02 03 04 05 06 07 08 09 10 11 12 13 14 15 16 17 18 19 20 21 22 23" at bounding box center [428, 430] width 39 height 35
drag, startPoint x: 461, startPoint y: 427, endPoint x: 462, endPoint y: 413, distance: 14.1
click at [461, 425] on select "00 01 02 03 04 05 06 07 08 09 10 11 12 13 14 15 16 17 18 19 20 21 22 23 24 25 2…" at bounding box center [473, 430] width 39 height 35
click at [454, 413] on select "00 01 02 03 04 05 06 07 08 09 10 11 12 13 14 15 16 17 18 19 20 21 22 23 24 25 2…" at bounding box center [473, 430] width 39 height 35
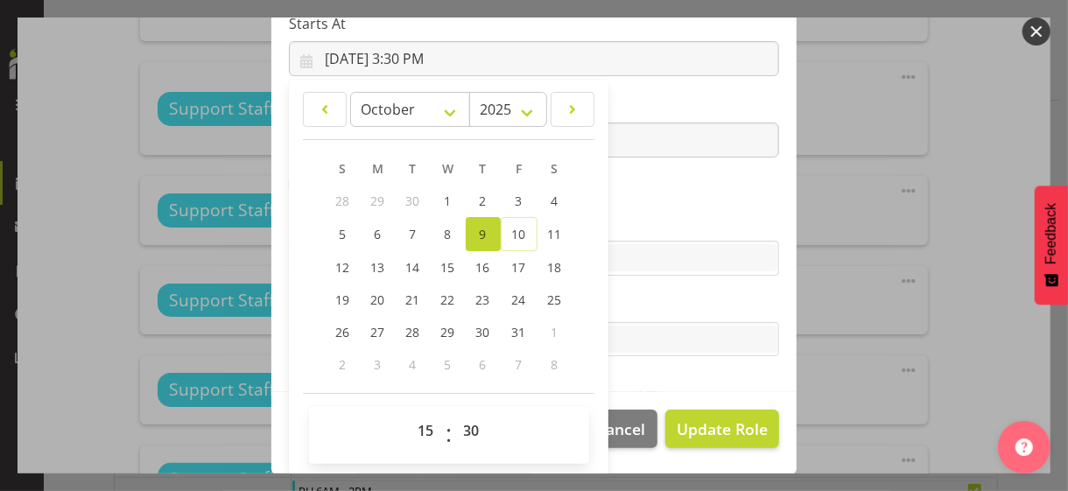
click at [689, 196] on section "Role CP House Leader Support Staff Wake Role Name Support Staff 4 Starts At [DA…" at bounding box center [533, 106] width 525 height 573
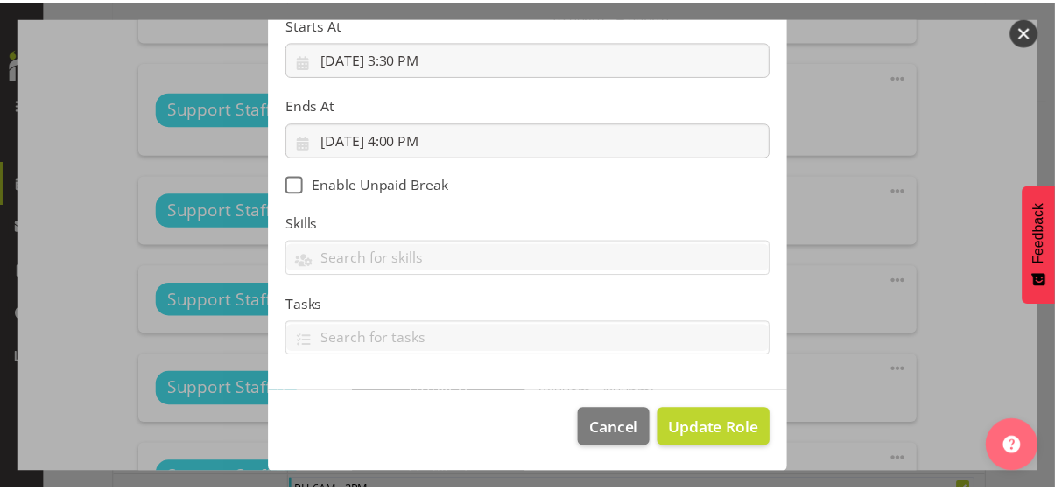
scroll to position [303, 0]
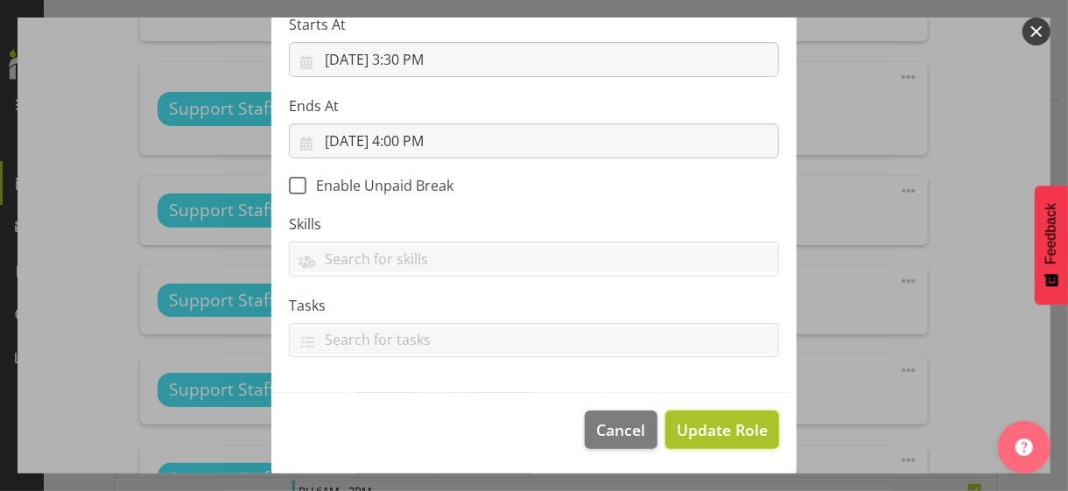
click at [718, 423] on span "Update Role" at bounding box center [722, 430] width 91 height 23
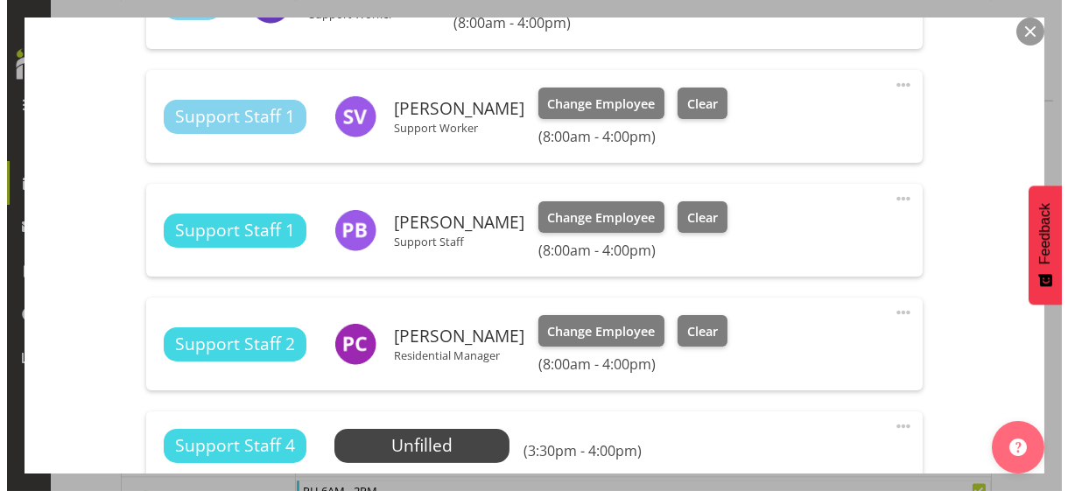
scroll to position [1138, 0]
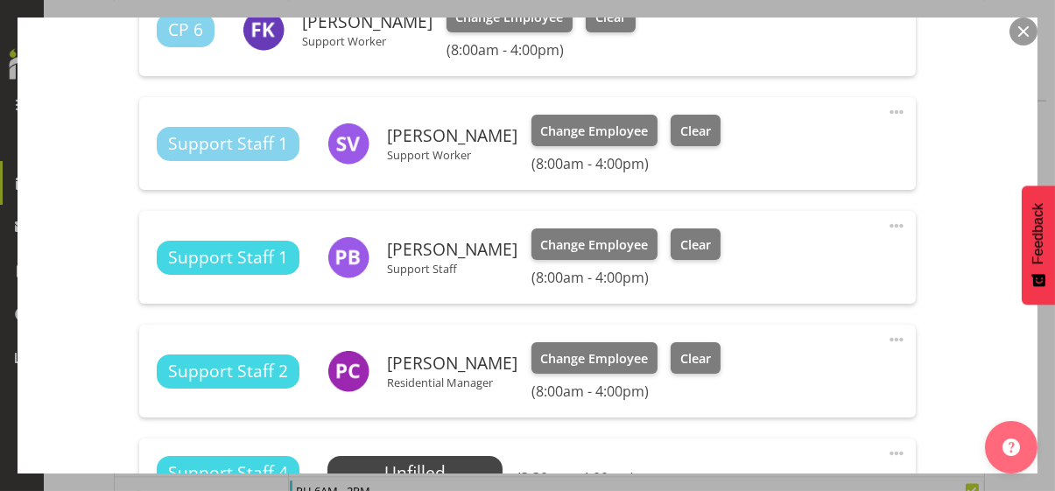
click at [886, 219] on span at bounding box center [896, 225] width 21 height 21
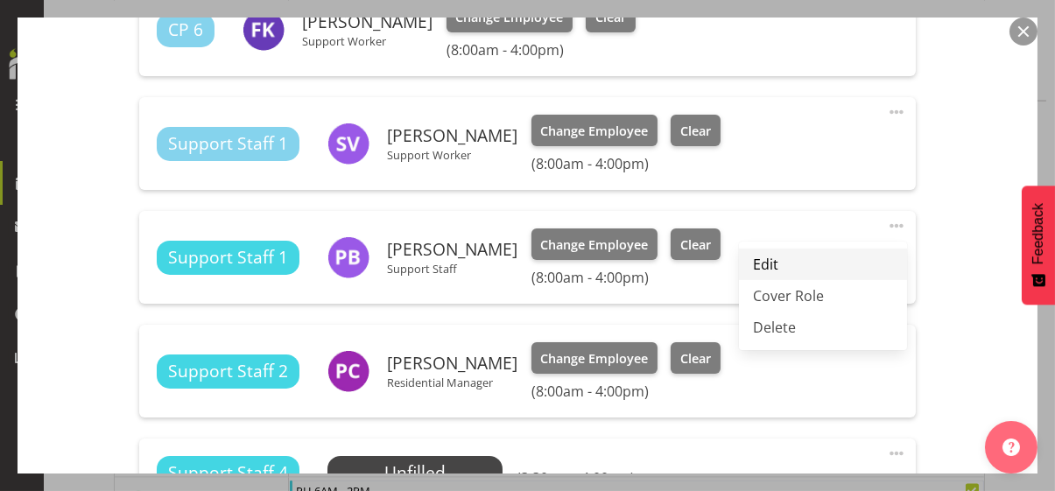
click at [779, 264] on link "Edit" at bounding box center [823, 265] width 168 height 32
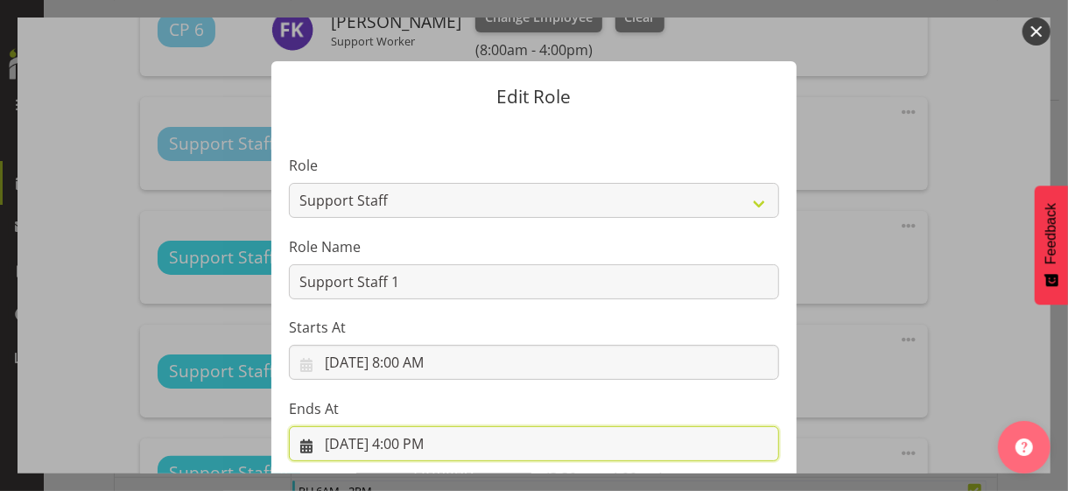
click at [411, 425] on input "[DATE] 4:00 PM" at bounding box center [534, 443] width 490 height 35
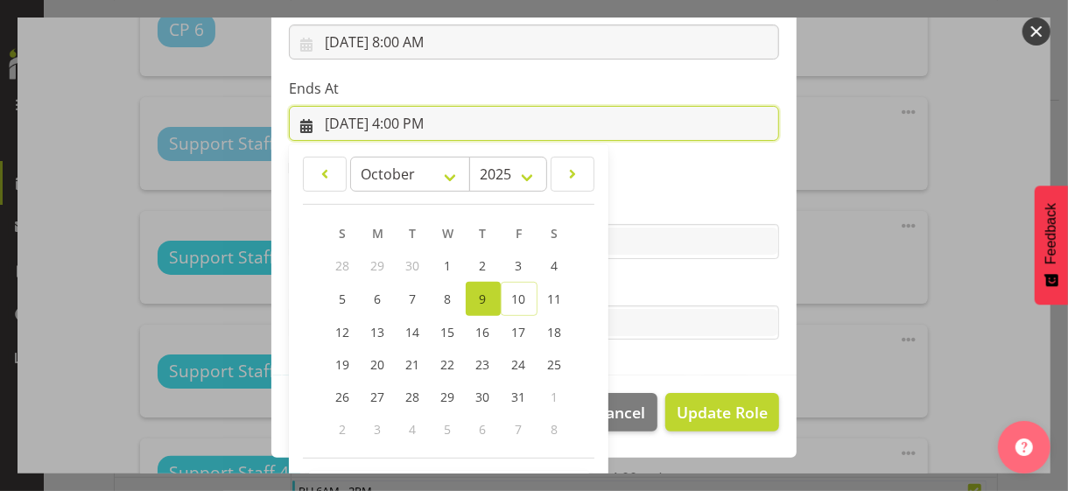
scroll to position [386, 0]
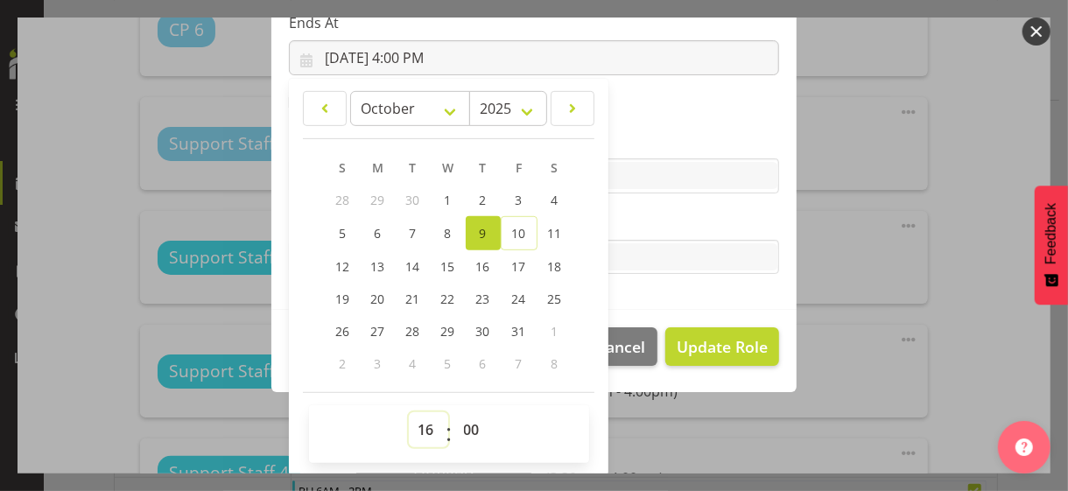
drag, startPoint x: 424, startPoint y: 427, endPoint x: 419, endPoint y: 349, distance: 78.1
click at [424, 425] on select "00 01 02 03 04 05 06 07 08 09 10 11 12 13 14 15 16 17 18 19 20 21 22 23" at bounding box center [428, 429] width 39 height 35
click at [421, 415] on select "00 01 02 03 04 05 06 07 08 09 10 11 12 13 14 15 16 17 18 19 20 21 22 23" at bounding box center [428, 429] width 39 height 35
click at [409, 412] on select "00 01 02 03 04 05 06 07 08 09 10 11 12 13 14 15 16 17 18 19 20 21 22 23" at bounding box center [428, 429] width 39 height 35
click at [637, 222] on label "Tasks" at bounding box center [534, 222] width 490 height 21
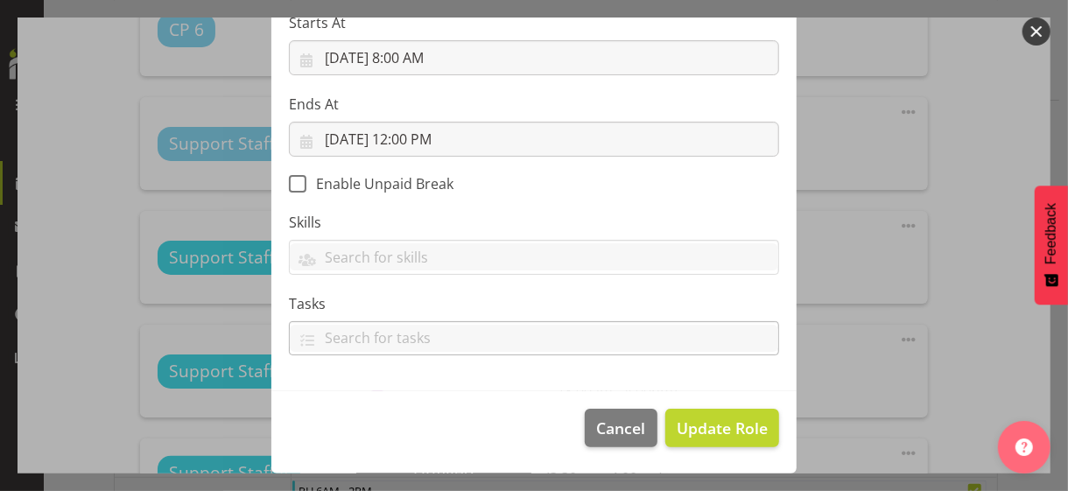
scroll to position [303, 0]
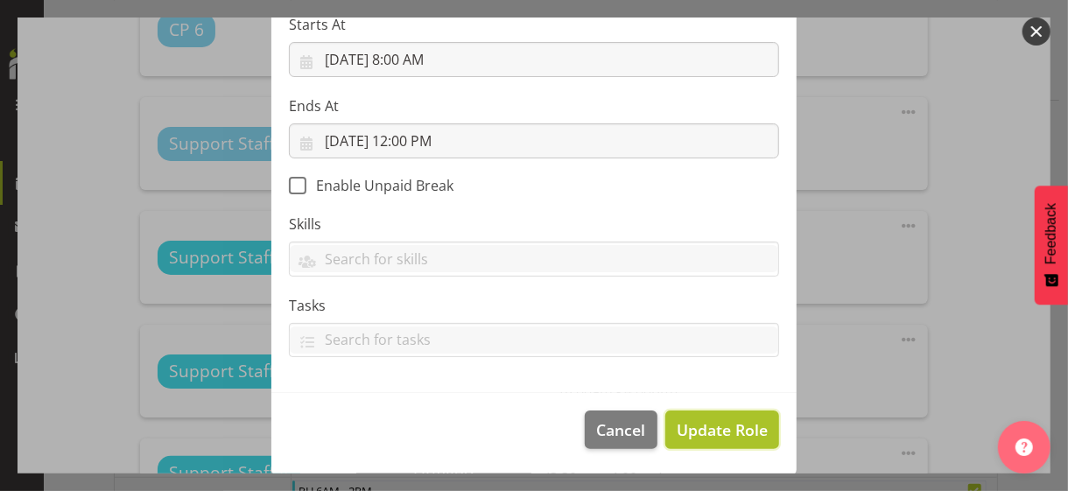
click at [714, 425] on span "Update Role" at bounding box center [722, 430] width 91 height 23
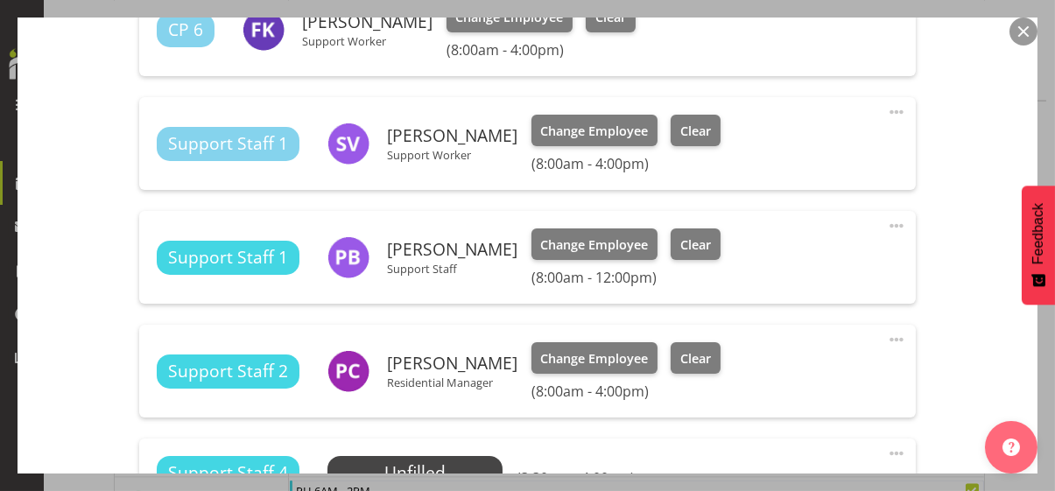
drag, startPoint x: 883, startPoint y: 219, endPoint x: 839, endPoint y: 240, distance: 48.6
click at [886, 219] on span at bounding box center [896, 225] width 21 height 21
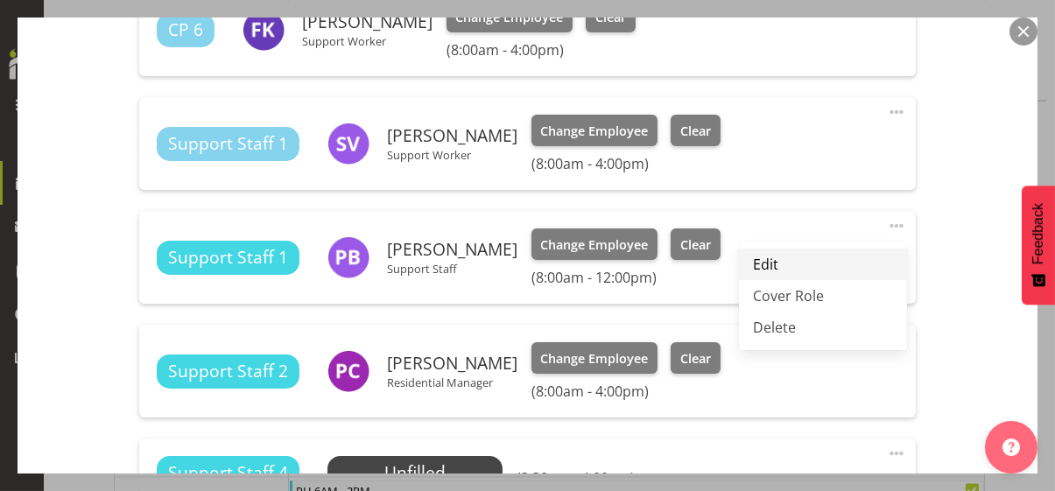
click at [769, 263] on link "Edit" at bounding box center [823, 265] width 168 height 32
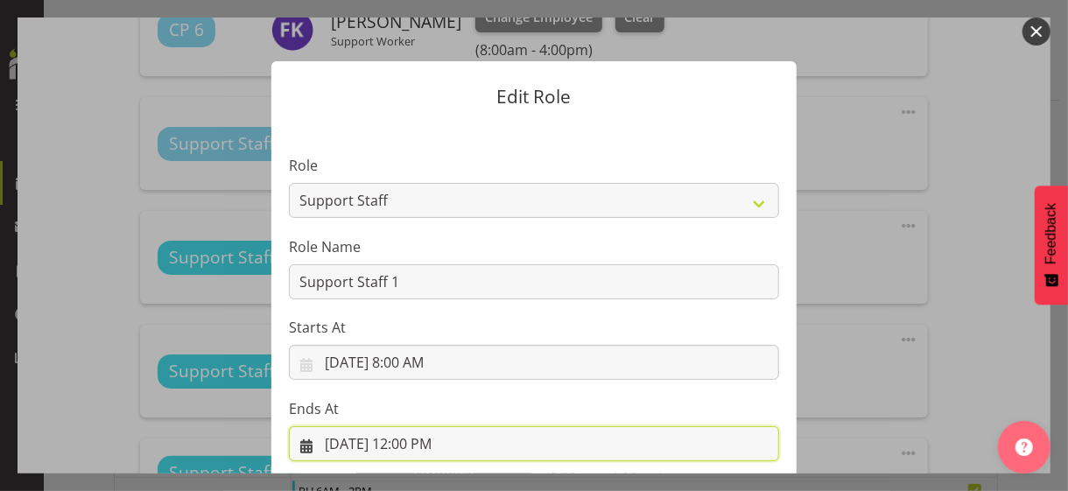
click at [414, 425] on input "[DATE] 12:00 PM" at bounding box center [534, 443] width 490 height 35
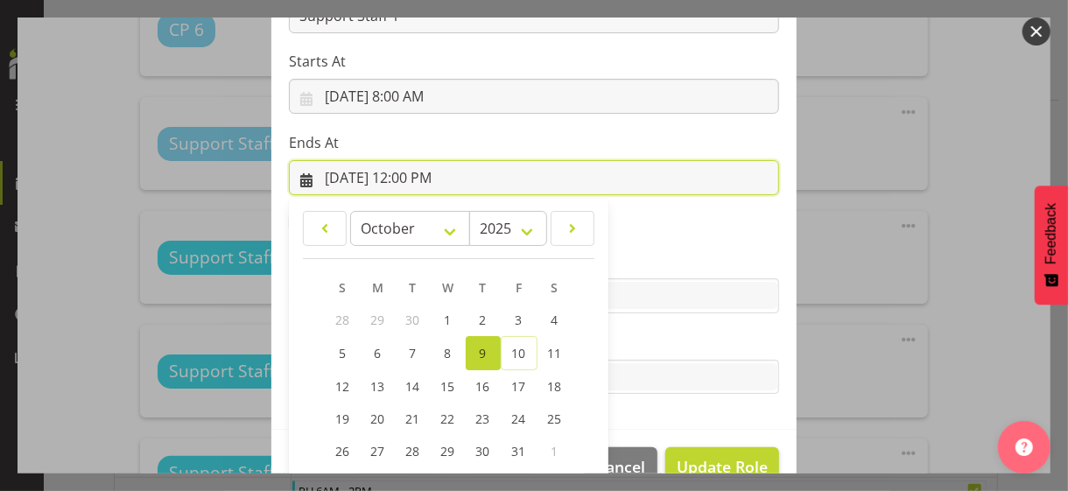
scroll to position [350, 0]
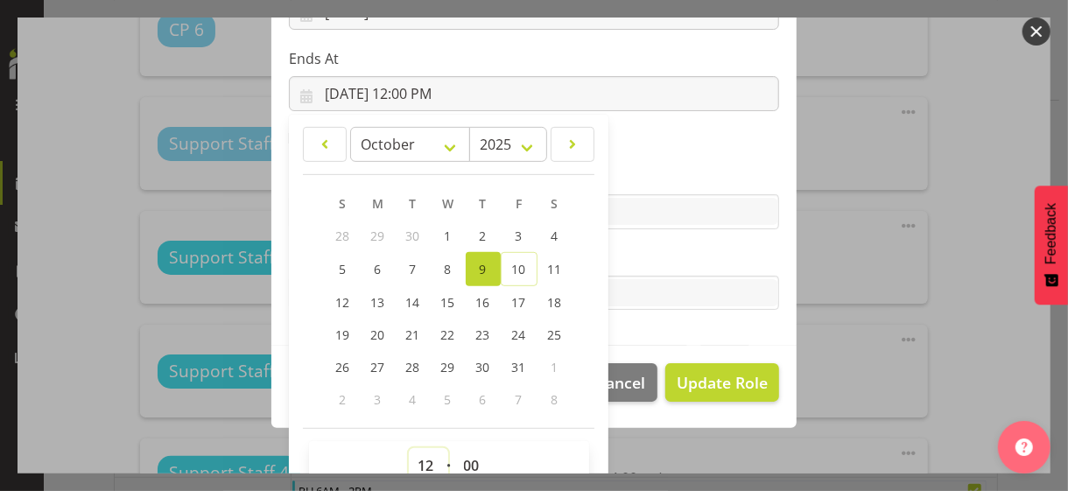
drag, startPoint x: 416, startPoint y: 462, endPoint x: 425, endPoint y: 441, distance: 22.8
click at [416, 425] on select "00 01 02 03 04 05 06 07 08 09 10 11 12 13 14 15 16 17 18 19 20 21 22 23" at bounding box center [428, 465] width 39 height 35
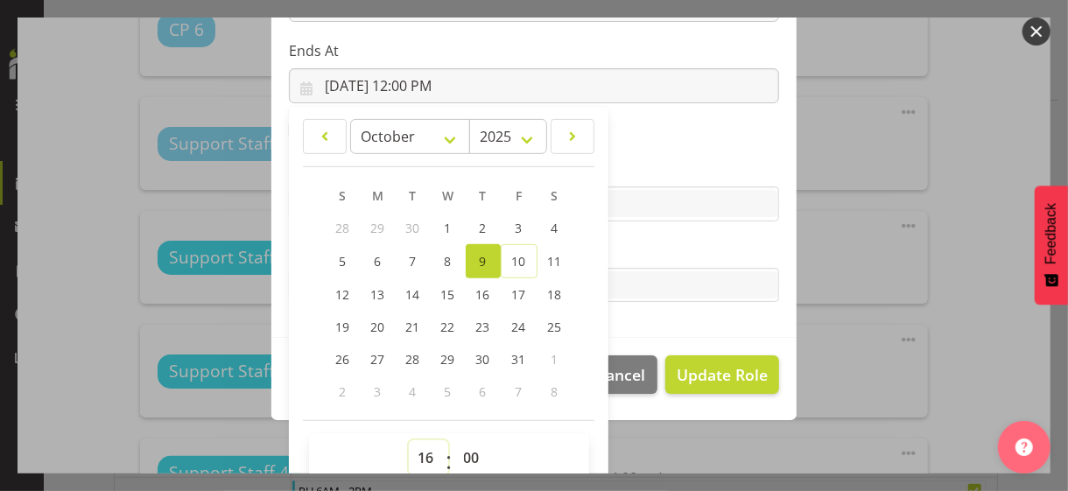
click at [409, 425] on select "00 01 02 03 04 05 06 07 08 09 10 11 12 13 14 15 16 17 18 19 20 21 22 23" at bounding box center [428, 457] width 39 height 35
click at [638, 251] on label "Tasks" at bounding box center [534, 250] width 490 height 21
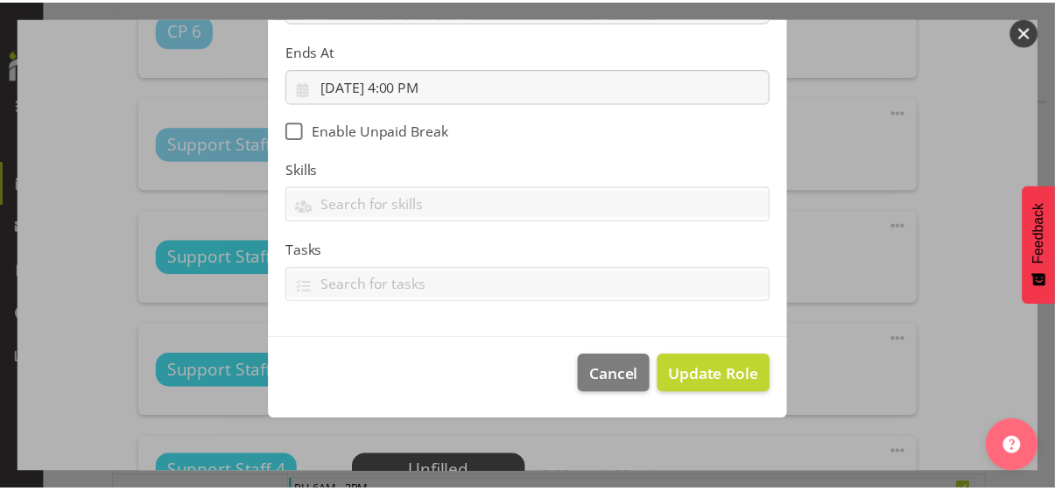
scroll to position [303, 0]
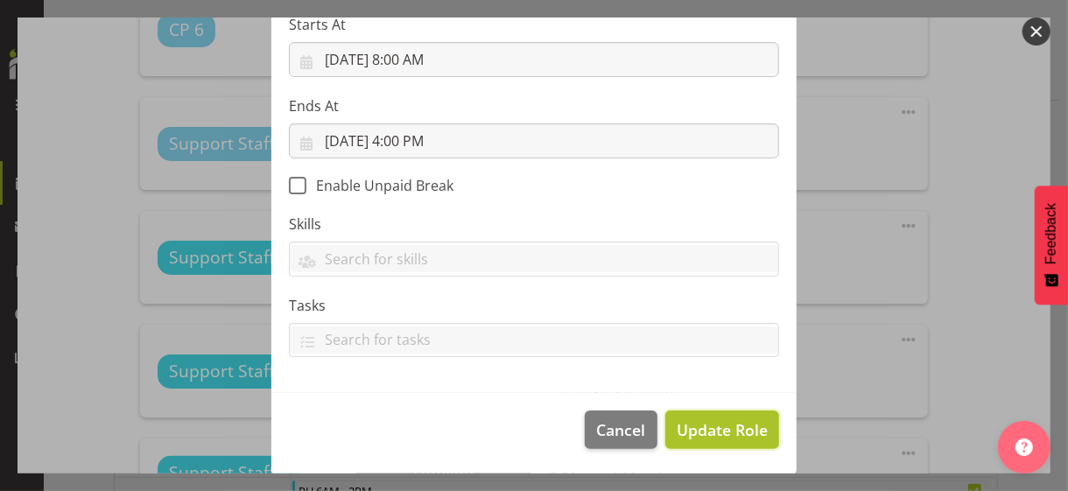
click at [705, 422] on span "Update Role" at bounding box center [722, 430] width 91 height 23
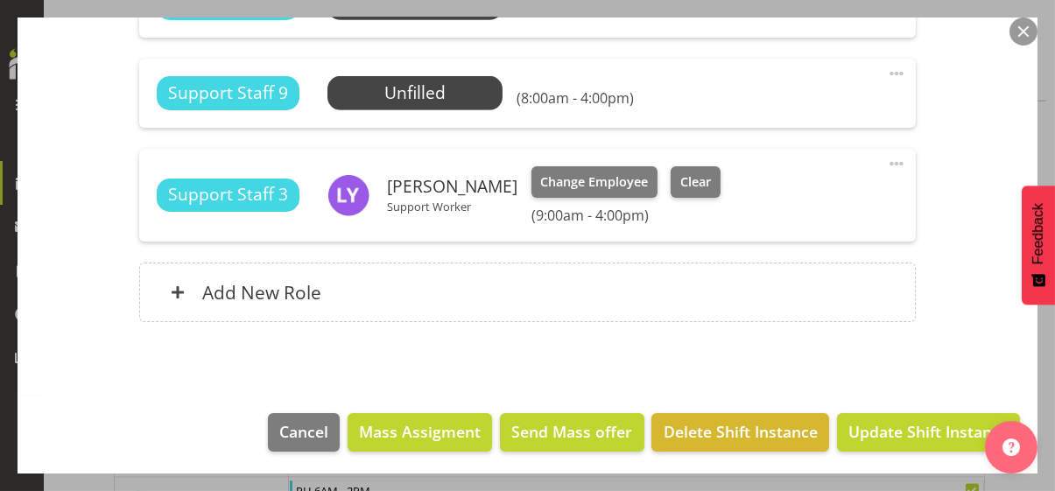
scroll to position [1791, 0]
click at [901, 425] on span "Update Shift Instance" at bounding box center [928, 431] width 160 height 23
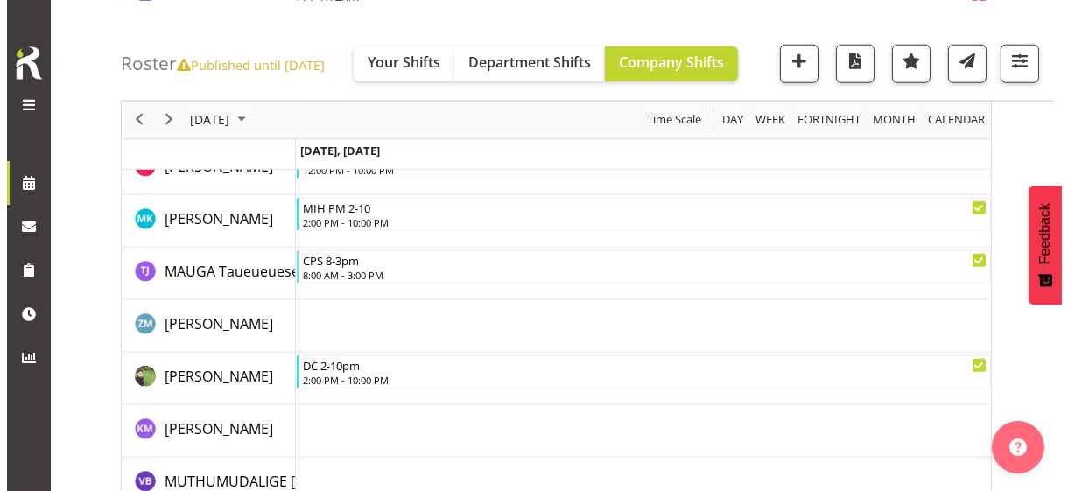
scroll to position [5276, 0]
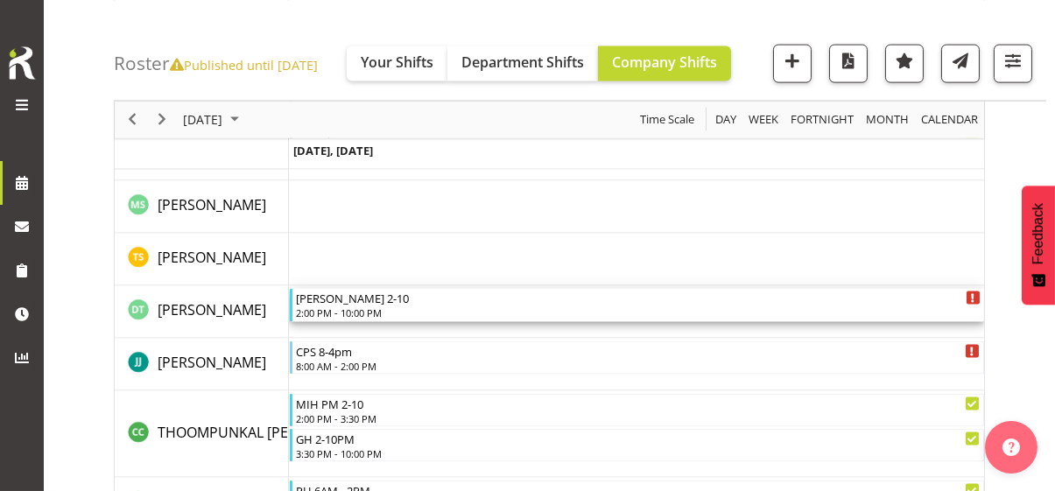
click at [363, 309] on div "2:00 PM - 10:00 PM" at bounding box center [638, 313] width 685 height 14
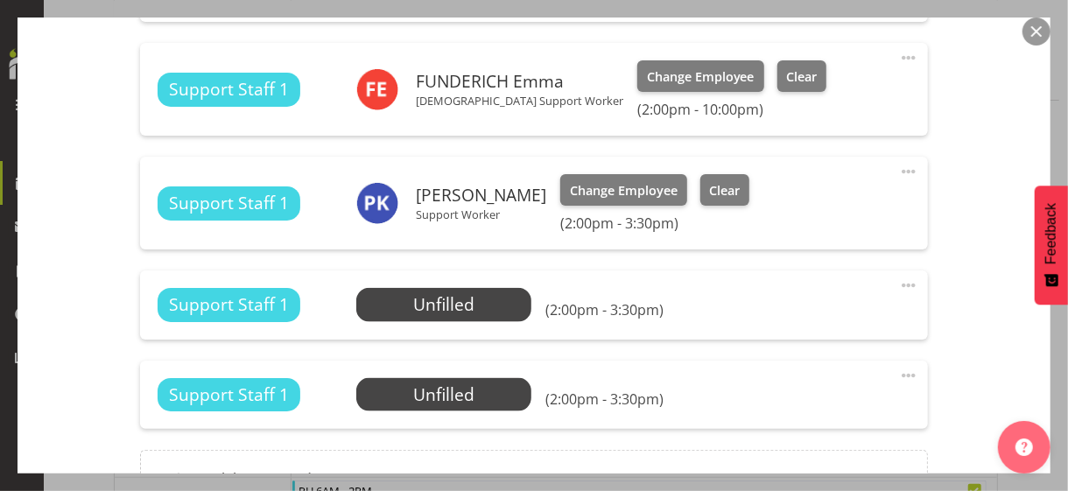
scroll to position [1138, 0]
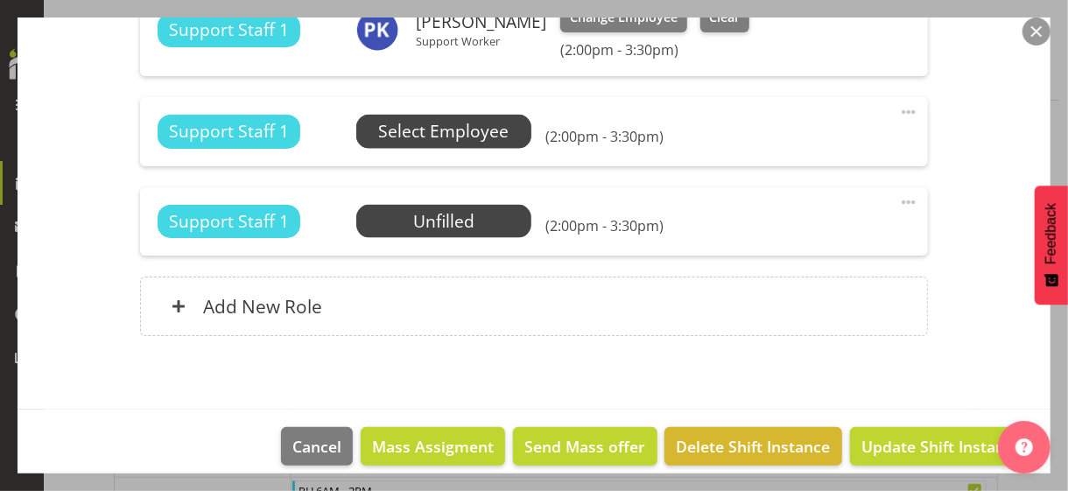
click at [454, 130] on span "Select Employee" at bounding box center [443, 131] width 130 height 25
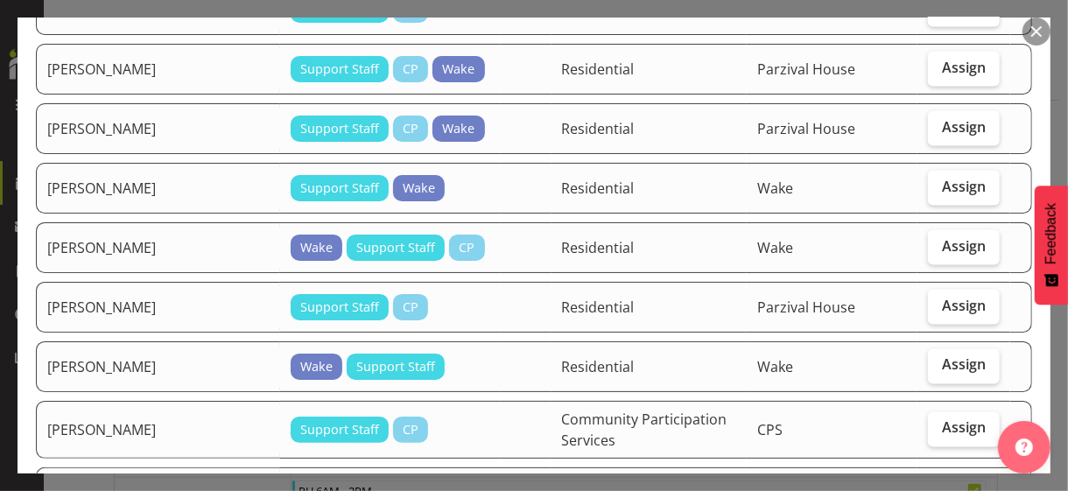
scroll to position [1576, 0]
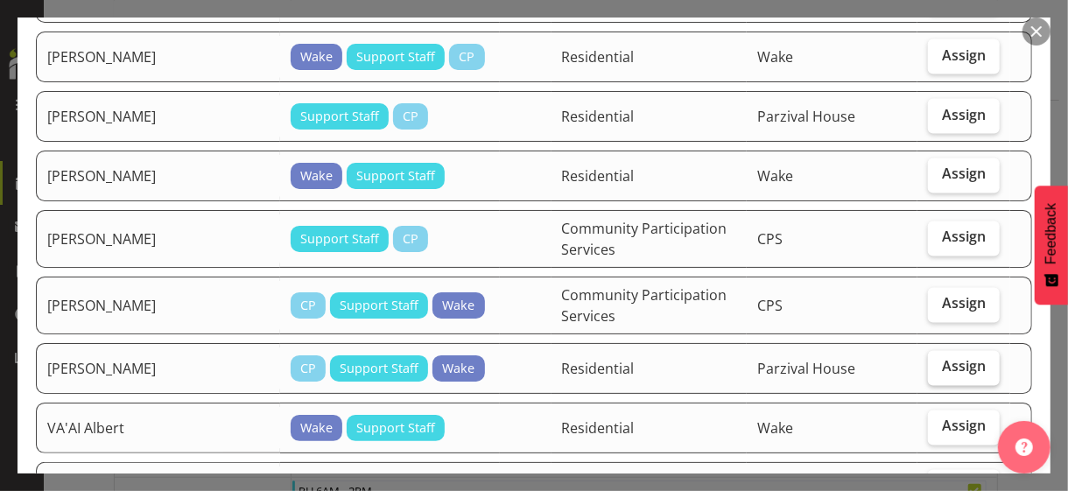
click at [932, 358] on span "Assign" at bounding box center [964, 367] width 44 height 18
click at [932, 362] on input "Assign" at bounding box center [933, 367] width 11 height 11
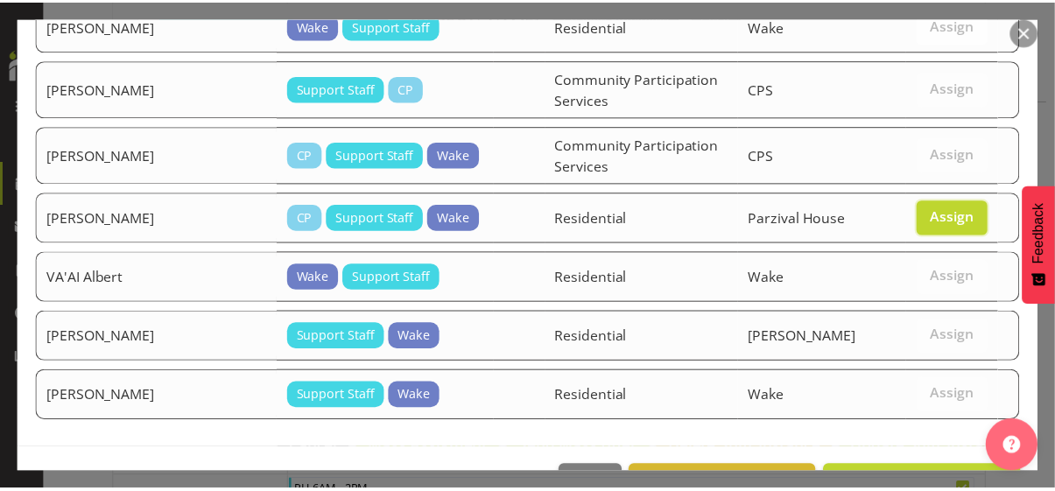
scroll to position [1727, 0]
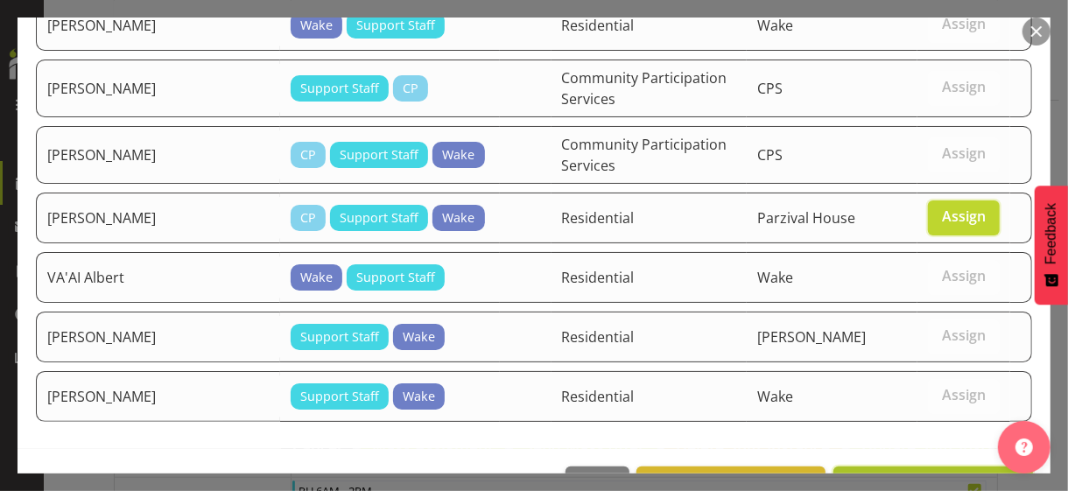
click at [932, 425] on span "Assign [PERSON_NAME]" at bounding box center [933, 485] width 177 height 21
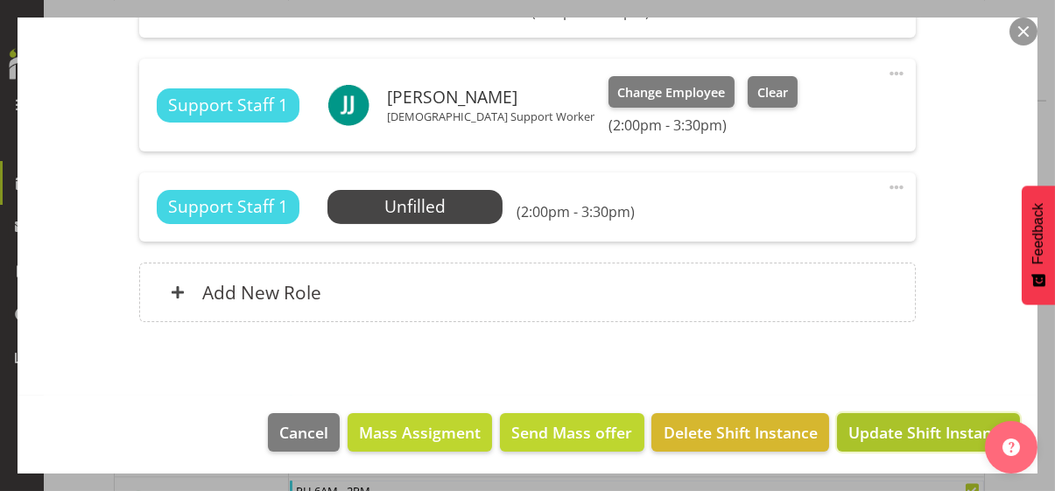
click at [896, 425] on span "Update Shift Instance" at bounding box center [928, 432] width 160 height 23
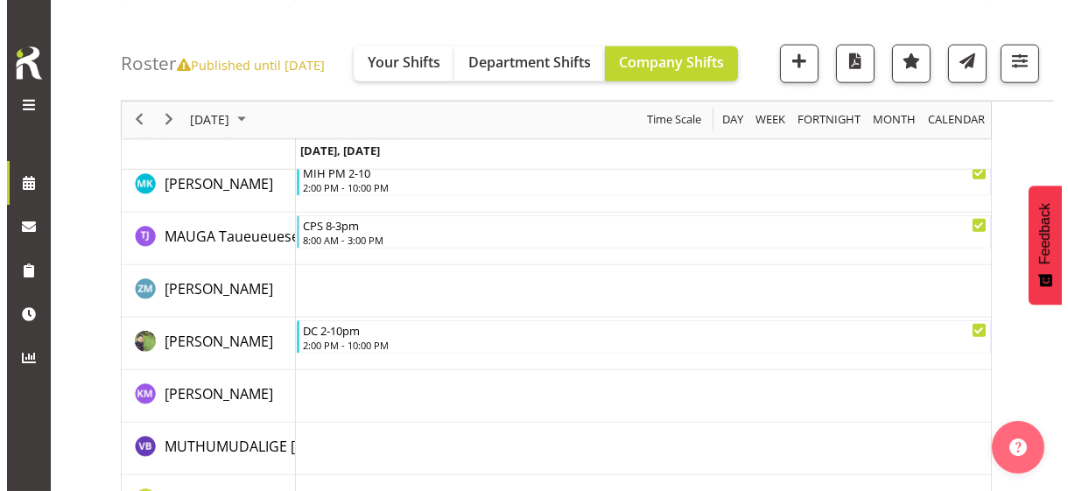
scroll to position [5241, 0]
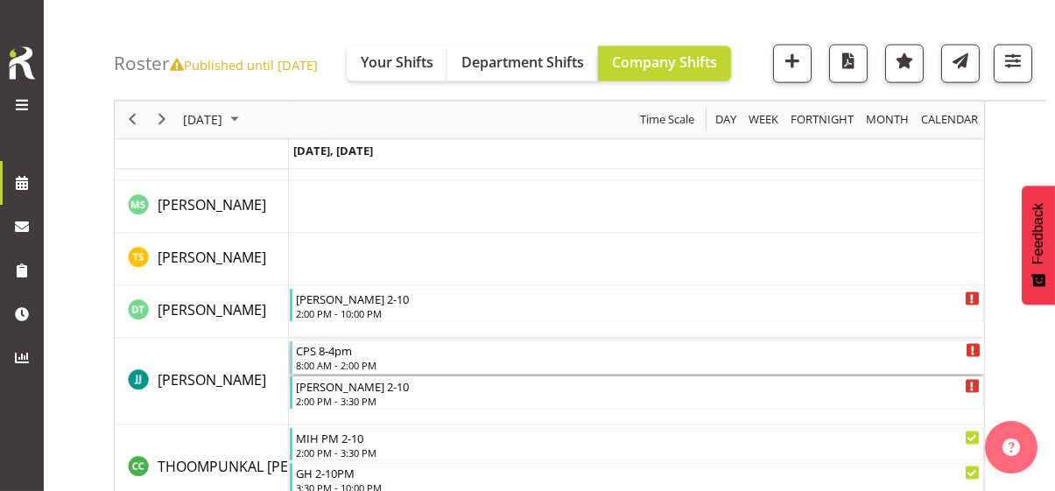
click at [341, 361] on div "8:00 AM - 2:00 PM" at bounding box center [638, 365] width 685 height 14
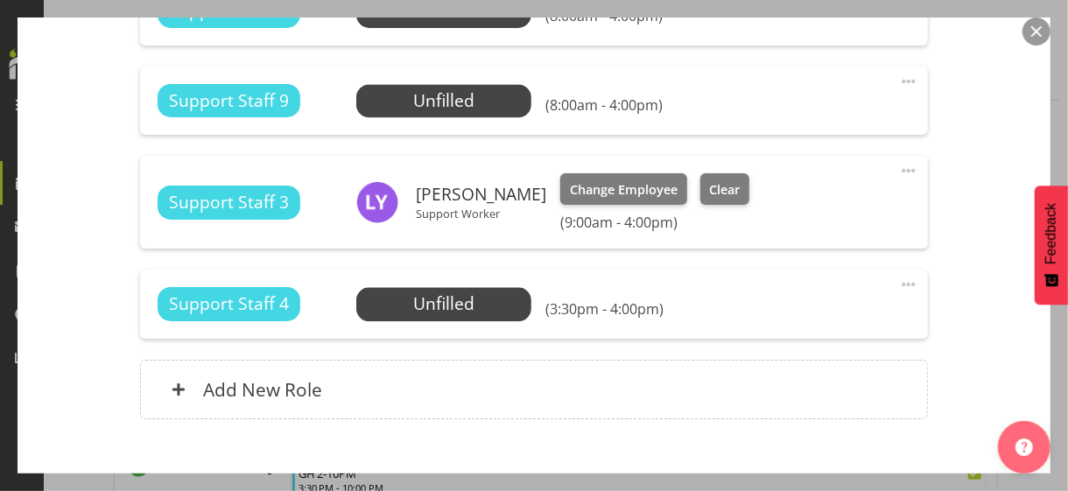
scroll to position [1926, 0]
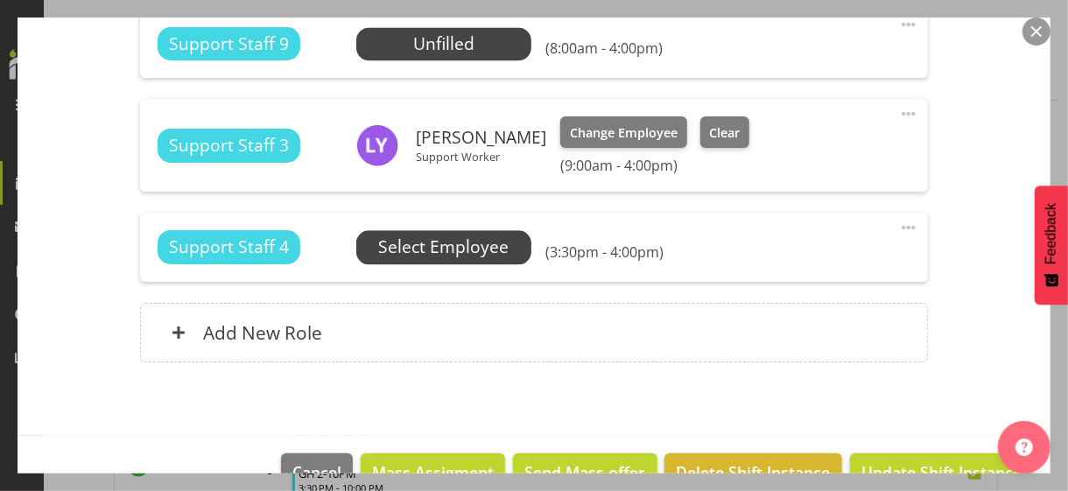
click at [433, 247] on span "Select Employee" at bounding box center [443, 247] width 130 height 25
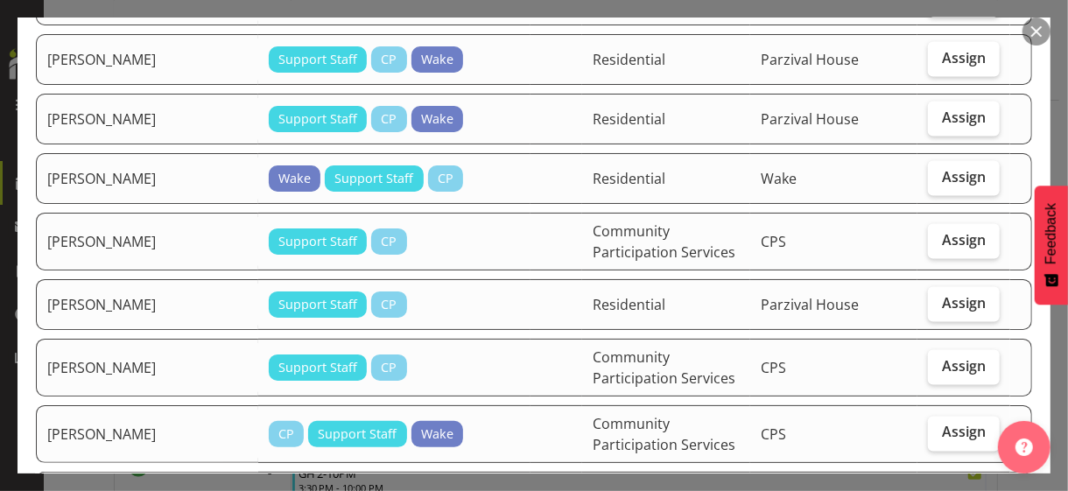
scroll to position [1401, 0]
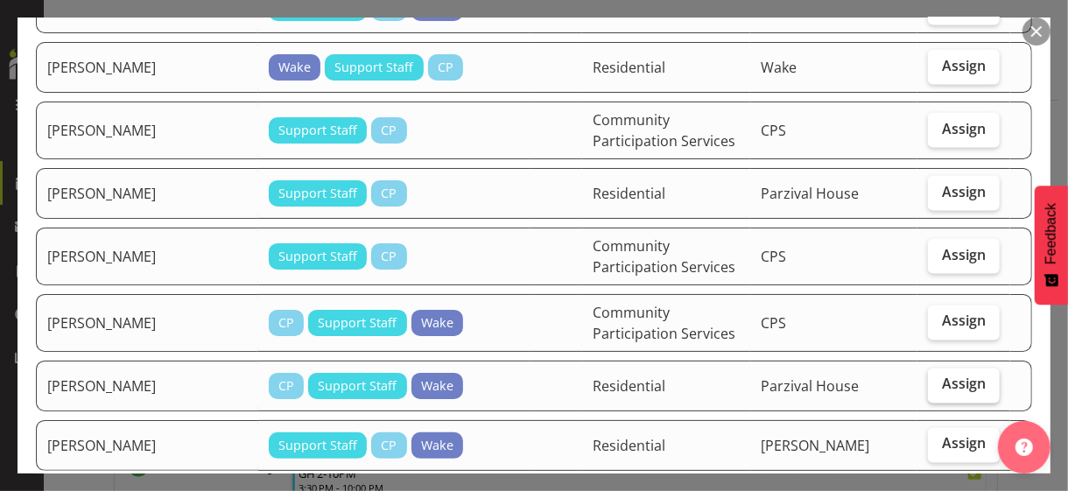
click at [932, 376] on span "Assign" at bounding box center [964, 385] width 44 height 18
click at [932, 379] on input "Assign" at bounding box center [933, 384] width 11 height 11
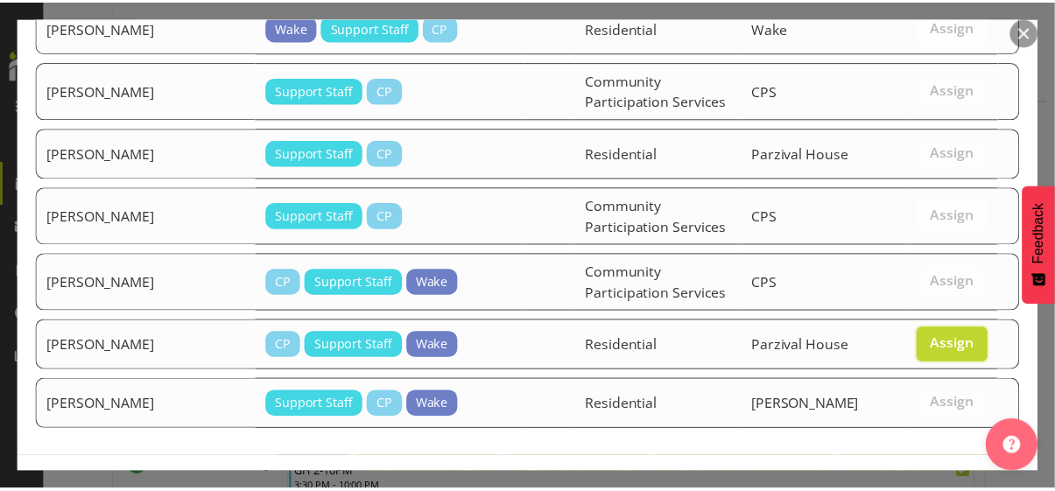
scroll to position [1462, 0]
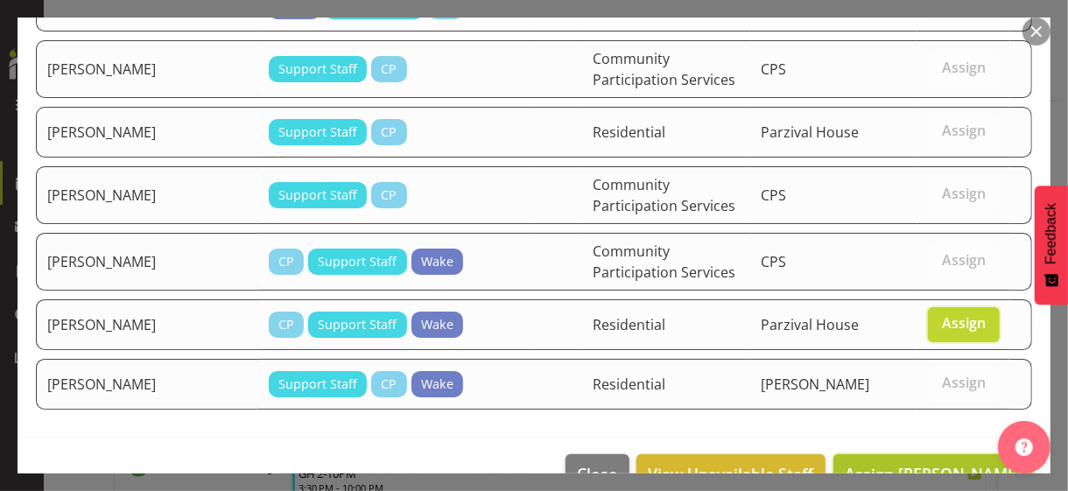
click at [917, 425] on span "Assign [PERSON_NAME]" at bounding box center [933, 473] width 177 height 21
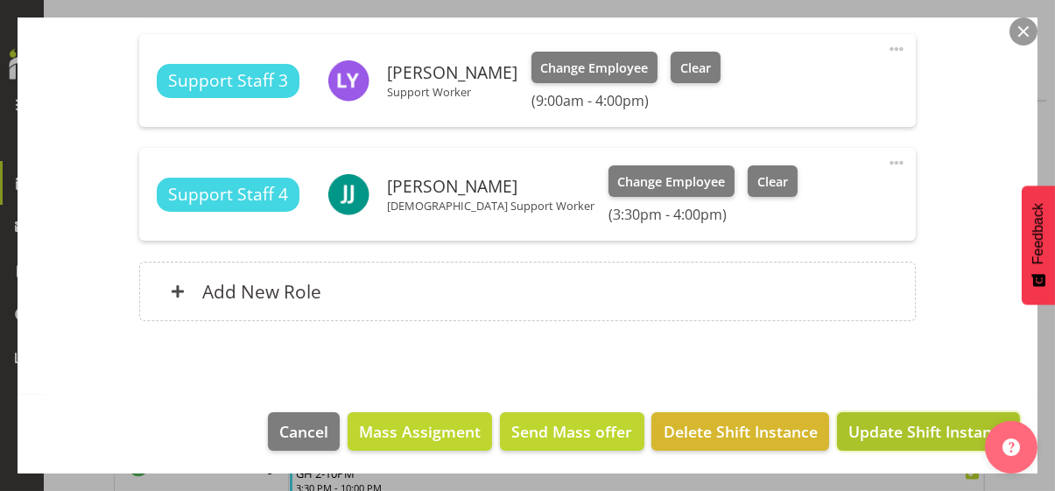
click at [927, 425] on span "Update Shift Instance" at bounding box center [928, 431] width 160 height 23
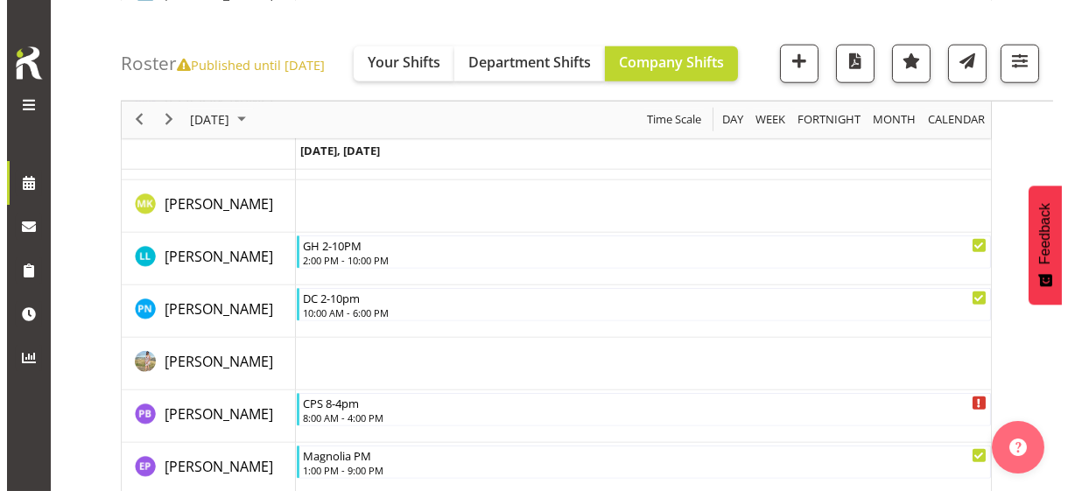
scroll to position [3872, 0]
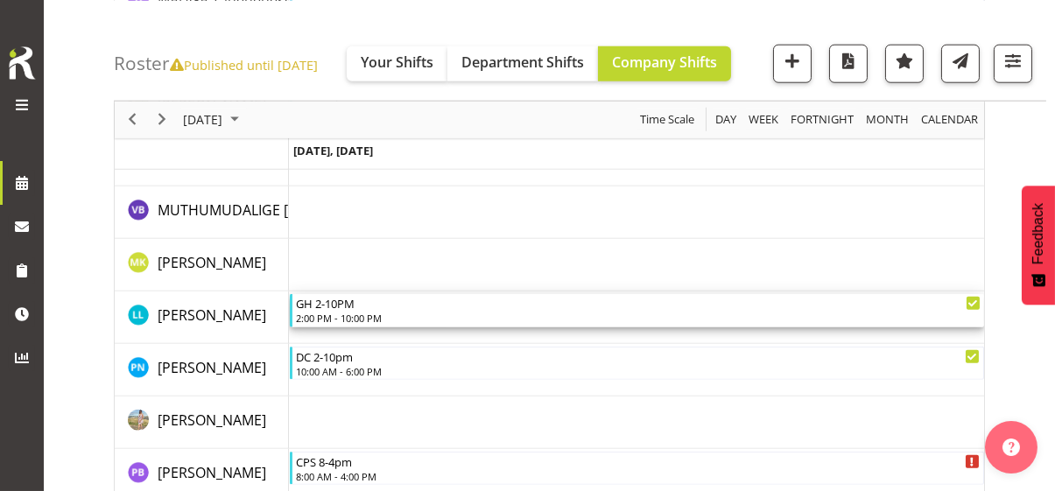
click at [355, 311] on div "2:00 PM - 10:00 PM" at bounding box center [638, 318] width 685 height 14
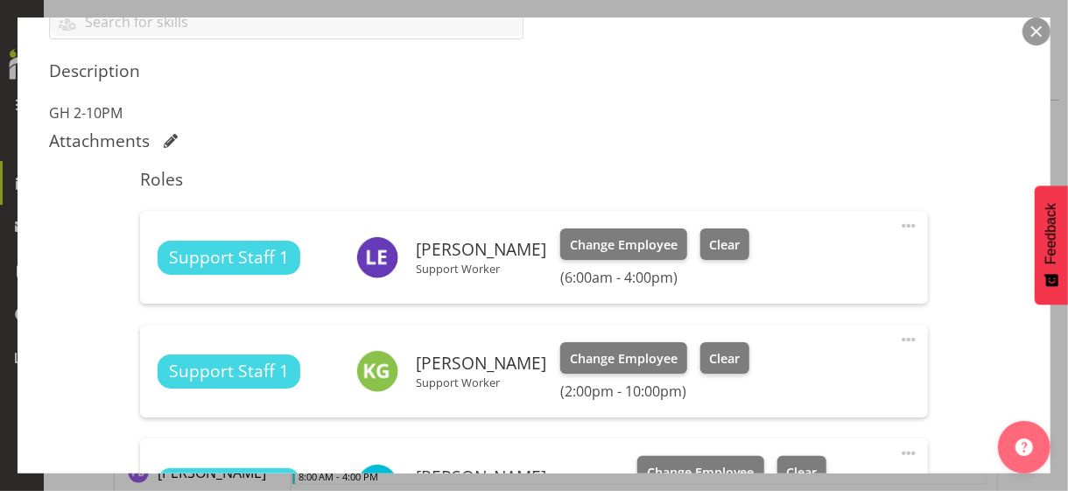
scroll to position [788, 0]
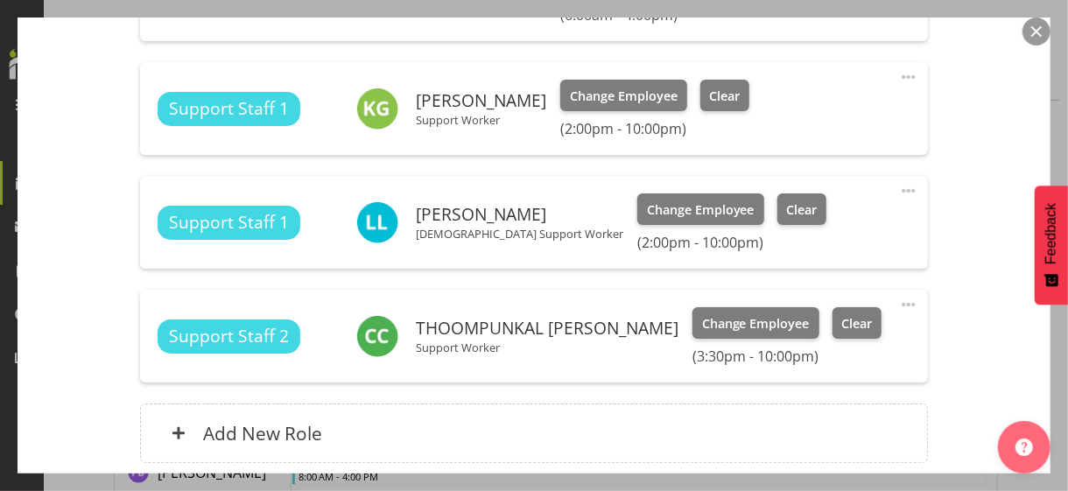
click at [898, 187] on span at bounding box center [908, 190] width 21 height 21
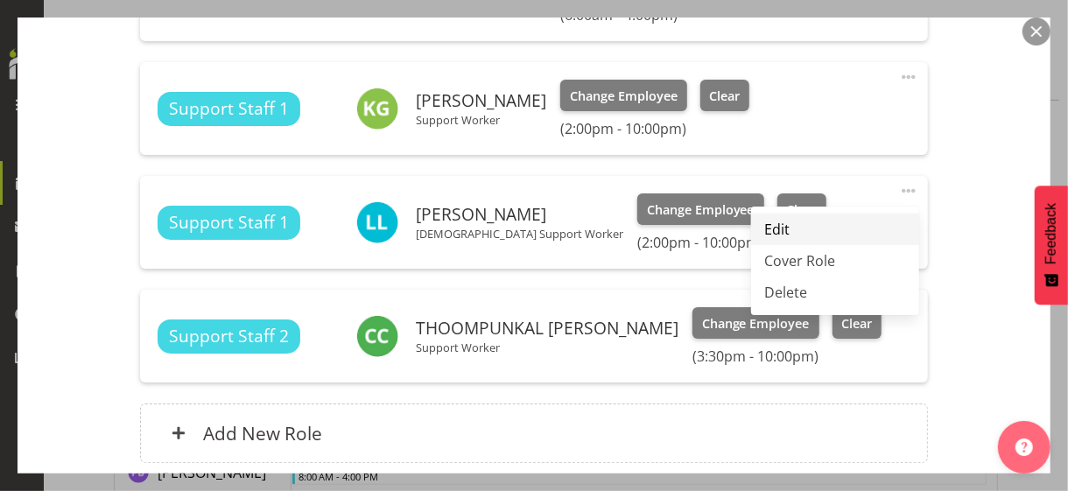
click at [804, 220] on link "Edit" at bounding box center [835, 230] width 168 height 32
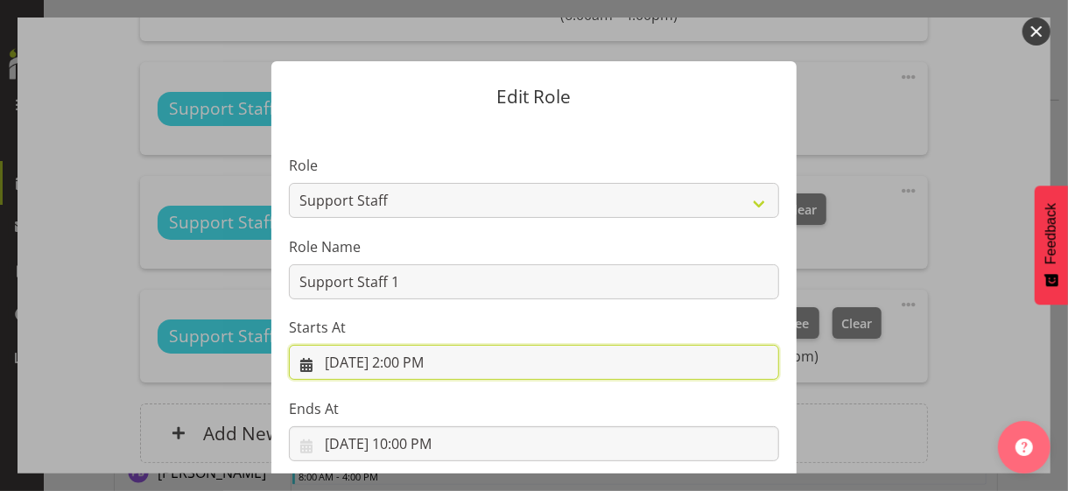
click at [407, 360] on input "[DATE] 2:00 PM" at bounding box center [534, 362] width 490 height 35
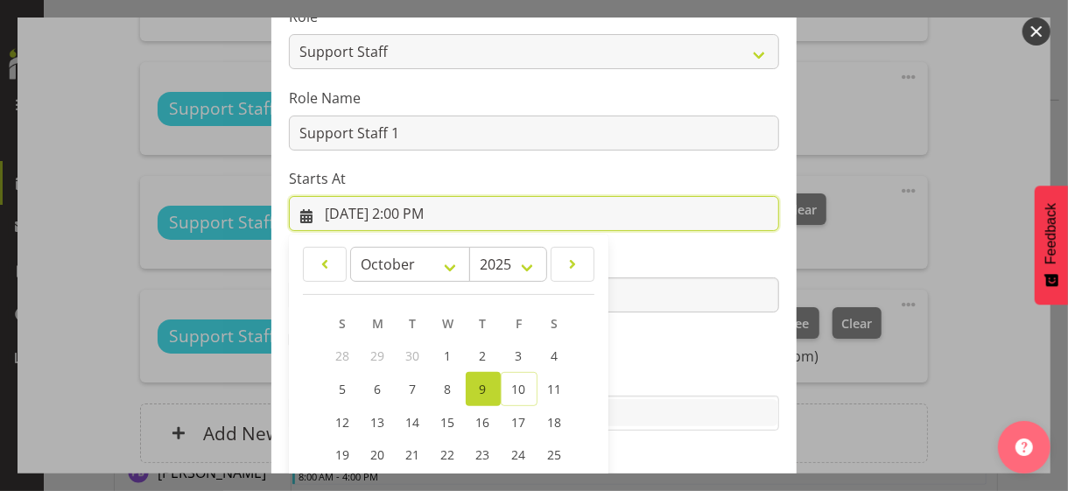
scroll to position [304, 0]
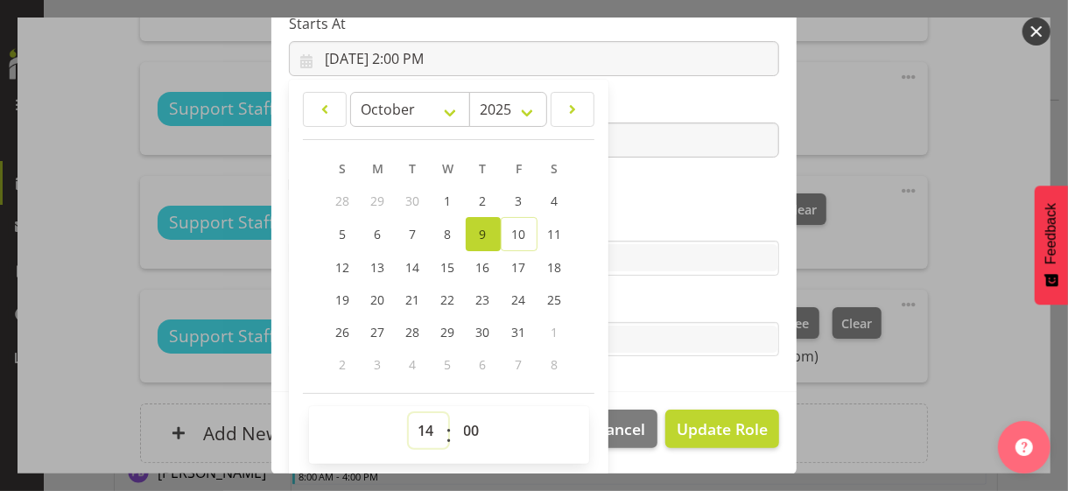
drag, startPoint x: 416, startPoint y: 421, endPoint x: 421, endPoint y: 412, distance: 10.2
click at [416, 421] on select "00 01 02 03 04 05 06 07 08 09 10 11 12 13 14 15 16 17 18 19 20 21 22 23" at bounding box center [428, 430] width 39 height 35
click at [409, 413] on select "00 01 02 03 04 05 06 07 08 09 10 11 12 13 14 15 16 17 18 19 20 21 22 23" at bounding box center [428, 430] width 39 height 35
drag, startPoint x: 462, startPoint y: 429, endPoint x: 466, endPoint y: 414, distance: 15.3
click at [463, 425] on select "00 01 02 03 04 05 06 07 08 09 10 11 12 13 14 15 16 17 18 19 20 21 22 23 24 25 2…" at bounding box center [473, 430] width 39 height 35
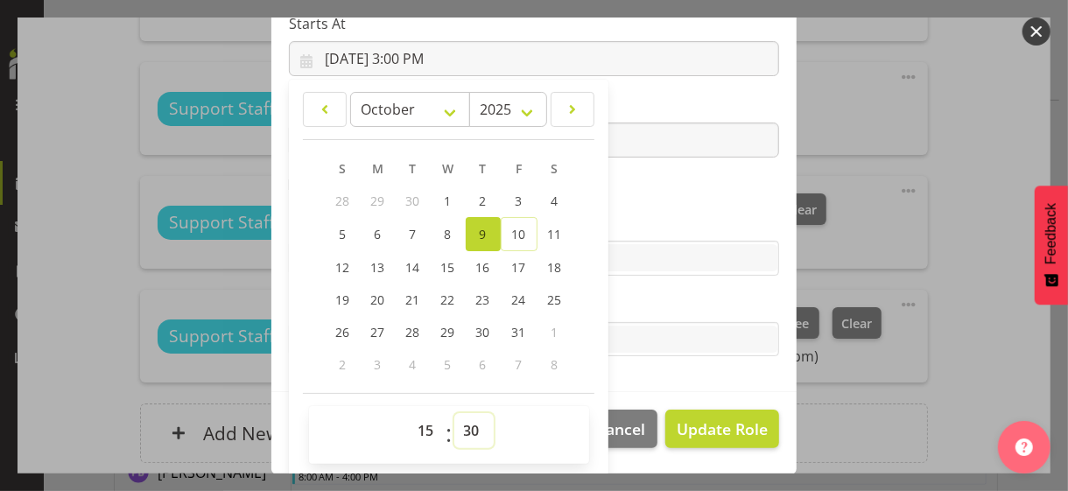
click at [454, 413] on select "00 01 02 03 04 05 06 07 08 09 10 11 12 13 14 15 16 17 18 19 20 21 22 23 24 25 2…" at bounding box center [473, 430] width 39 height 35
click at [644, 220] on label "Skills" at bounding box center [534, 223] width 490 height 21
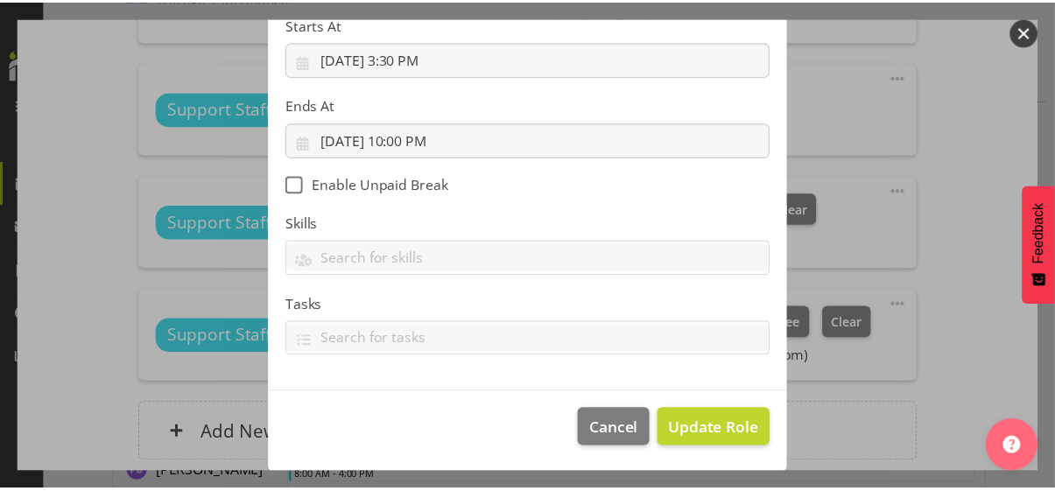
scroll to position [303, 0]
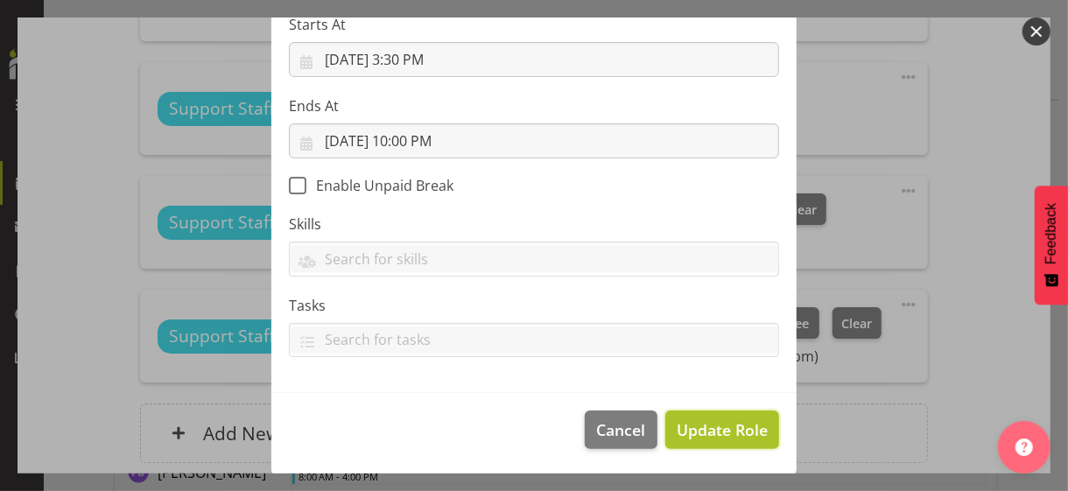
click at [695, 425] on span "Update Role" at bounding box center [722, 430] width 91 height 23
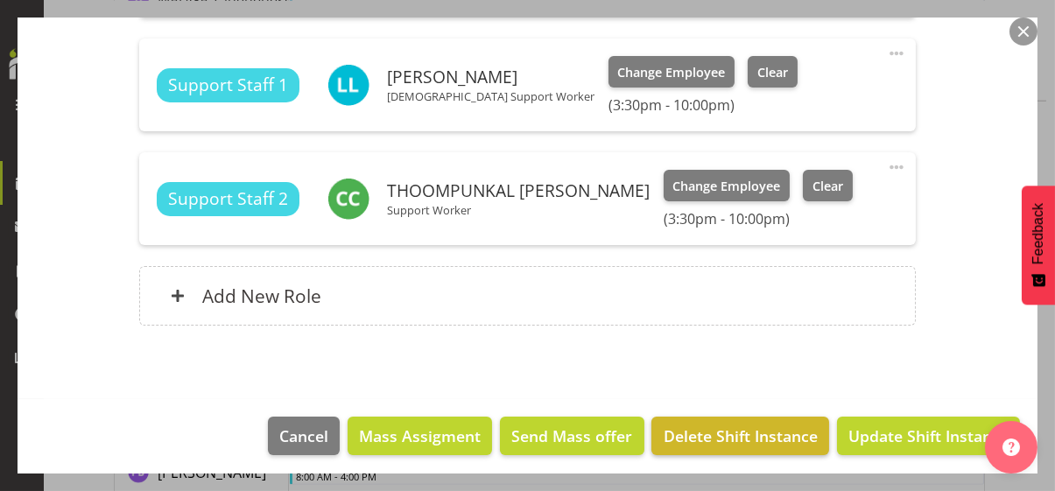
scroll to position [930, 0]
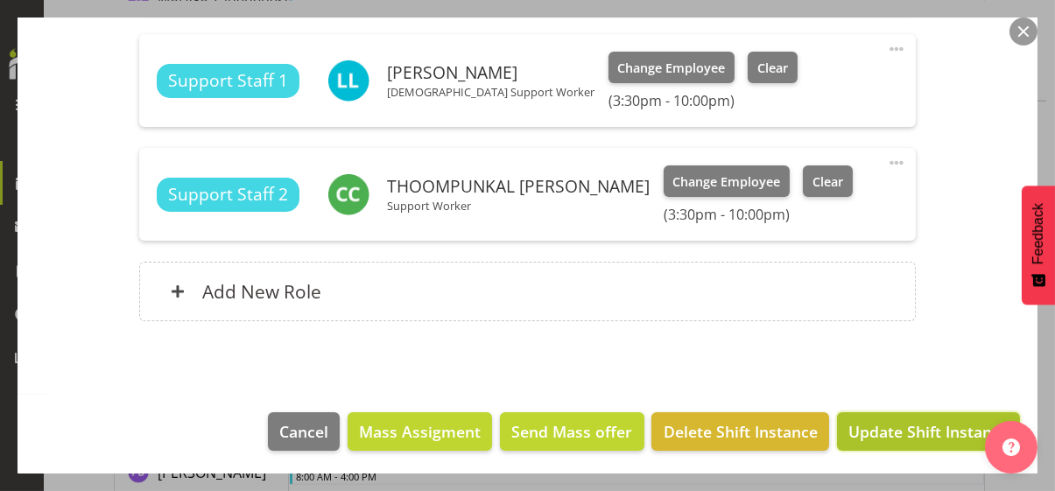
click at [881, 425] on span "Update Shift Instance" at bounding box center [928, 431] width 160 height 23
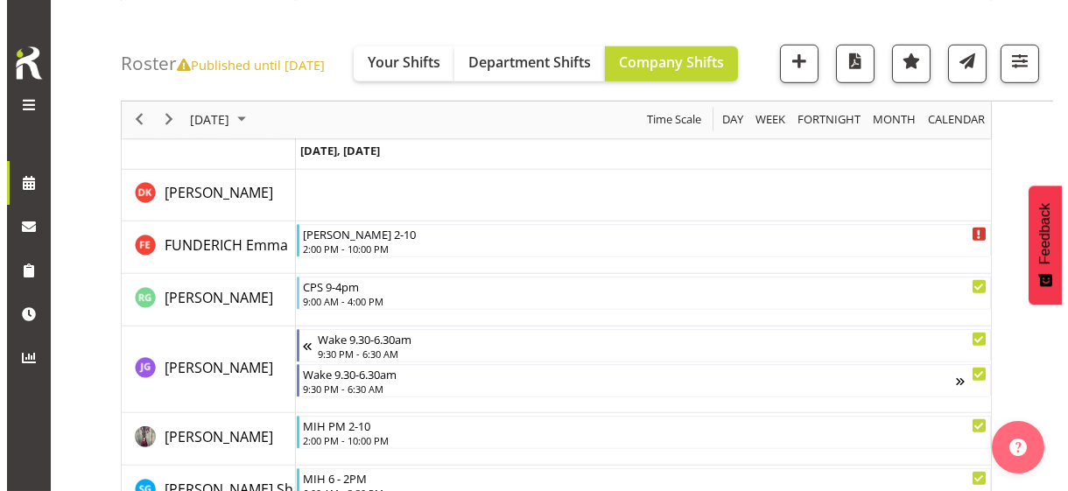
scroll to position [2296, 0]
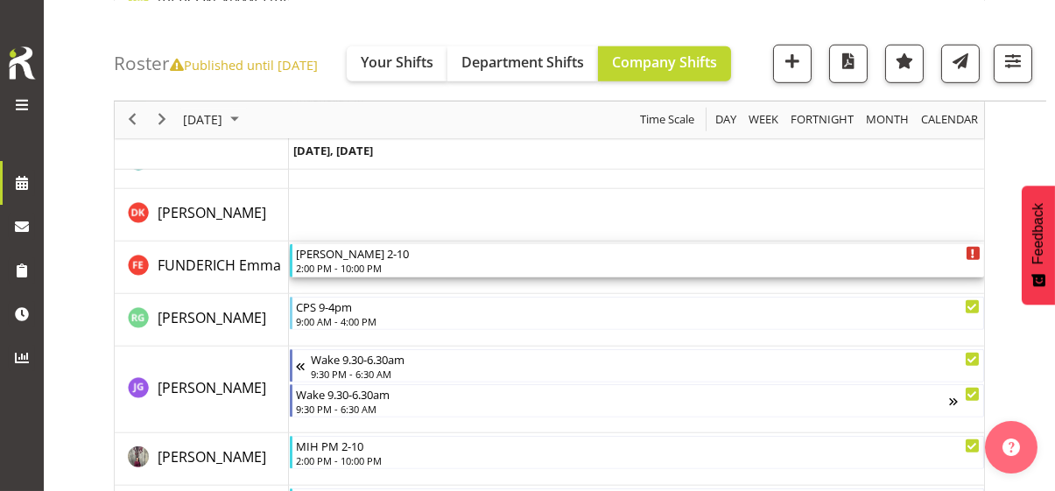
click at [358, 266] on div "2:00 PM - 10:00 PM" at bounding box center [638, 268] width 685 height 14
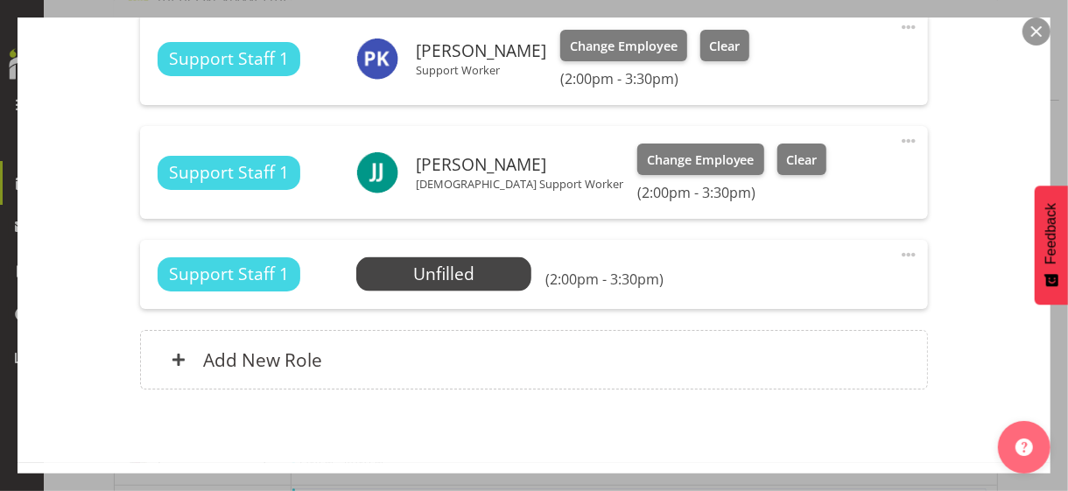
scroll to position [1177, 0]
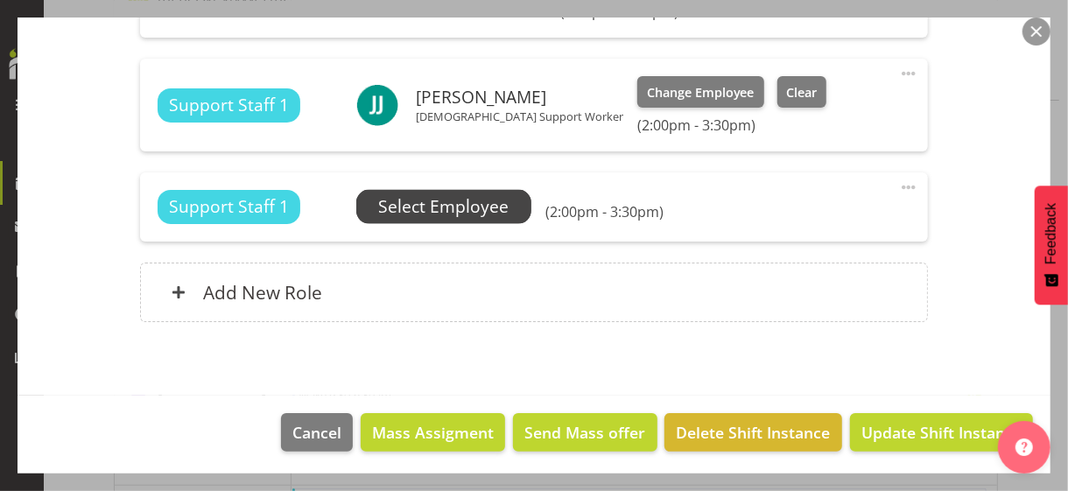
click at [434, 202] on span "Select Employee" at bounding box center [443, 206] width 130 height 25
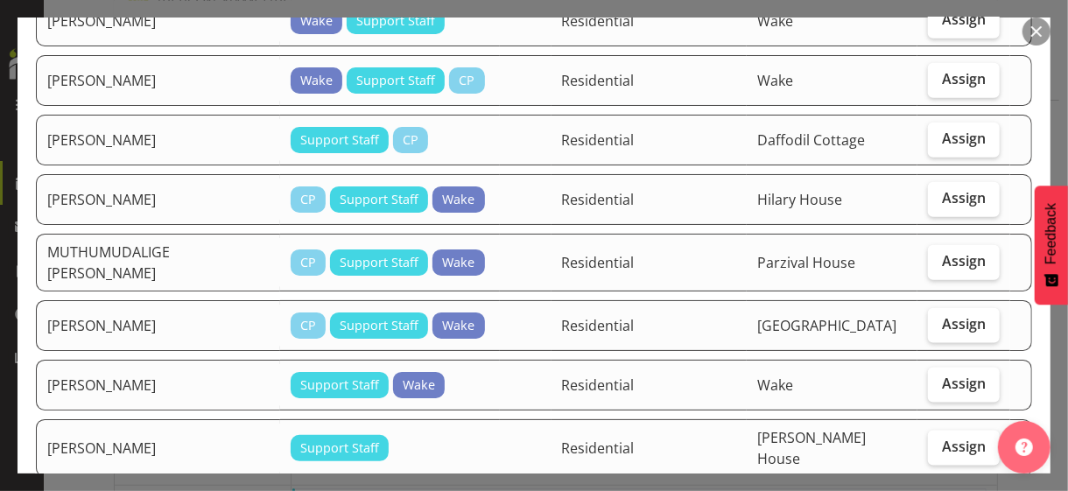
scroll to position [1051, 0]
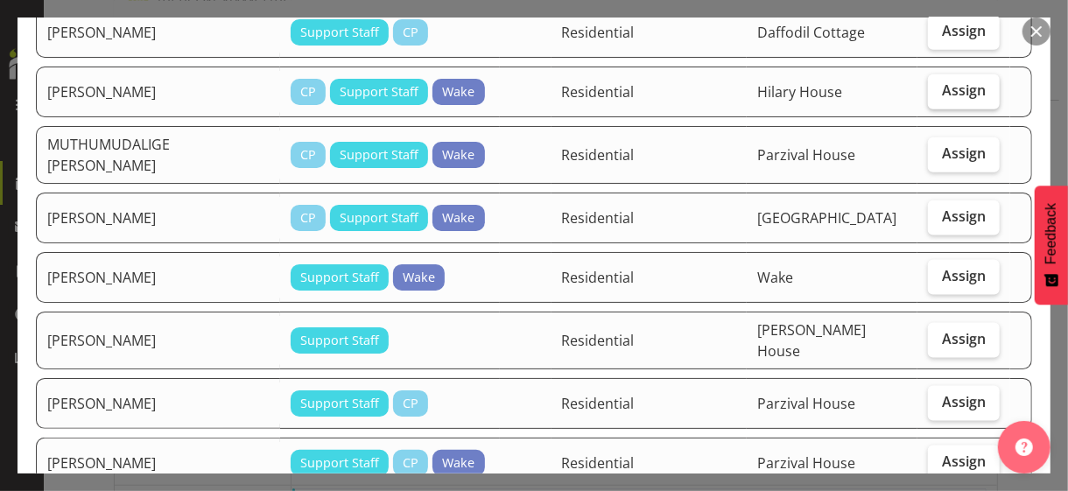
click at [932, 81] on span "Assign" at bounding box center [964, 90] width 44 height 18
click at [932, 85] on input "Assign" at bounding box center [933, 90] width 11 height 11
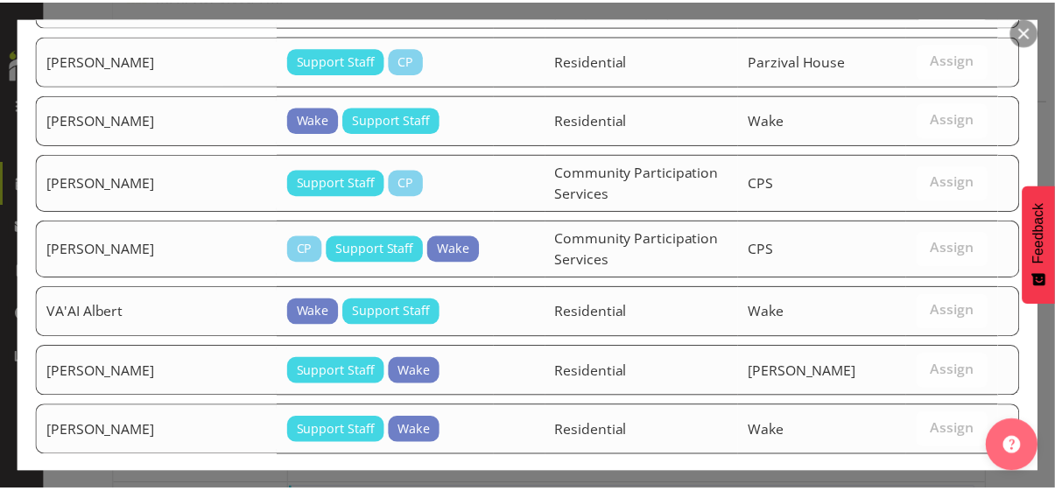
scroll to position [1727, 0]
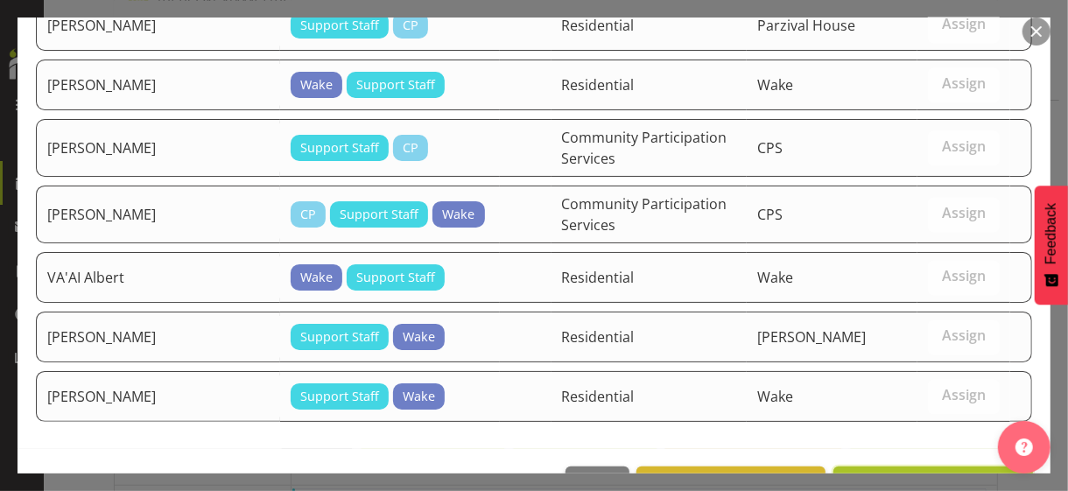
click at [930, 425] on span "Assign [PERSON_NAME]" at bounding box center [933, 485] width 177 height 21
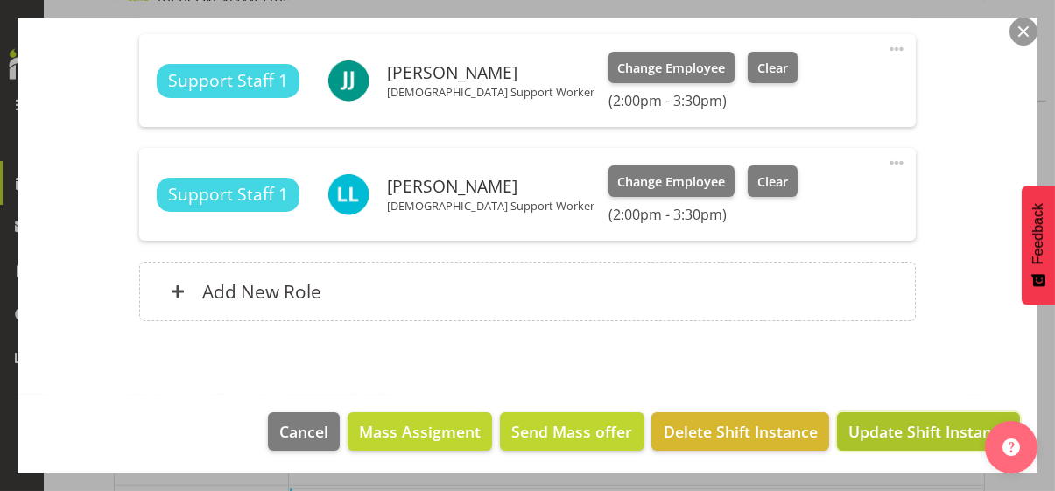
click at [928, 425] on span "Update Shift Instance" at bounding box center [928, 431] width 160 height 23
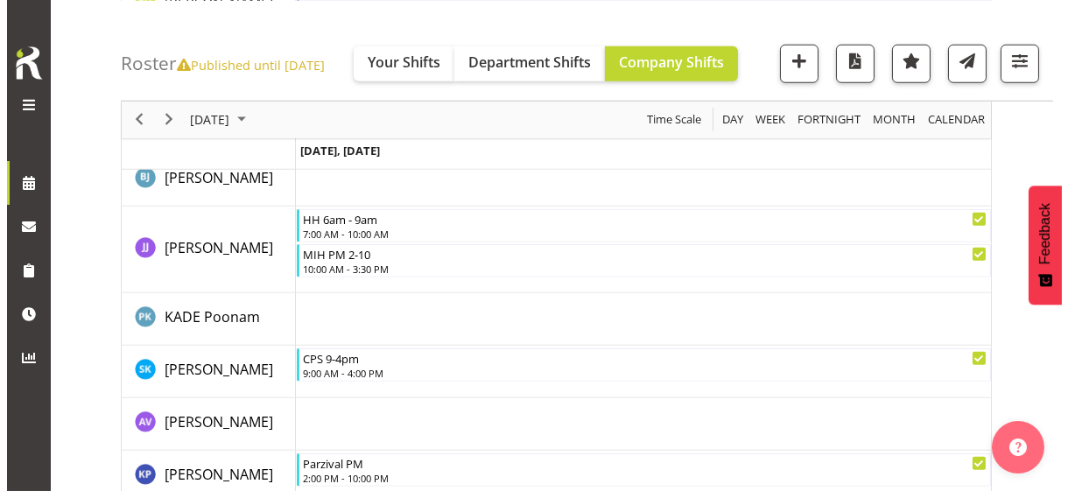
scroll to position [3048, 0]
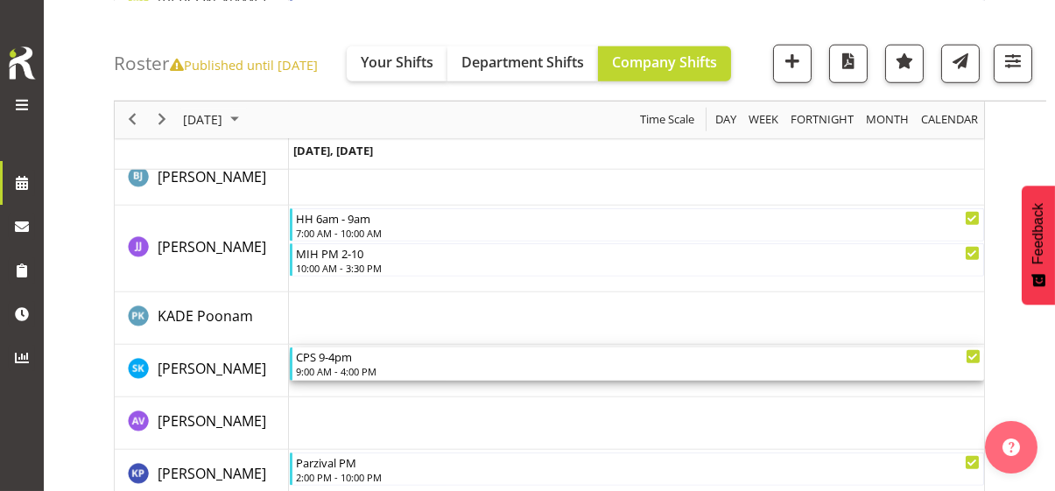
click at [336, 367] on div "9:00 AM - 4:00 PM" at bounding box center [638, 371] width 685 height 14
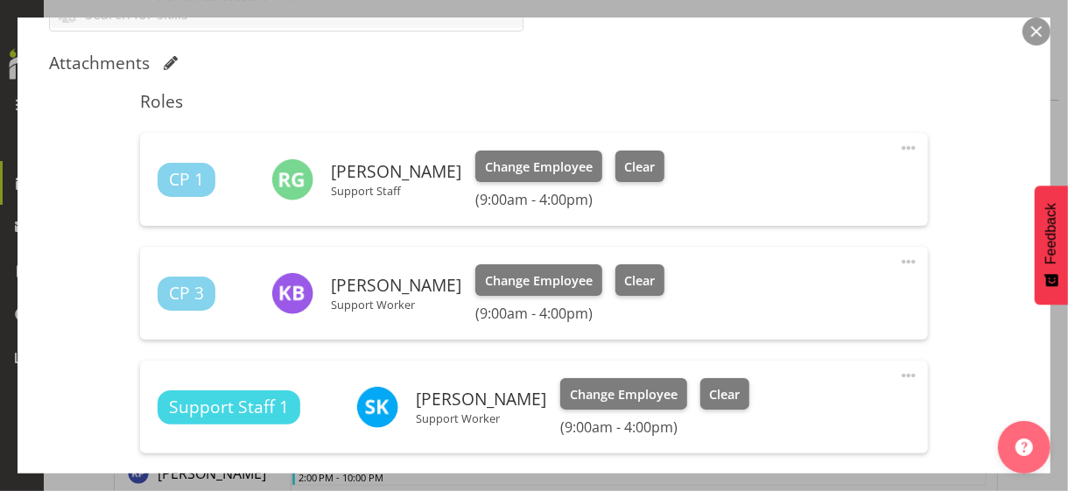
scroll to position [613, 0]
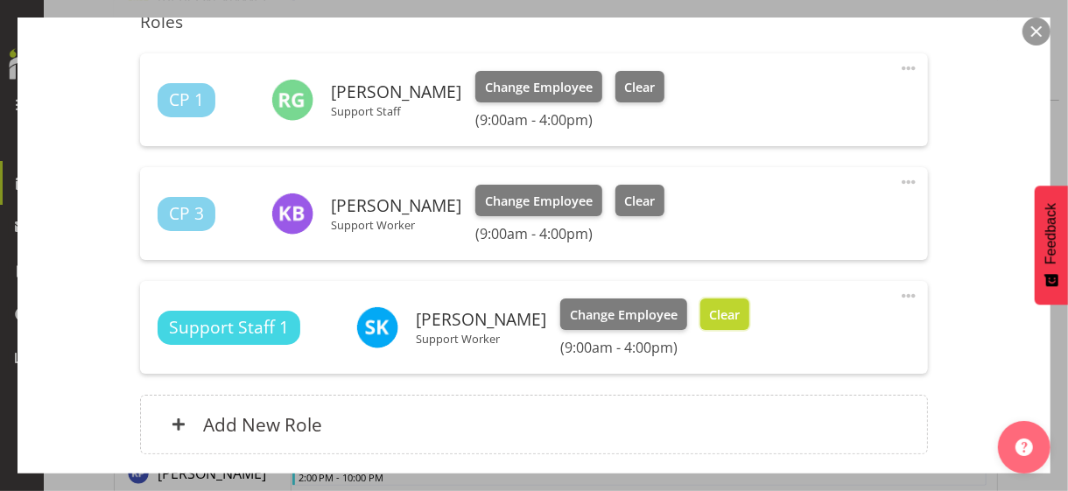
click at [738, 321] on button "Clear" at bounding box center [725, 315] width 50 height 32
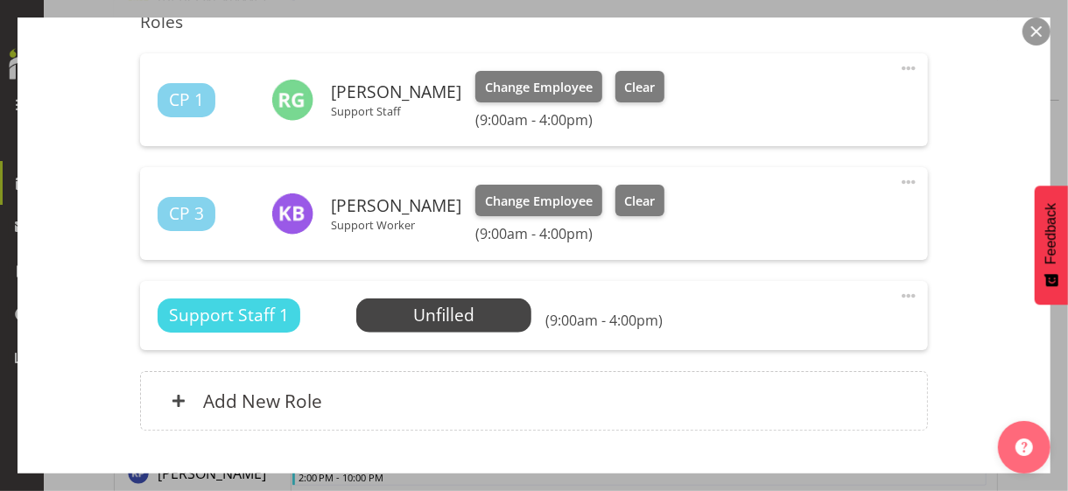
scroll to position [721, 0]
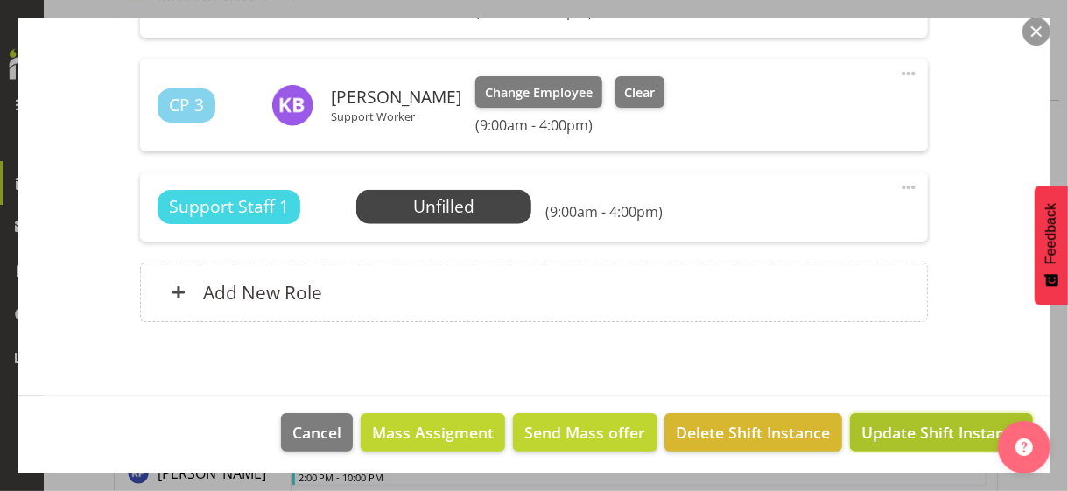
click at [876, 425] on span "Update Shift Instance" at bounding box center [942, 432] width 160 height 23
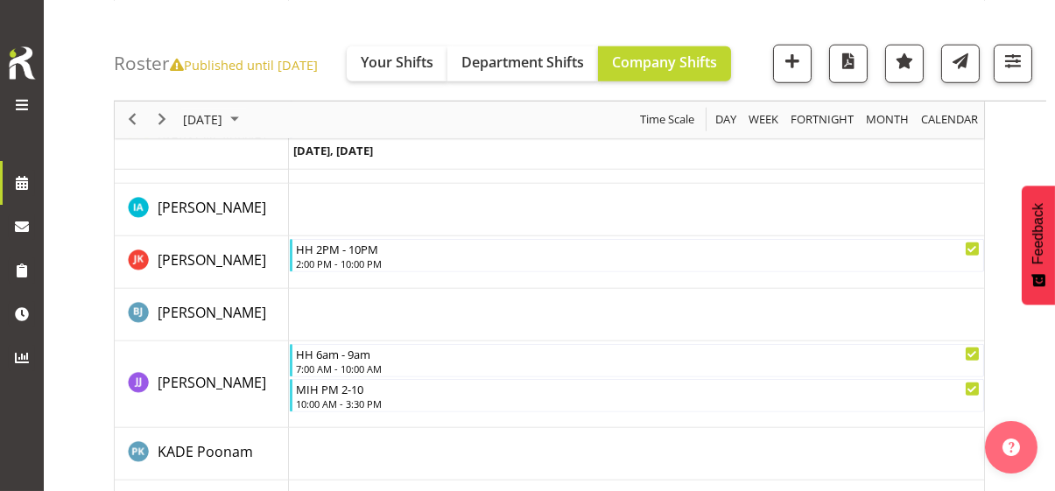
scroll to position [2921, 0]
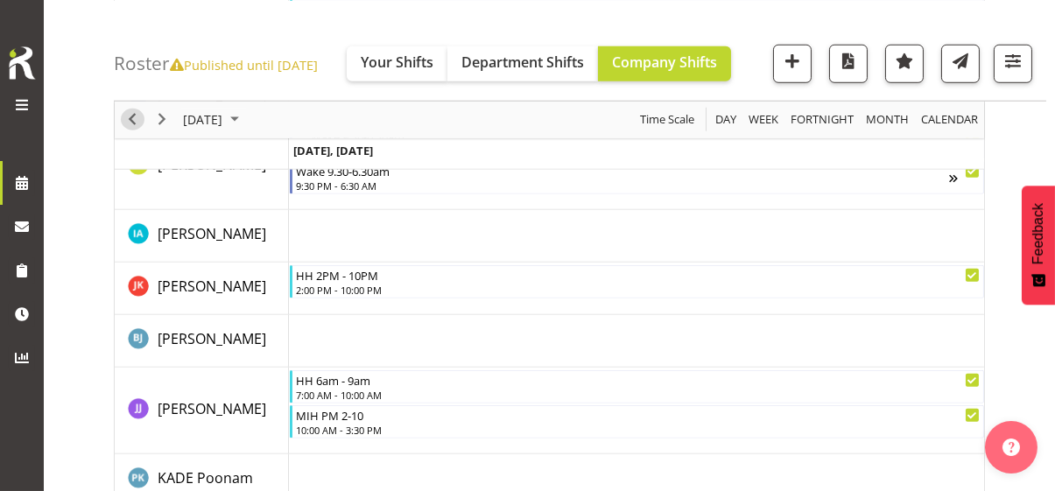
click at [127, 116] on span "Previous" at bounding box center [132, 120] width 21 height 22
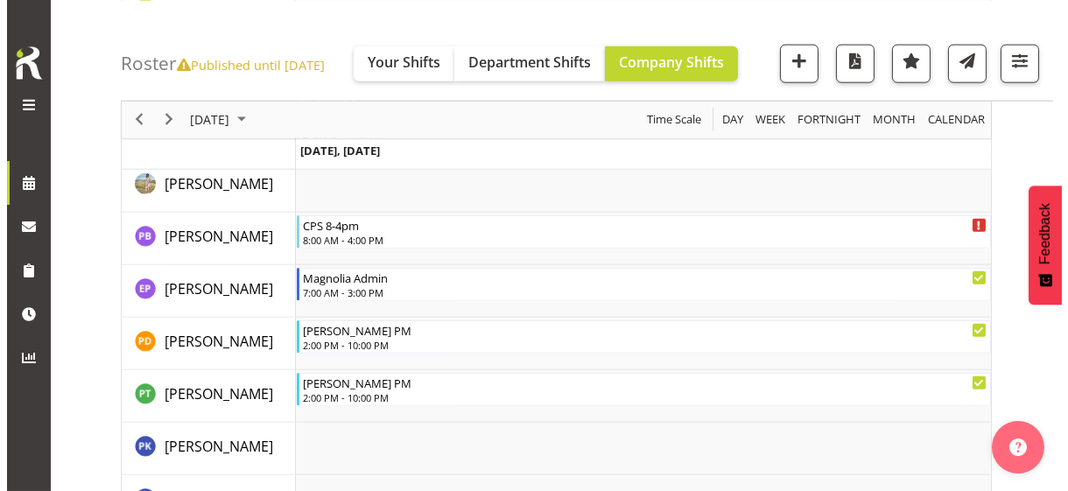
scroll to position [4143, 0]
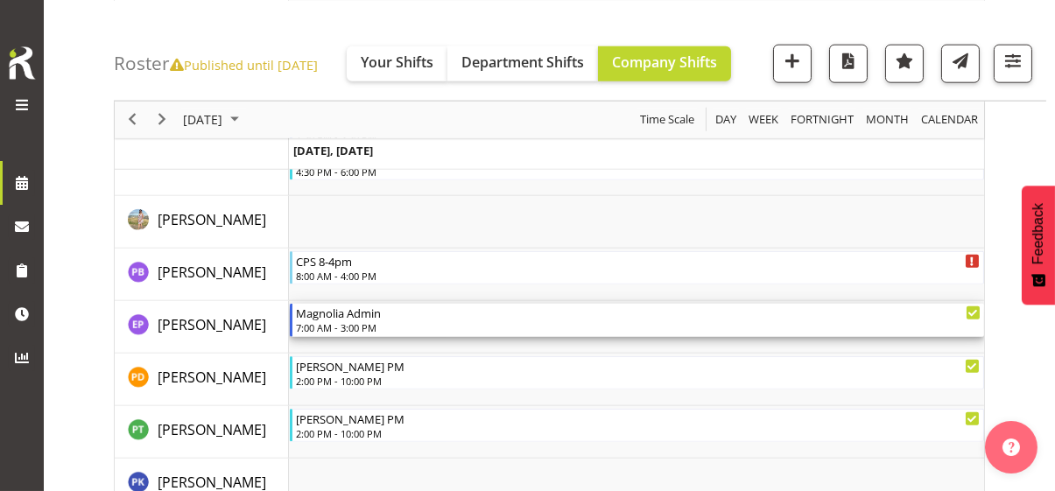
click at [348, 324] on div "7:00 AM - 3:00 PM" at bounding box center [638, 327] width 685 height 14
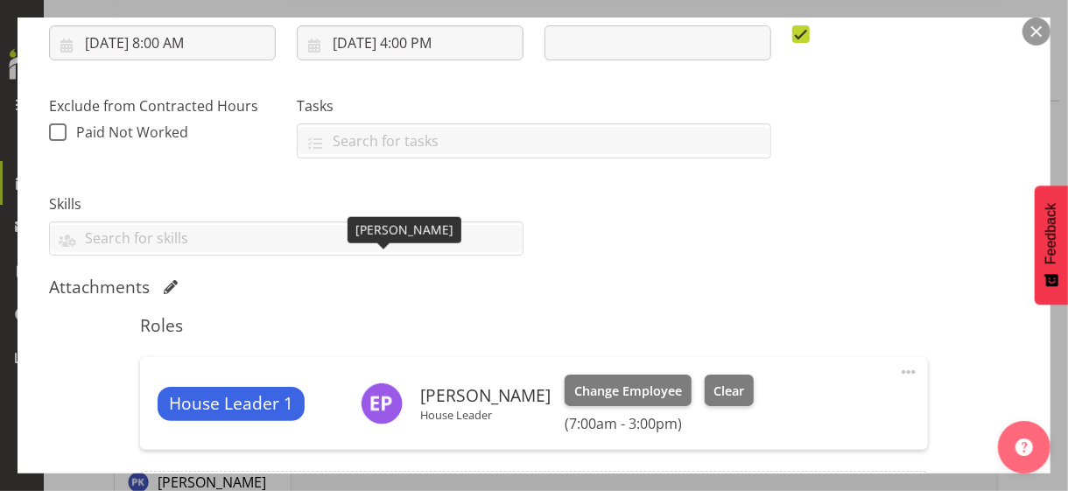
scroll to position [438, 0]
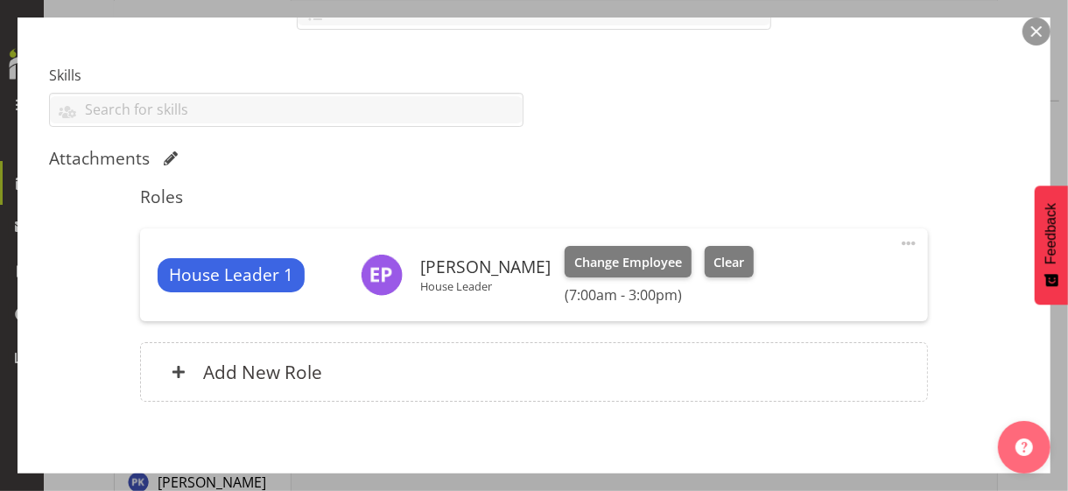
click at [898, 240] on span at bounding box center [908, 243] width 21 height 21
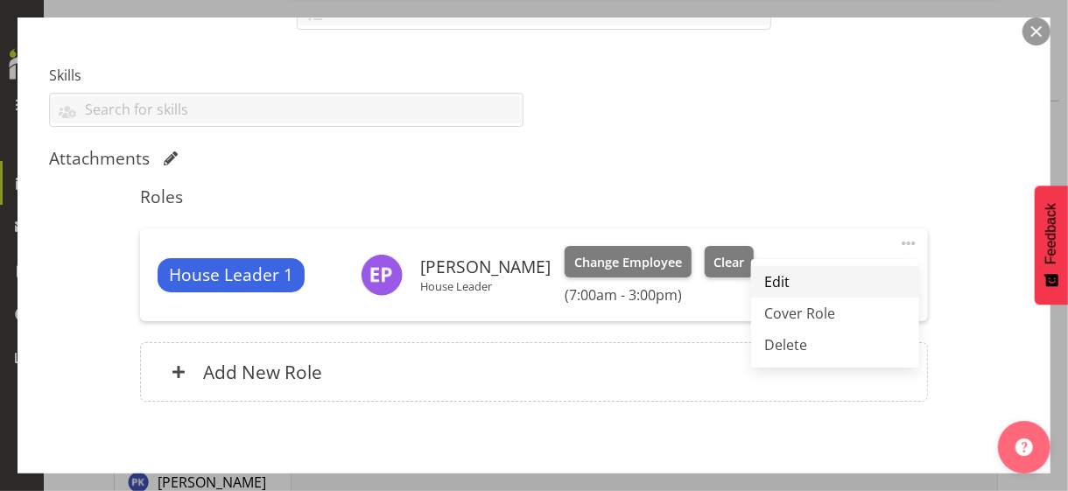
click at [793, 275] on link "Edit" at bounding box center [835, 282] width 168 height 32
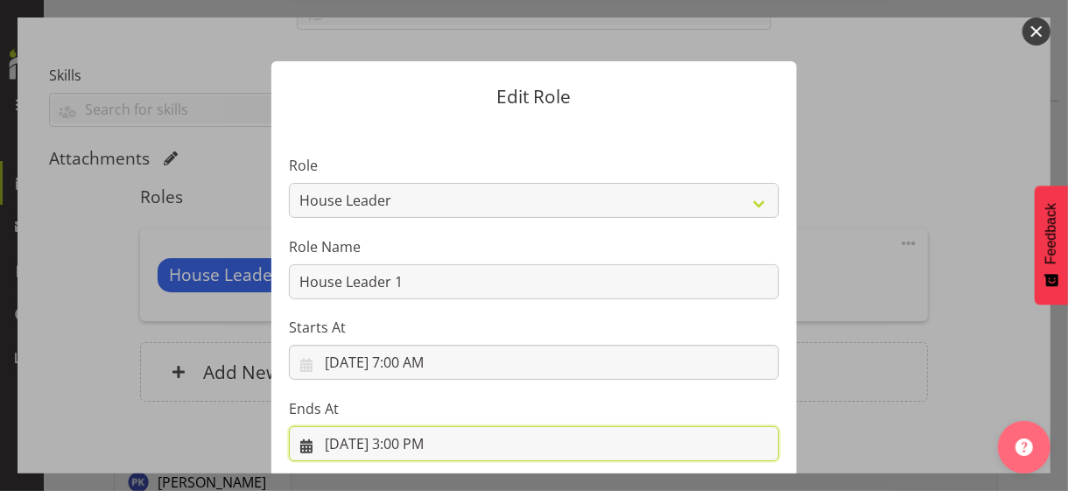
click at [409, 425] on input "[DATE] 3:00 PM" at bounding box center [534, 443] width 490 height 35
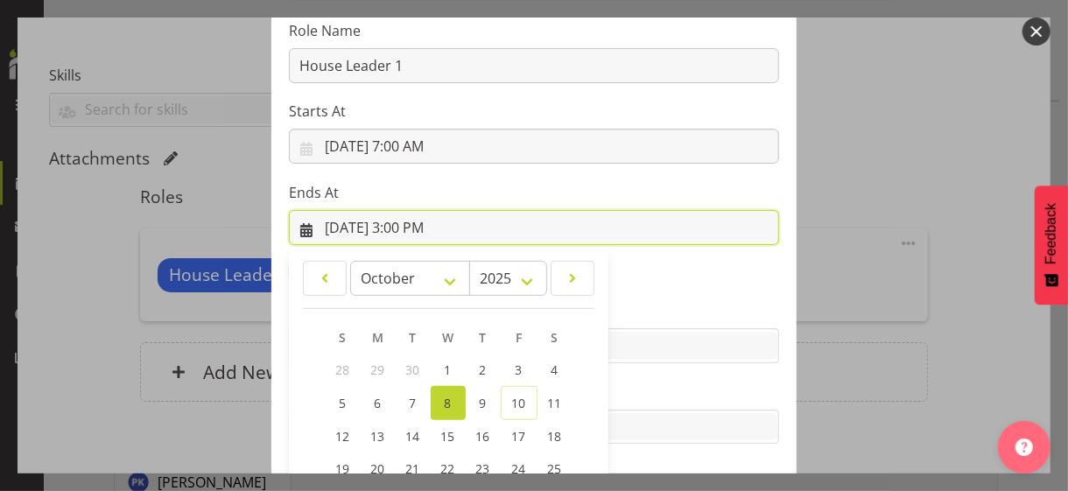
scroll to position [386, 0]
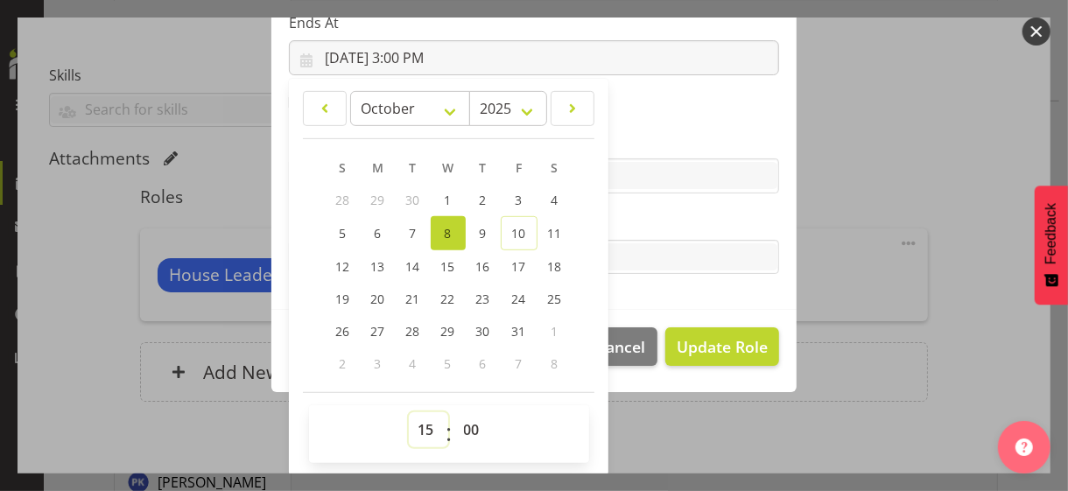
drag, startPoint x: 412, startPoint y: 427, endPoint x: 421, endPoint y: 414, distance: 15.8
click at [414, 425] on select "00 01 02 03 04 05 06 07 08 09 10 11 12 13 14 15 16 17 18 19 20 21 22 23" at bounding box center [428, 429] width 39 height 35
click at [409, 412] on select "00 01 02 03 04 05 06 07 08 09 10 11 12 13 14 15 16 17 18 19 20 21 22 23" at bounding box center [428, 429] width 39 height 35
drag, startPoint x: 633, startPoint y: 215, endPoint x: 645, endPoint y: 228, distance: 18.0
click at [635, 216] on label "Tasks" at bounding box center [534, 222] width 490 height 21
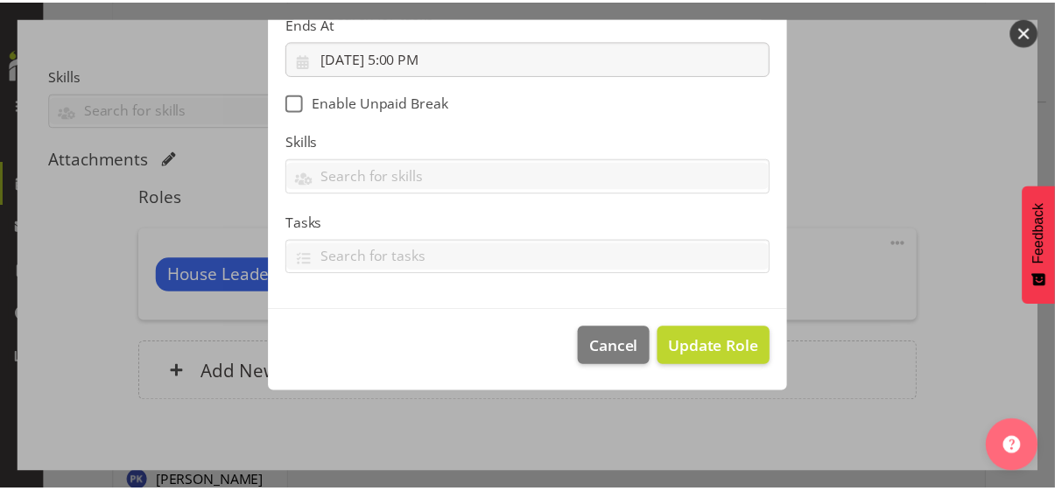
scroll to position [303, 0]
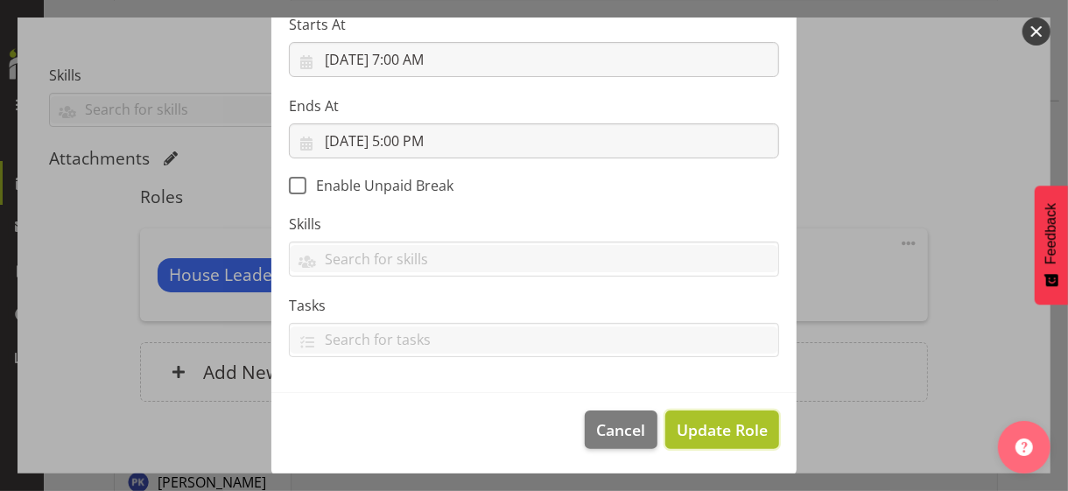
drag, startPoint x: 693, startPoint y: 425, endPoint x: 706, endPoint y: 419, distance: 13.7
click at [695, 425] on span "Update Role" at bounding box center [722, 430] width 91 height 23
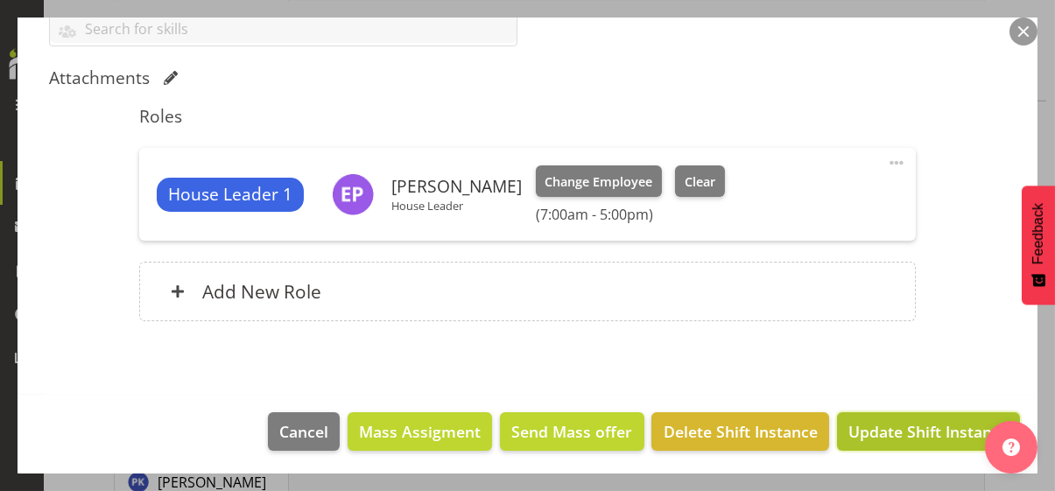
click at [899, 425] on span "Update Shift Instance" at bounding box center [928, 431] width 160 height 23
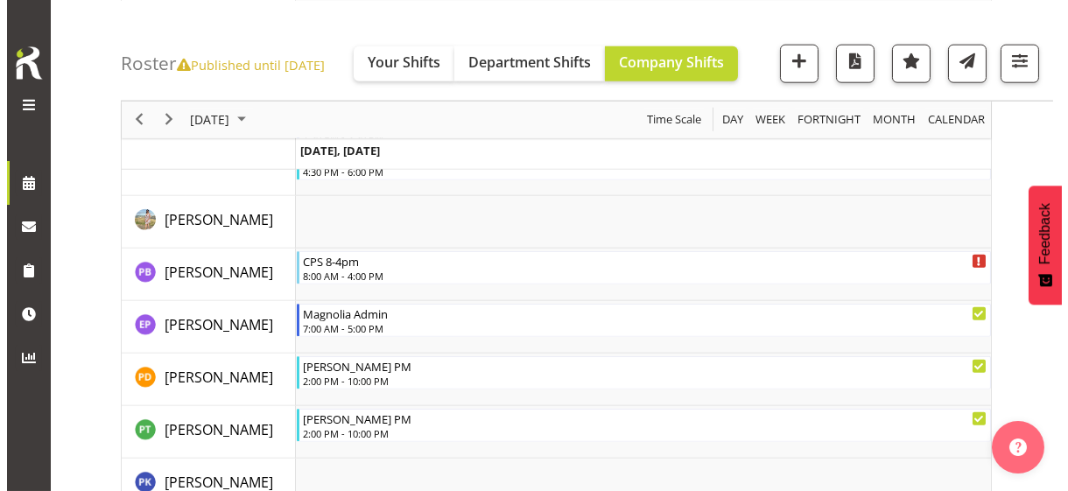
scroll to position [3880, 0]
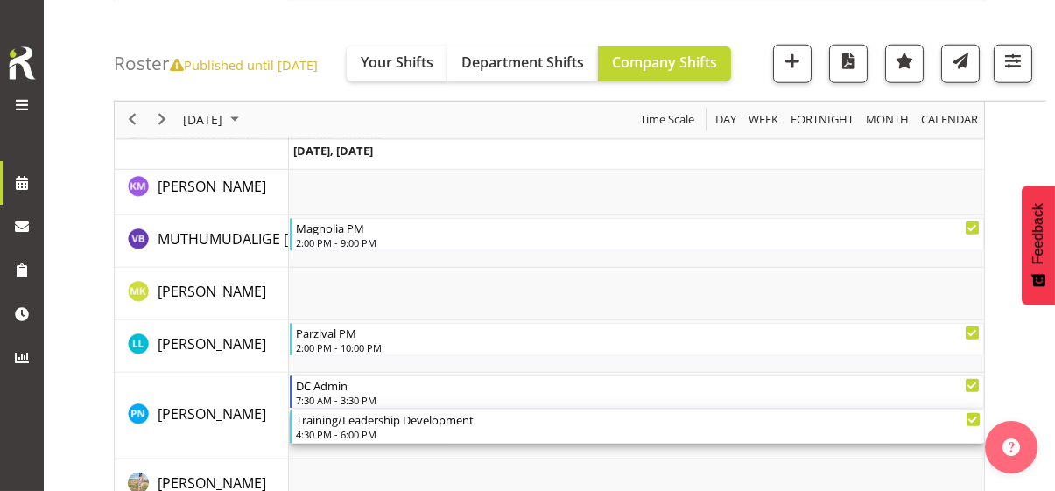
click at [382, 424] on div "Training/Leadership Development" at bounding box center [638, 420] width 685 height 18
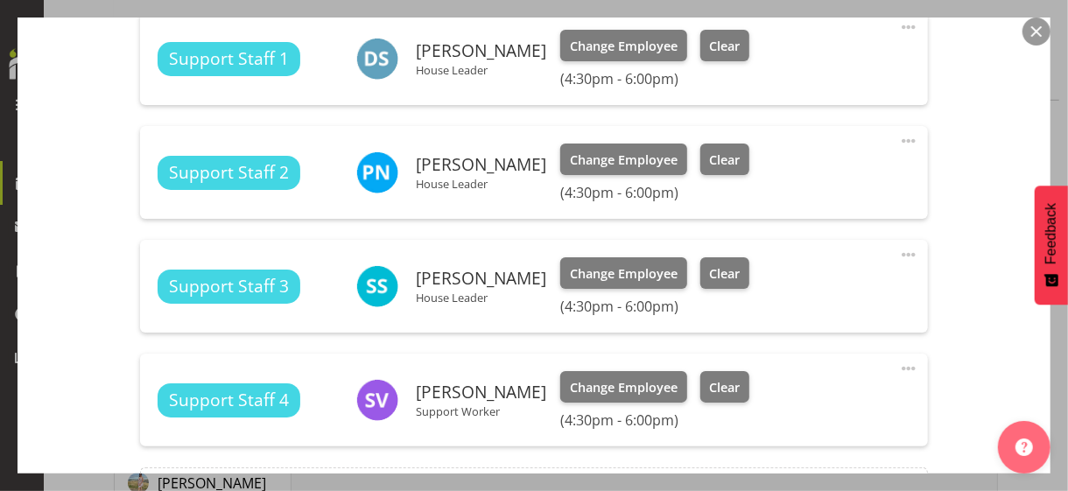
scroll to position [876, 0]
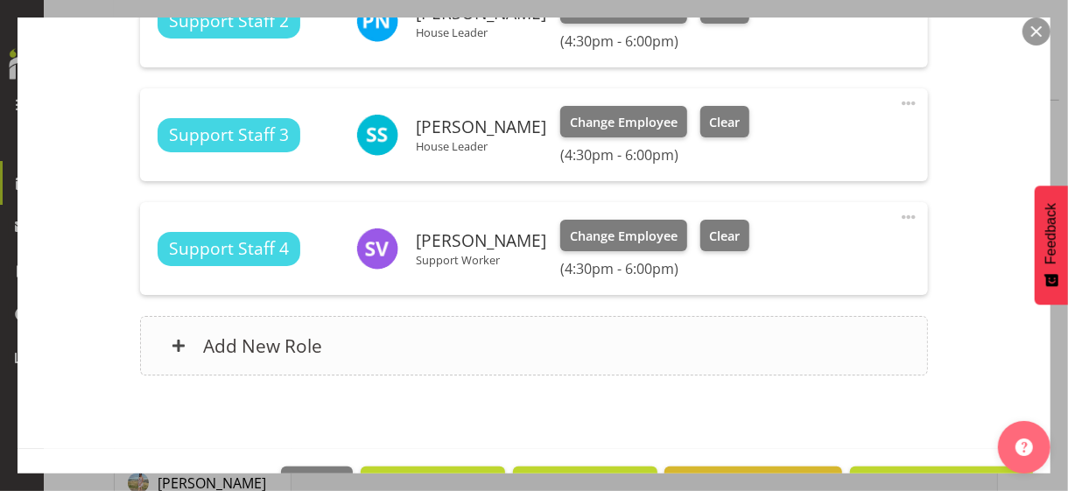
click at [428, 359] on div "Add New Role" at bounding box center [533, 346] width 787 height 60
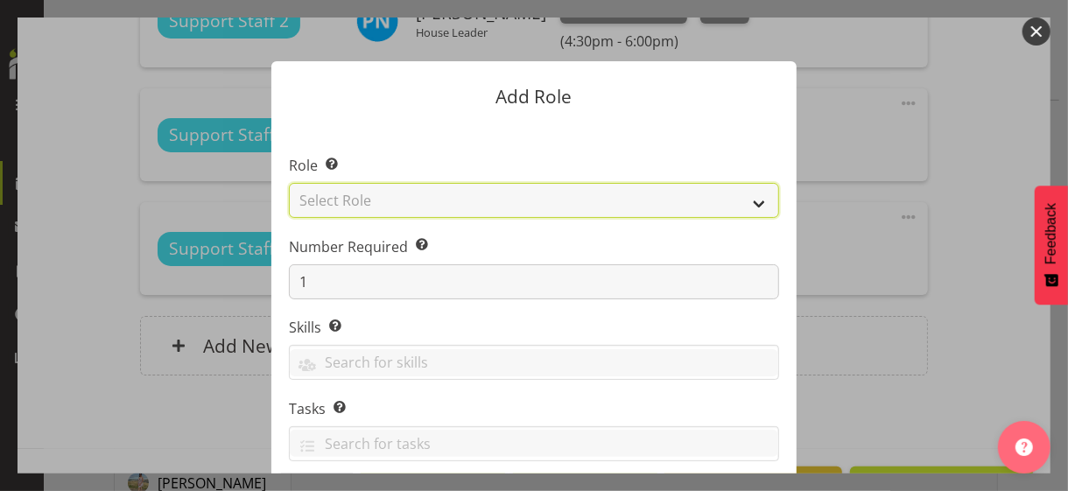
click at [398, 205] on select "Select Role CP House Leader Support Staff Wake" at bounding box center [534, 200] width 490 height 35
click at [289, 183] on select "Select Role CP House Leader Support Staff Wake" at bounding box center [534, 200] width 490 height 35
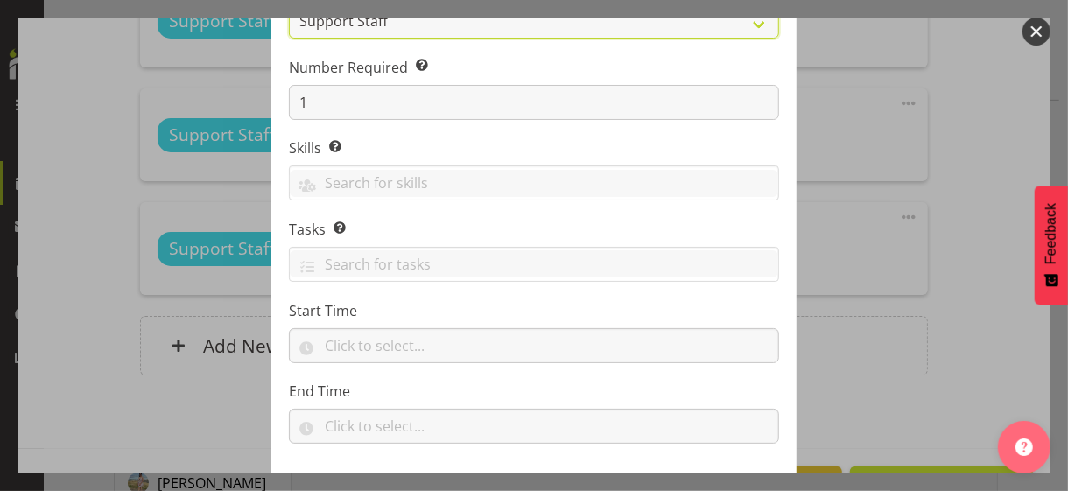
scroll to position [266, 0]
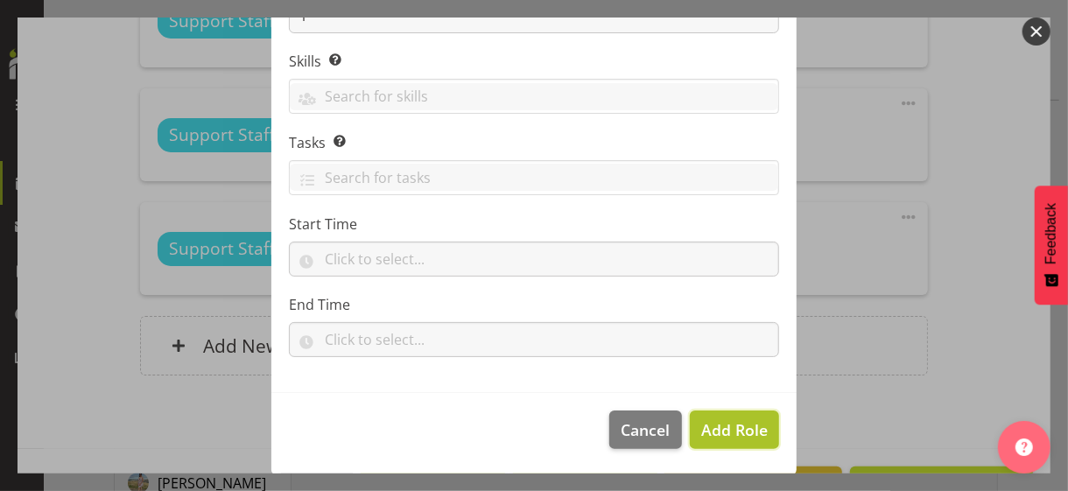
click at [701, 425] on span "Add Role" at bounding box center [734, 429] width 67 height 21
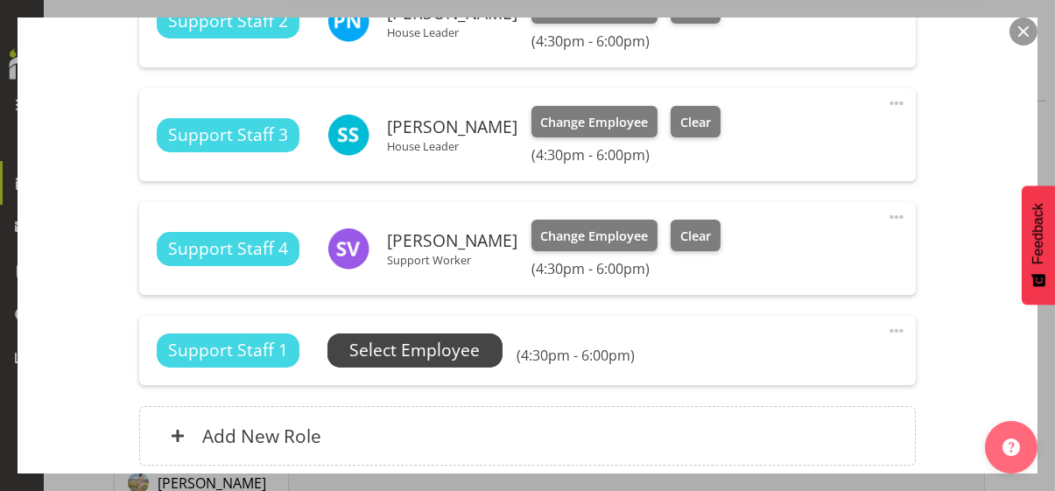
click at [458, 346] on span "Select Employee" at bounding box center [414, 350] width 130 height 25
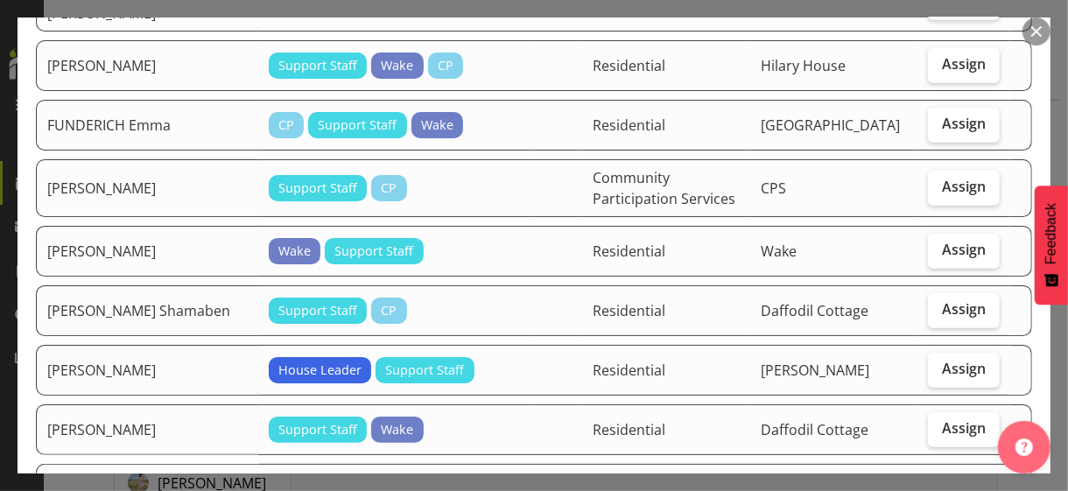
scroll to position [876, 0]
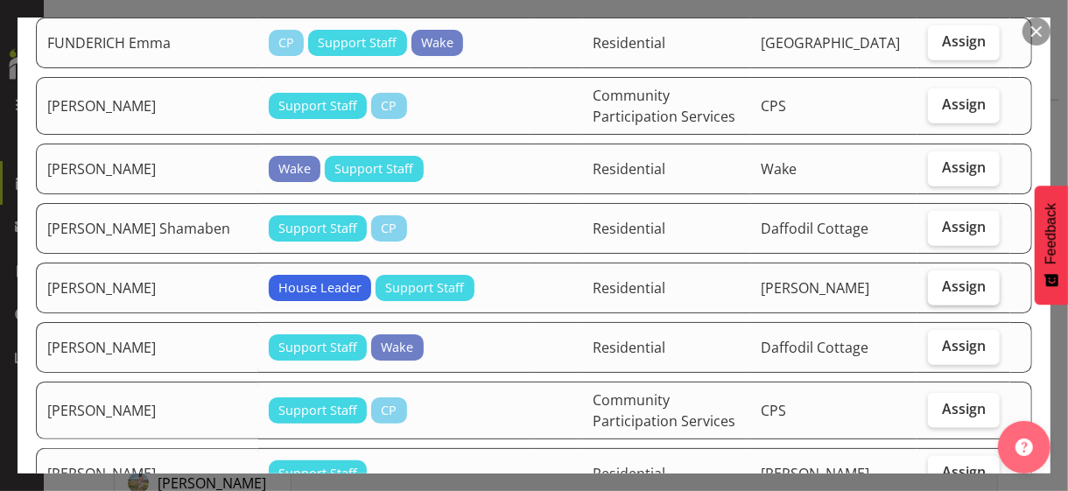
click at [932, 278] on span "Assign" at bounding box center [964, 287] width 44 height 18
click at [932, 281] on input "Assign" at bounding box center [933, 286] width 11 height 11
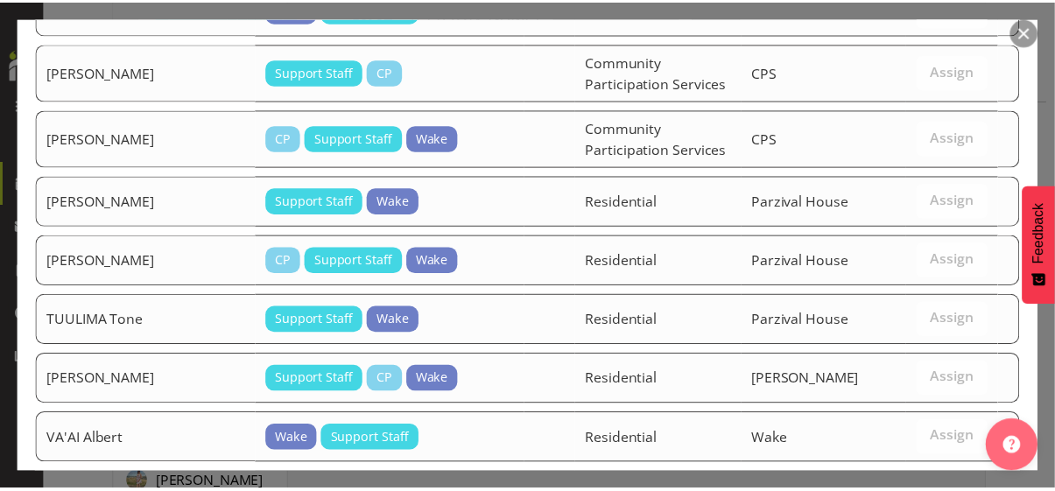
scroll to position [2922, 0]
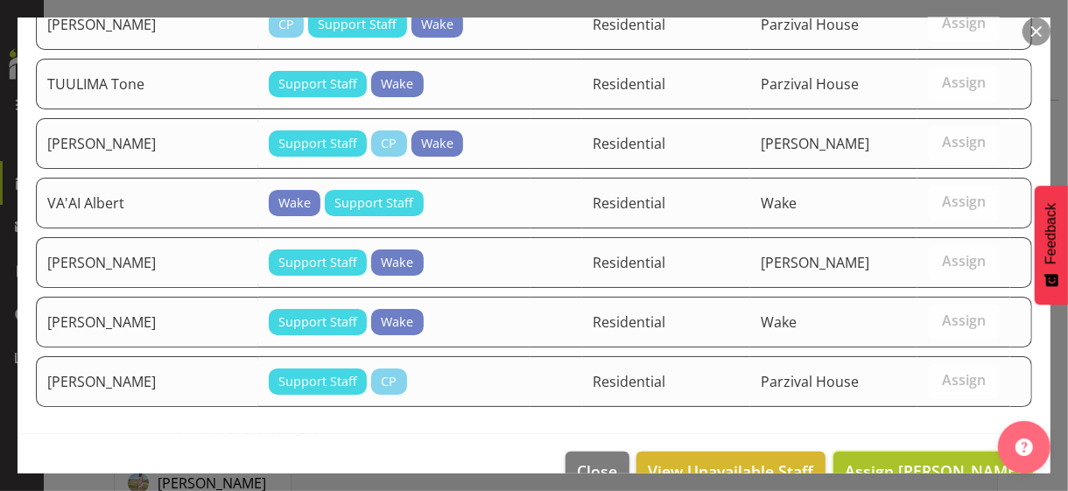
click at [907, 425] on span "Assign [PERSON_NAME]" at bounding box center [933, 471] width 177 height 21
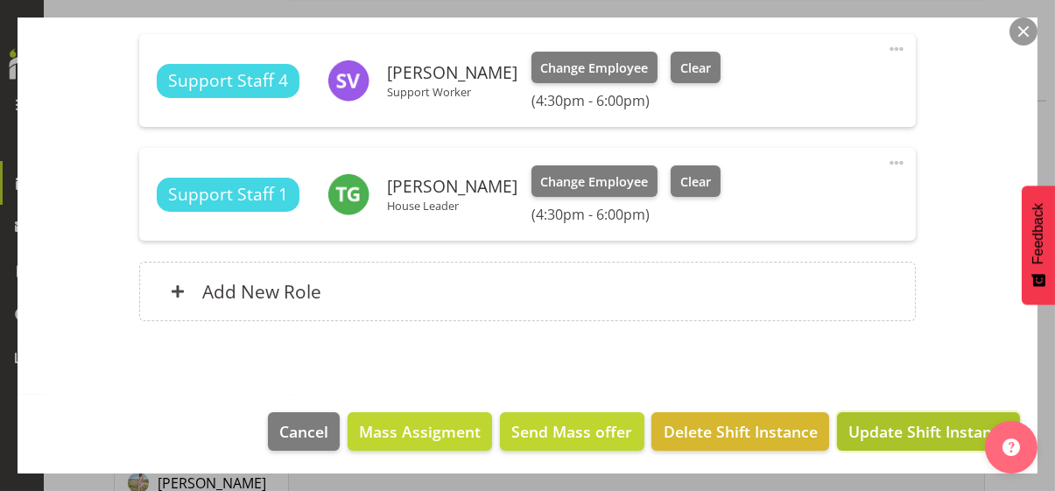
click at [899, 425] on span "Update Shift Instance" at bounding box center [928, 431] width 160 height 23
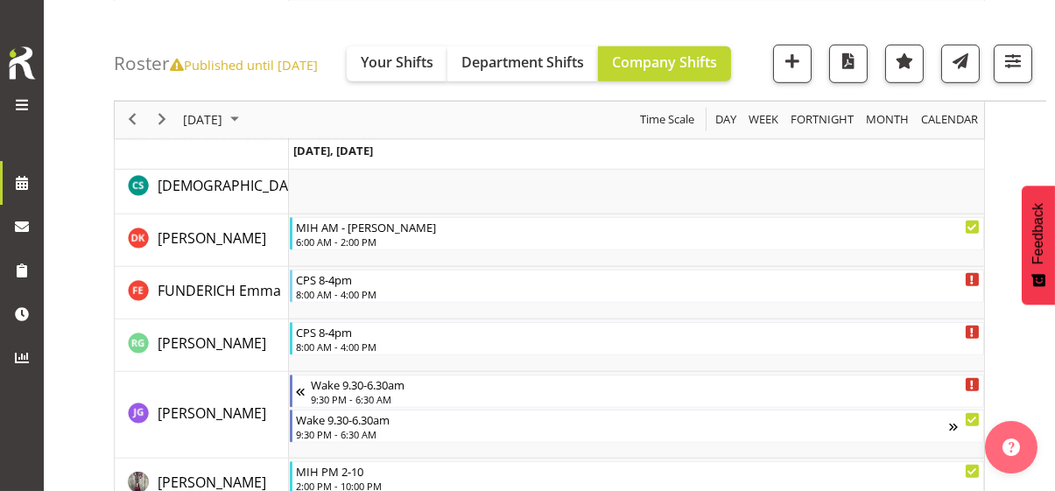
scroll to position [3880, 0]
